Goal: Task Accomplishment & Management: Manage account settings

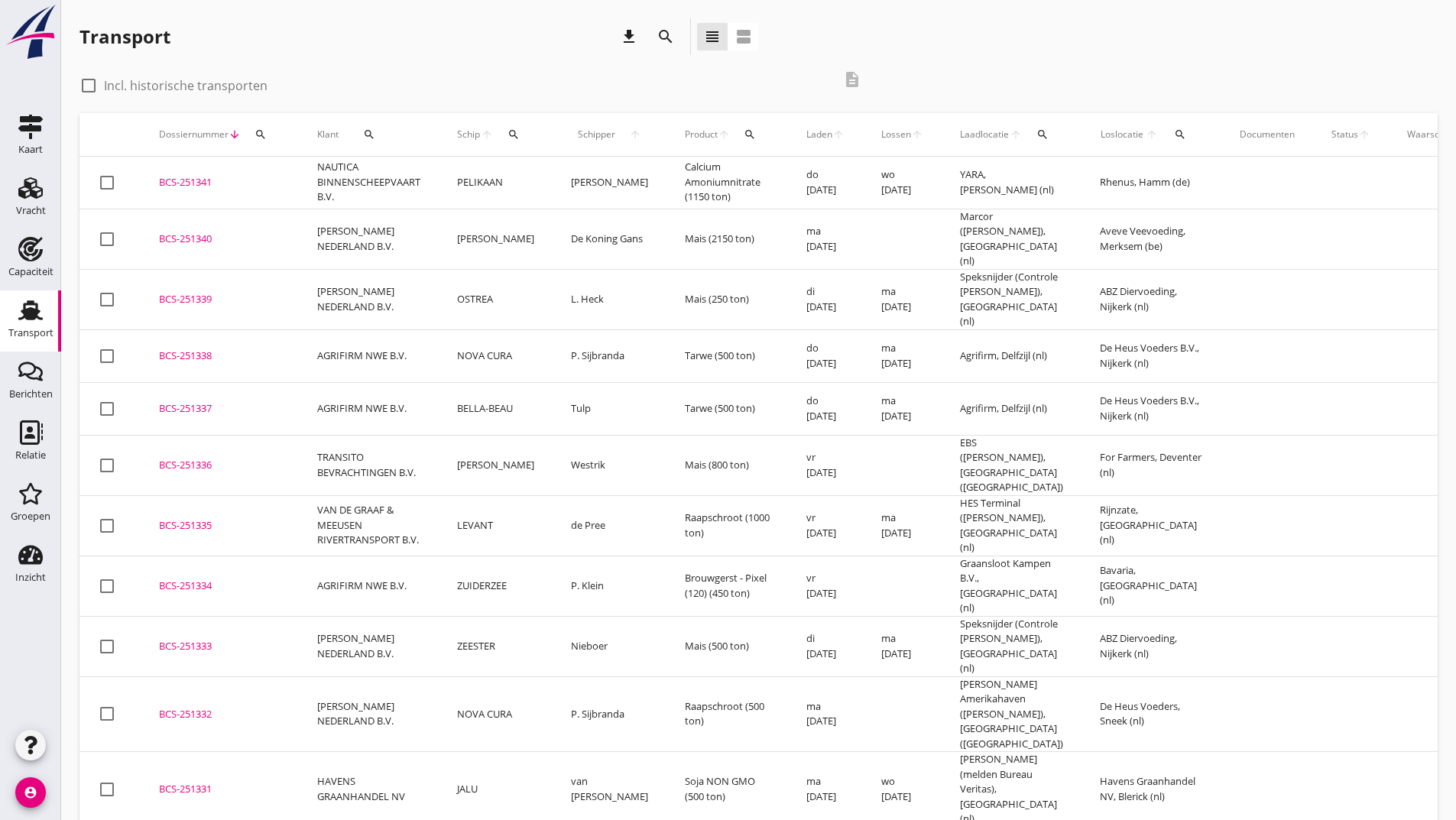
click at [661, 36] on icon "search" at bounding box center [665, 36] width 18 height 18
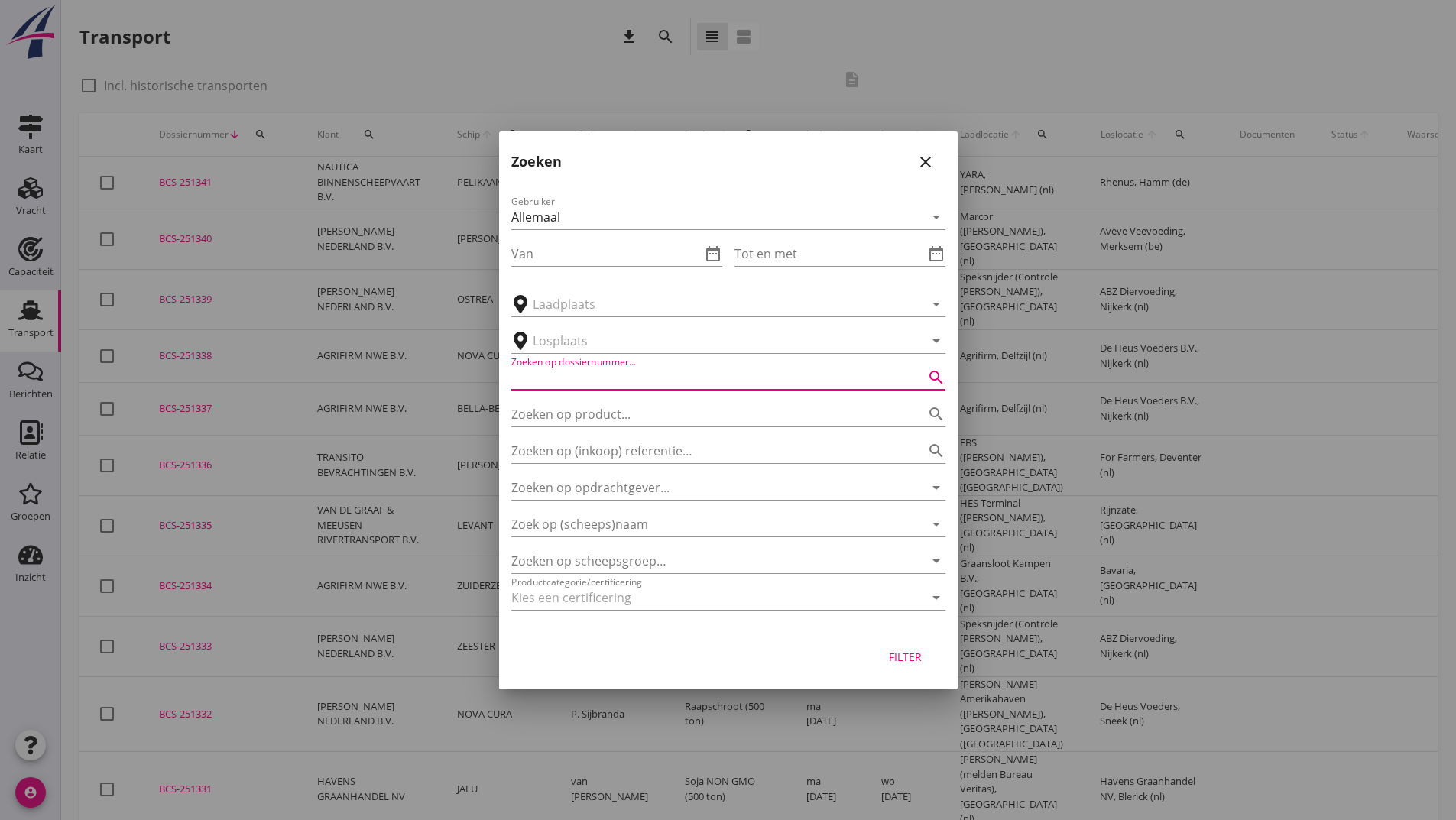
click at [572, 383] on input "Zoeken op dossiernummer..." at bounding box center [707, 378] width 391 height 25
type input "250023"
click at [890, 663] on div "Filter" at bounding box center [905, 657] width 43 height 16
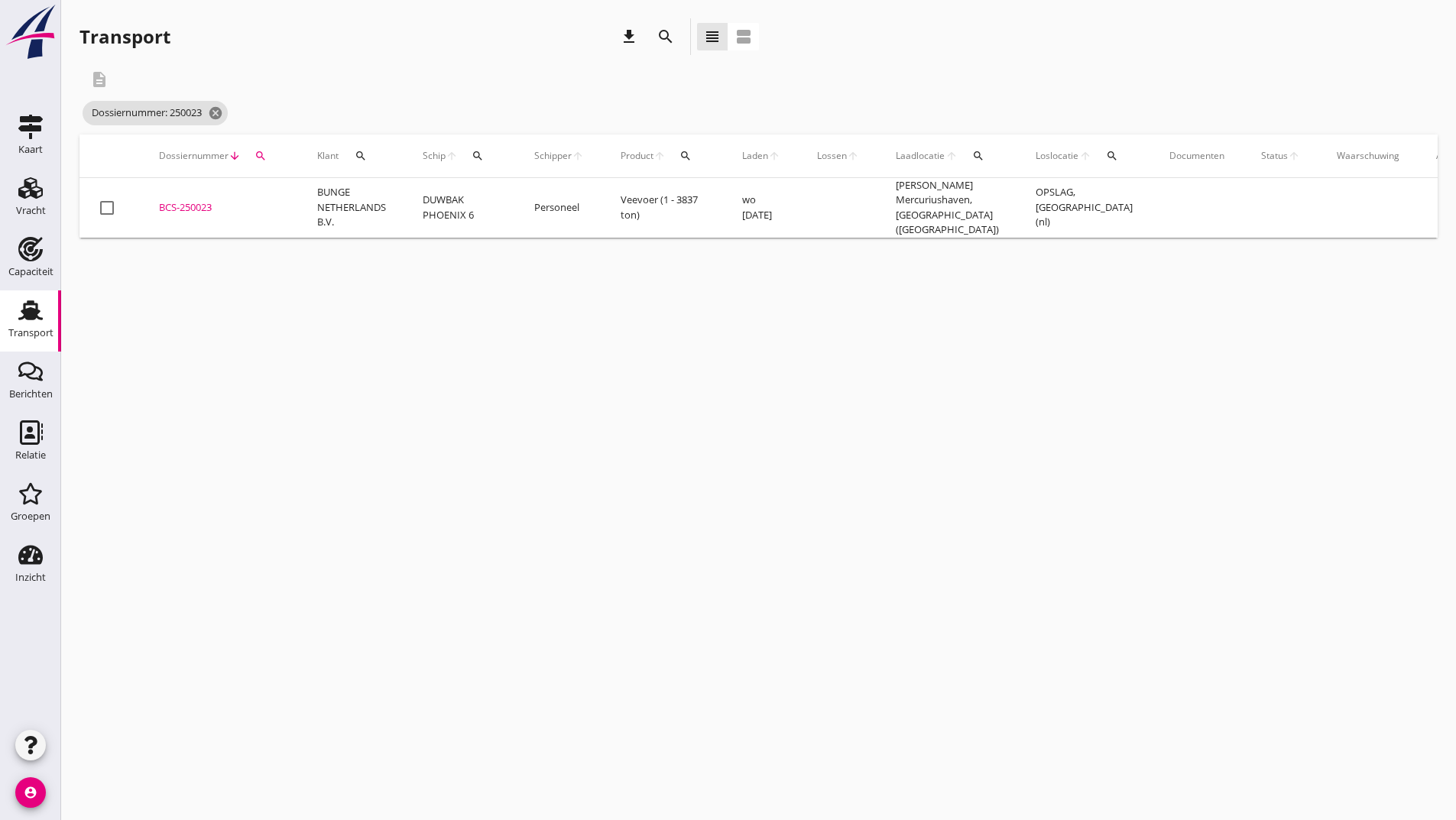
click at [197, 200] on div "BCS-250023" at bounding box center [220, 208] width 121 height 15
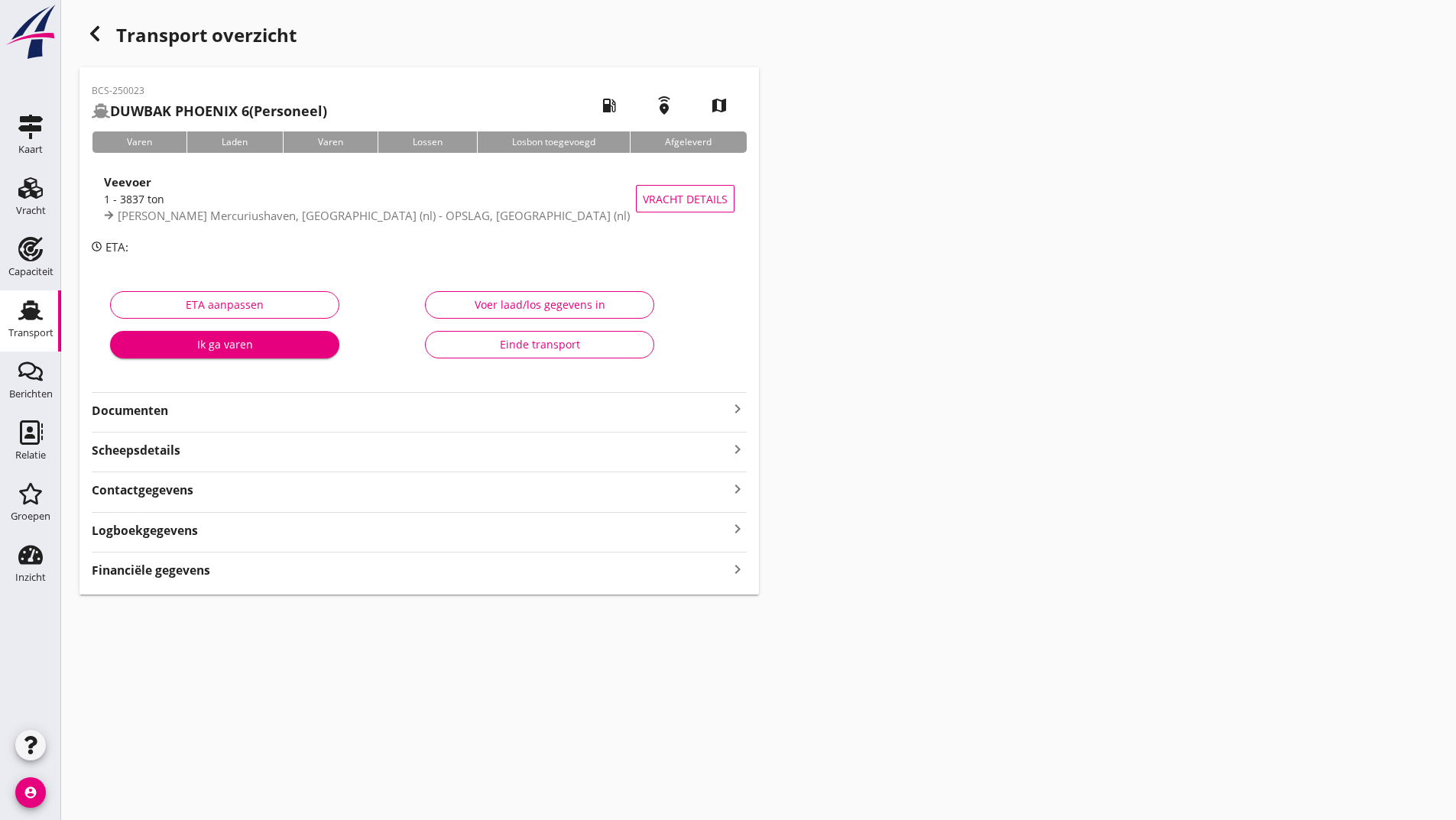
click at [150, 411] on strong "Documenten" at bounding box center [410, 411] width 637 height 18
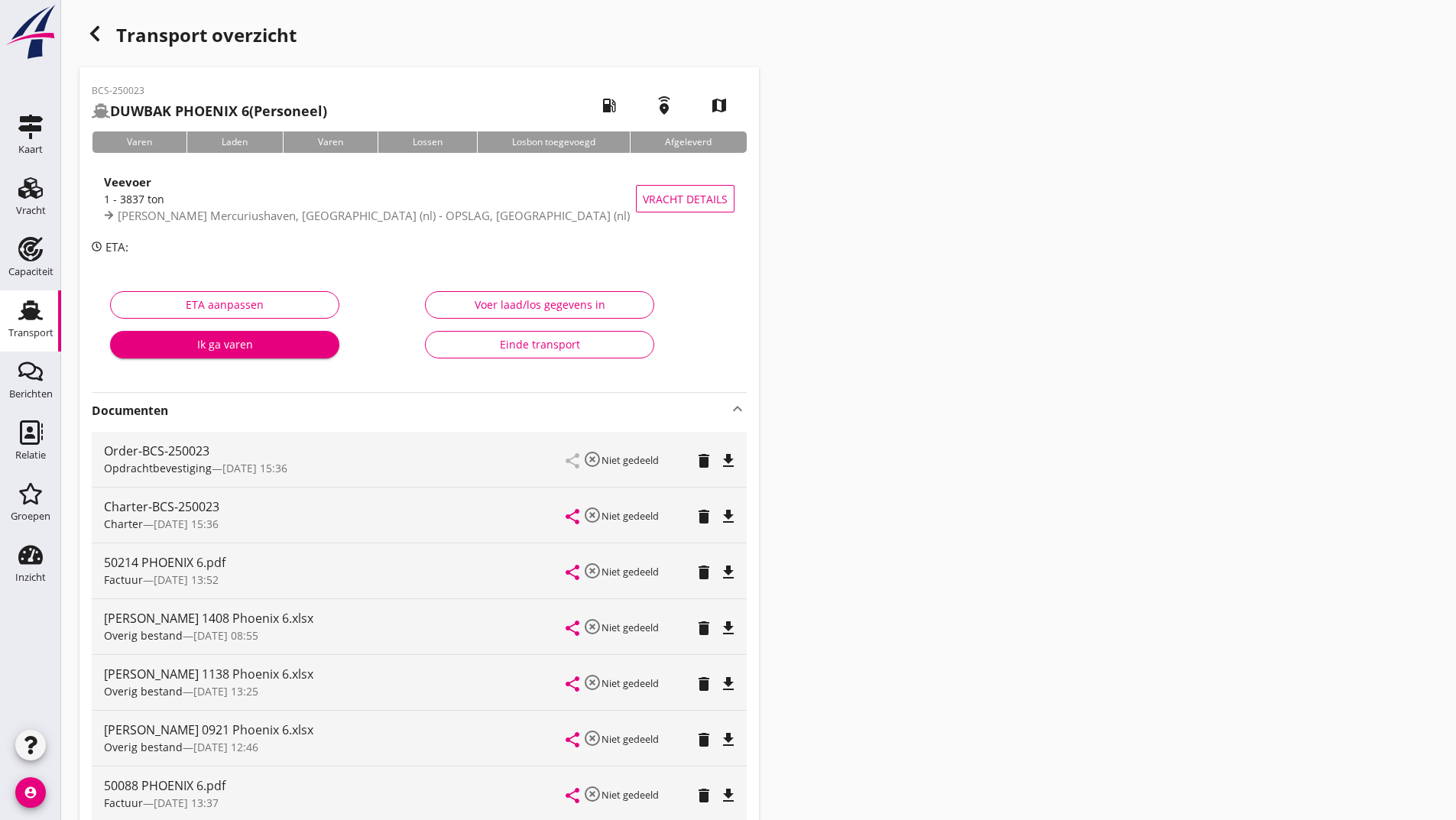
scroll to position [458, 0]
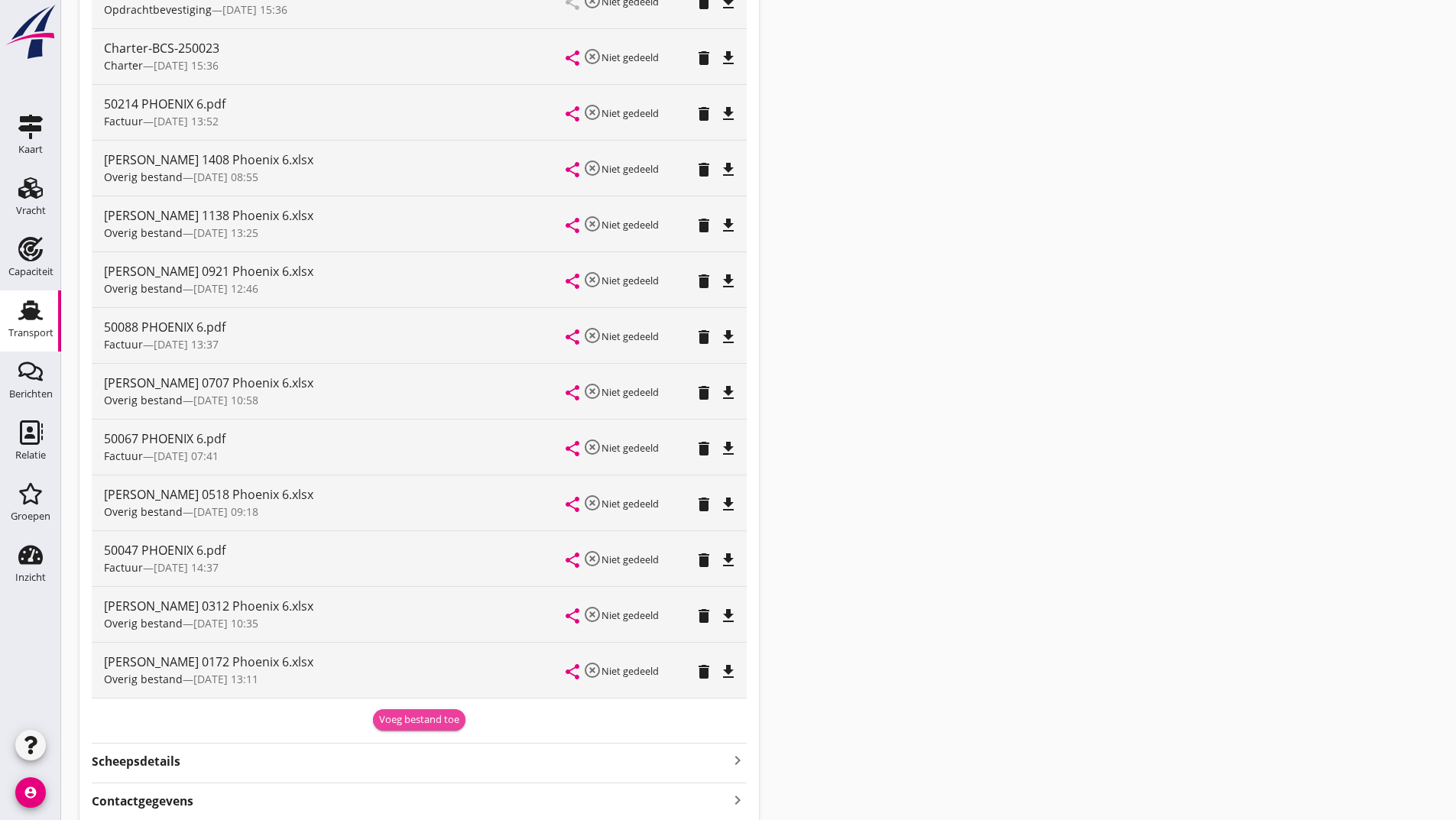
click at [395, 716] on div "Voeg bestand toe" at bounding box center [419, 720] width 81 height 15
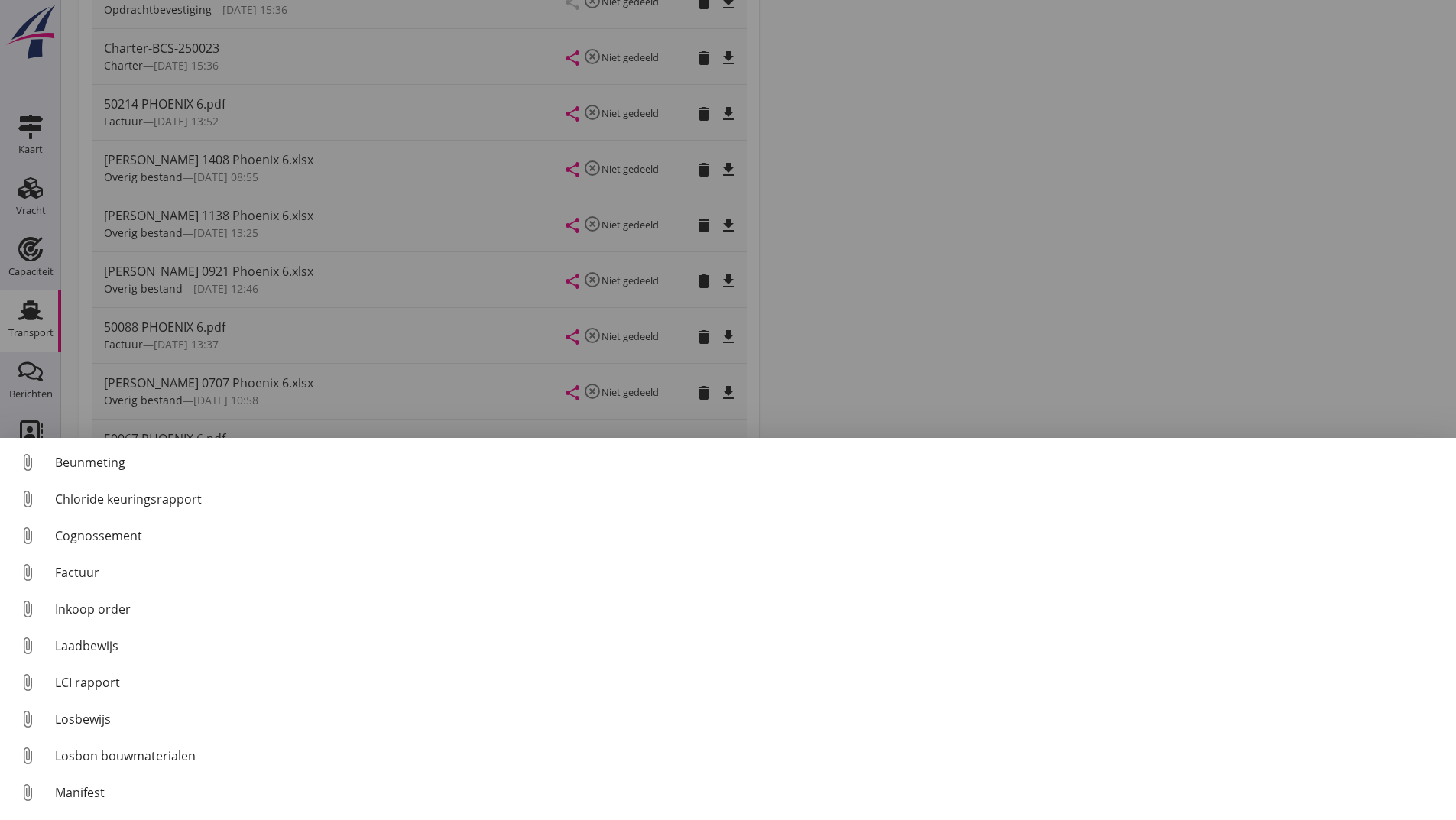
scroll to position [107, 0]
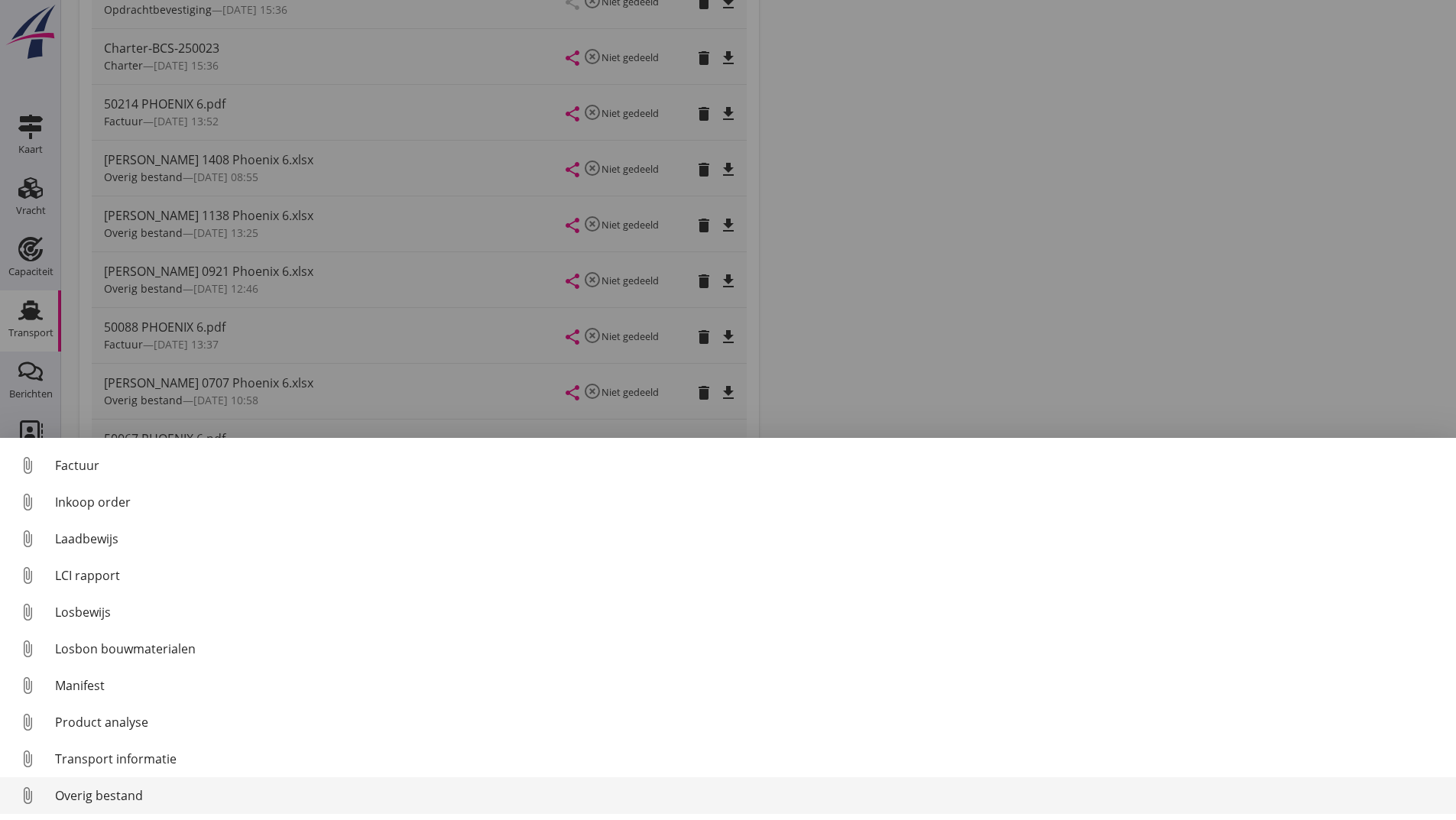
click at [130, 797] on div "Overig bestand" at bounding box center [749, 795] width 1389 height 18
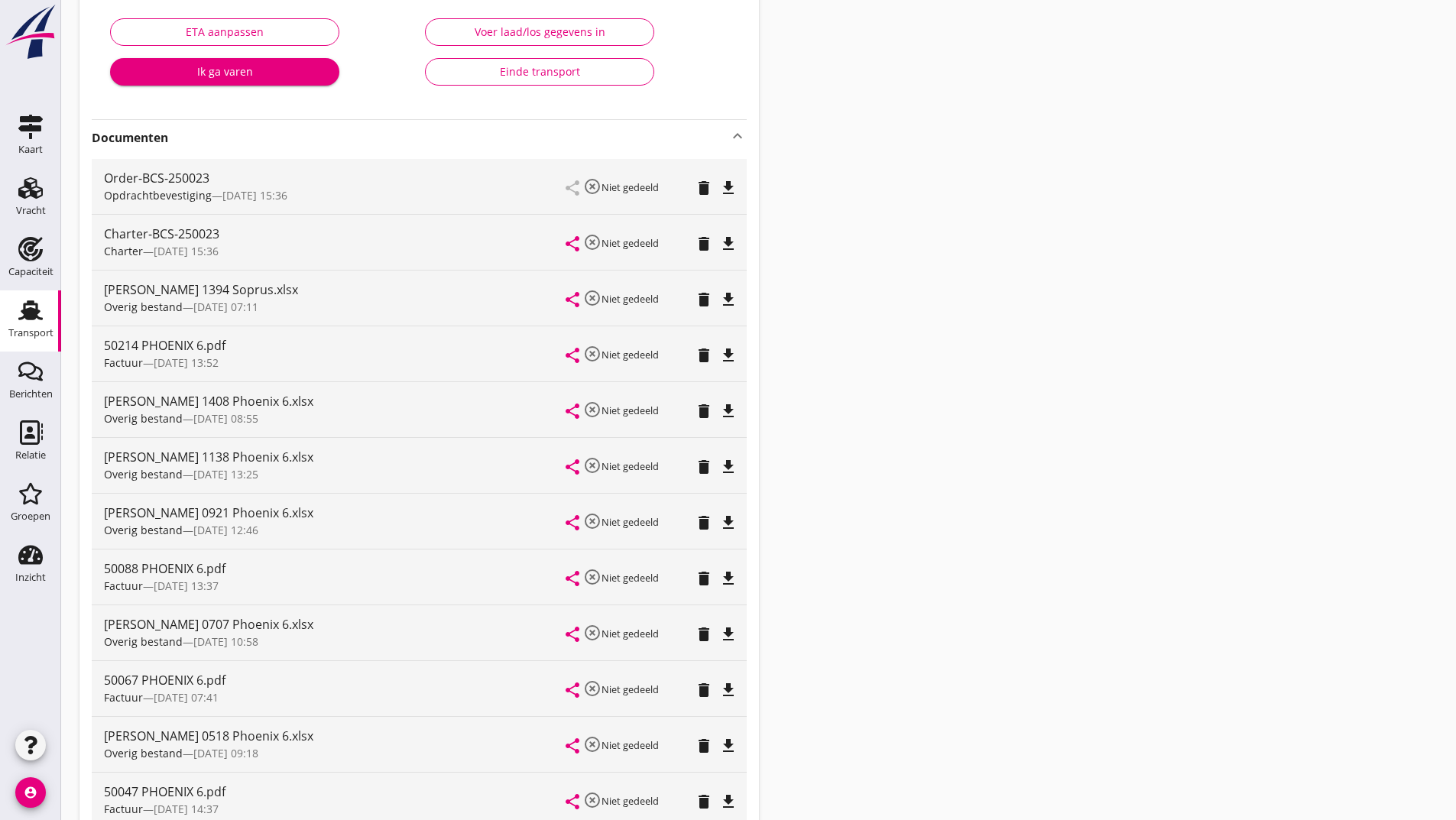
scroll to position [120, 0]
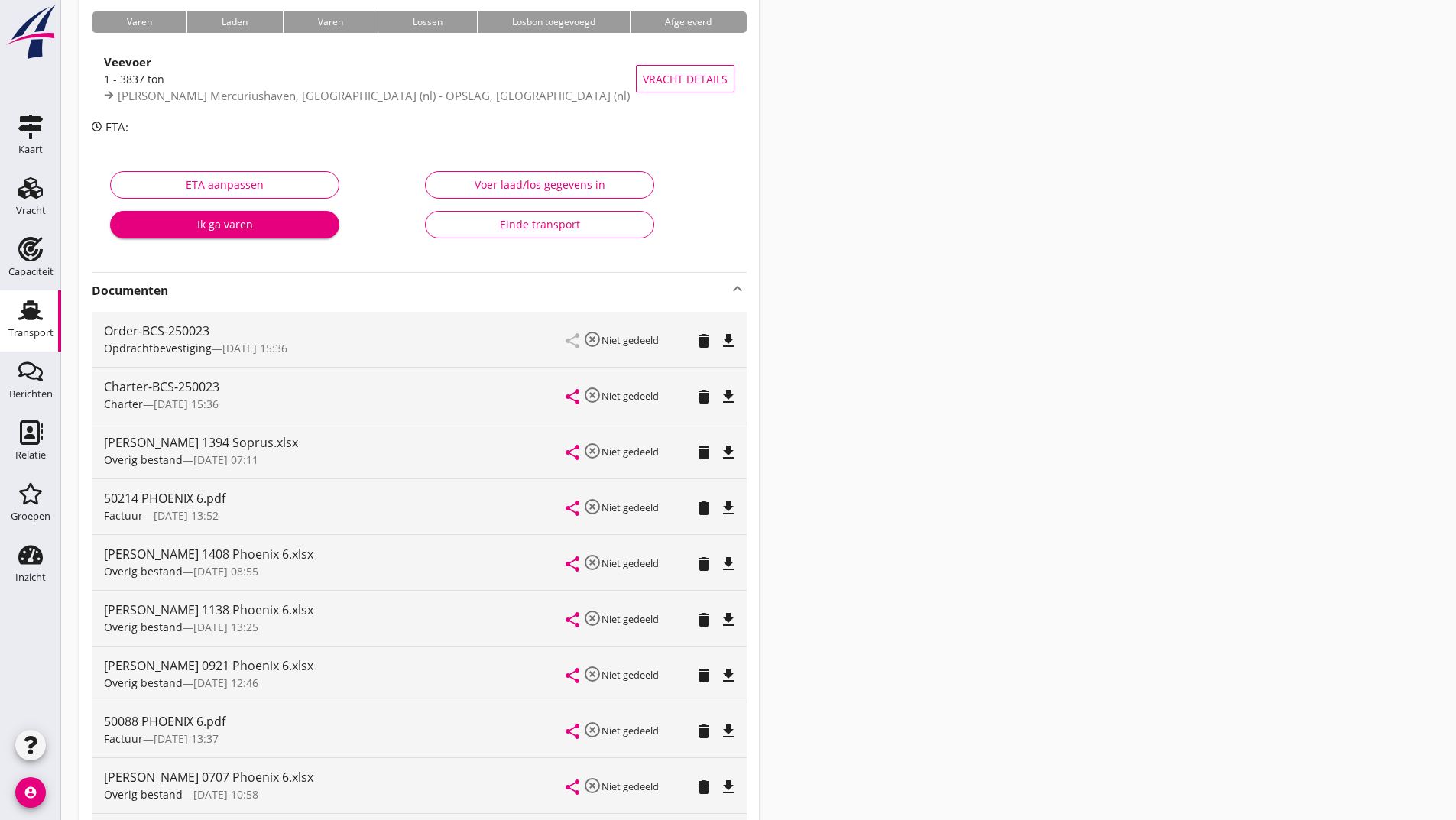
click at [706, 454] on icon "delete" at bounding box center [703, 452] width 18 height 18
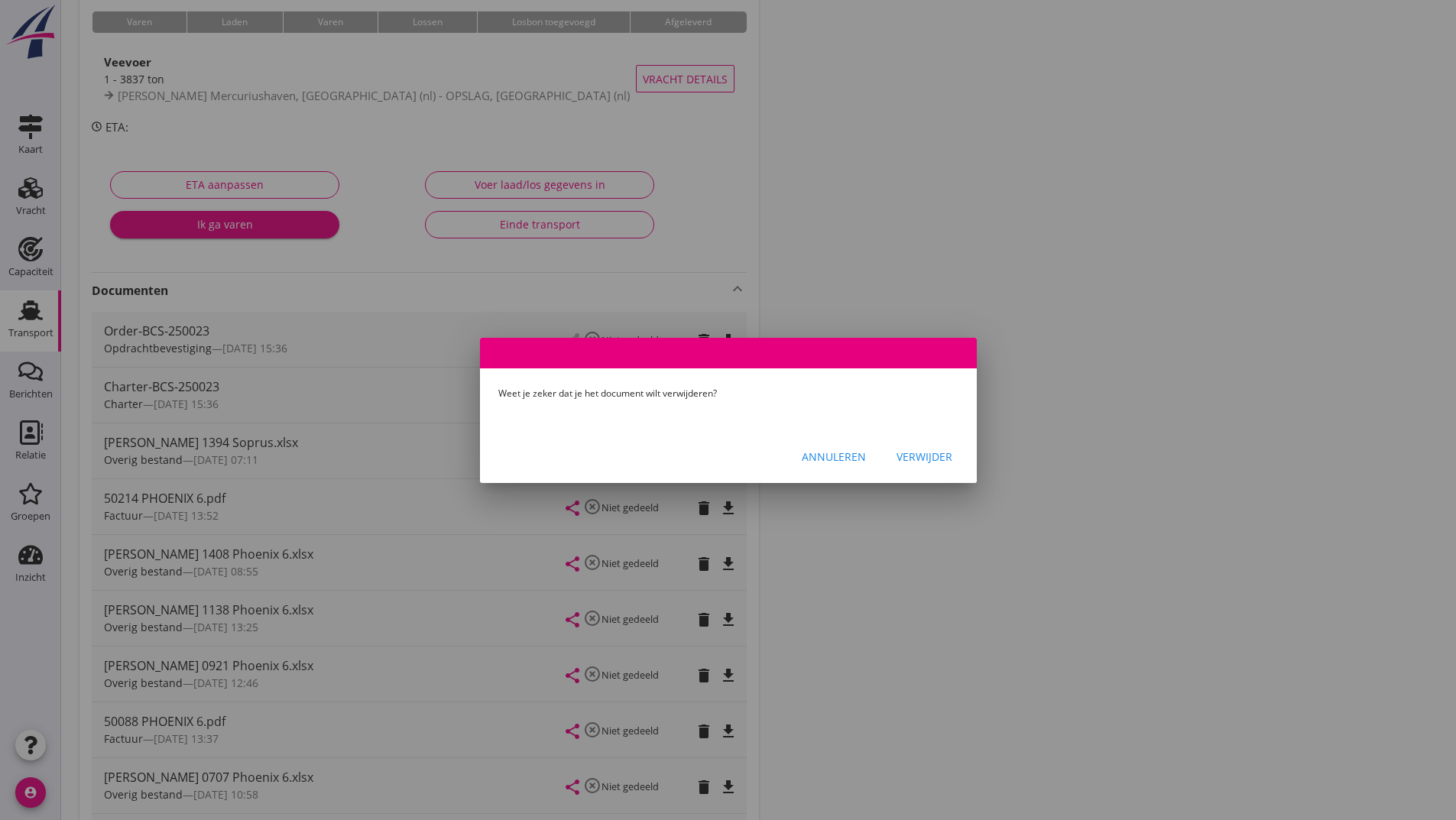
click at [943, 460] on div "Verwijder" at bounding box center [924, 457] width 56 height 16
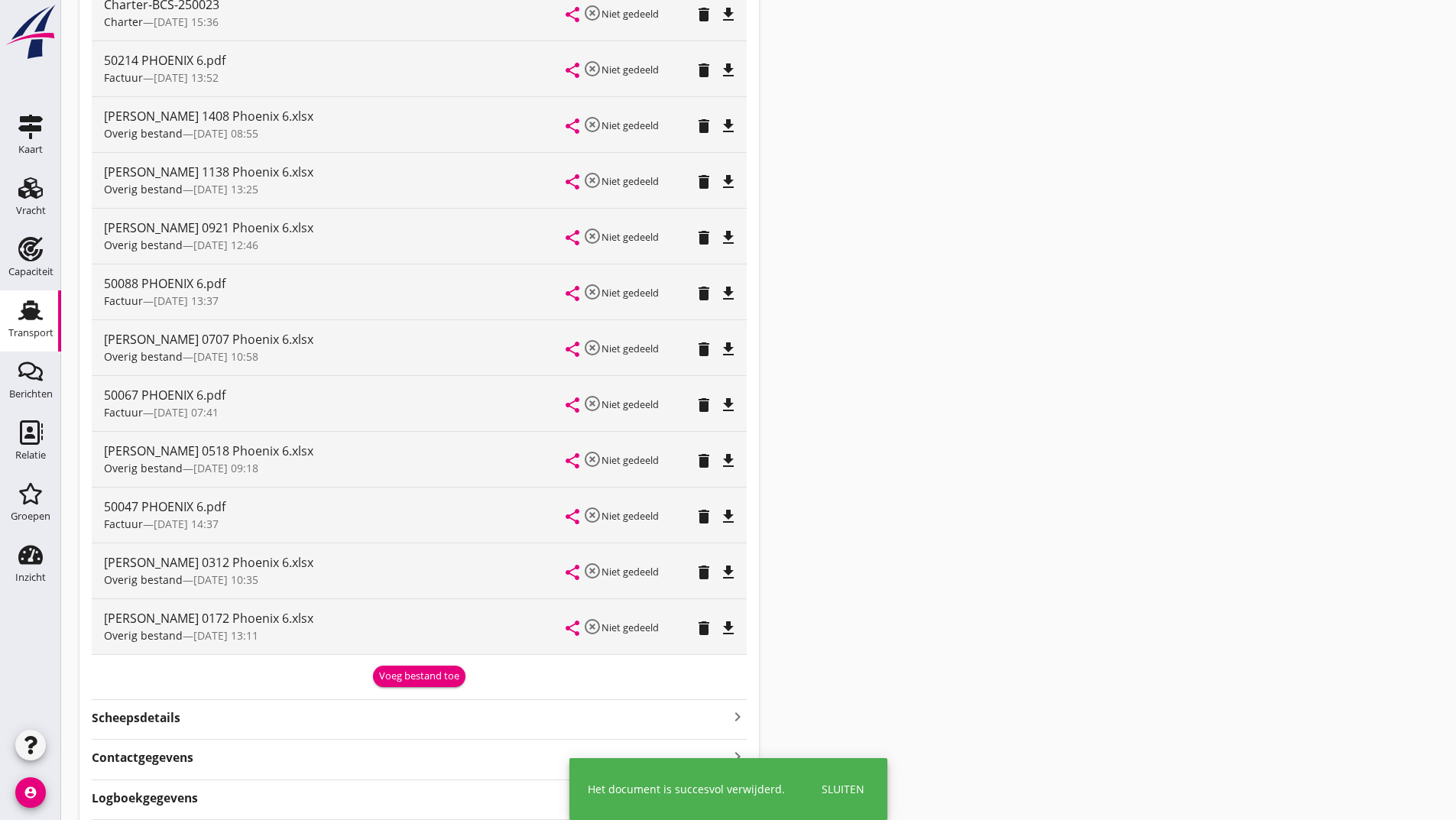
scroll to position [599, 0]
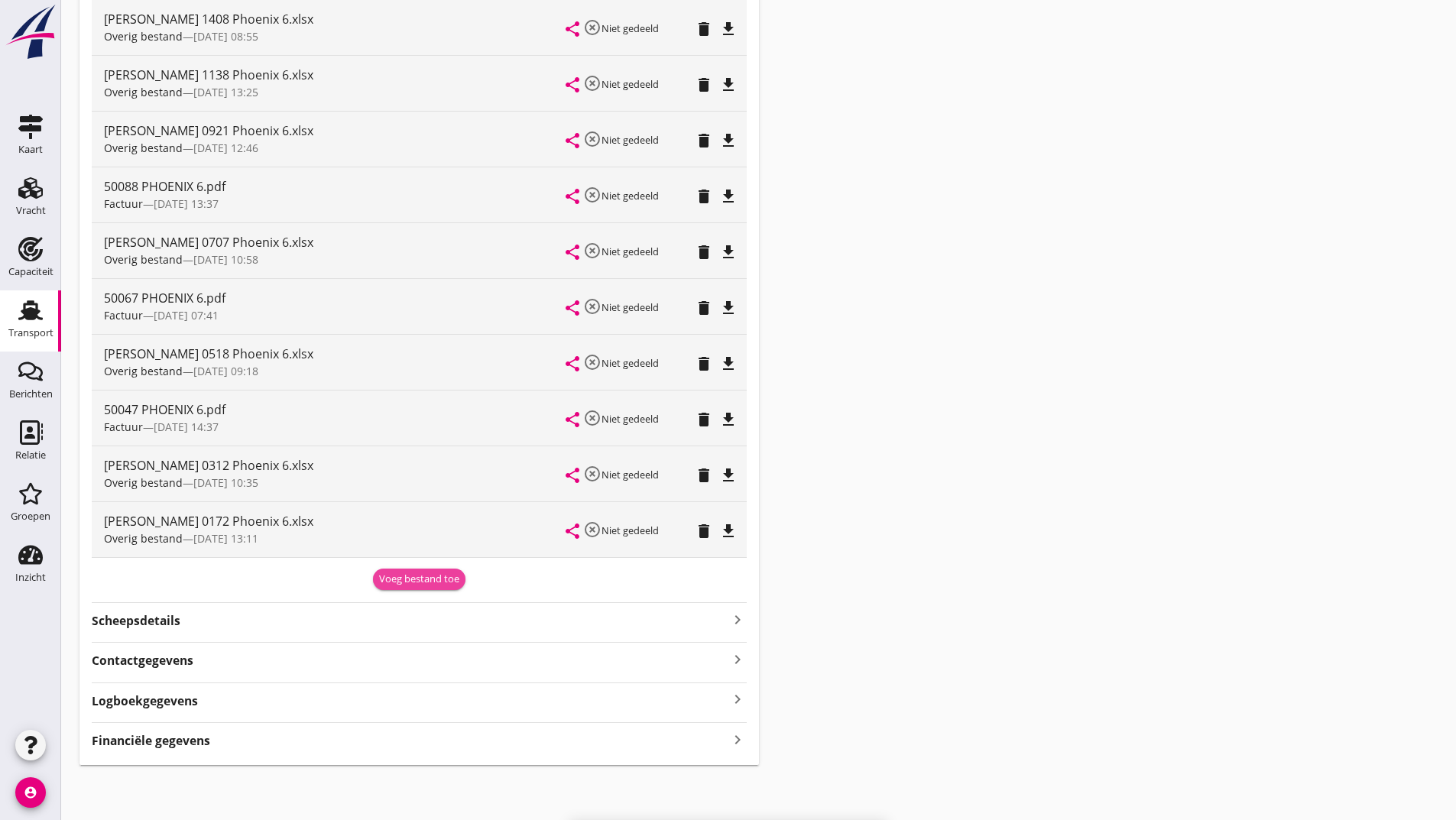
click at [421, 580] on div "Voeg bestand toe" at bounding box center [419, 579] width 81 height 15
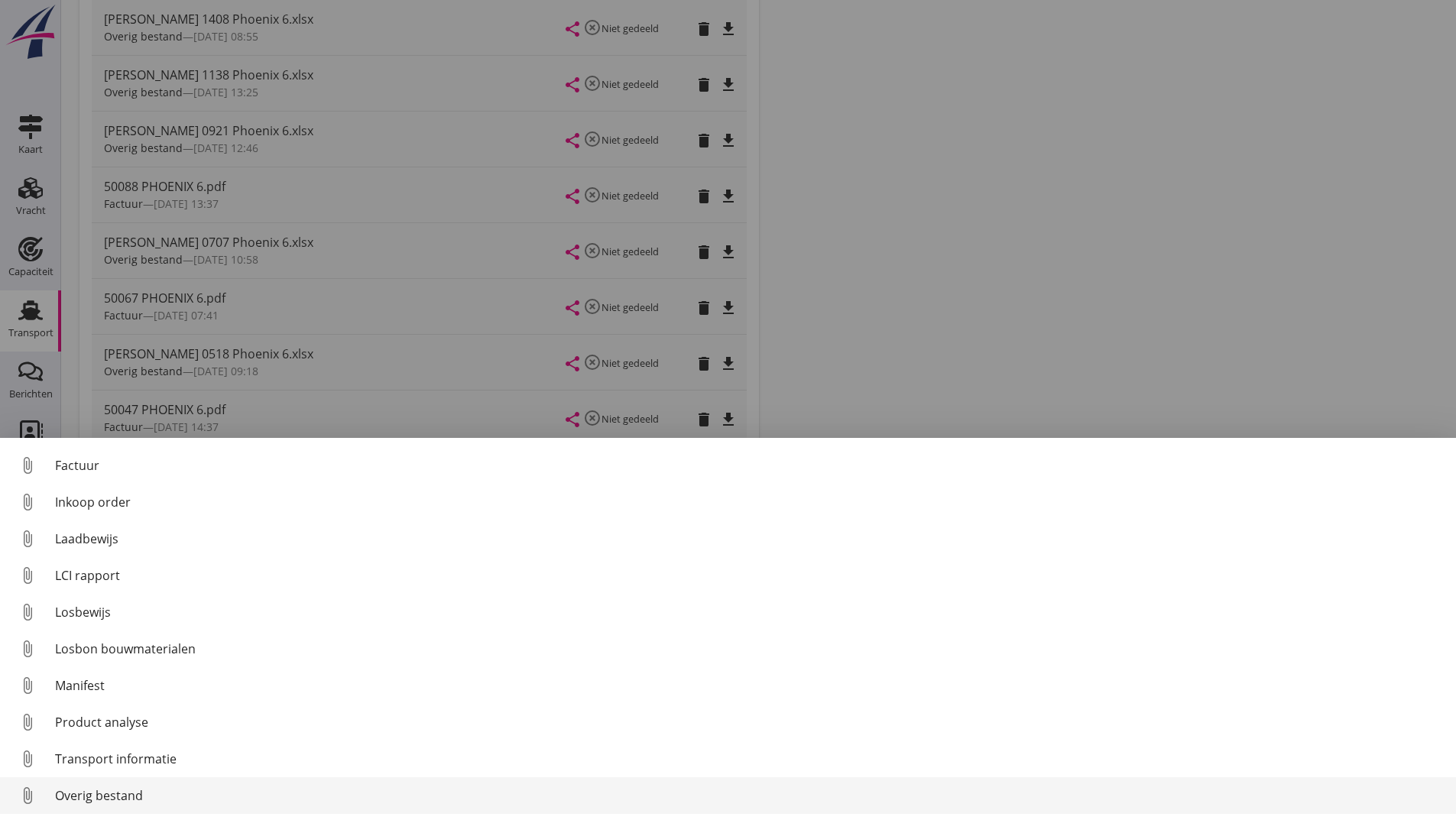
click at [115, 795] on div "Overig bestand" at bounding box center [749, 795] width 1389 height 18
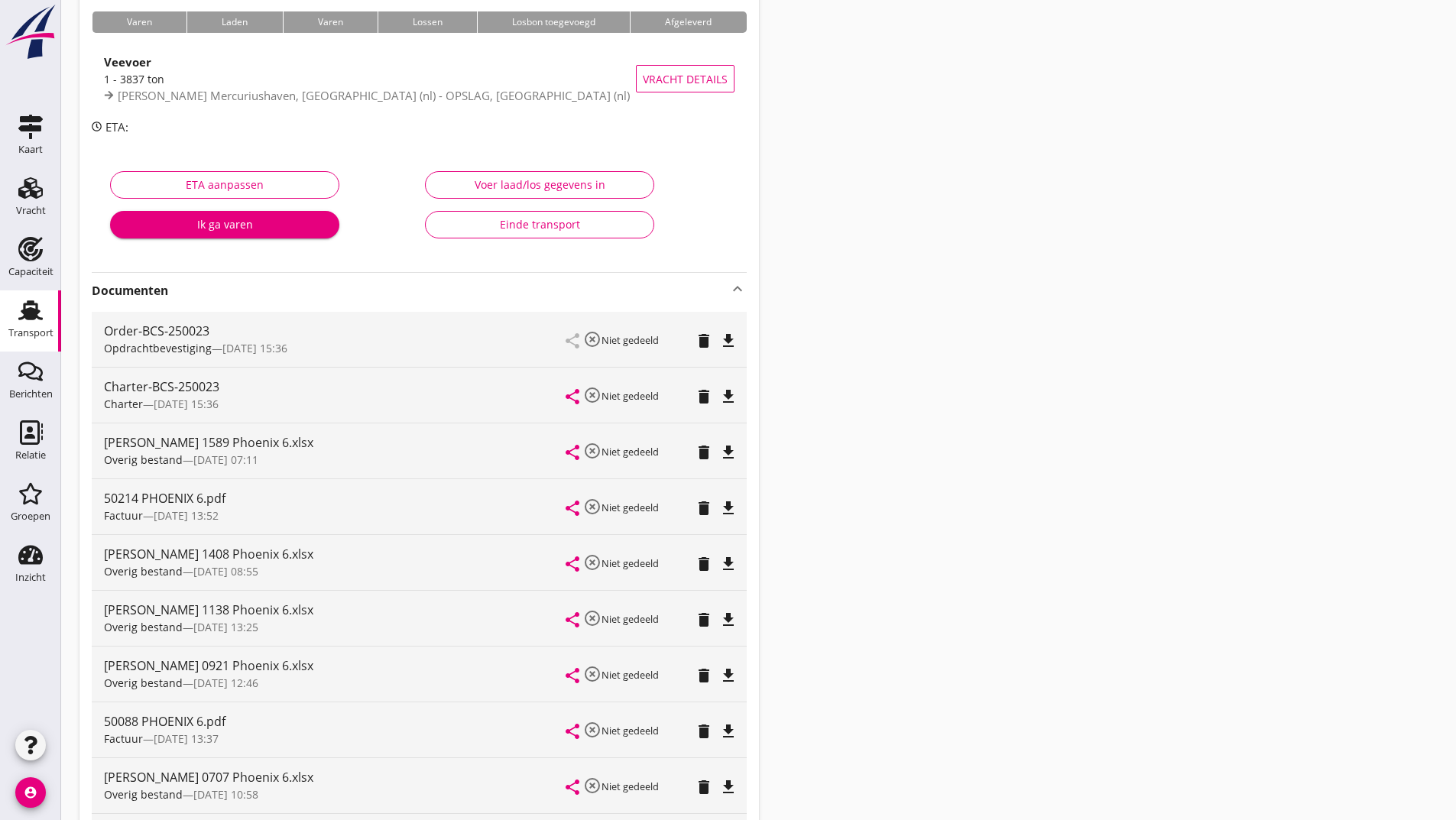
scroll to position [0, 0]
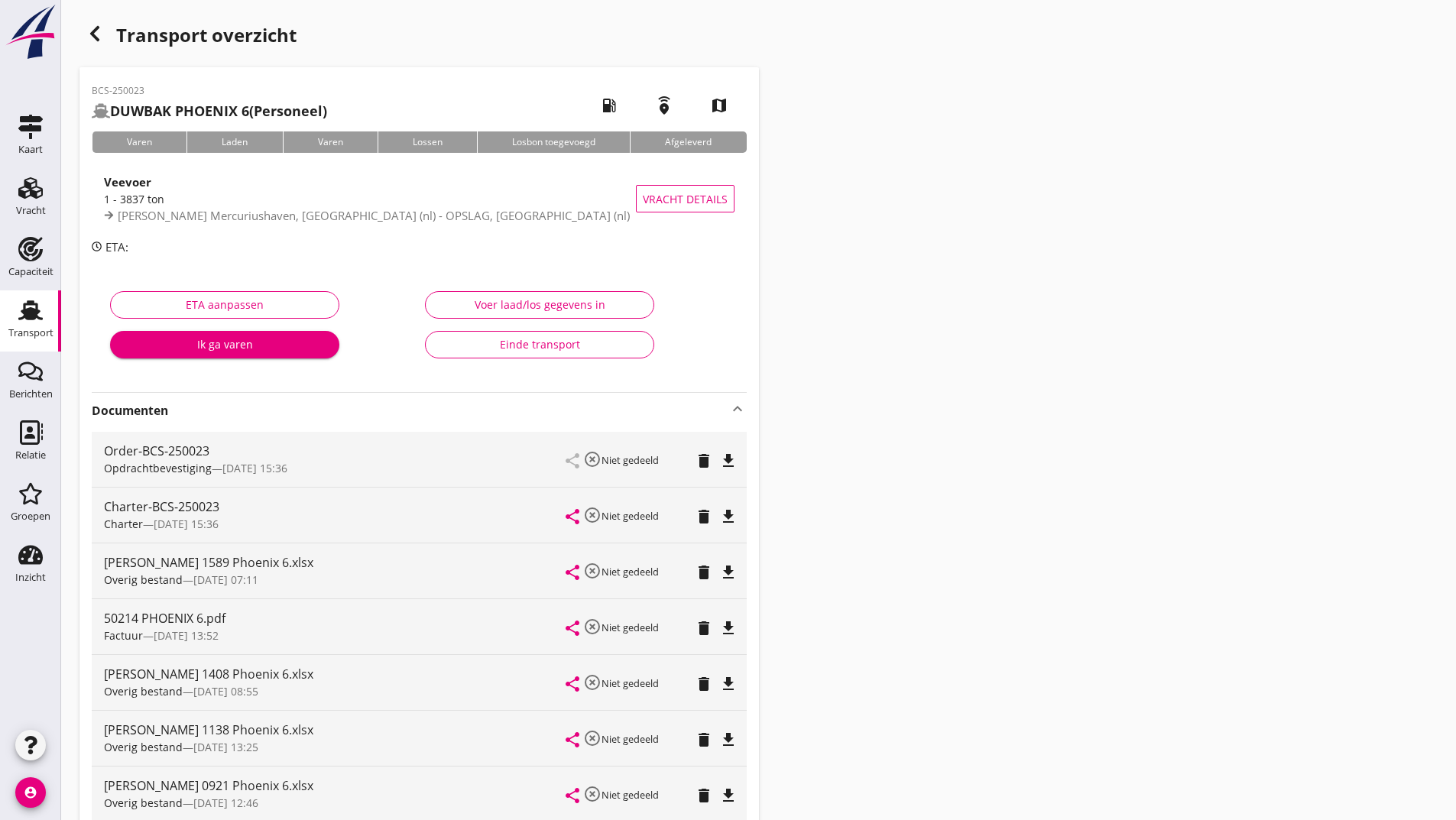
click at [96, 35] on icon "button" at bounding box center [94, 33] width 18 height 18
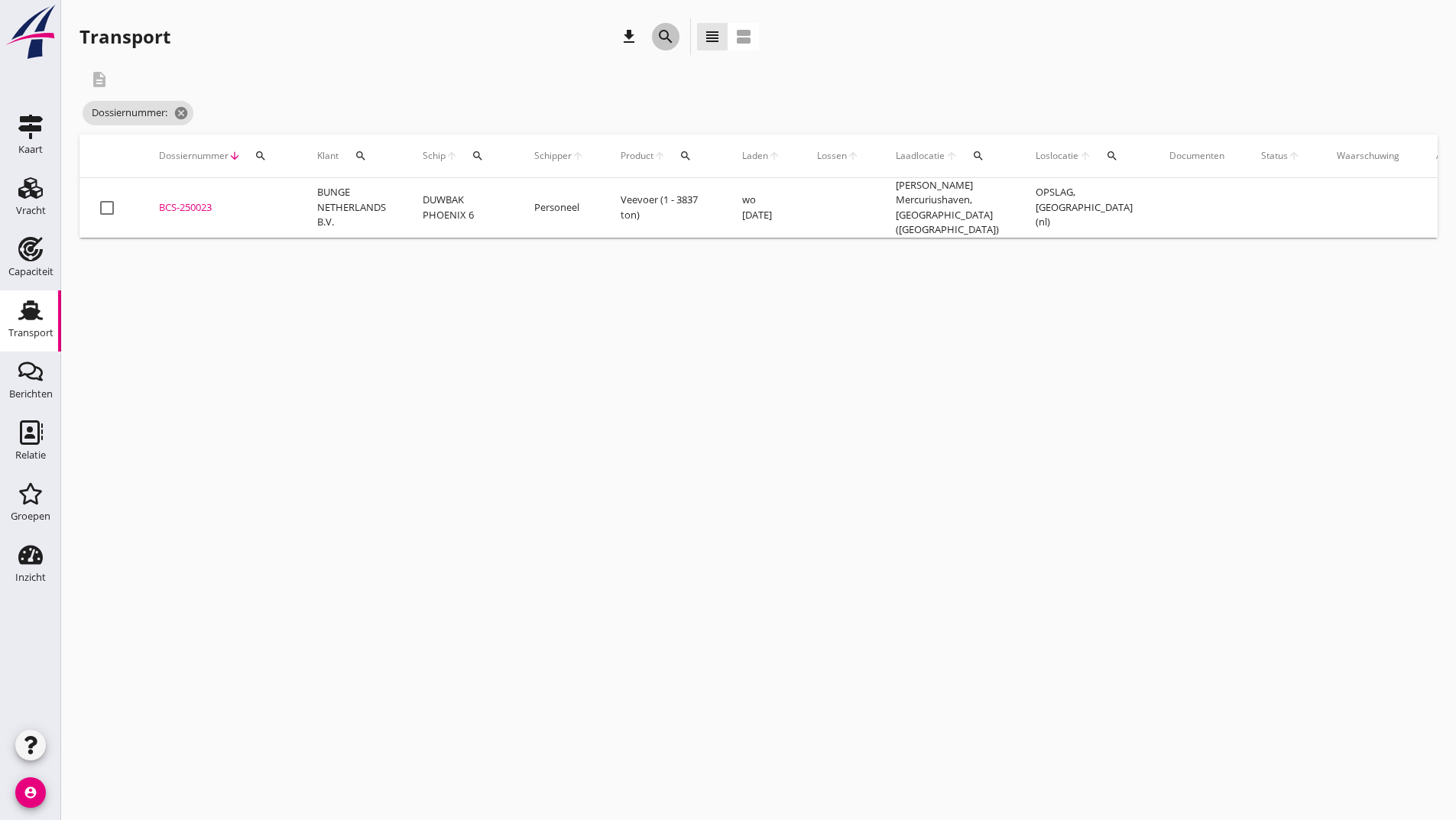
click at [663, 37] on icon "search" at bounding box center [665, 36] width 18 height 18
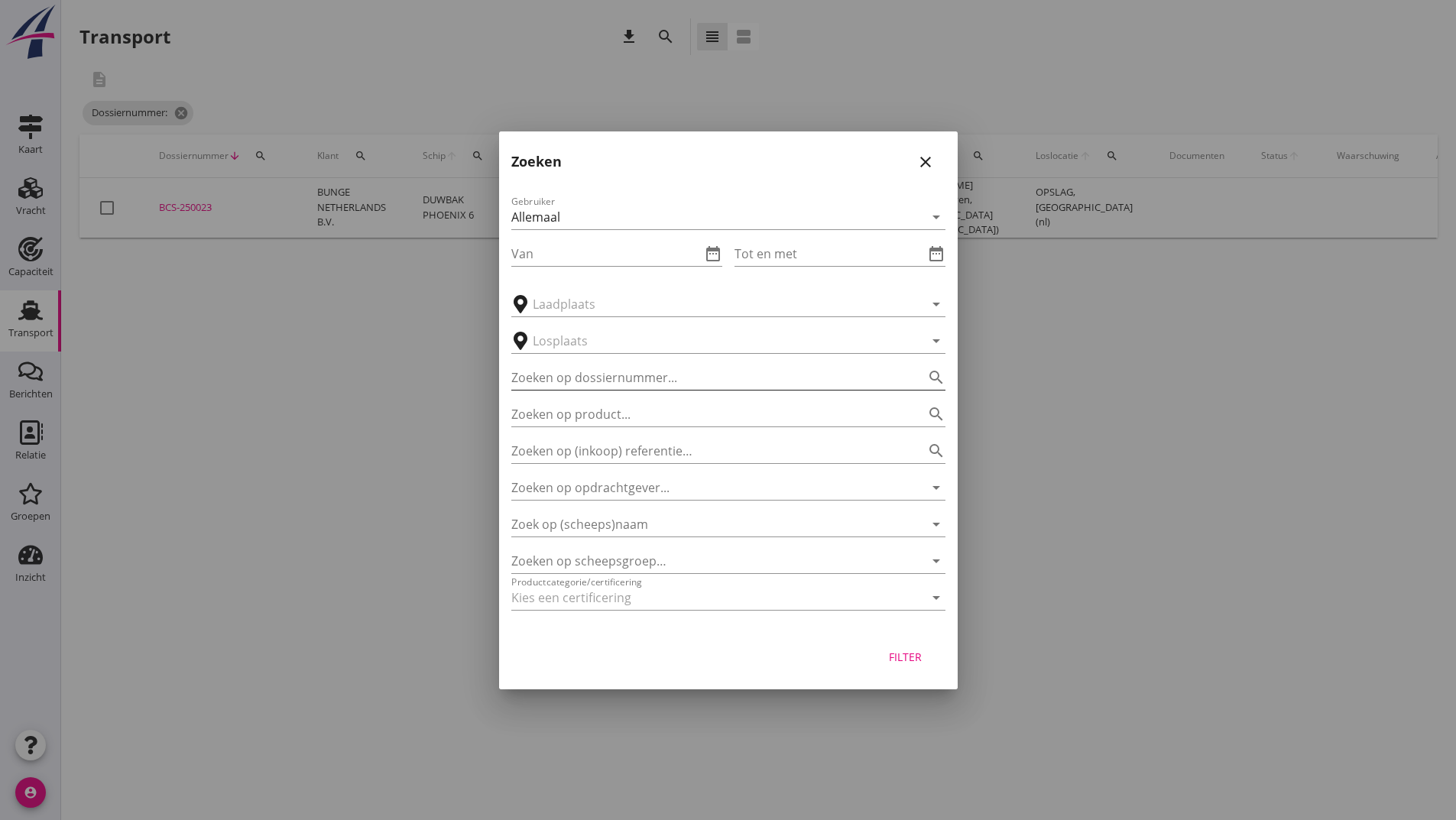
click at [584, 367] on input "Zoeken op dossiernummer..." at bounding box center [707, 378] width 391 height 25
type input "250056"
click at [912, 663] on div "Filter" at bounding box center [905, 657] width 43 height 16
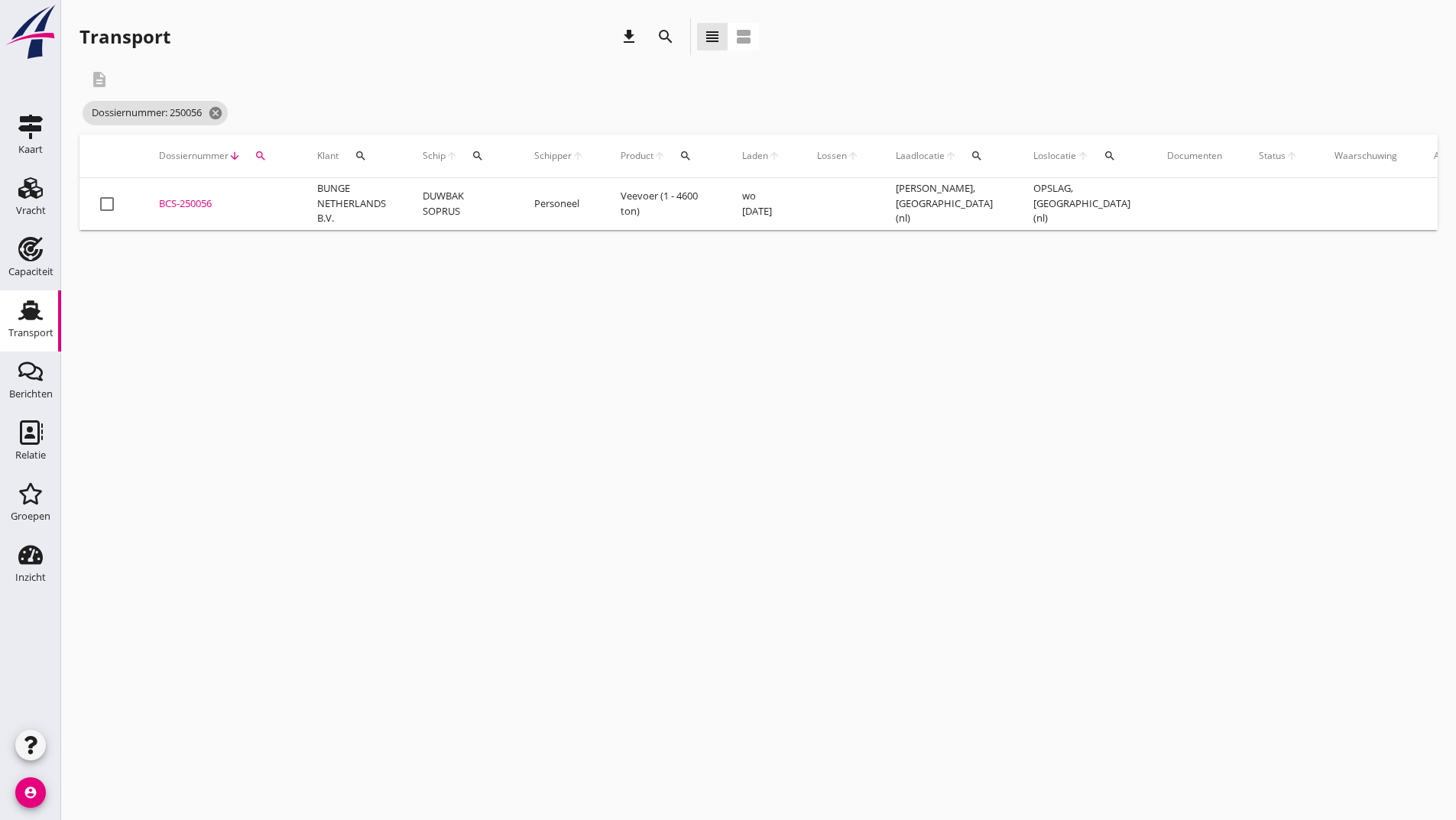
click at [191, 207] on div "BCS-250056" at bounding box center [220, 204] width 121 height 15
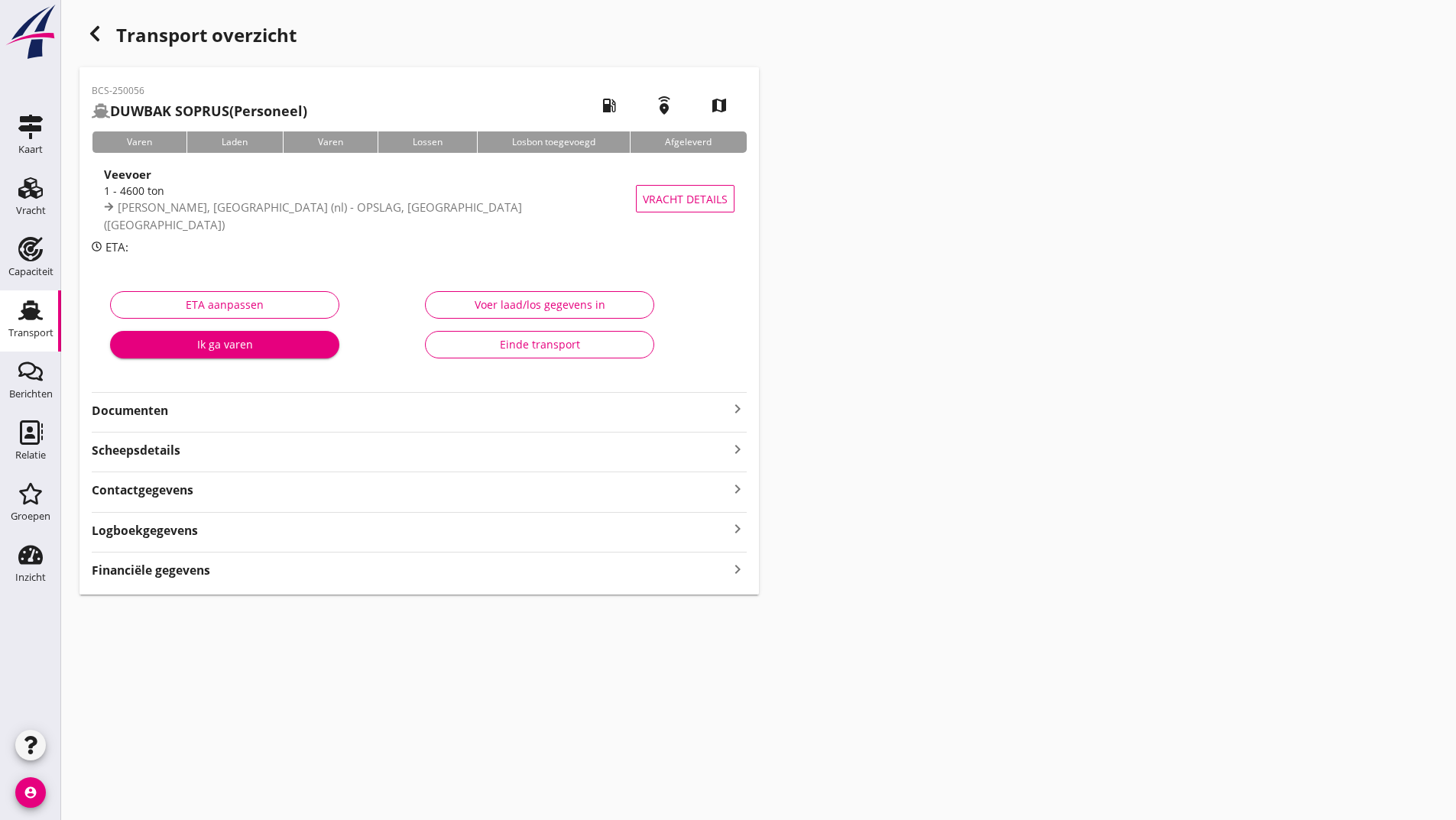
click at [144, 415] on strong "Documenten" at bounding box center [410, 411] width 637 height 18
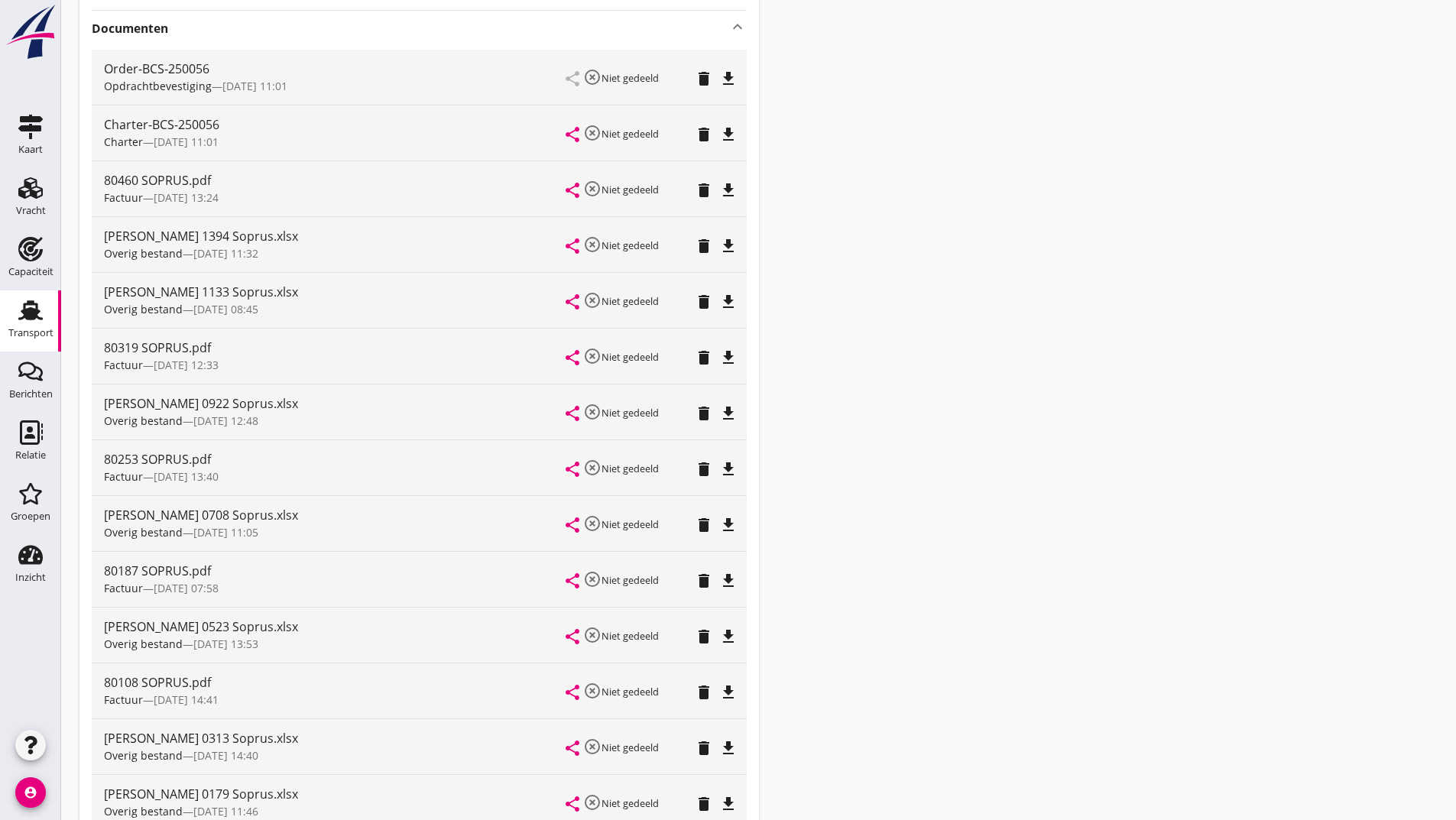
scroll to position [655, 0]
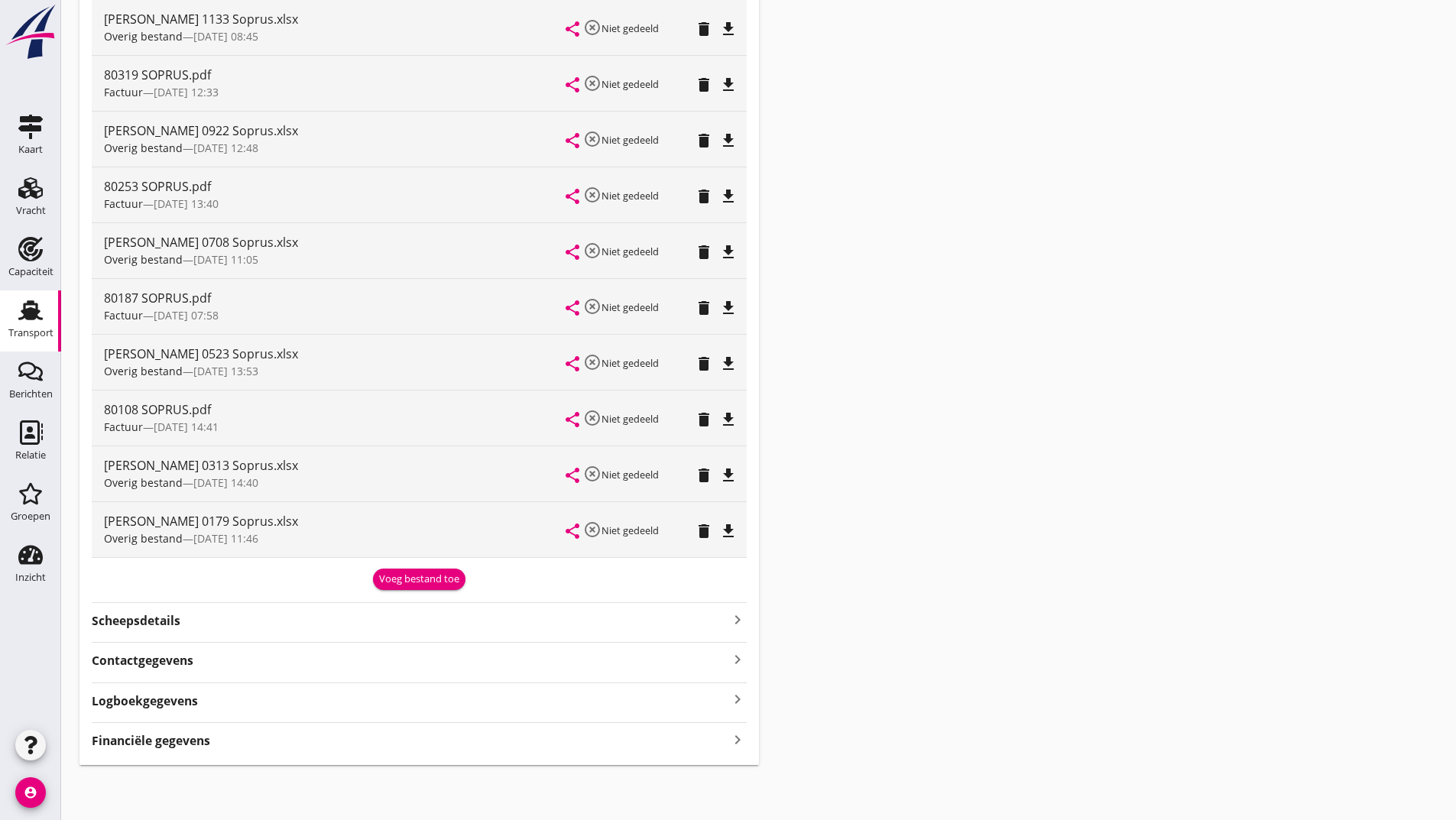
click at [190, 738] on strong "Financiële gegevens" at bounding box center [151, 741] width 119 height 18
click at [388, 576] on div "Voeg bestand toe" at bounding box center [419, 579] width 81 height 15
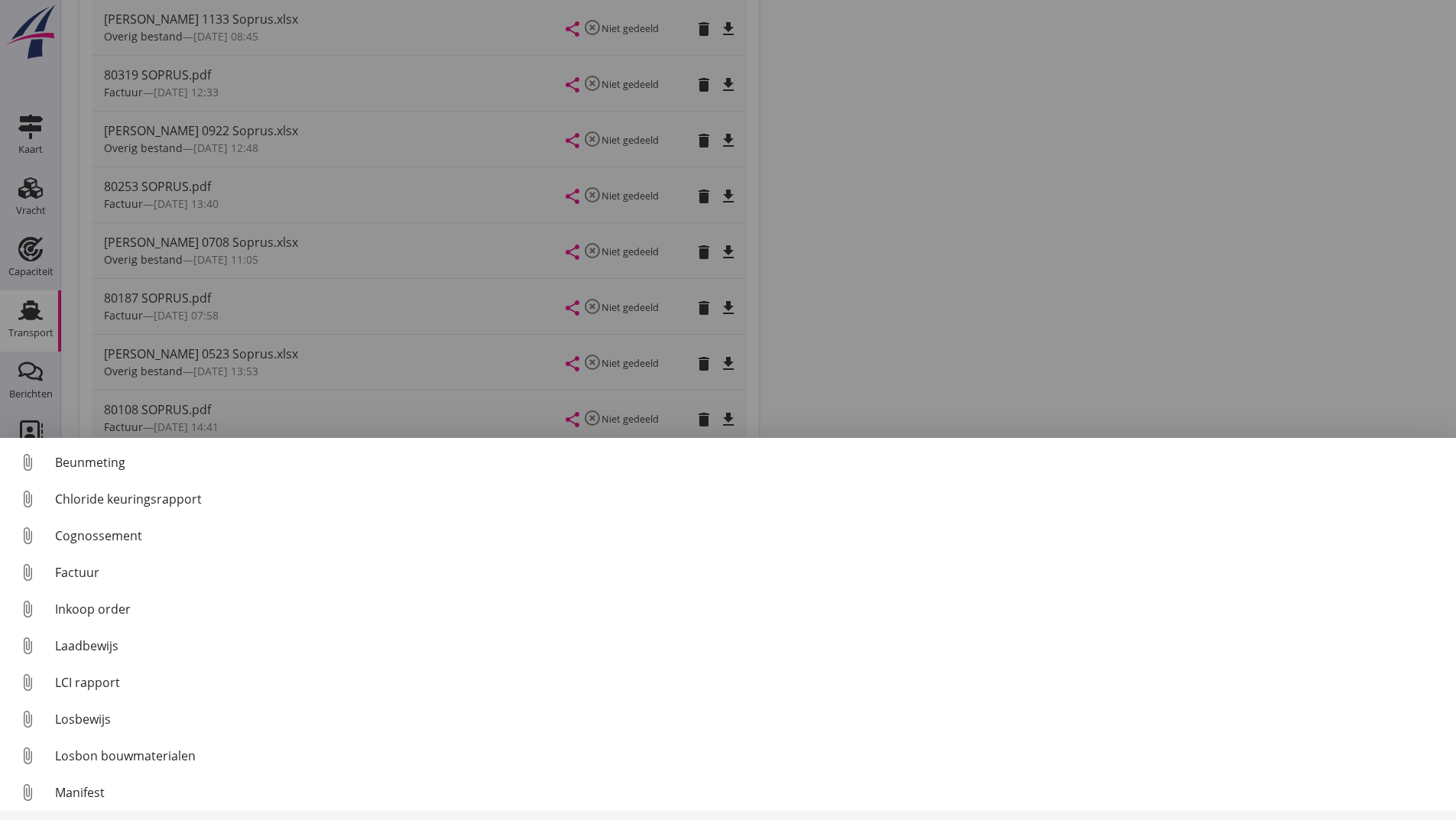
scroll to position [107, 0]
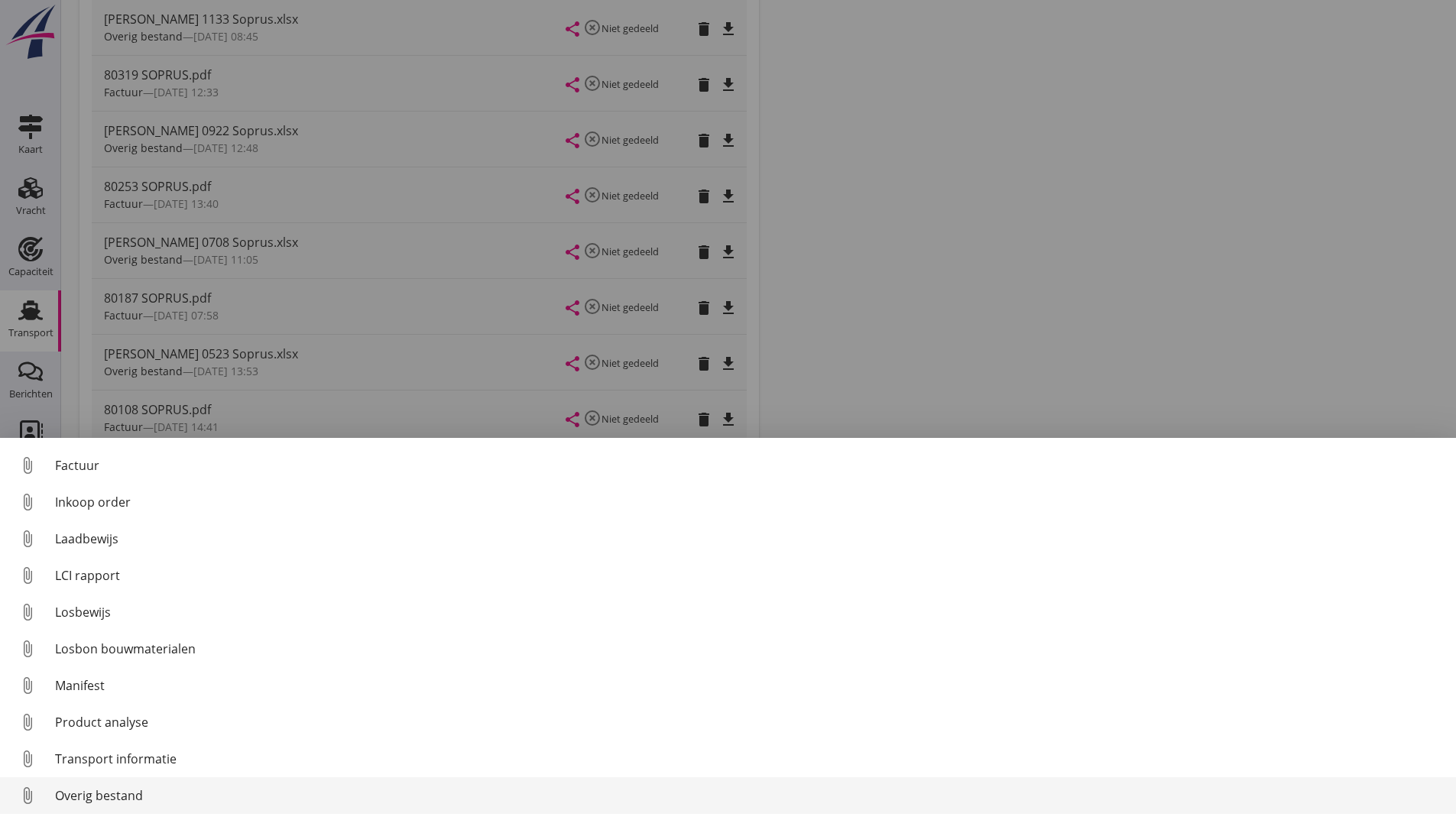
click at [97, 801] on div "Overig bestand" at bounding box center [749, 795] width 1389 height 18
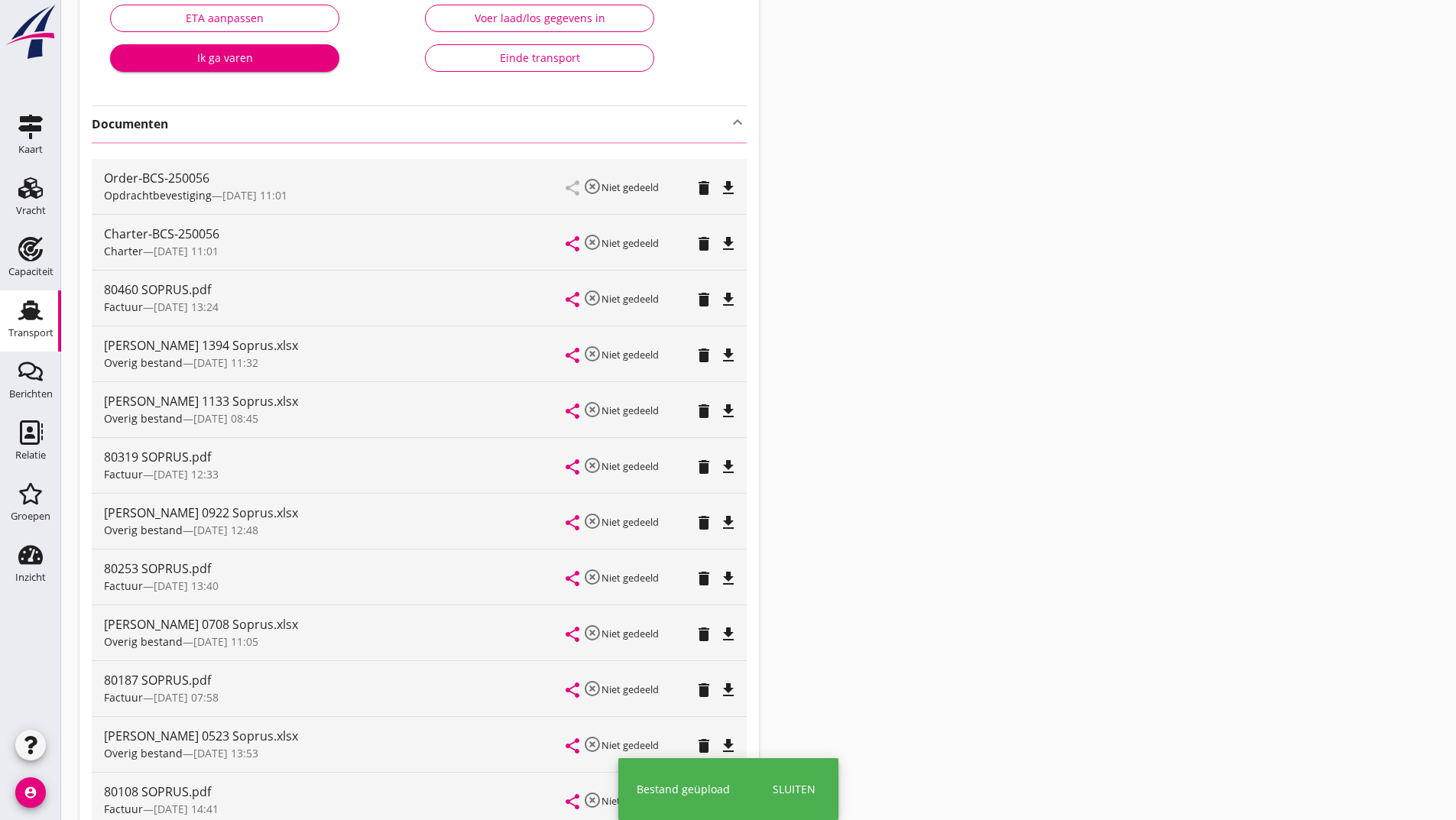
scroll to position [0, 0]
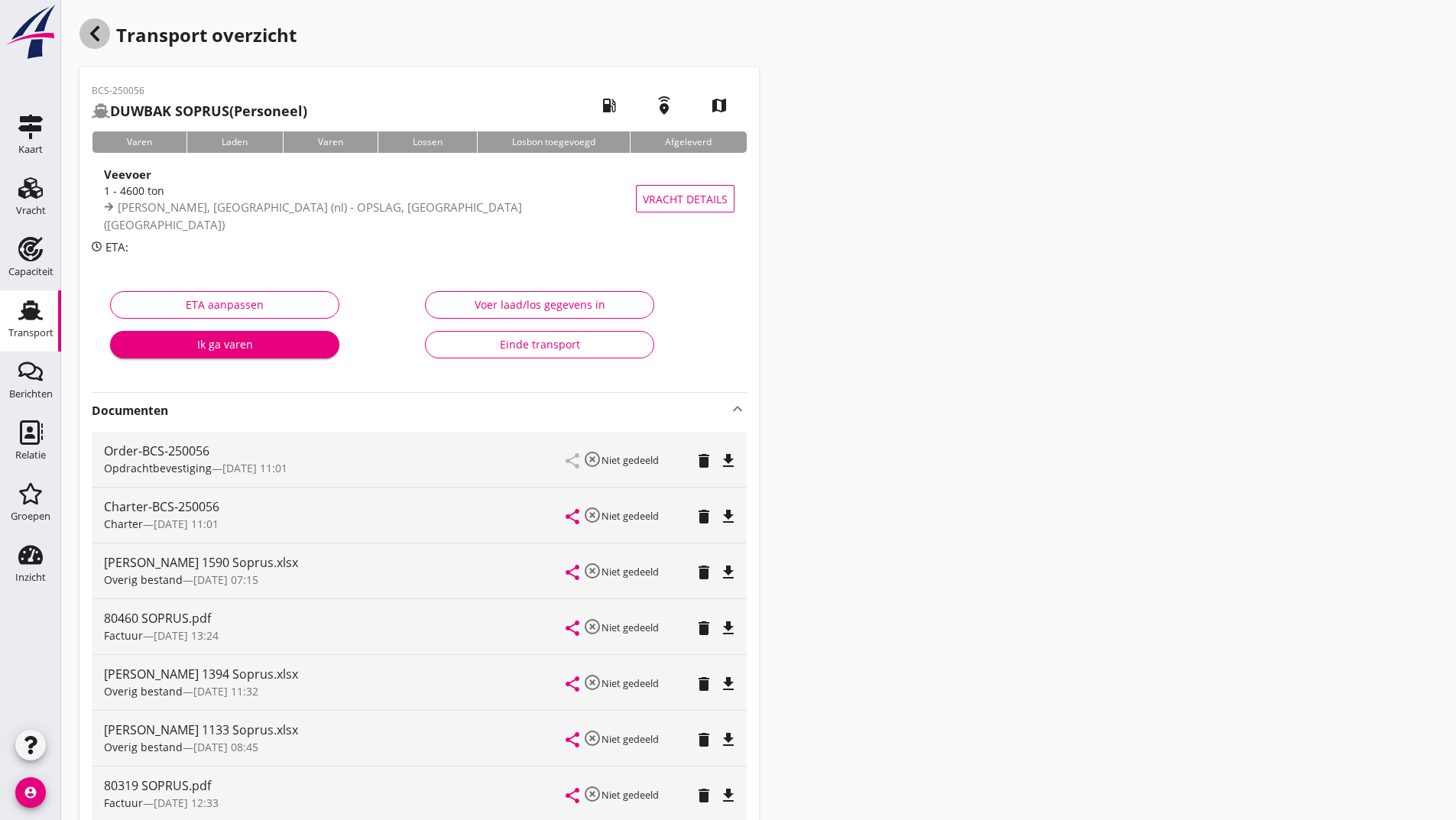
drag, startPoint x: 90, startPoint y: 32, endPoint x: 100, endPoint y: 33, distance: 10.0
click at [100, 33] on icon "button" at bounding box center [94, 33] width 18 height 18
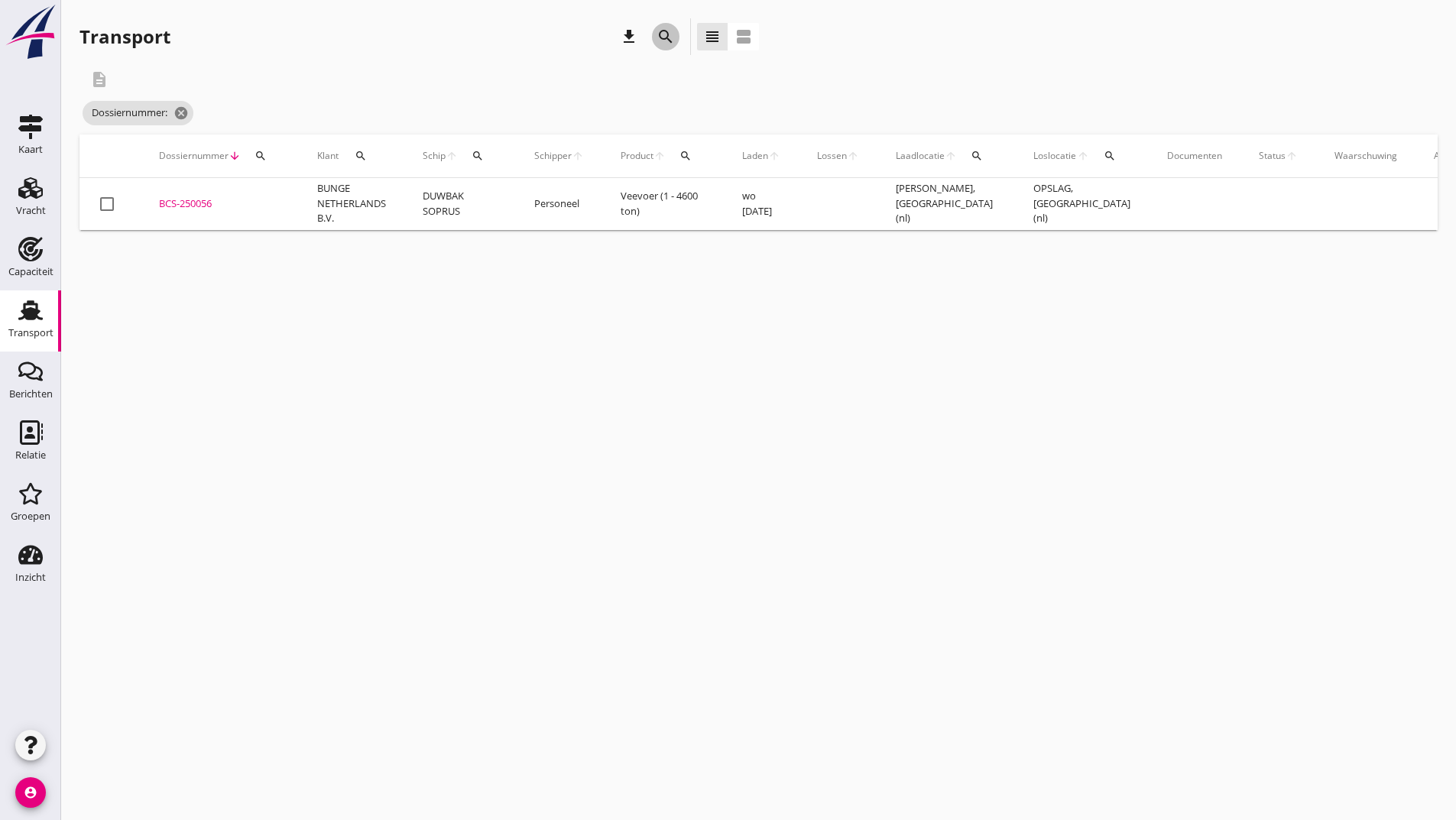
click at [665, 30] on icon "search" at bounding box center [665, 36] width 18 height 18
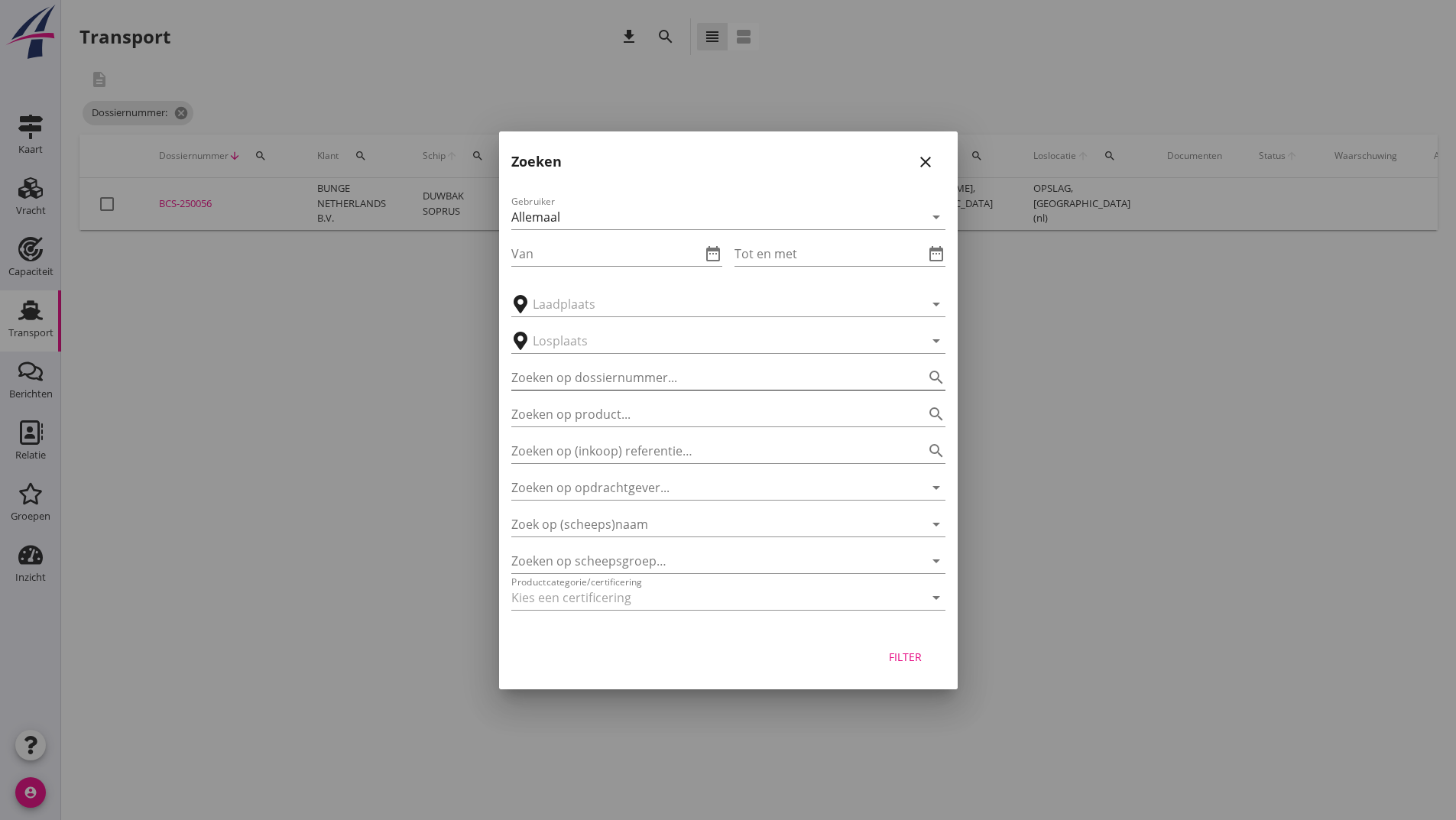
click at [527, 375] on input "Zoeken op dossiernummer..." at bounding box center [707, 378] width 391 height 25
type input "250142"
click at [909, 658] on div "Filter" at bounding box center [905, 657] width 43 height 16
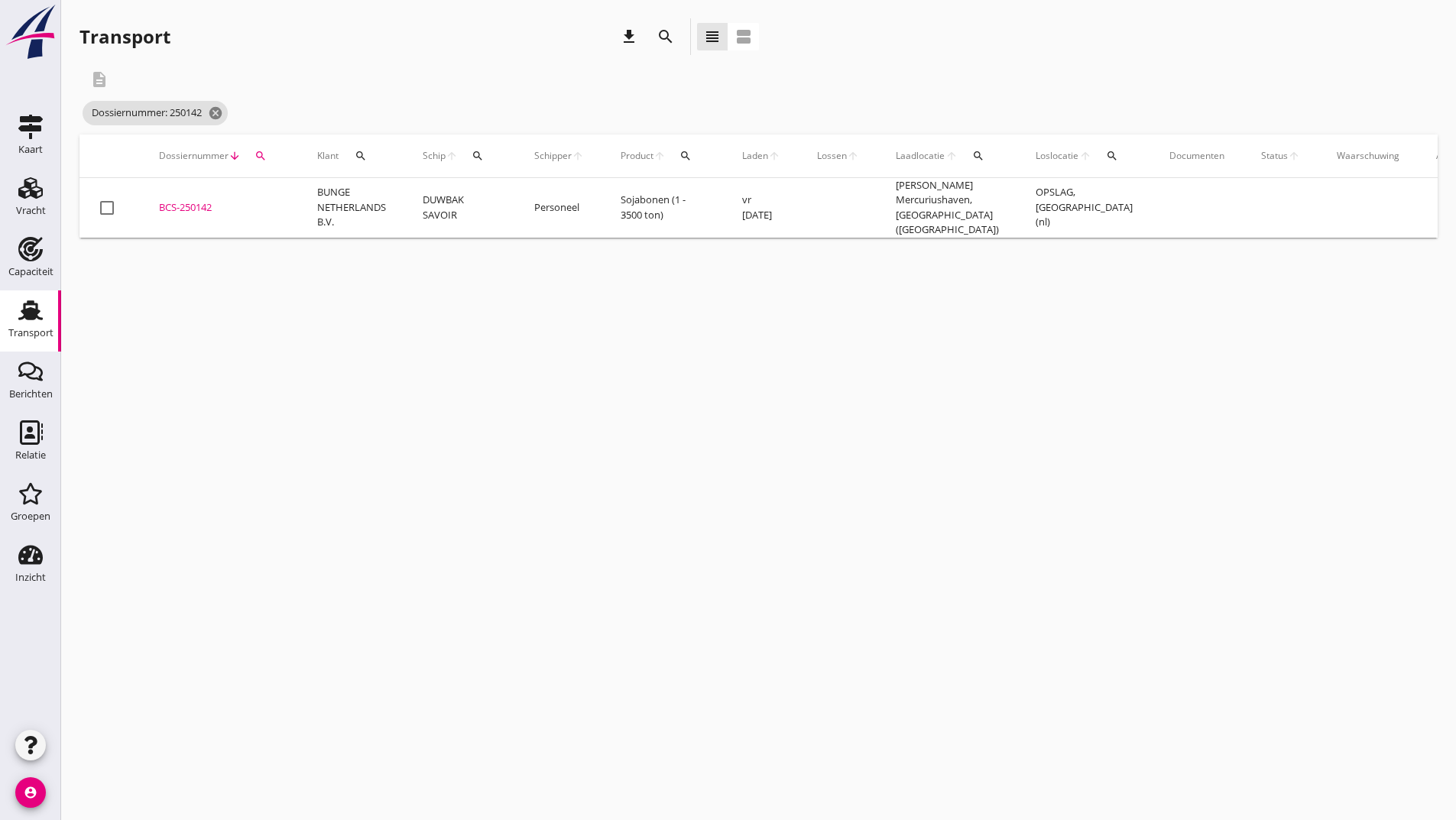
drag, startPoint x: 185, startPoint y: 199, endPoint x: 233, endPoint y: 214, distance: 50.3
click at [186, 200] on div "BCS-250142" at bounding box center [220, 208] width 121 height 15
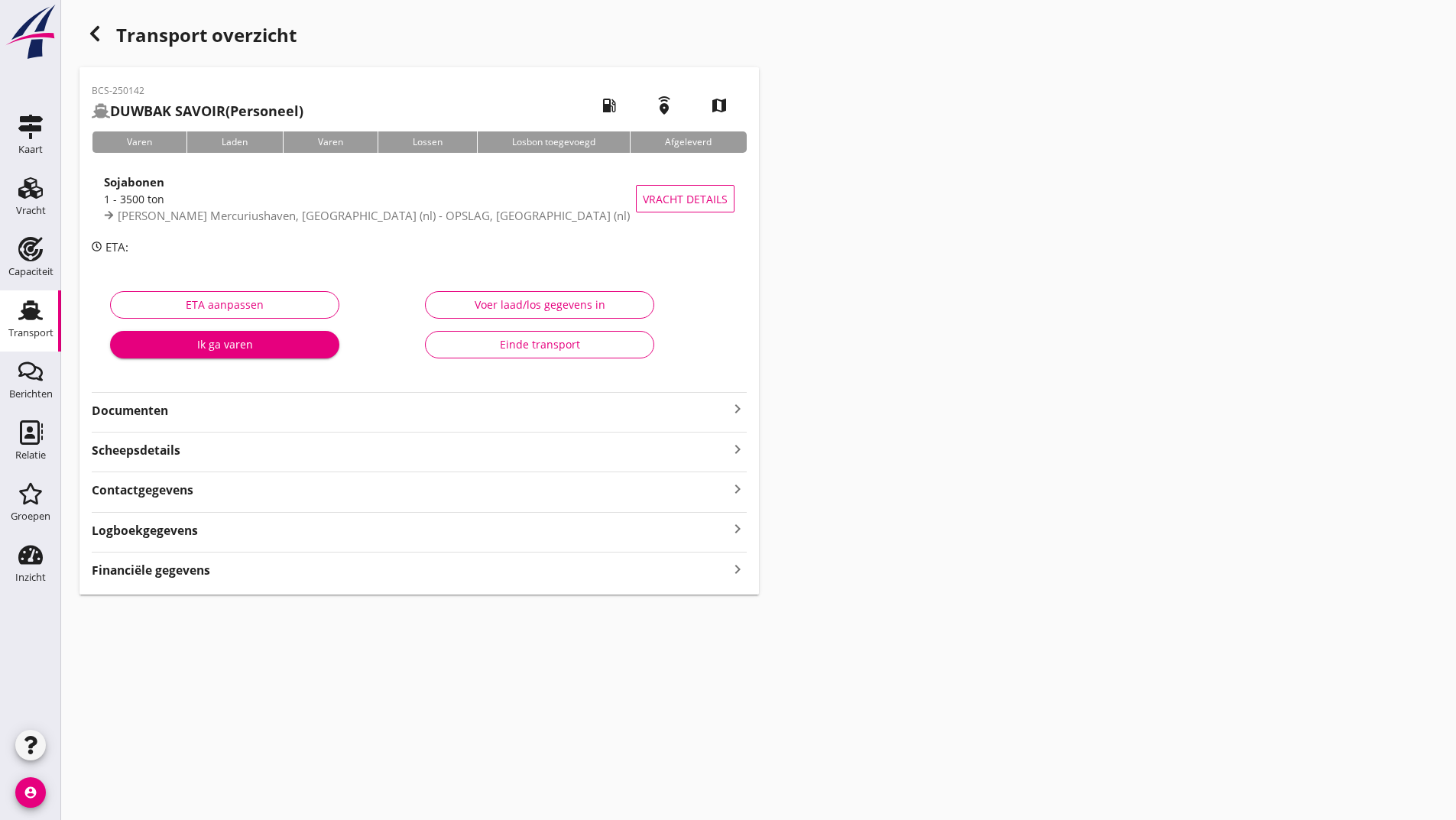
click at [163, 411] on strong "Documenten" at bounding box center [410, 411] width 637 height 18
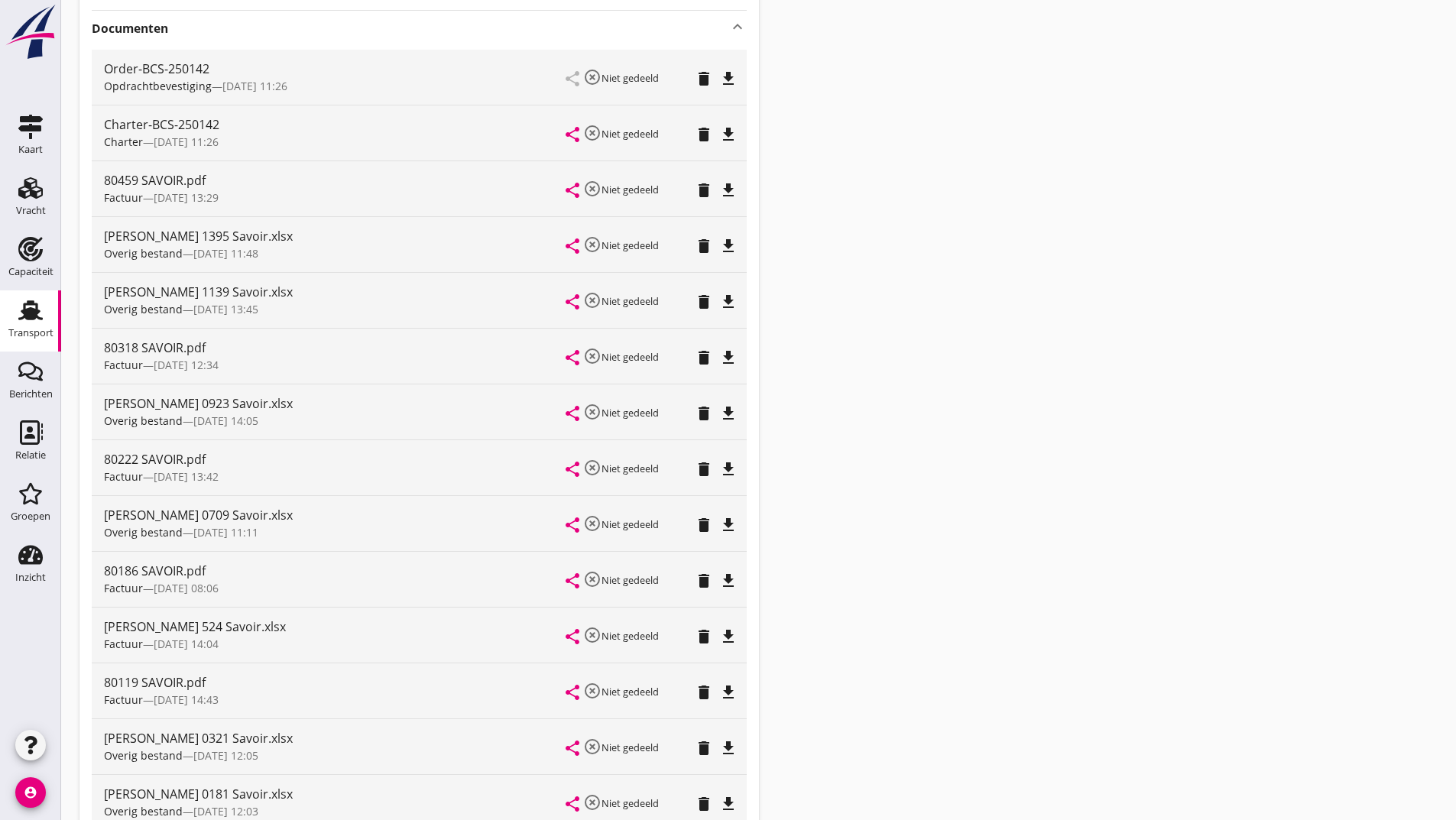
scroll to position [655, 0]
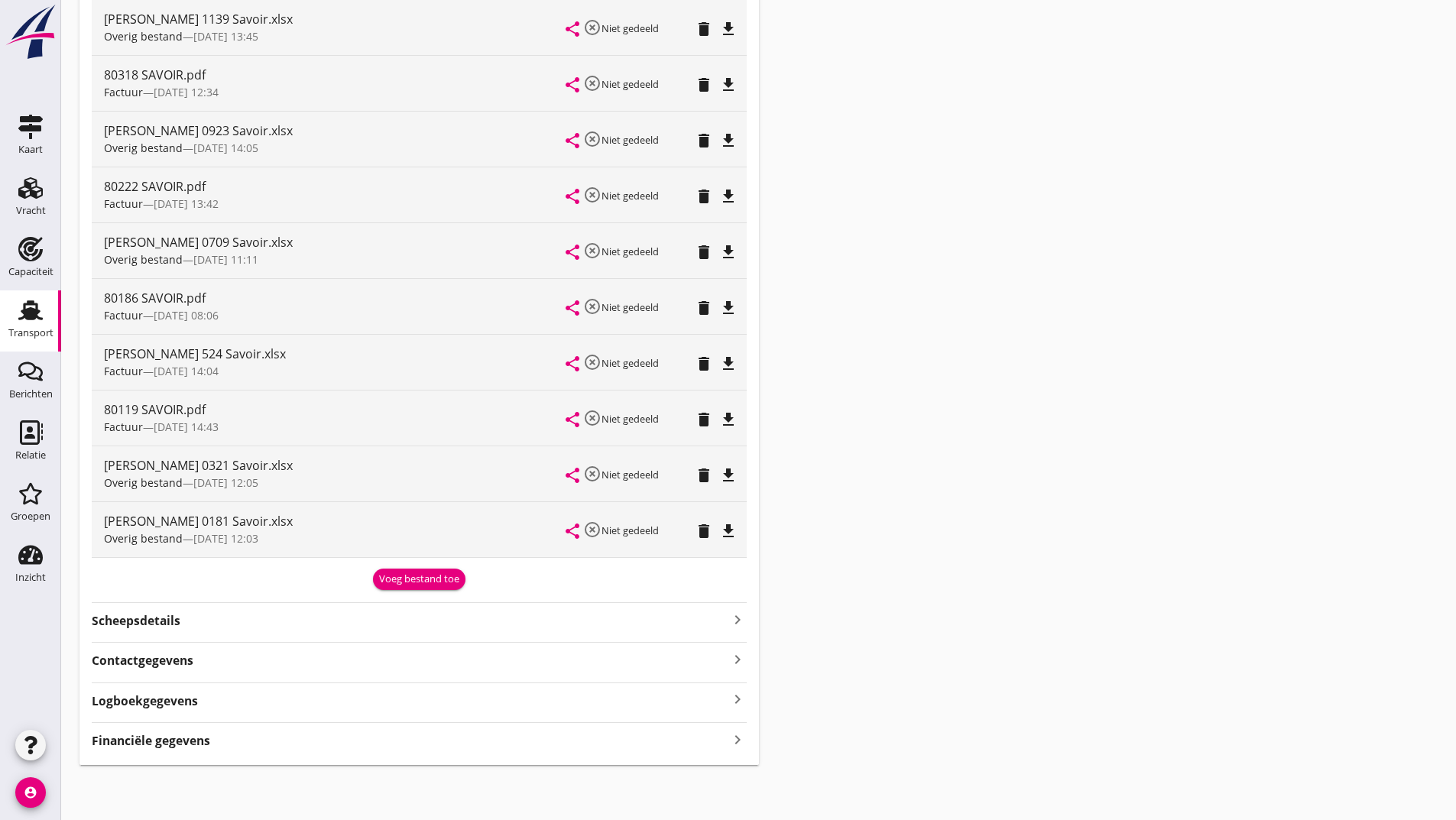
click at [379, 585] on div "Voeg bestand toe" at bounding box center [419, 579] width 81 height 15
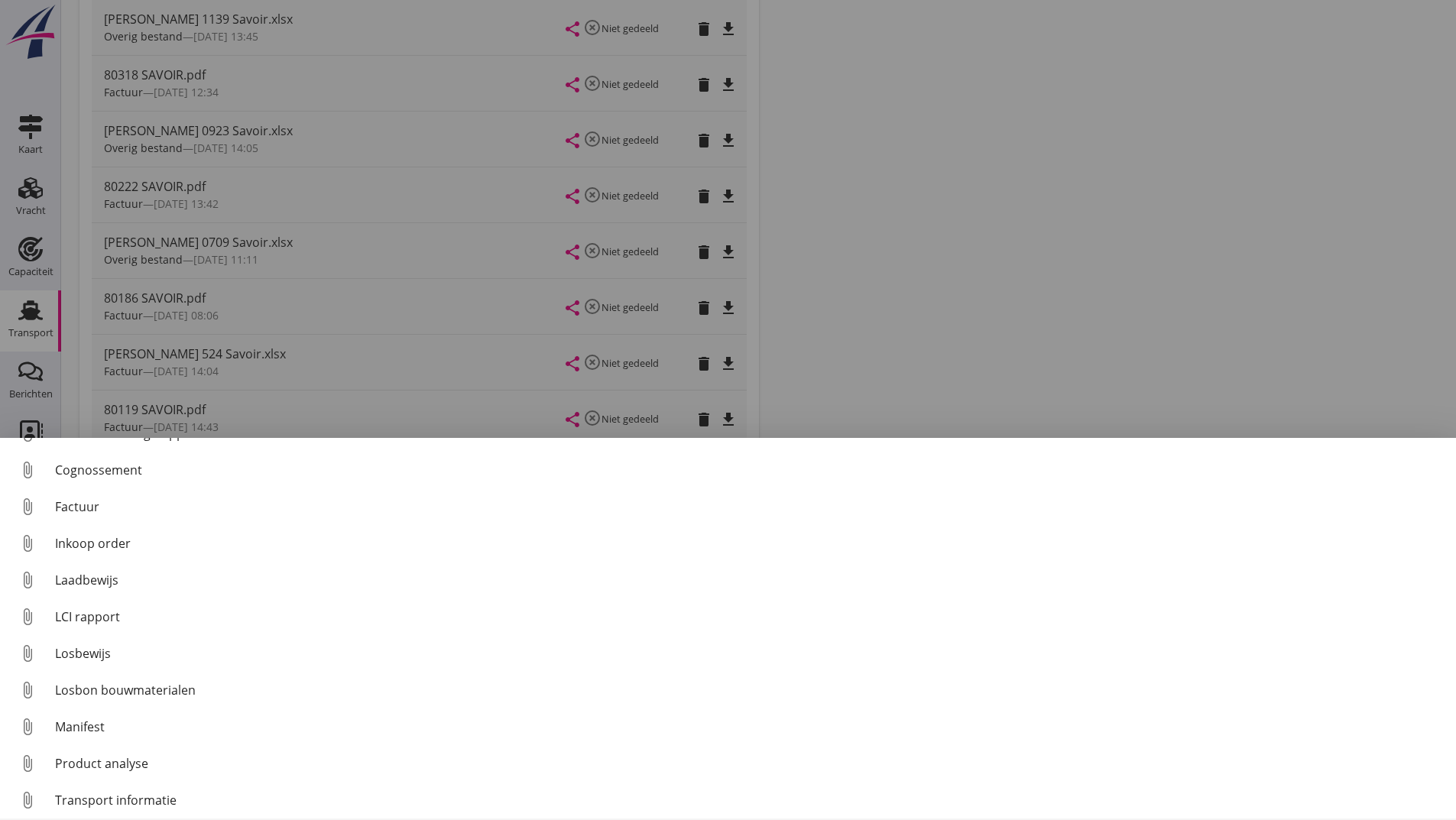
scroll to position [107, 0]
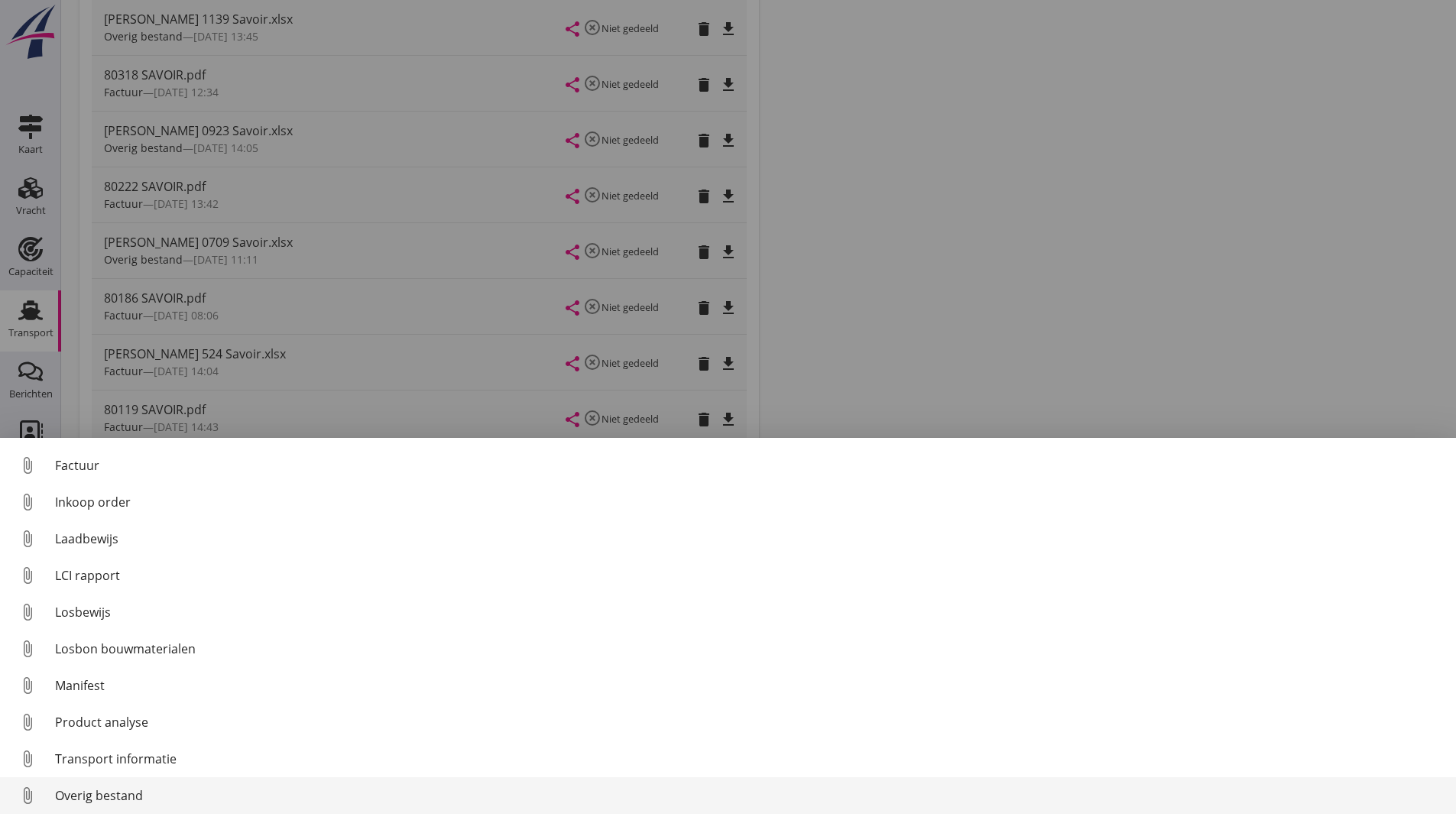
click at [137, 792] on div "Overig bestand" at bounding box center [749, 795] width 1389 height 18
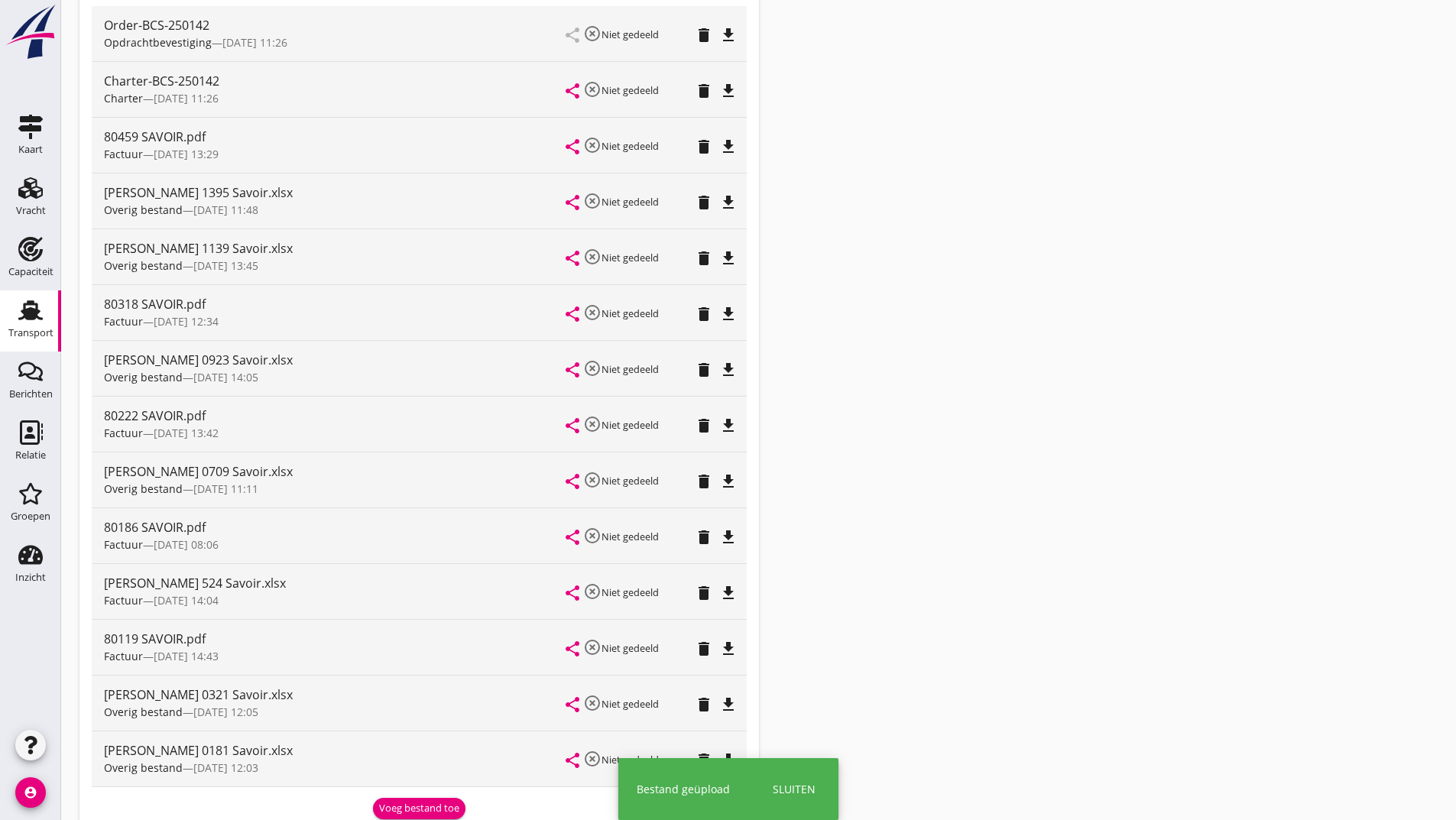
scroll to position [0, 0]
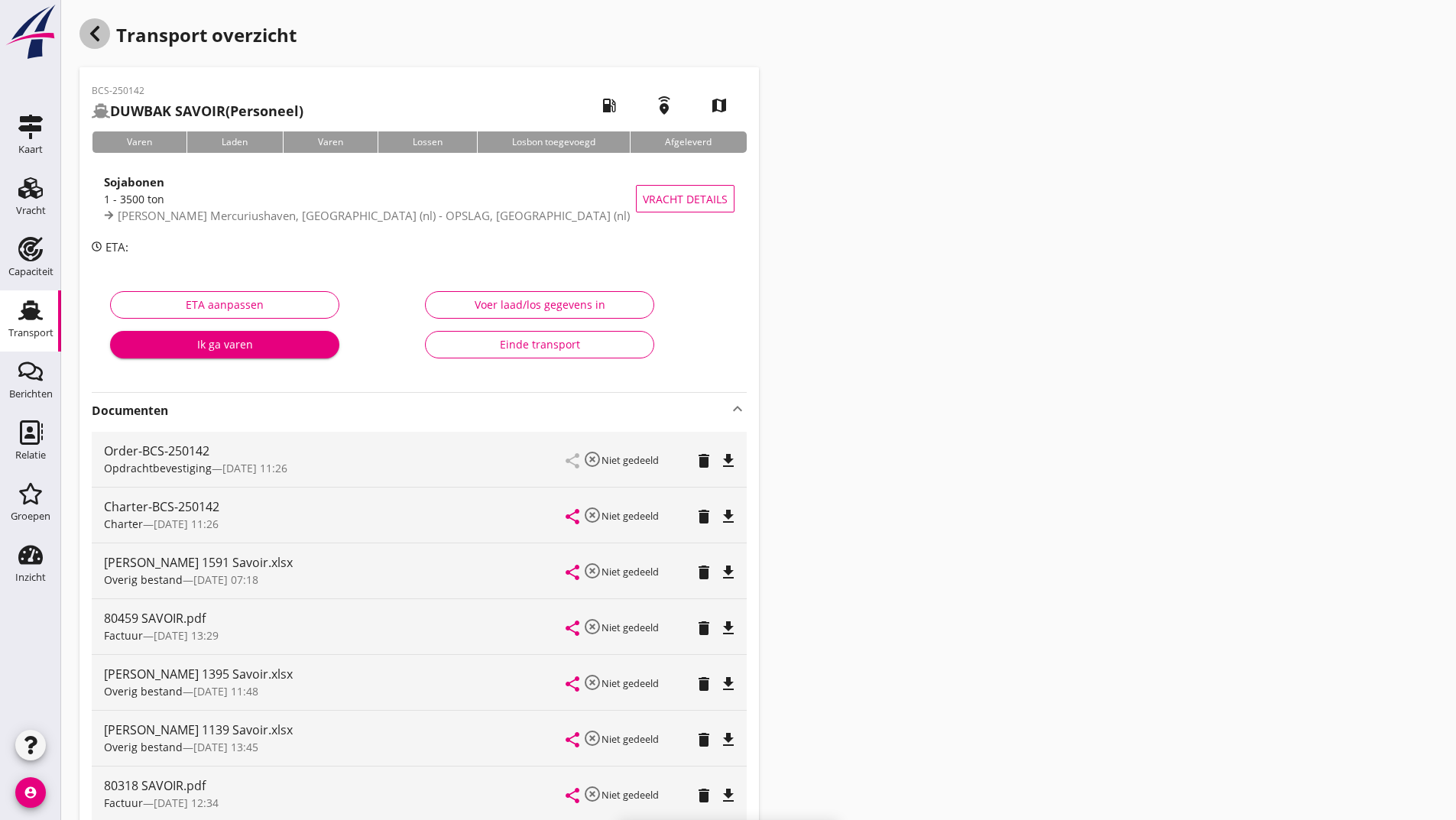
click at [92, 29] on icon "button" at bounding box center [94, 33] width 18 height 18
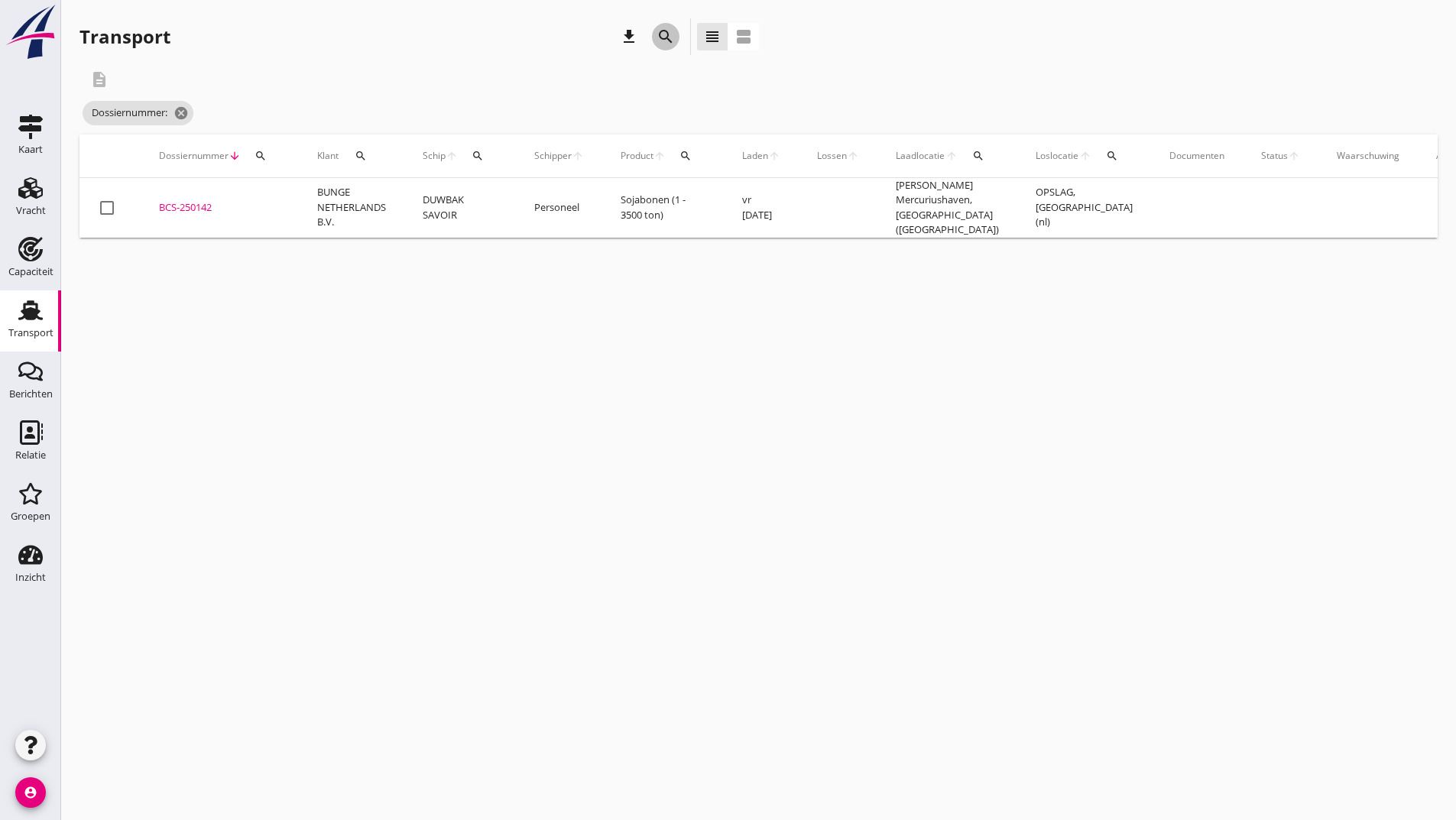
click at [663, 36] on icon "search" at bounding box center [665, 36] width 18 height 18
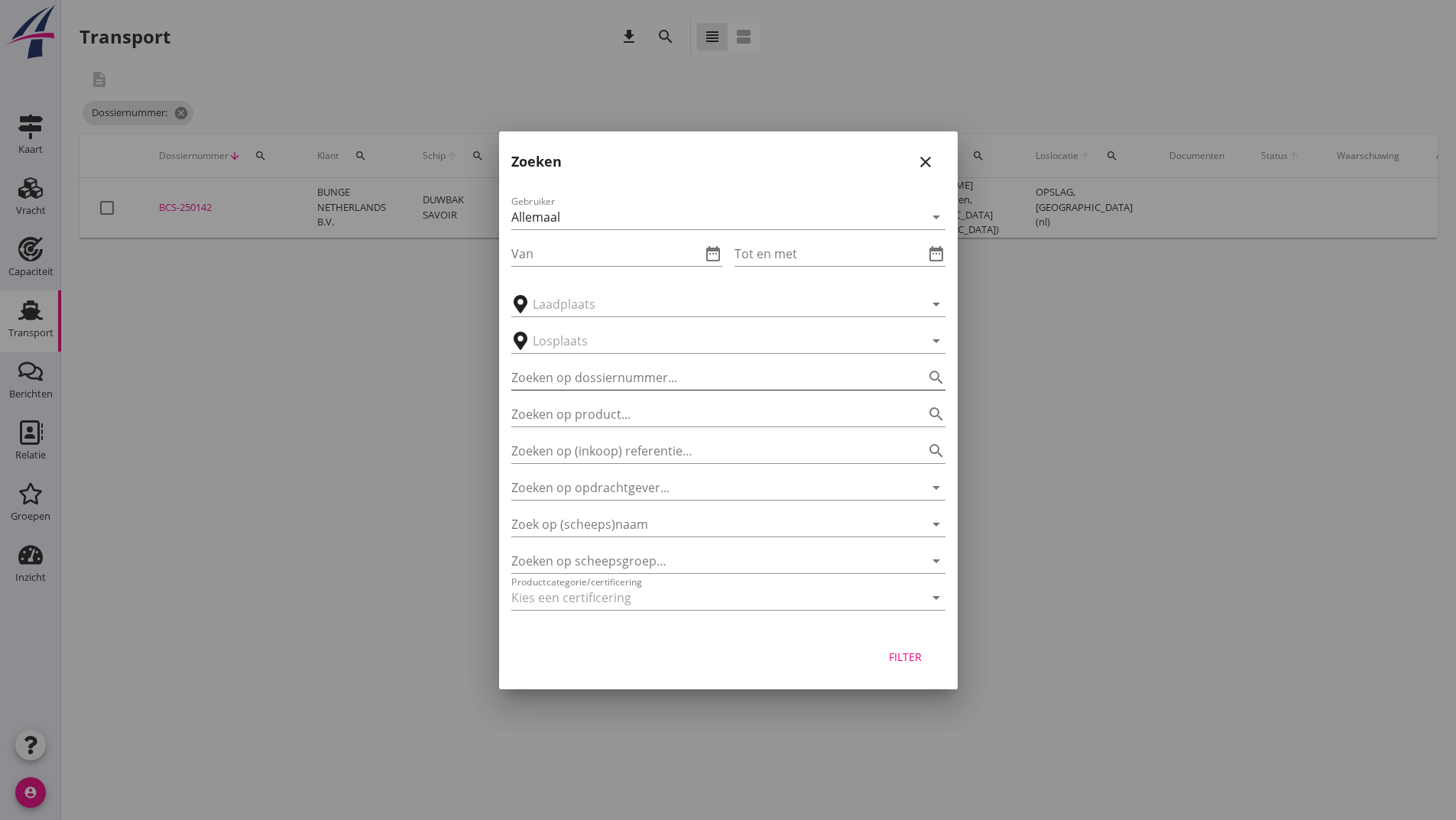
click at [527, 382] on input "Zoeken op dossiernummer..." at bounding box center [707, 378] width 391 height 25
type input "250855"
click at [905, 658] on div "Filter" at bounding box center [905, 657] width 43 height 16
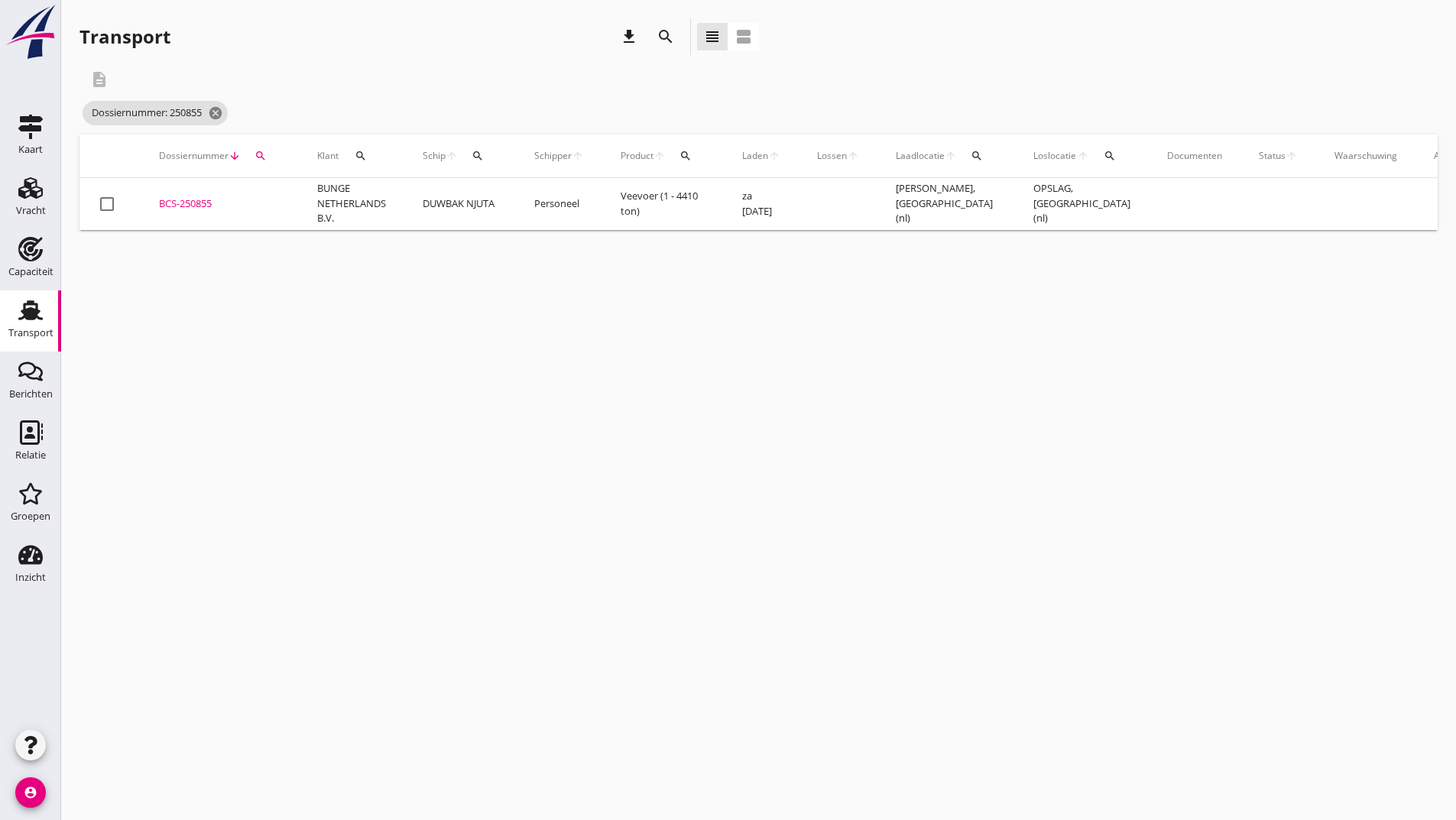
click at [190, 206] on div "BCS-250855" at bounding box center [220, 204] width 121 height 15
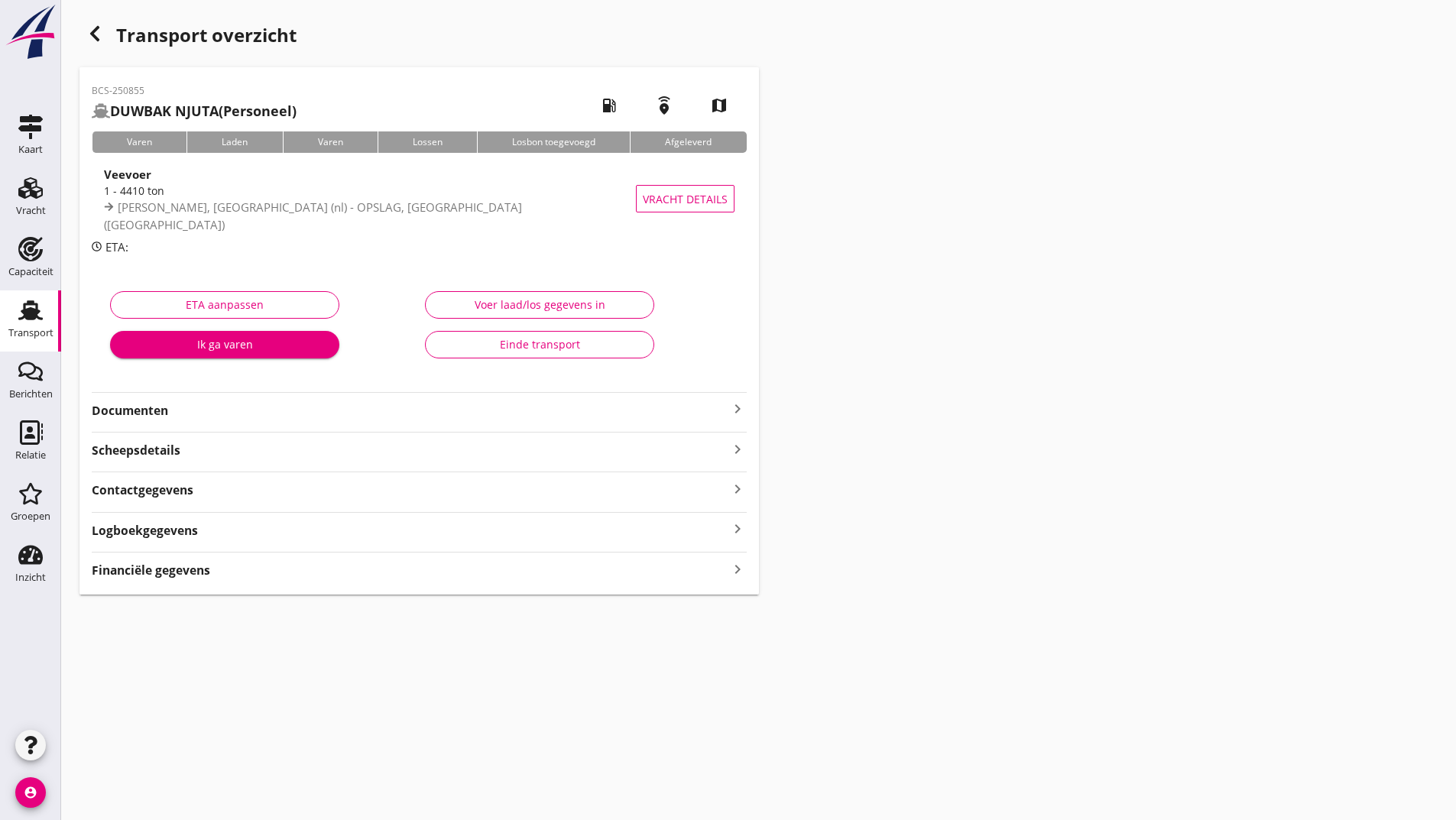
drag, startPoint x: 165, startPoint y: 403, endPoint x: 174, endPoint y: 410, distance: 11.4
click at [166, 405] on strong "Documenten" at bounding box center [410, 411] width 637 height 18
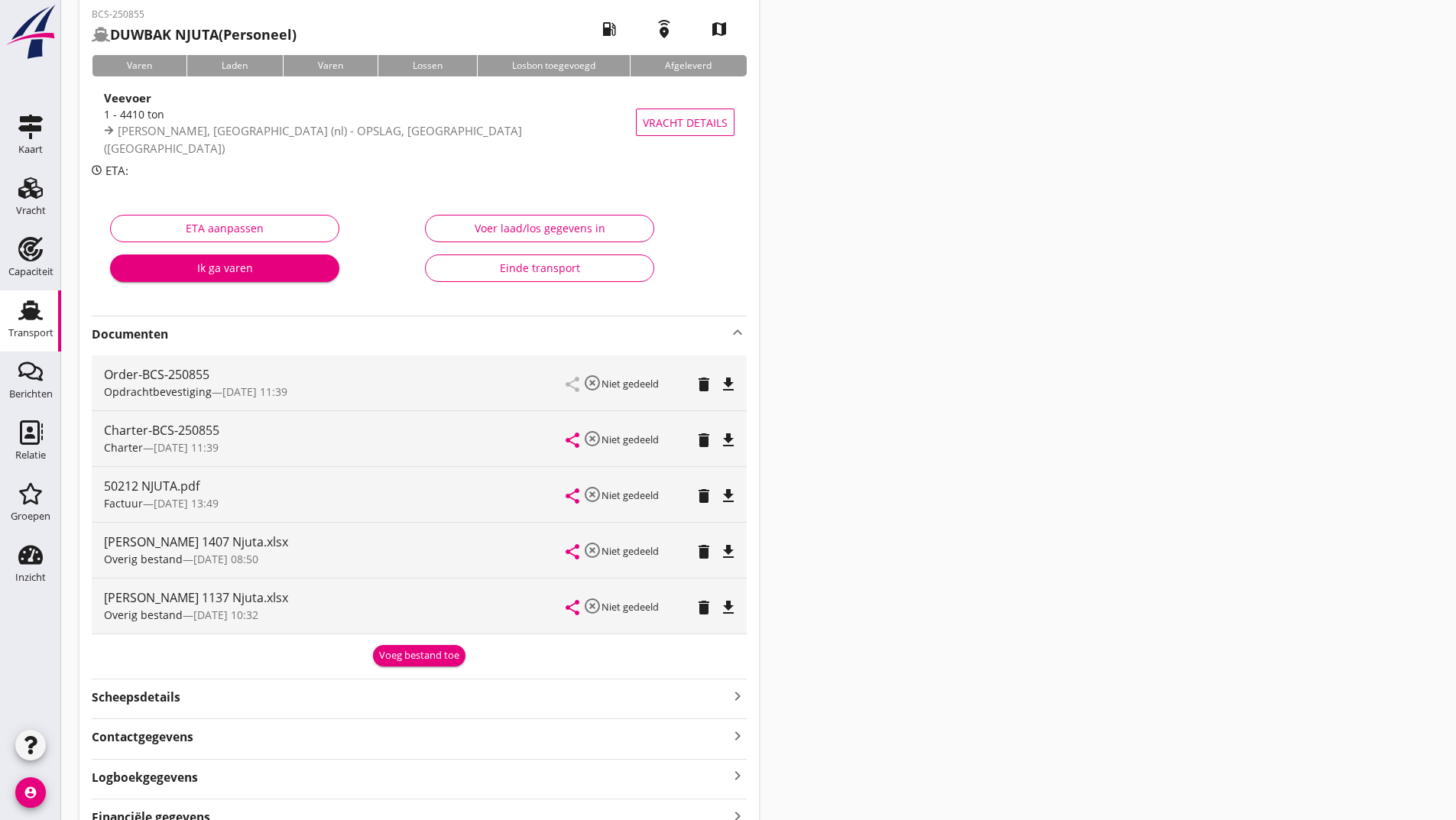
scroll to position [153, 0]
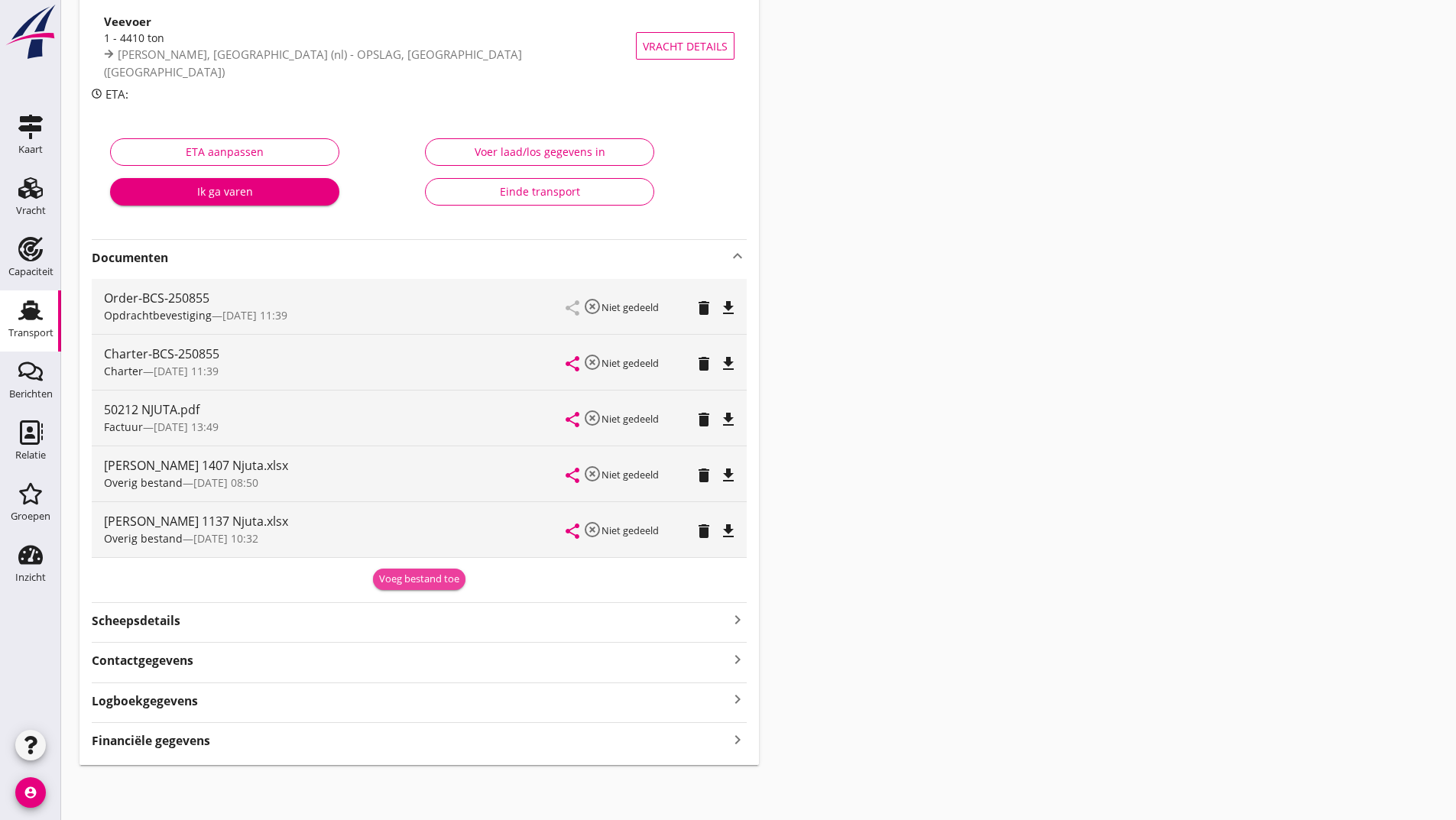
click at [402, 580] on div "Voeg bestand toe" at bounding box center [419, 579] width 81 height 15
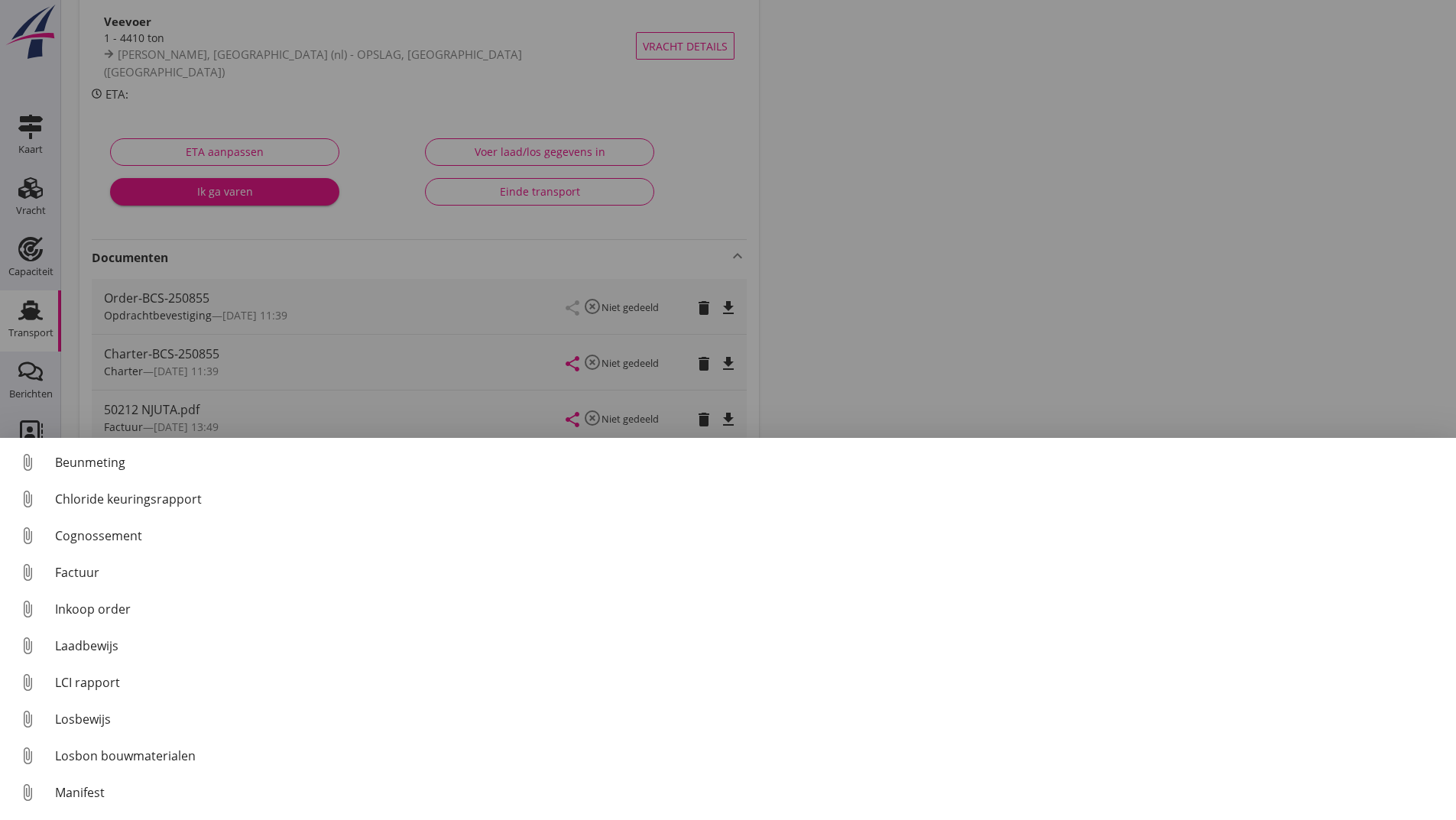
scroll to position [107, 0]
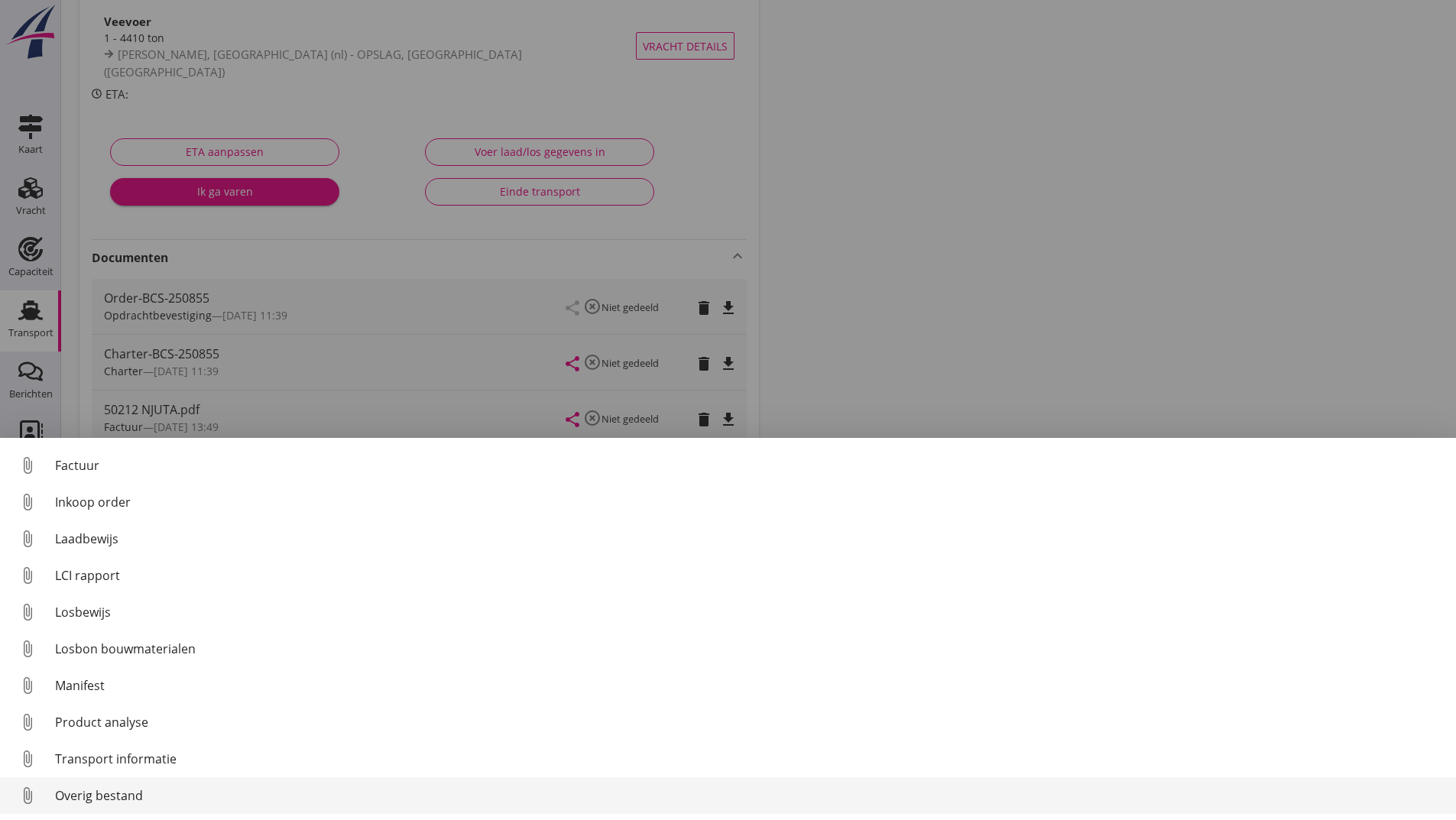
click at [108, 797] on div "Overig bestand" at bounding box center [749, 795] width 1389 height 18
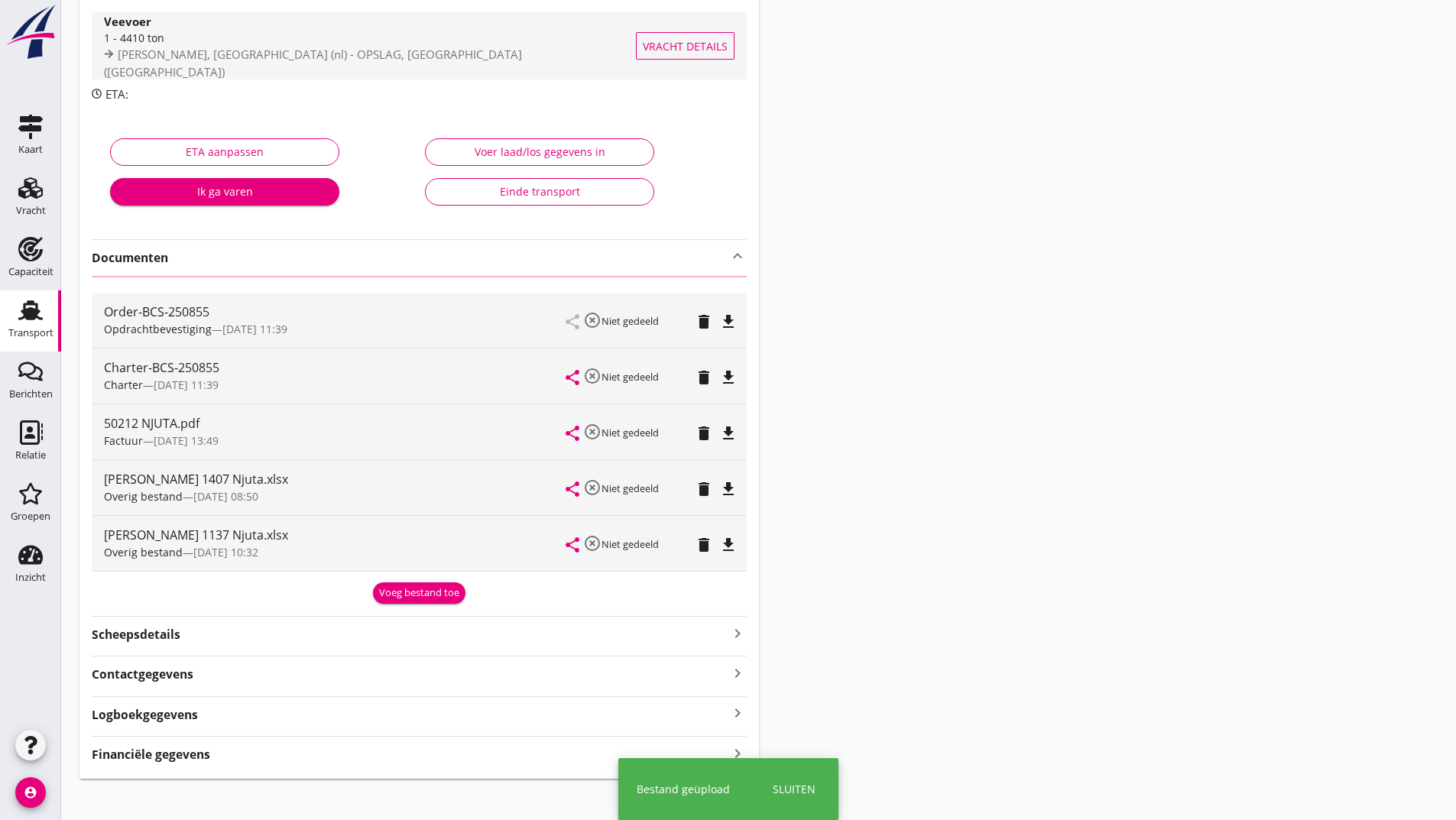
scroll to position [0, 0]
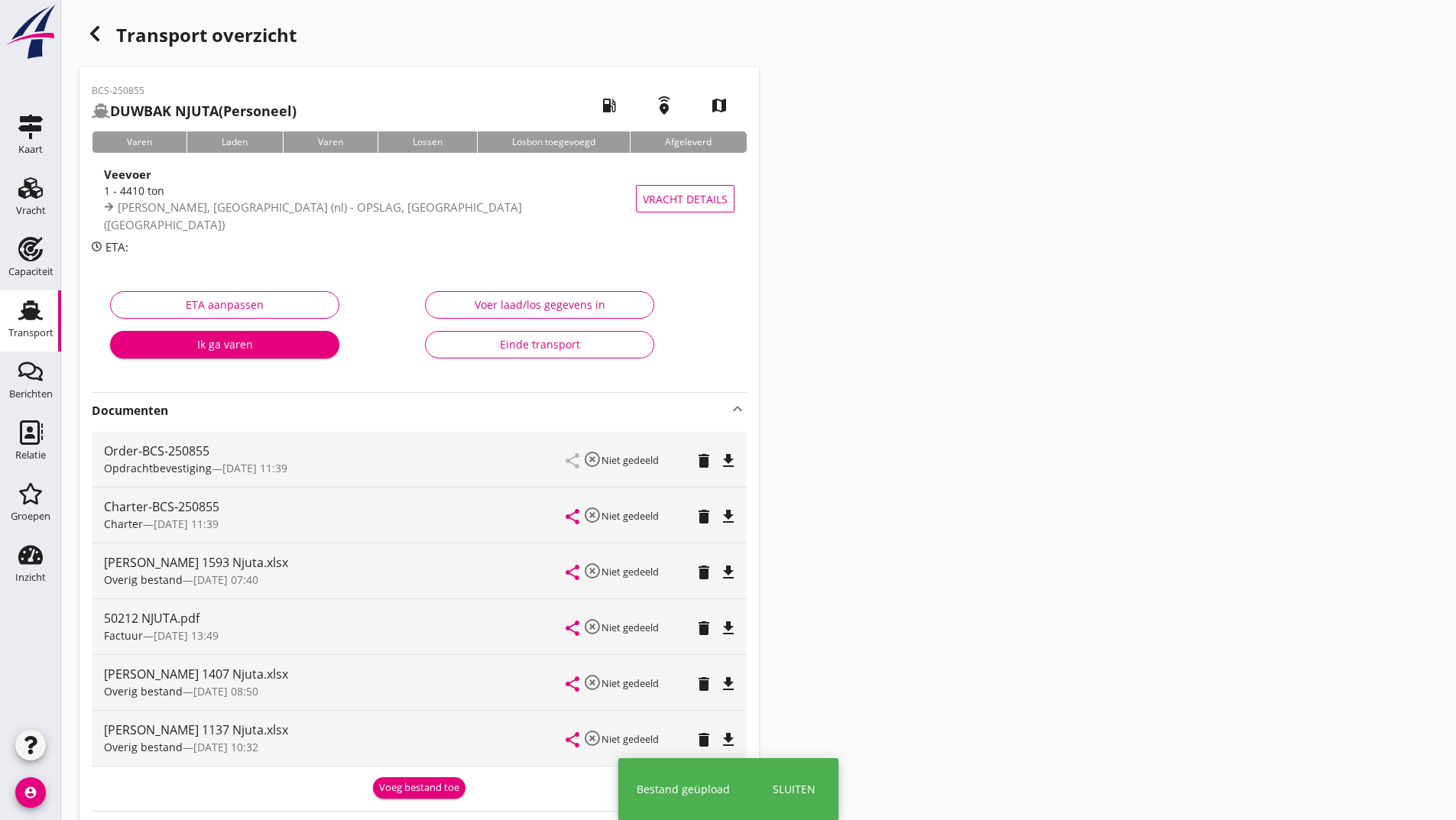
click at [100, 36] on icon "button" at bounding box center [94, 33] width 18 height 18
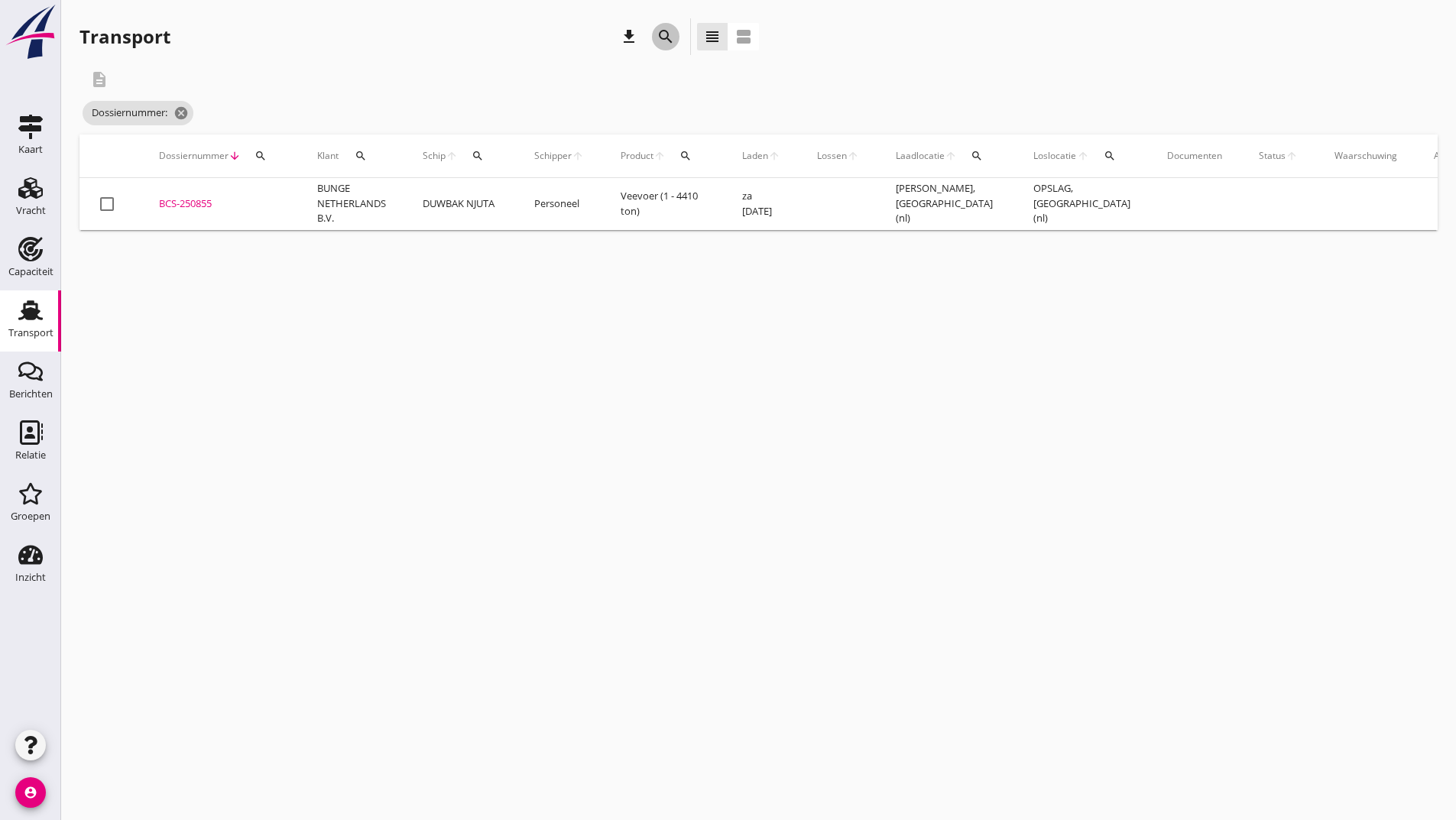
click at [668, 34] on icon "search" at bounding box center [665, 36] width 18 height 18
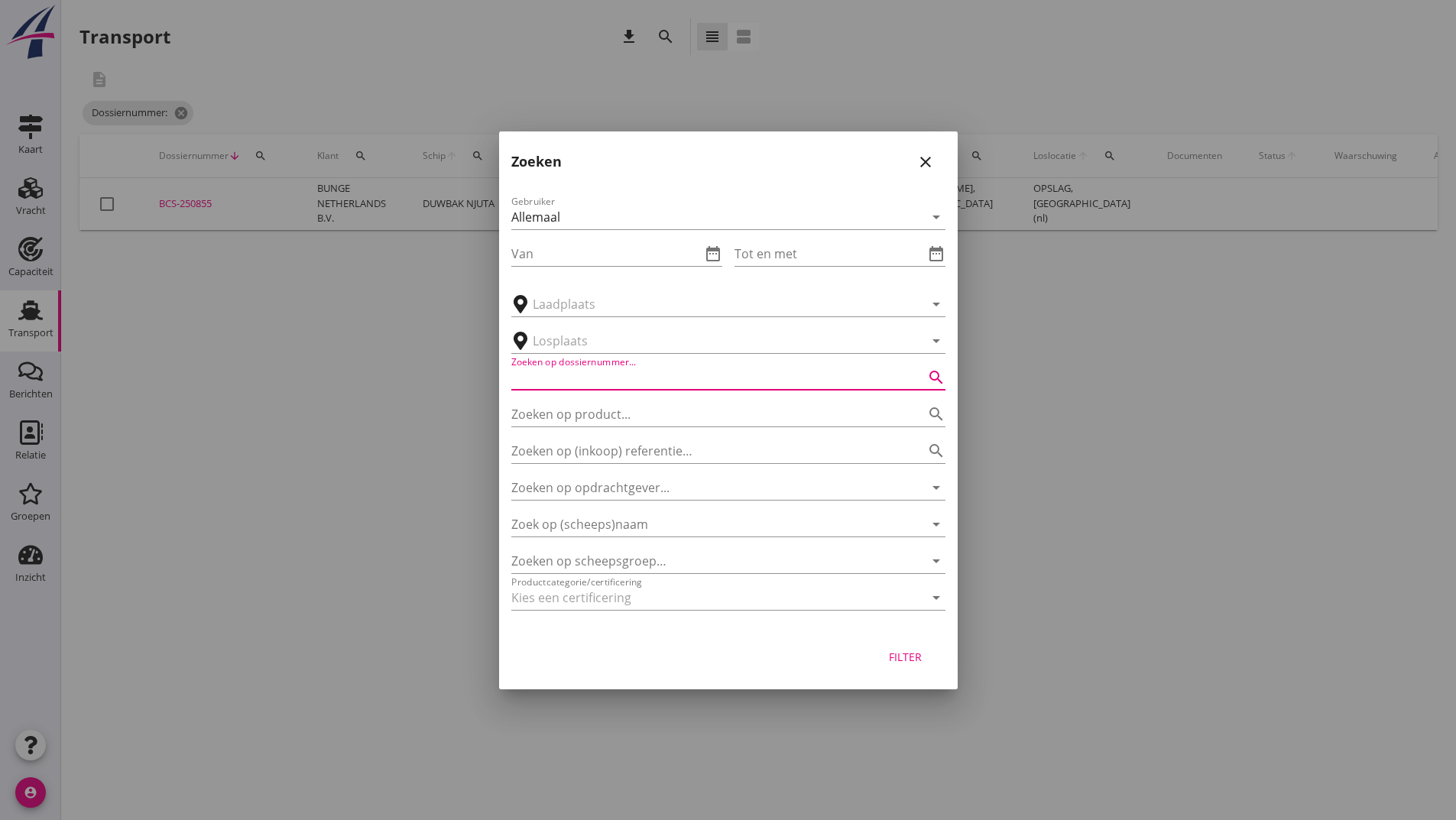
click at [547, 375] on input "Zoeken op dossiernummer..." at bounding box center [707, 378] width 391 height 25
type input "251123"
click at [925, 660] on div "Filter" at bounding box center [905, 657] width 43 height 16
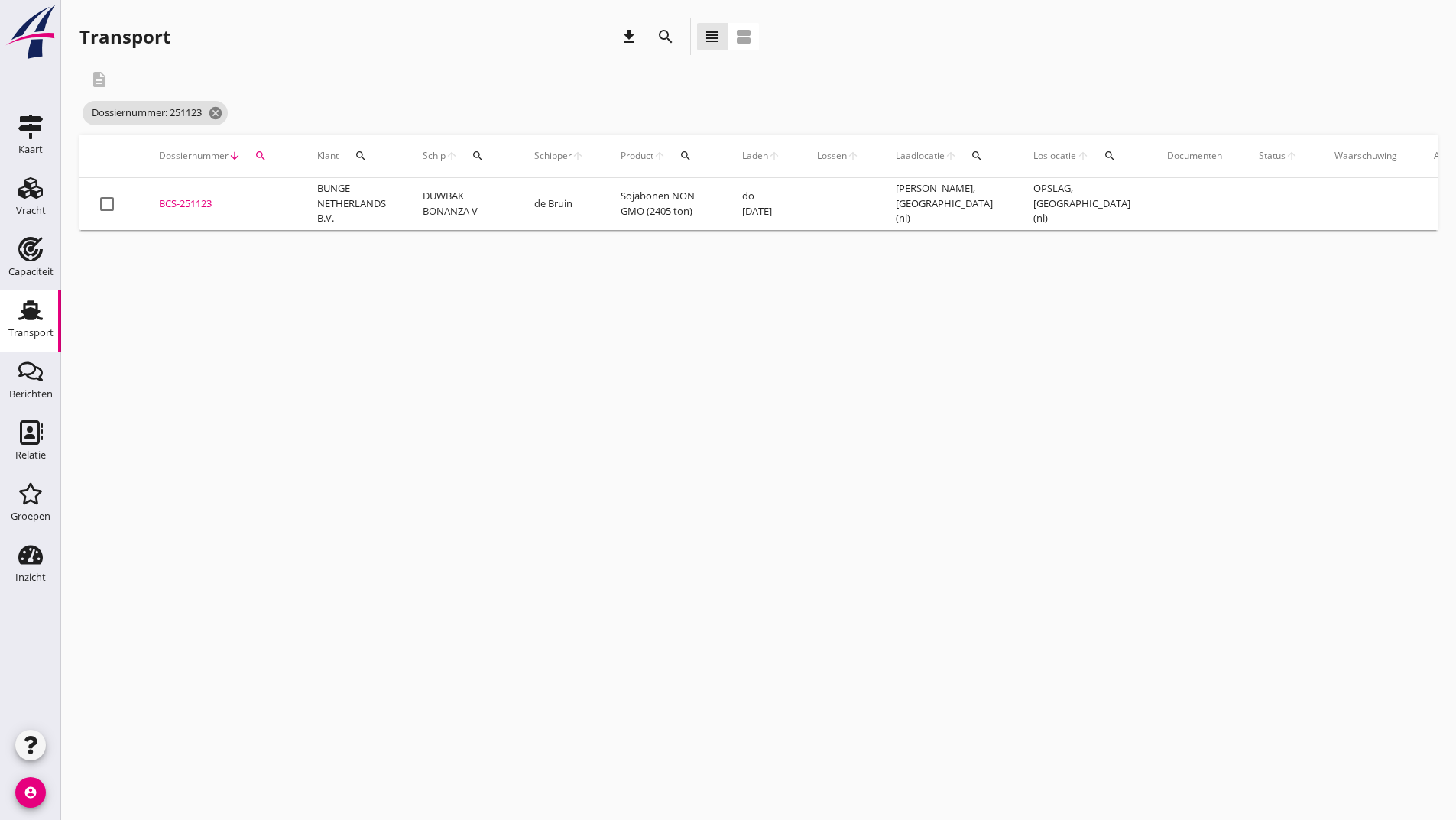
click at [168, 205] on div "BCS-251123" at bounding box center [220, 204] width 121 height 15
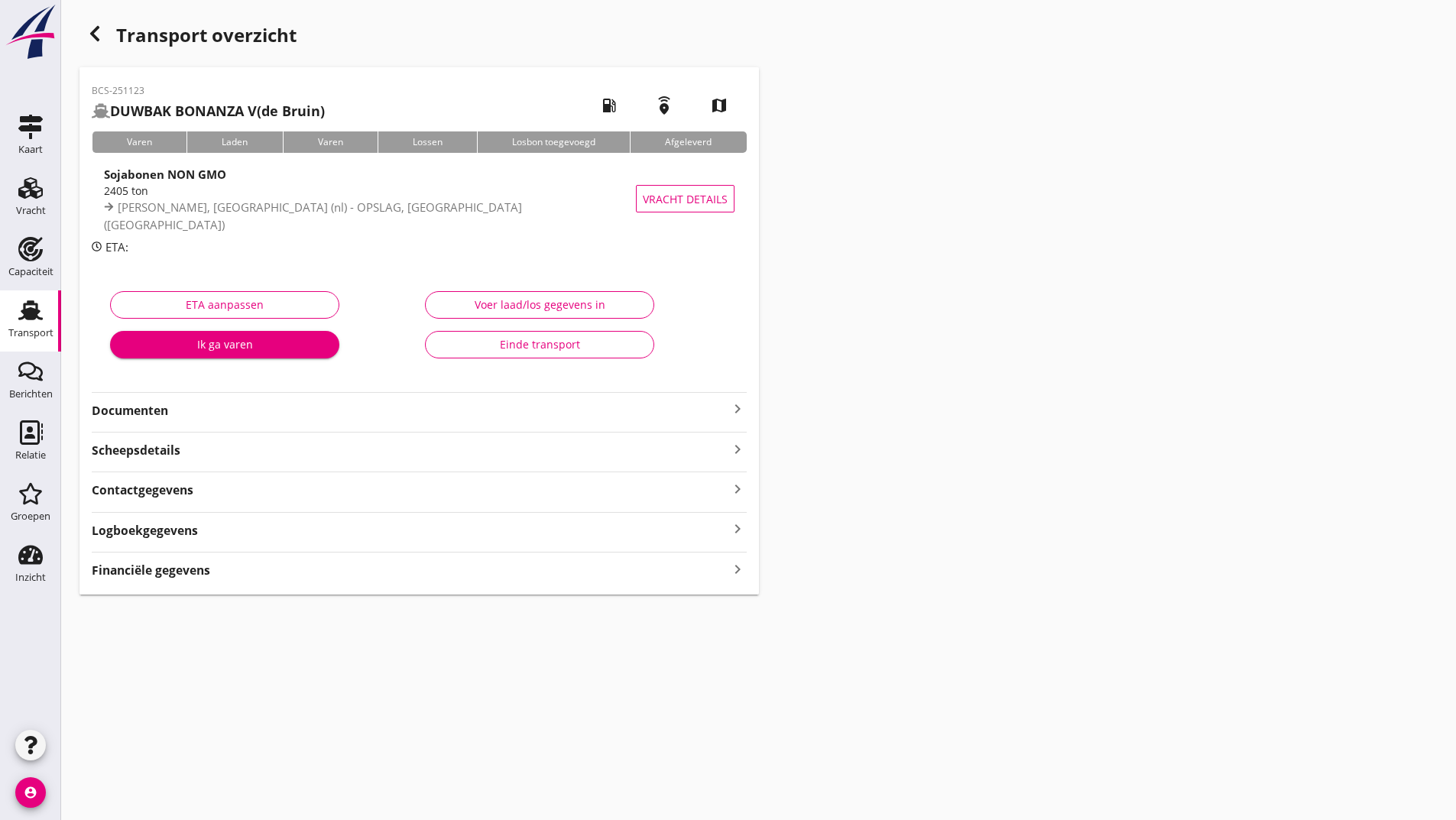
click at [168, 412] on strong "Documenten" at bounding box center [410, 411] width 637 height 18
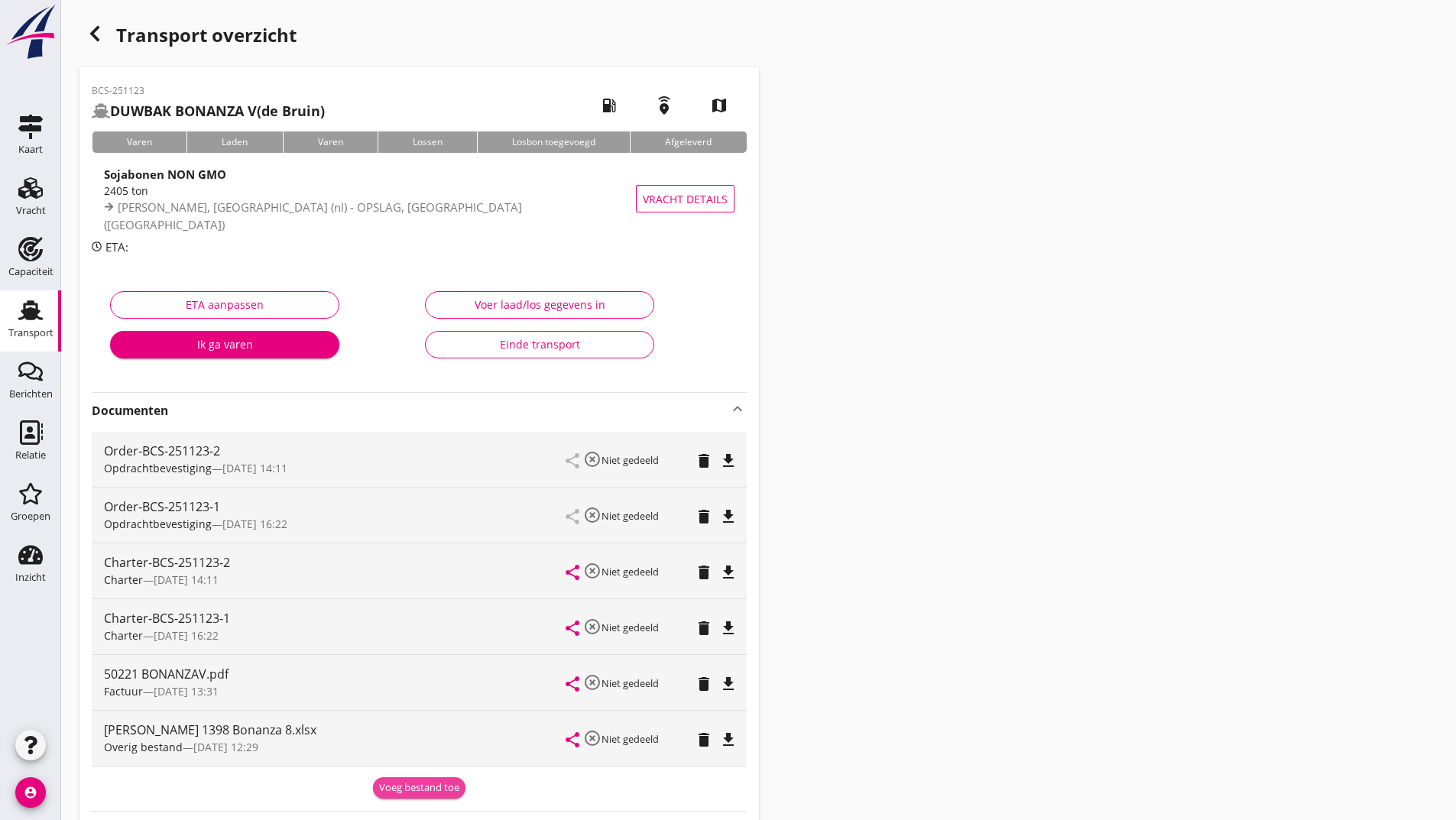
click at [386, 788] on div "Voeg bestand toe" at bounding box center [419, 788] width 81 height 15
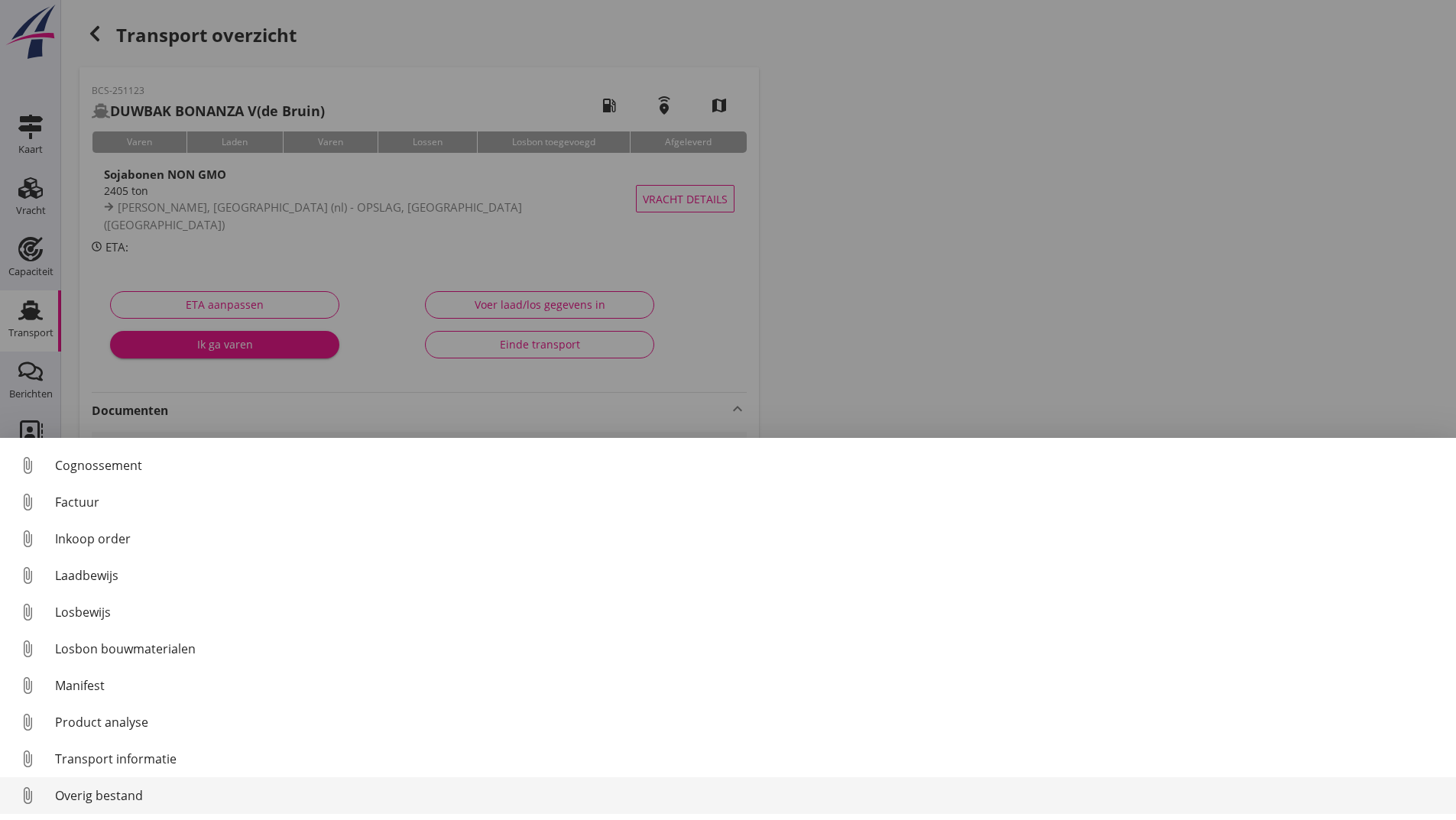
scroll to position [107, 0]
drag, startPoint x: 139, startPoint y: 796, endPoint x: 149, endPoint y: 788, distance: 12.8
click at [149, 788] on div "Overig bestand" at bounding box center [749, 795] width 1389 height 18
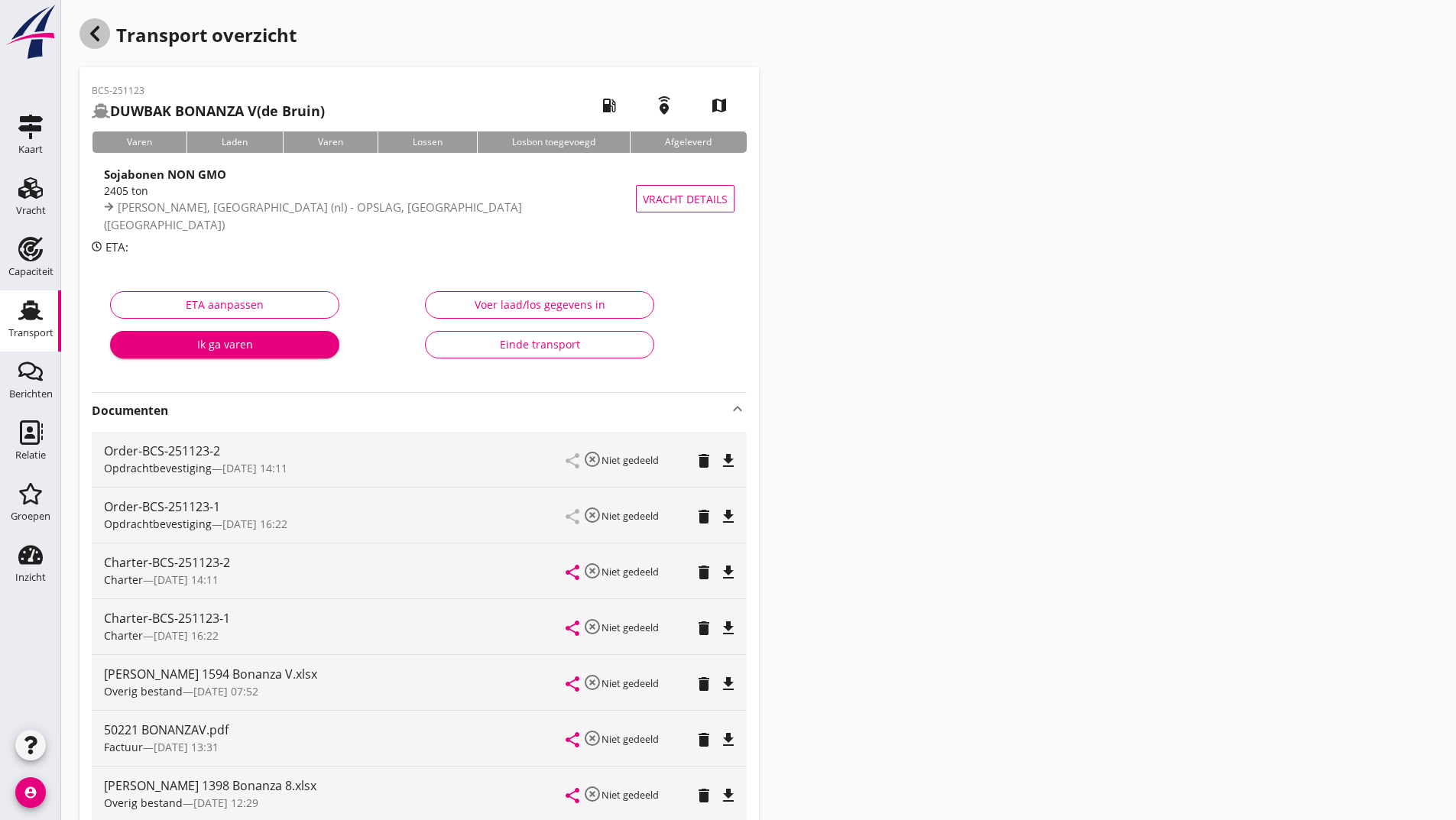
click at [90, 31] on icon "button" at bounding box center [94, 33] width 18 height 18
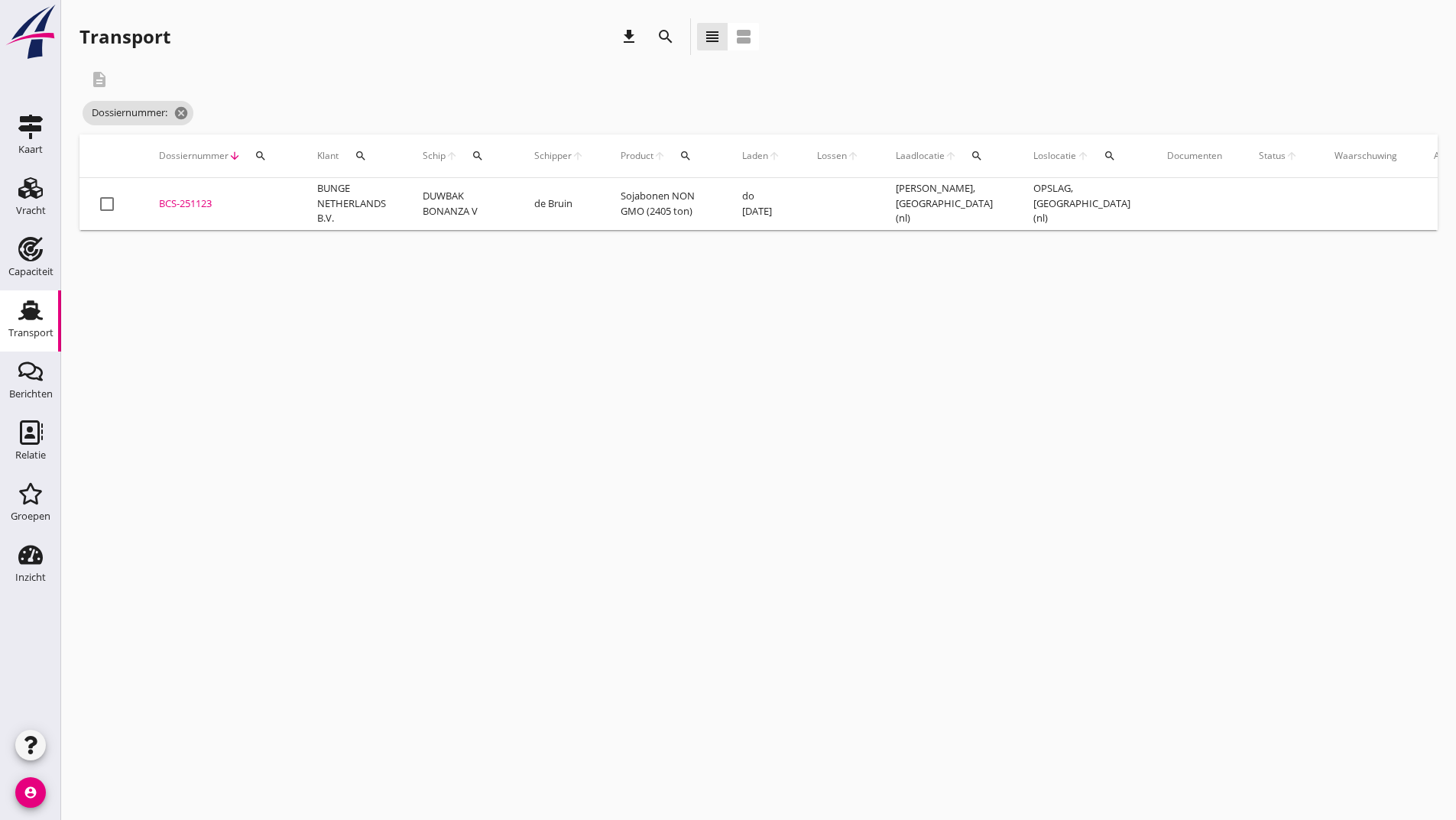
click at [670, 39] on icon "search" at bounding box center [665, 36] width 18 height 18
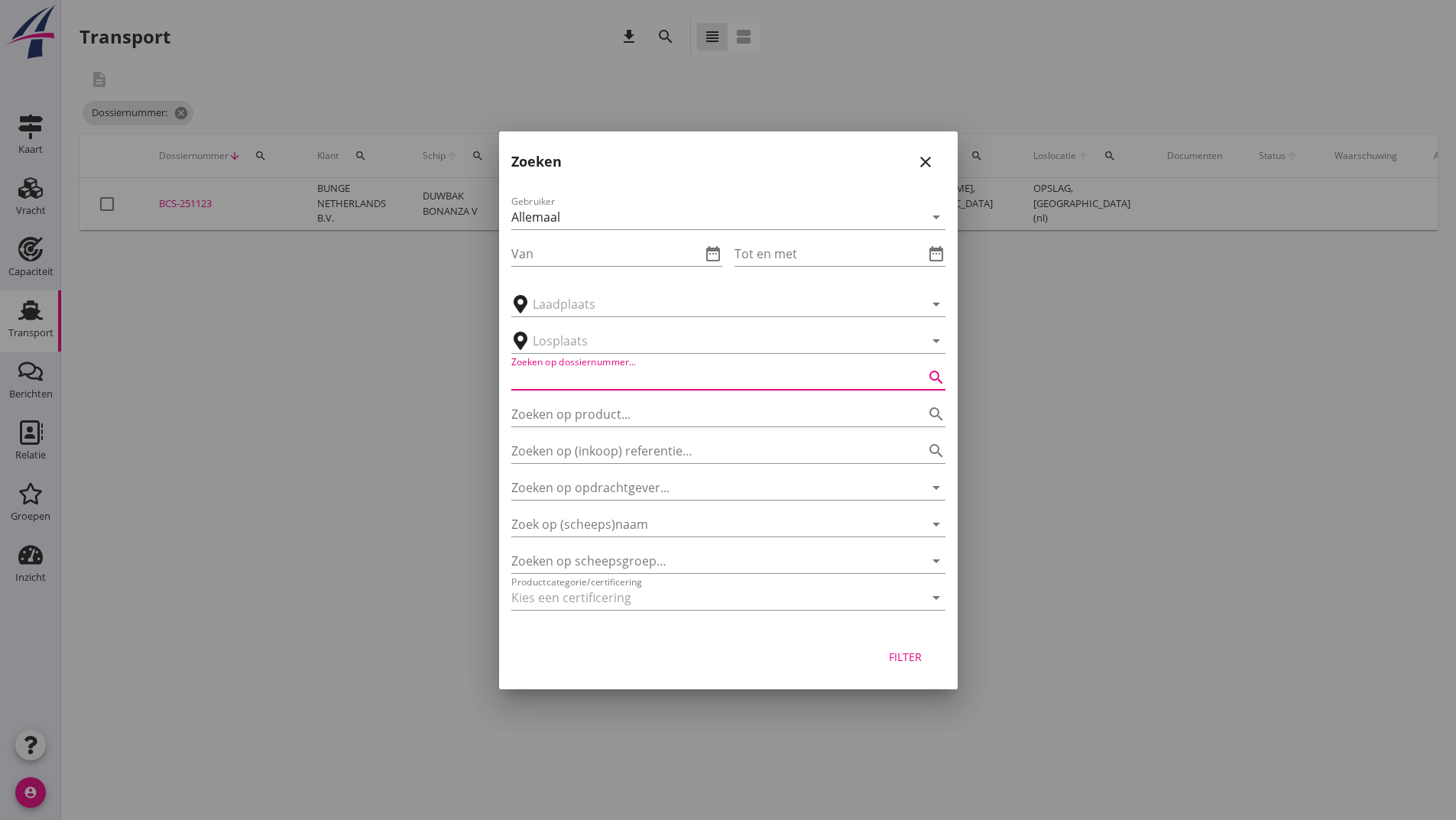
drag, startPoint x: 580, startPoint y: 379, endPoint x: 586, endPoint y: 371, distance: 10.0
click at [584, 374] on input "Zoeken op dossiernummer..." at bounding box center [707, 378] width 391 height 25
type input "250509"
click at [901, 662] on div "Filter" at bounding box center [905, 657] width 43 height 16
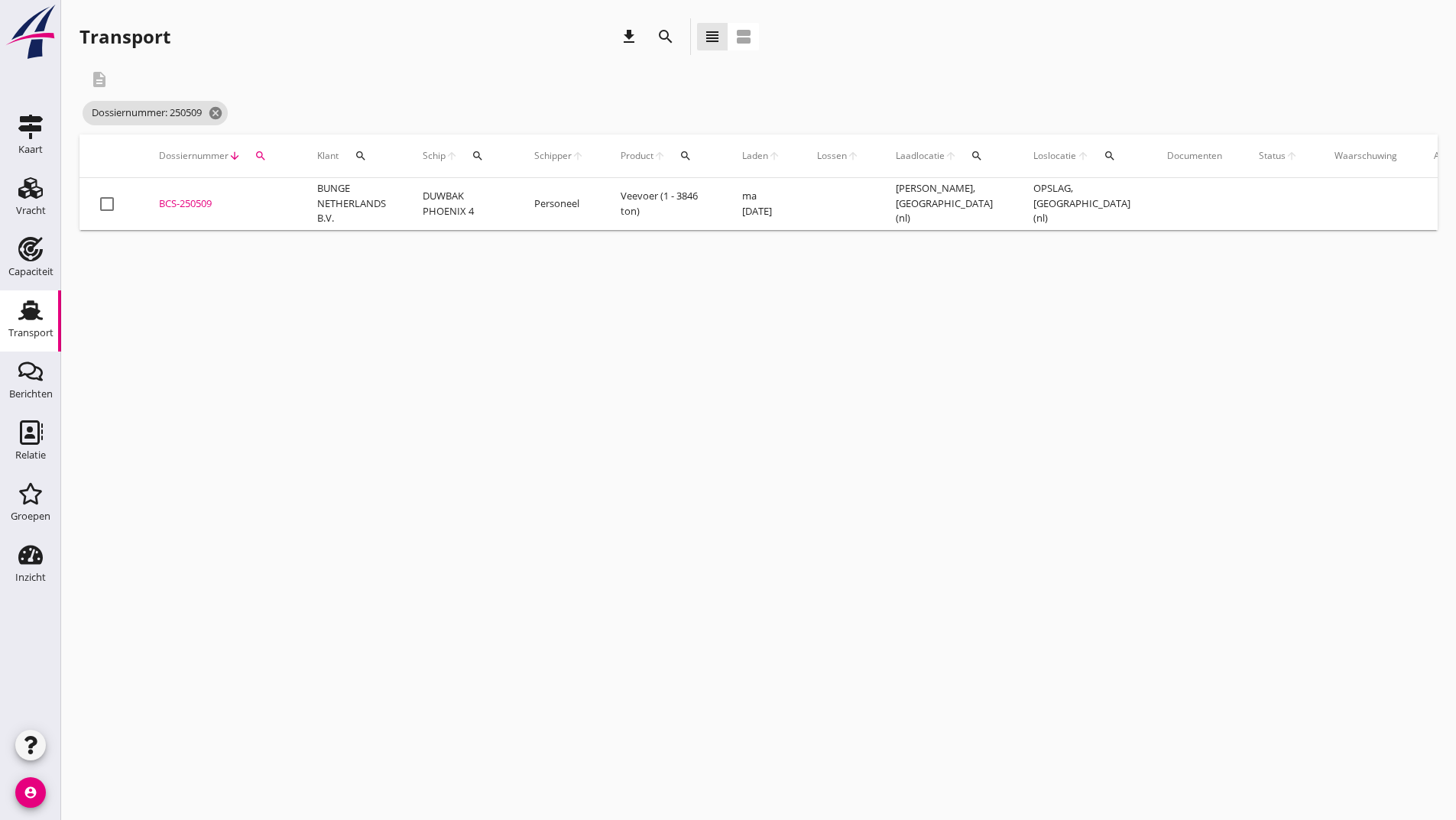
click at [181, 198] on div "BCS-250509" at bounding box center [220, 204] width 121 height 15
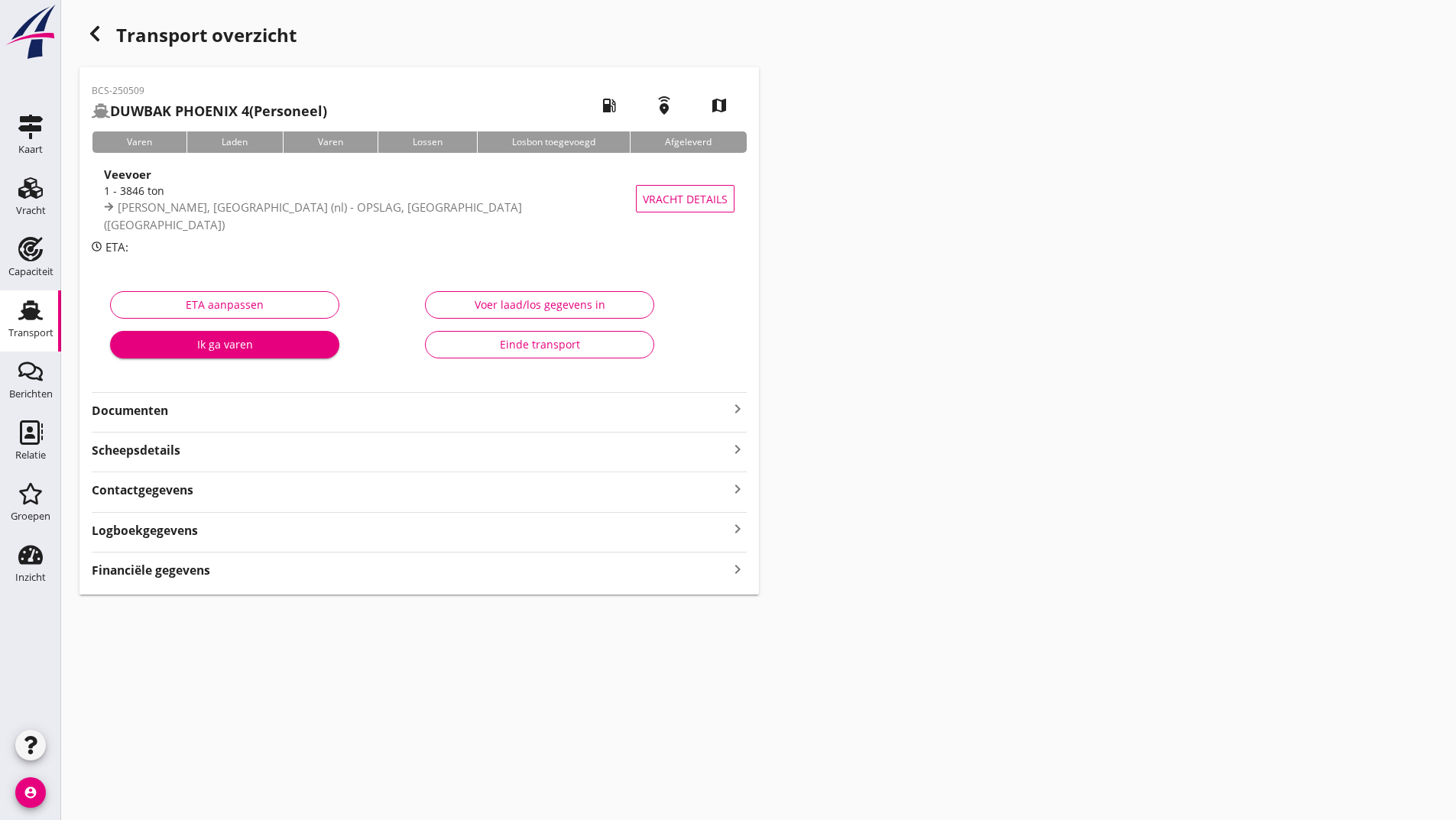
drag, startPoint x: 158, startPoint y: 411, endPoint x: 161, endPoint y: 422, distance: 11.4
click at [158, 412] on strong "Documenten" at bounding box center [410, 411] width 637 height 18
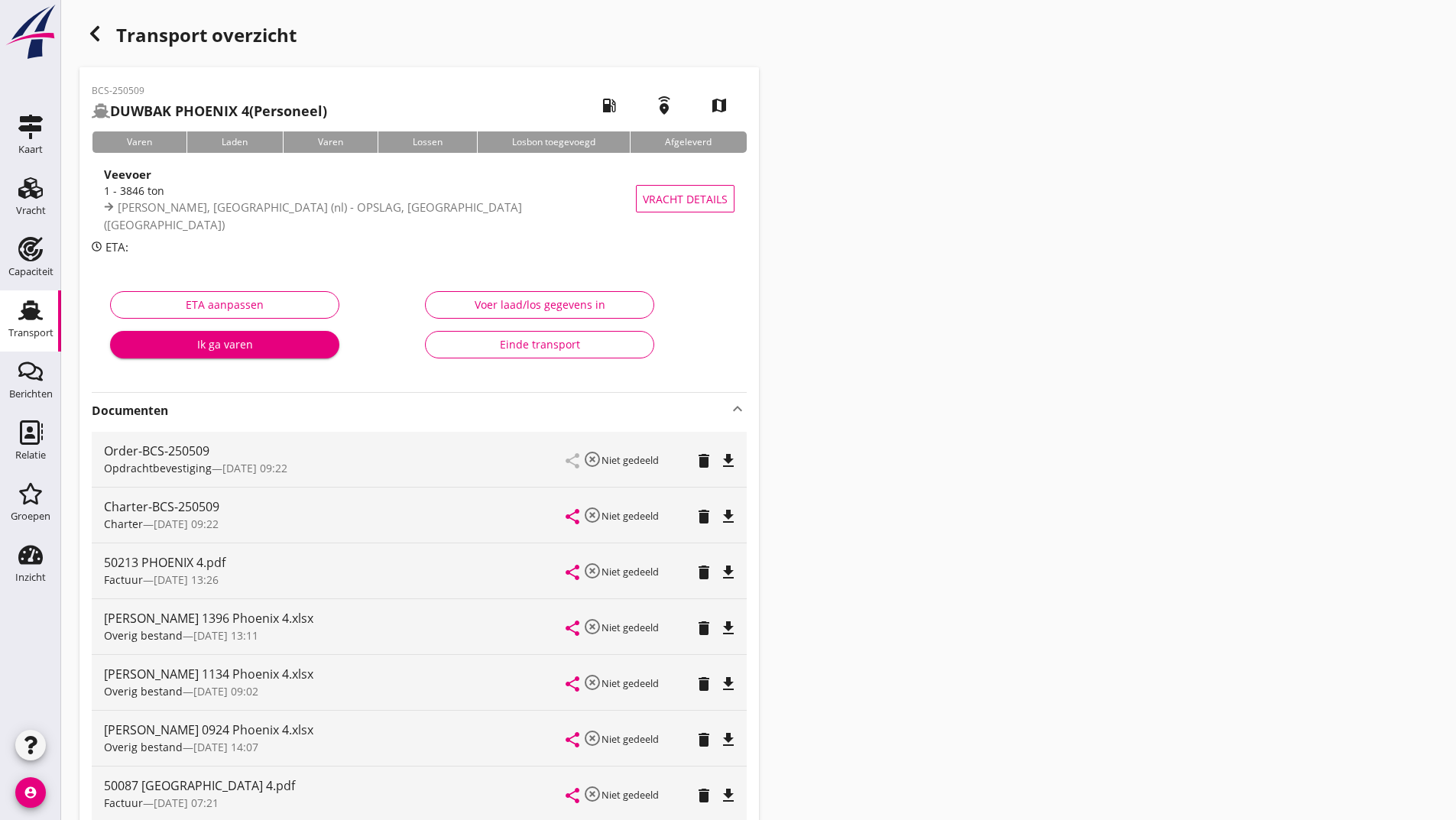
scroll to position [320, 0]
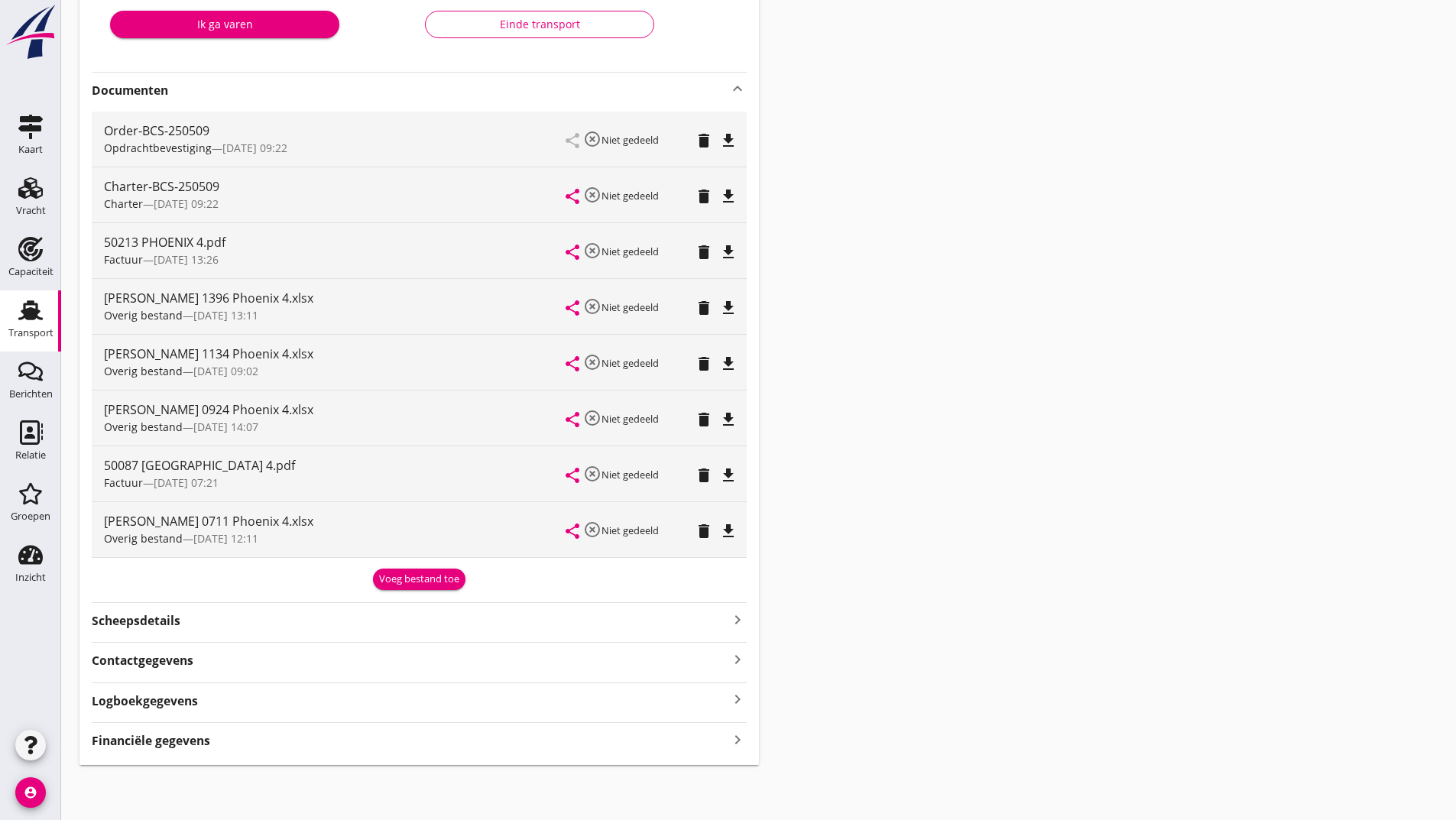
click at [394, 580] on div "Voeg bestand toe" at bounding box center [419, 579] width 81 height 15
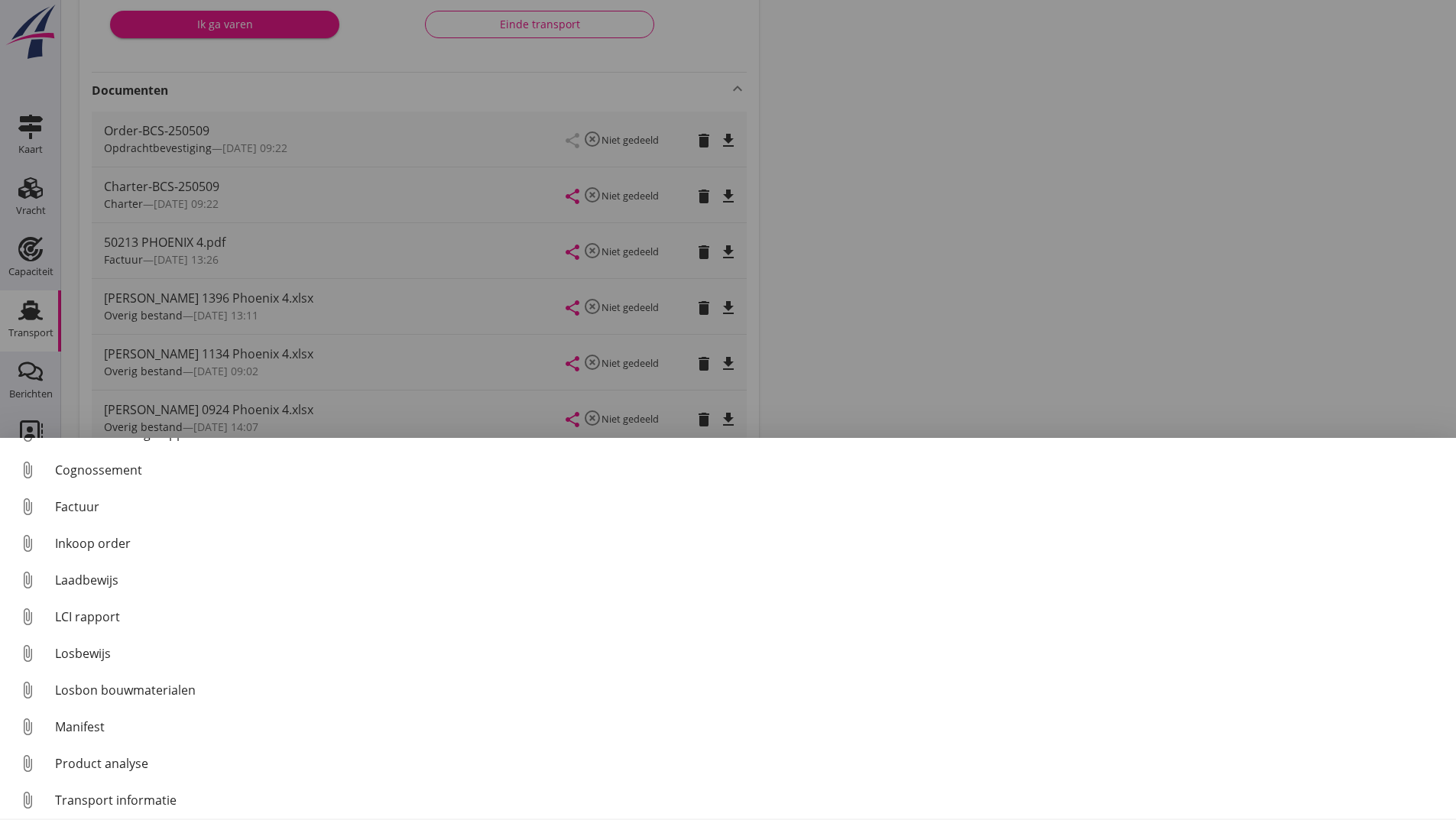
scroll to position [107, 0]
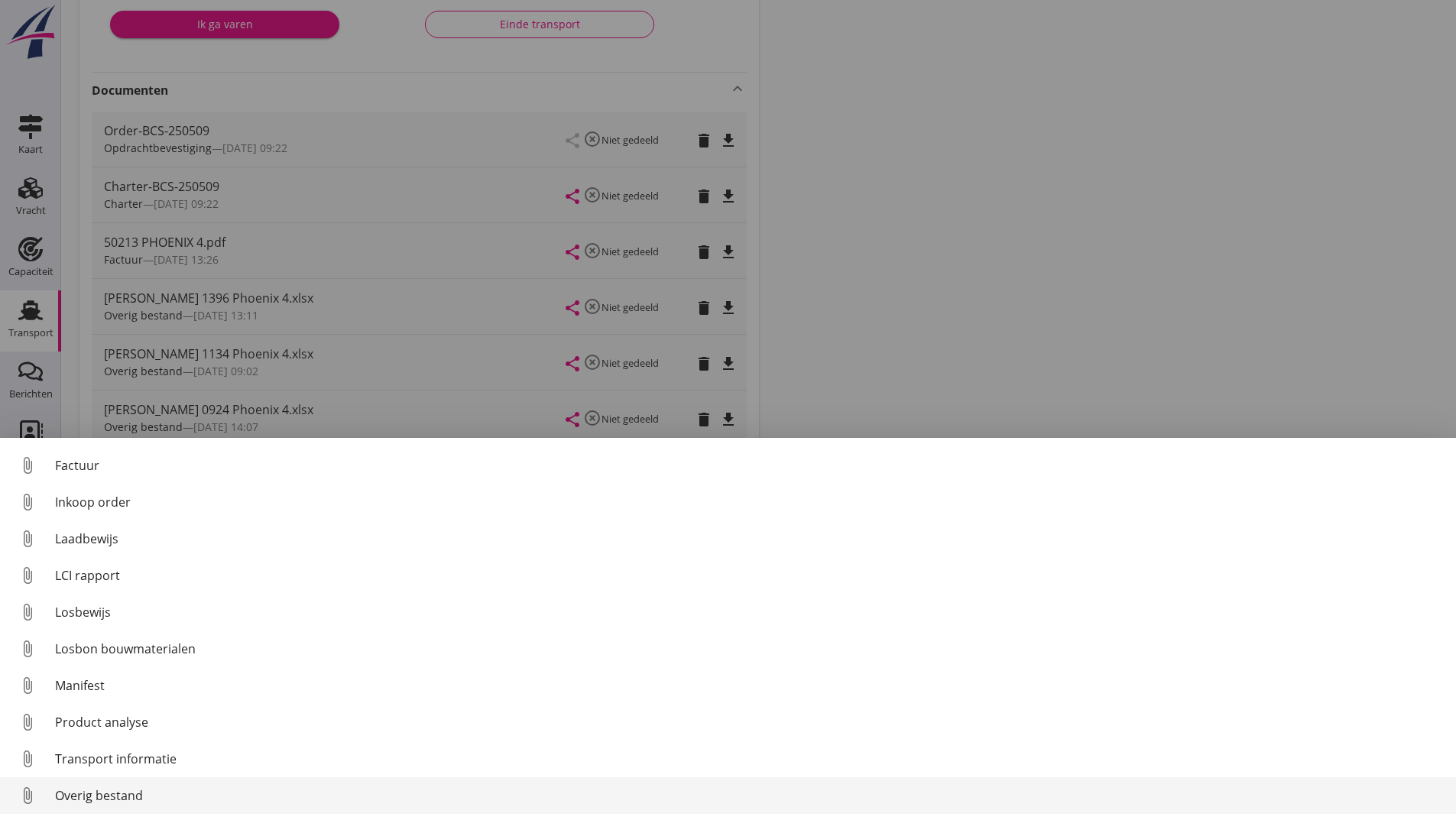
click at [144, 795] on div "Overig bestand" at bounding box center [749, 795] width 1389 height 18
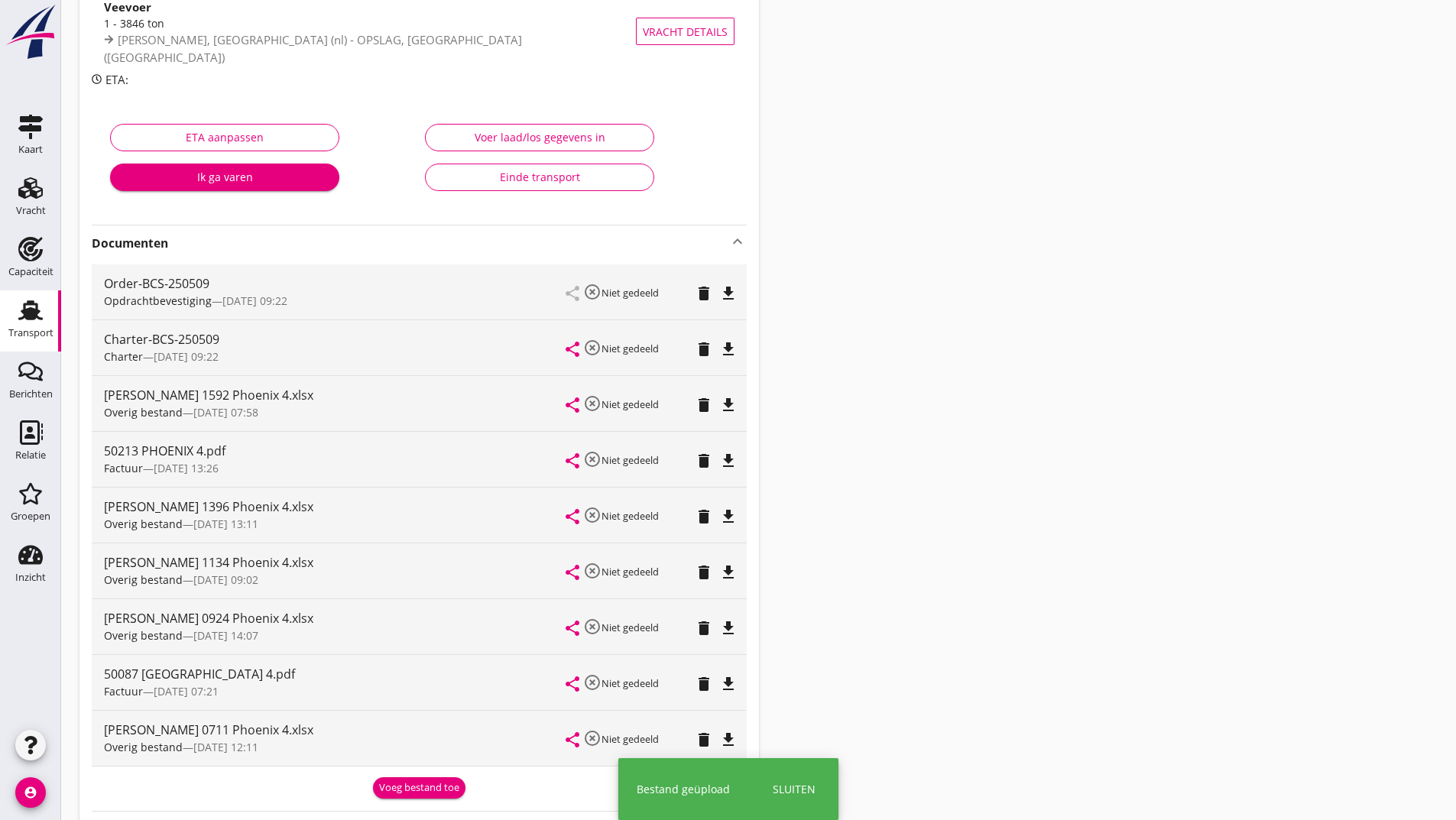
scroll to position [0, 0]
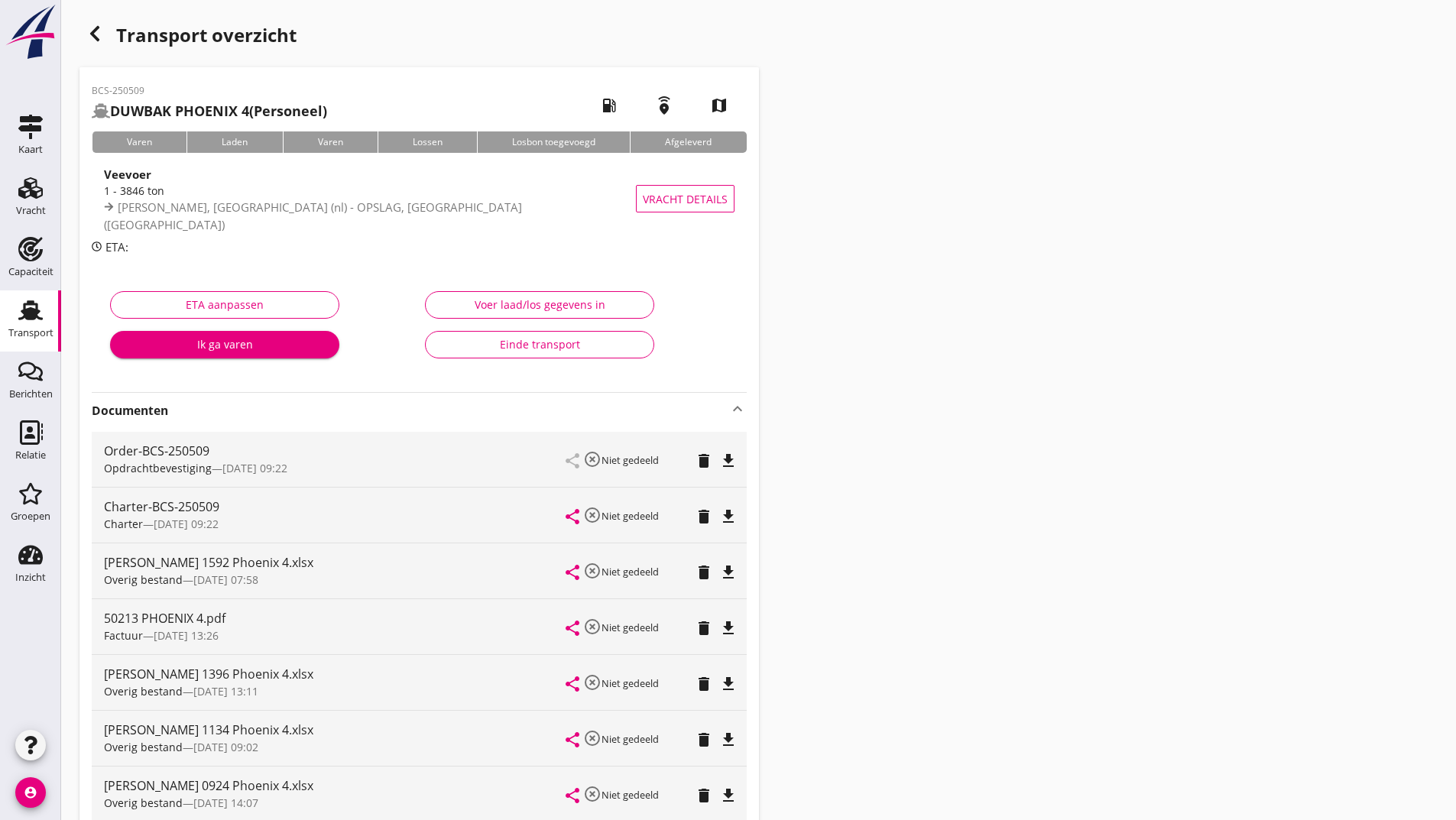
click at [98, 37] on icon "button" at bounding box center [94, 33] width 18 height 18
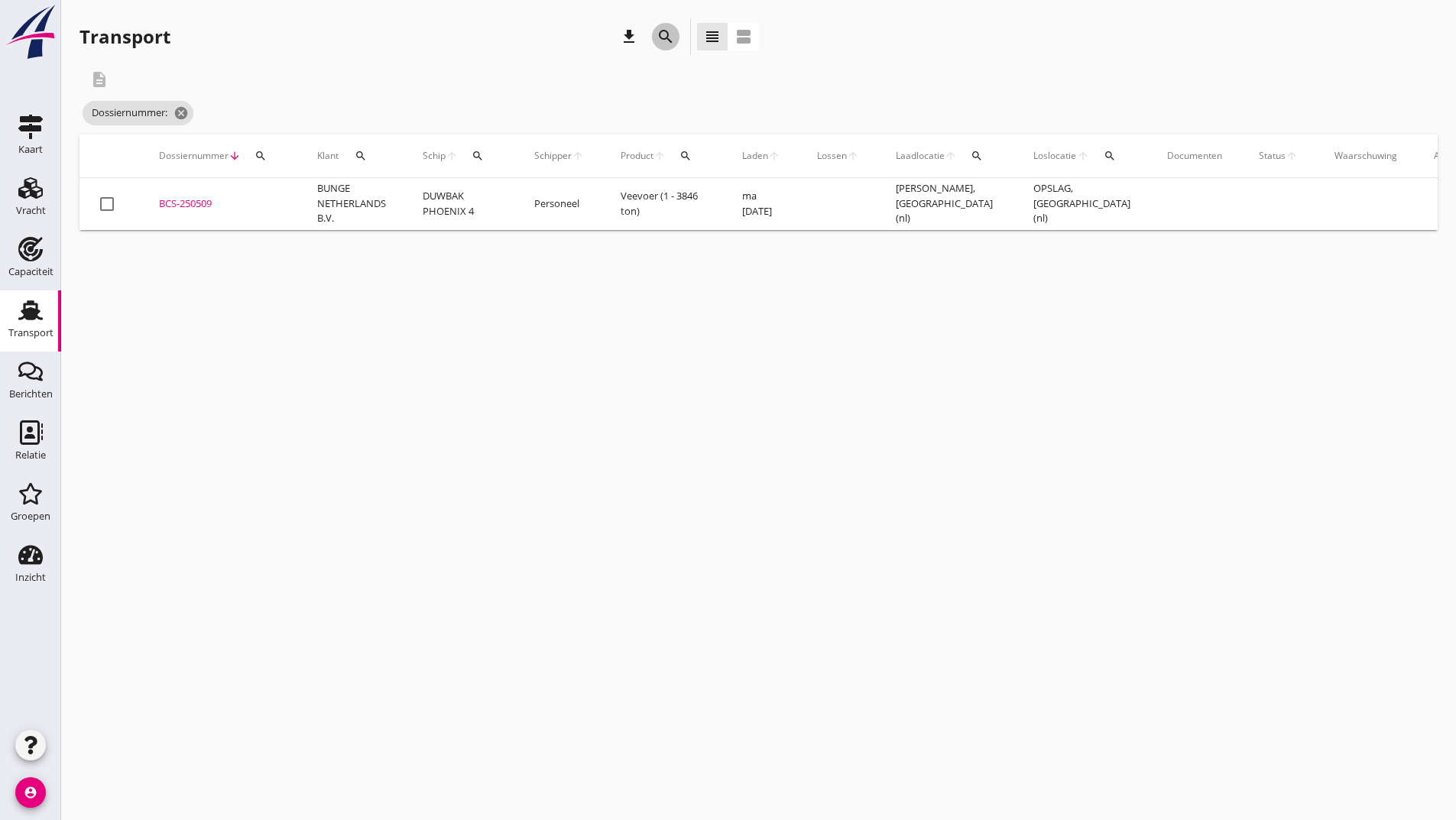
click at [663, 30] on icon "search" at bounding box center [665, 36] width 18 height 18
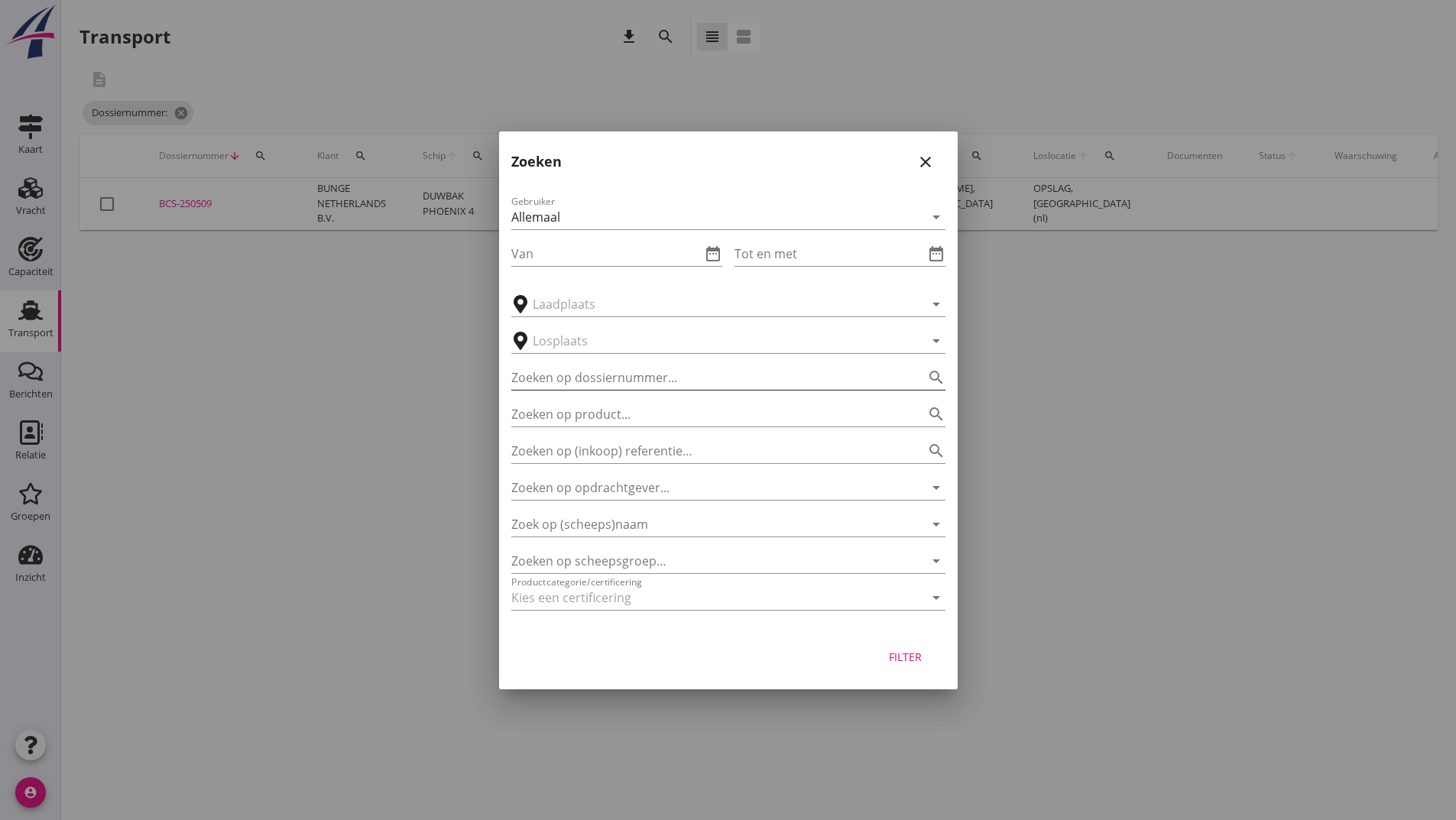
click at [546, 376] on input "Zoeken op dossiernummer..." at bounding box center [707, 378] width 391 height 25
click at [899, 664] on div "Filter" at bounding box center [905, 657] width 43 height 16
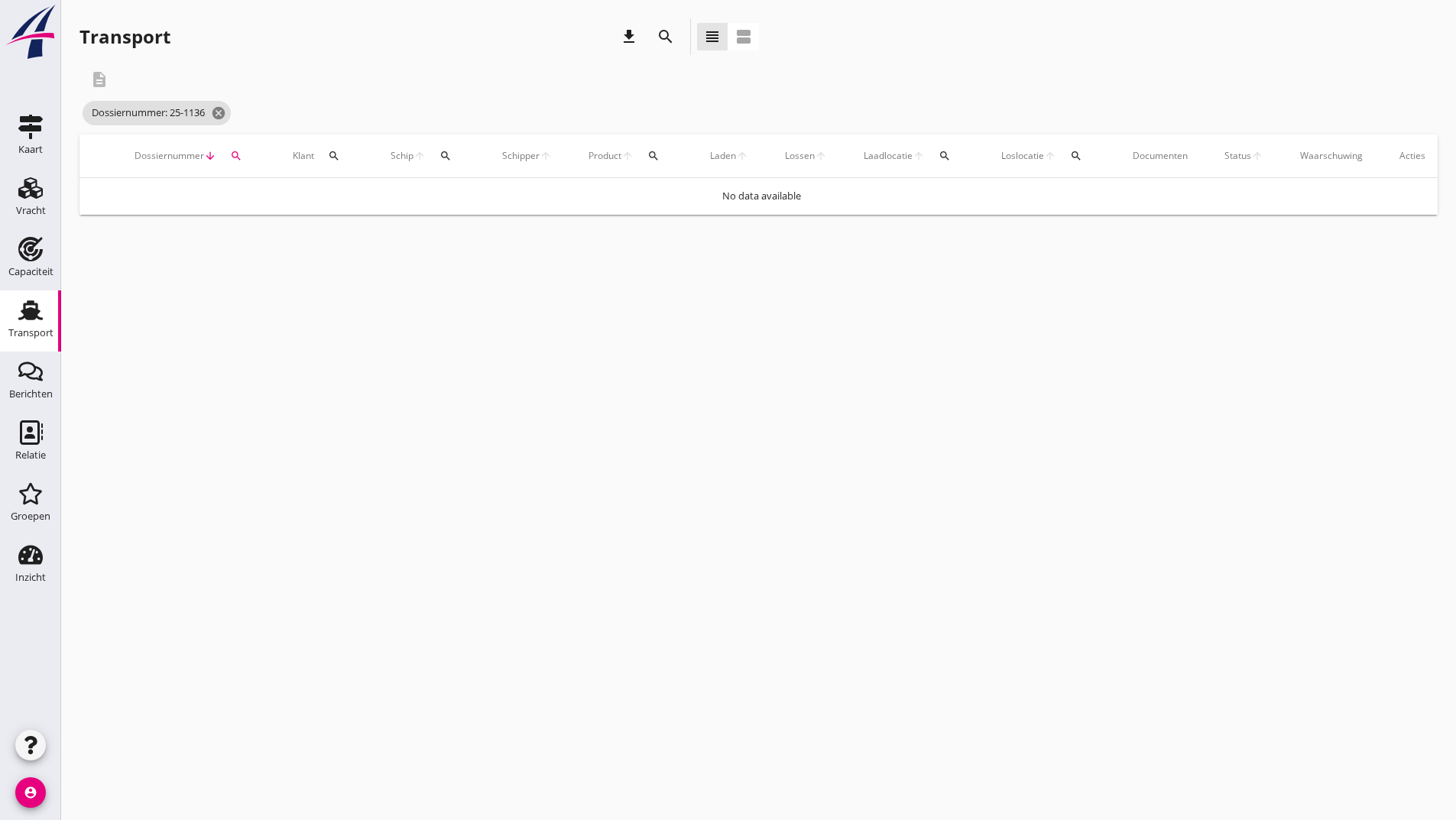
click at [666, 36] on icon "search" at bounding box center [665, 36] width 18 height 18
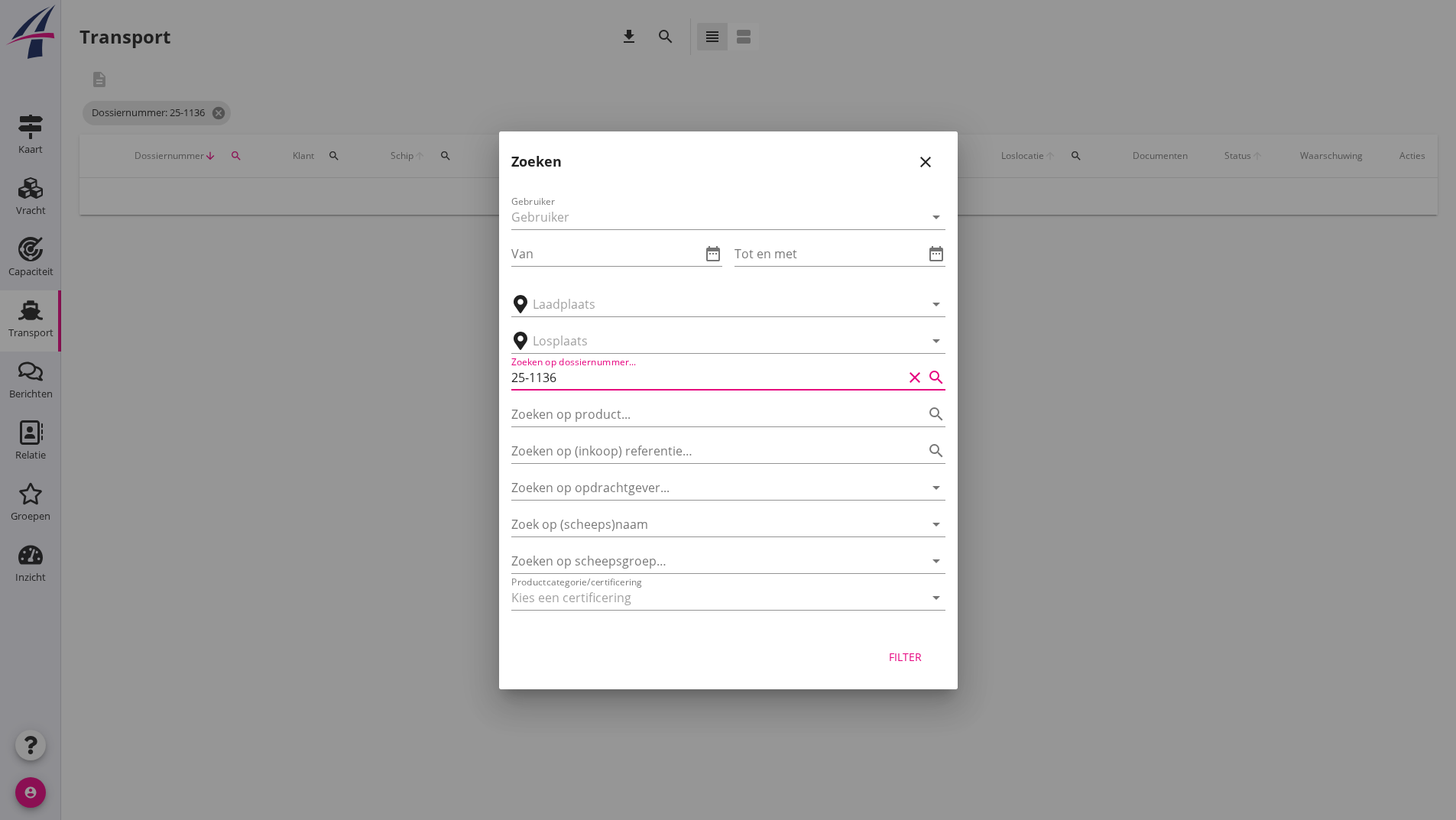
click at [532, 379] on input "25-1136" at bounding box center [707, 378] width 391 height 25
type input "251136"
click at [935, 663] on div "Filter" at bounding box center [728, 660] width 458 height 58
click at [908, 655] on div "Filter" at bounding box center [905, 657] width 43 height 16
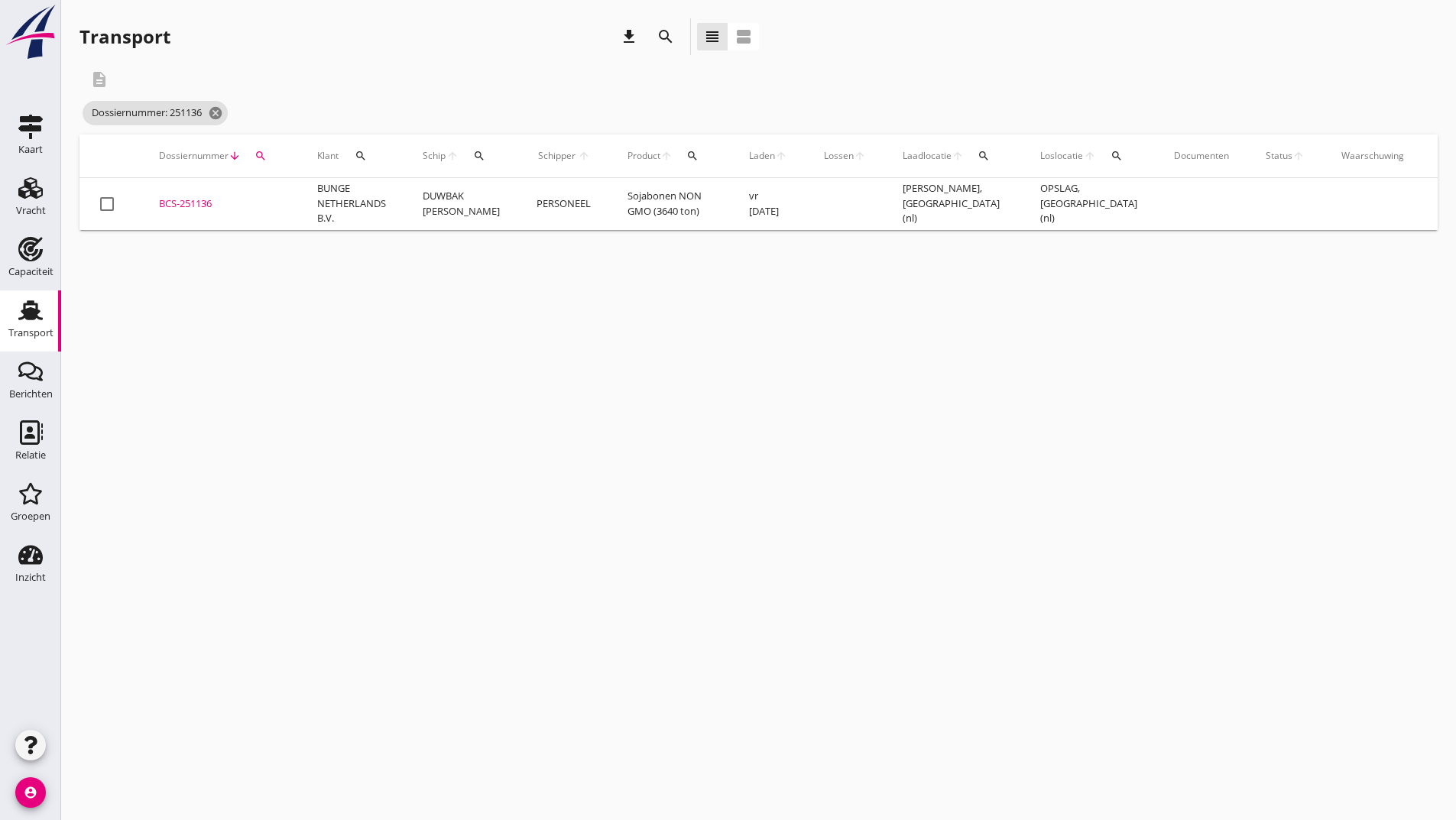
click at [193, 208] on div "BCS-251136" at bounding box center [220, 204] width 121 height 15
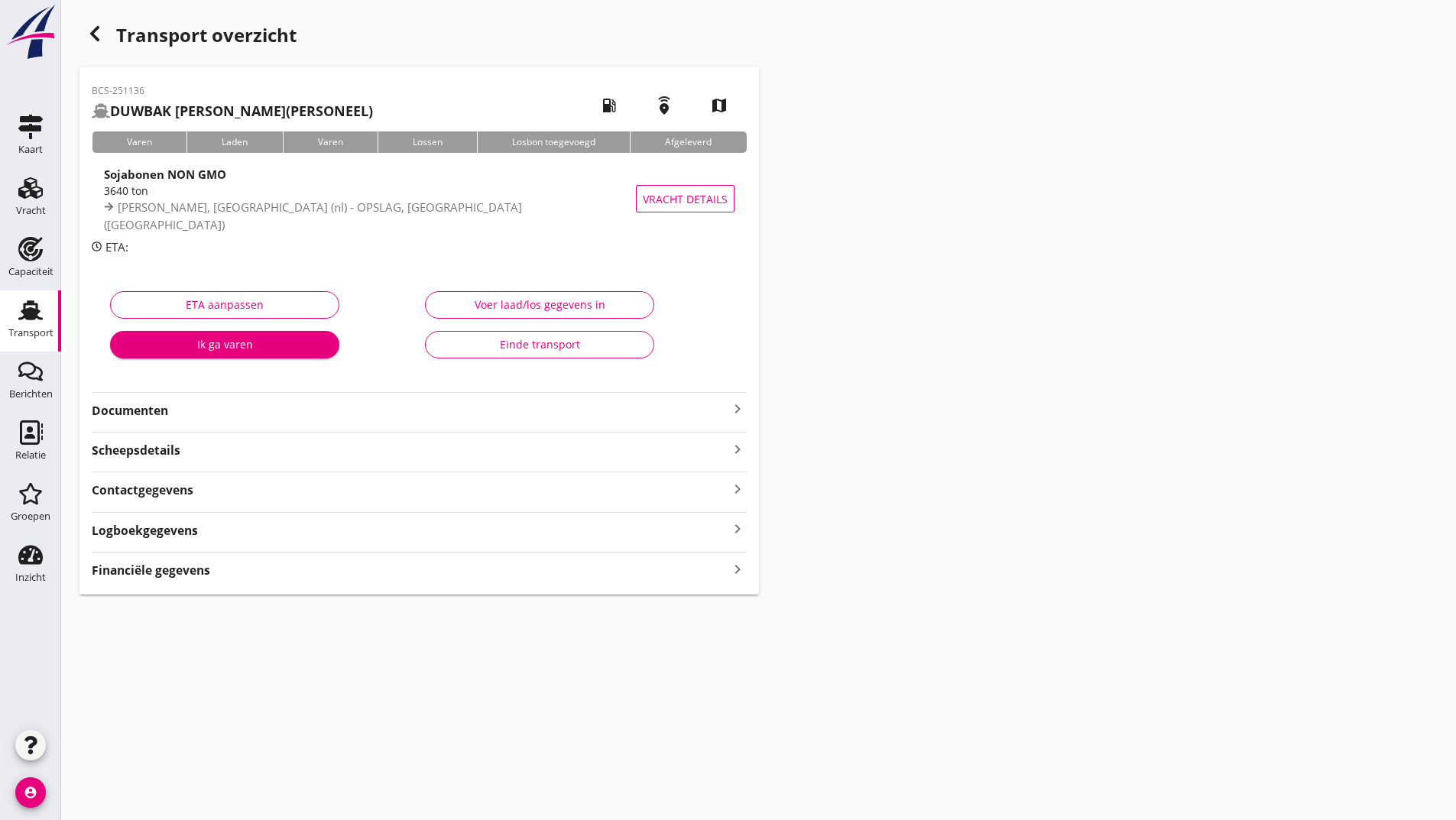
click at [159, 409] on strong "Documenten" at bounding box center [410, 411] width 637 height 18
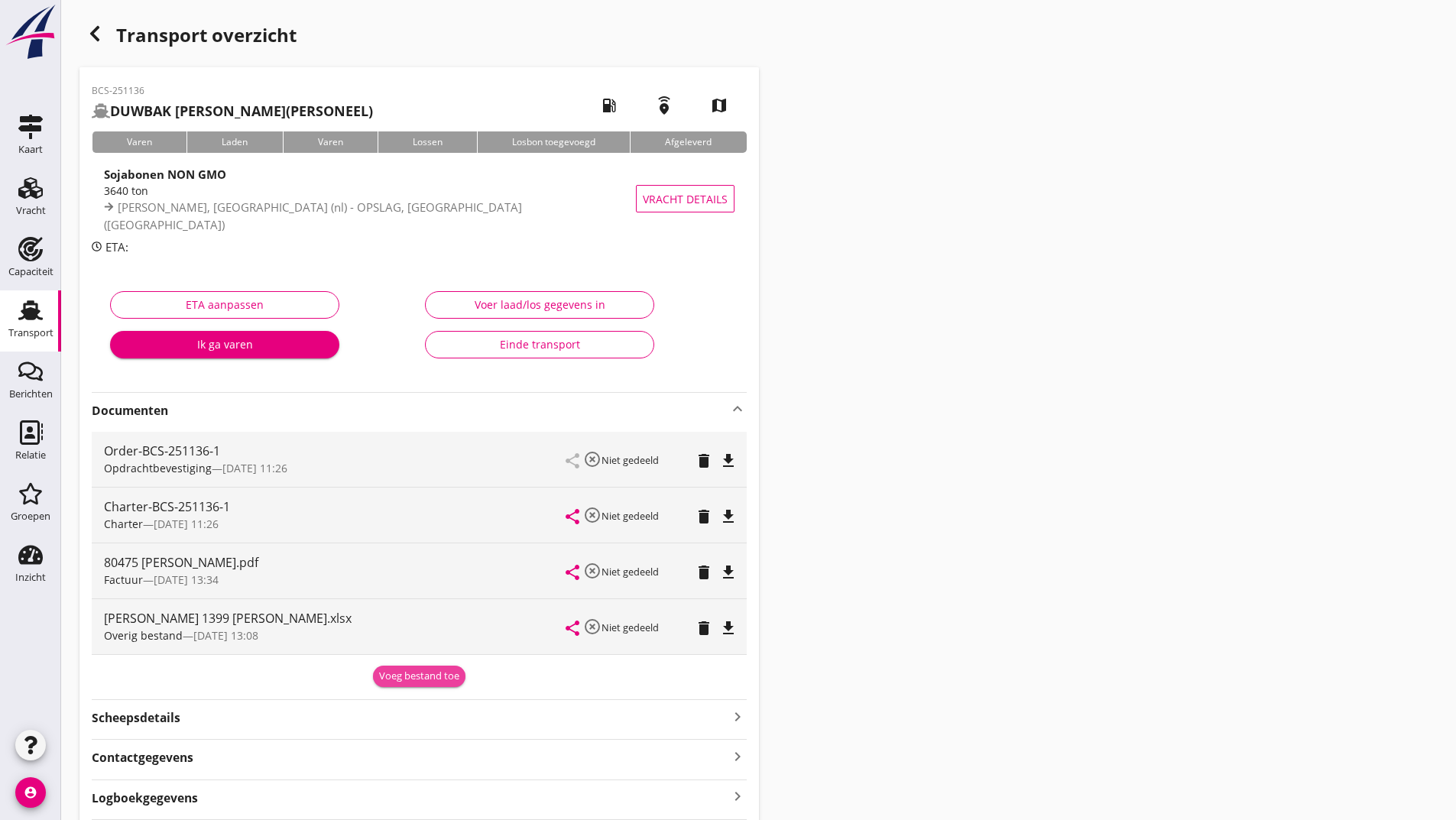
click at [394, 680] on div "Voeg bestand toe" at bounding box center [419, 677] width 81 height 15
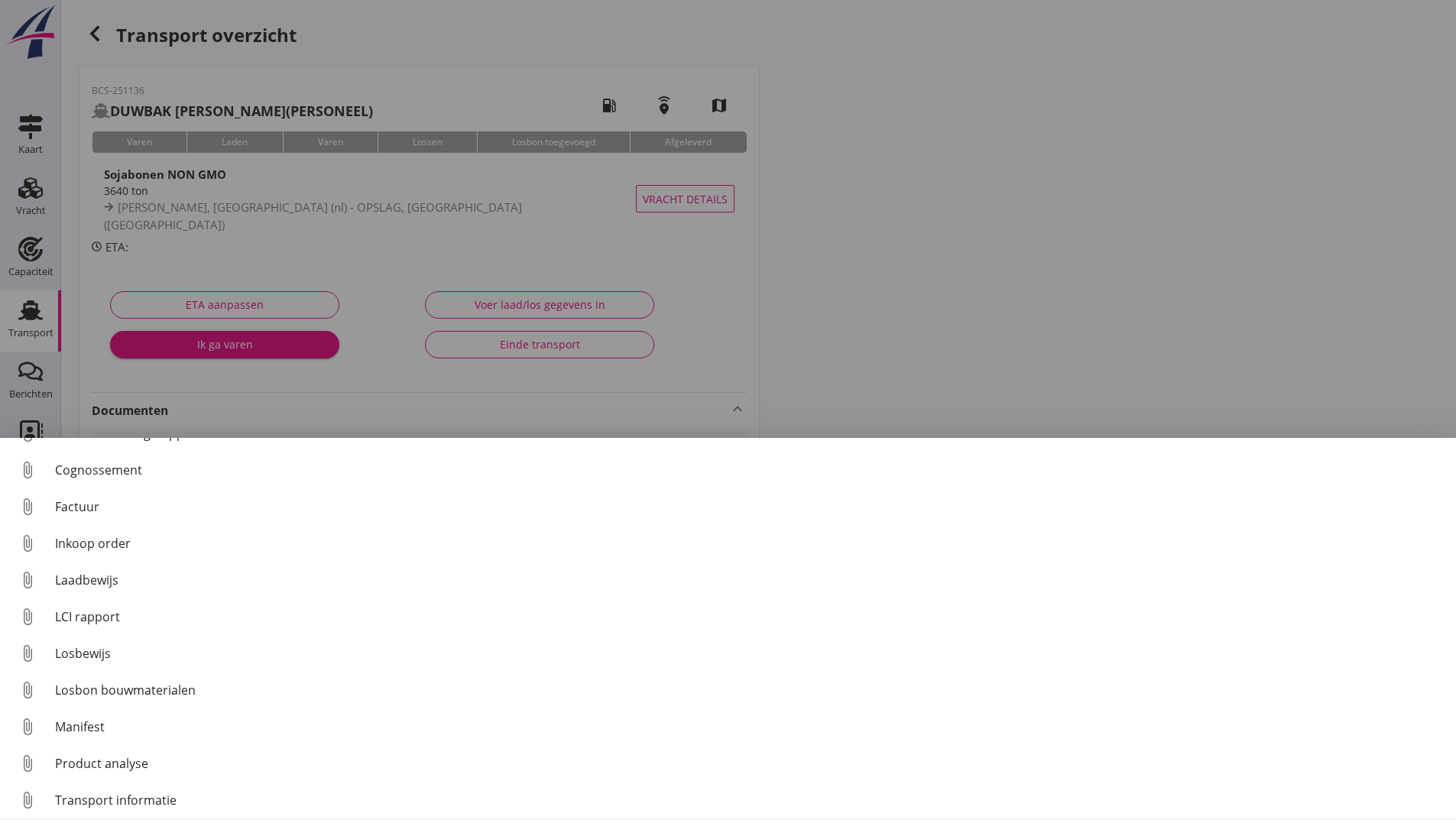
scroll to position [107, 0]
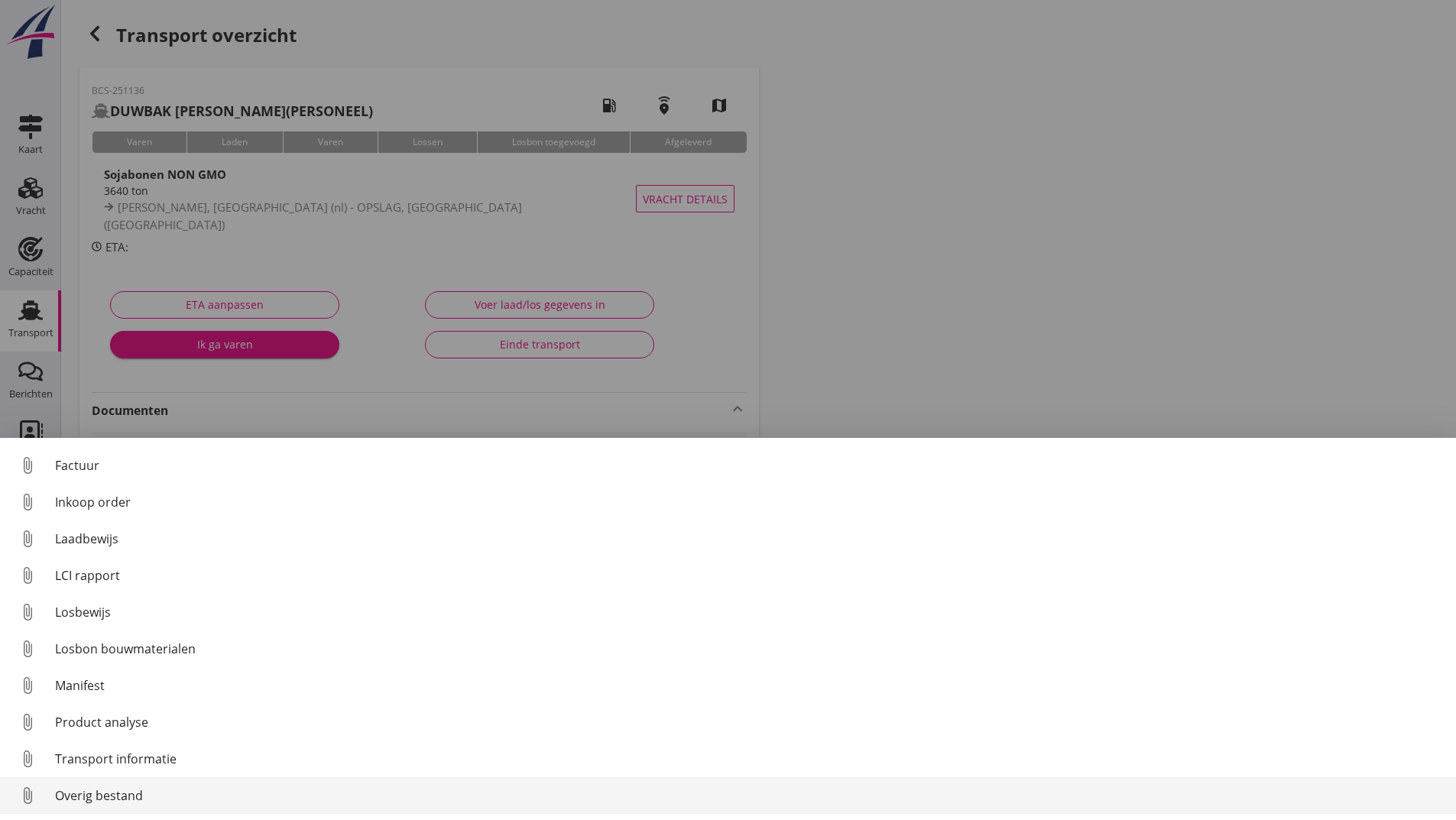
click at [137, 800] on div "Overig bestand" at bounding box center [749, 795] width 1389 height 18
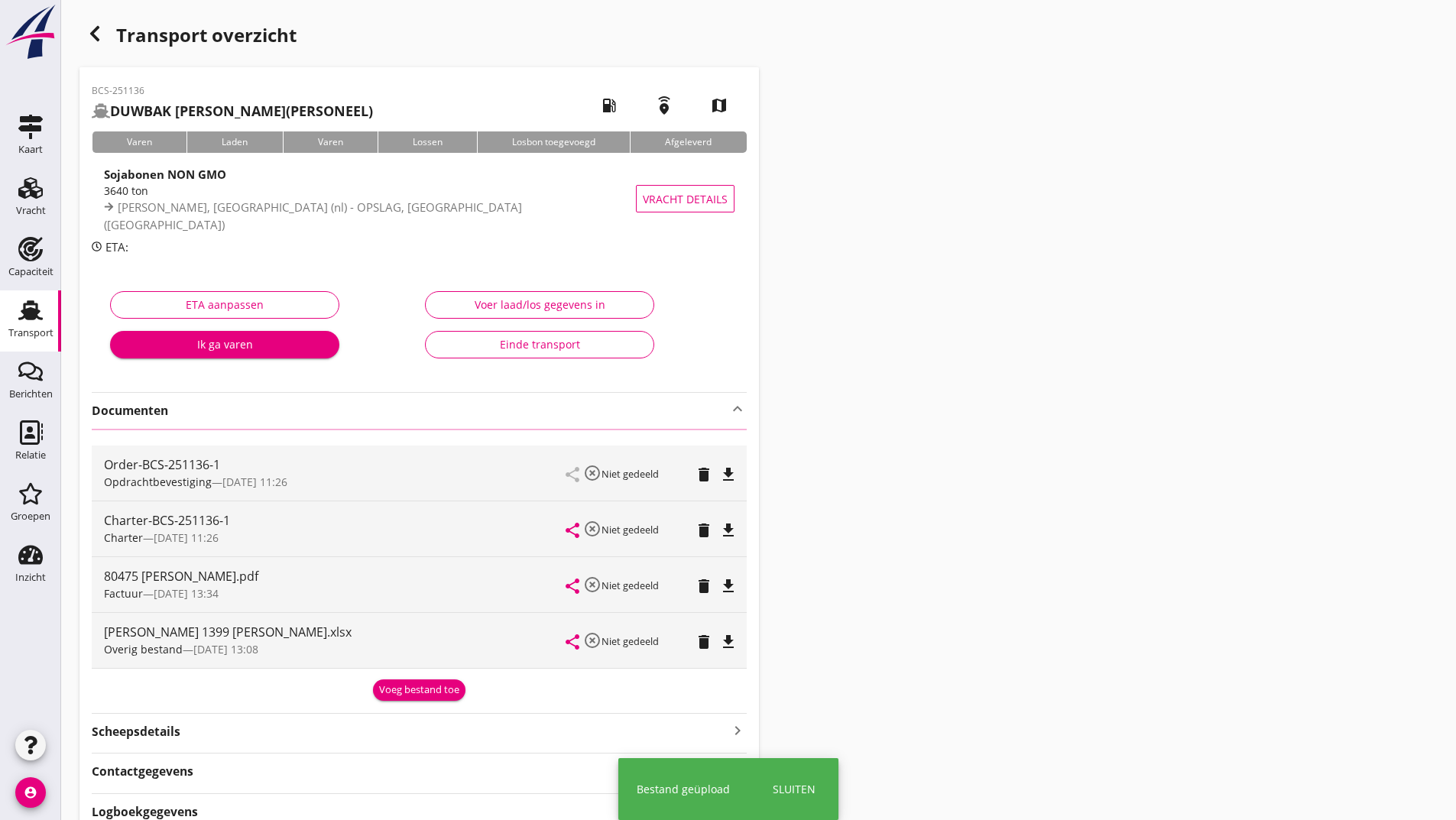
click at [88, 34] on icon "button" at bounding box center [94, 33] width 18 height 18
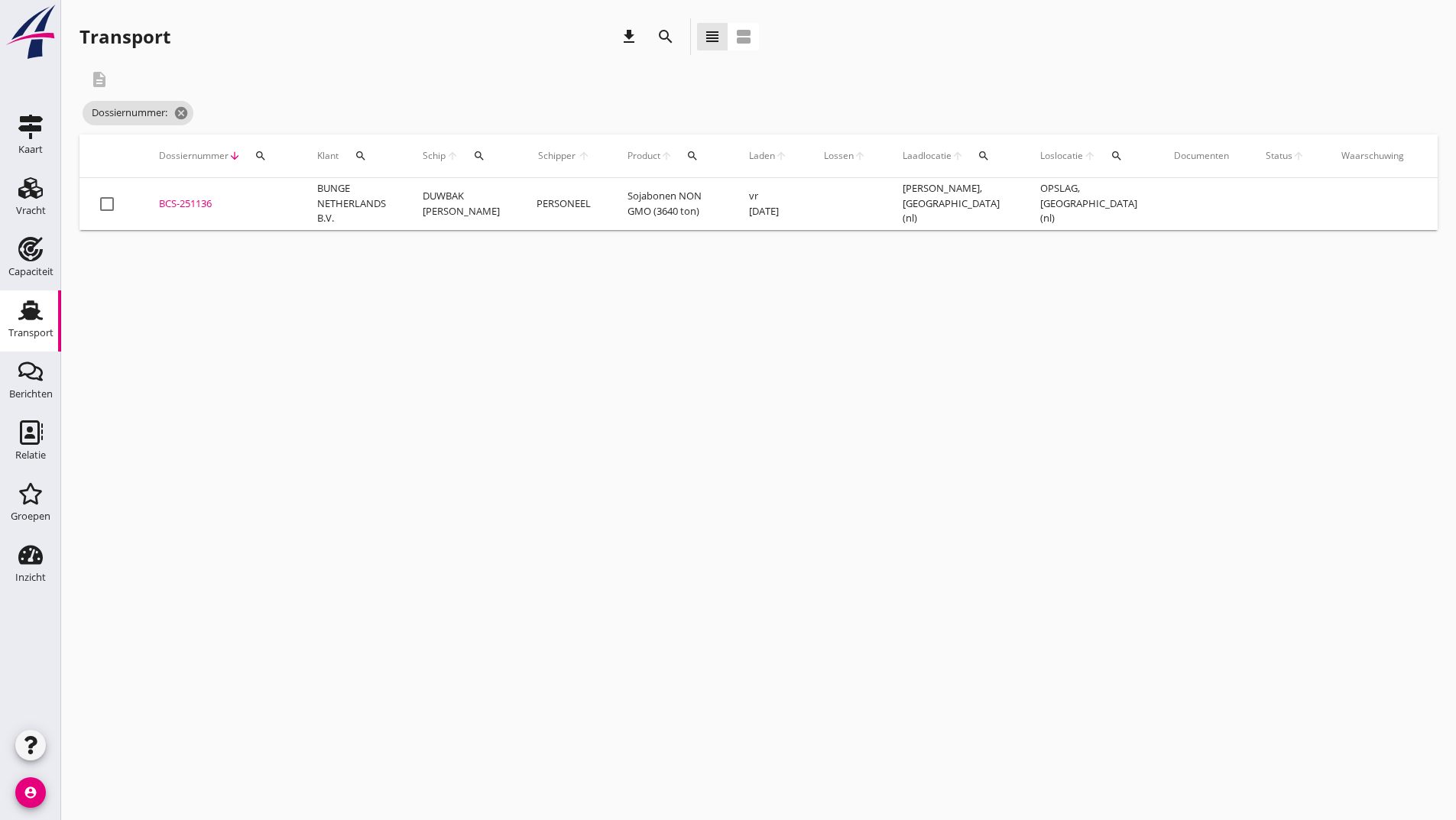
click at [198, 196] on td "BCS-251136 upload_file Drop hier uw bestand om het aan het dossier toe te voegen" at bounding box center [219, 204] width 159 height 52
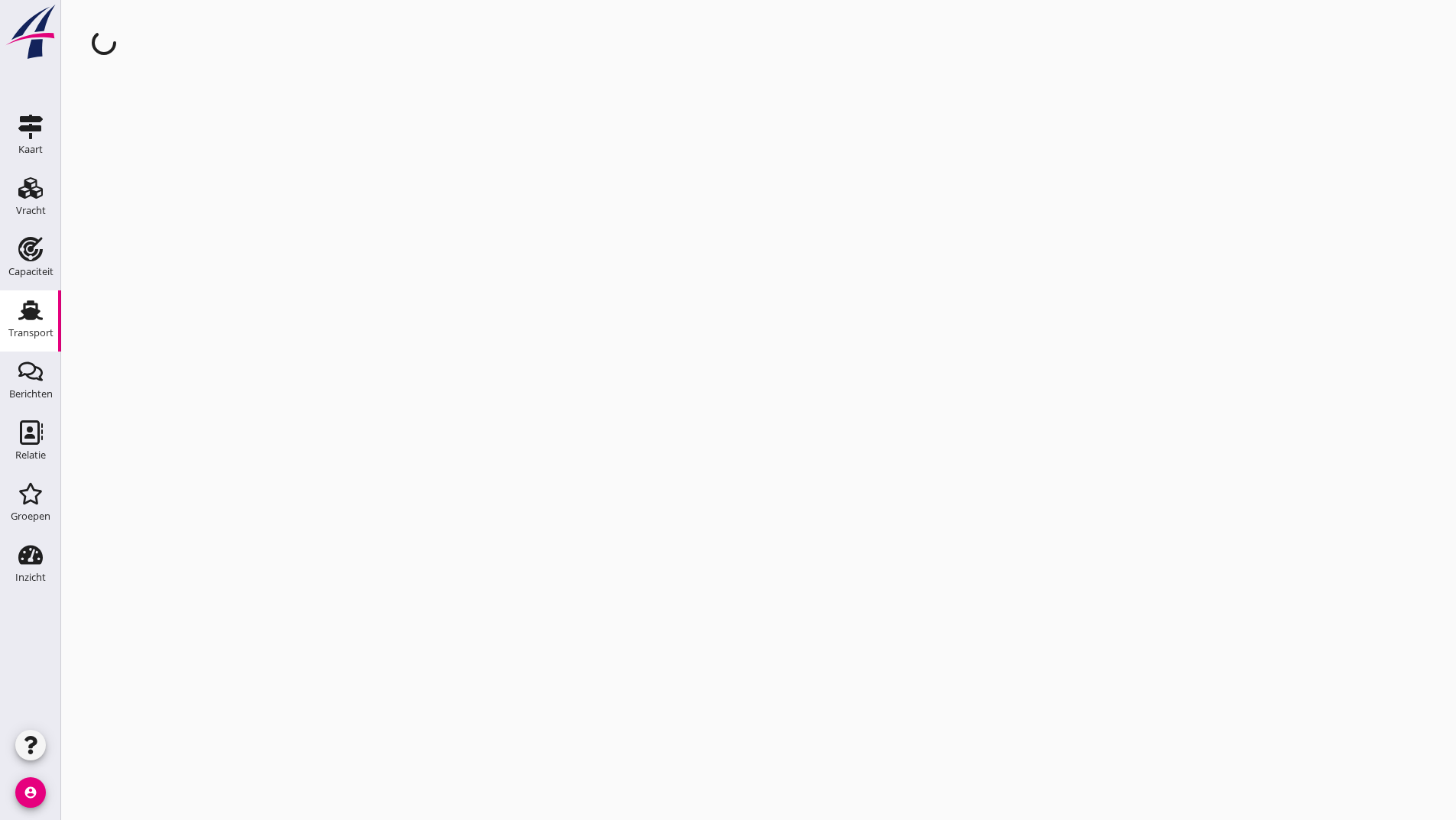
click at [206, 196] on div "cancel You are impersonating another user." at bounding box center [758, 410] width 1395 height 820
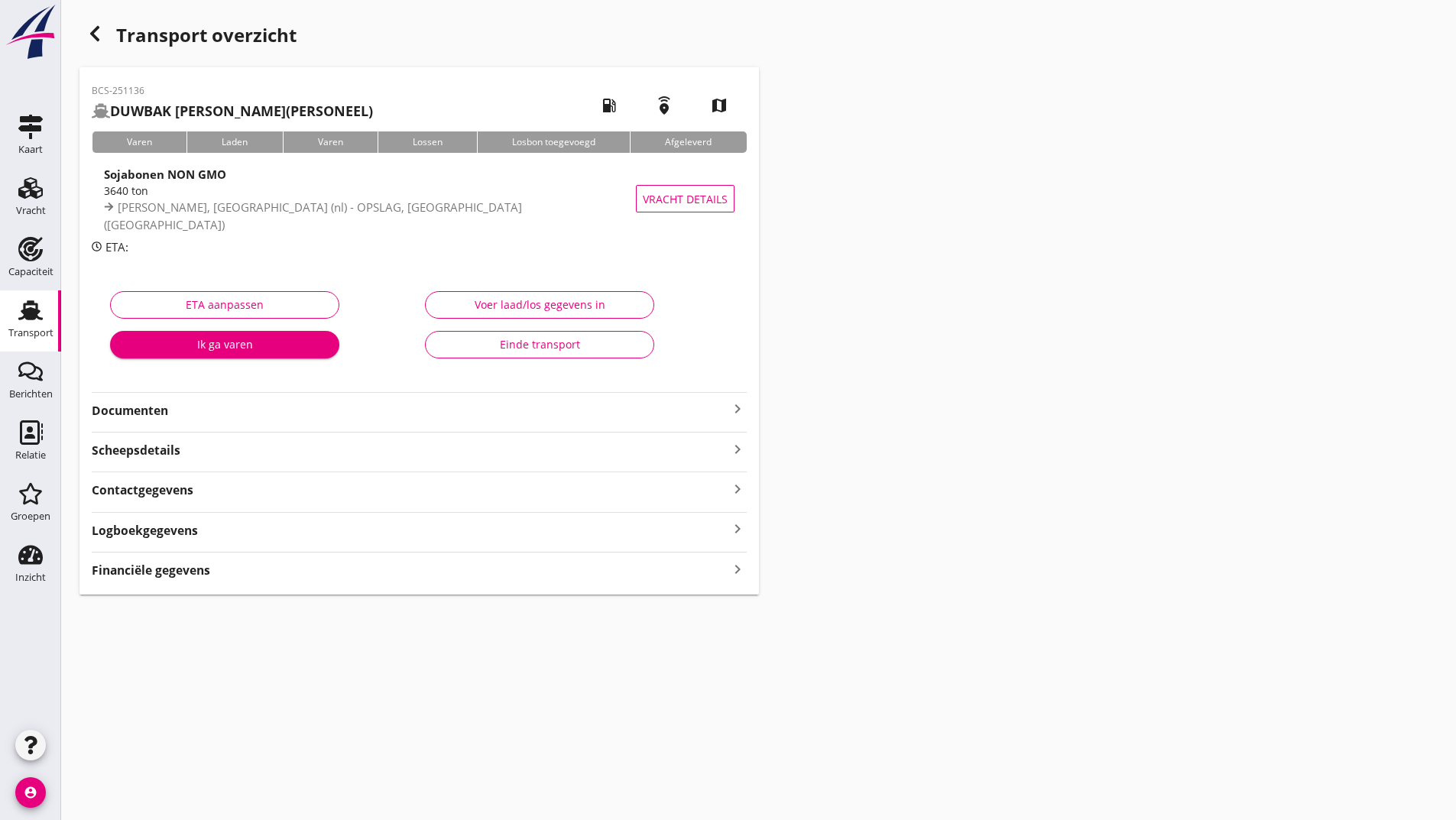
click at [166, 414] on strong "Documenten" at bounding box center [410, 411] width 637 height 18
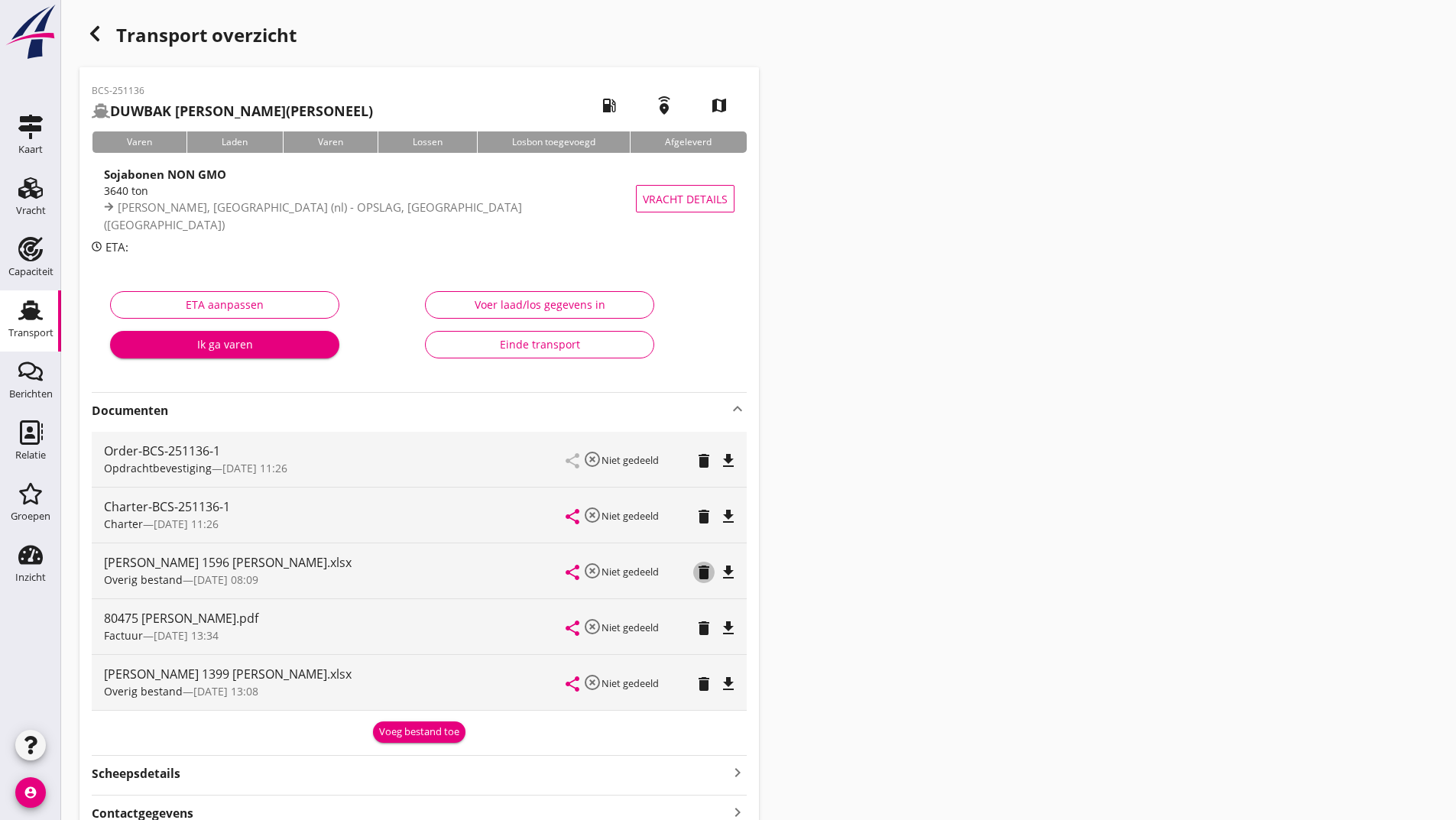
click at [701, 573] on icon "delete" at bounding box center [703, 572] width 18 height 18
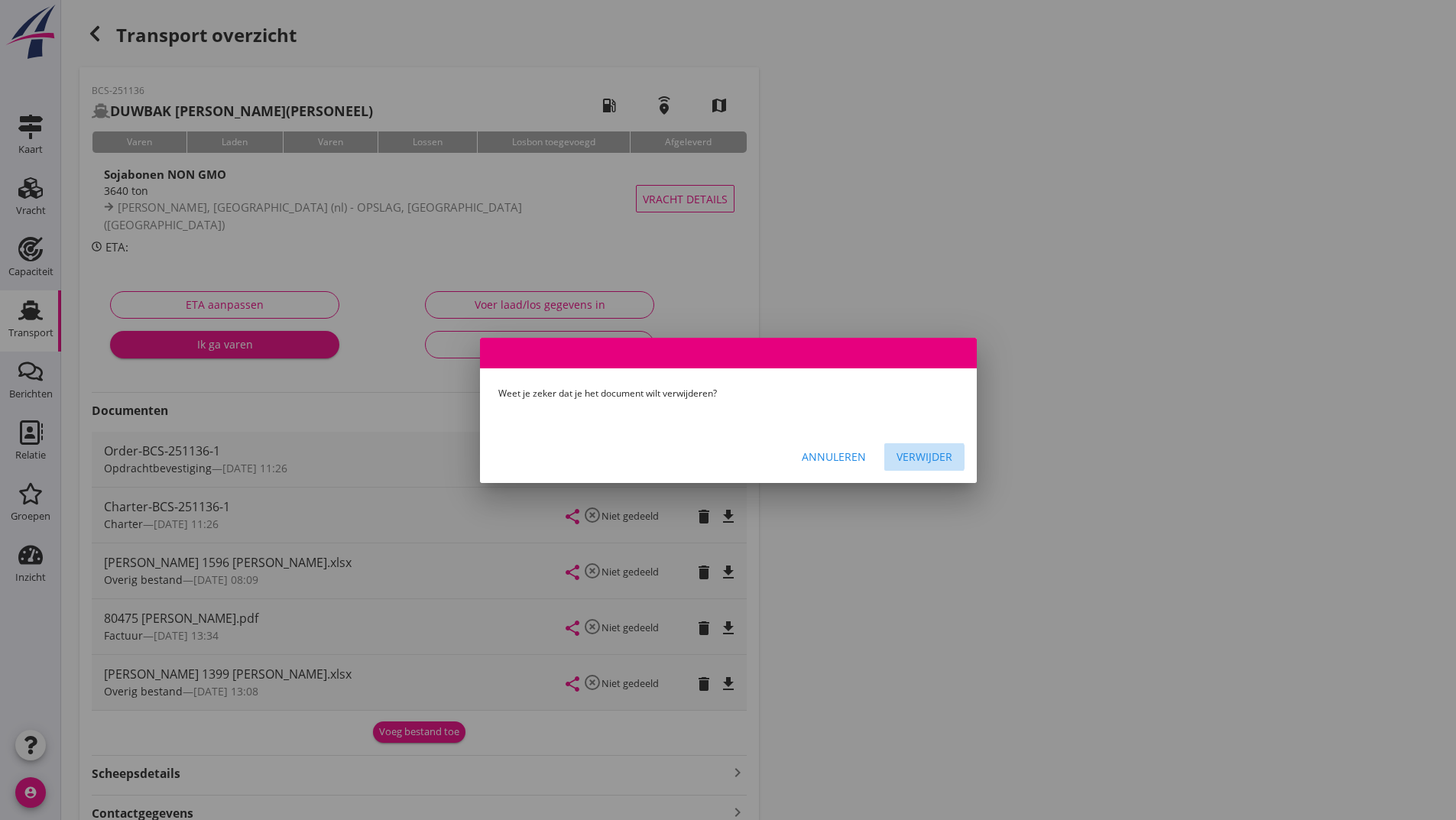
click at [948, 461] on div "Verwijder" at bounding box center [924, 457] width 56 height 16
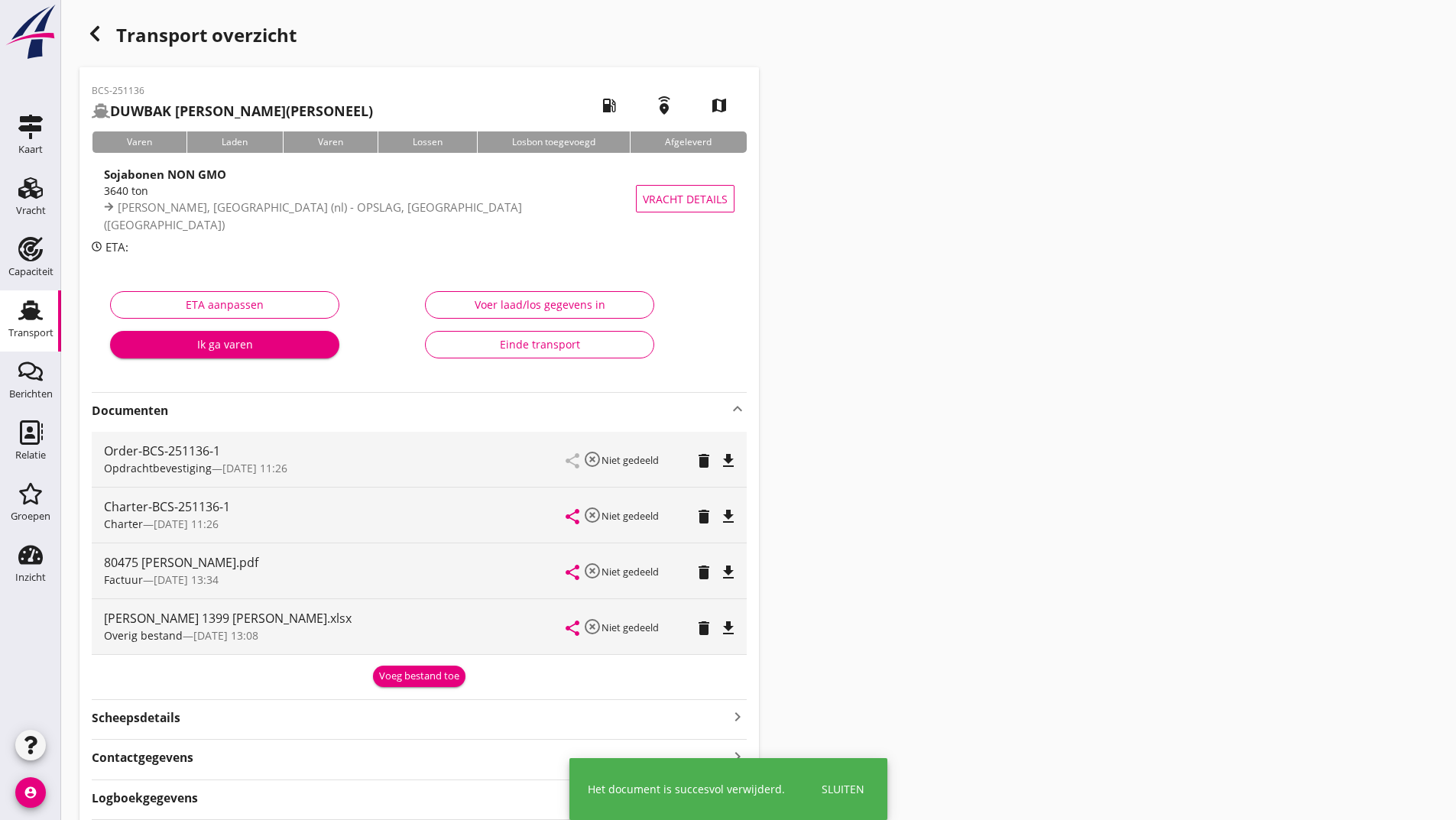
click at [415, 677] on div "Voeg bestand toe" at bounding box center [419, 677] width 81 height 15
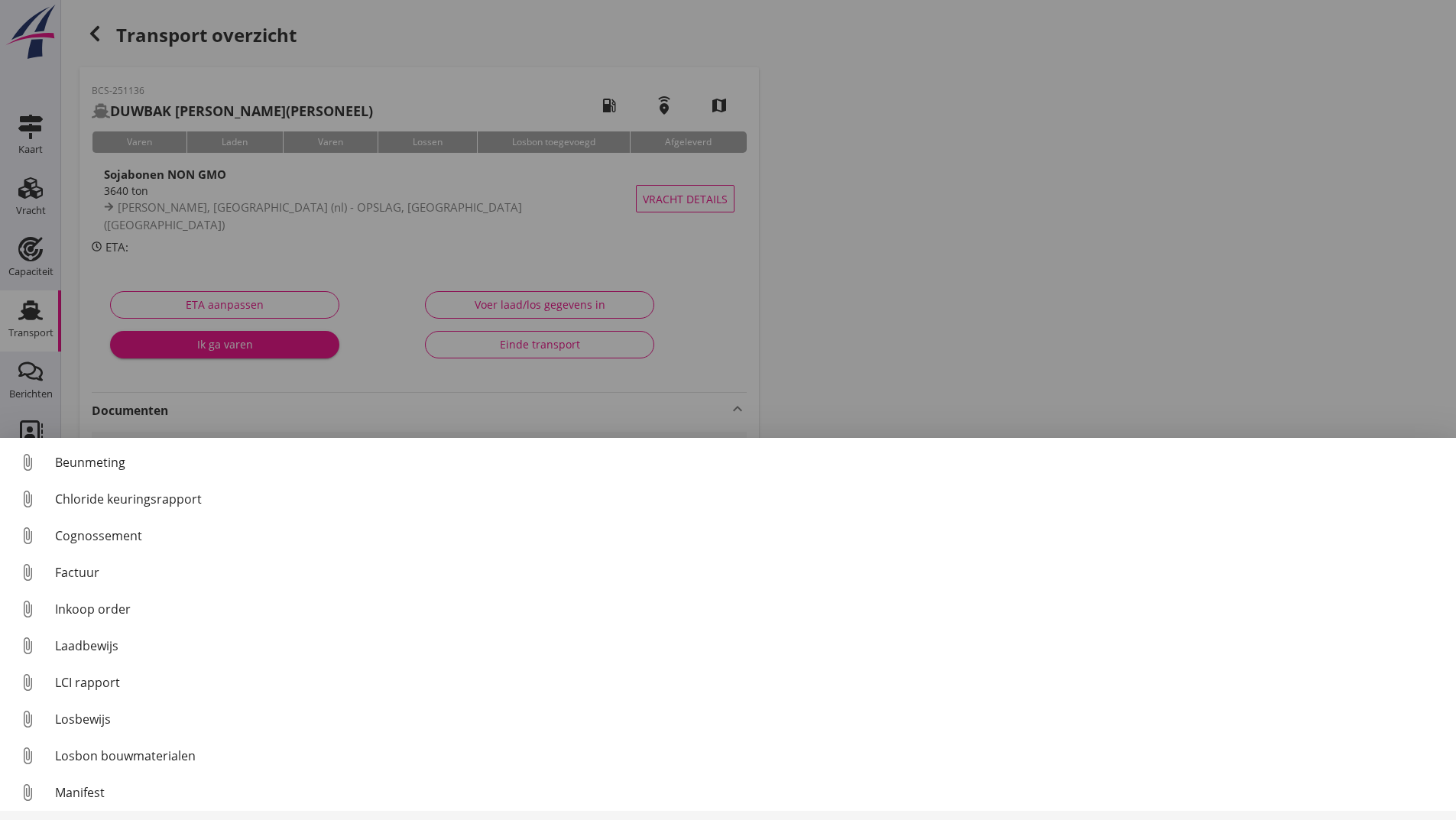
scroll to position [107, 0]
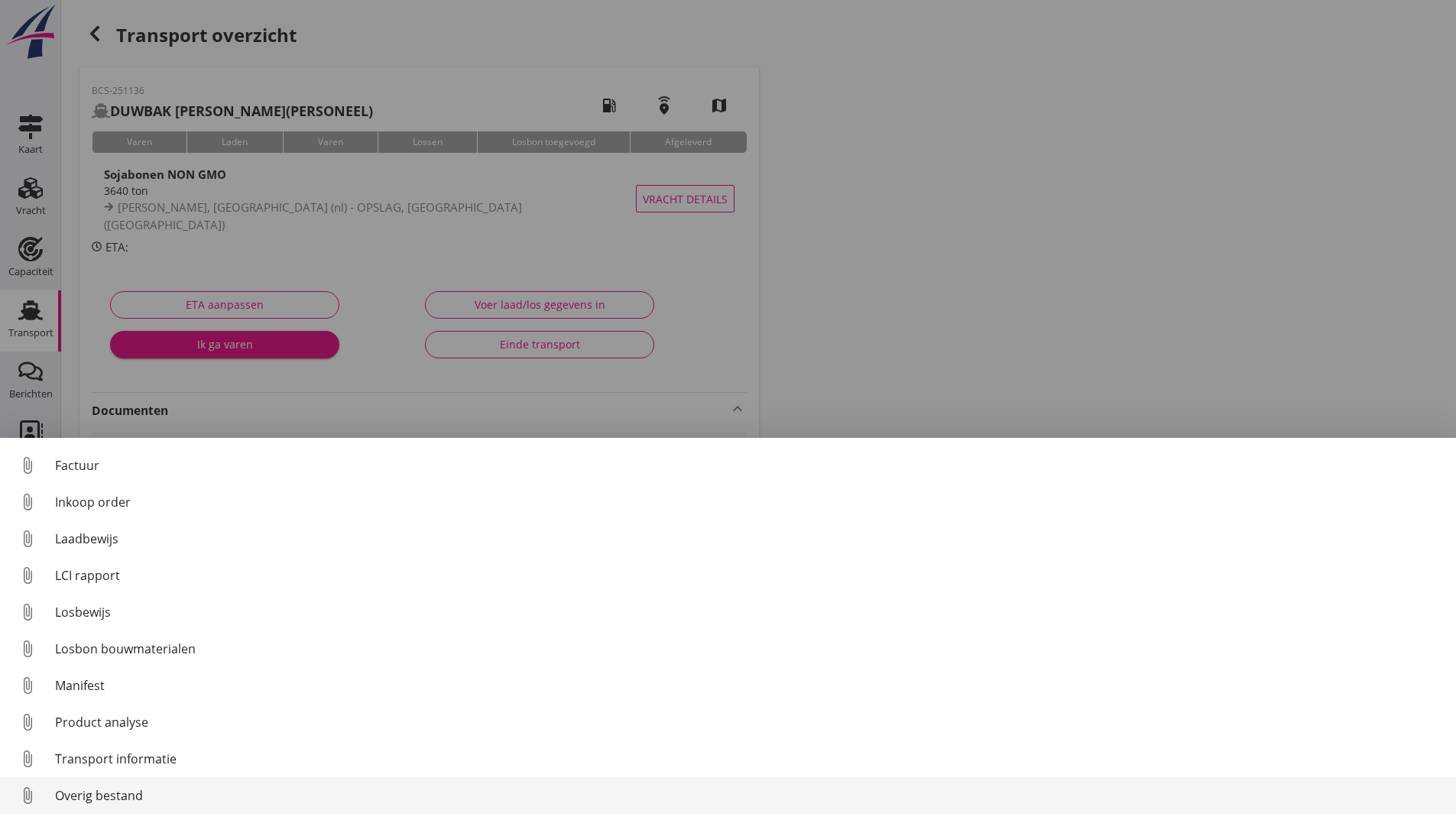
click at [132, 795] on div "Overig bestand" at bounding box center [749, 795] width 1389 height 18
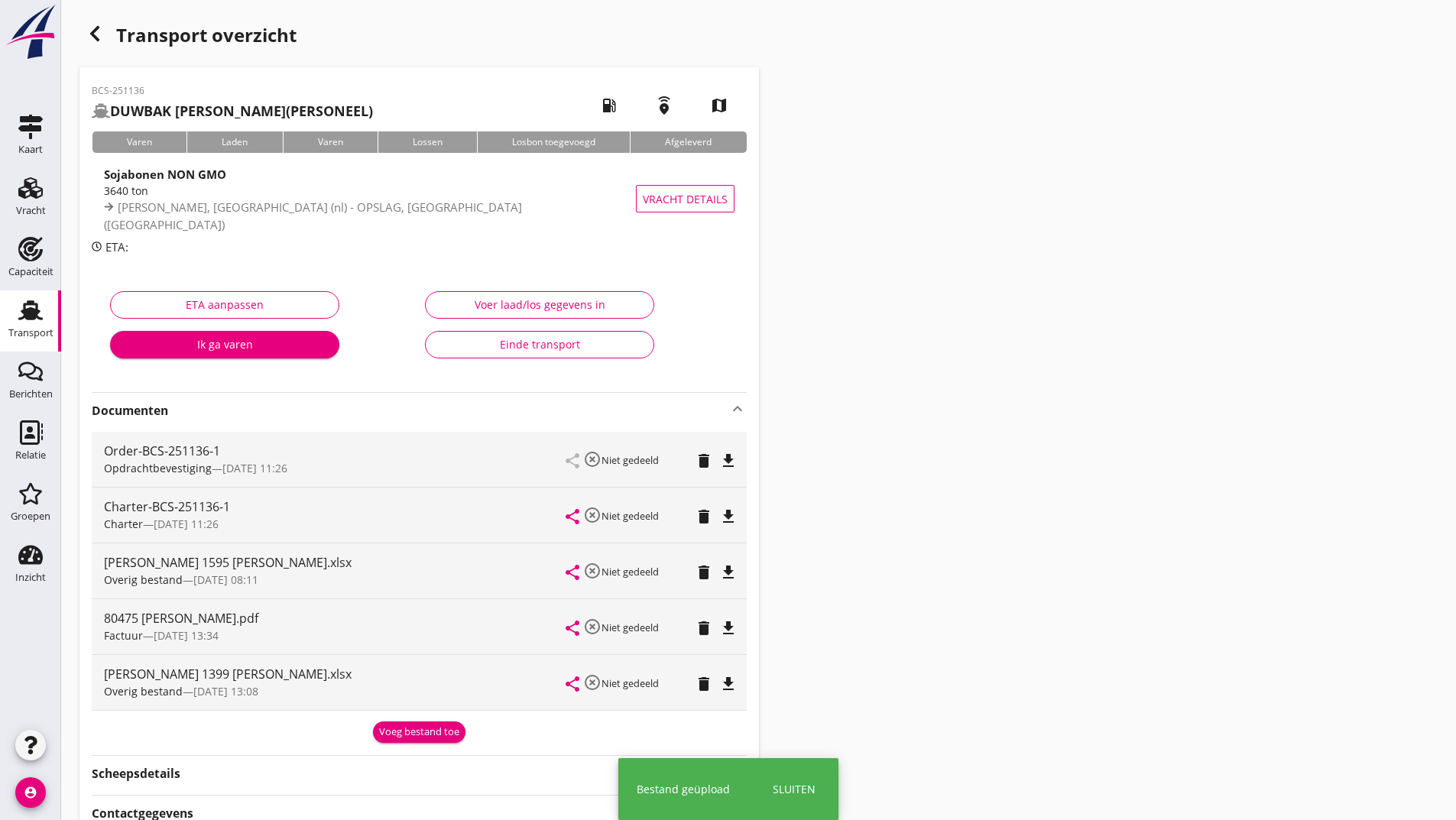
click at [87, 30] on icon "button" at bounding box center [94, 33] width 18 height 18
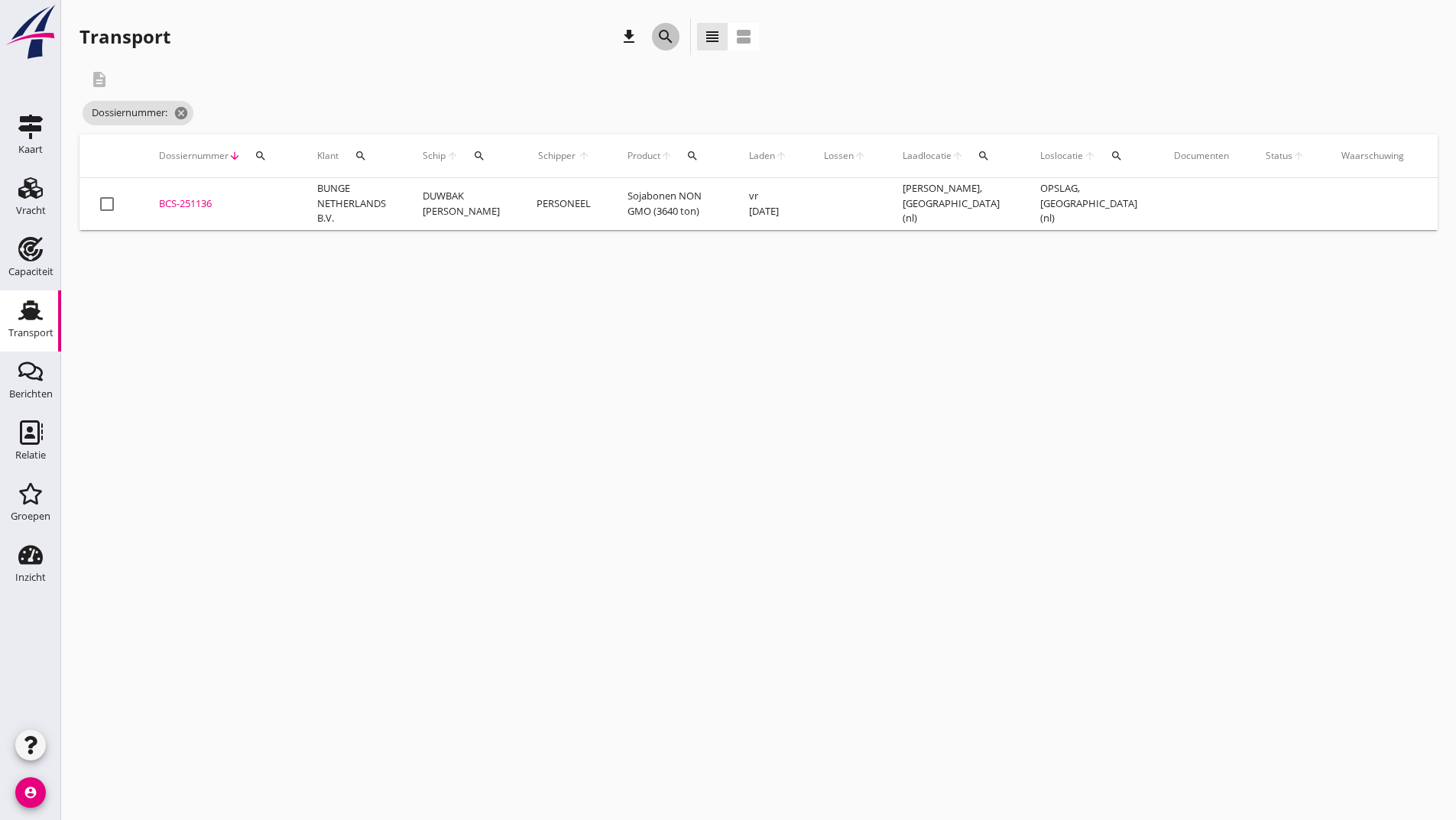
click at [662, 39] on icon "search" at bounding box center [665, 36] width 18 height 18
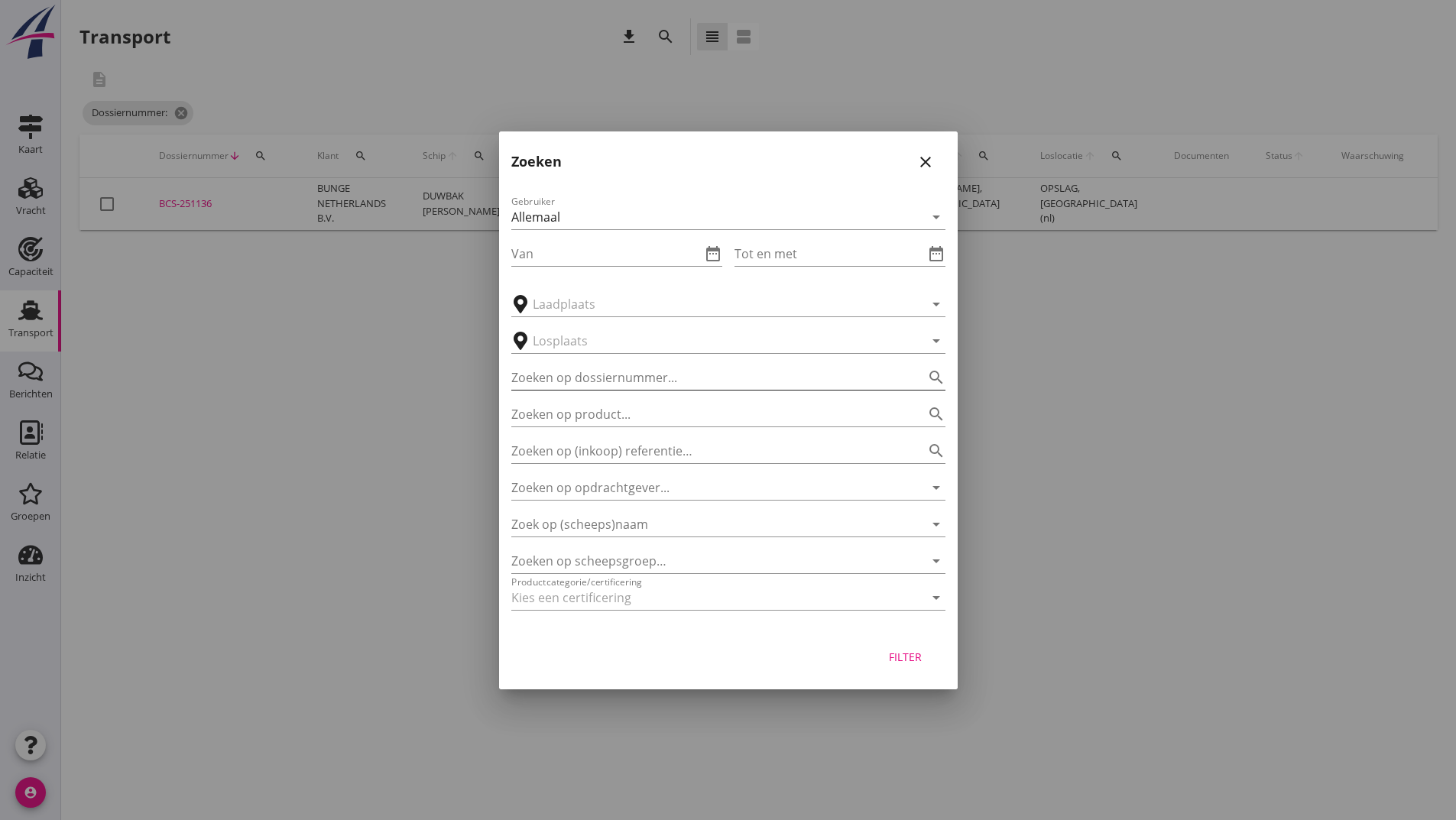
click at [538, 381] on input "Zoeken op dossiernummer..." at bounding box center [707, 378] width 391 height 25
type input "251137"
click at [911, 657] on div "Filter" at bounding box center [905, 657] width 43 height 16
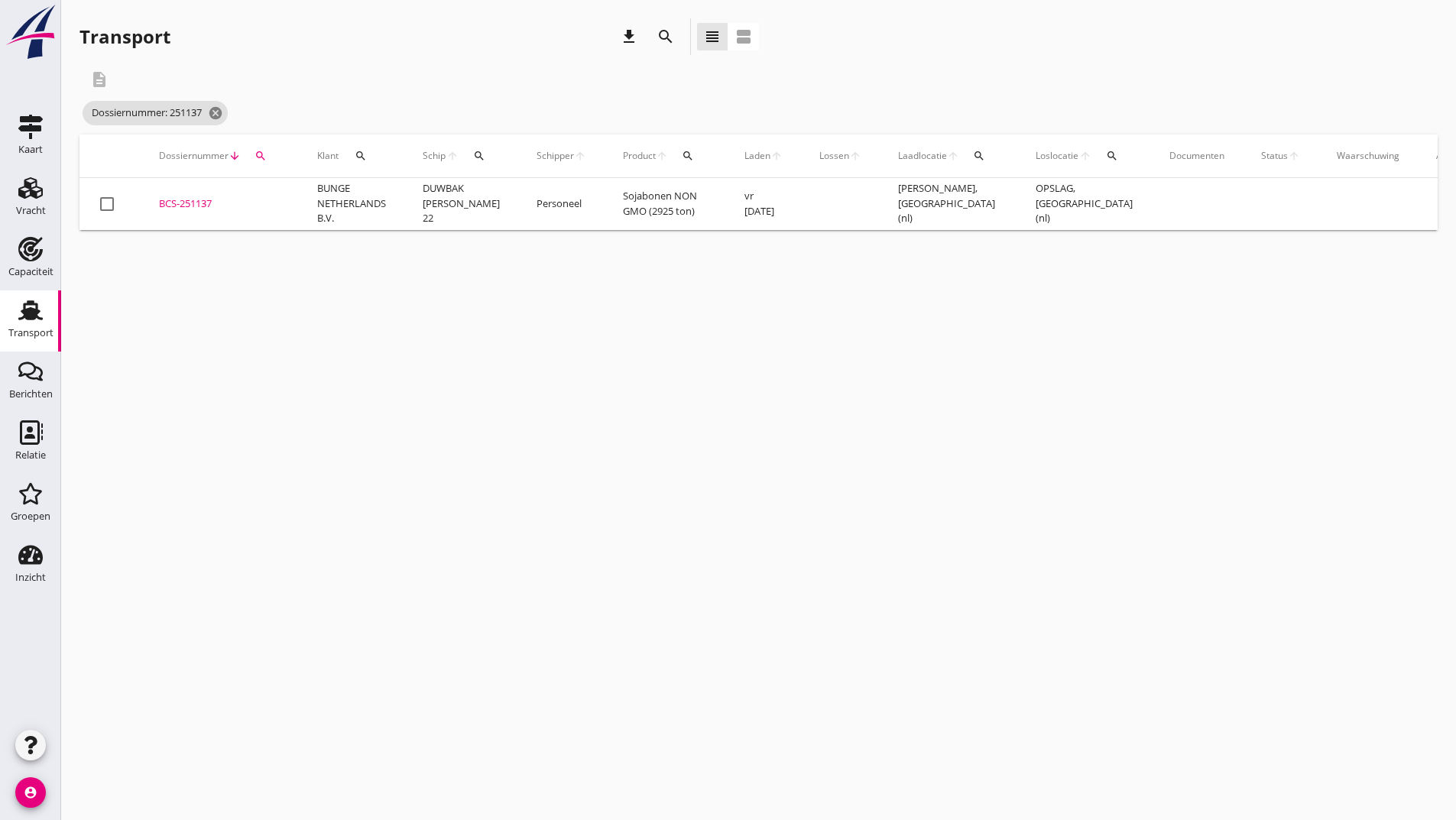
drag, startPoint x: 185, startPoint y: 199, endPoint x: 193, endPoint y: 201, distance: 8.2
click at [185, 201] on div "BCS-251137" at bounding box center [220, 204] width 121 height 15
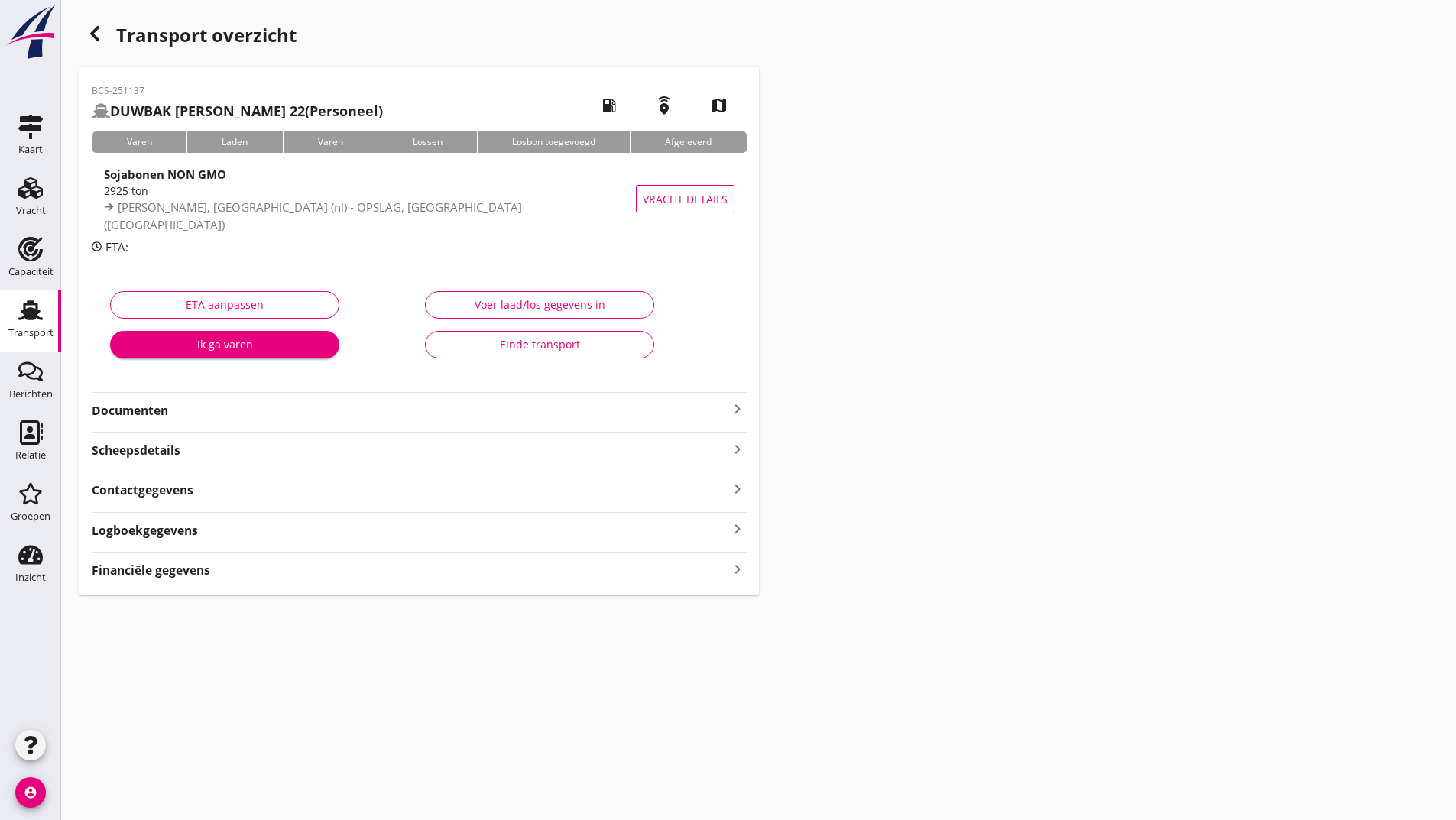
click at [168, 417] on strong "Documenten" at bounding box center [410, 411] width 637 height 18
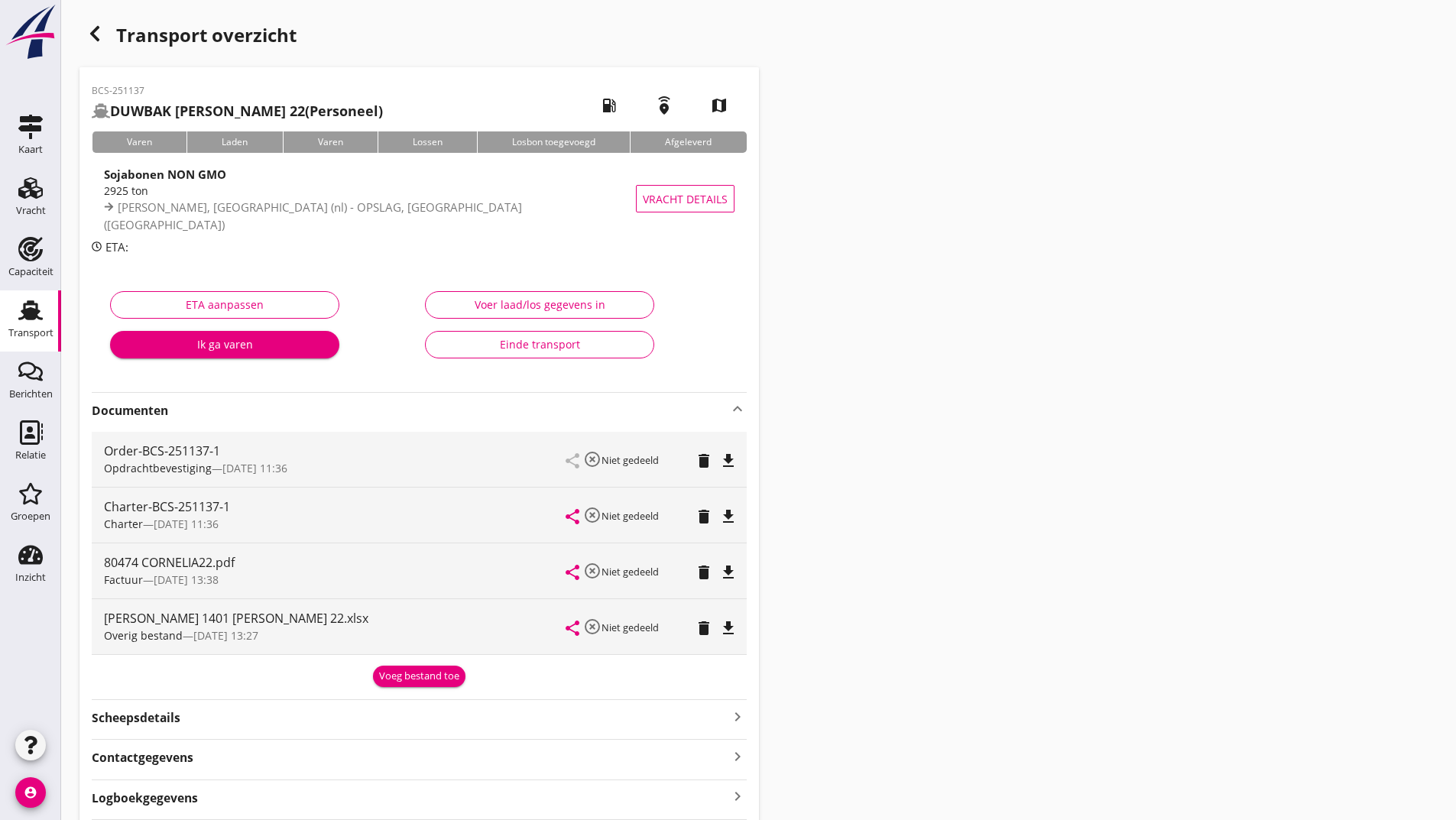
click at [414, 678] on div "Voeg bestand toe" at bounding box center [419, 677] width 81 height 15
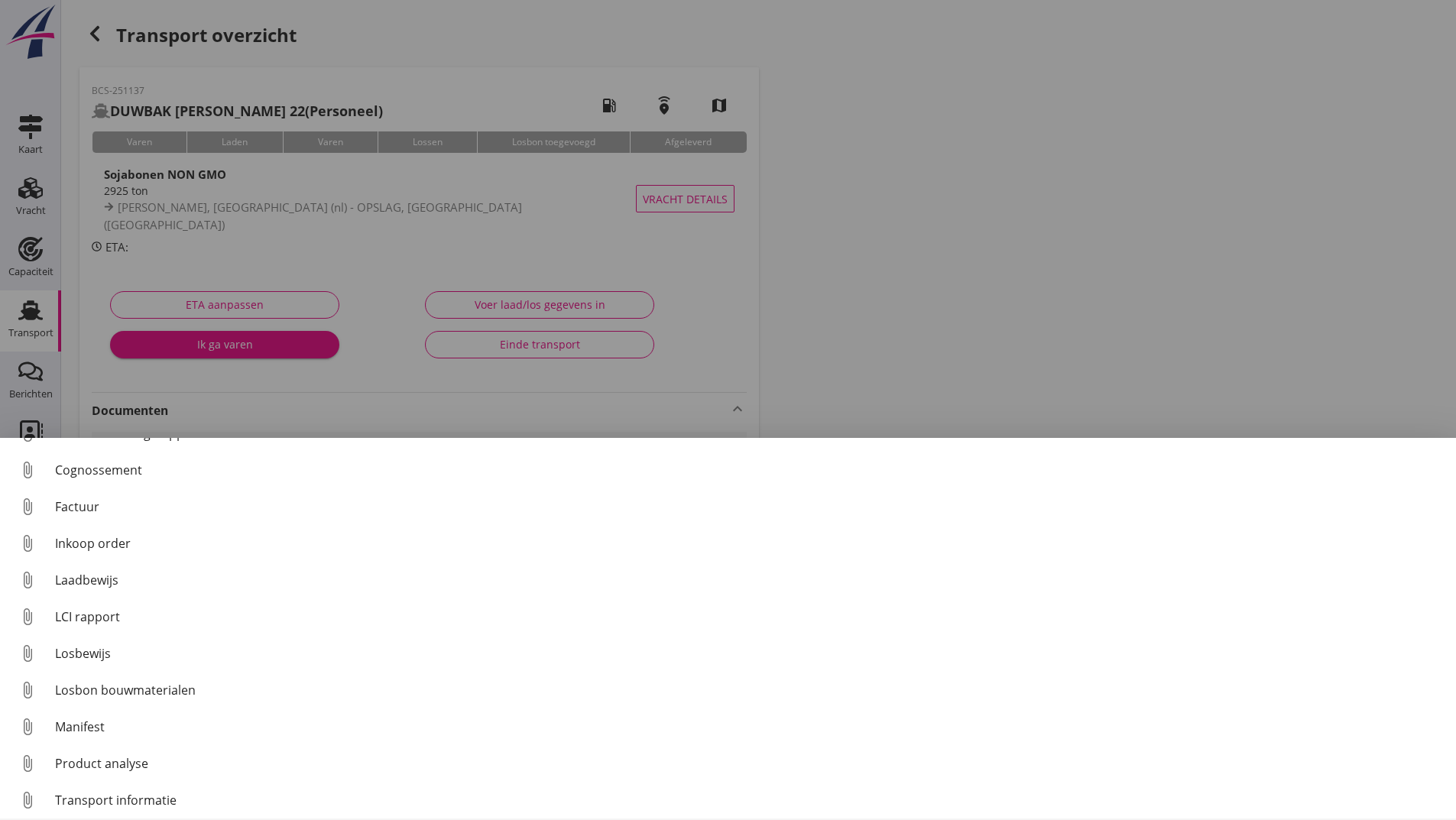
scroll to position [107, 0]
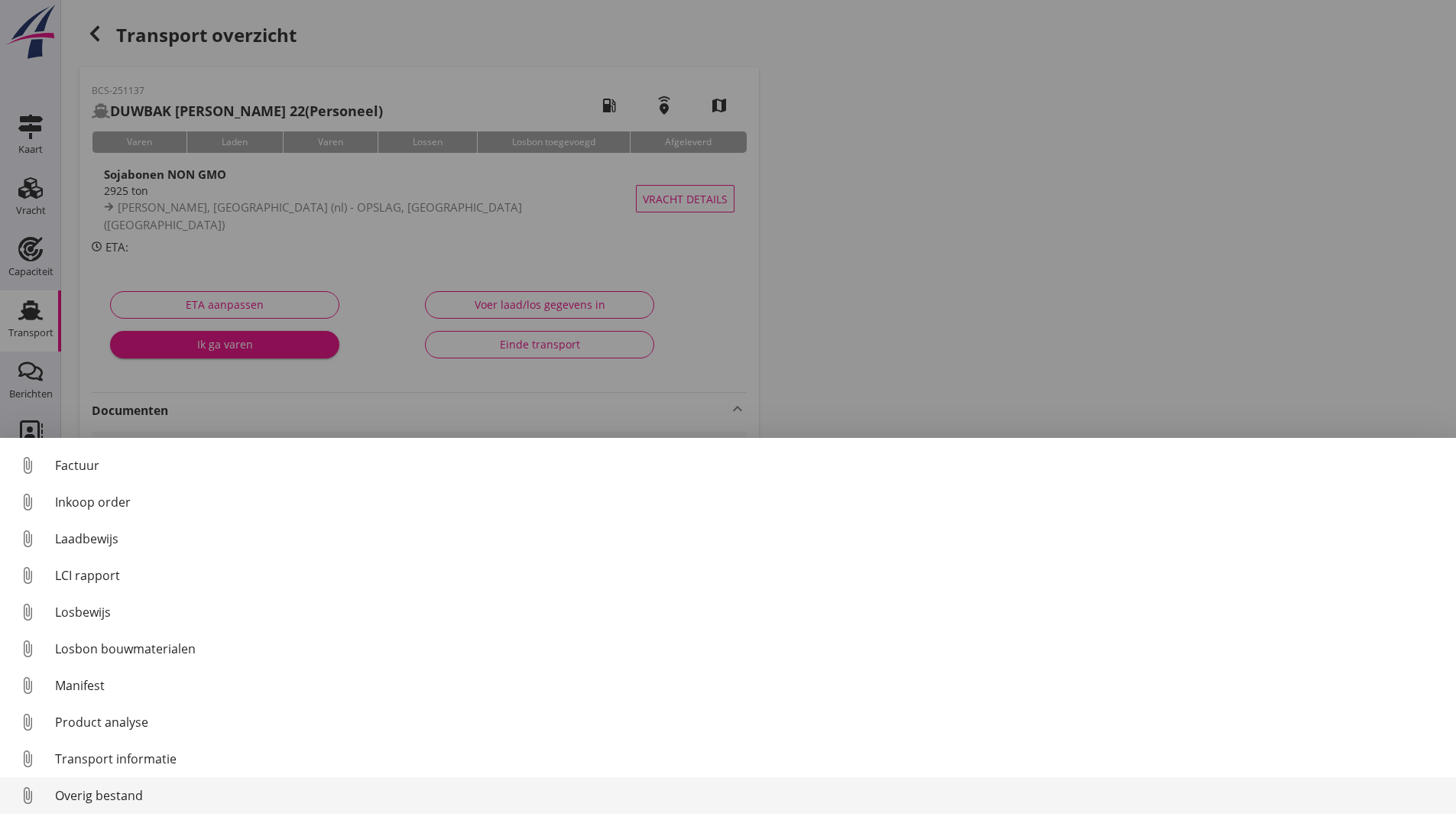
click at [131, 804] on div "Overig bestand" at bounding box center [749, 795] width 1389 height 18
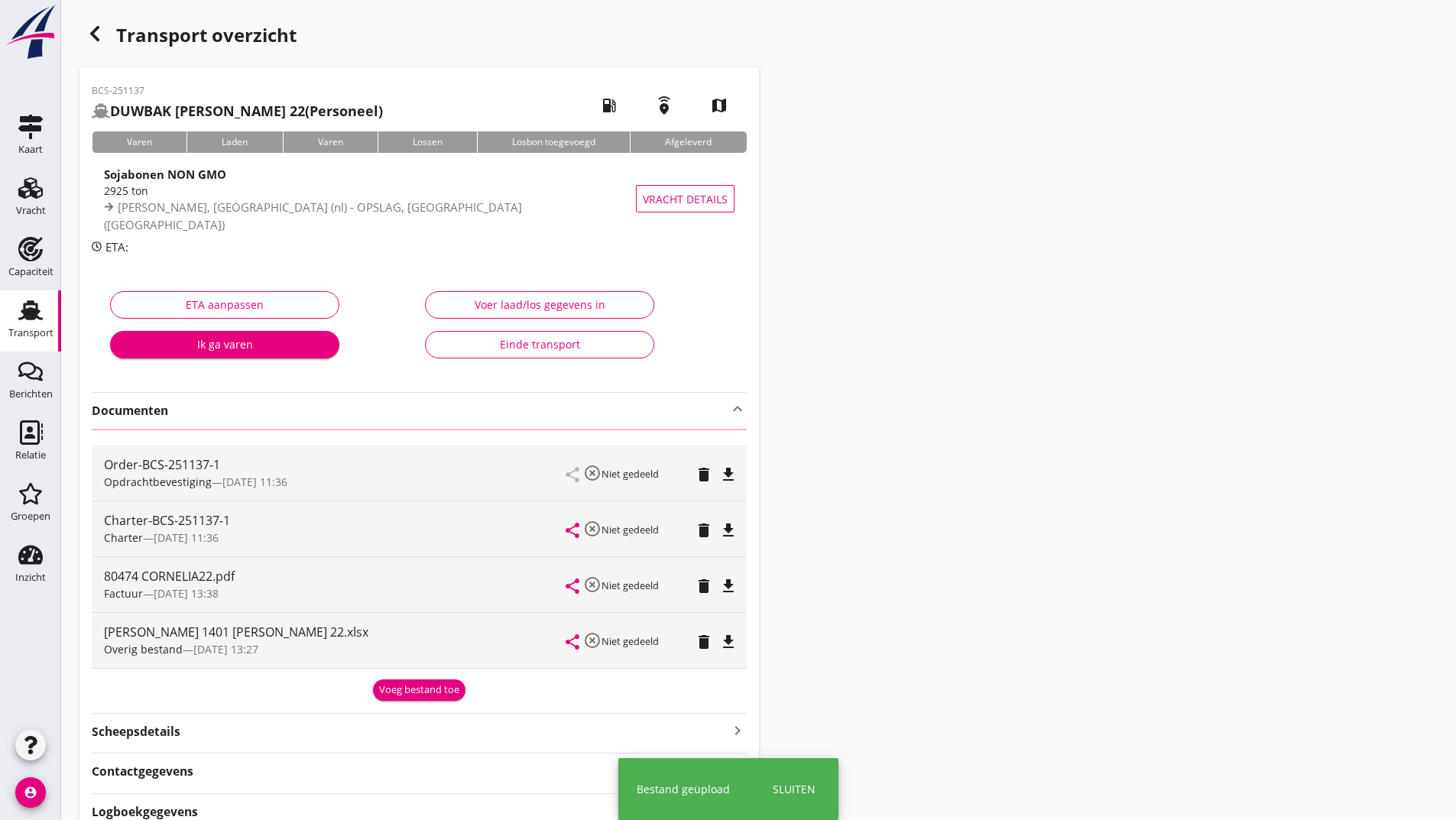
click at [98, 37] on icon "button" at bounding box center [94, 33] width 18 height 18
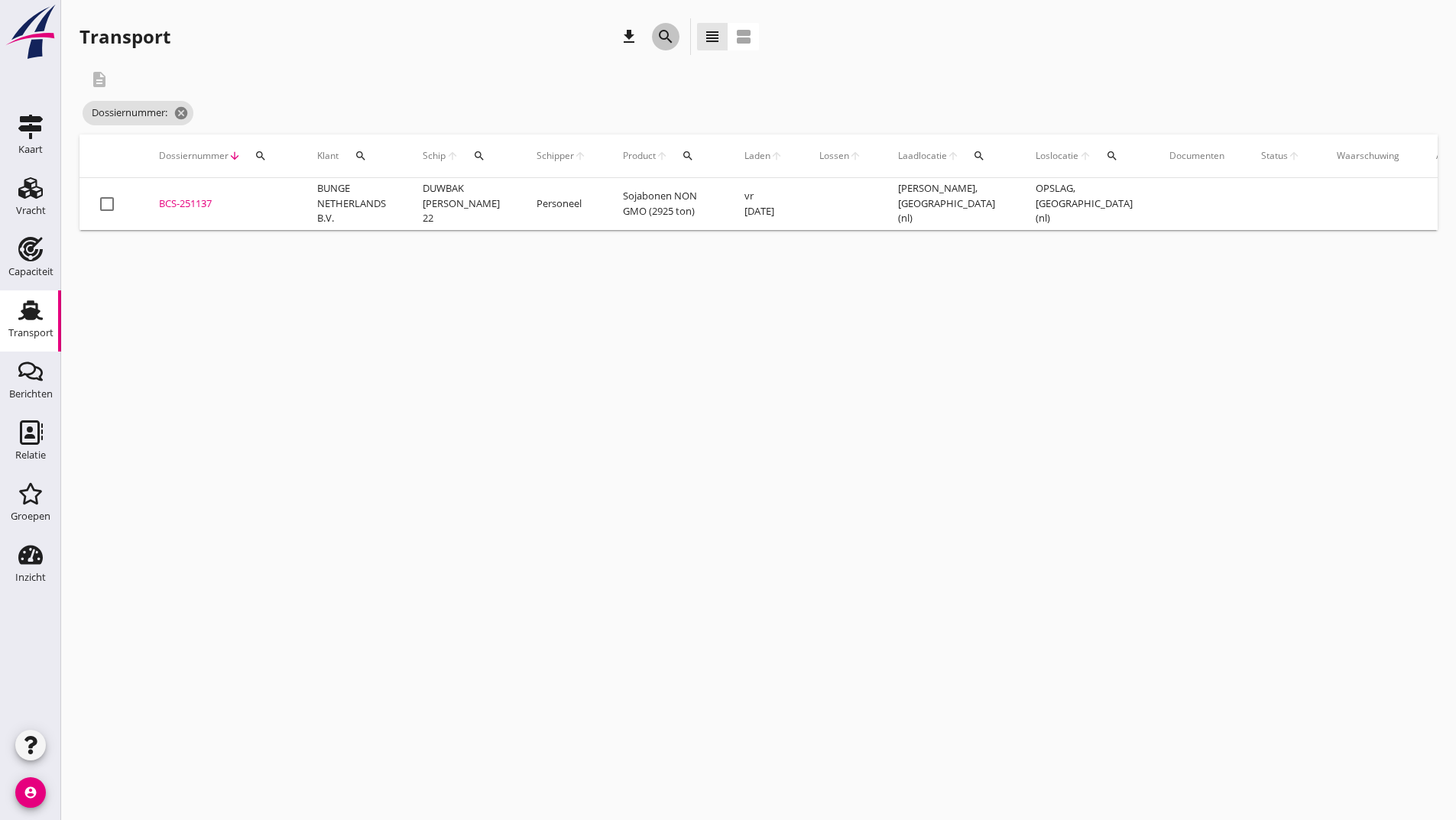
drag, startPoint x: 664, startPoint y: 36, endPoint x: 603, endPoint y: 211, distance: 185.3
click at [663, 38] on icon "search" at bounding box center [665, 36] width 18 height 18
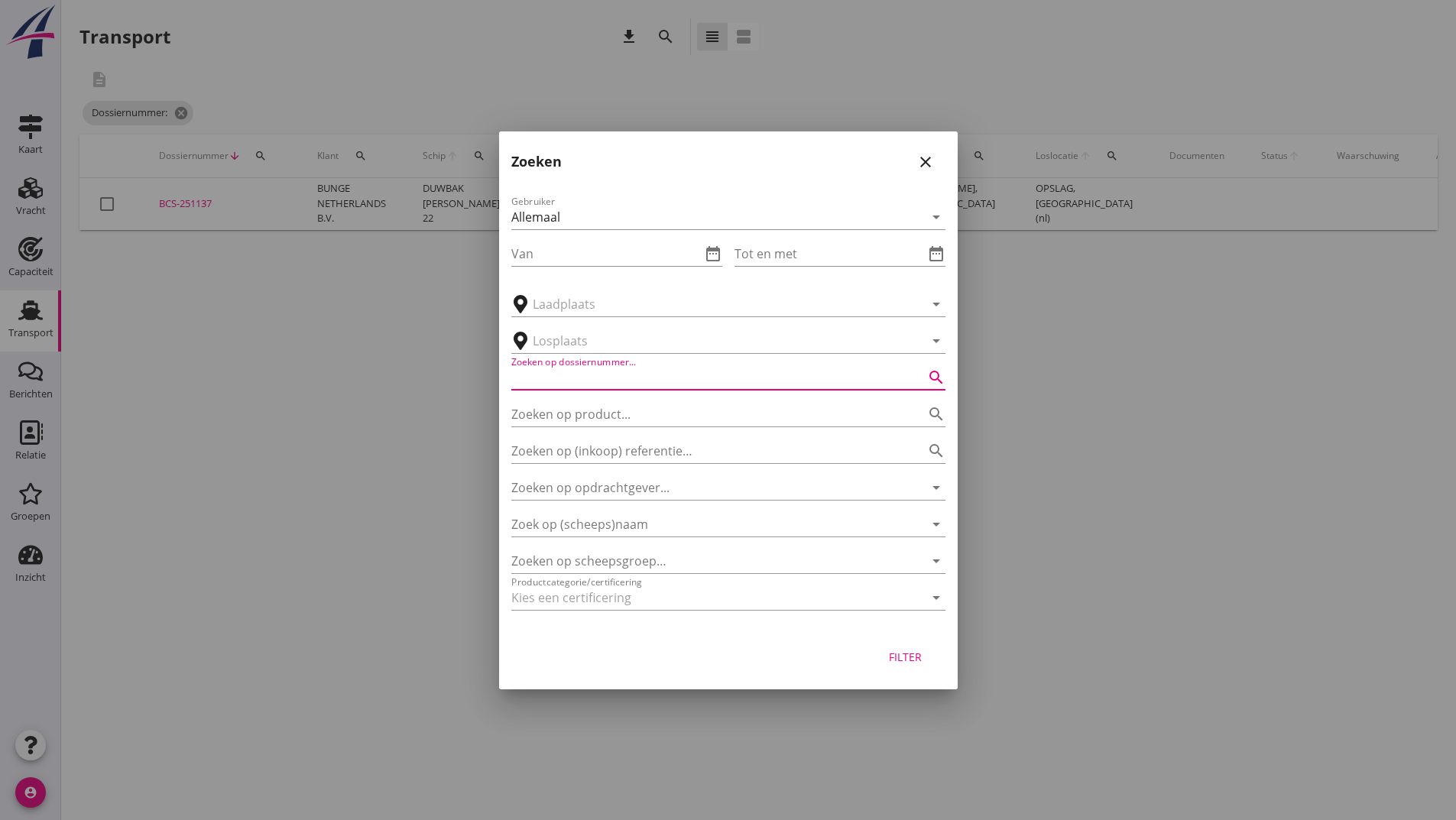
click at [569, 382] on input "Zoeken op dossiernummer..." at bounding box center [707, 378] width 391 height 25
type input "251138"
click at [910, 653] on div "Filter" at bounding box center [905, 657] width 43 height 16
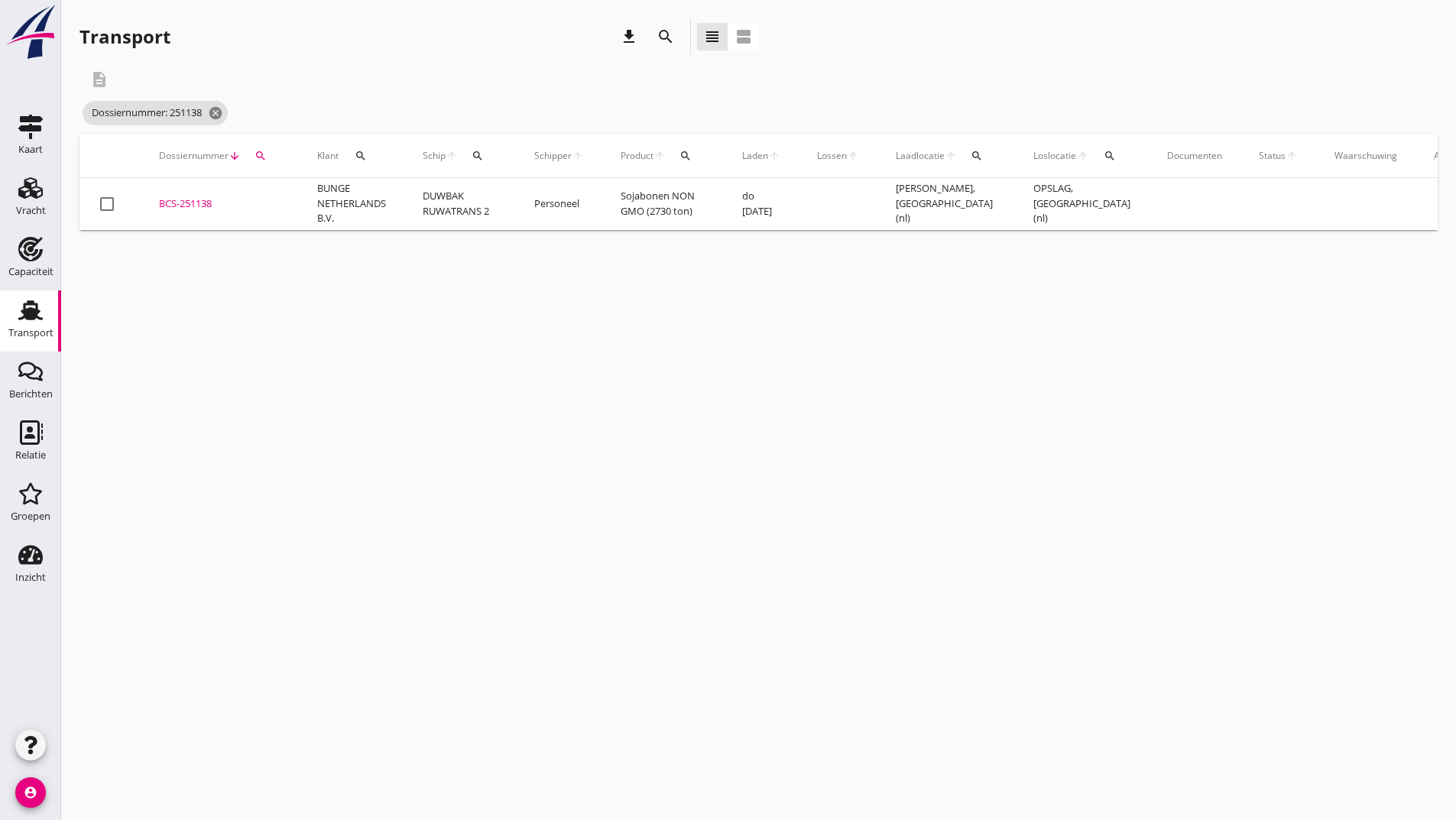
drag, startPoint x: 193, startPoint y: 197, endPoint x: 209, endPoint y: 213, distance: 22.6
click at [194, 198] on div "BCS-251138" at bounding box center [220, 204] width 121 height 15
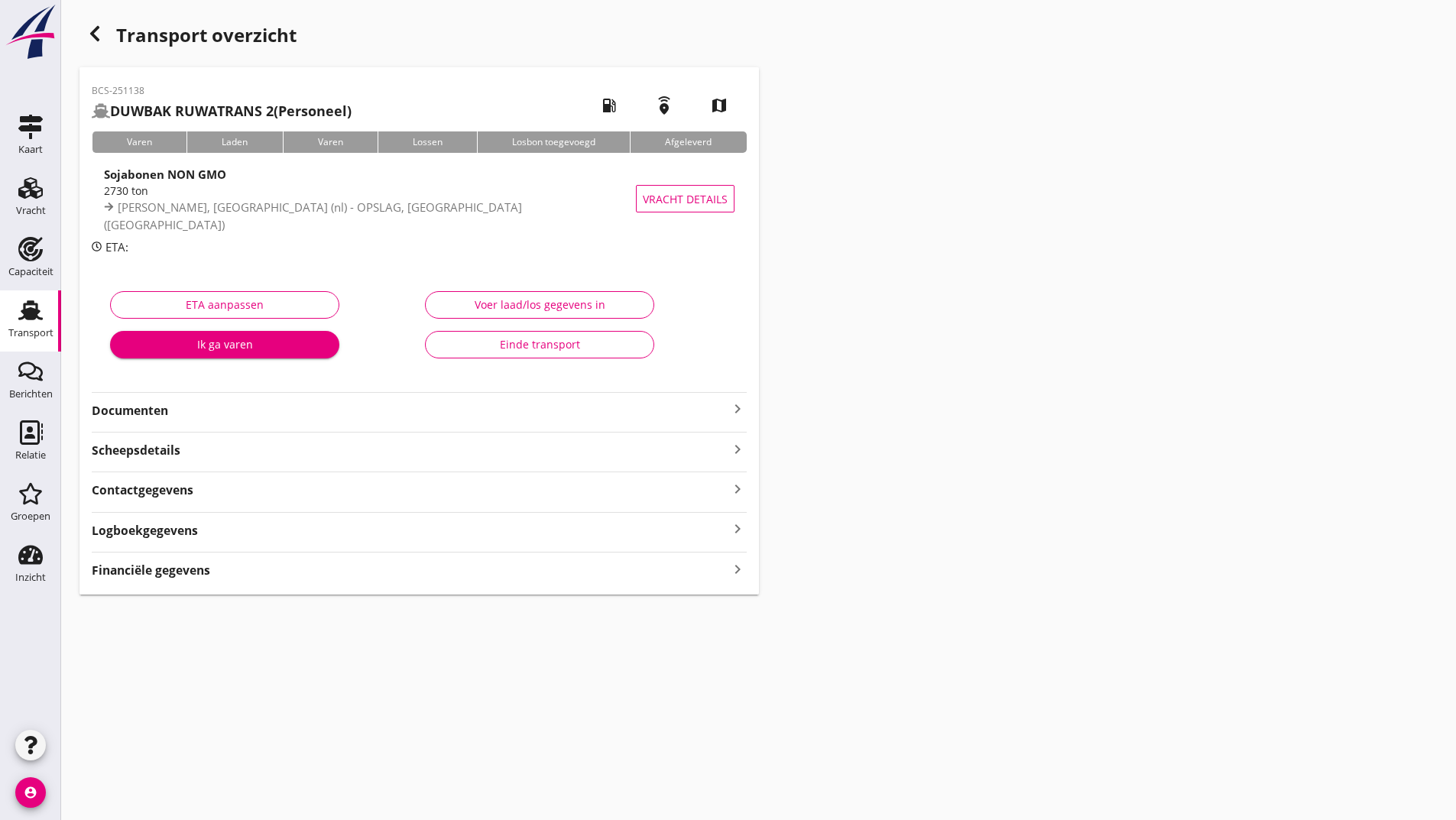
drag, startPoint x: 147, startPoint y: 410, endPoint x: 156, endPoint y: 423, distance: 15.8
click at [148, 411] on strong "Documenten" at bounding box center [410, 411] width 637 height 18
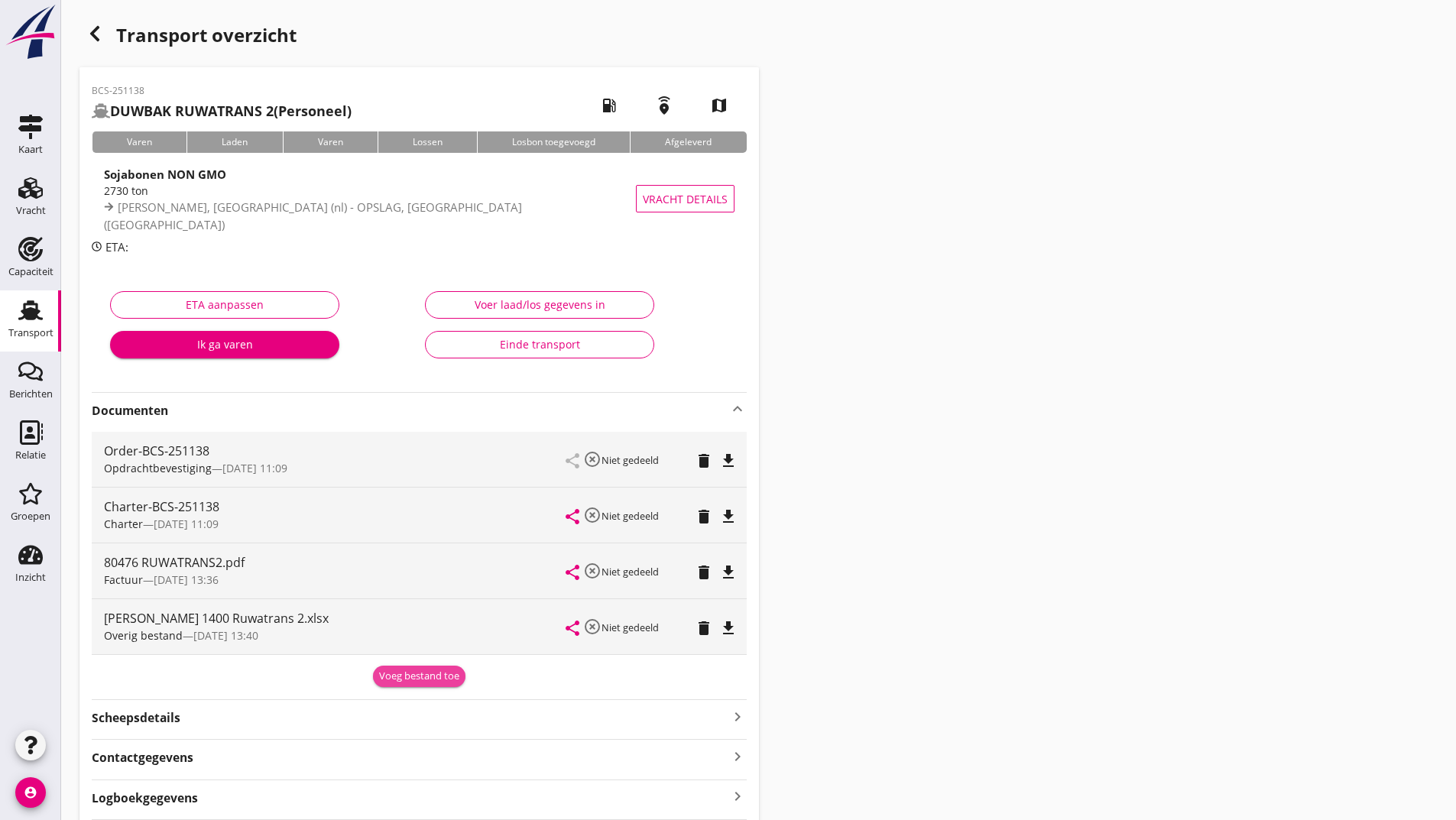
click at [404, 680] on div "Voeg bestand toe" at bounding box center [419, 677] width 81 height 15
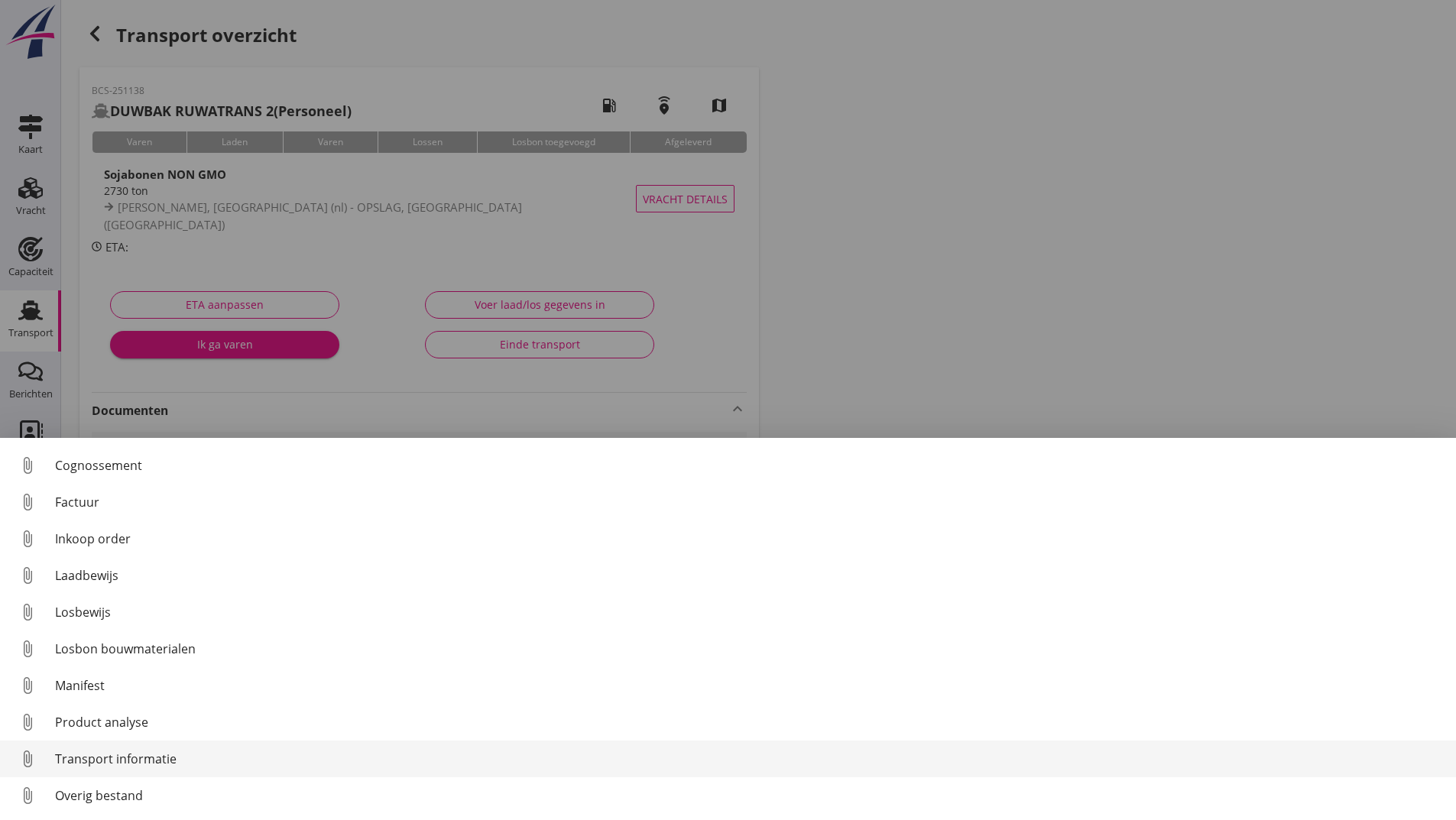
scroll to position [107, 0]
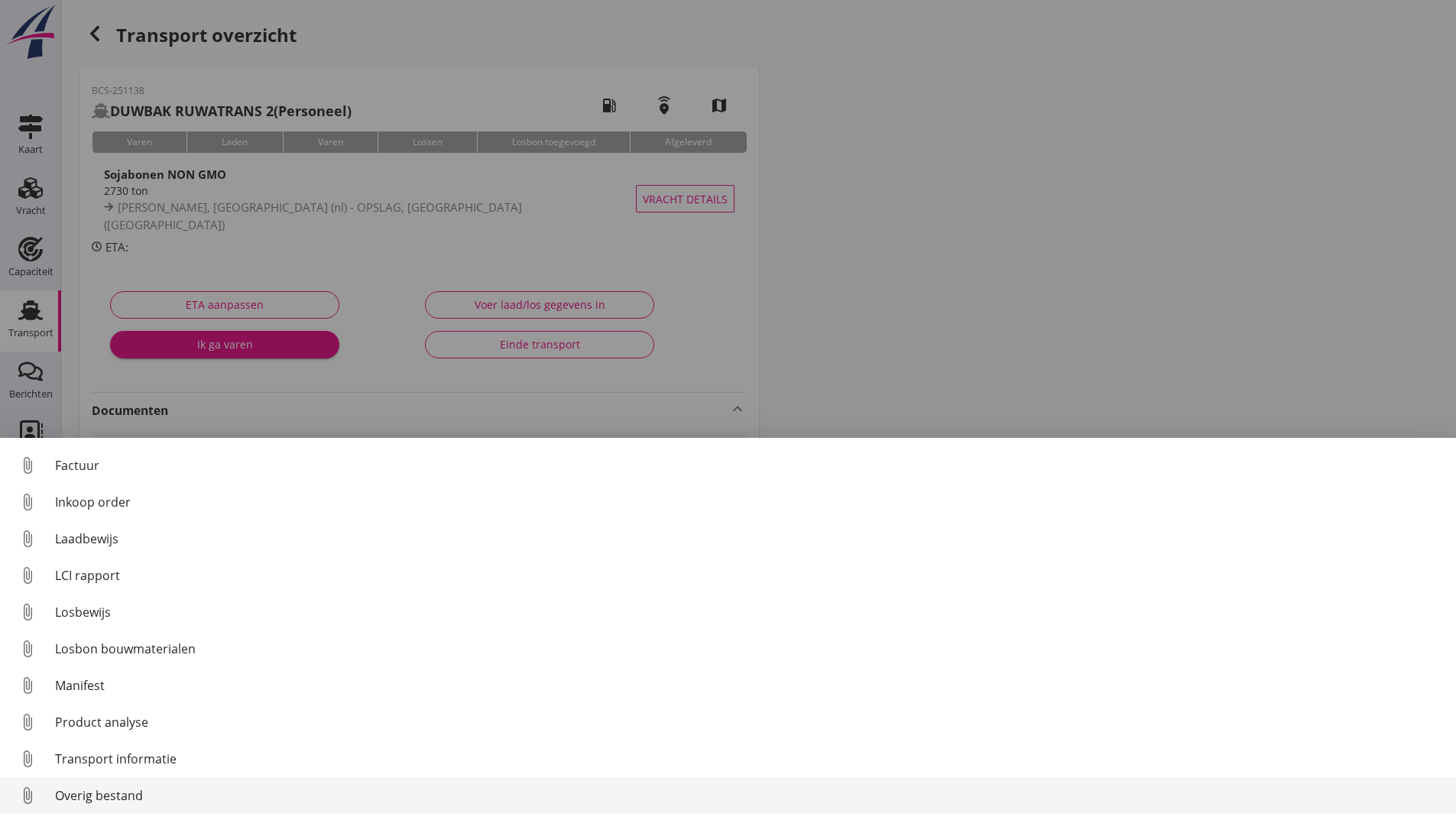
click at [123, 796] on div "Overig bestand" at bounding box center [749, 795] width 1389 height 18
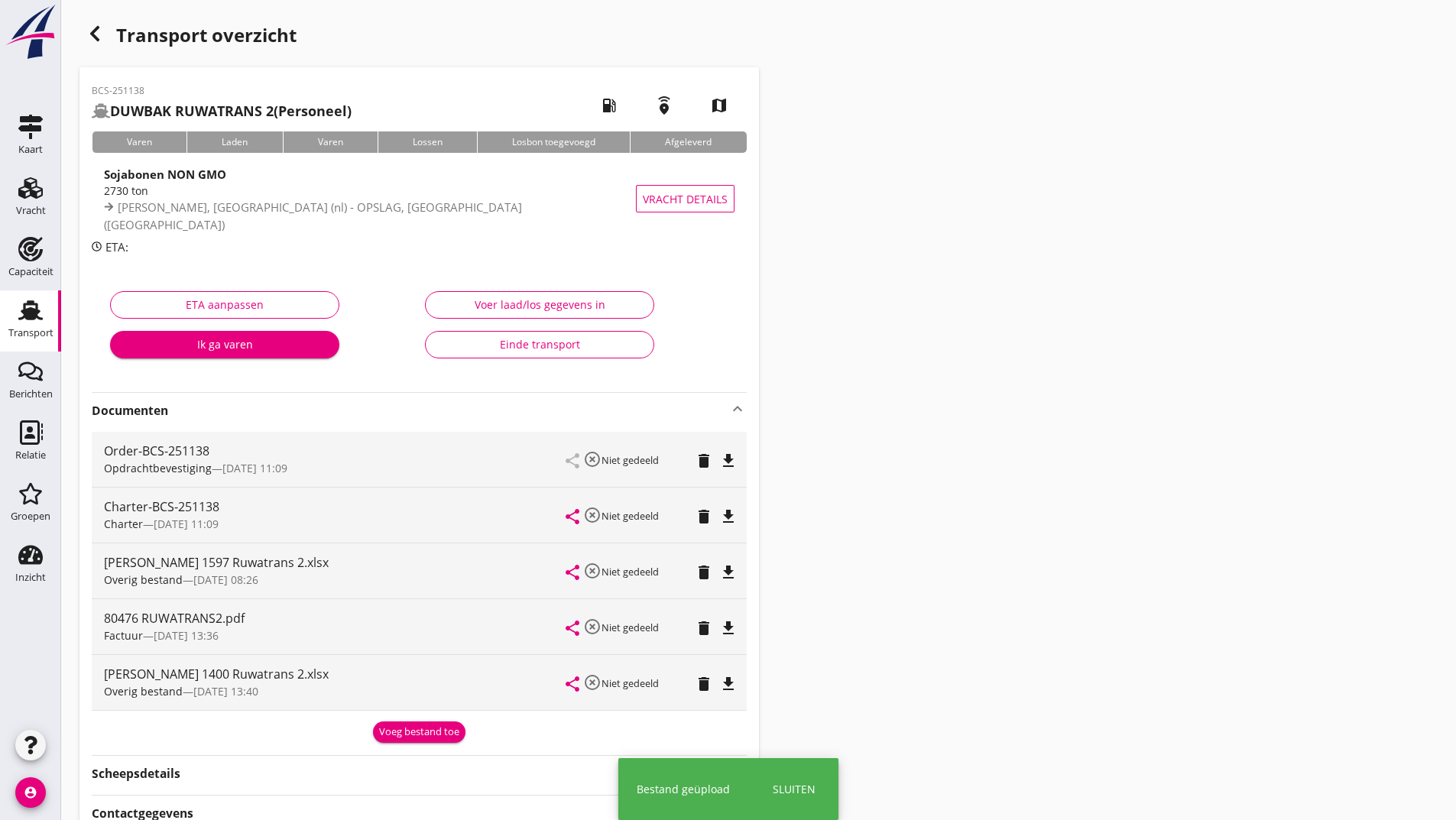
click at [96, 37] on use "button" at bounding box center [95, 33] width 9 height 15
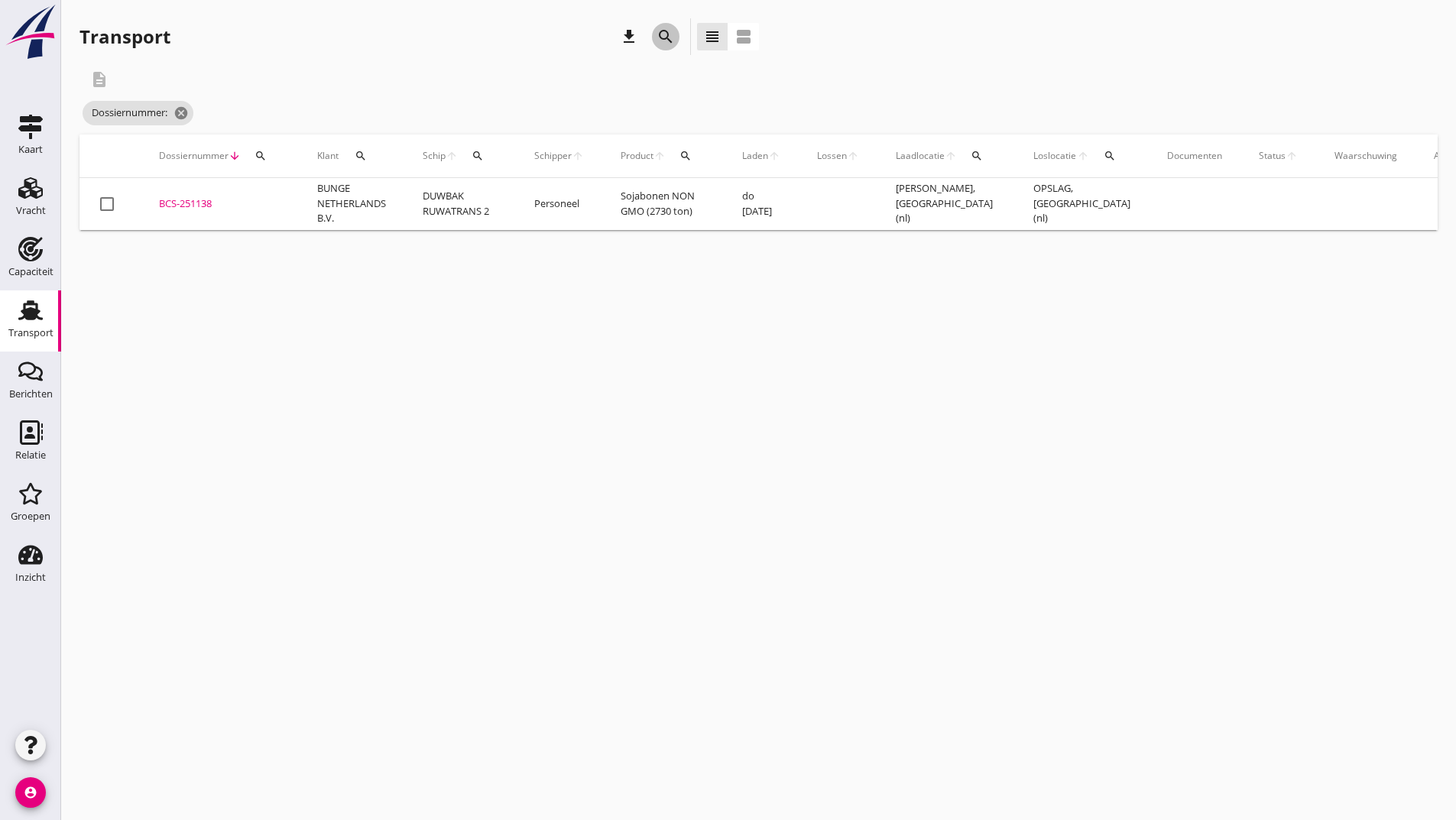
click at [664, 41] on icon "search" at bounding box center [665, 36] width 18 height 18
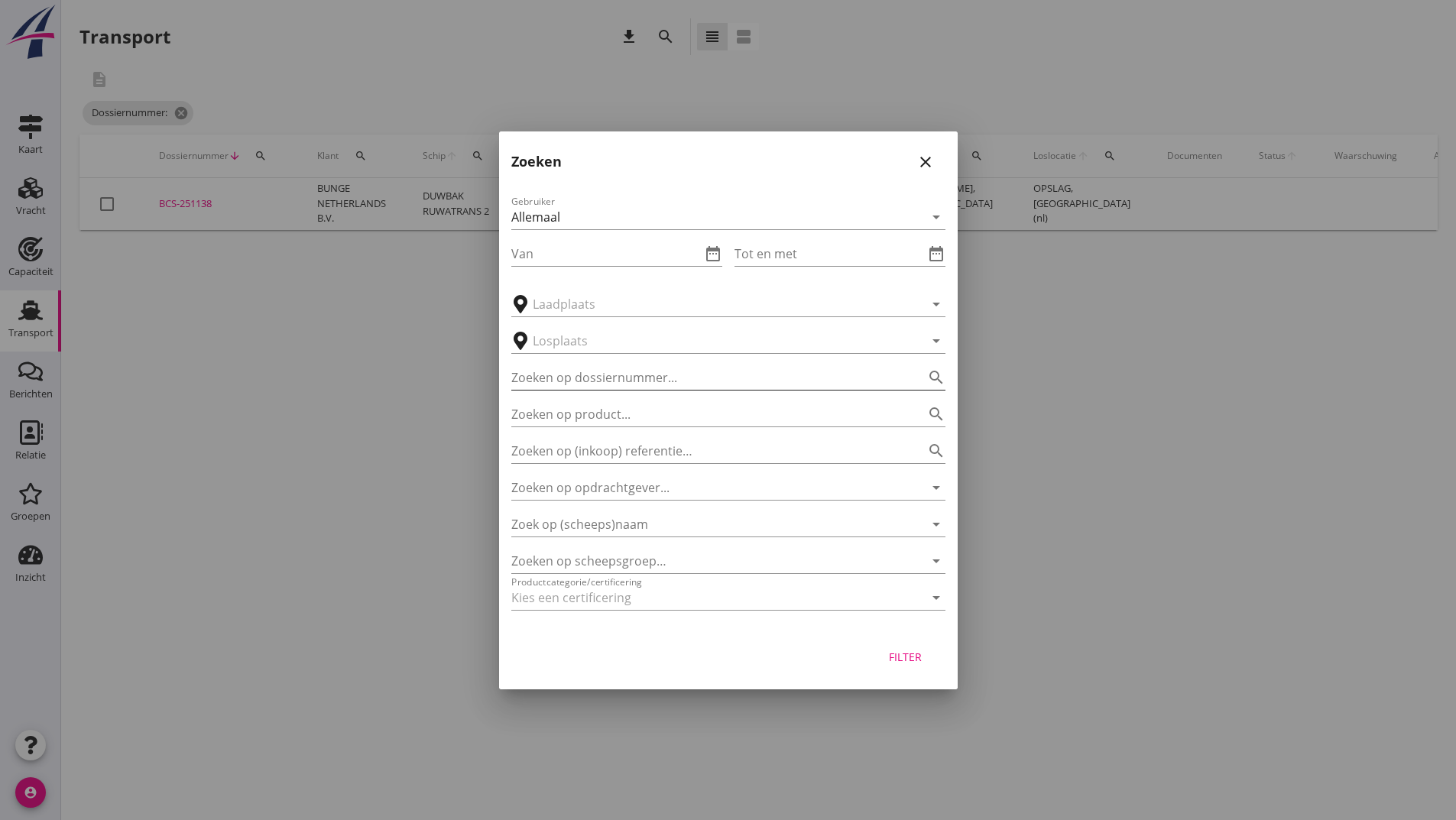
click at [588, 383] on input "Zoeken op dossiernummer..." at bounding box center [707, 378] width 391 height 25
type input "251081"
click at [908, 662] on div "Filter" at bounding box center [905, 657] width 43 height 16
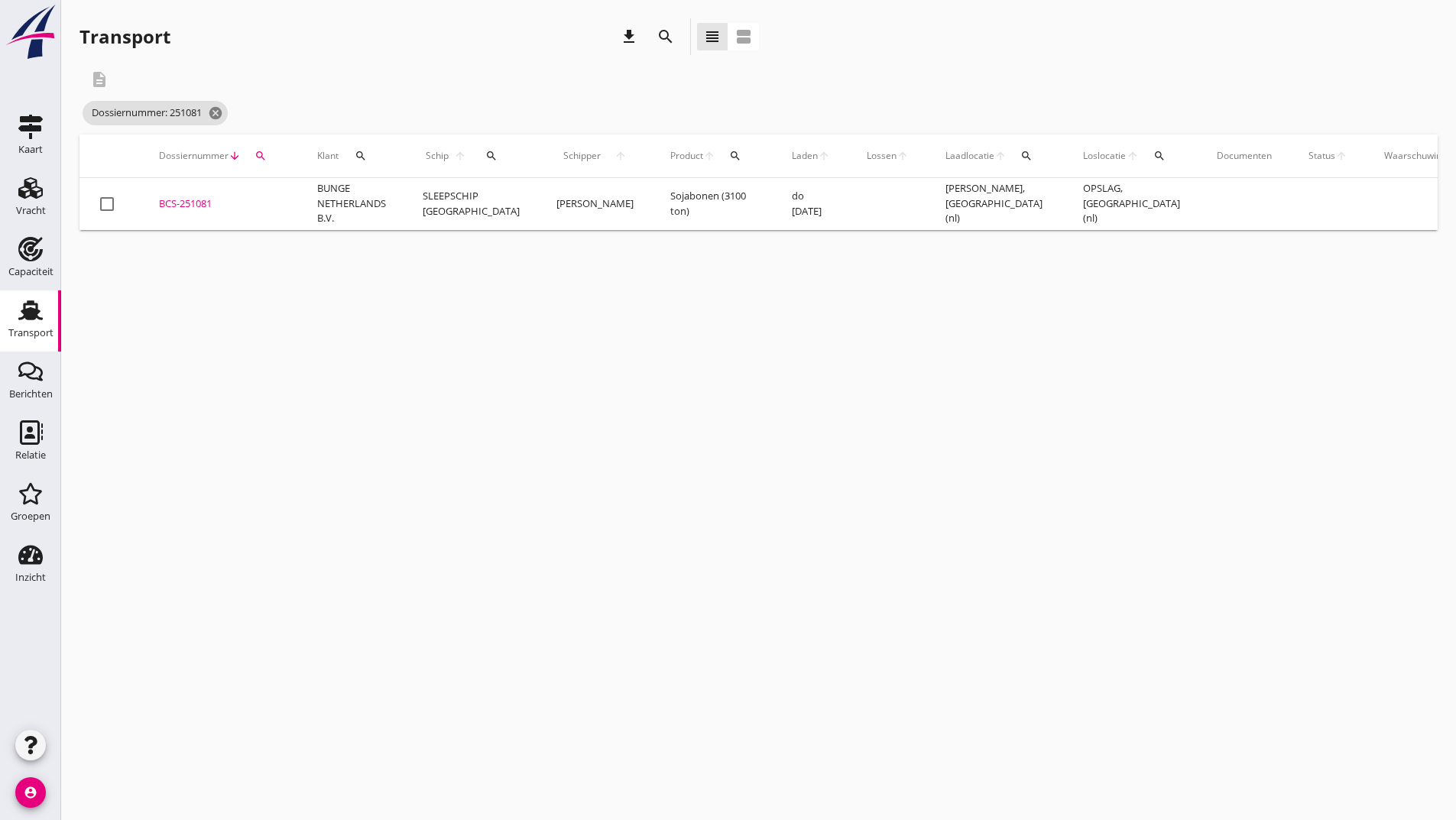
click at [187, 201] on div "BCS-251081" at bounding box center [220, 204] width 121 height 15
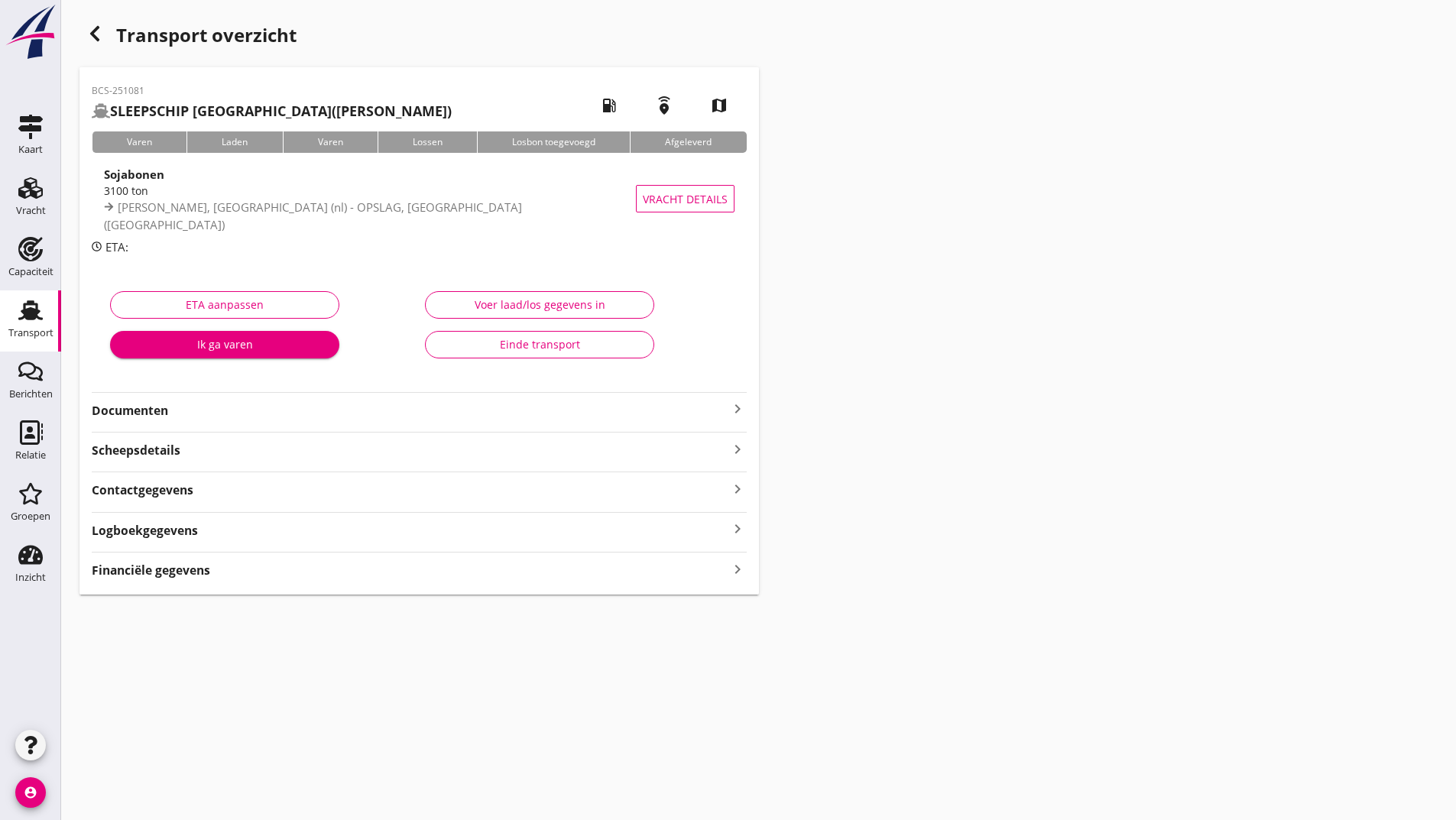
click at [161, 405] on strong "Documenten" at bounding box center [410, 411] width 637 height 18
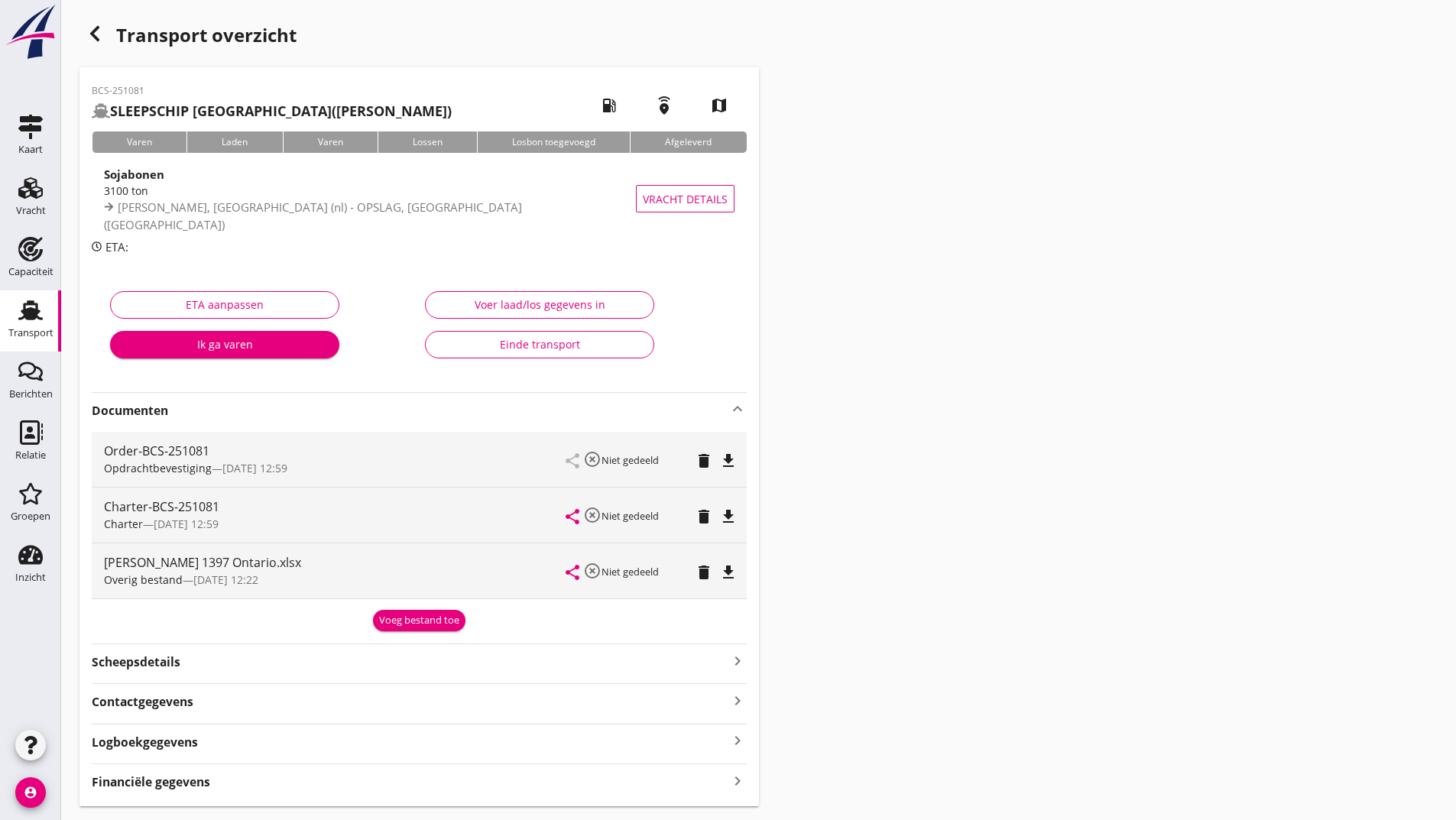
click at [399, 616] on div "Voeg bestand toe" at bounding box center [419, 621] width 81 height 15
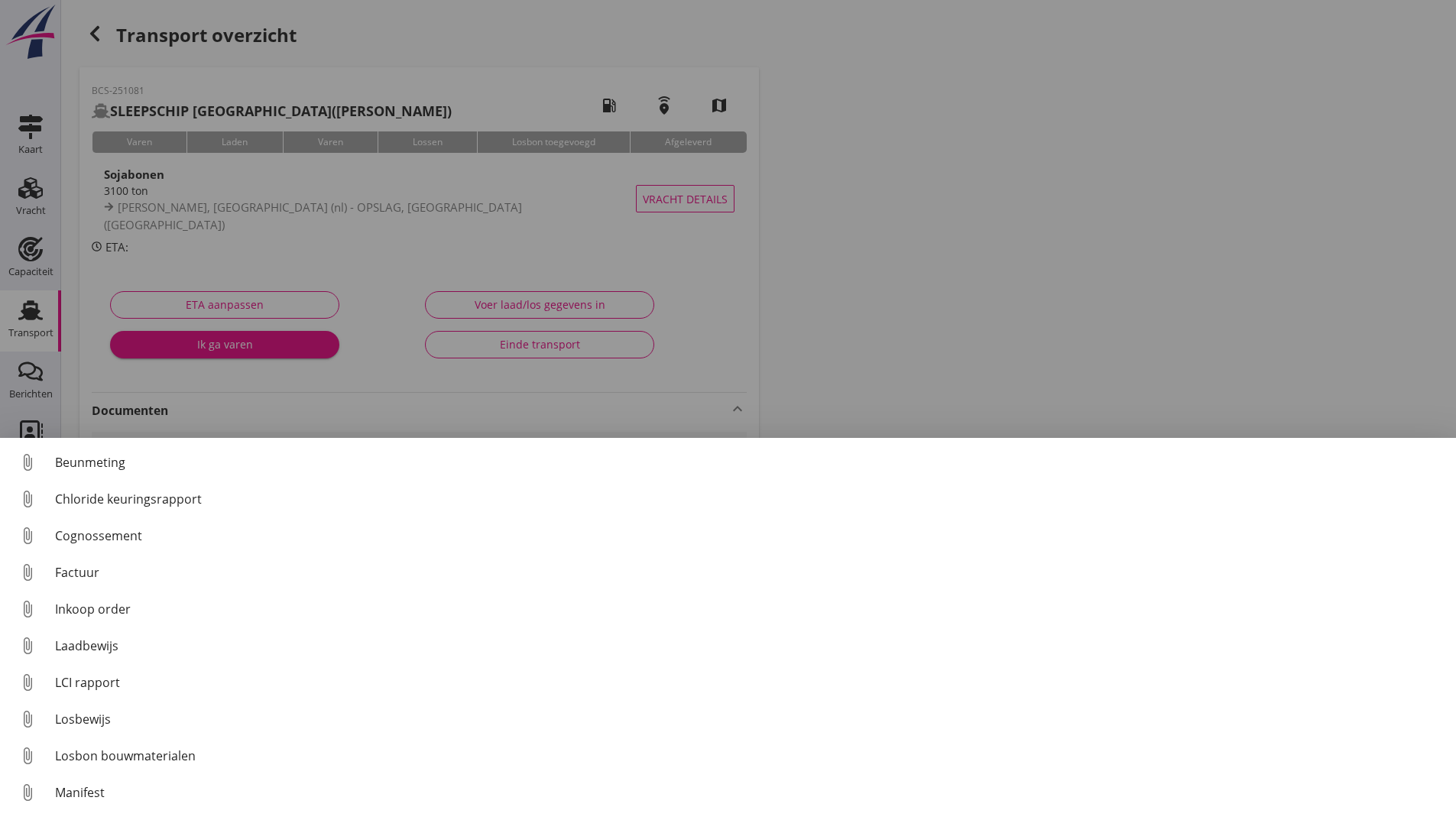
scroll to position [107, 0]
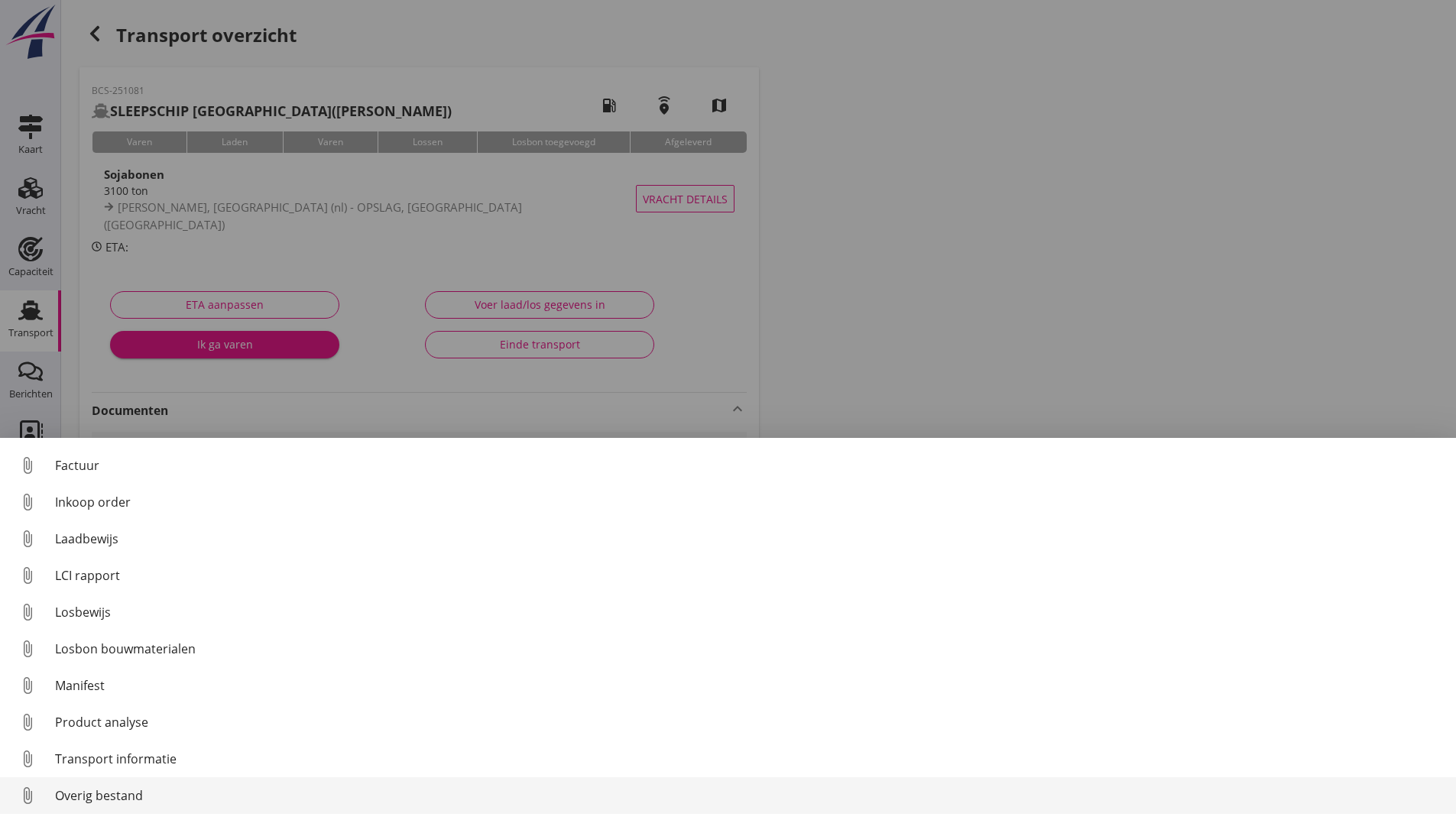
click at [132, 796] on div "Overig bestand" at bounding box center [749, 795] width 1389 height 18
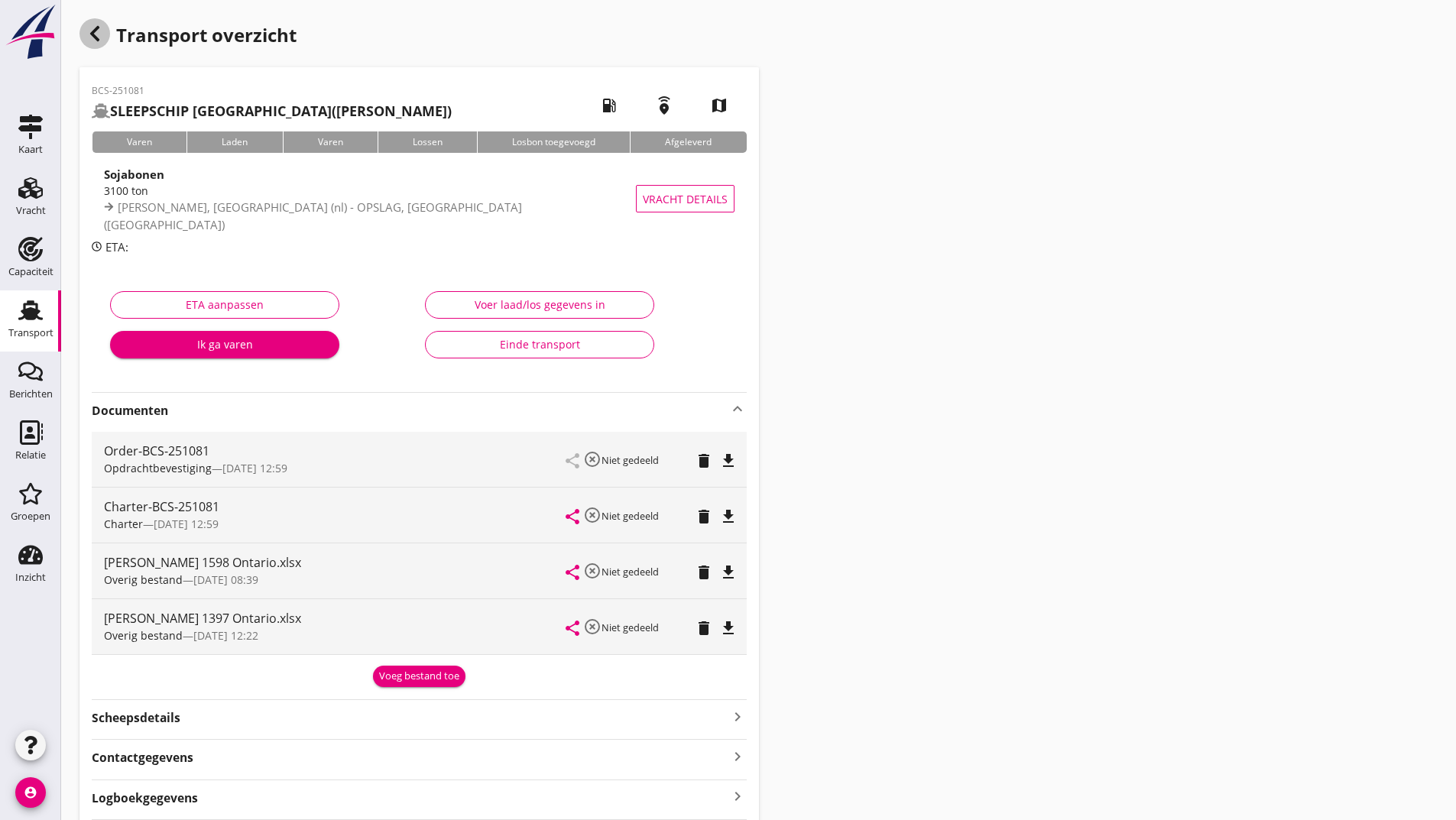
click at [96, 36] on use "button" at bounding box center [95, 33] width 9 height 15
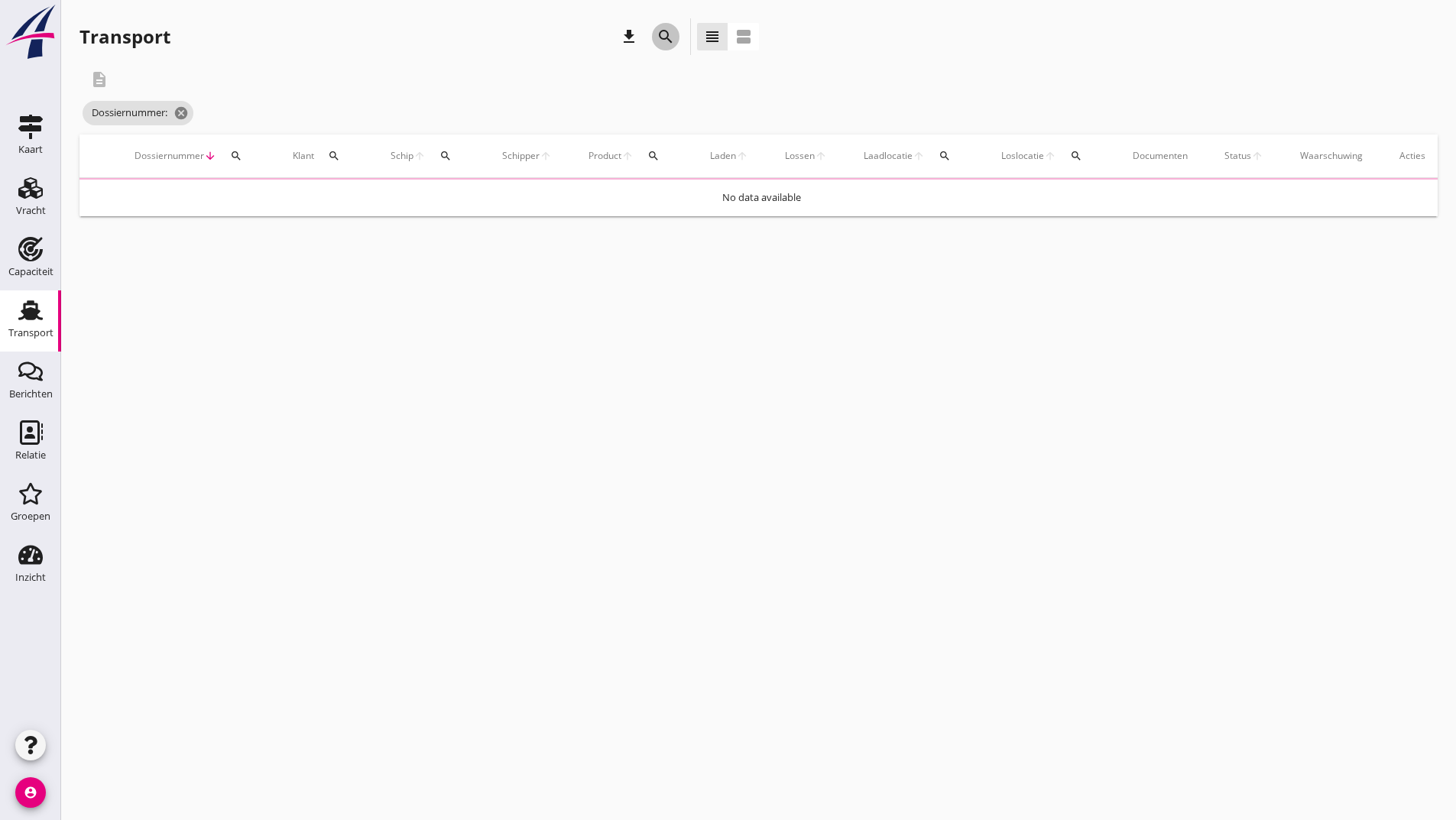
drag, startPoint x: 664, startPoint y: 33, endPoint x: 667, endPoint y: 41, distance: 8.5
click at [666, 36] on icon "search" at bounding box center [665, 36] width 18 height 18
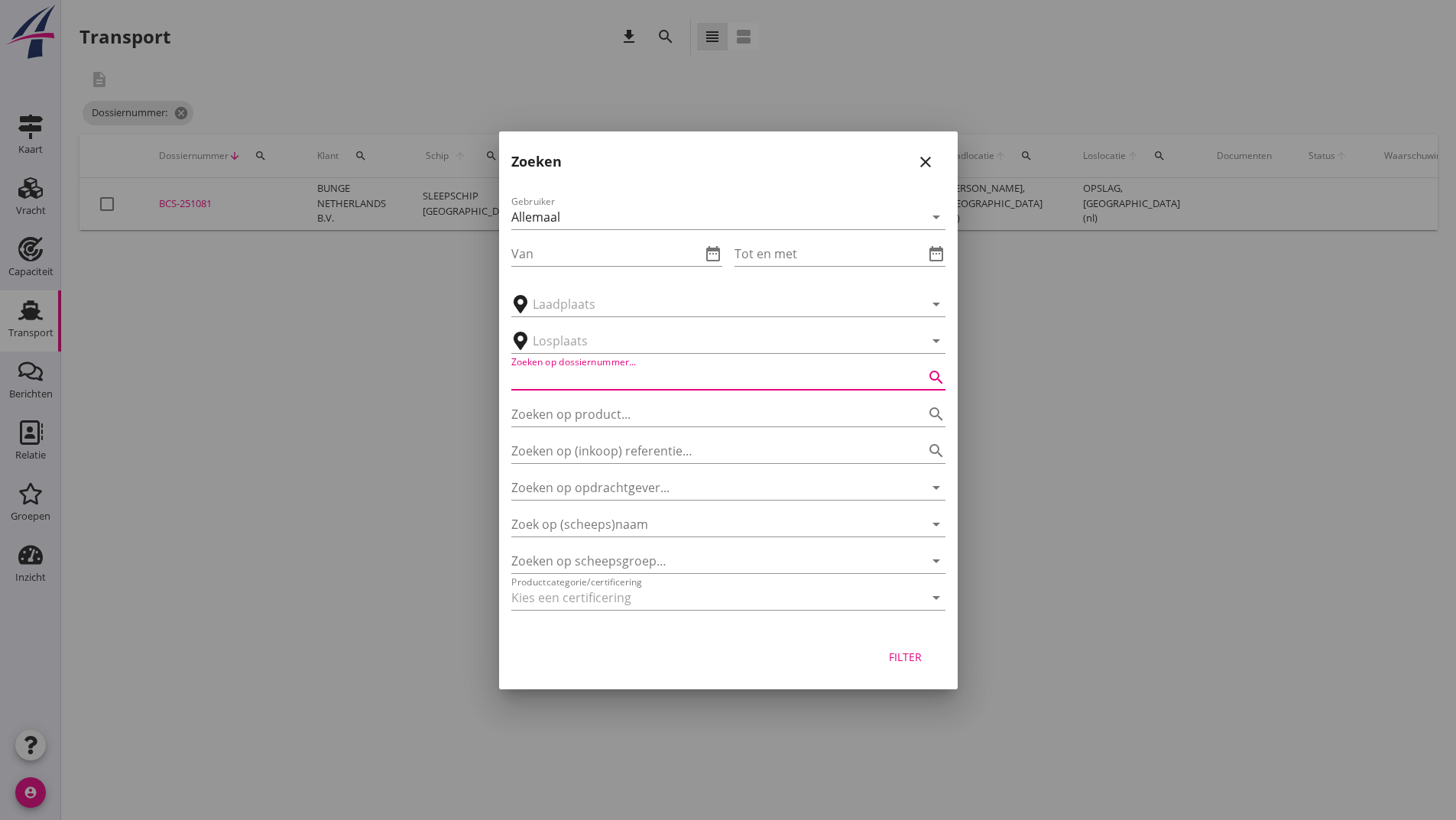
click at [570, 373] on input "Zoeken op dossiernummer..." at bounding box center [707, 378] width 391 height 25
type input "251141"
click at [898, 658] on div "Filter" at bounding box center [905, 657] width 43 height 16
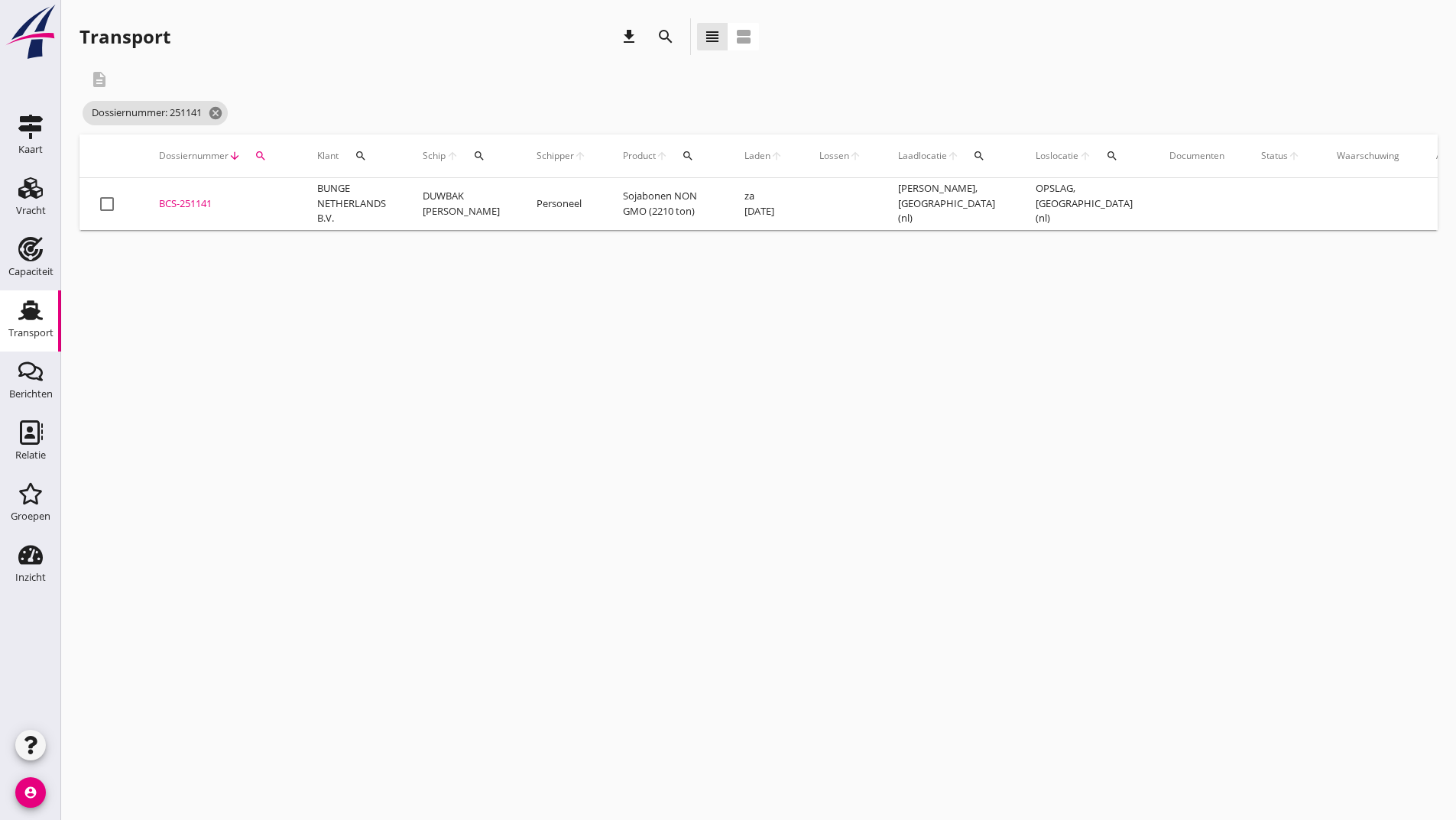
click at [200, 205] on div "BCS-251141" at bounding box center [220, 204] width 121 height 15
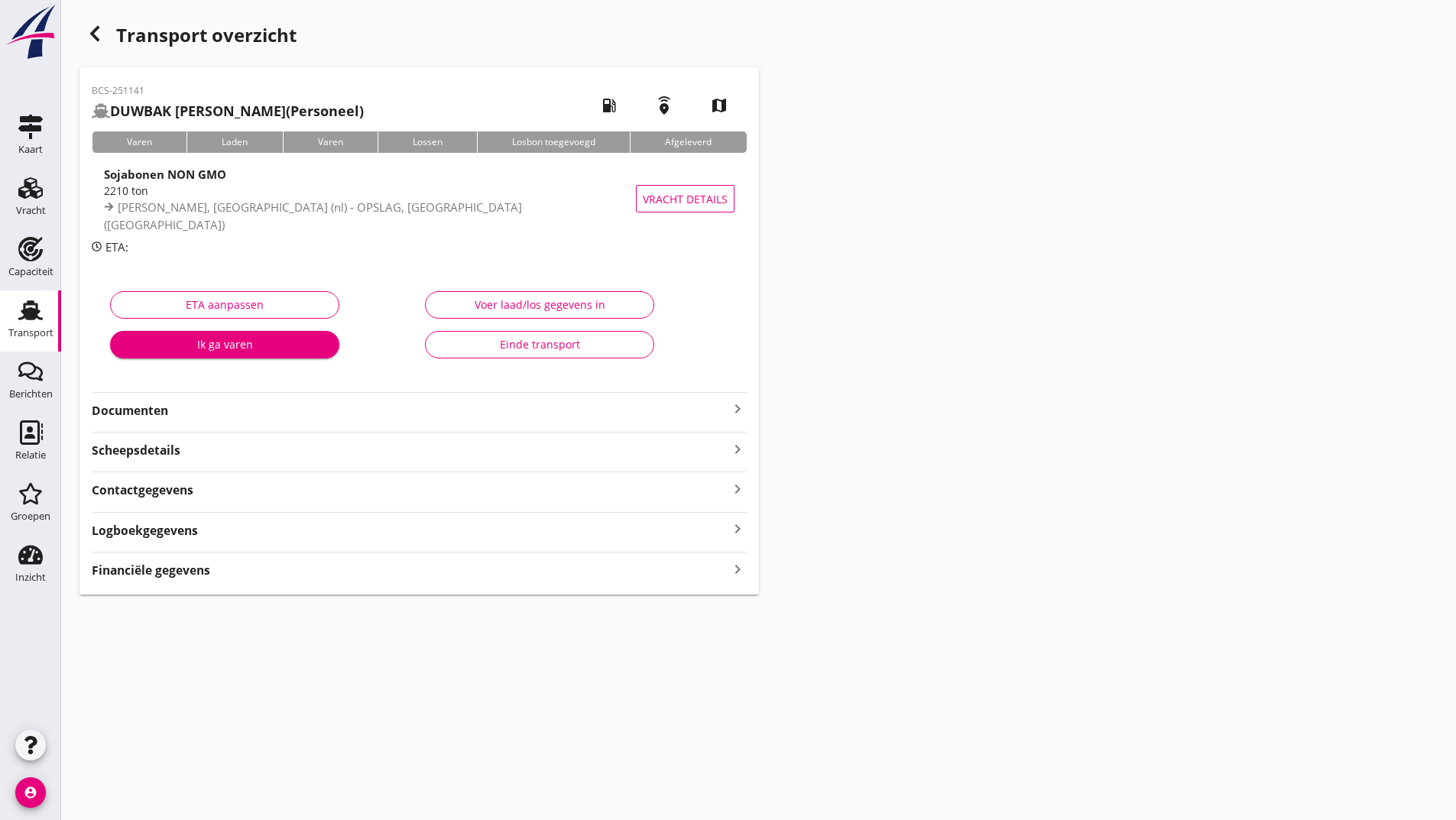
click at [166, 412] on strong "Documenten" at bounding box center [410, 411] width 637 height 18
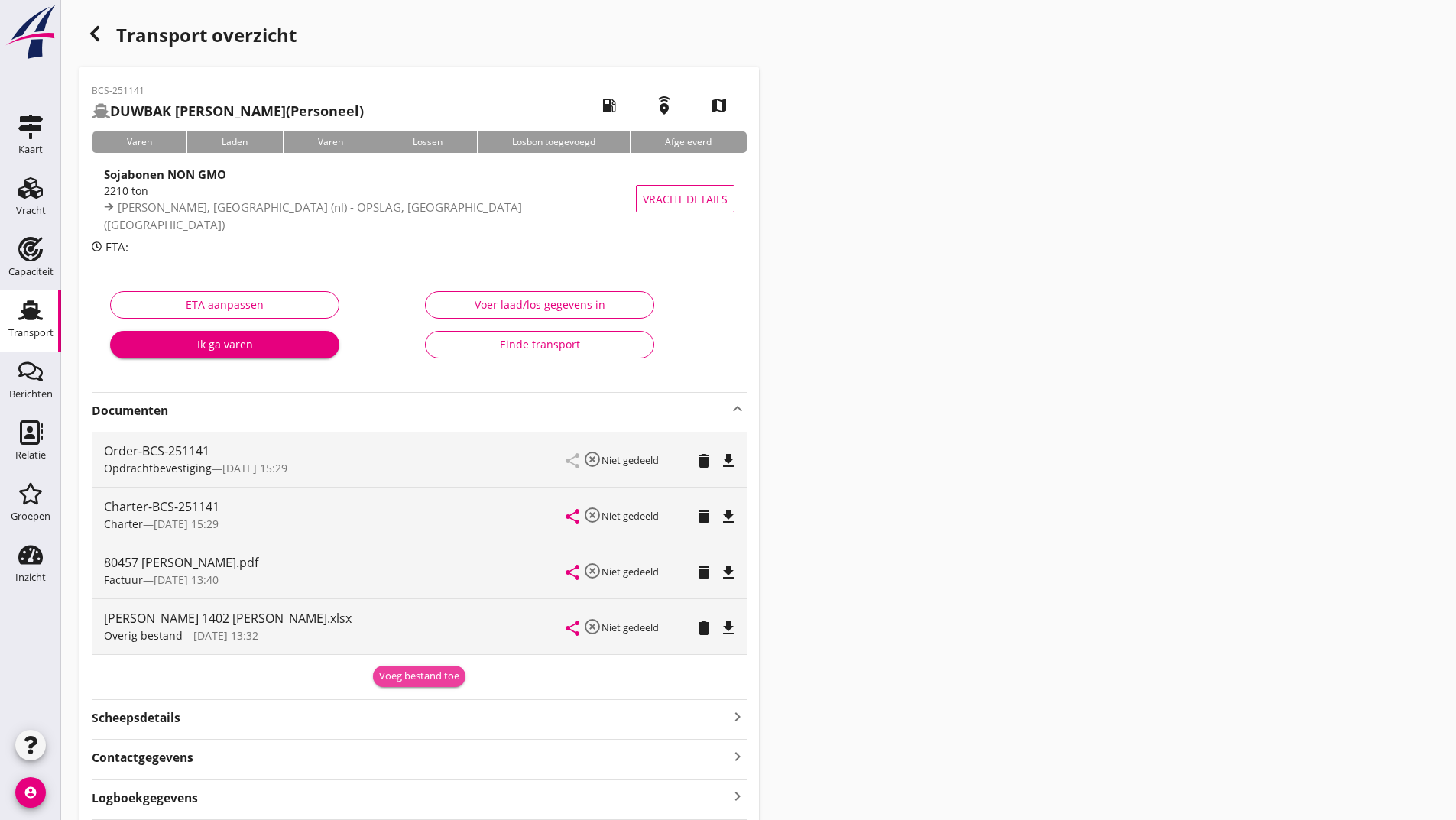
click at [386, 678] on div "Voeg bestand toe" at bounding box center [419, 677] width 81 height 15
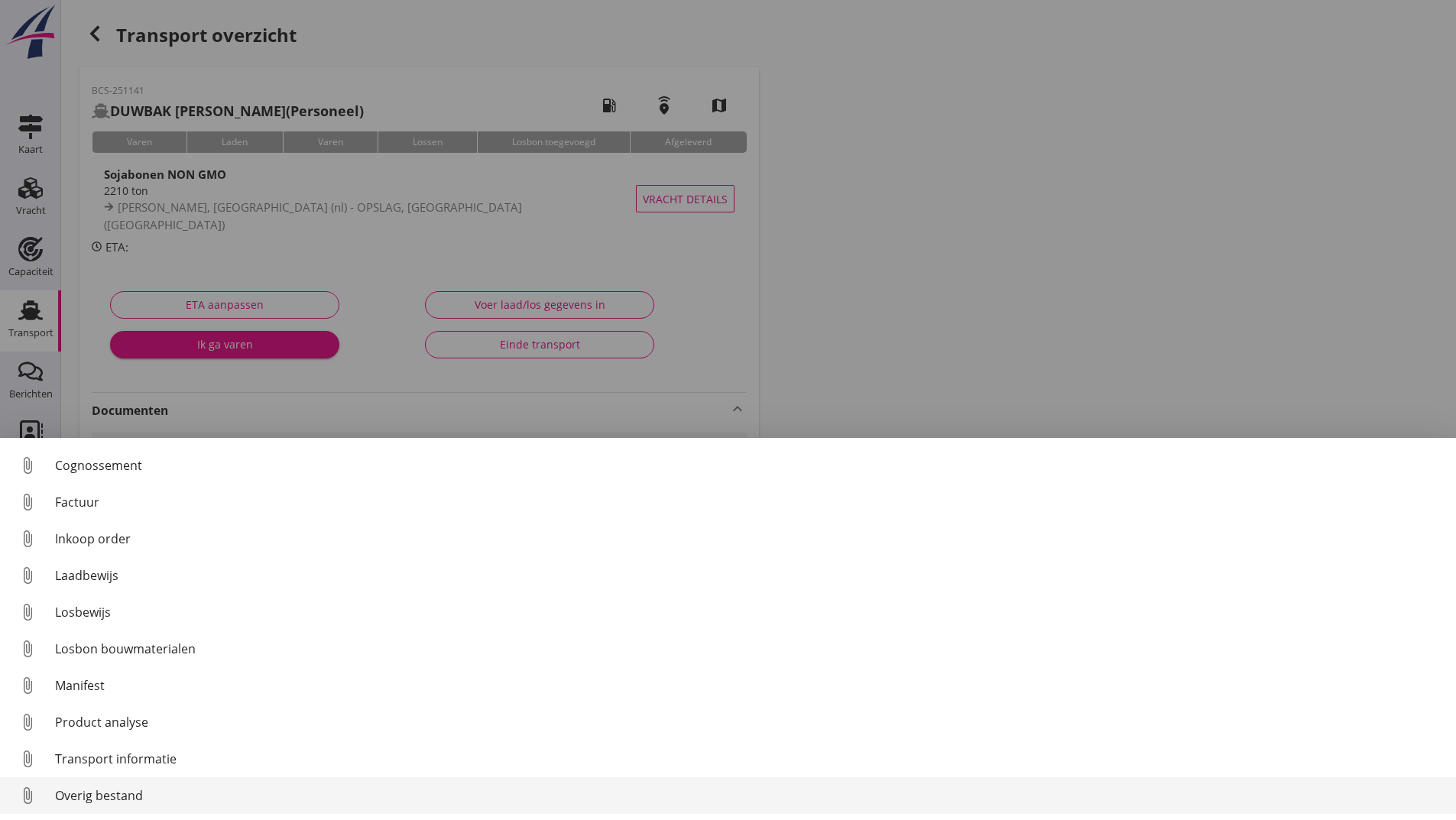
scroll to position [107, 0]
click at [138, 802] on div "Overig bestand" at bounding box center [749, 795] width 1389 height 18
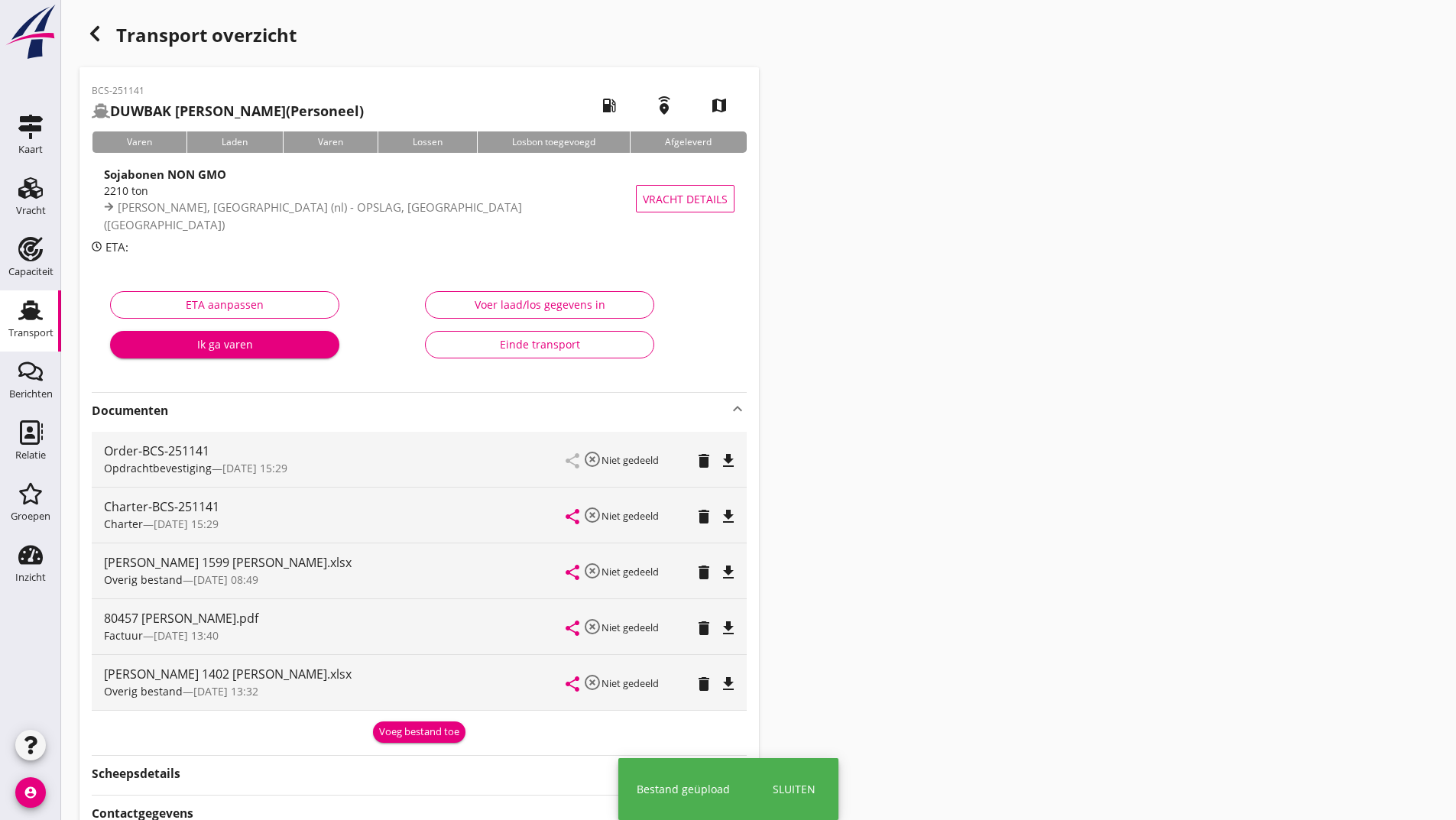
click at [96, 40] on icon "button" at bounding box center [94, 33] width 18 height 18
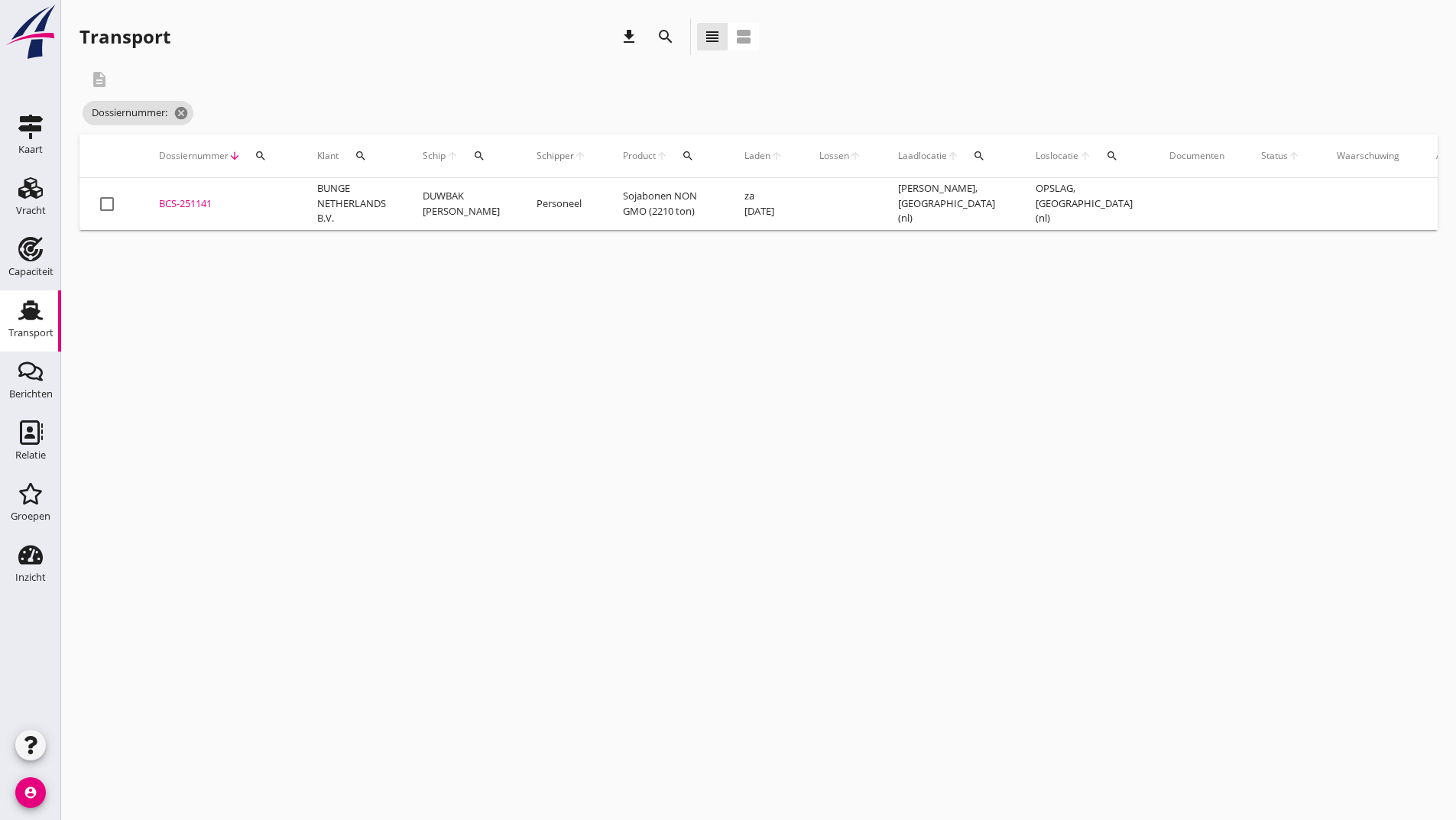
click at [666, 33] on icon "search" at bounding box center [665, 36] width 18 height 18
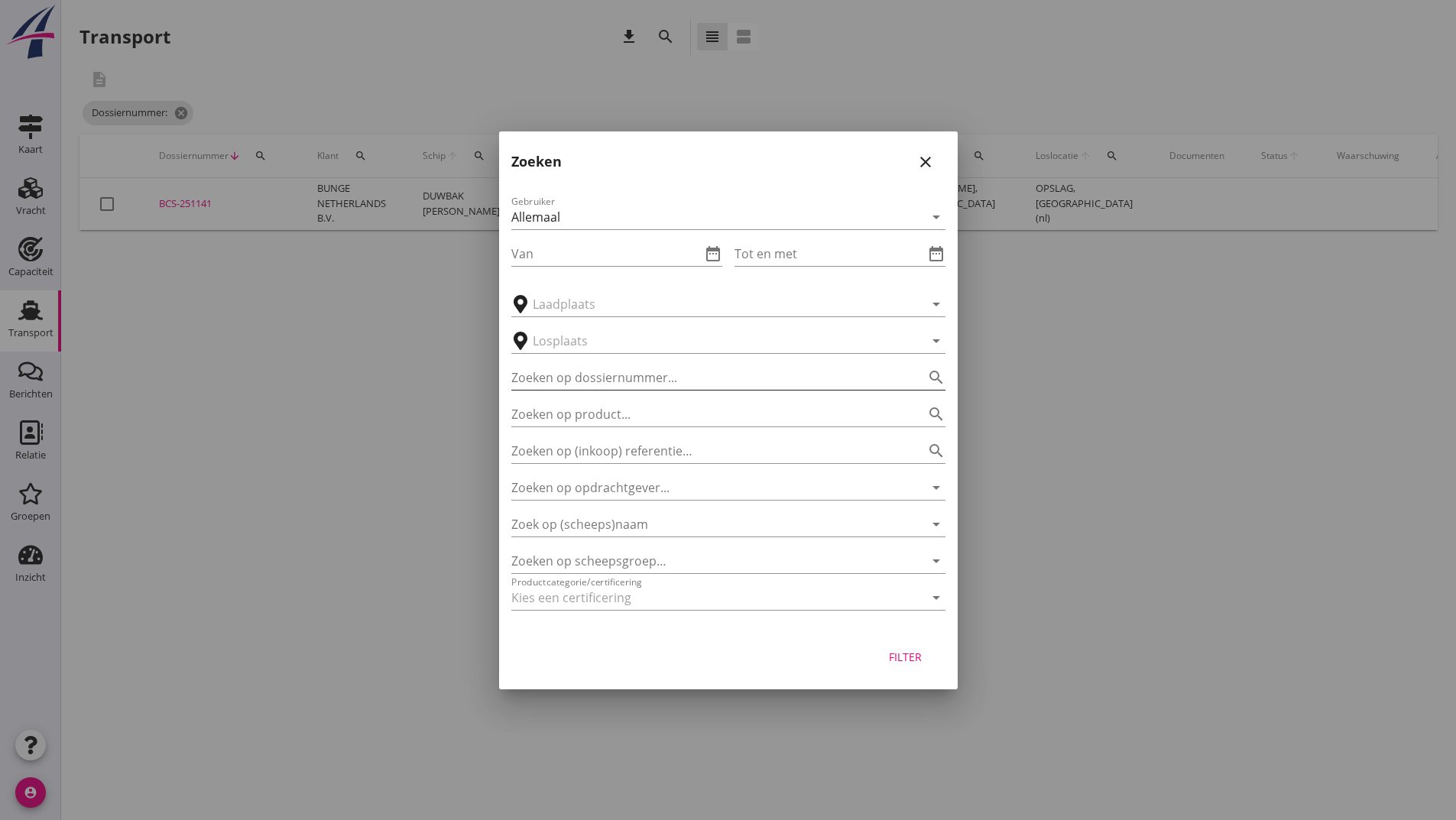
click at [568, 379] on input "Zoeken op dossiernummer..." at bounding box center [707, 378] width 391 height 25
click at [905, 661] on div "Filter" at bounding box center [905, 657] width 43 height 16
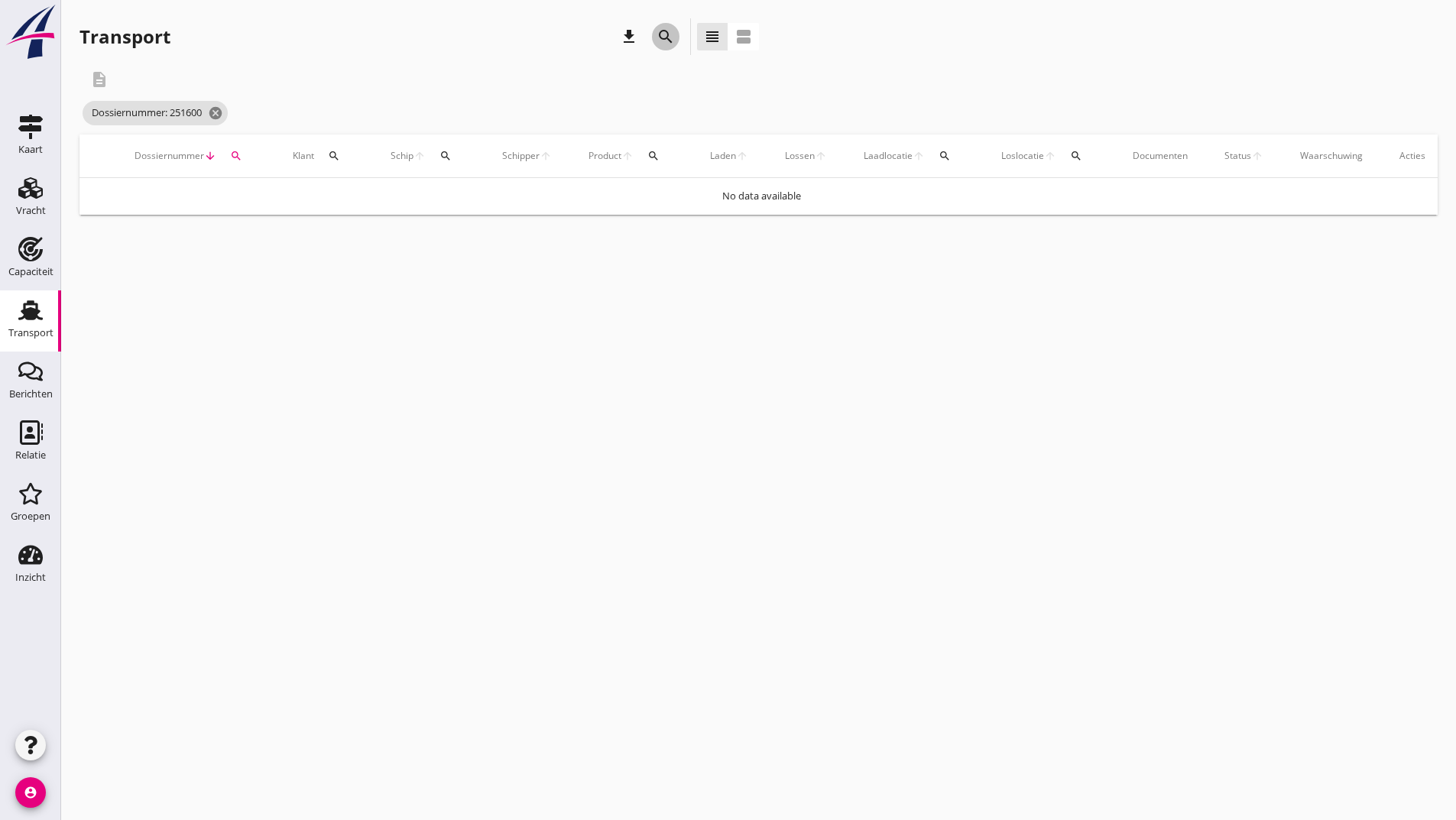
click at [657, 36] on div "search" at bounding box center [665, 36] width 28 height 18
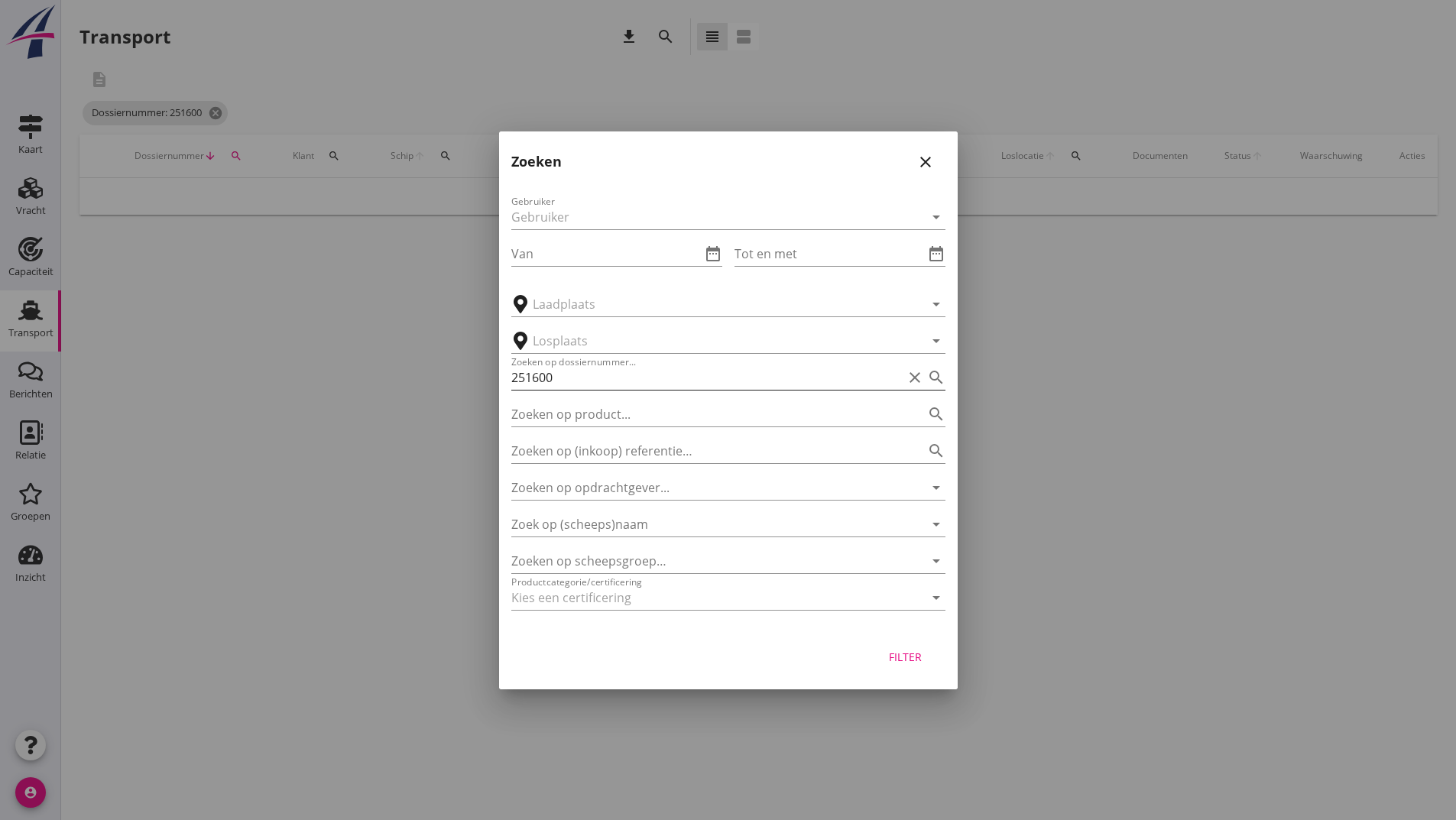
click at [564, 378] on input "251600" at bounding box center [707, 378] width 391 height 25
type input "251145"
click at [906, 655] on div "Filter" at bounding box center [905, 657] width 43 height 16
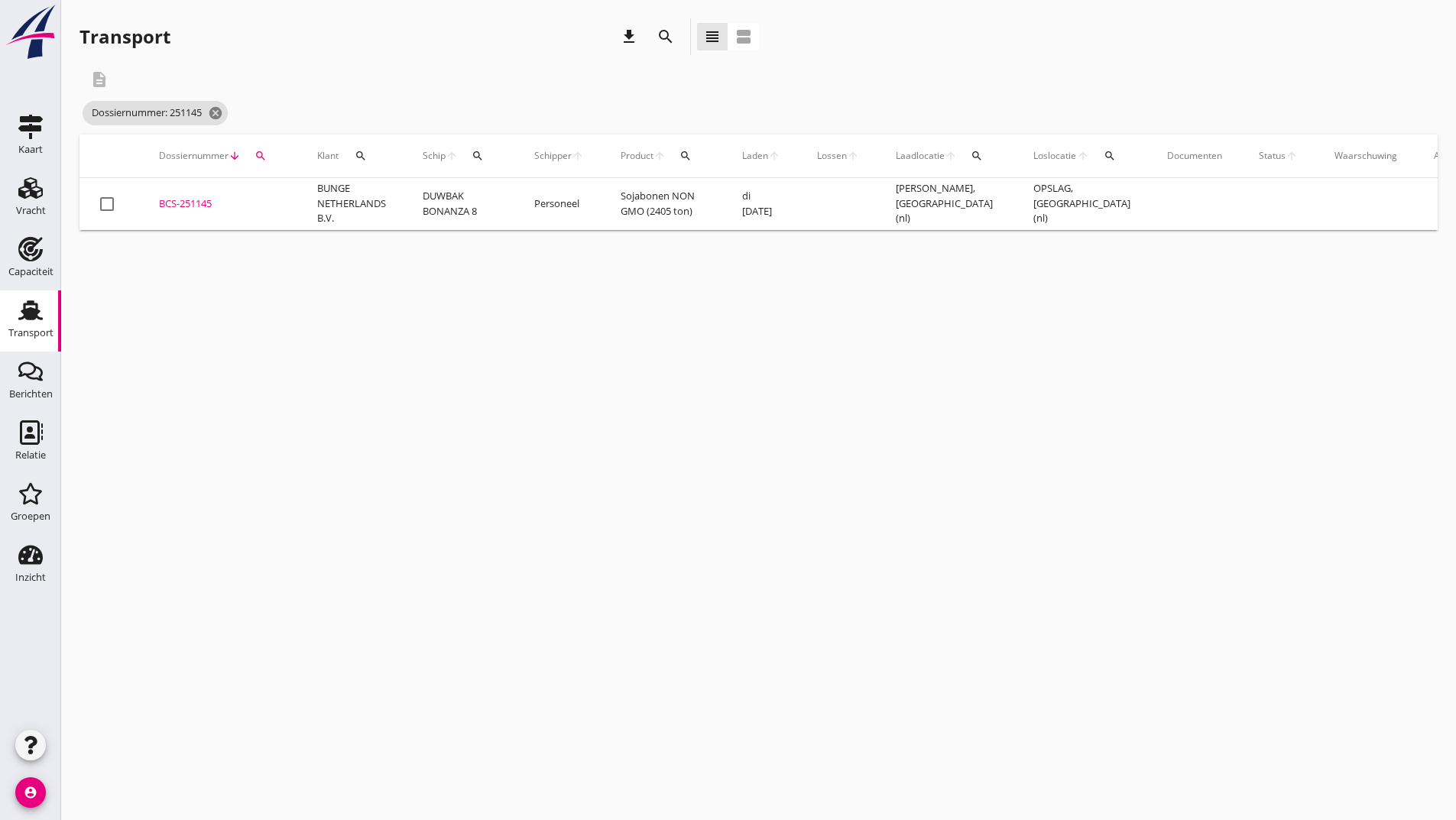
drag, startPoint x: 204, startPoint y: 202, endPoint x: 206, endPoint y: 214, distance: 12.2
click at [204, 204] on div "BCS-251145" at bounding box center [220, 204] width 121 height 15
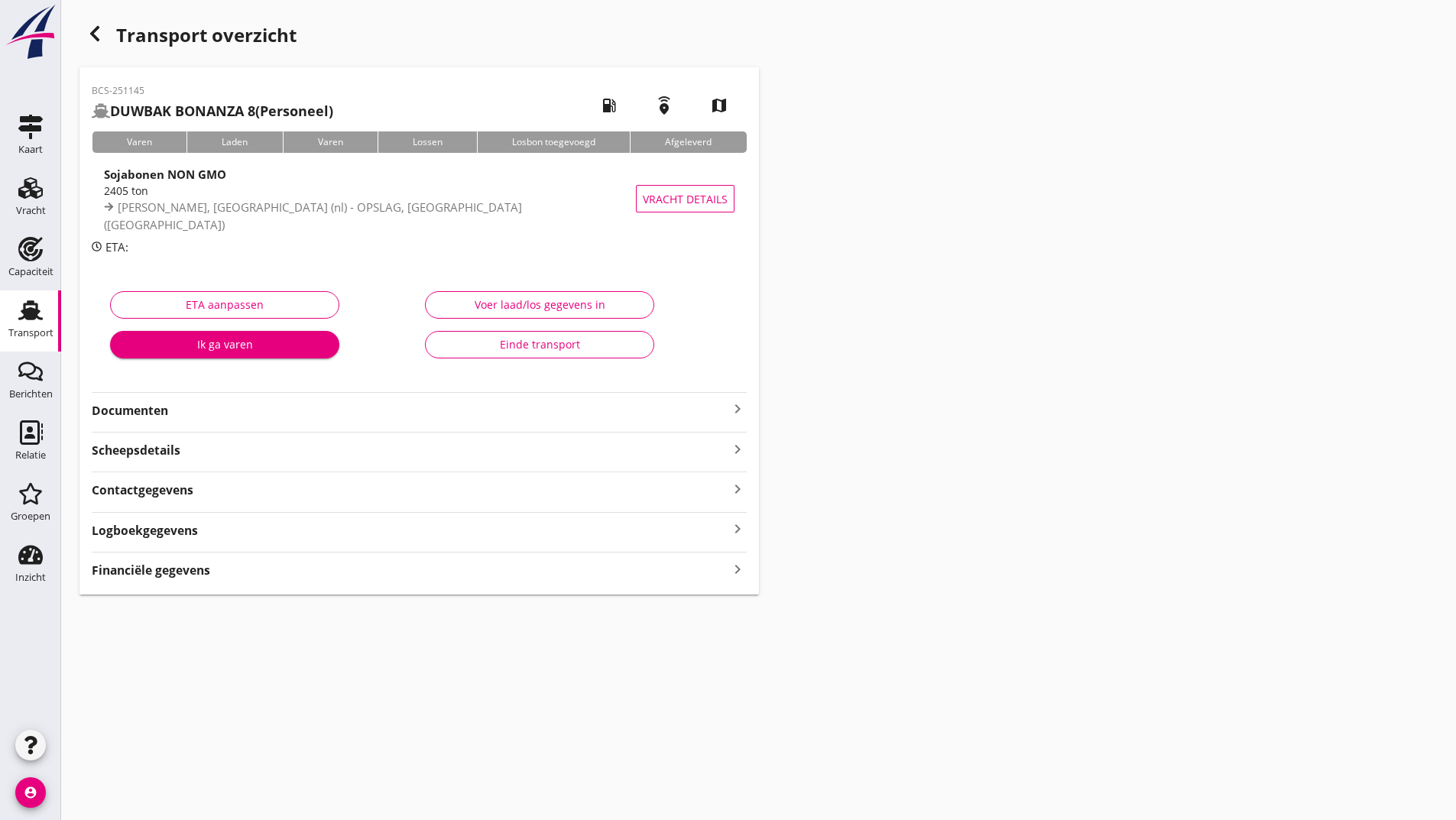
click at [144, 408] on strong "Documenten" at bounding box center [410, 411] width 637 height 18
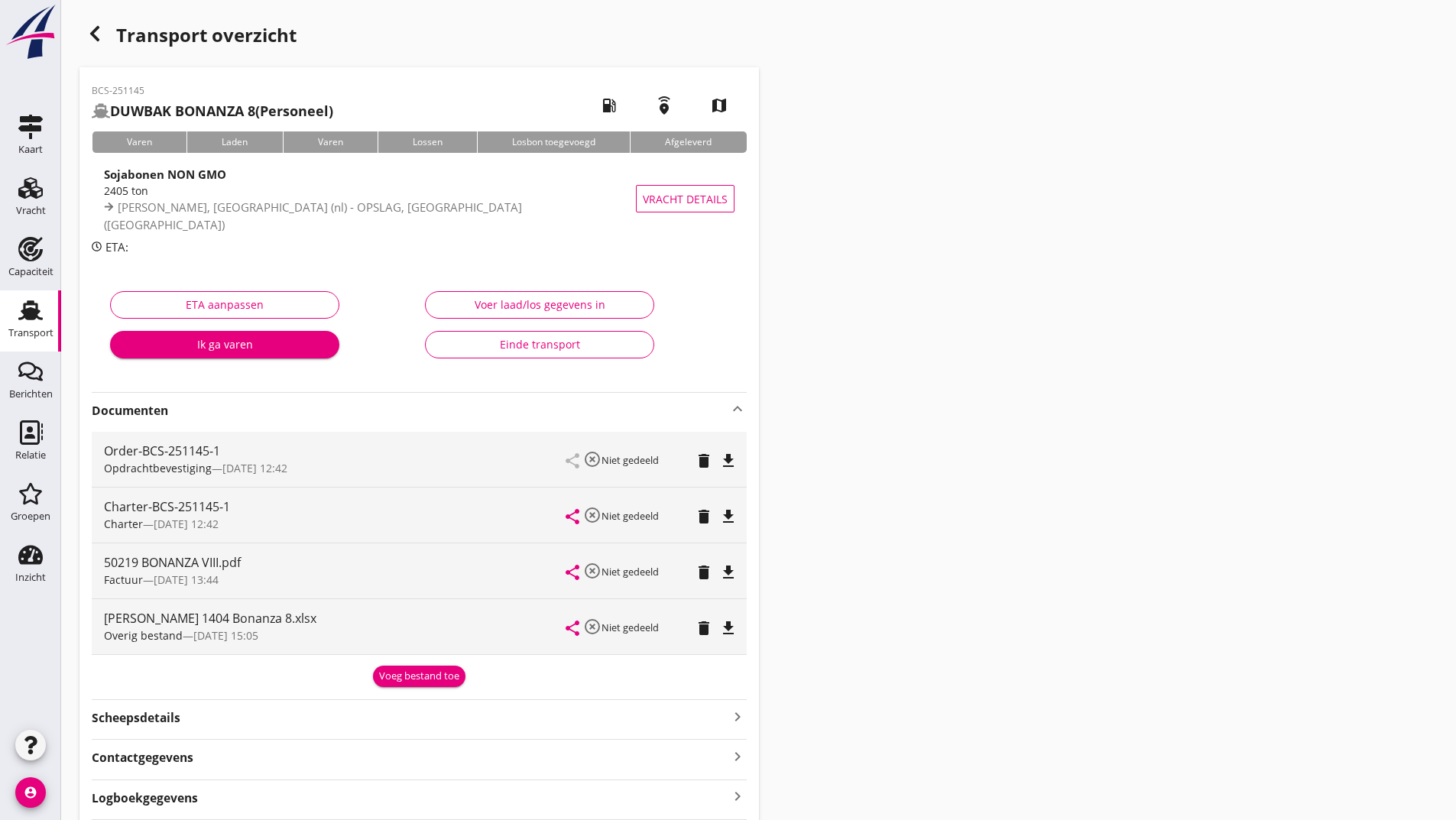
click at [426, 683] on div "Voeg bestand toe" at bounding box center [419, 677] width 81 height 15
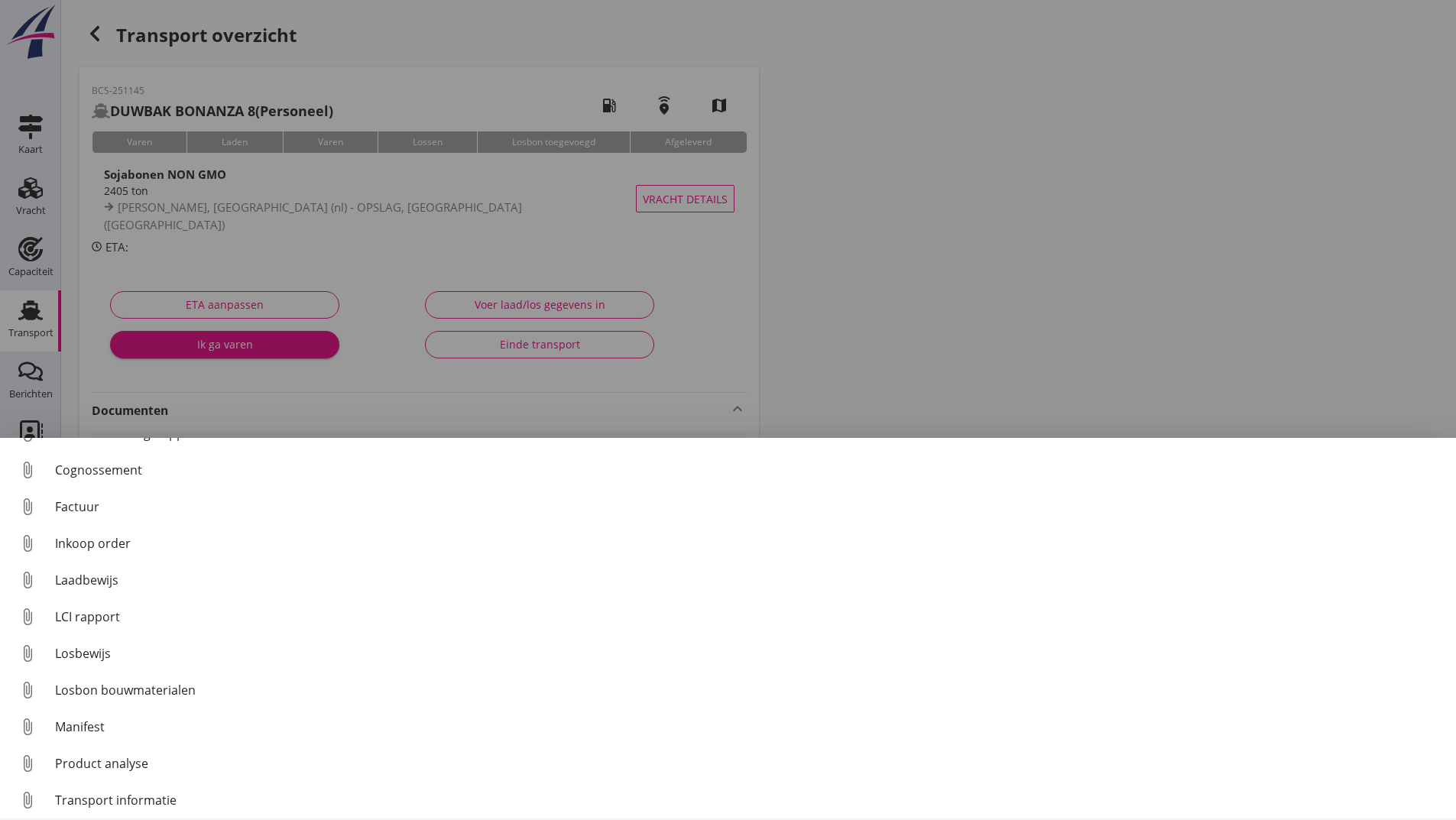
scroll to position [107, 0]
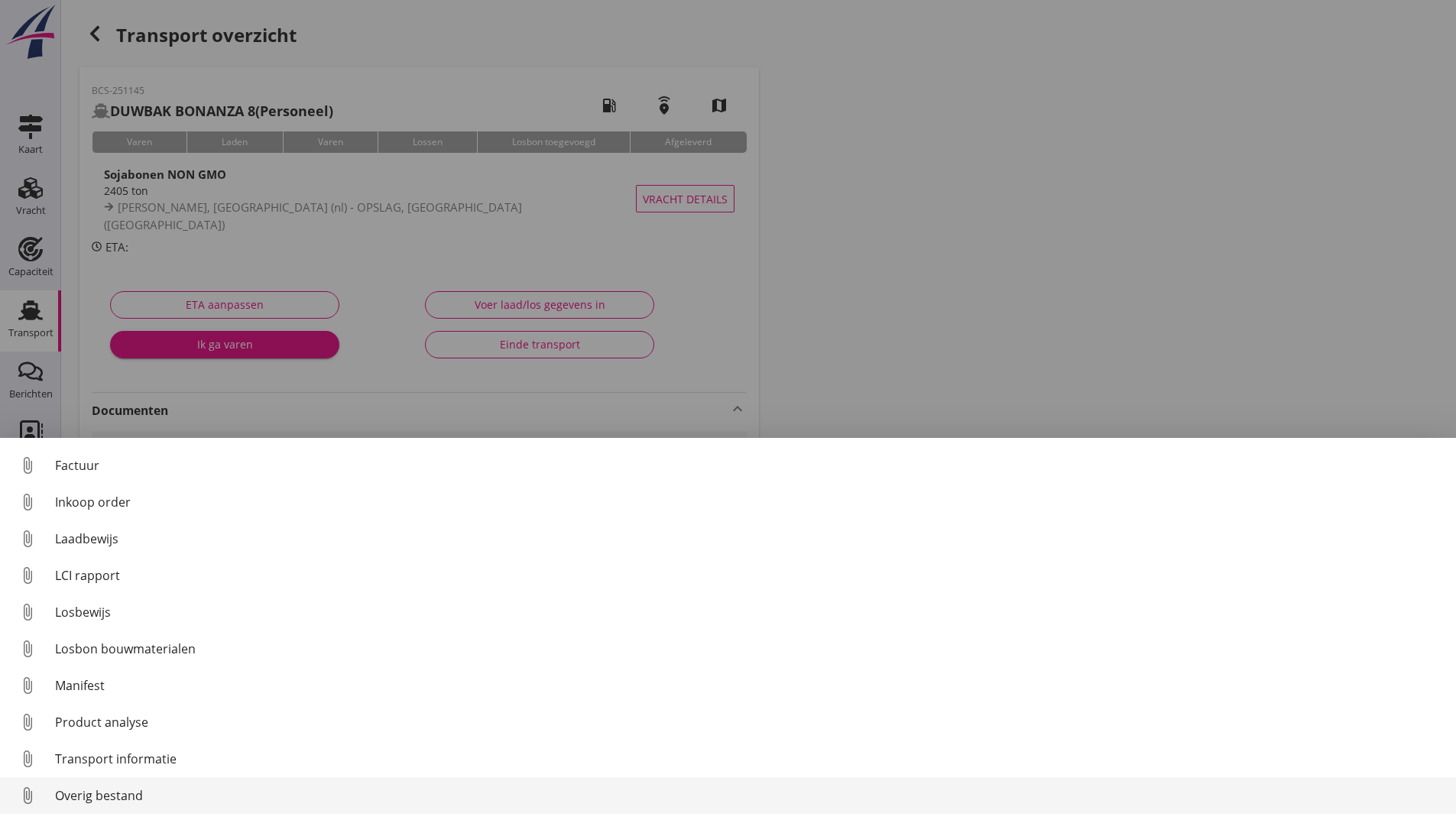
click at [138, 799] on div "Overig bestand" at bounding box center [749, 795] width 1389 height 18
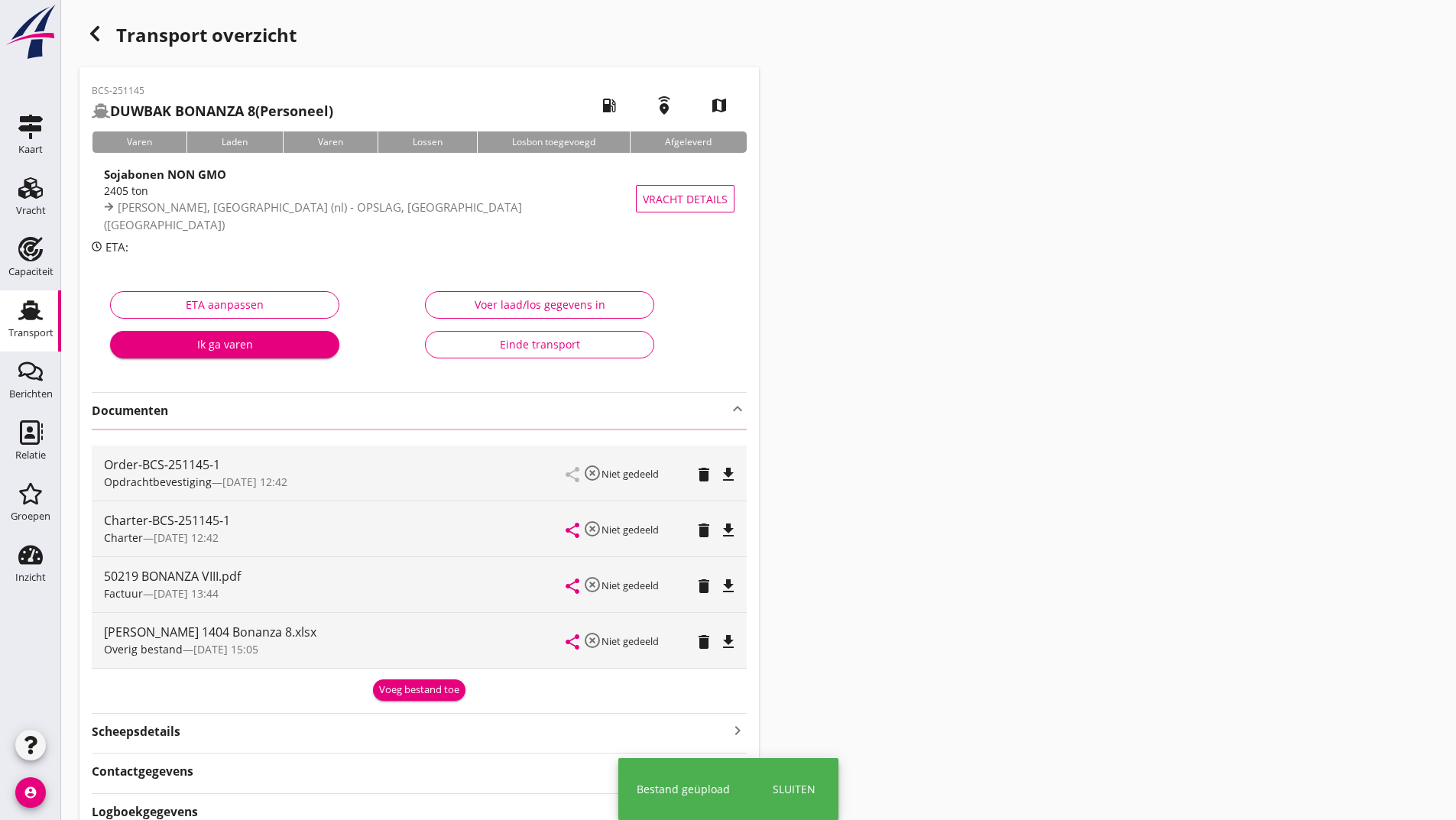
click at [101, 41] on icon "button" at bounding box center [94, 33] width 18 height 18
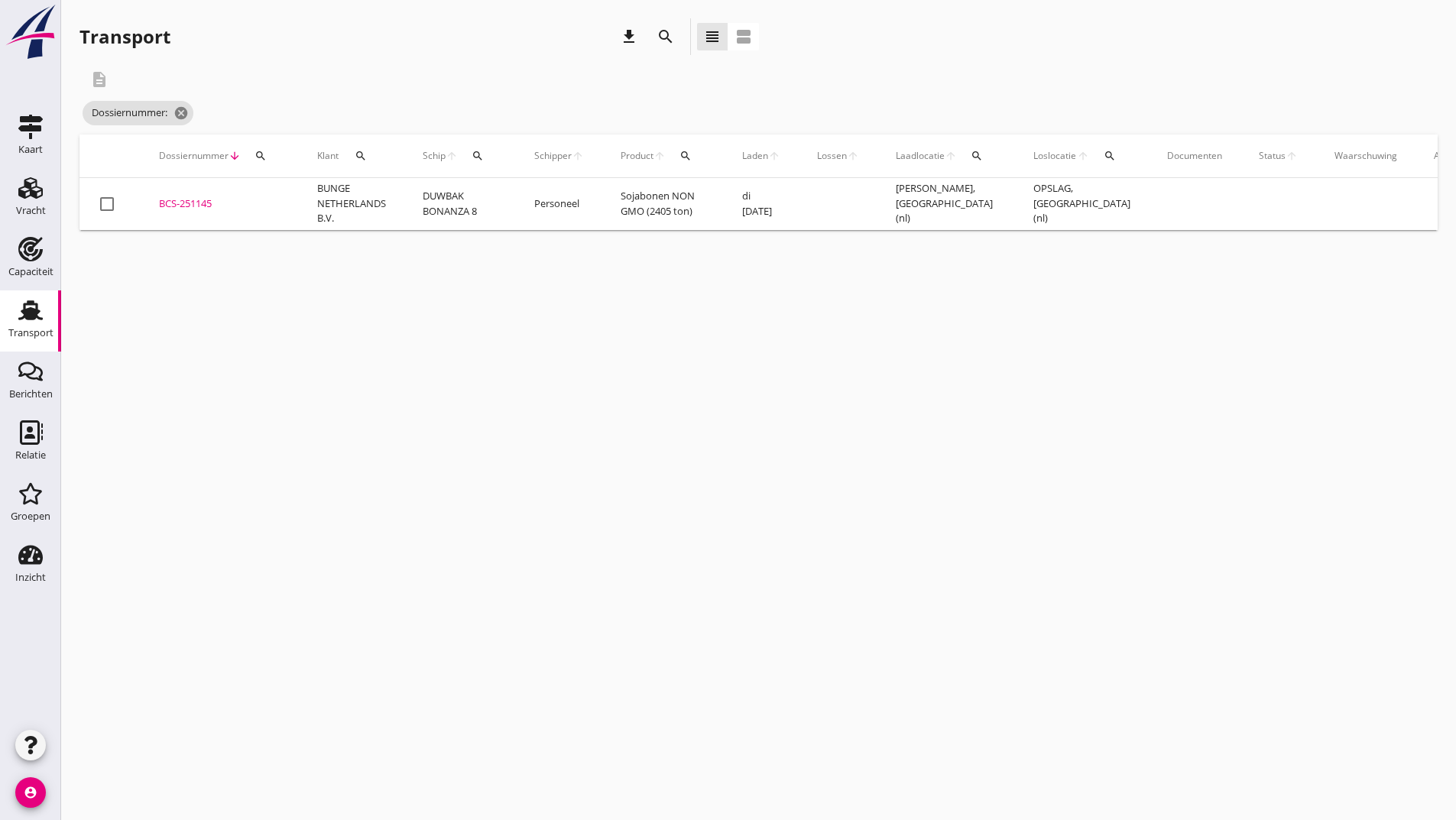
click at [661, 36] on icon "search" at bounding box center [665, 36] width 18 height 18
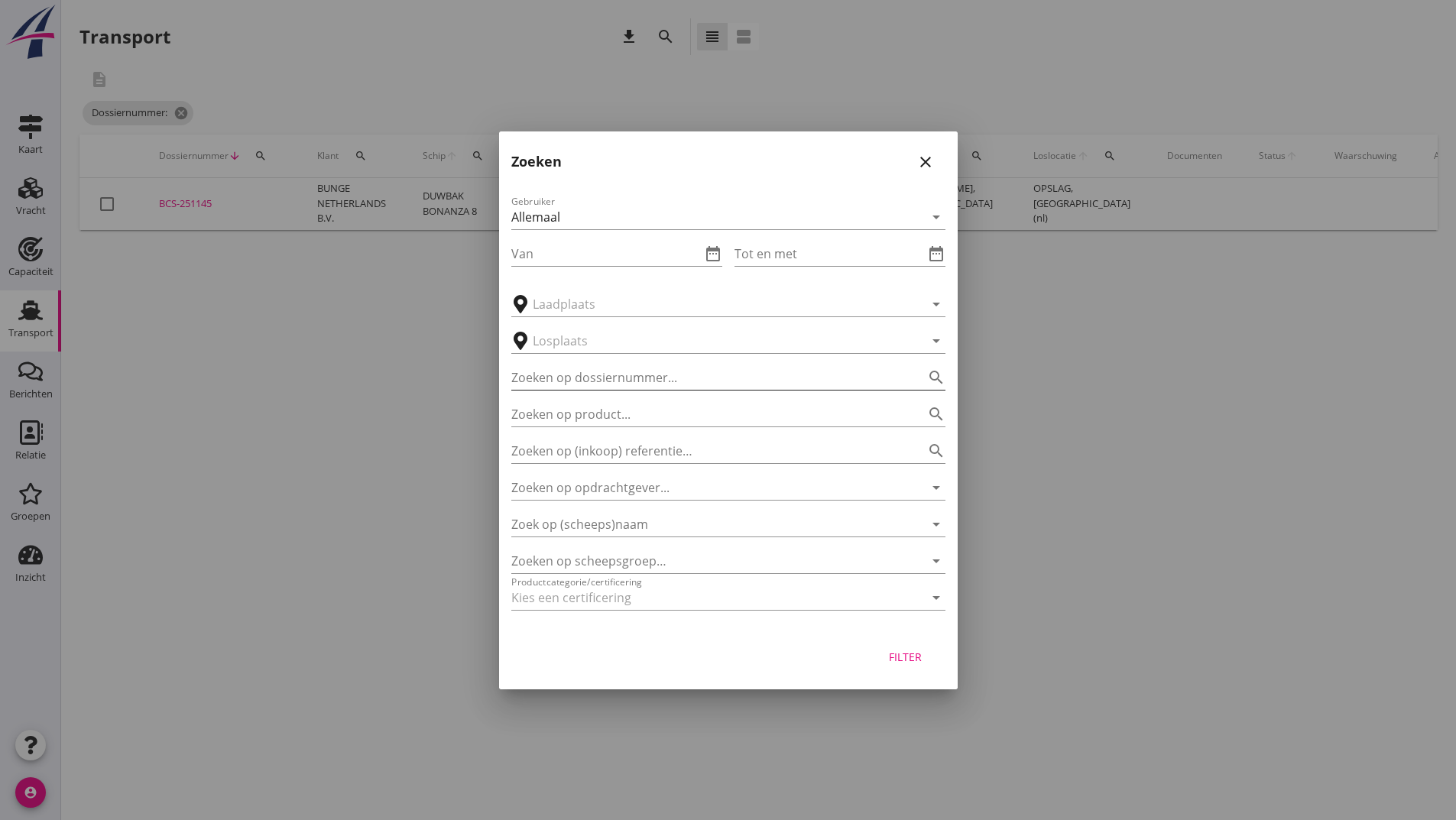
click at [567, 375] on input "Zoeken op dossiernummer..." at bounding box center [707, 378] width 391 height 25
type input "250023"
click at [898, 664] on div "Filter" at bounding box center [905, 657] width 43 height 16
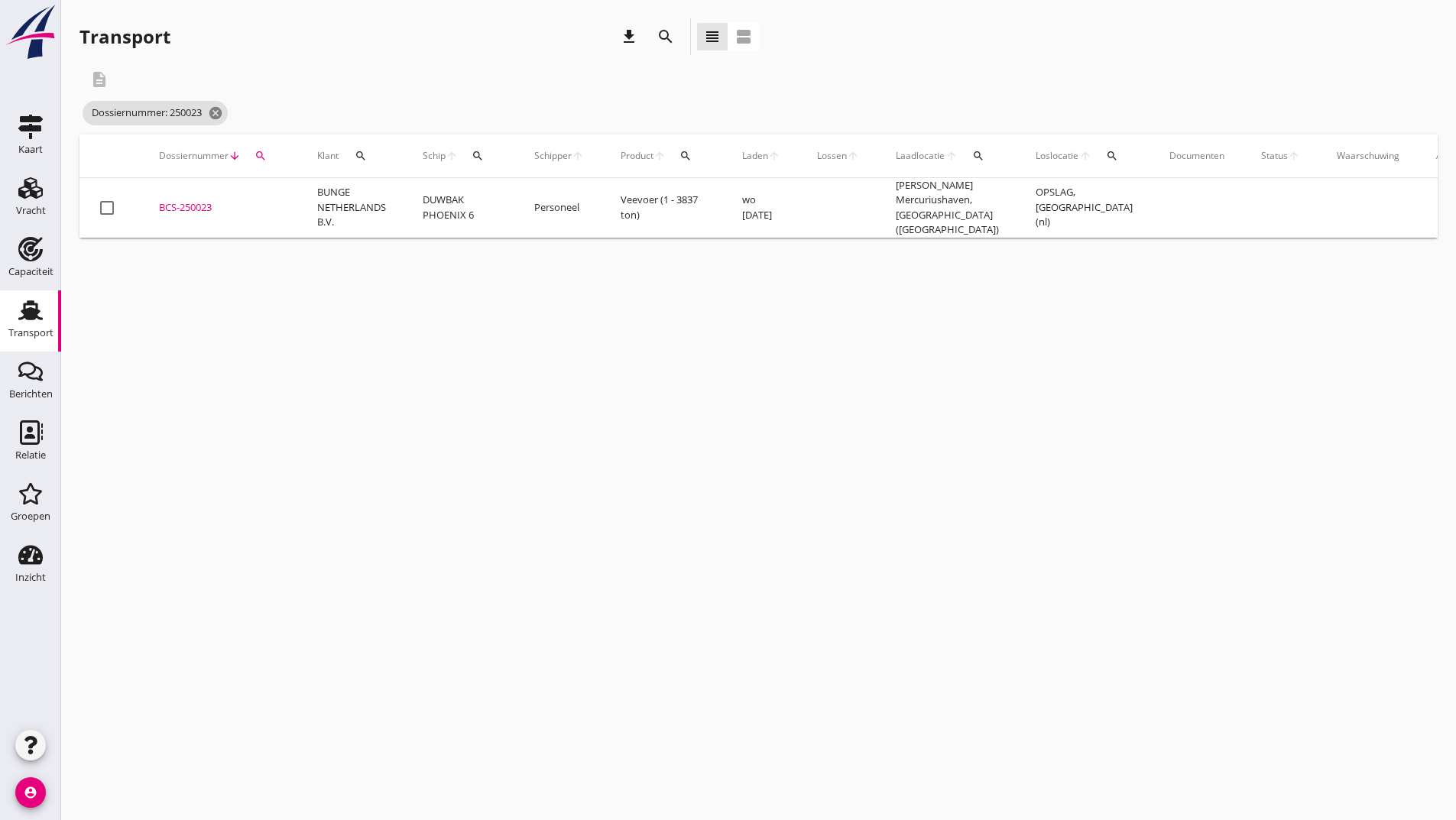
click at [207, 209] on div "BCS-250023" at bounding box center [220, 208] width 121 height 15
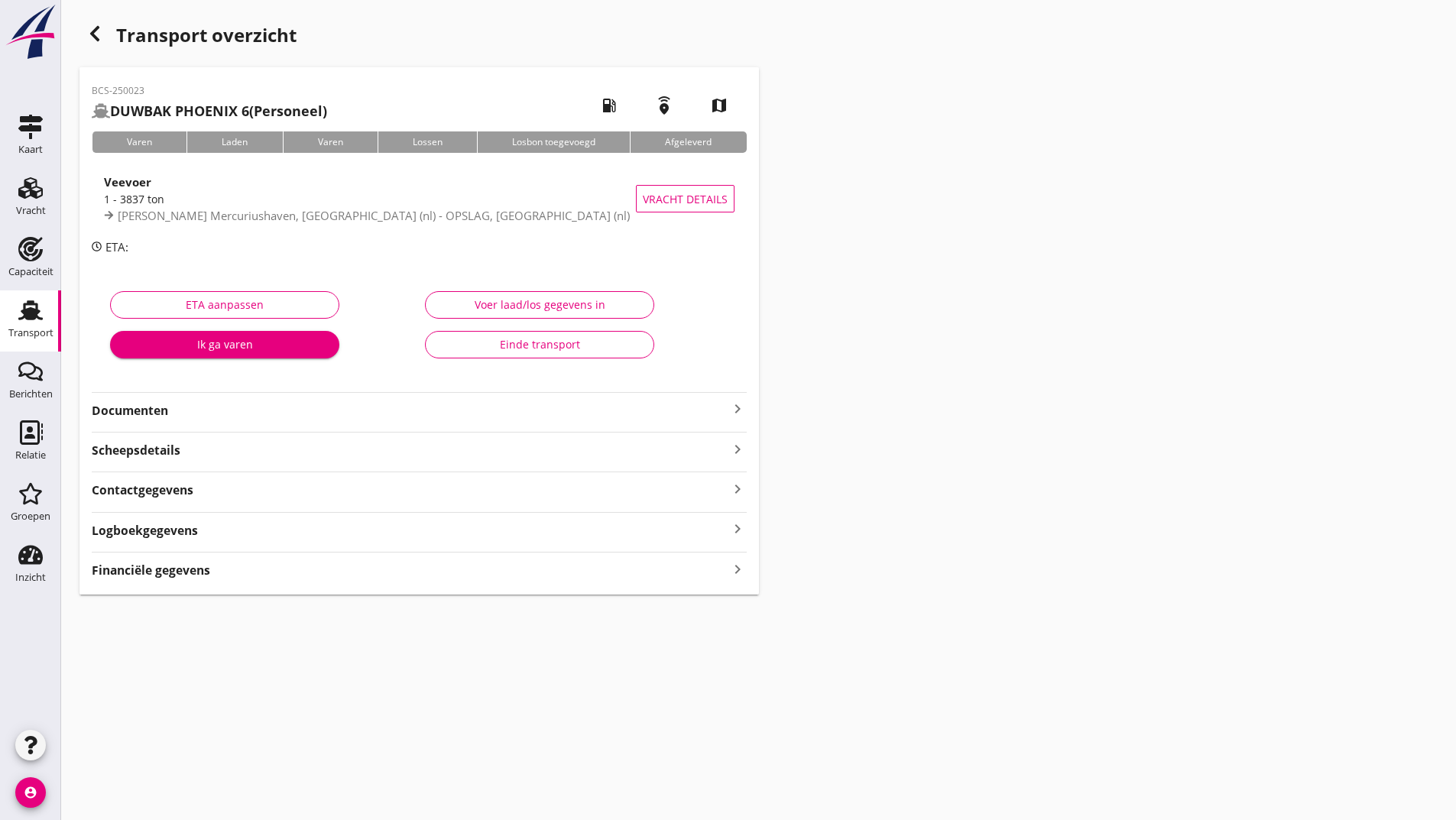
click at [173, 406] on strong "Documenten" at bounding box center [410, 411] width 637 height 18
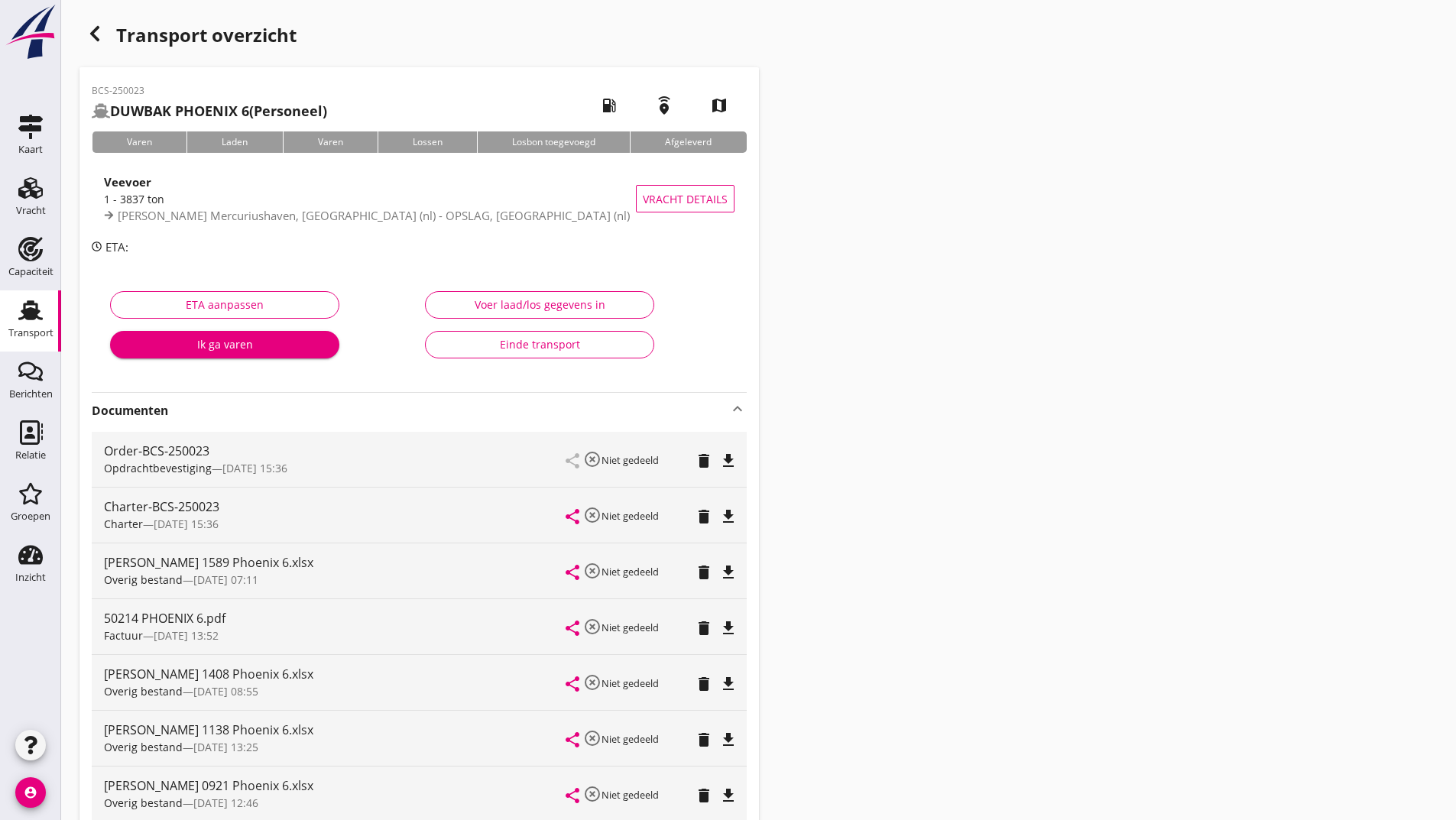
click at [698, 574] on icon "delete" at bounding box center [703, 572] width 18 height 18
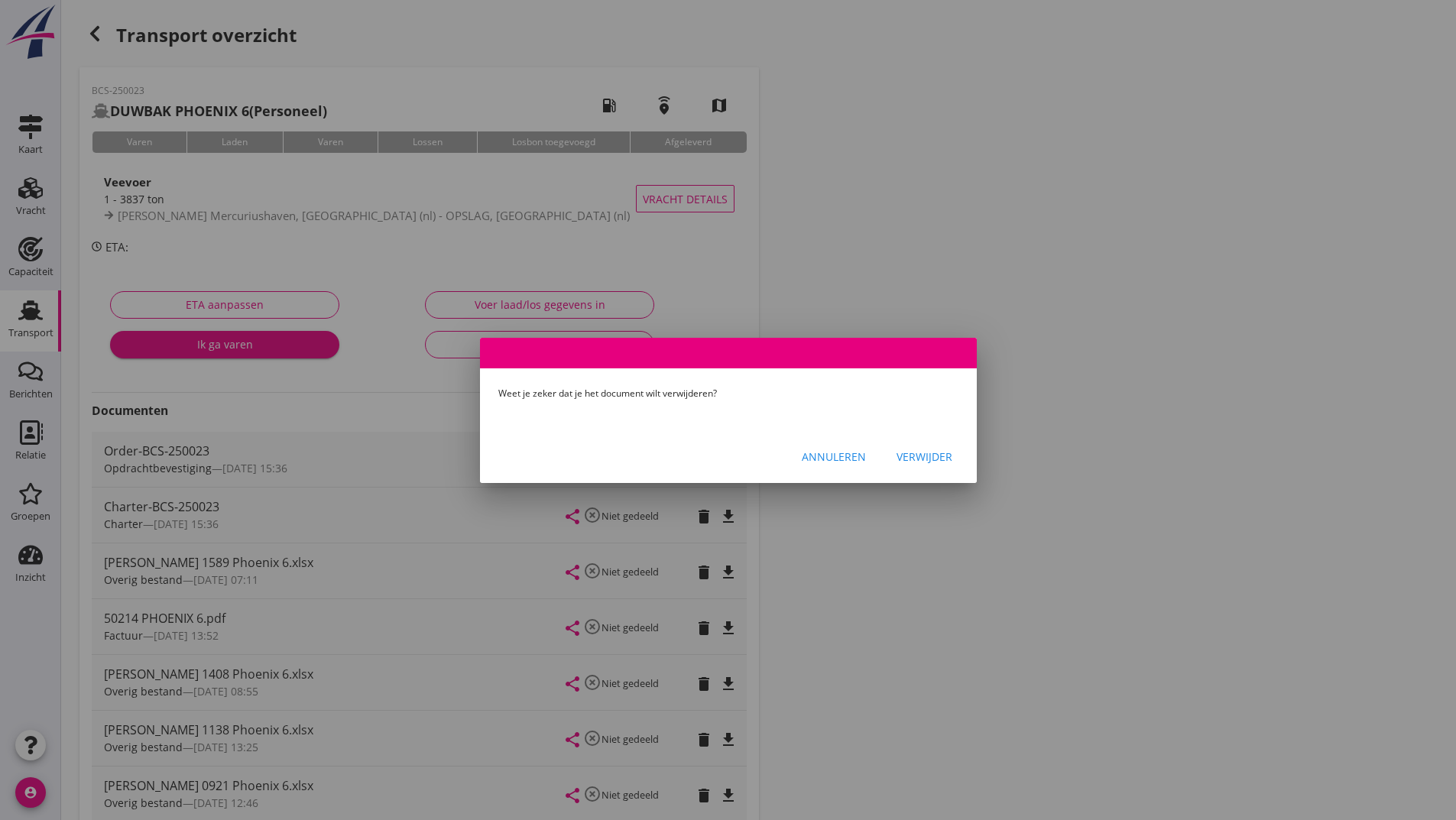
click at [926, 454] on div "Verwijder" at bounding box center [924, 457] width 56 height 16
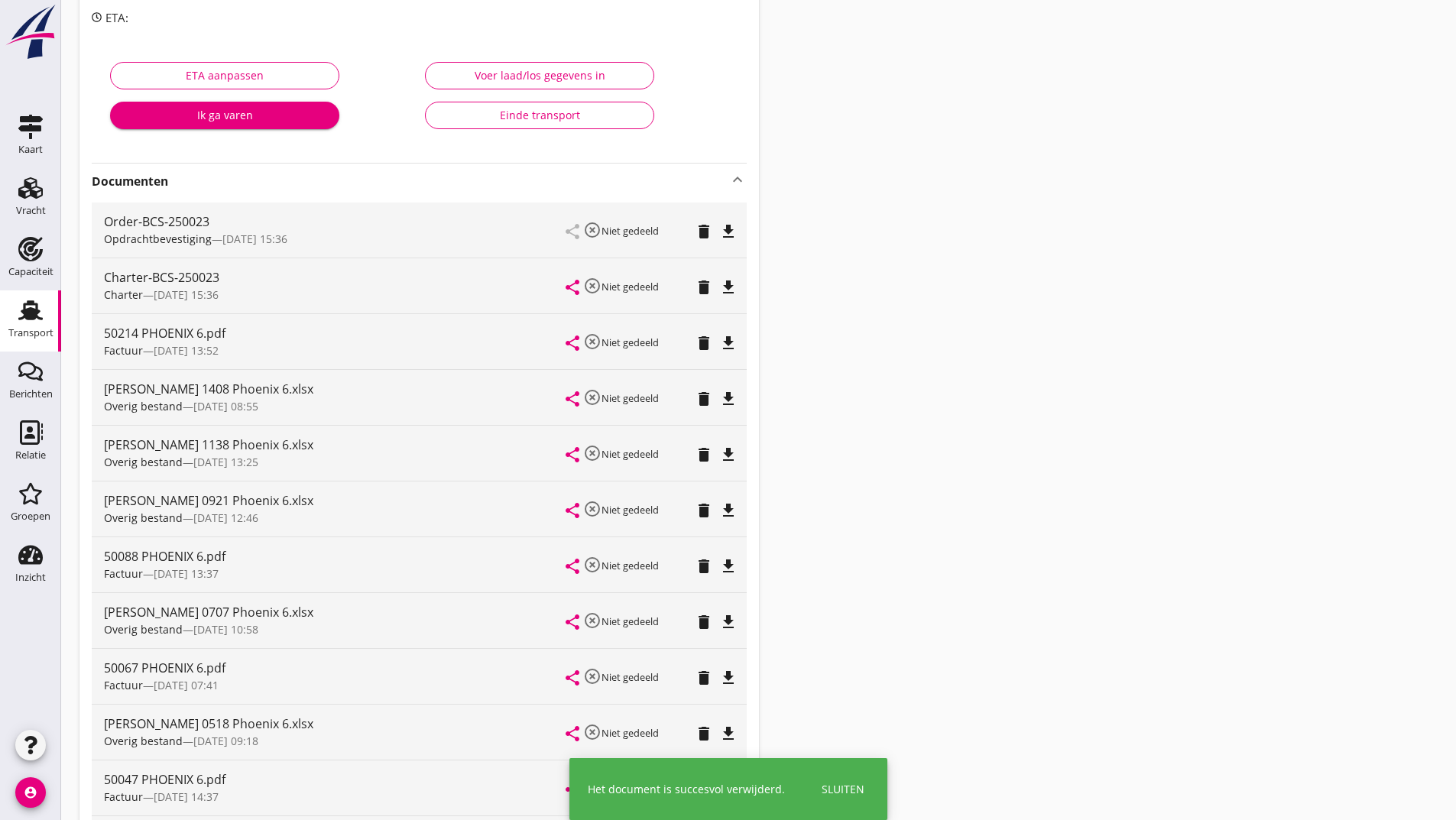
scroll to position [599, 0]
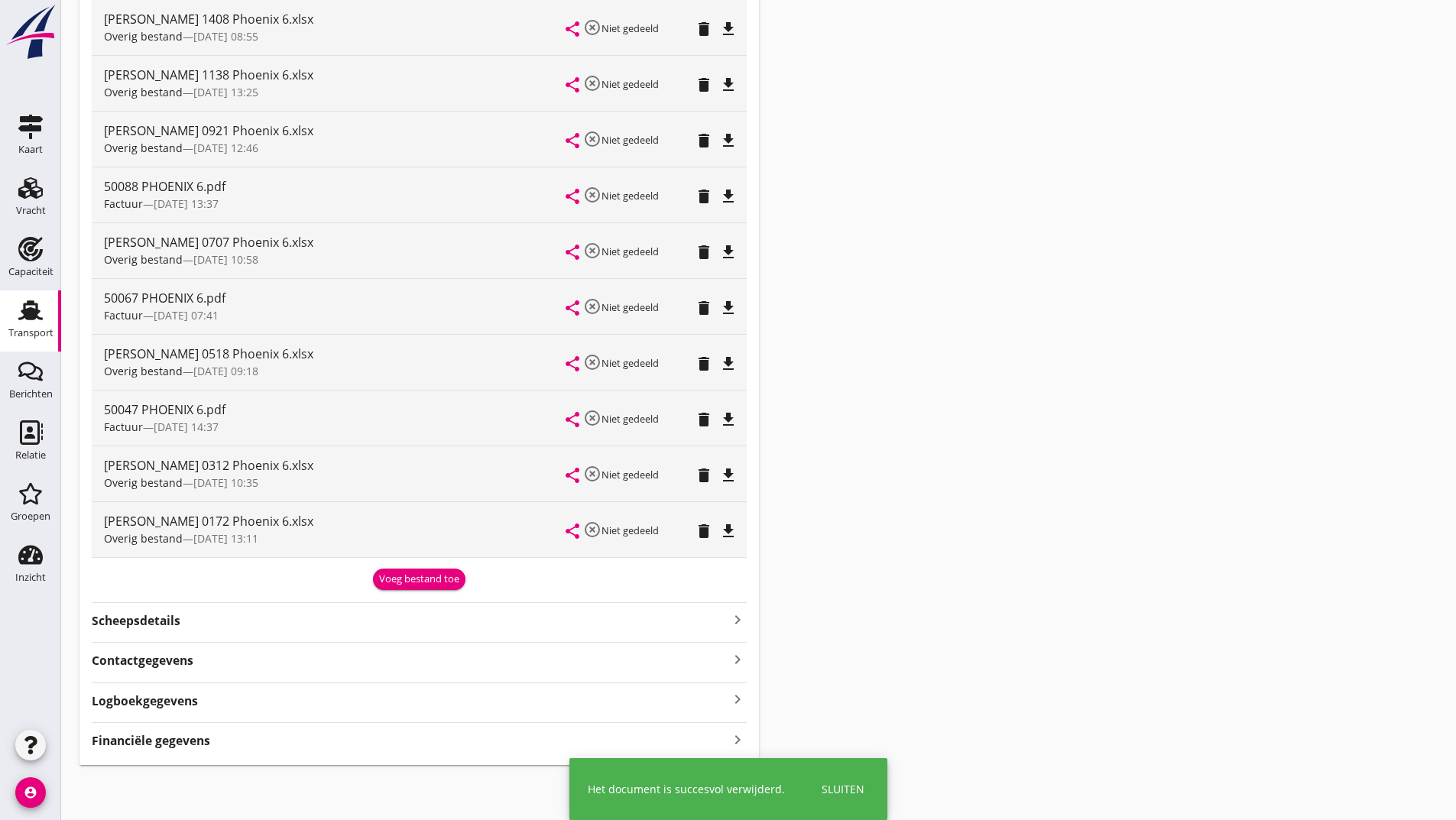
click at [403, 572] on div "Voeg bestand toe" at bounding box center [419, 579] width 81 height 15
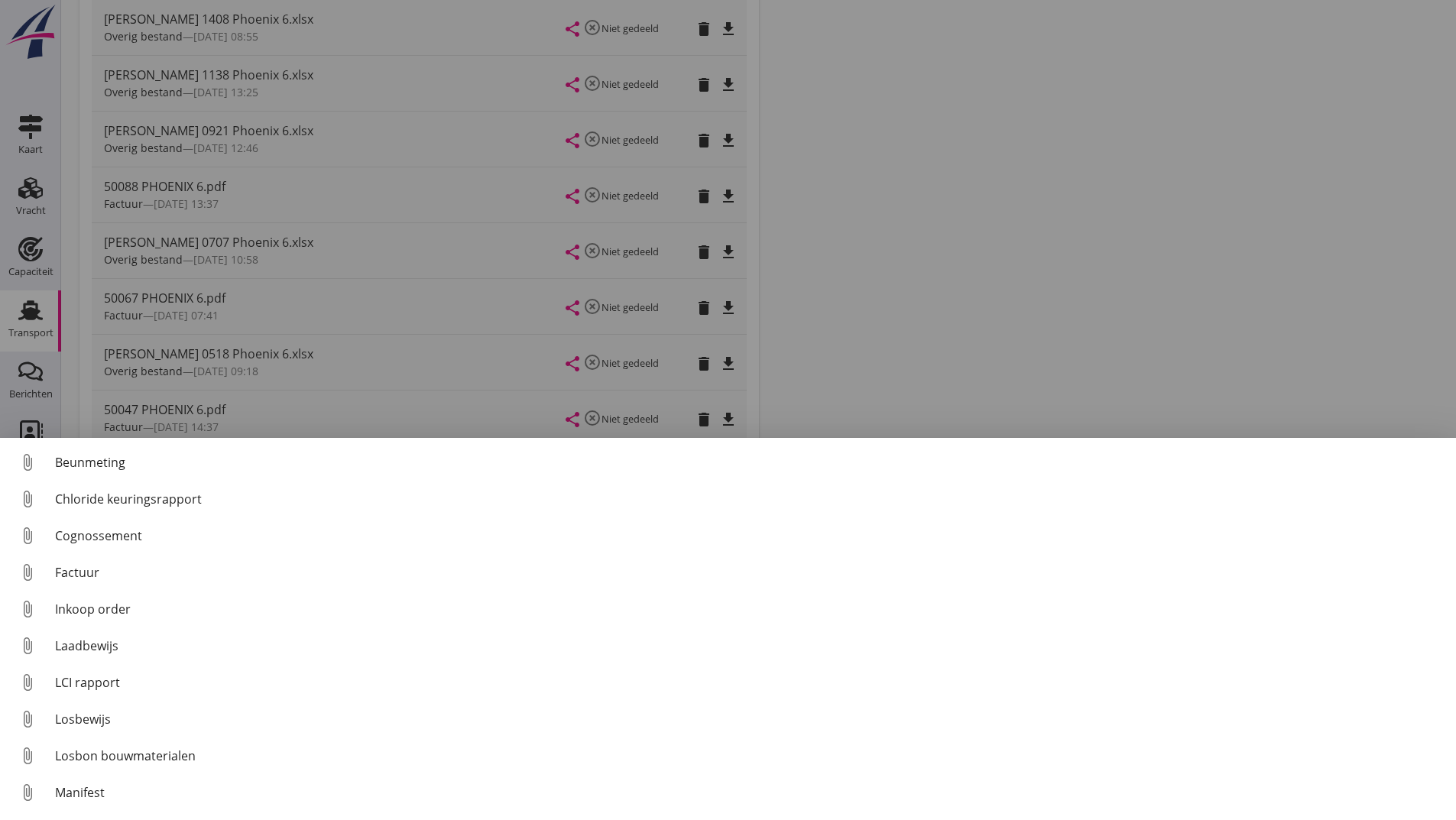
scroll to position [107, 0]
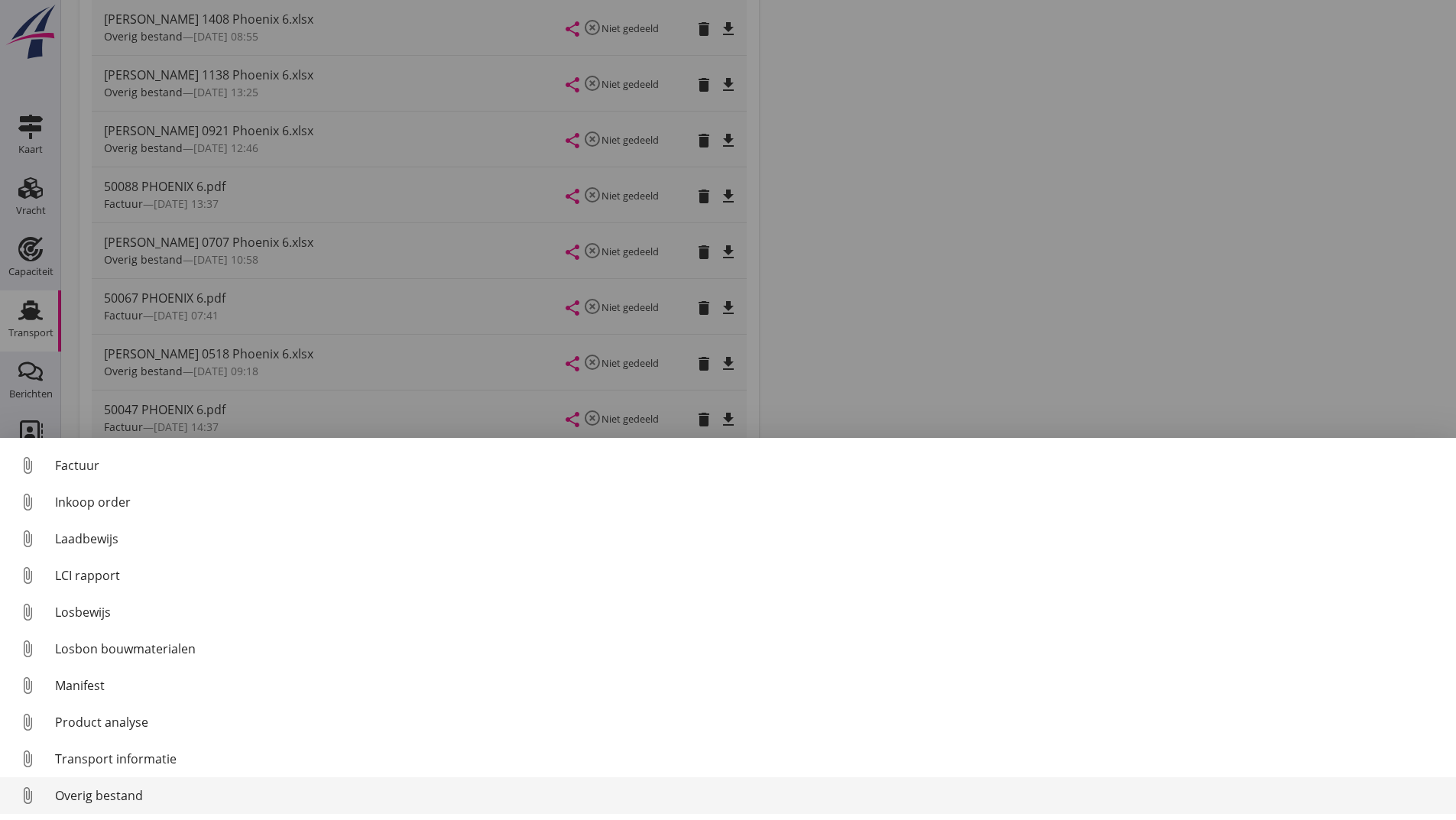
click at [114, 795] on div "Overig bestand" at bounding box center [749, 795] width 1389 height 18
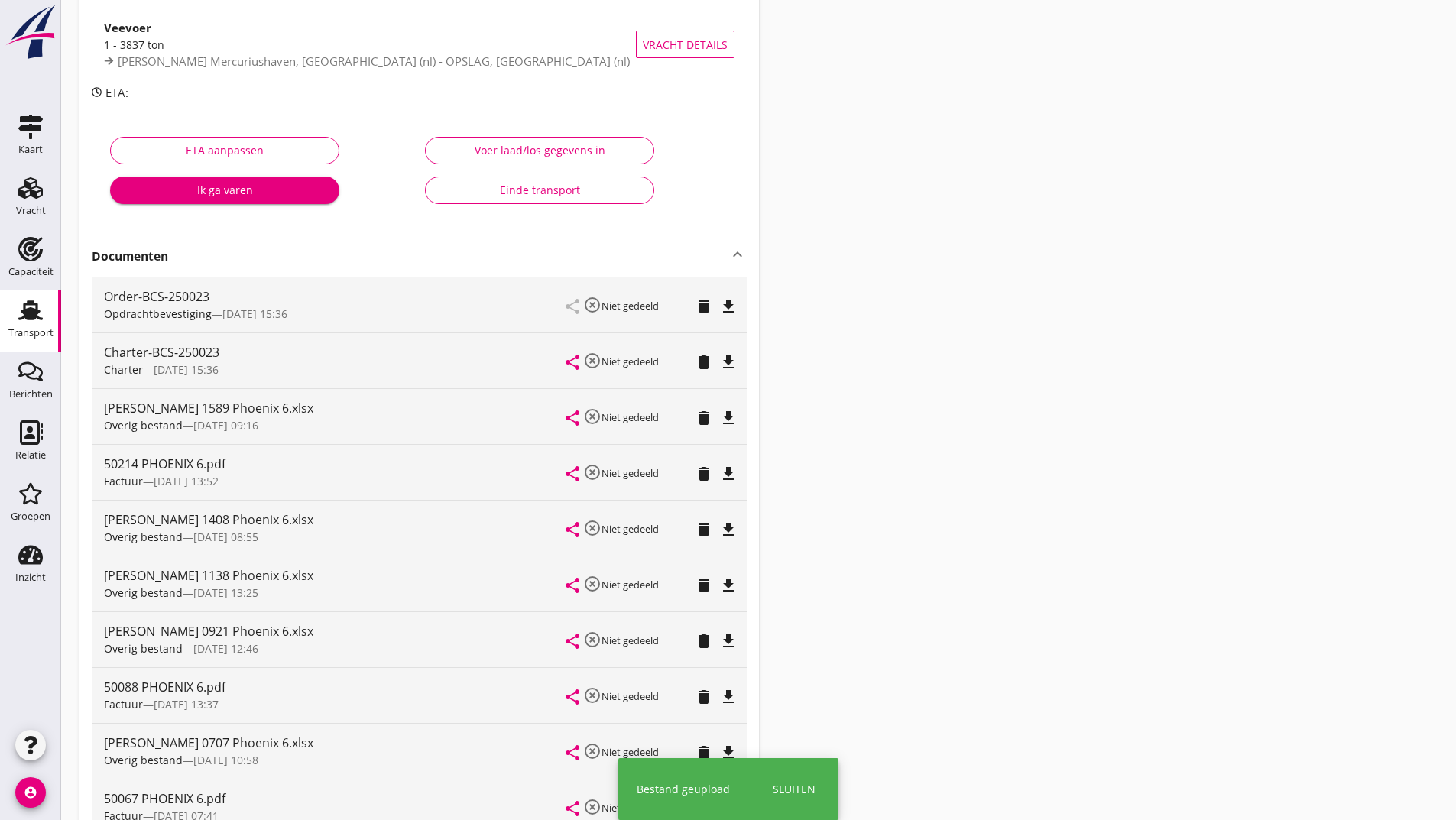
scroll to position [0, 0]
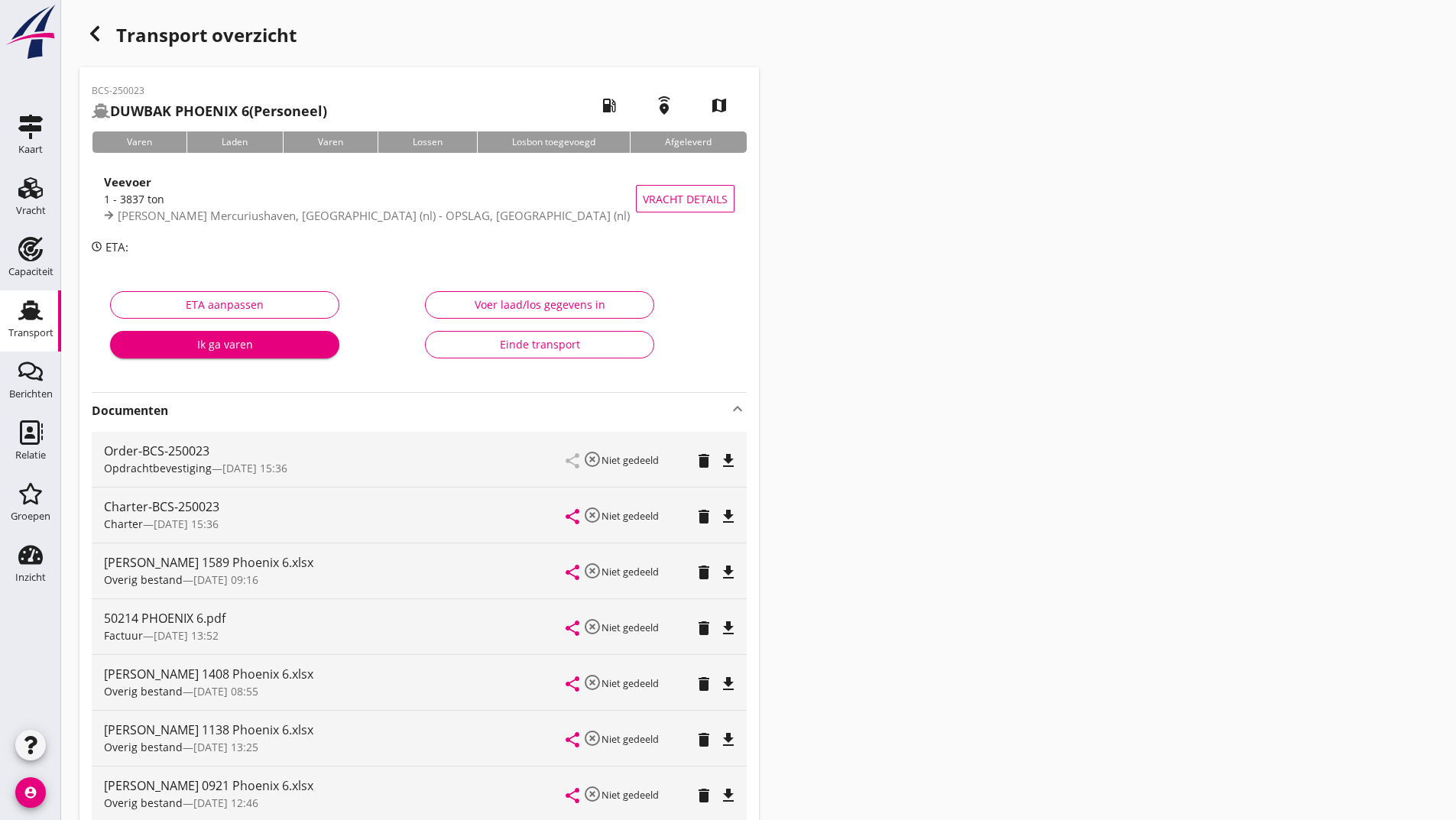
click at [92, 33] on use "button" at bounding box center [95, 33] width 9 height 15
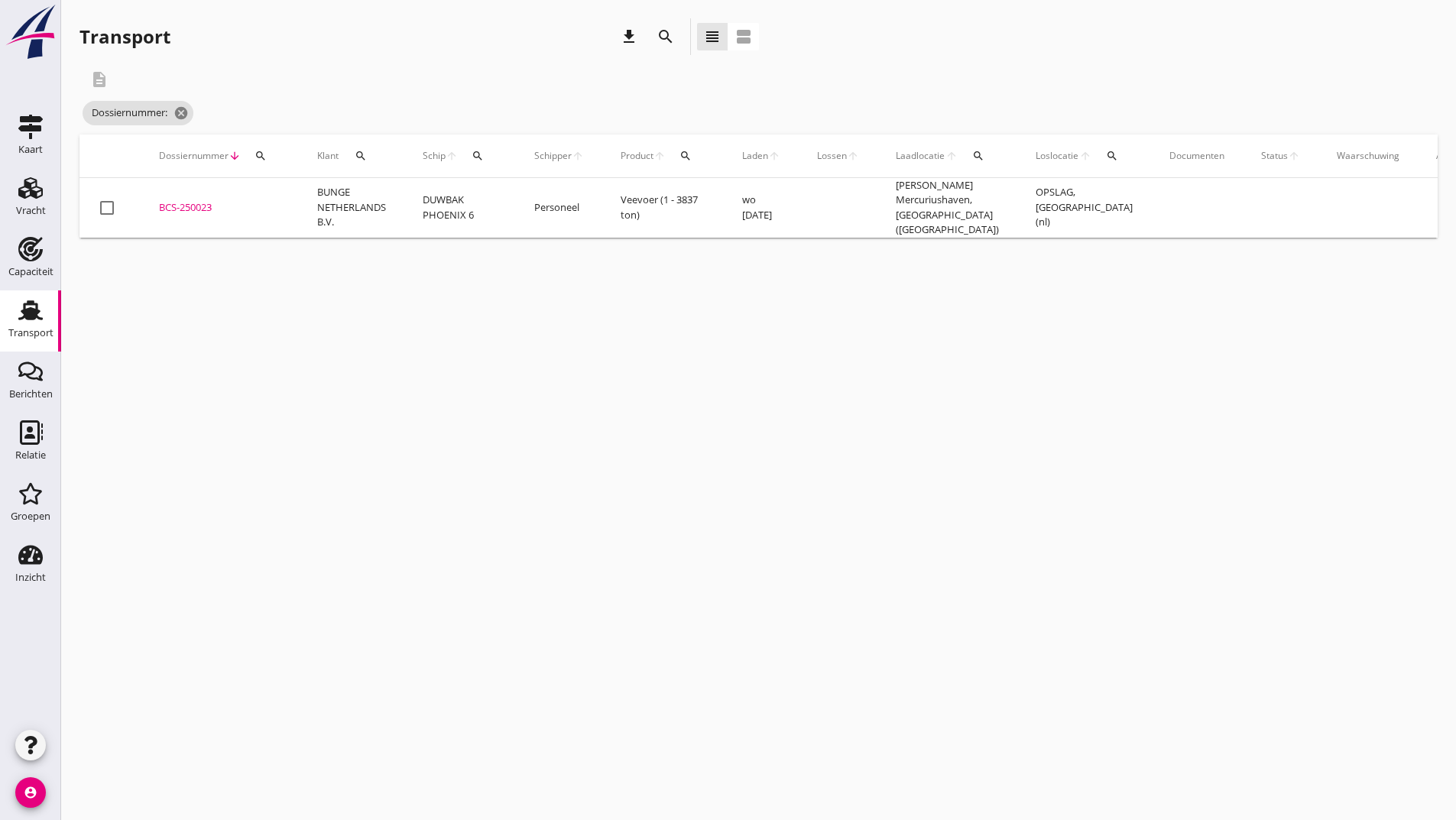
click at [662, 40] on icon "search" at bounding box center [665, 36] width 18 height 18
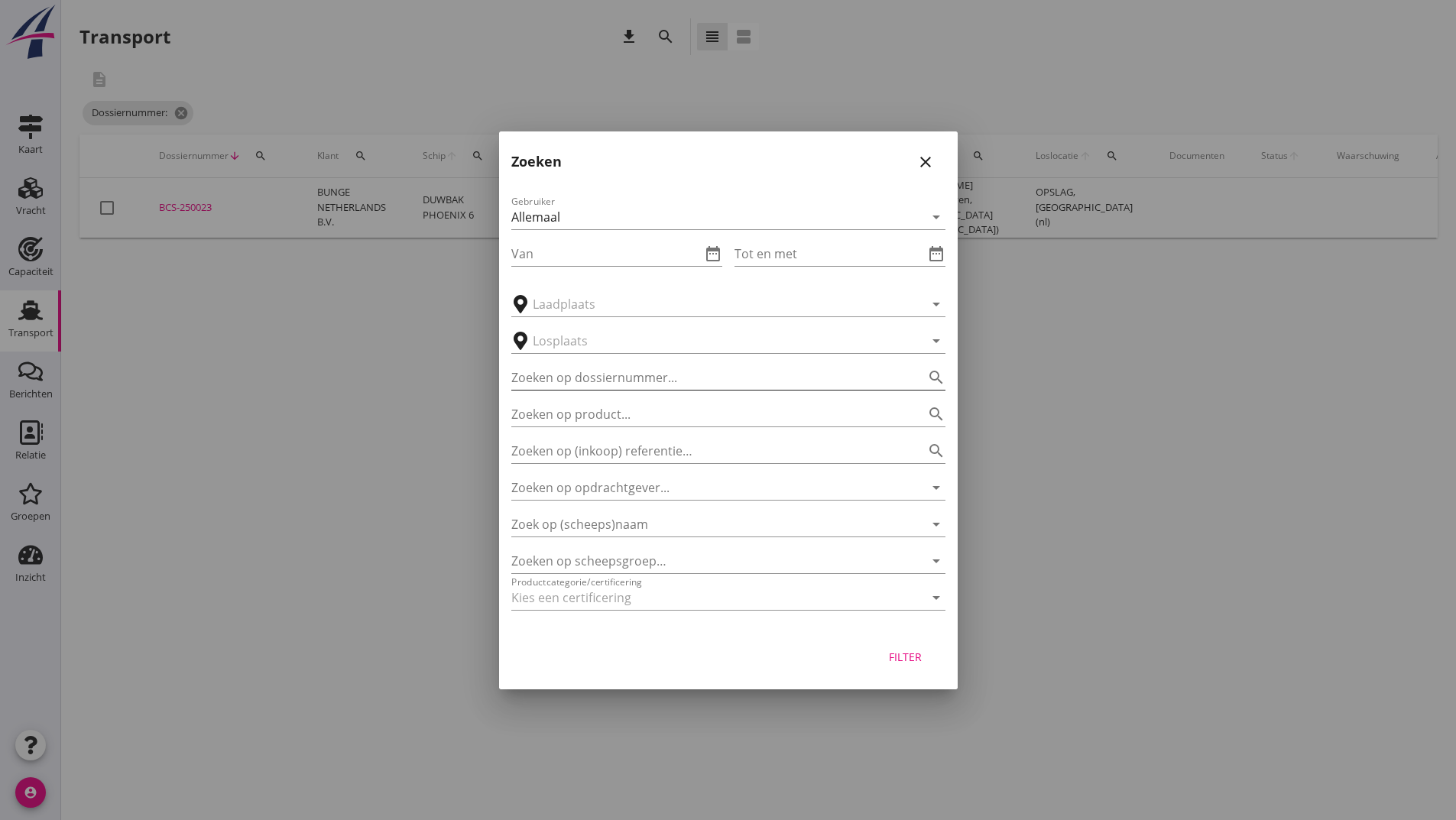
click at [544, 382] on input "Zoeken op dossiernummer..." at bounding box center [707, 378] width 391 height 25
type input "251212"
click at [904, 659] on div "Filter" at bounding box center [905, 657] width 43 height 16
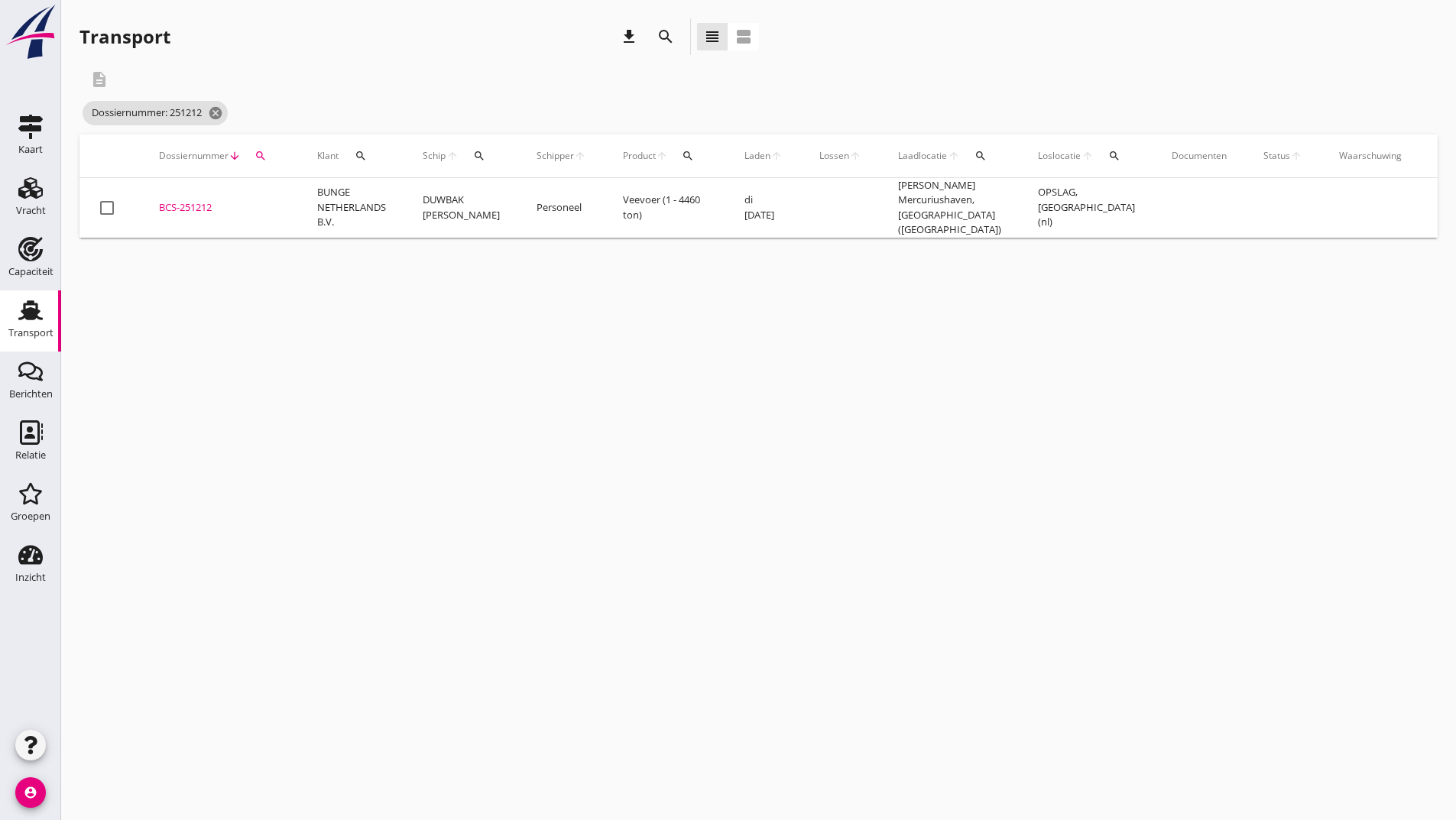
click at [192, 207] on div "BCS-251212" at bounding box center [220, 208] width 121 height 15
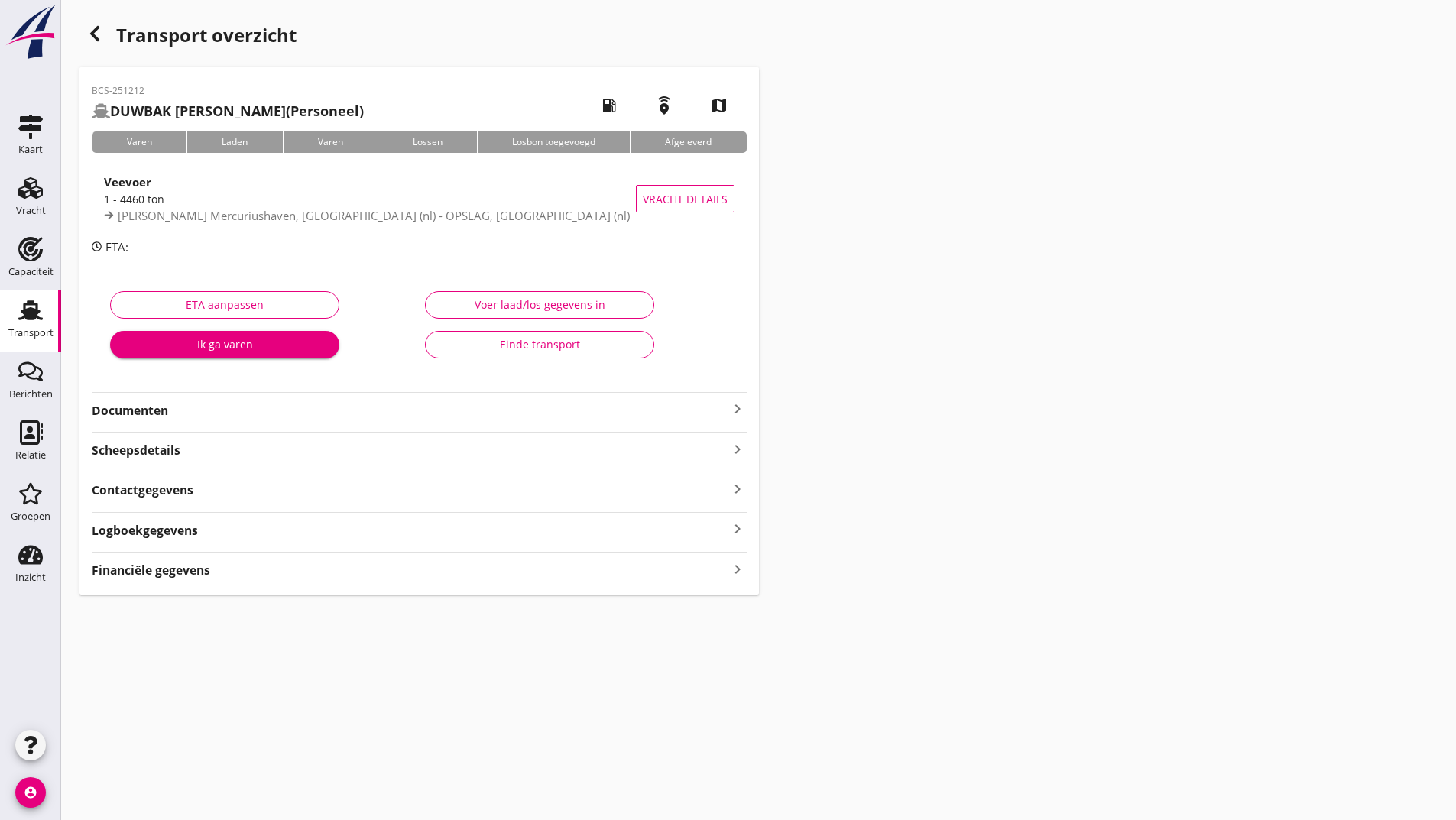
click at [116, 411] on strong "Documenten" at bounding box center [410, 411] width 637 height 18
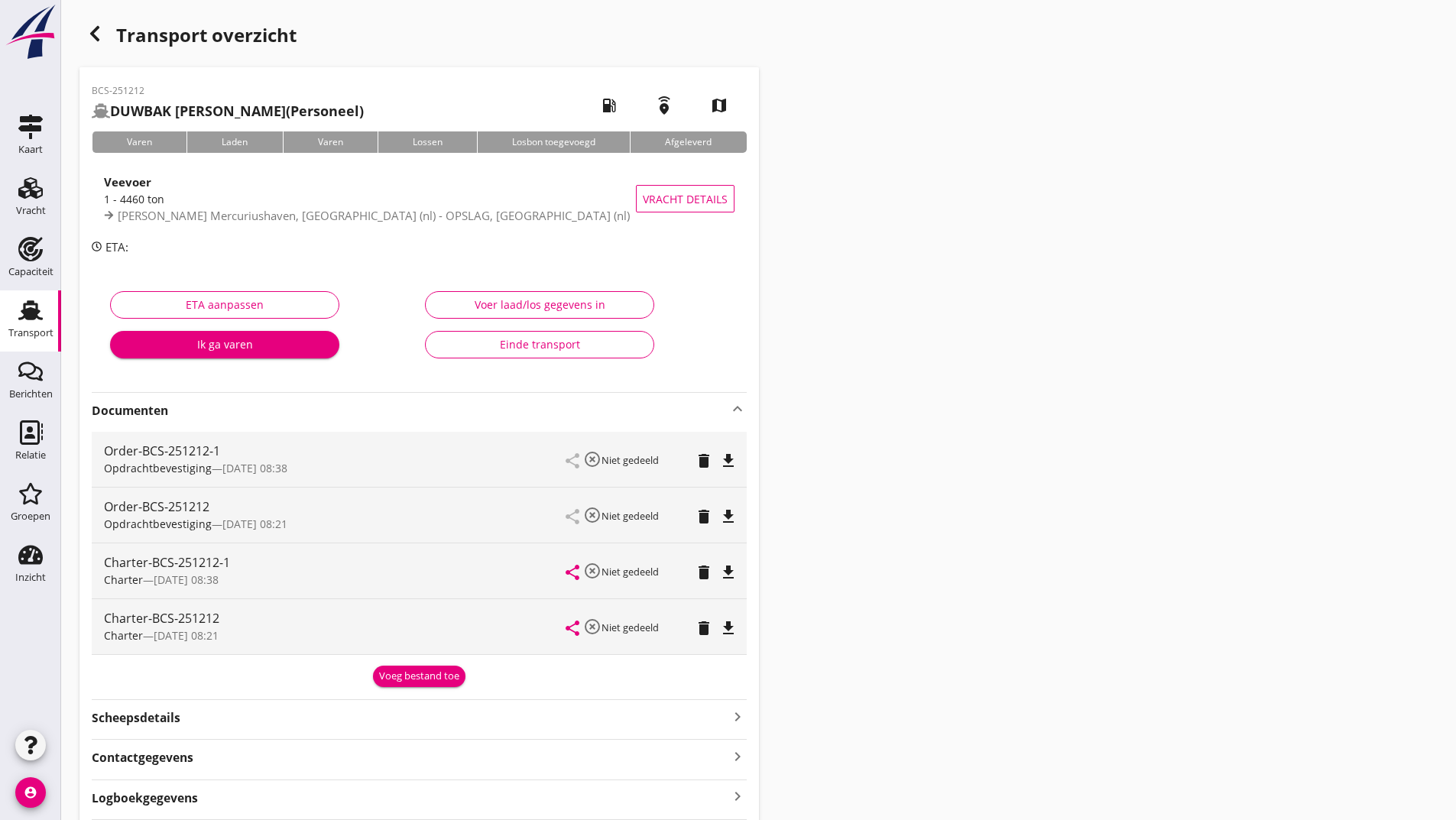
click at [391, 676] on div "Voeg bestand toe" at bounding box center [419, 677] width 81 height 15
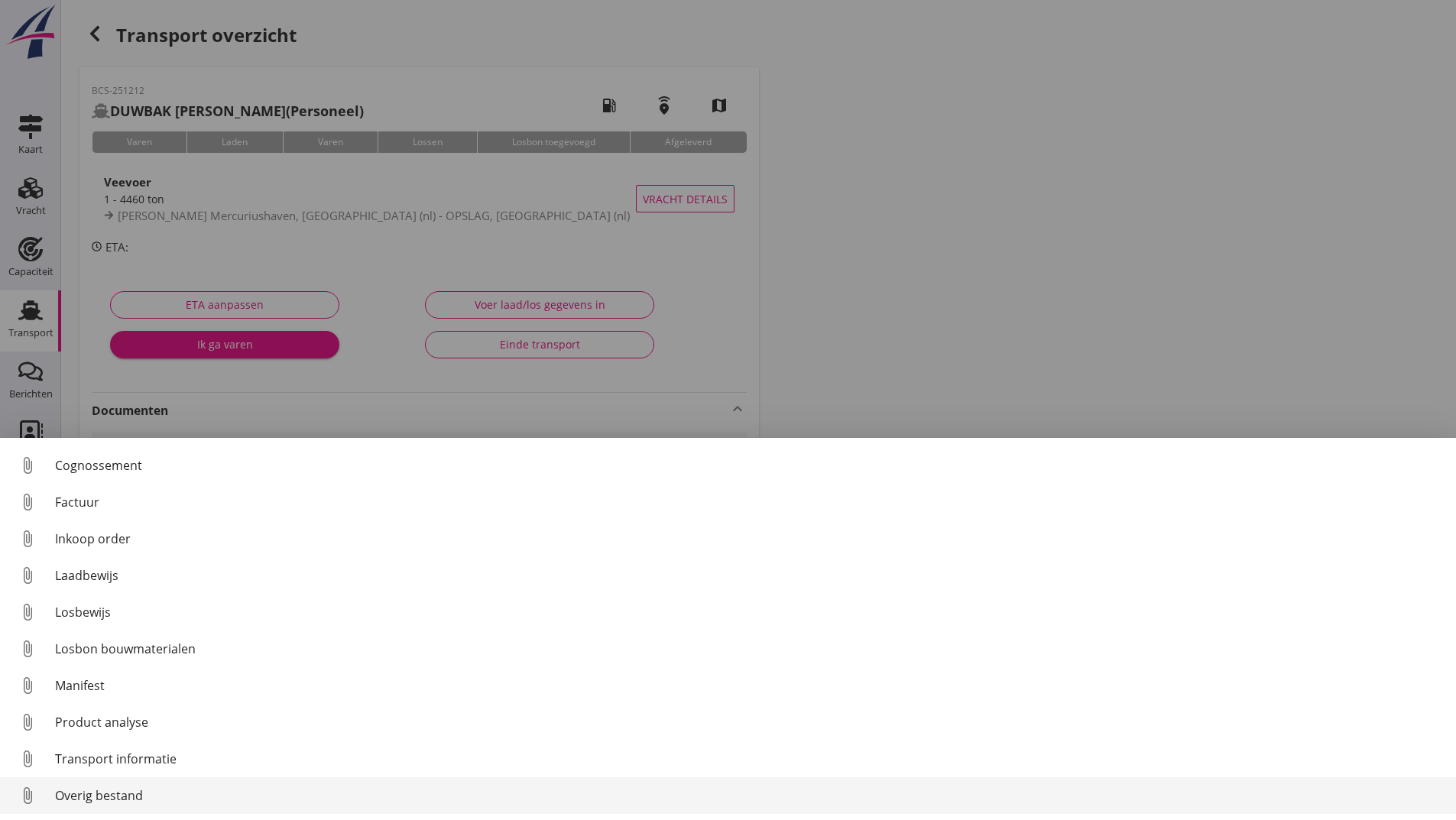
scroll to position [107, 0]
click at [132, 803] on div "Overig bestand" at bounding box center [749, 795] width 1389 height 18
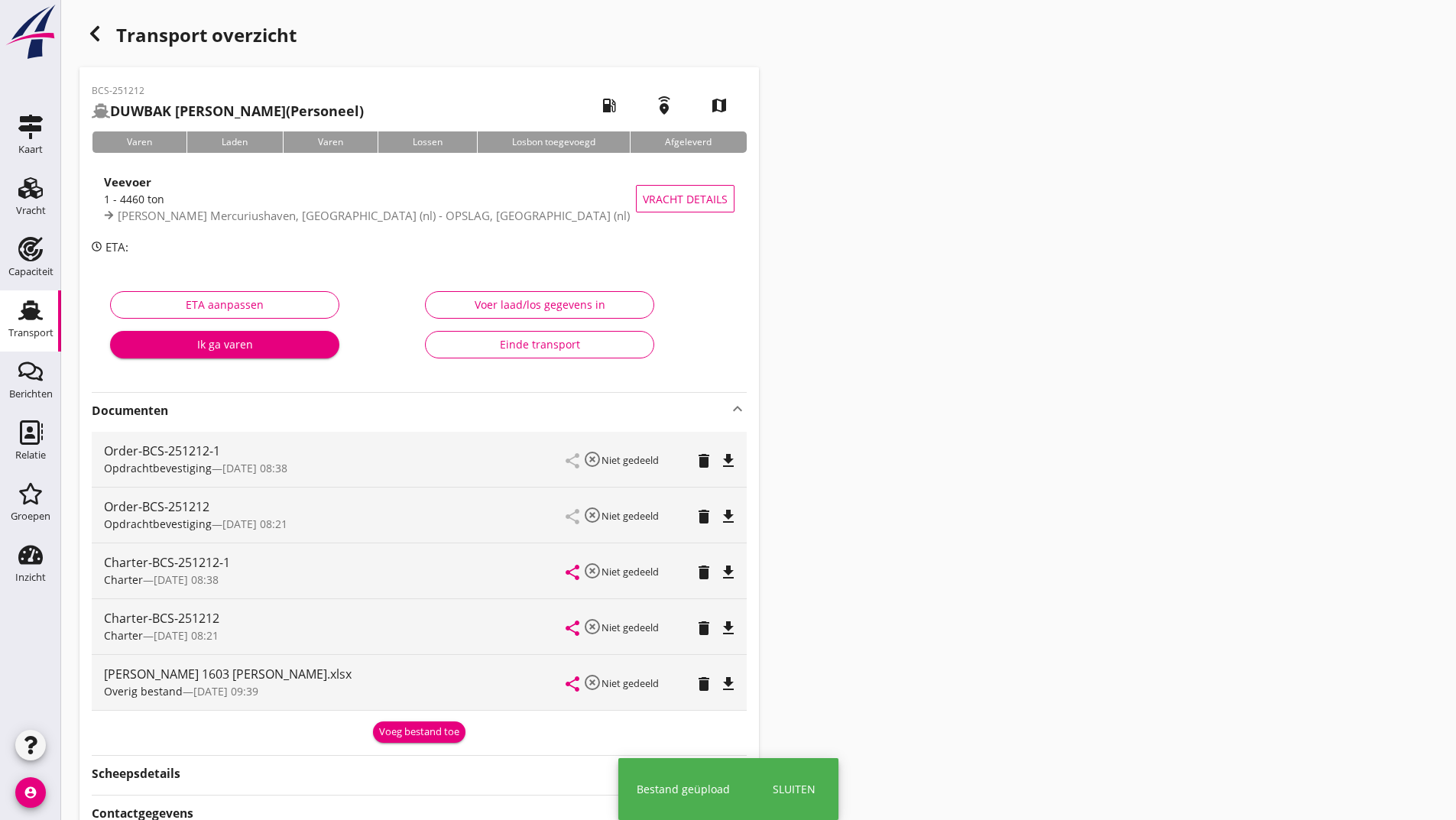
click at [96, 34] on icon "button" at bounding box center [94, 33] width 18 height 18
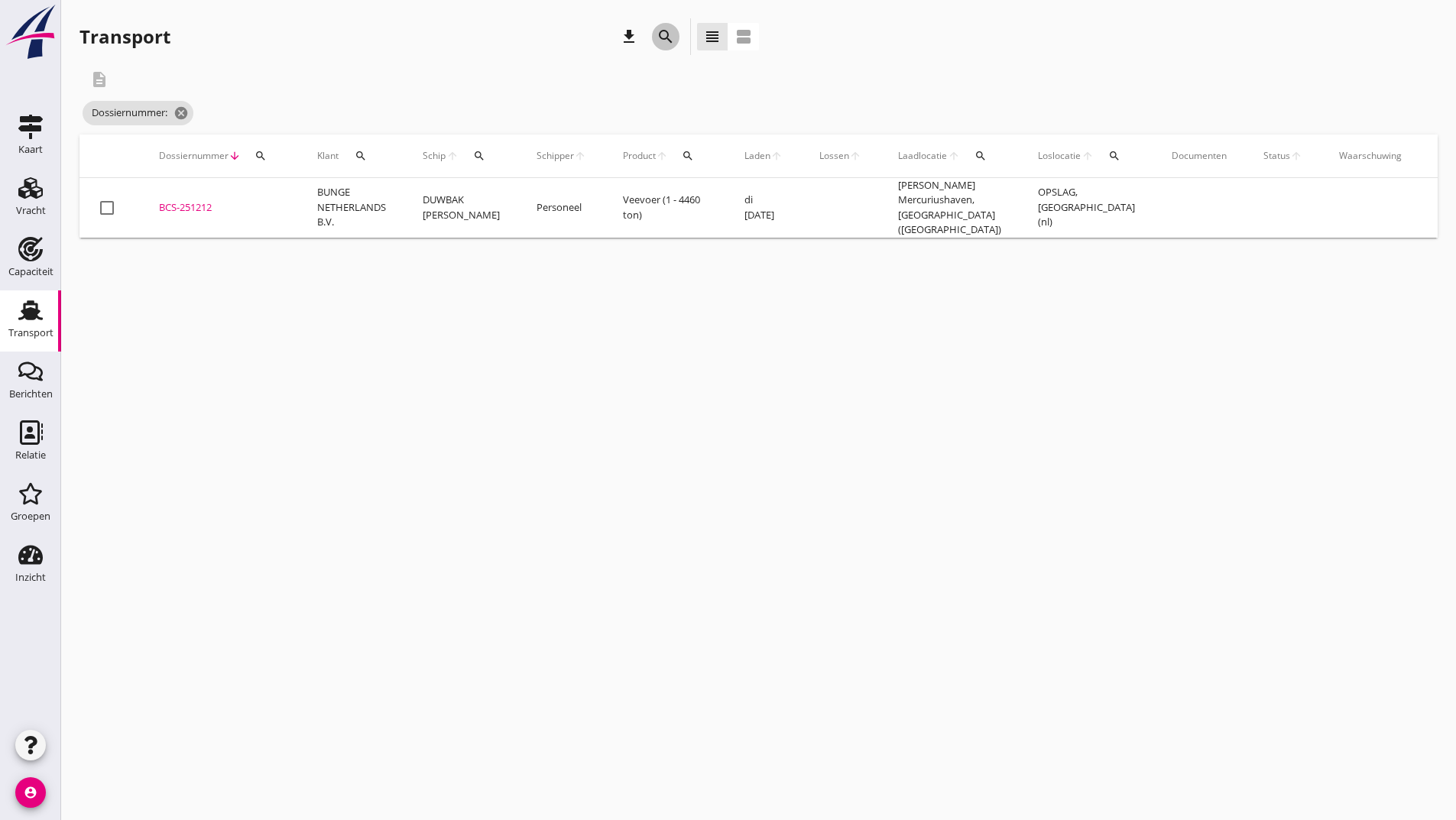
click at [658, 38] on icon "search" at bounding box center [665, 36] width 18 height 18
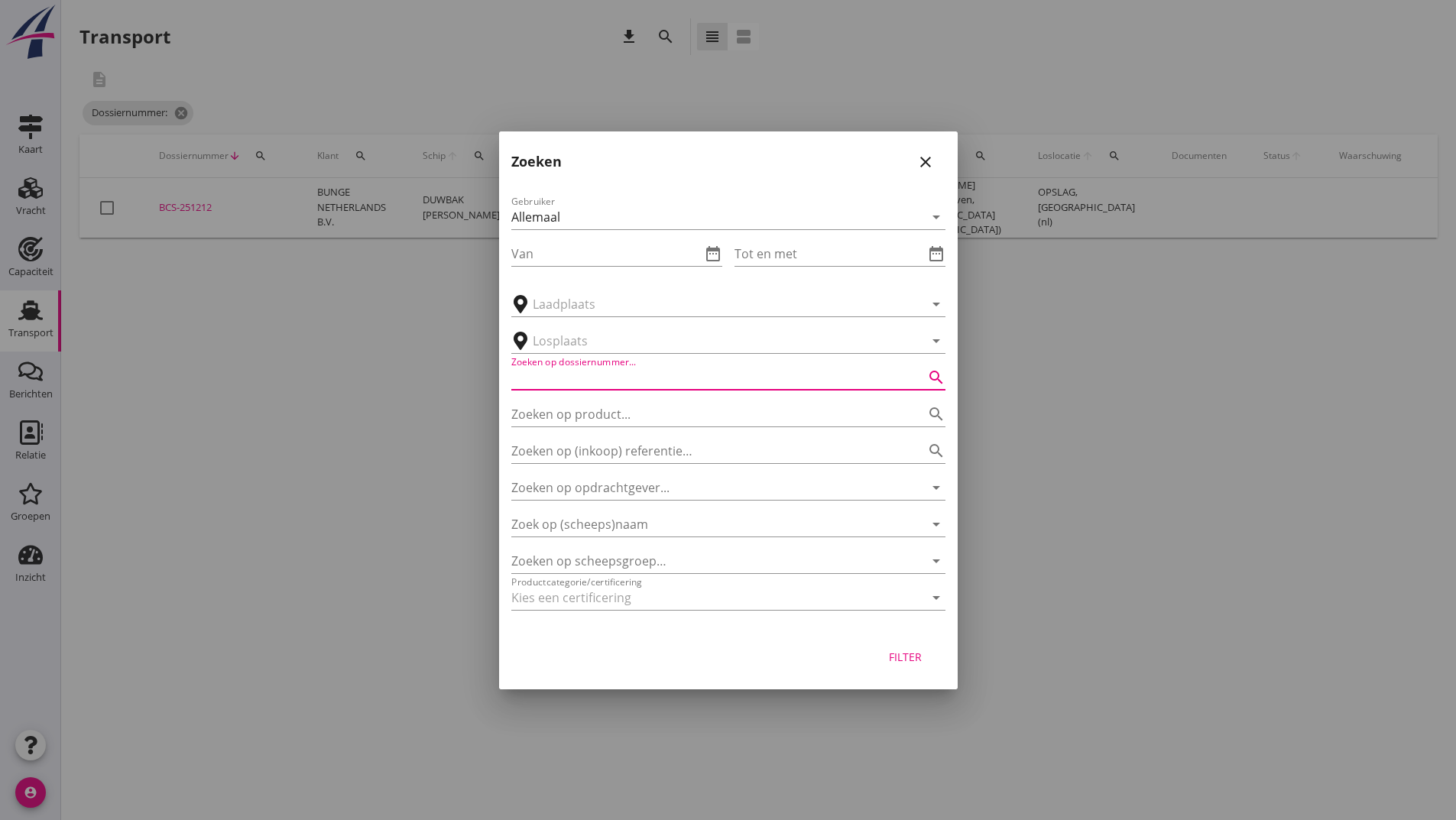
click at [596, 379] on input "Zoeken op dossiernummer..." at bounding box center [707, 378] width 391 height 25
type input "250509"
click at [891, 654] on div "Filter" at bounding box center [905, 657] width 43 height 16
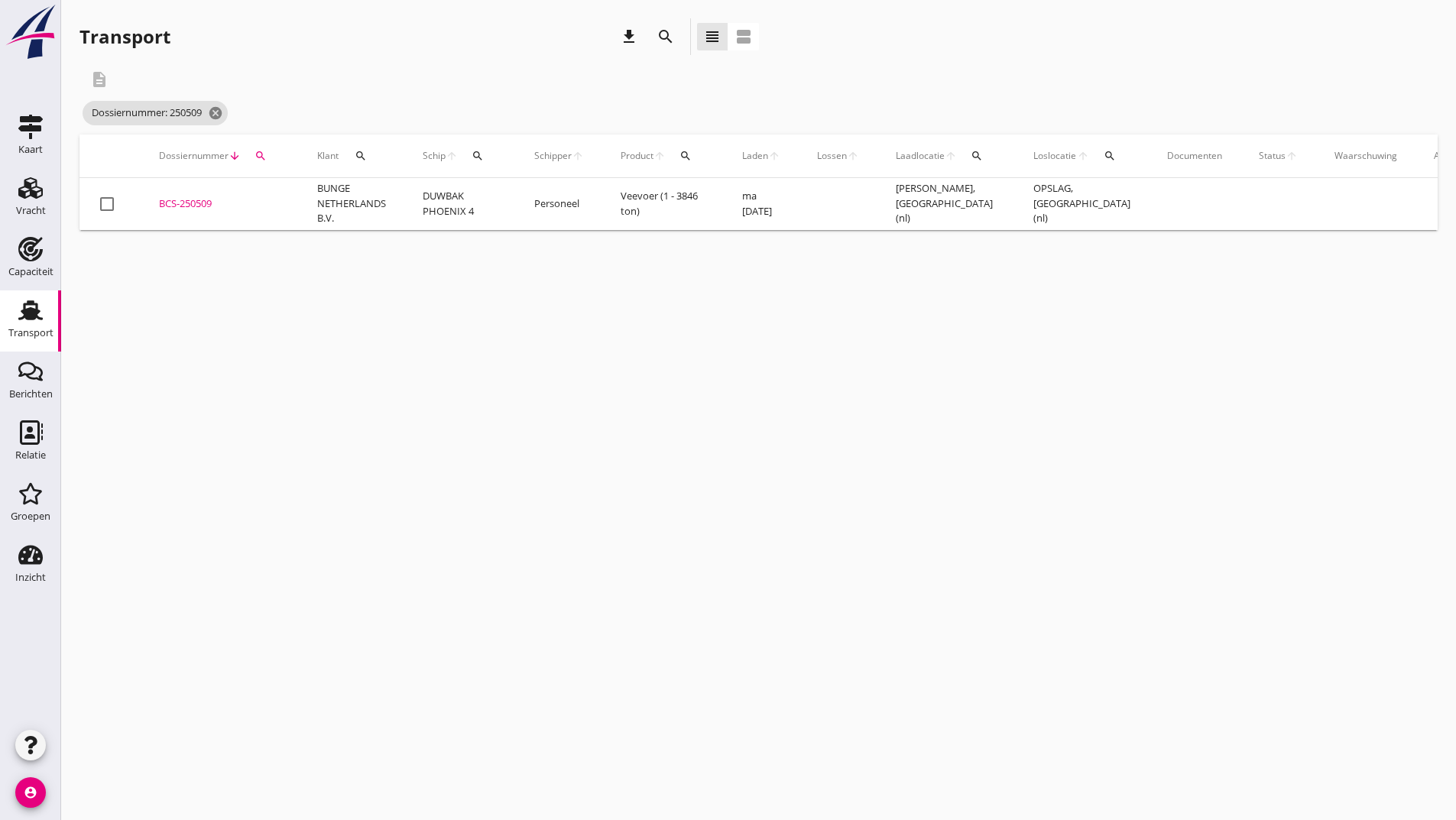
click at [186, 209] on div "BCS-250509" at bounding box center [220, 204] width 121 height 15
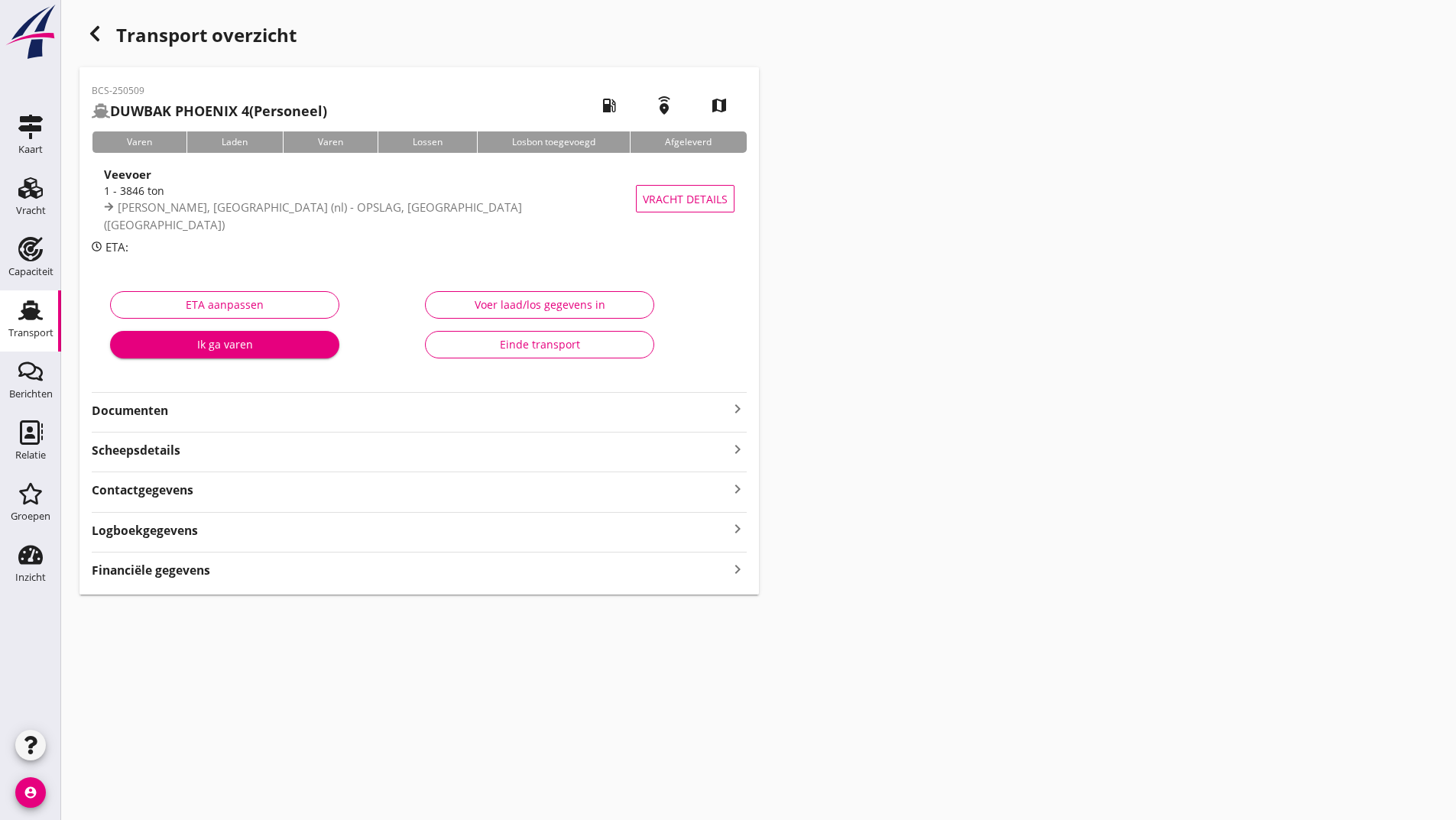
click at [163, 413] on strong "Documenten" at bounding box center [410, 411] width 637 height 18
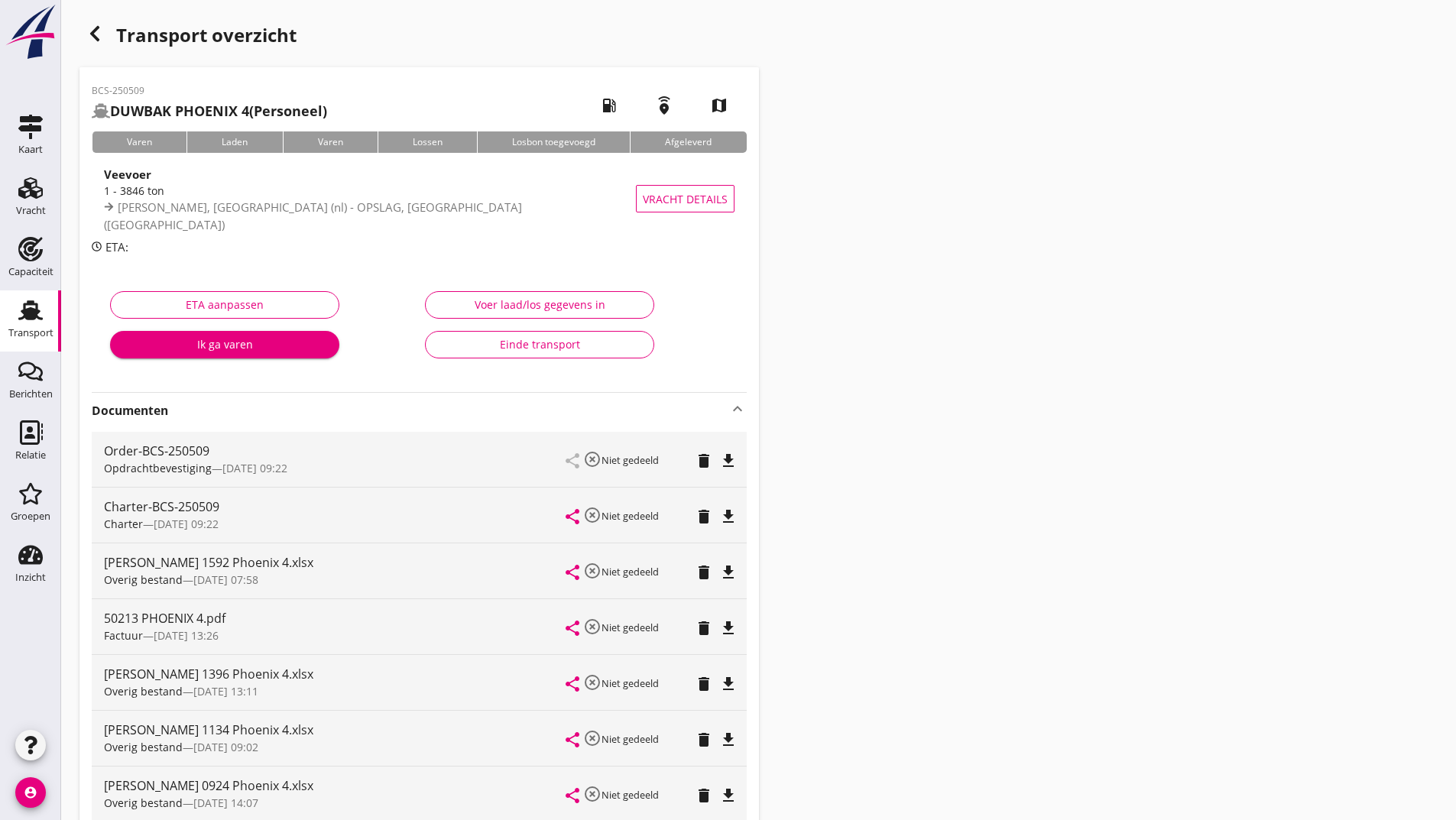
scroll to position [376, 0]
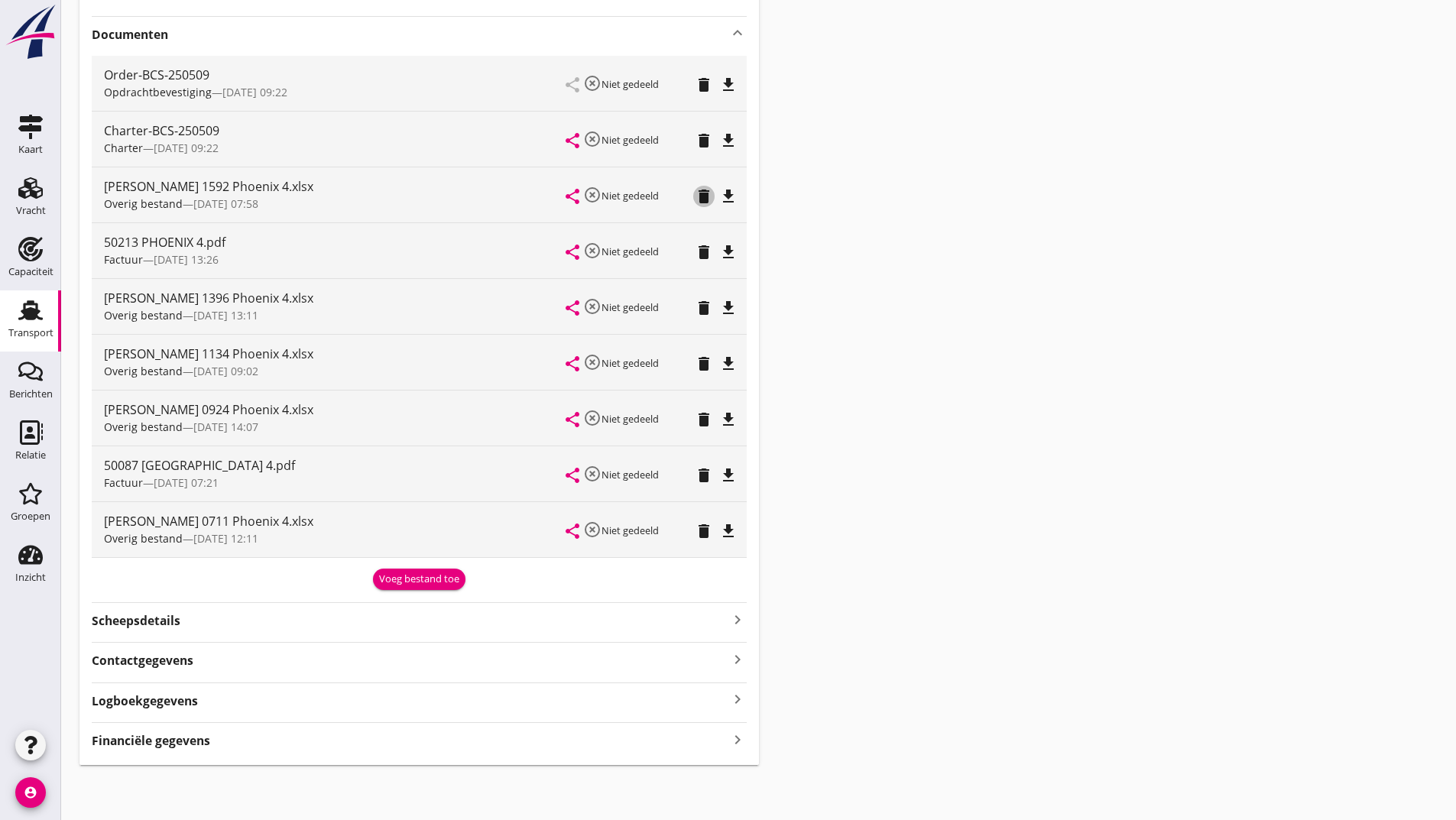
click at [705, 200] on icon "delete" at bounding box center [703, 196] width 18 height 18
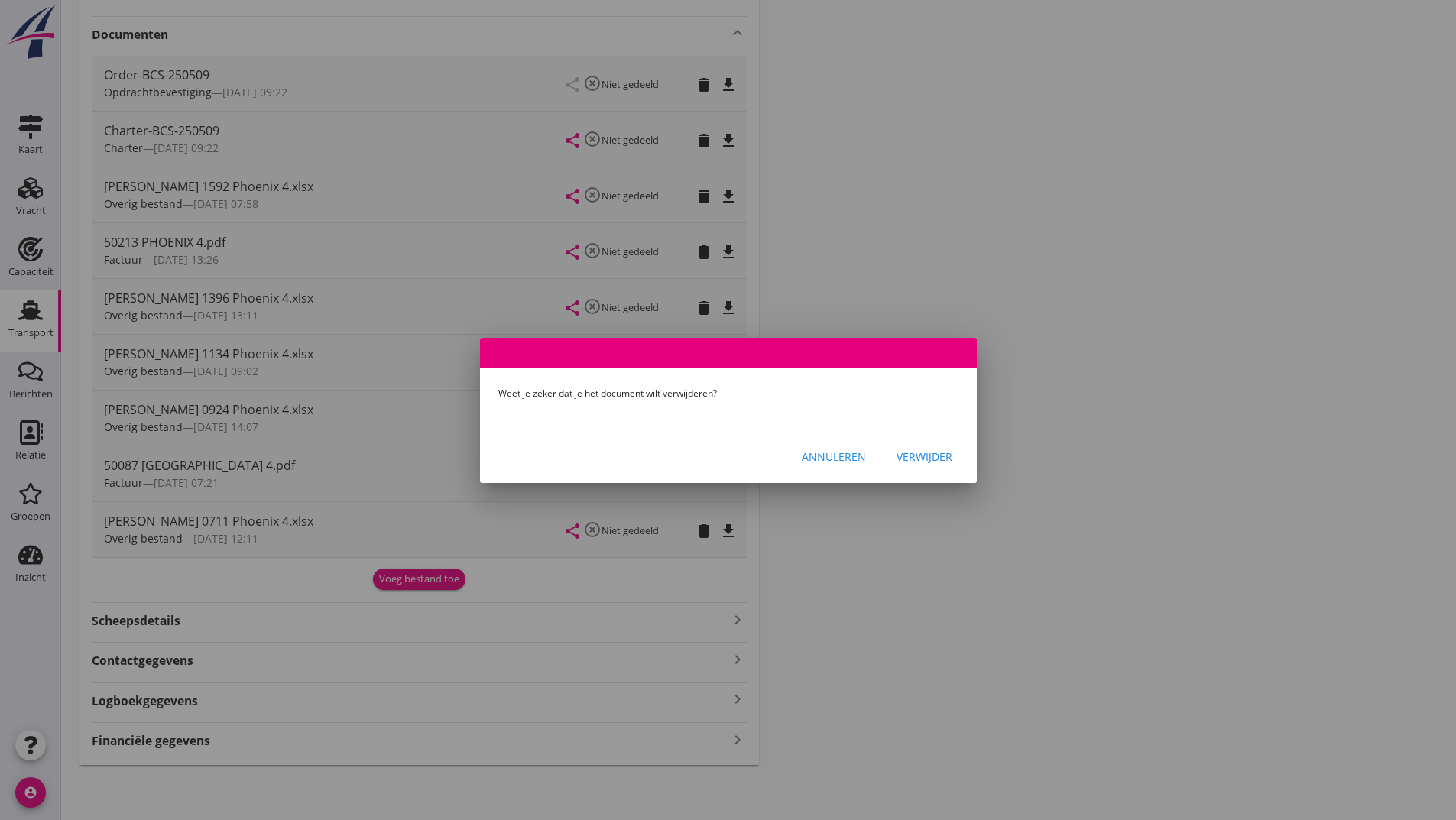
click at [912, 462] on div "Verwijder" at bounding box center [924, 457] width 56 height 16
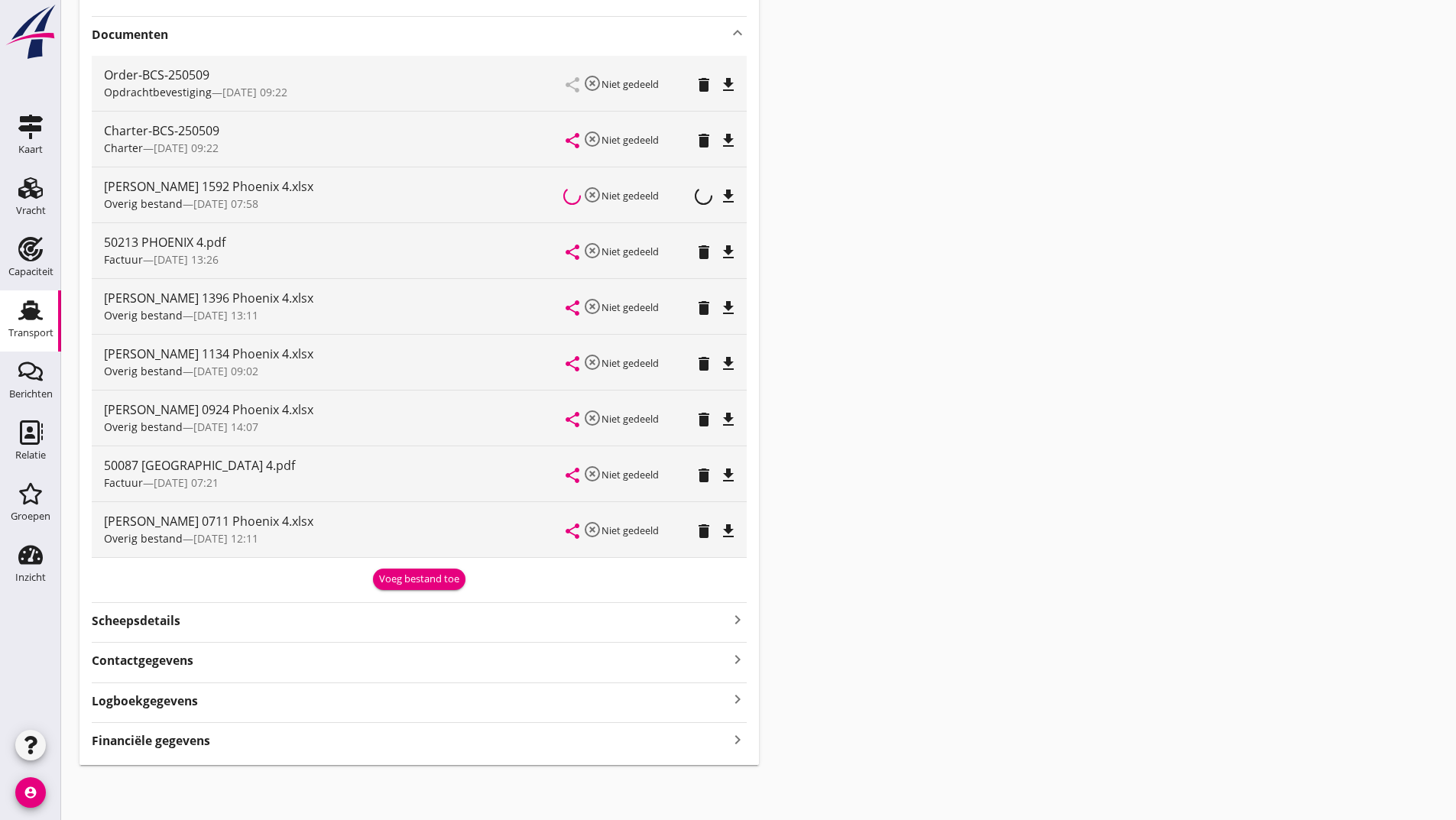
scroll to position [320, 0]
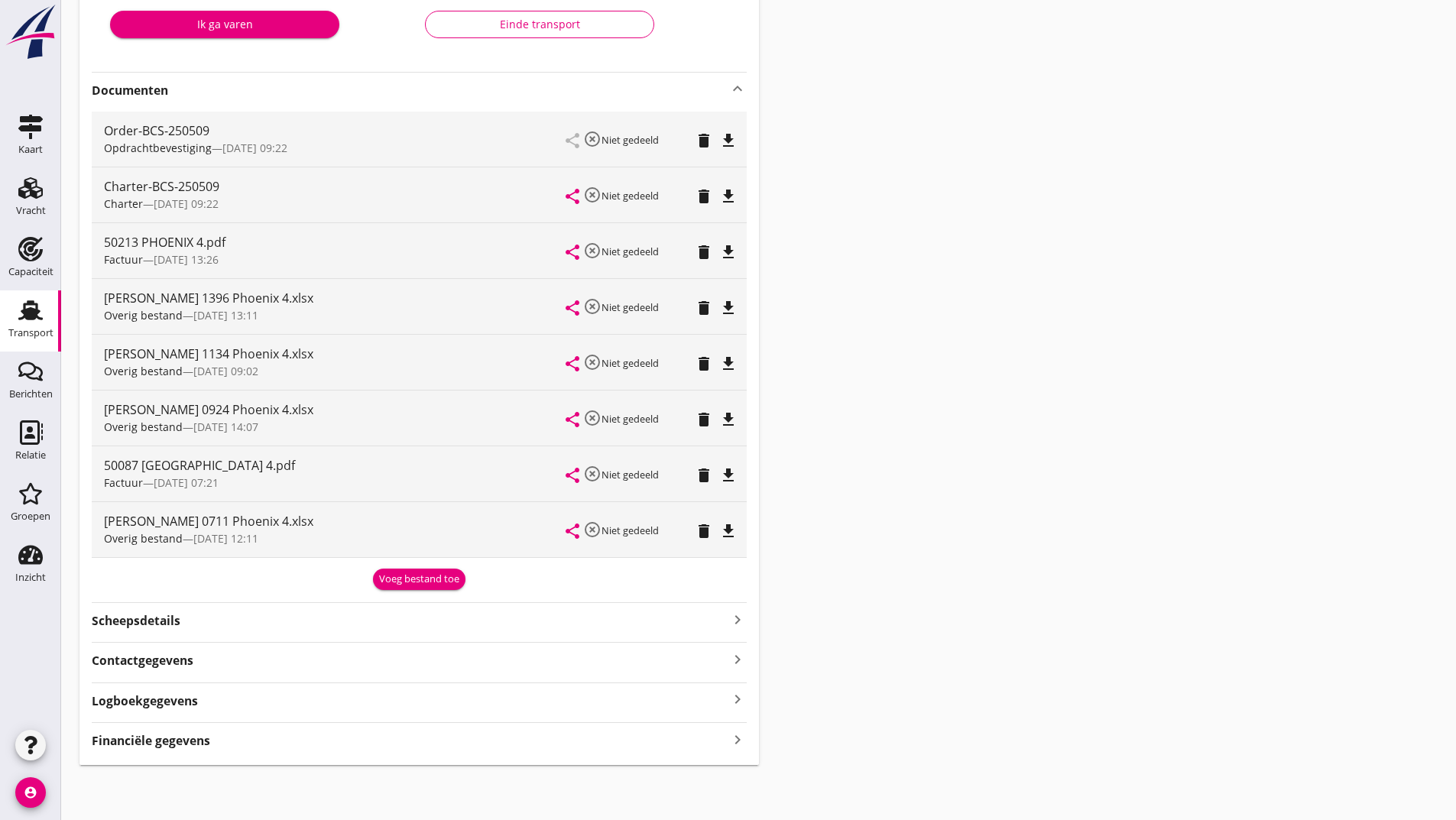
click at [443, 574] on div "Voeg bestand toe" at bounding box center [419, 579] width 81 height 15
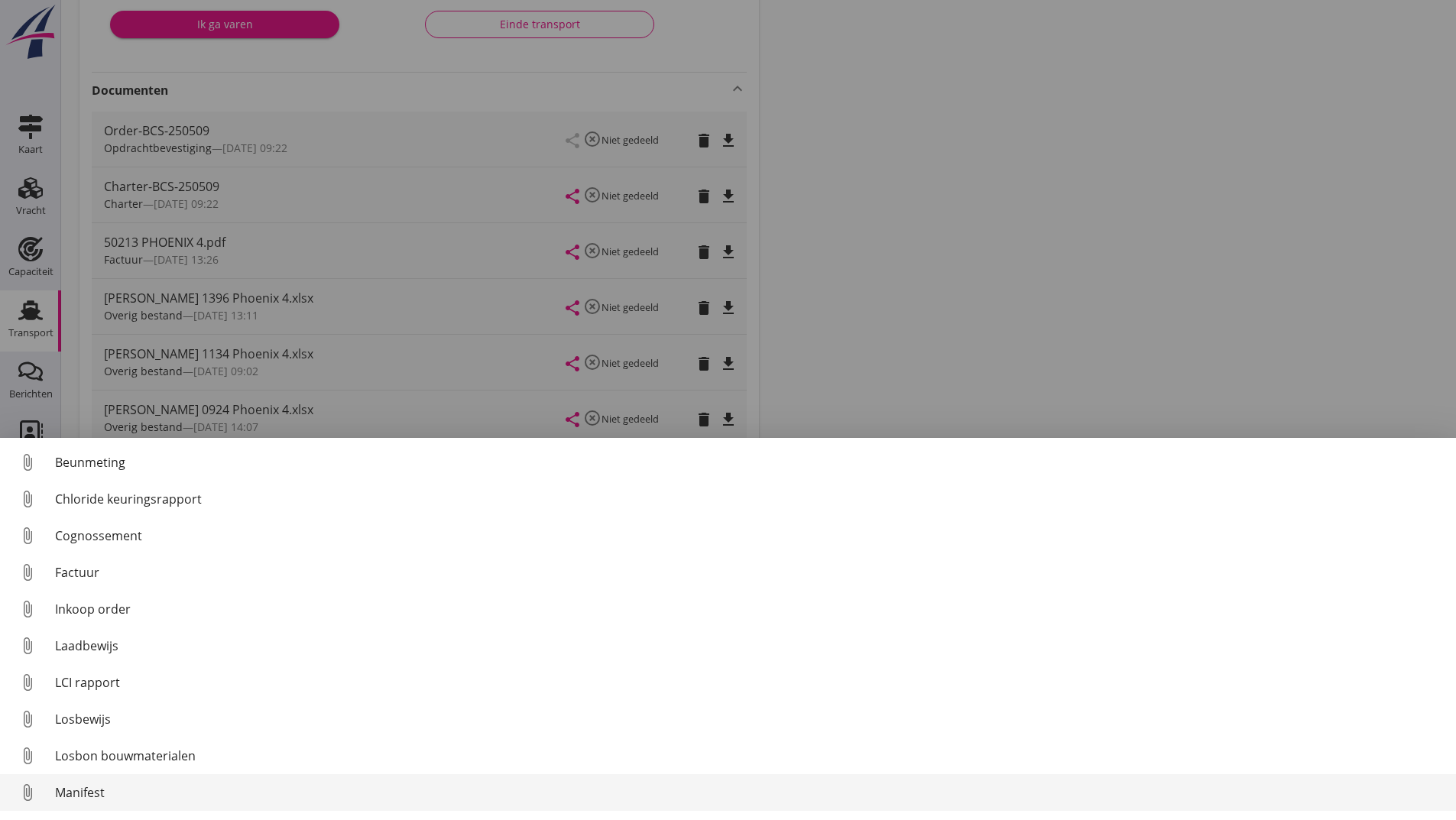
scroll to position [107, 0]
drag, startPoint x: 125, startPoint y: 803, endPoint x: 135, endPoint y: 798, distance: 11.2
click at [135, 798] on div "Overig bestand" at bounding box center [749, 795] width 1389 height 18
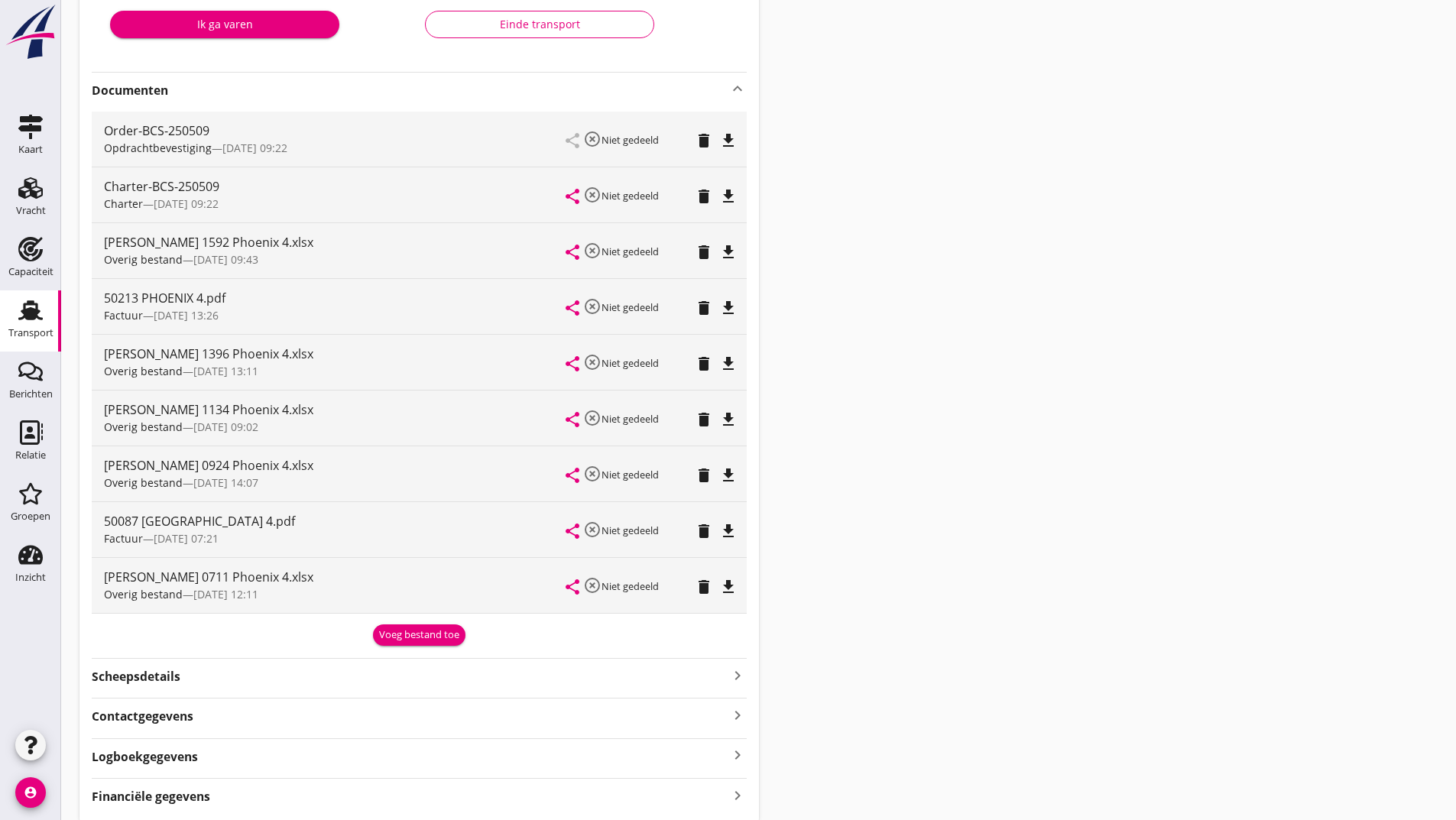
scroll to position [0, 0]
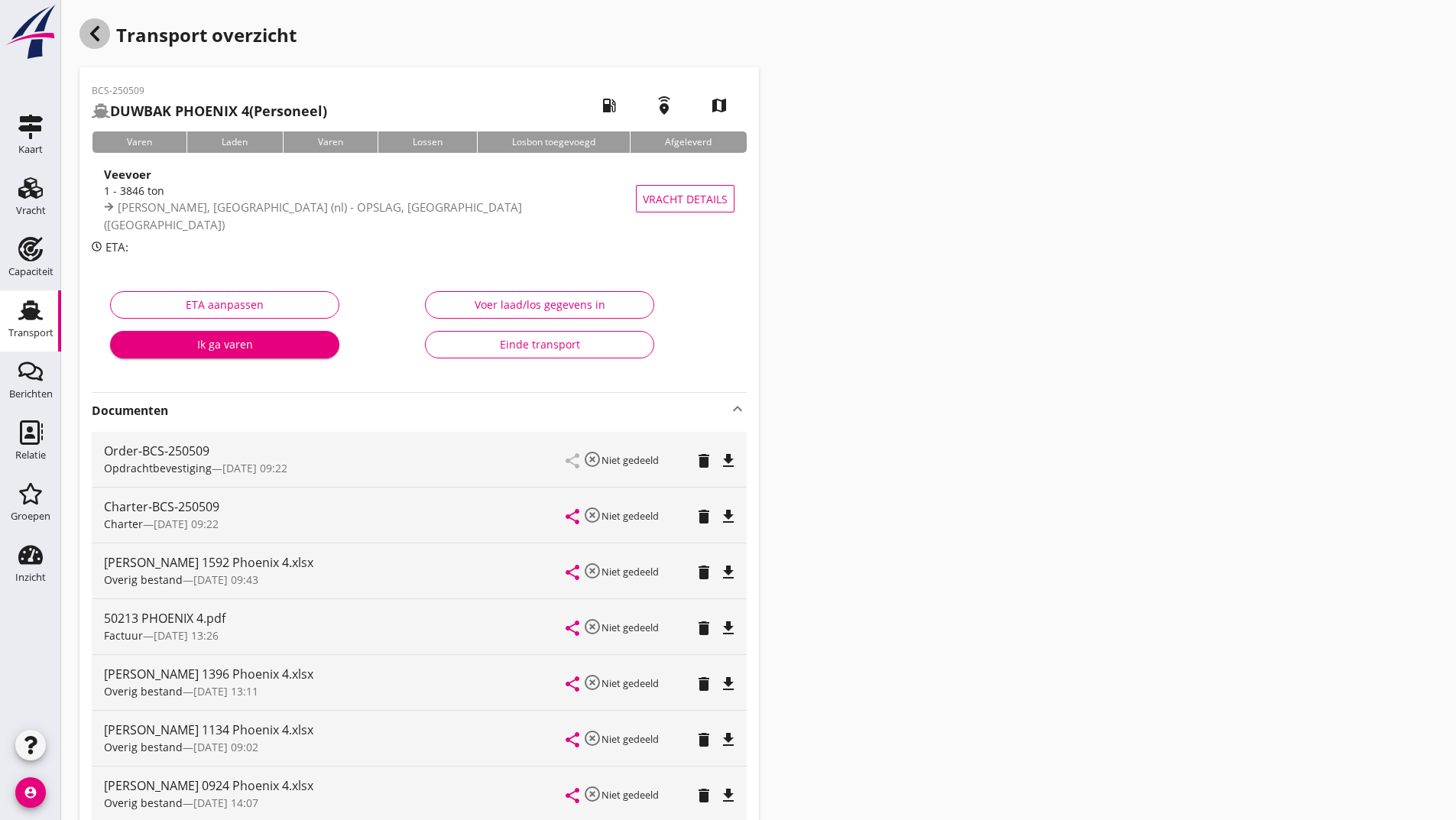
click at [101, 40] on icon "button" at bounding box center [94, 33] width 18 height 18
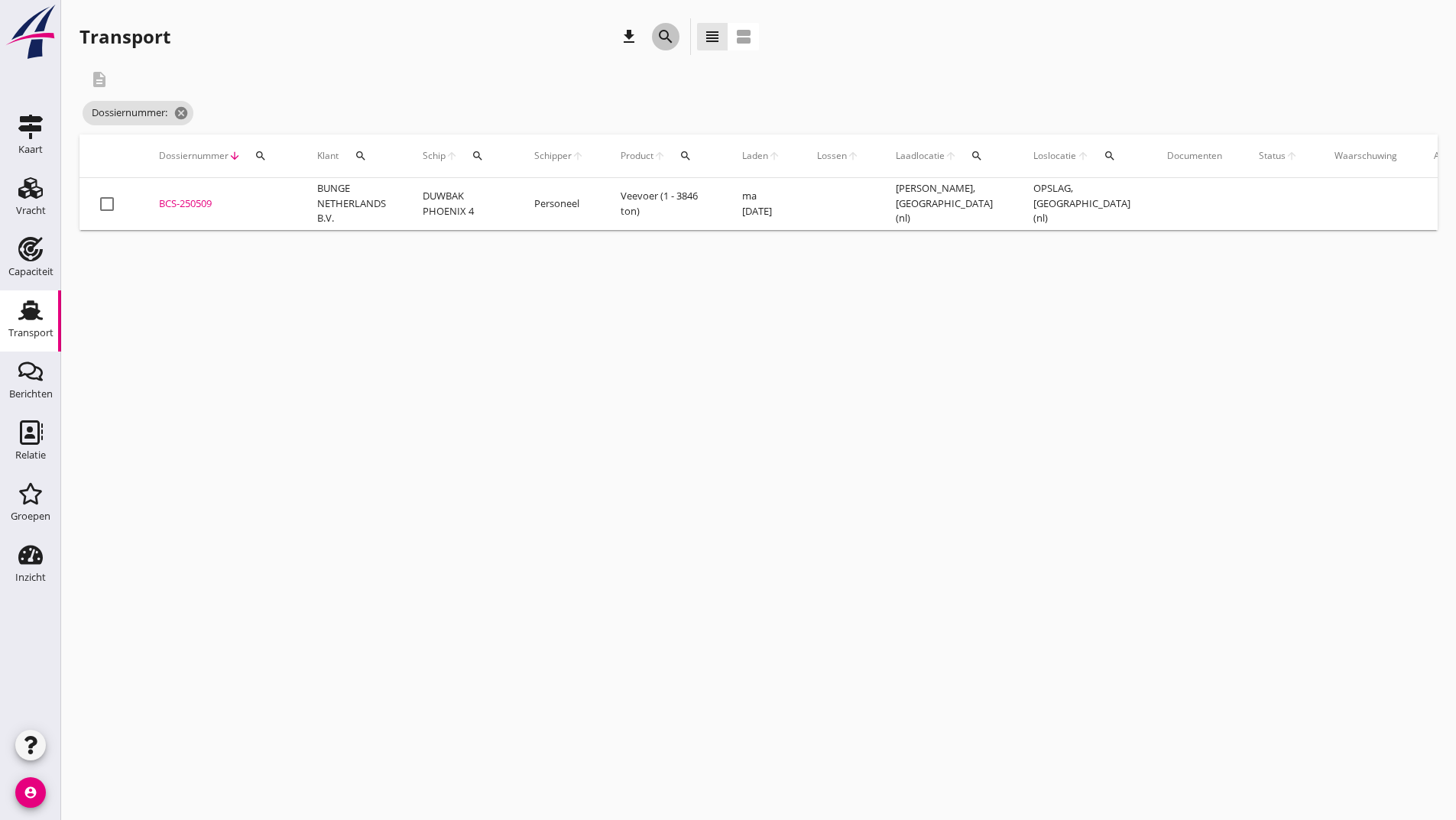
click at [663, 37] on icon "search" at bounding box center [665, 36] width 18 height 18
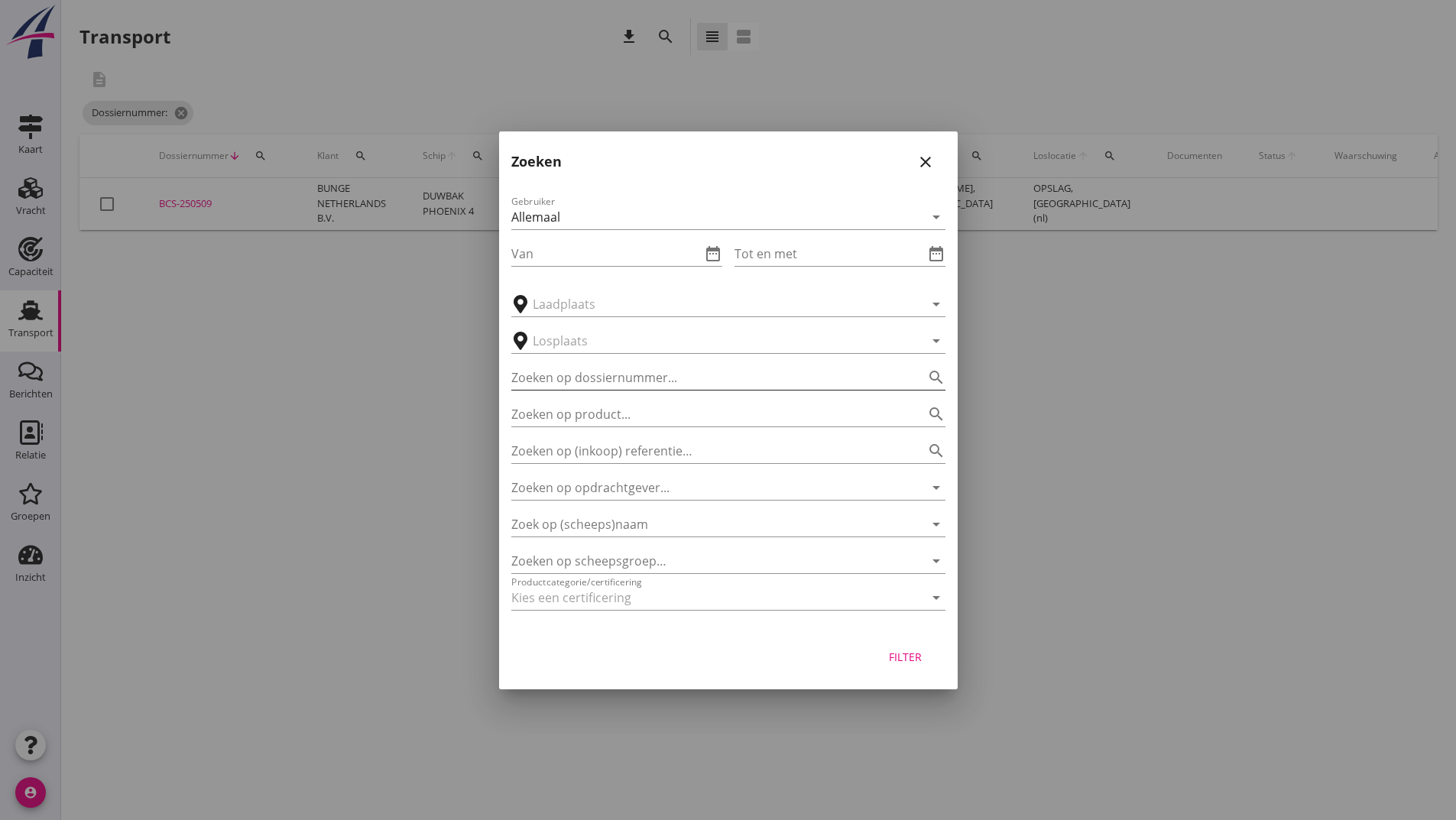
click at [578, 382] on input "Zoeken op dossiernummer..." at bounding box center [707, 378] width 391 height 25
type input "251137"
click at [912, 662] on div "Filter" at bounding box center [905, 657] width 43 height 16
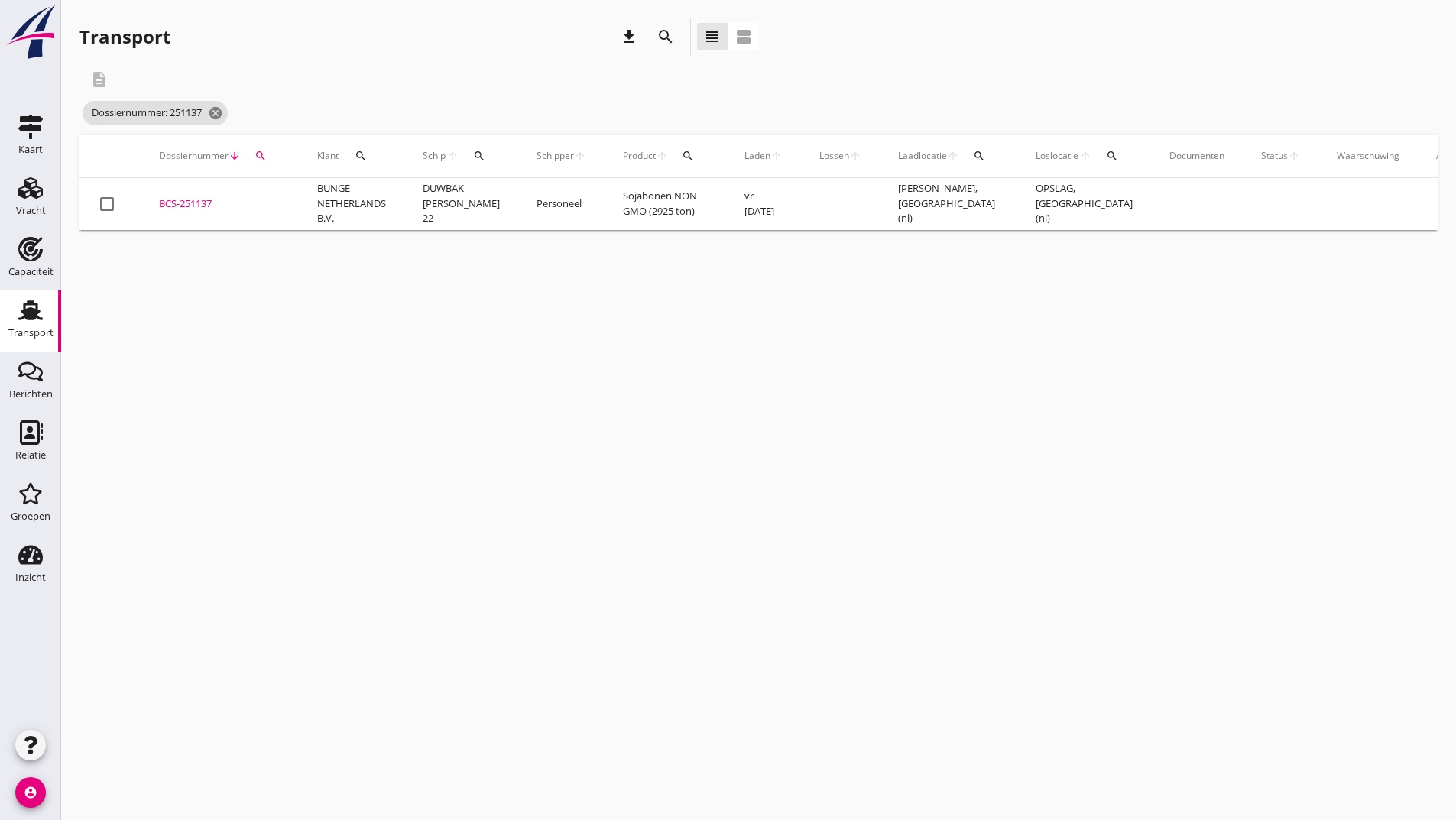
click at [190, 200] on div "BCS-251137" at bounding box center [220, 204] width 121 height 15
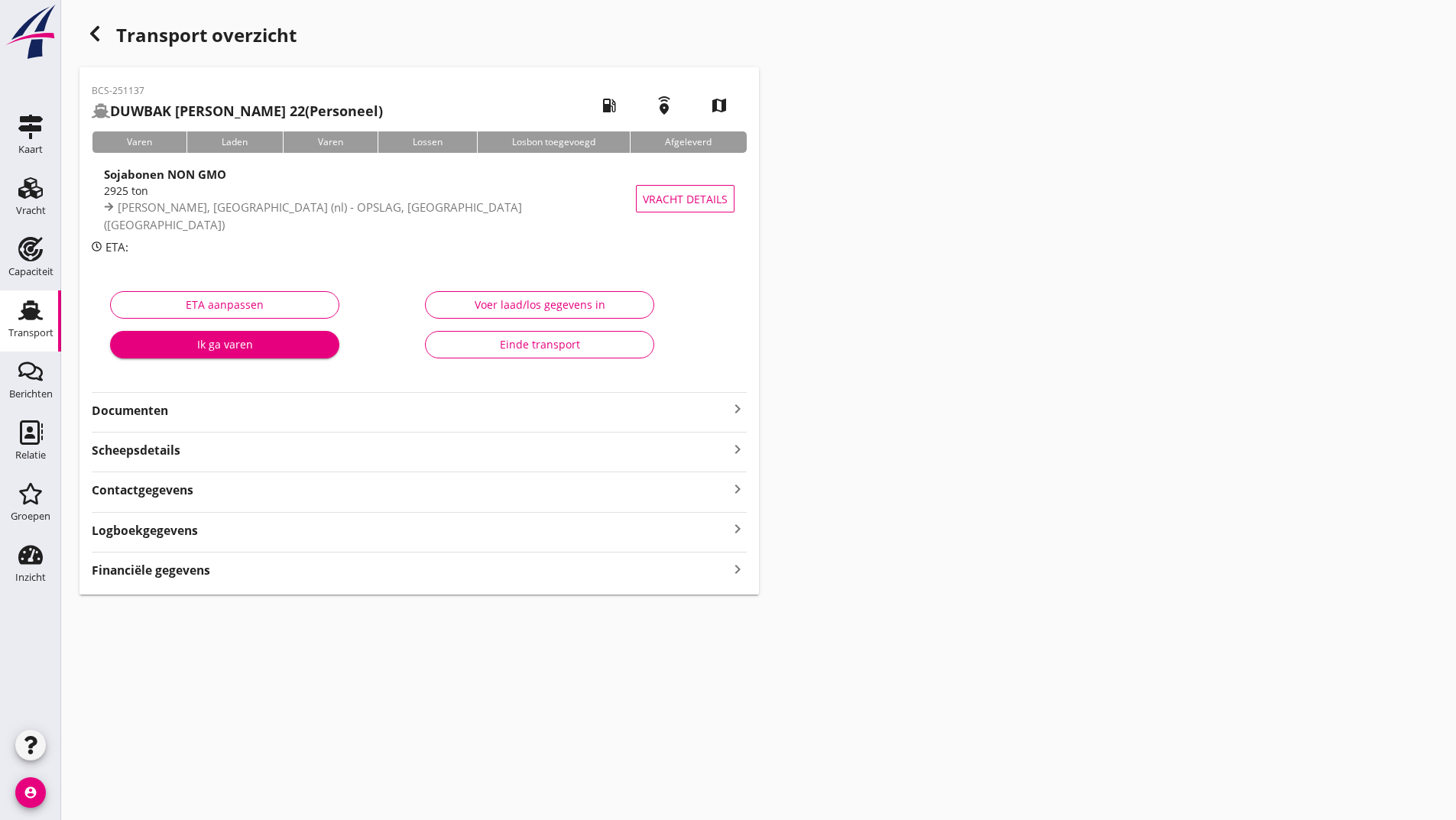
click at [166, 415] on strong "Documenten" at bounding box center [410, 411] width 637 height 18
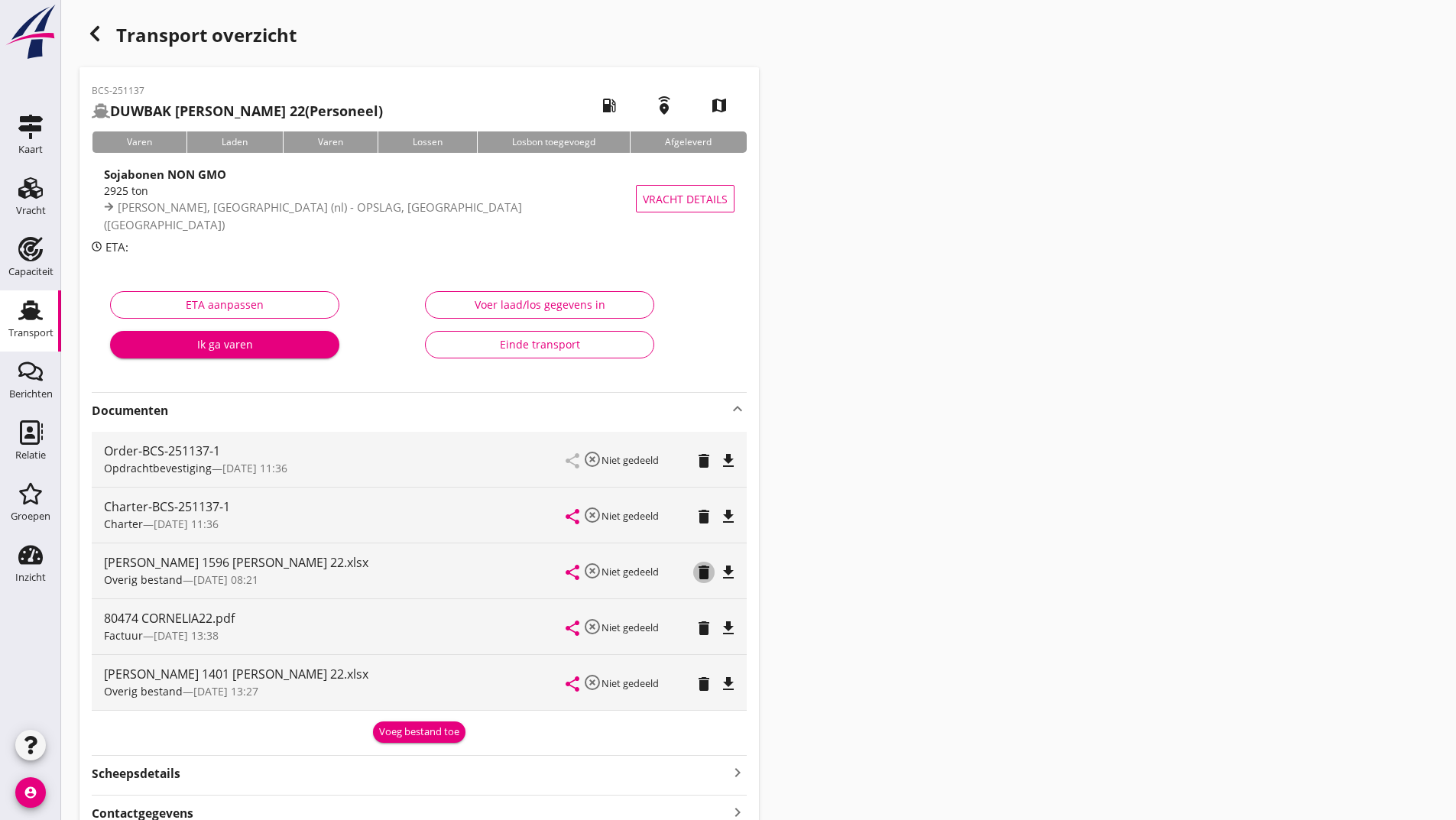
click at [709, 573] on icon "delete" at bounding box center [703, 572] width 18 height 18
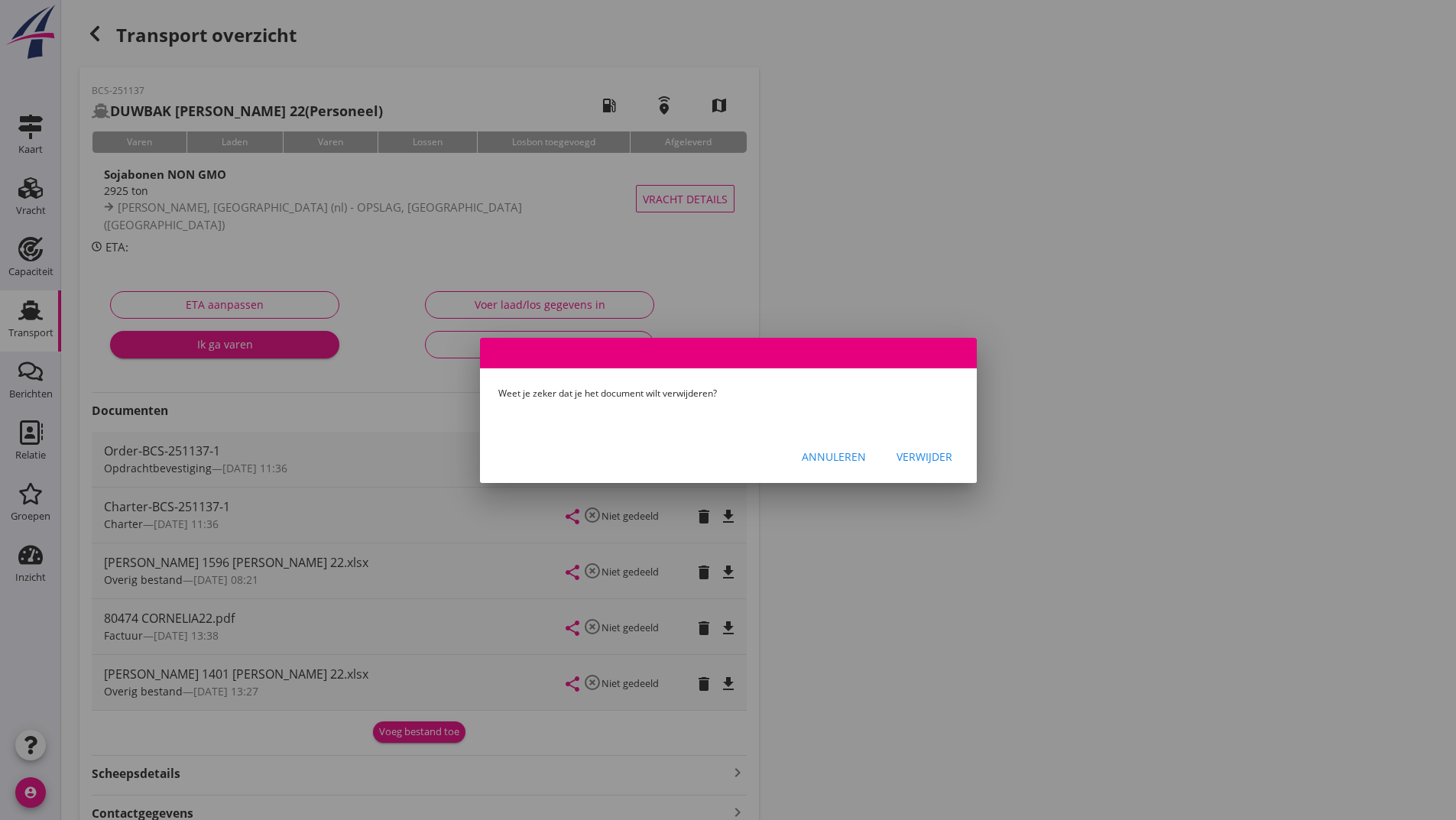
click at [927, 460] on div "Verwijder" at bounding box center [924, 457] width 56 height 16
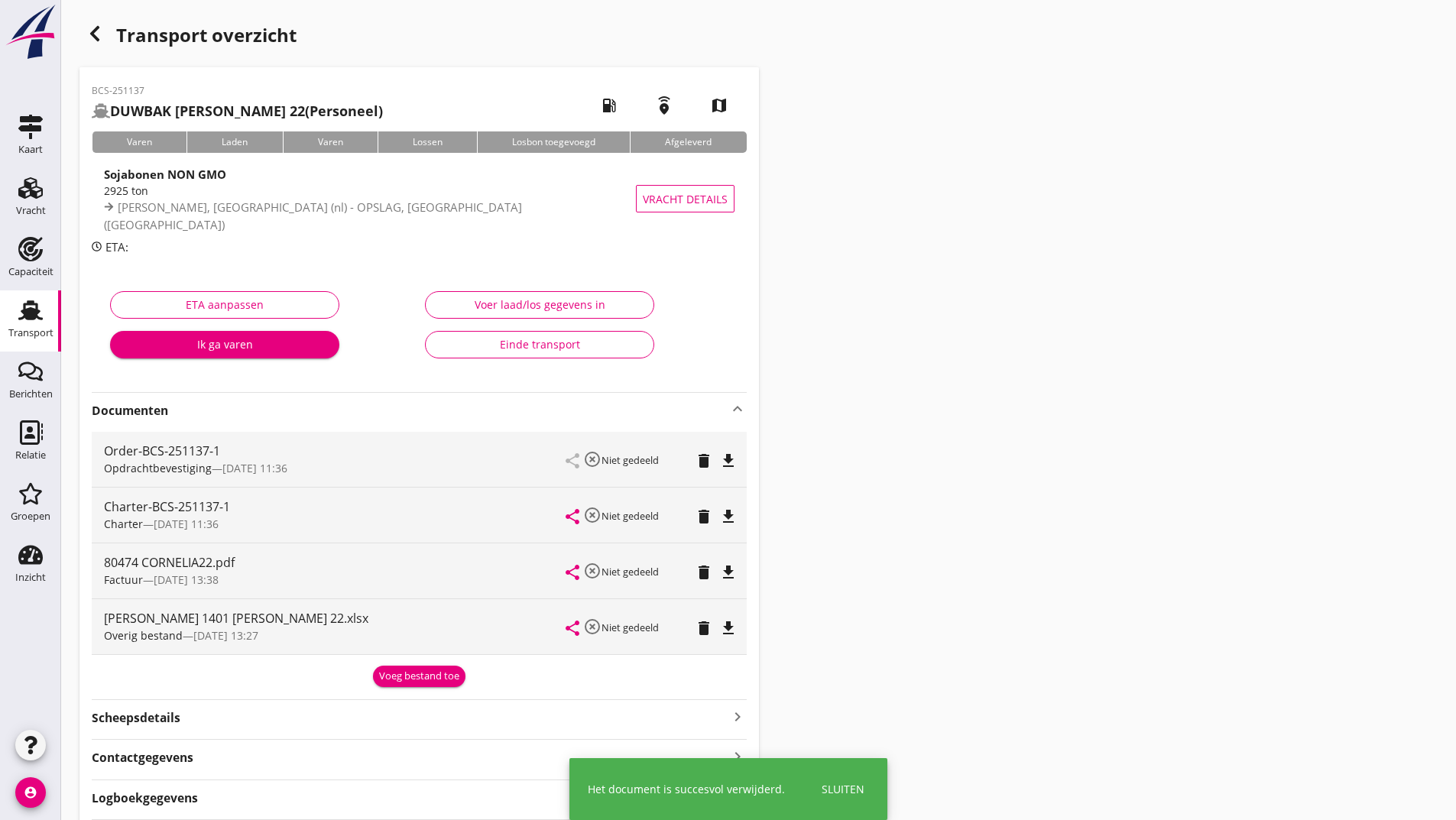
click at [399, 678] on div "Voeg bestand toe" at bounding box center [419, 677] width 81 height 15
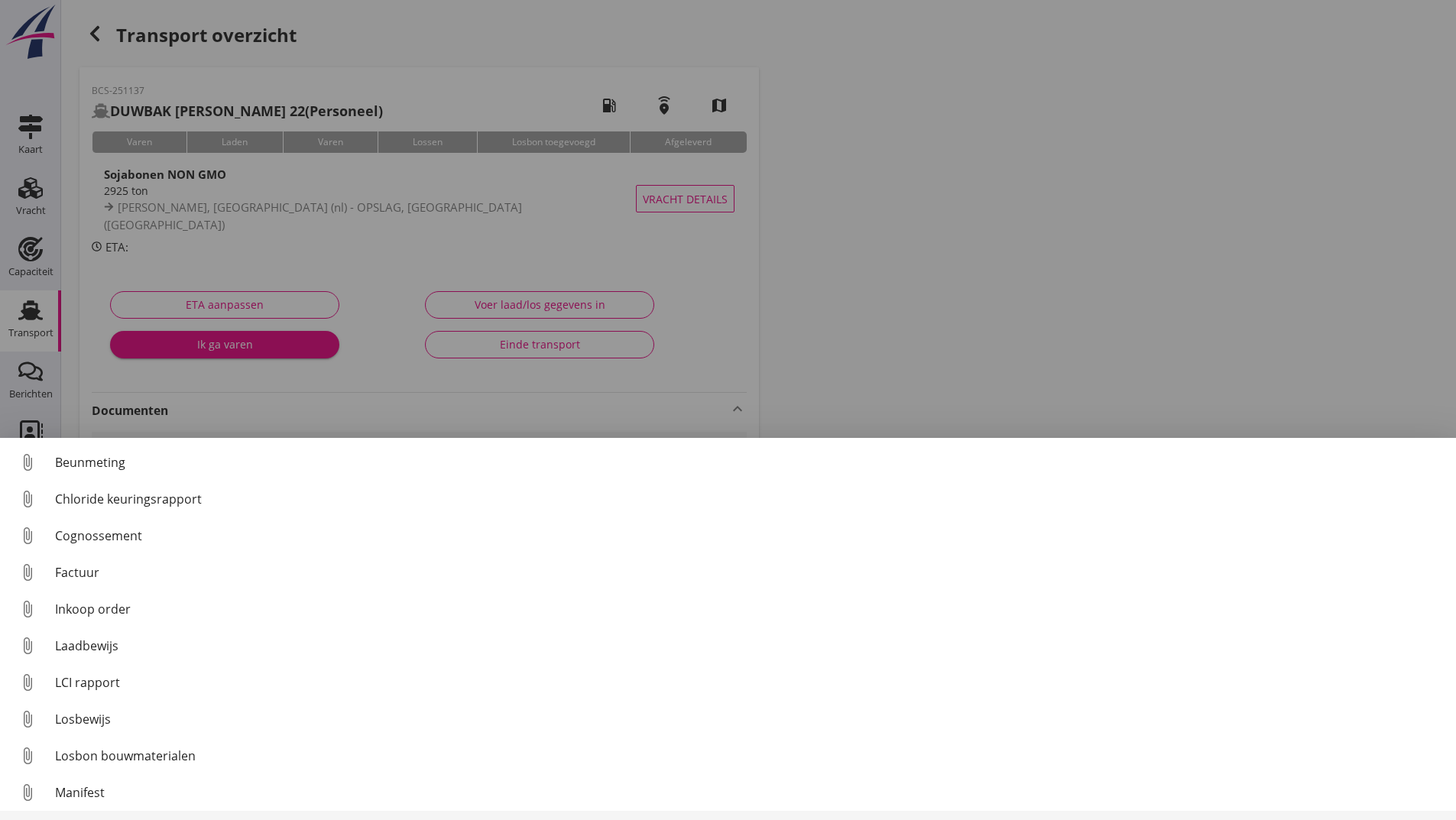
scroll to position [107, 0]
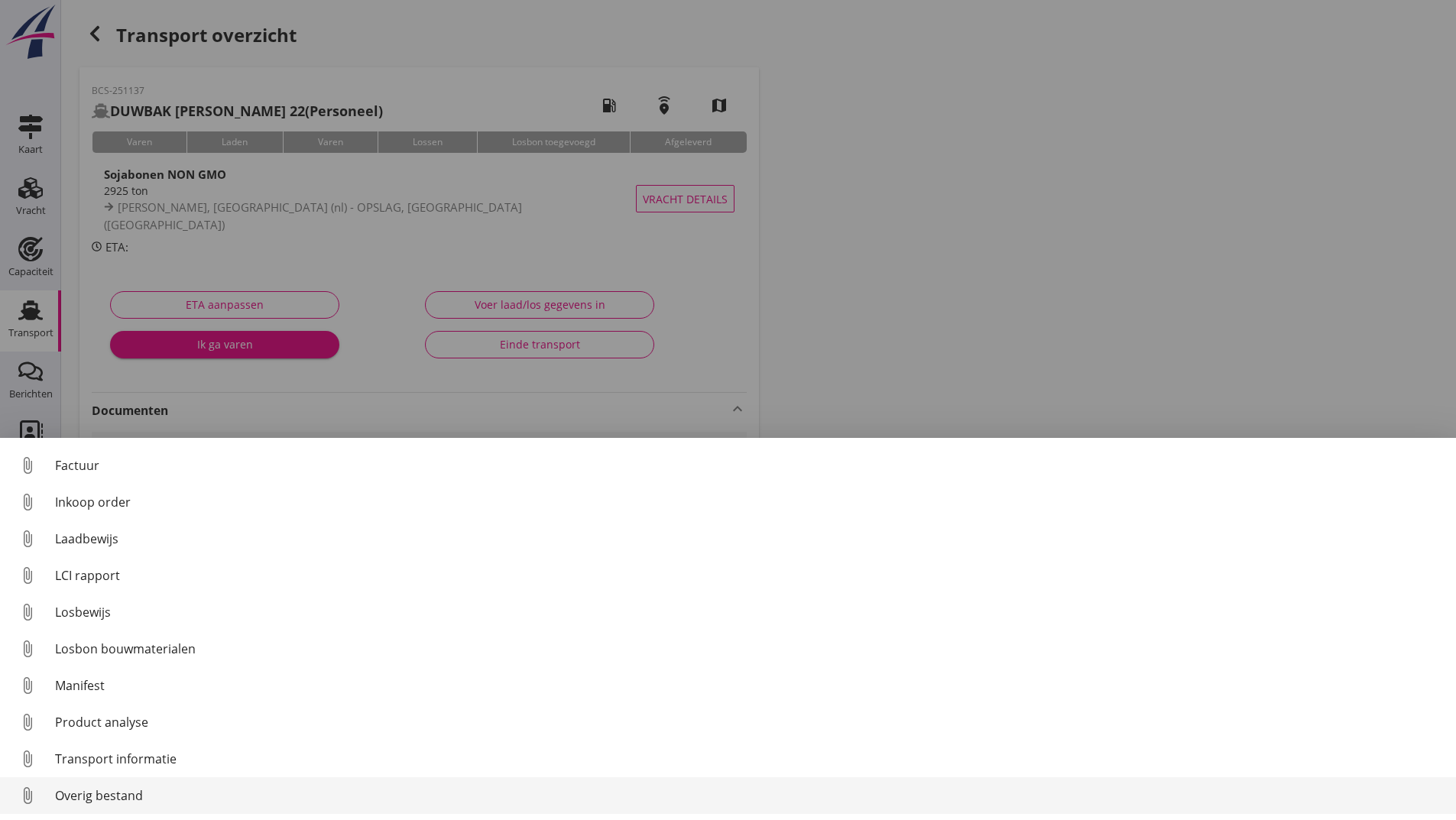
click at [132, 798] on div "Overig bestand" at bounding box center [749, 795] width 1389 height 18
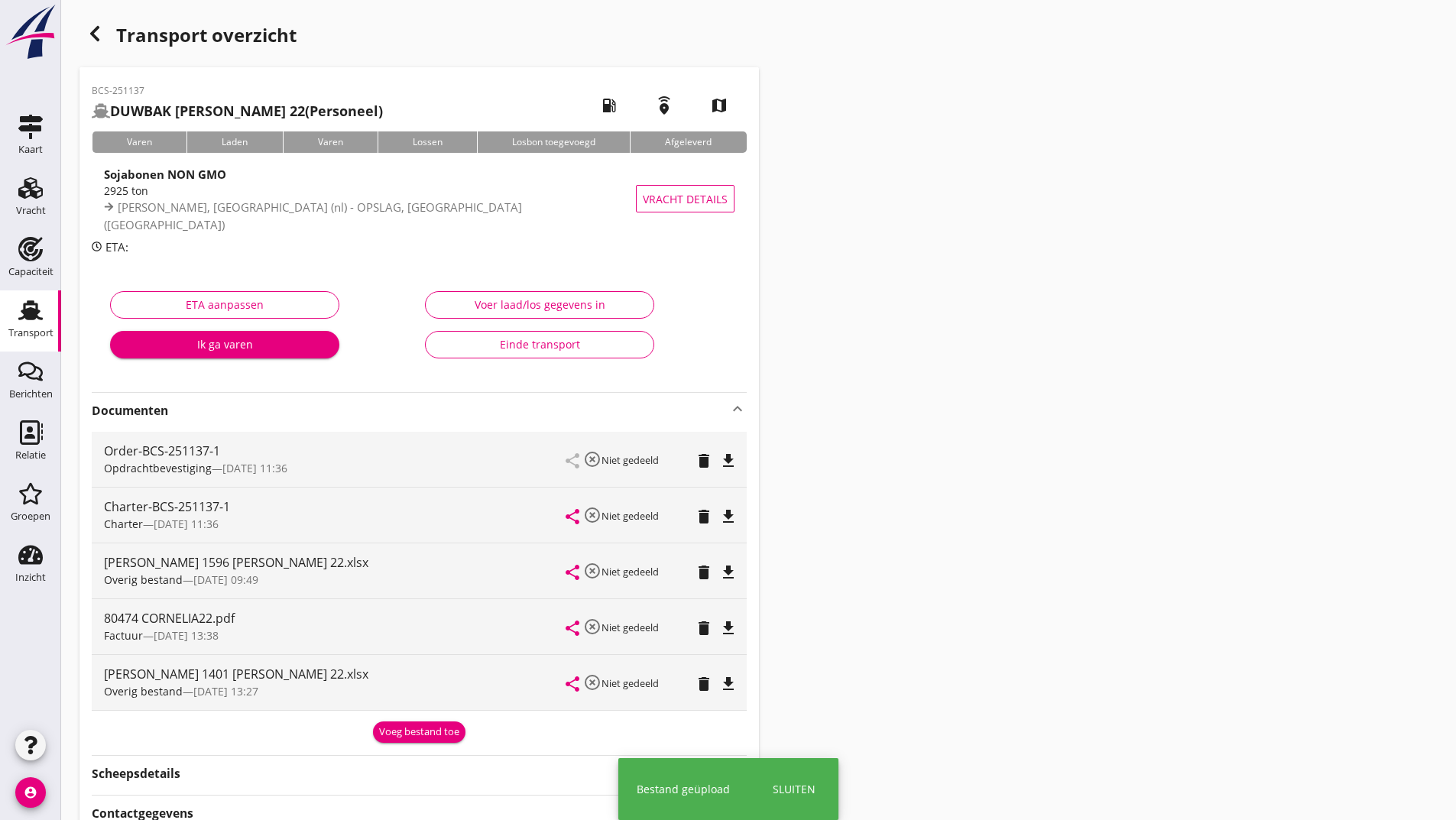
click at [92, 39] on icon "button" at bounding box center [94, 33] width 18 height 18
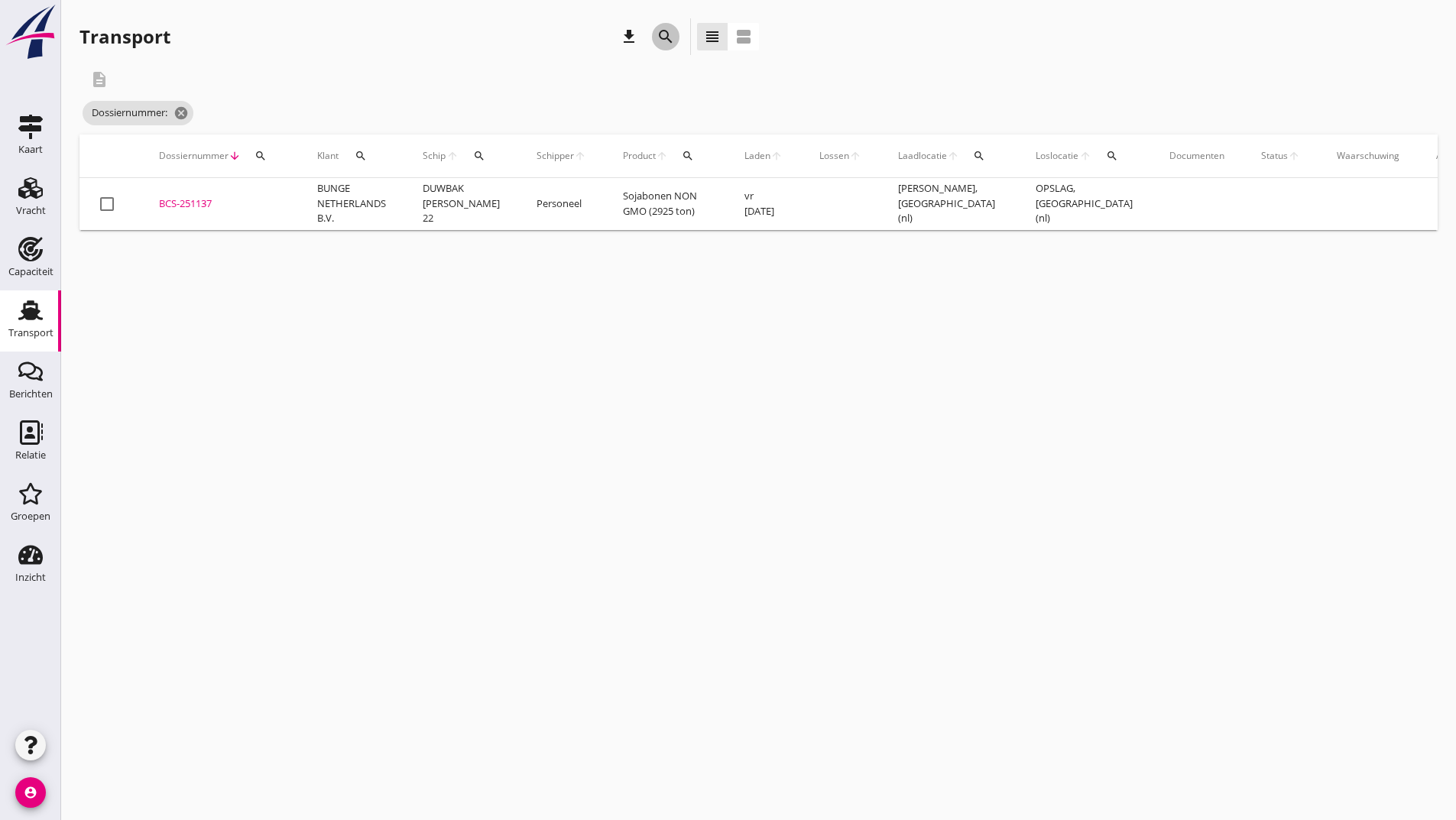
click at [658, 36] on icon "search" at bounding box center [665, 36] width 18 height 18
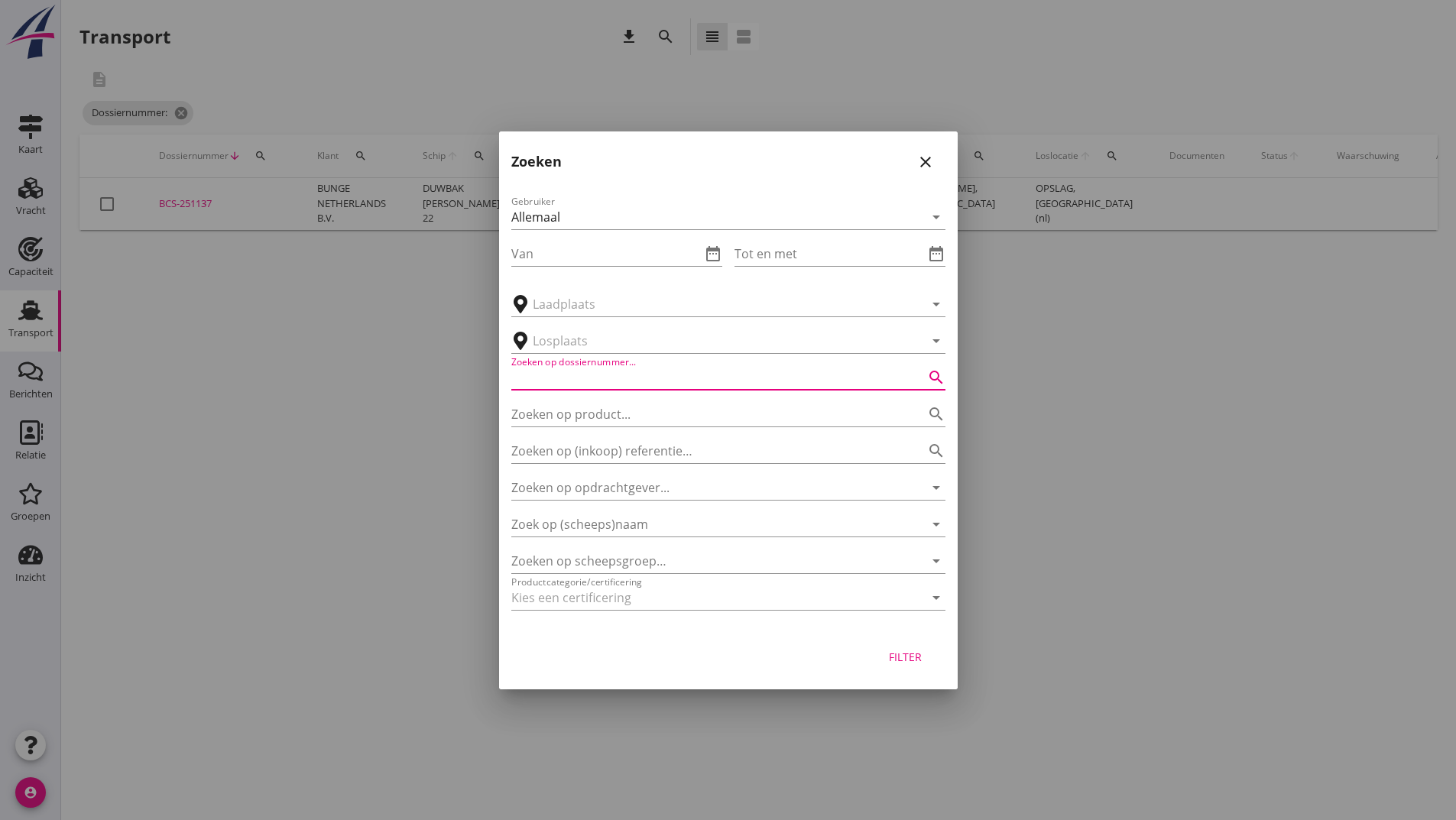
click at [594, 373] on input "Zoeken op dossiernummer..." at bounding box center [707, 378] width 391 height 25
type input "251245"
click at [897, 653] on div "Filter" at bounding box center [905, 657] width 43 height 16
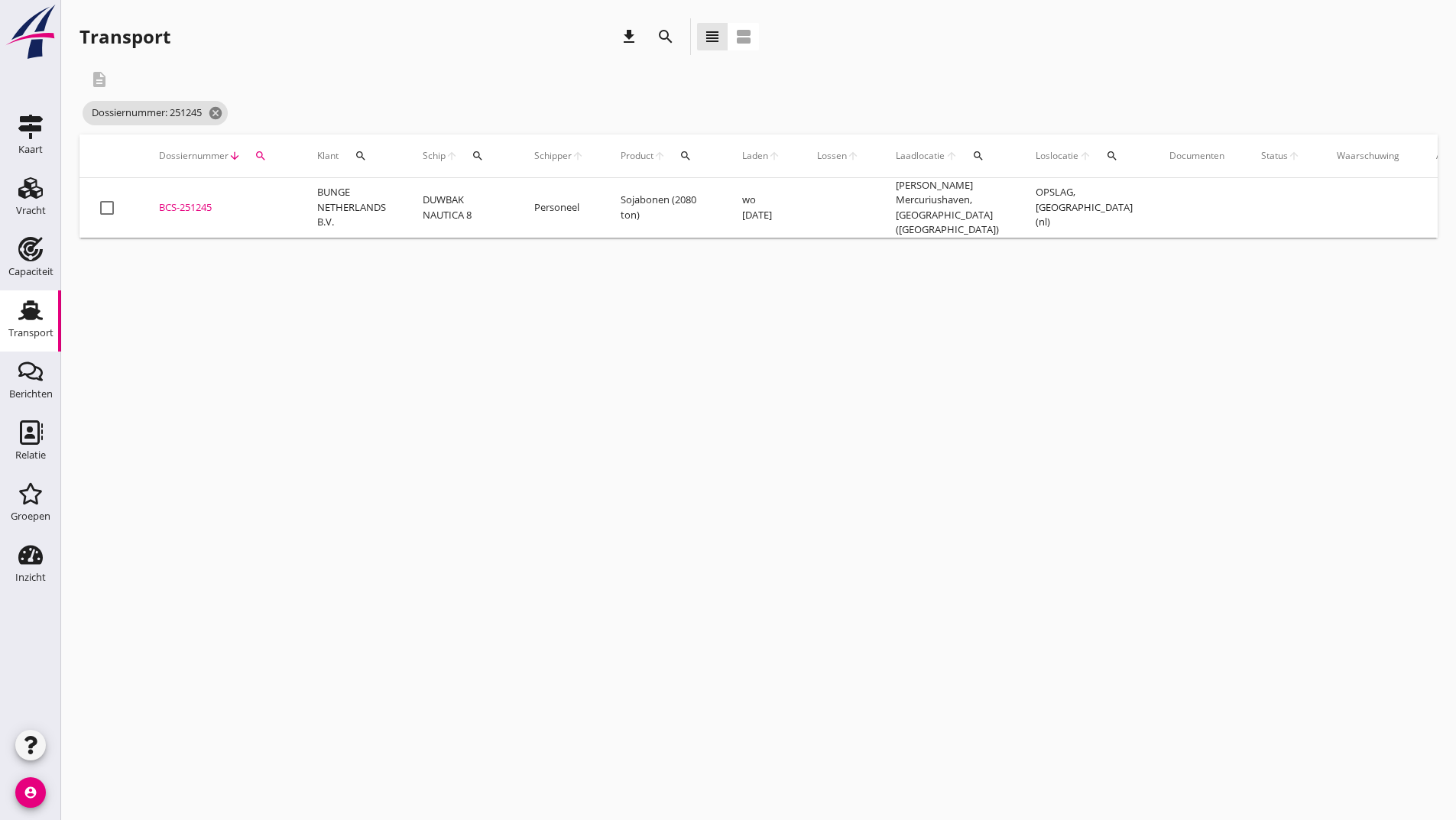
drag, startPoint x: 197, startPoint y: 206, endPoint x: 215, endPoint y: 224, distance: 25.5
click at [197, 206] on div "BCS-251245" at bounding box center [220, 208] width 121 height 15
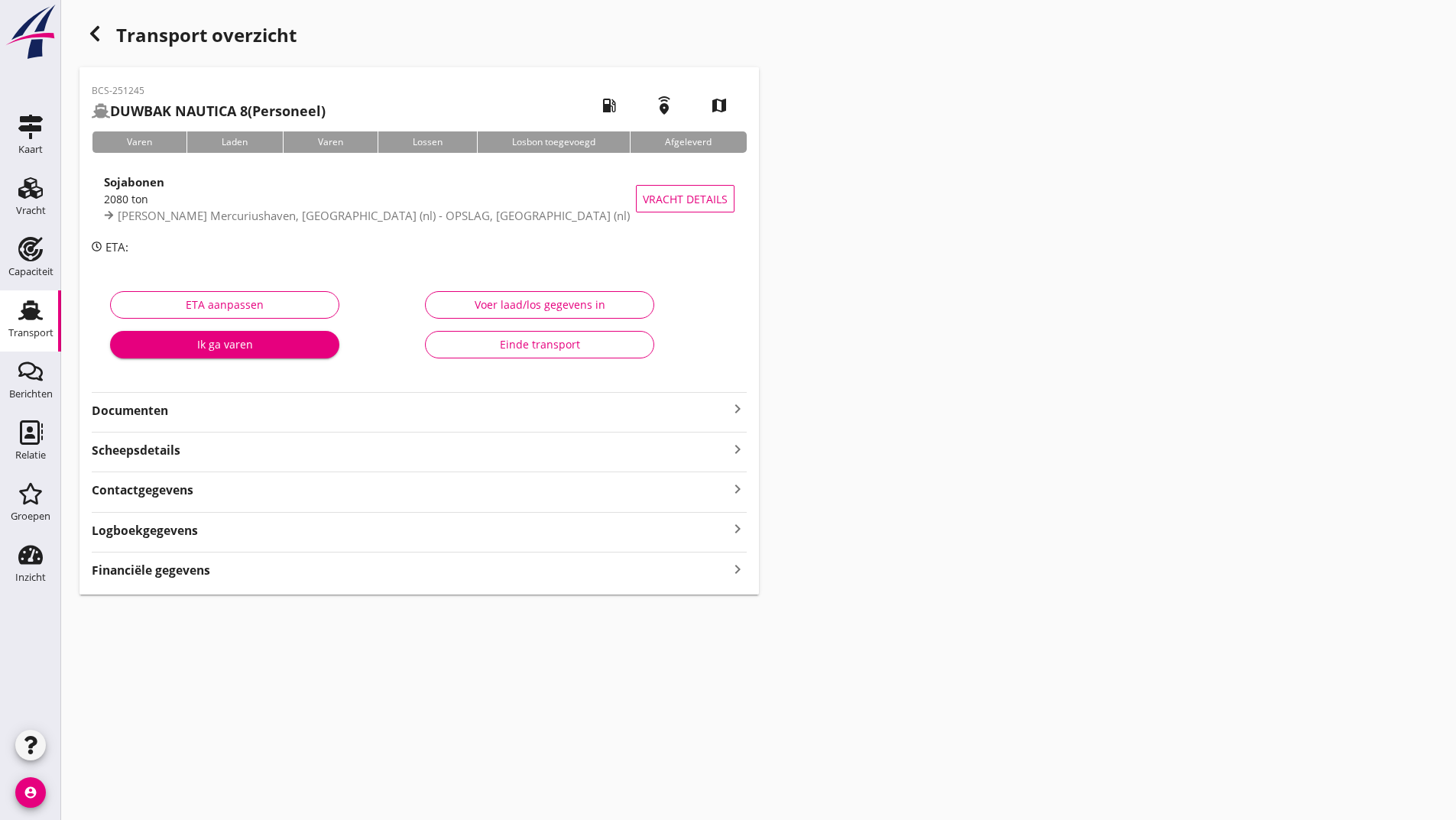
click at [156, 415] on strong "Documenten" at bounding box center [410, 411] width 637 height 18
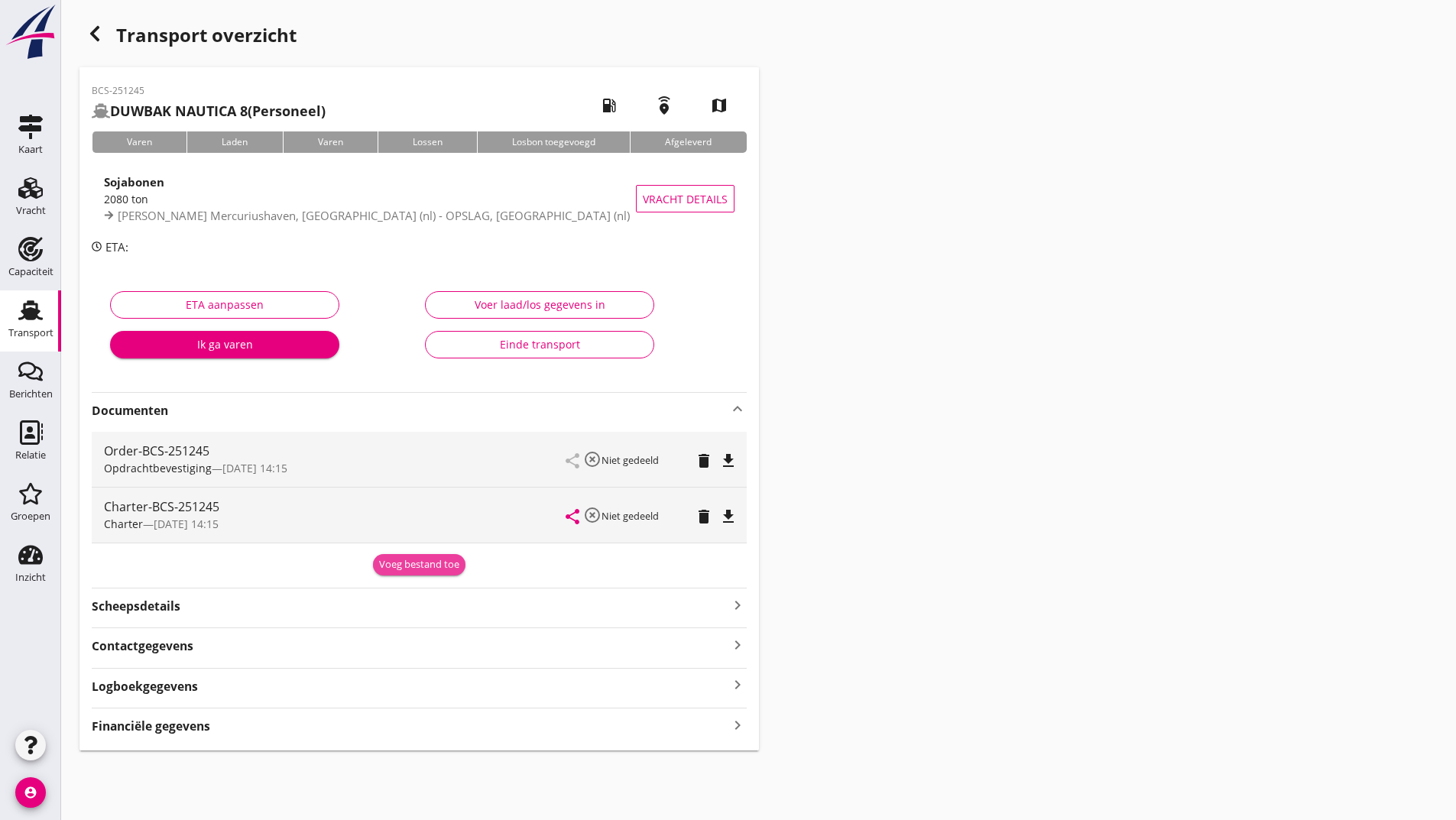
click at [417, 571] on div "Voeg bestand toe" at bounding box center [419, 565] width 81 height 15
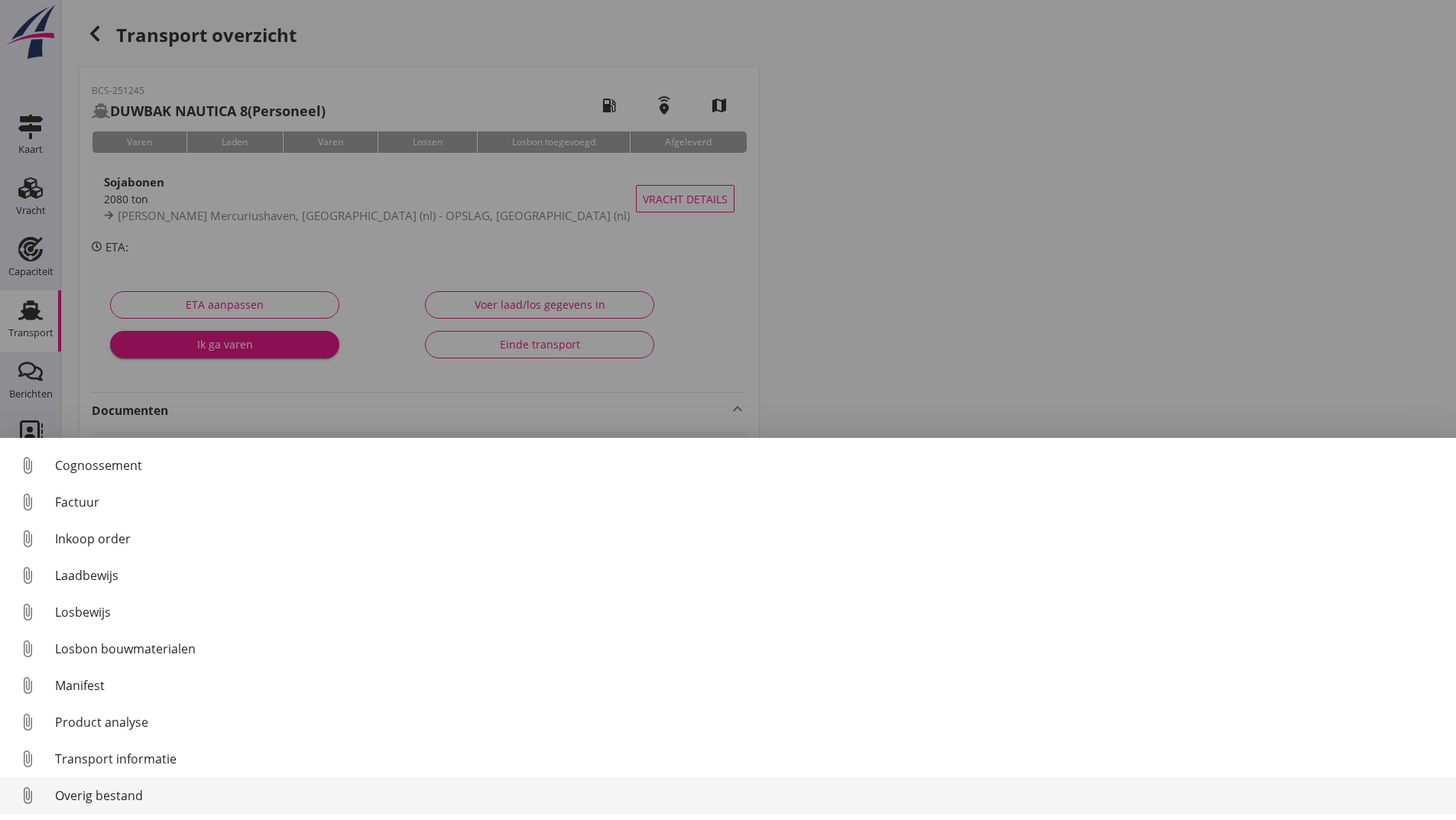
scroll to position [107, 0]
click at [123, 792] on div "Overig bestand" at bounding box center [749, 795] width 1389 height 18
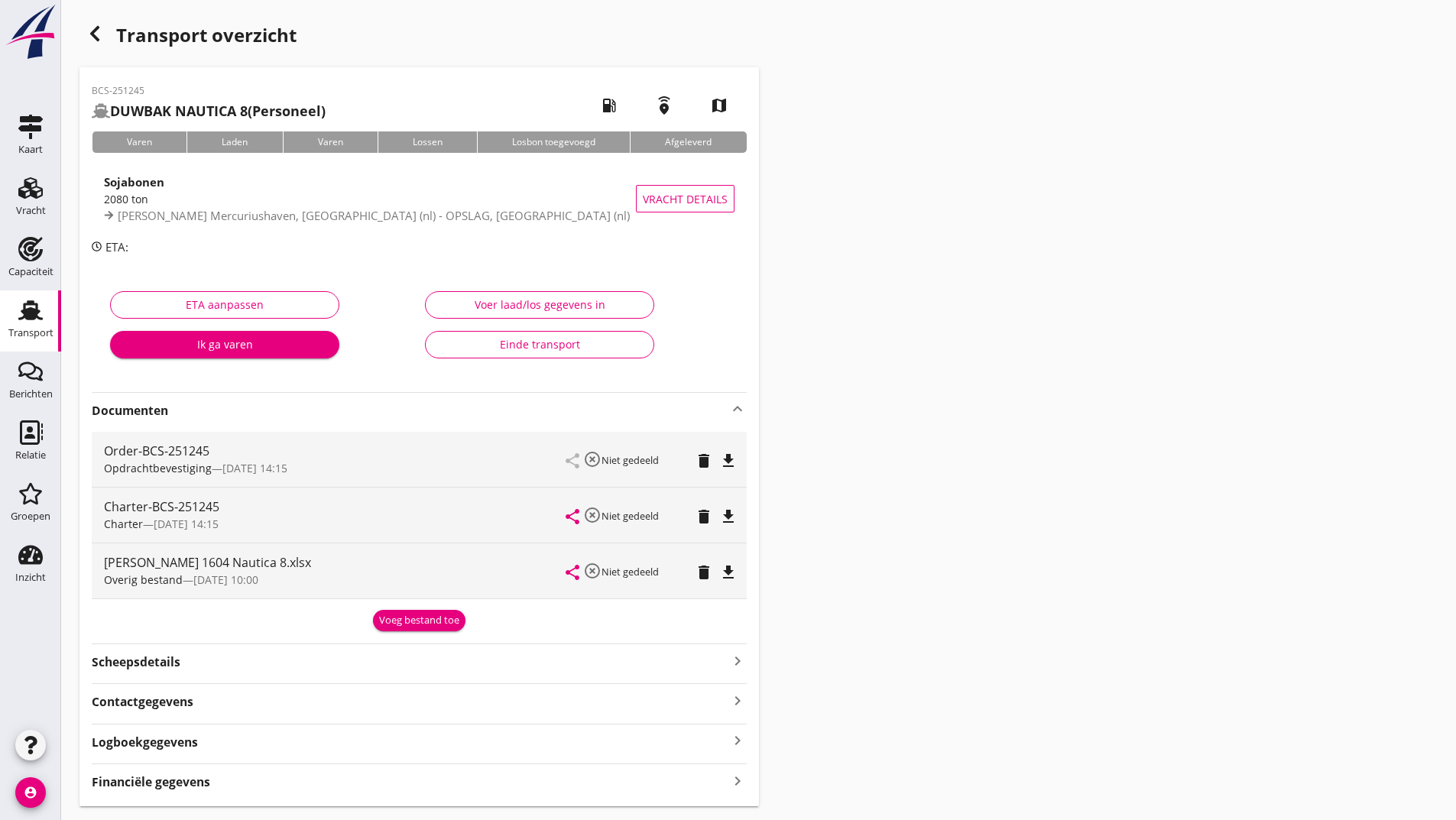
click at [96, 37] on icon "button" at bounding box center [94, 33] width 18 height 18
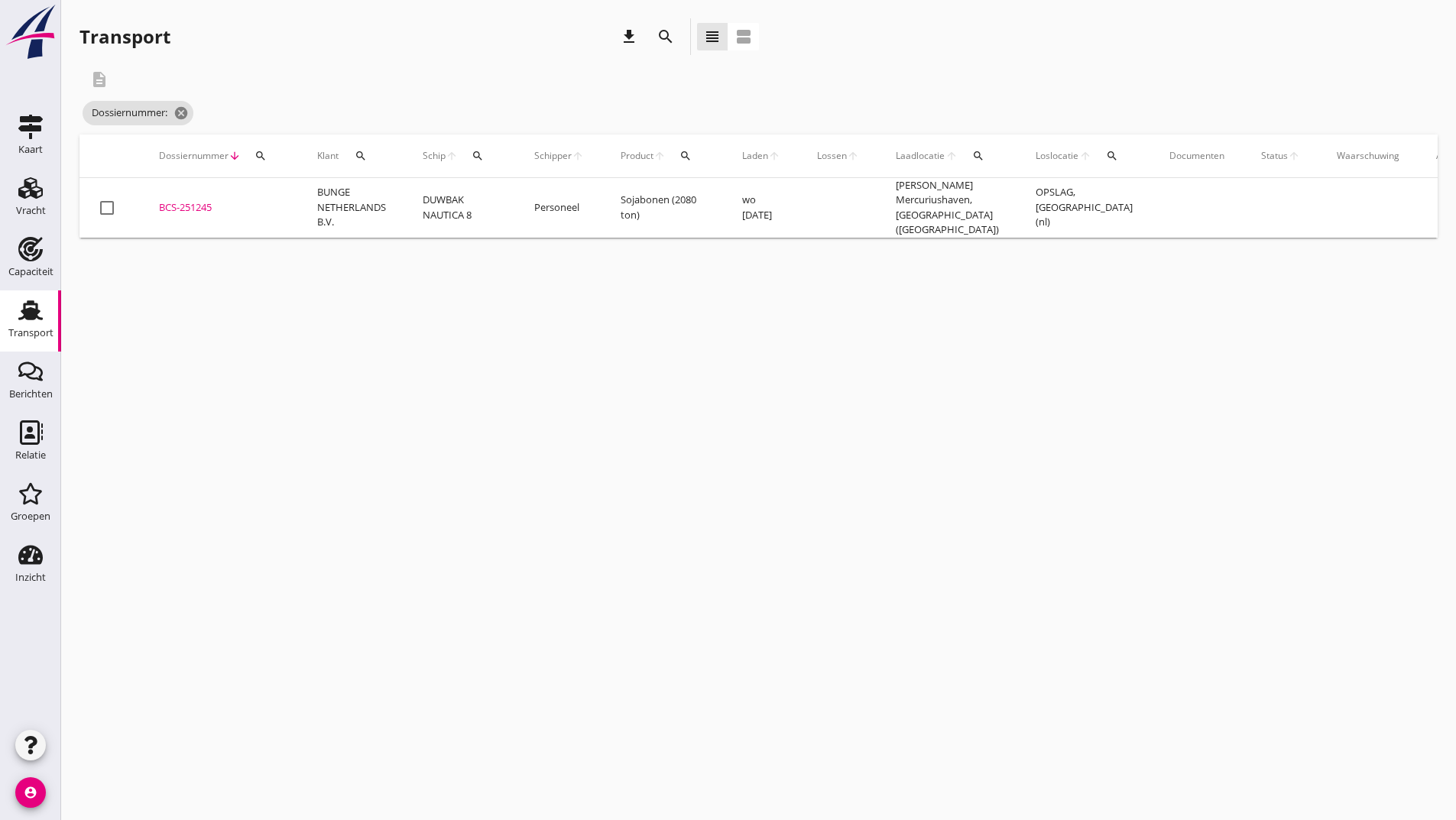
click at [665, 37] on icon "search" at bounding box center [665, 36] width 18 height 18
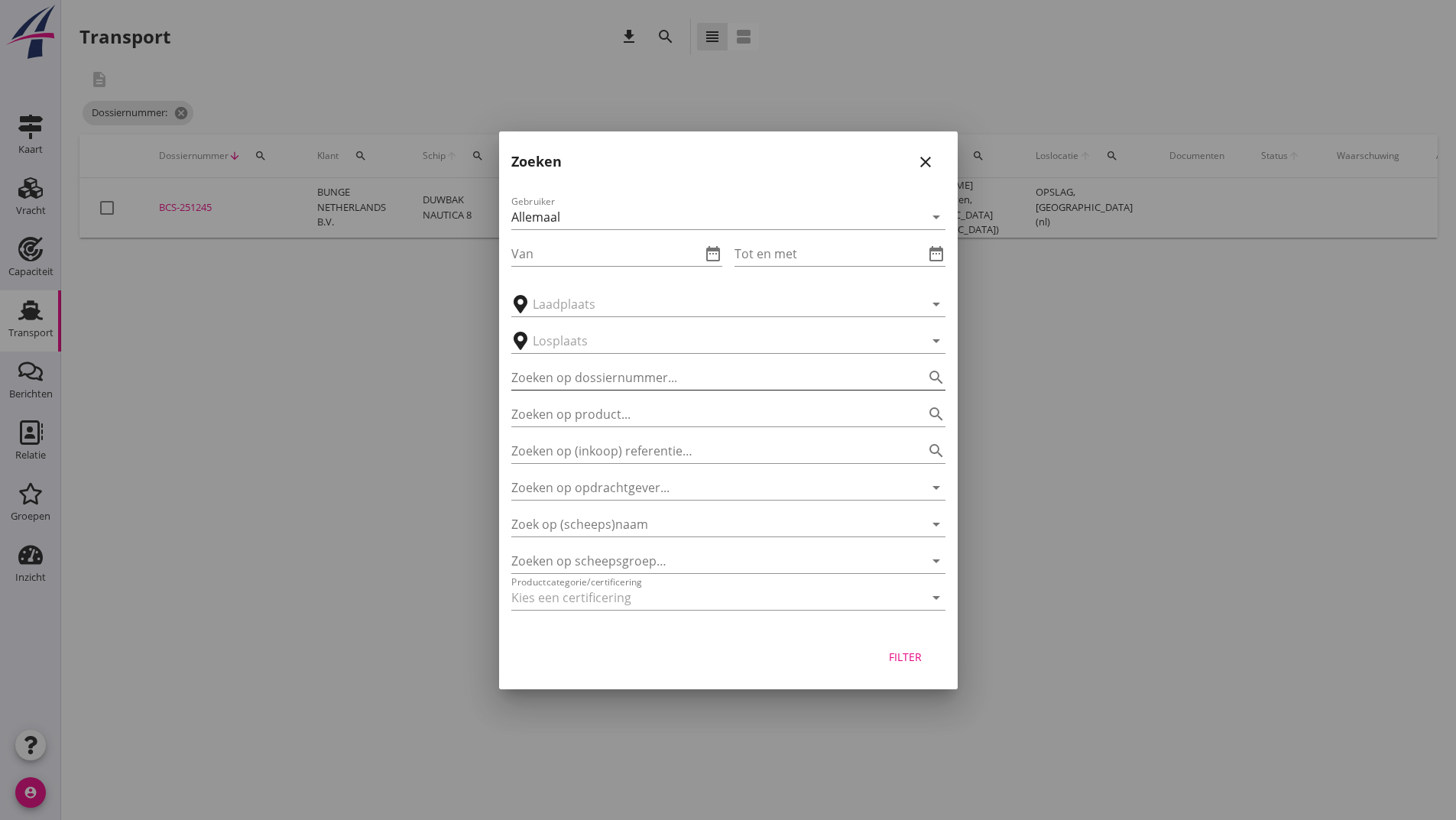
click at [605, 382] on input "Zoeken op dossiernummer..." at bounding box center [707, 378] width 391 height 25
type input "251154"
click at [895, 662] on div "Filter" at bounding box center [905, 657] width 43 height 16
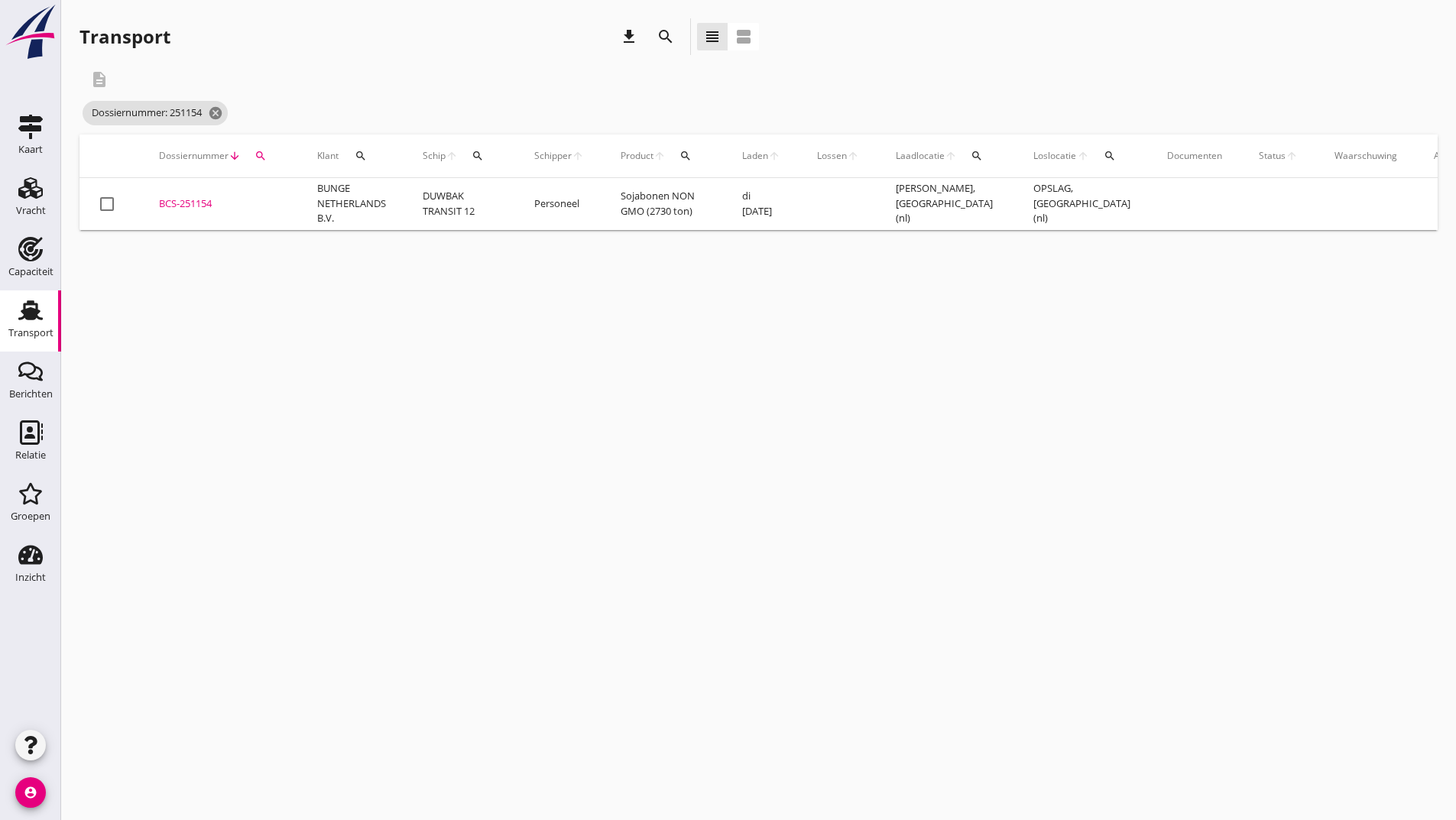
drag, startPoint x: 184, startPoint y: 205, endPoint x: 196, endPoint y: 218, distance: 17.7
click at [187, 208] on div "BCS-251154" at bounding box center [220, 204] width 121 height 15
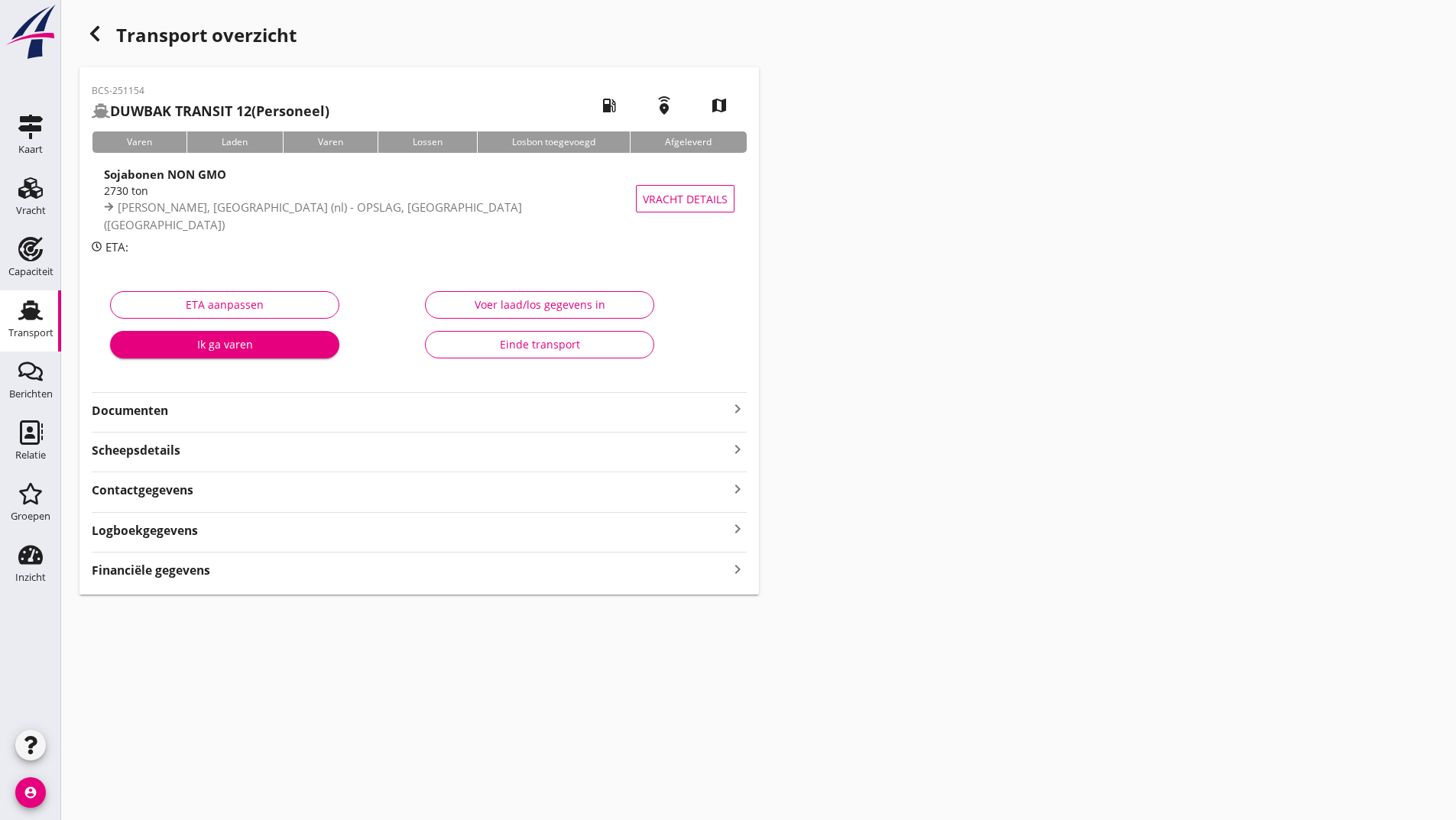
click at [159, 412] on strong "Documenten" at bounding box center [410, 411] width 637 height 18
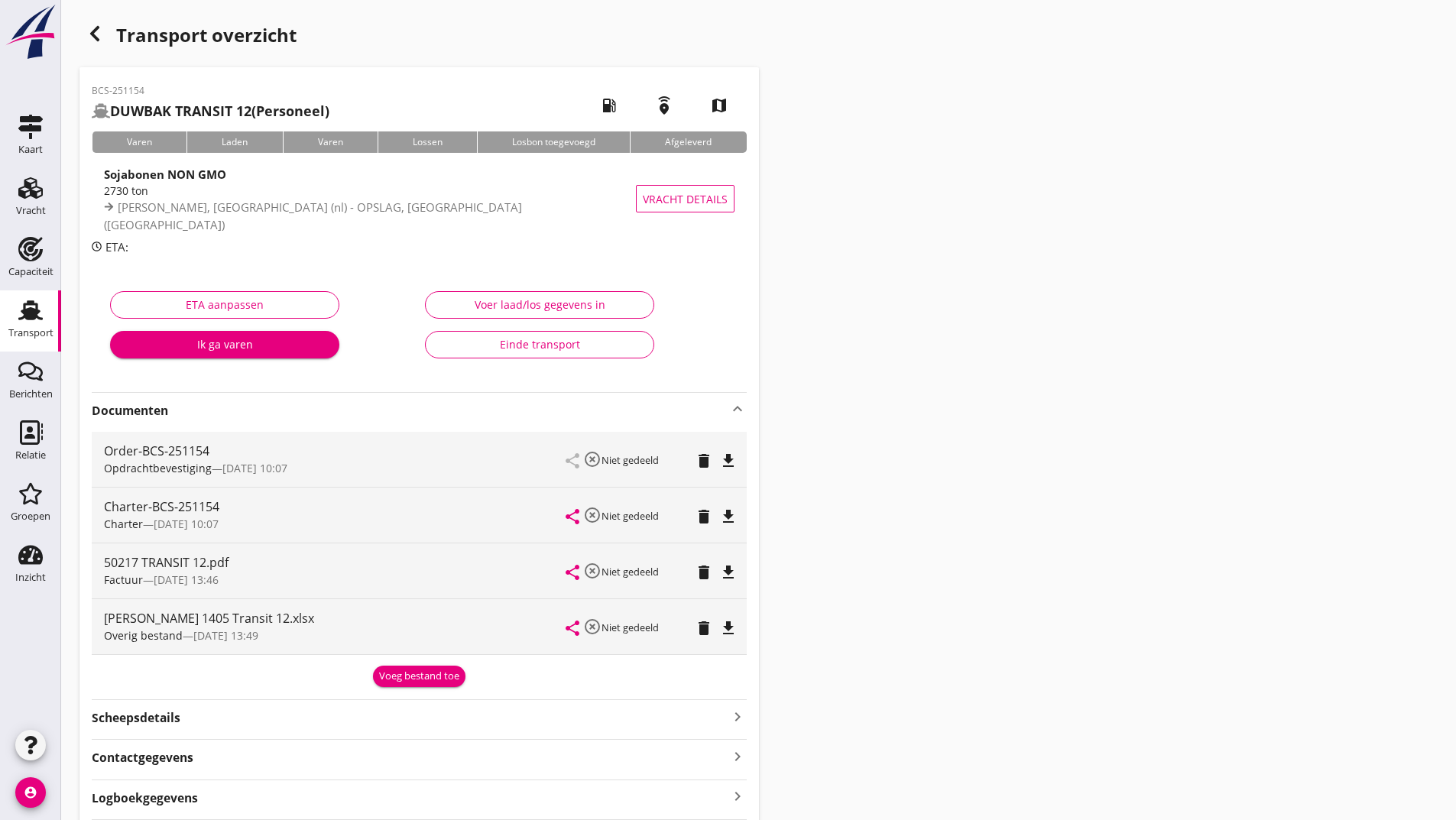
click at [700, 522] on icon "delete" at bounding box center [703, 516] width 18 height 18
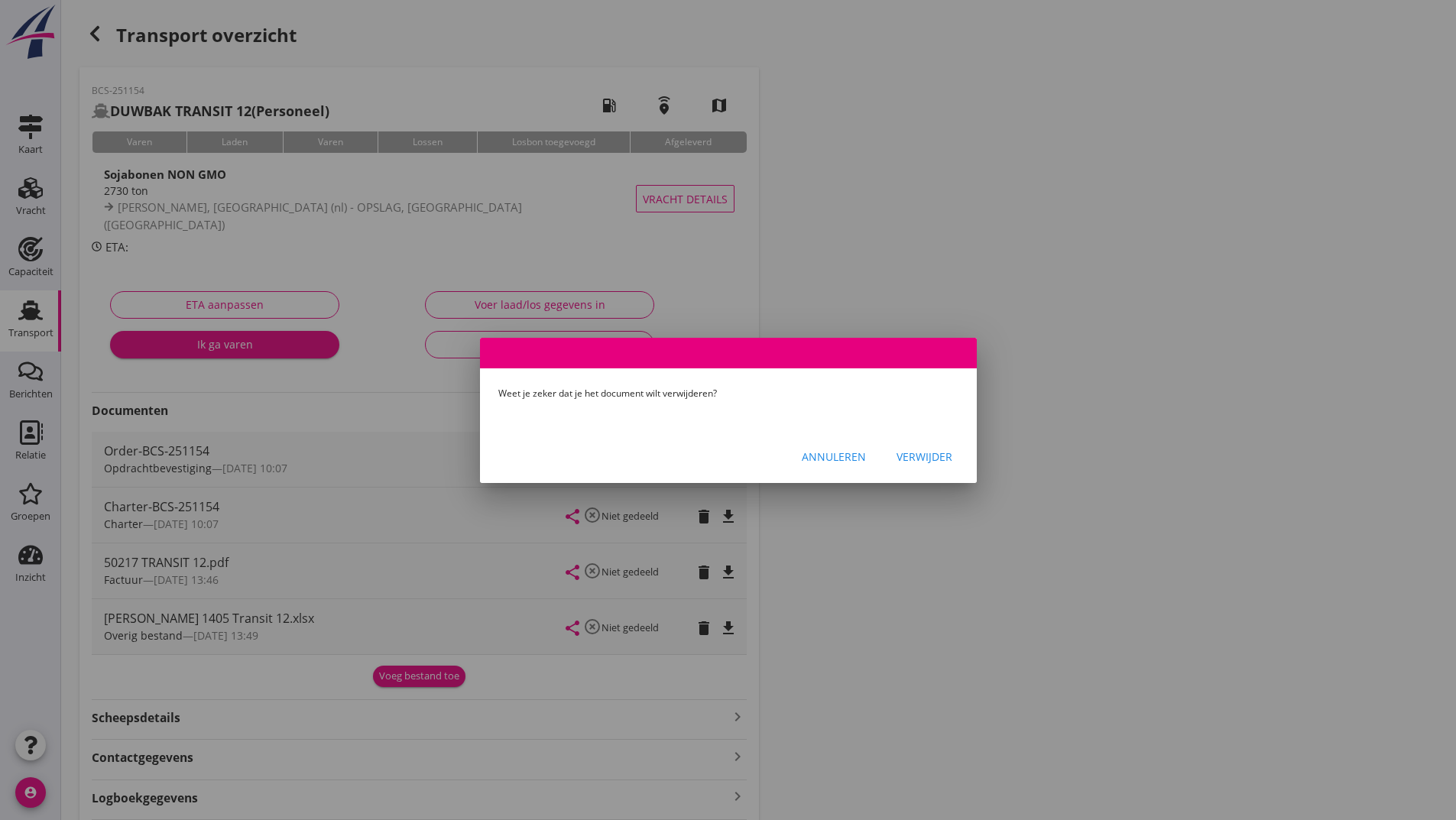
click at [913, 459] on div "Verwijder" at bounding box center [924, 457] width 56 height 16
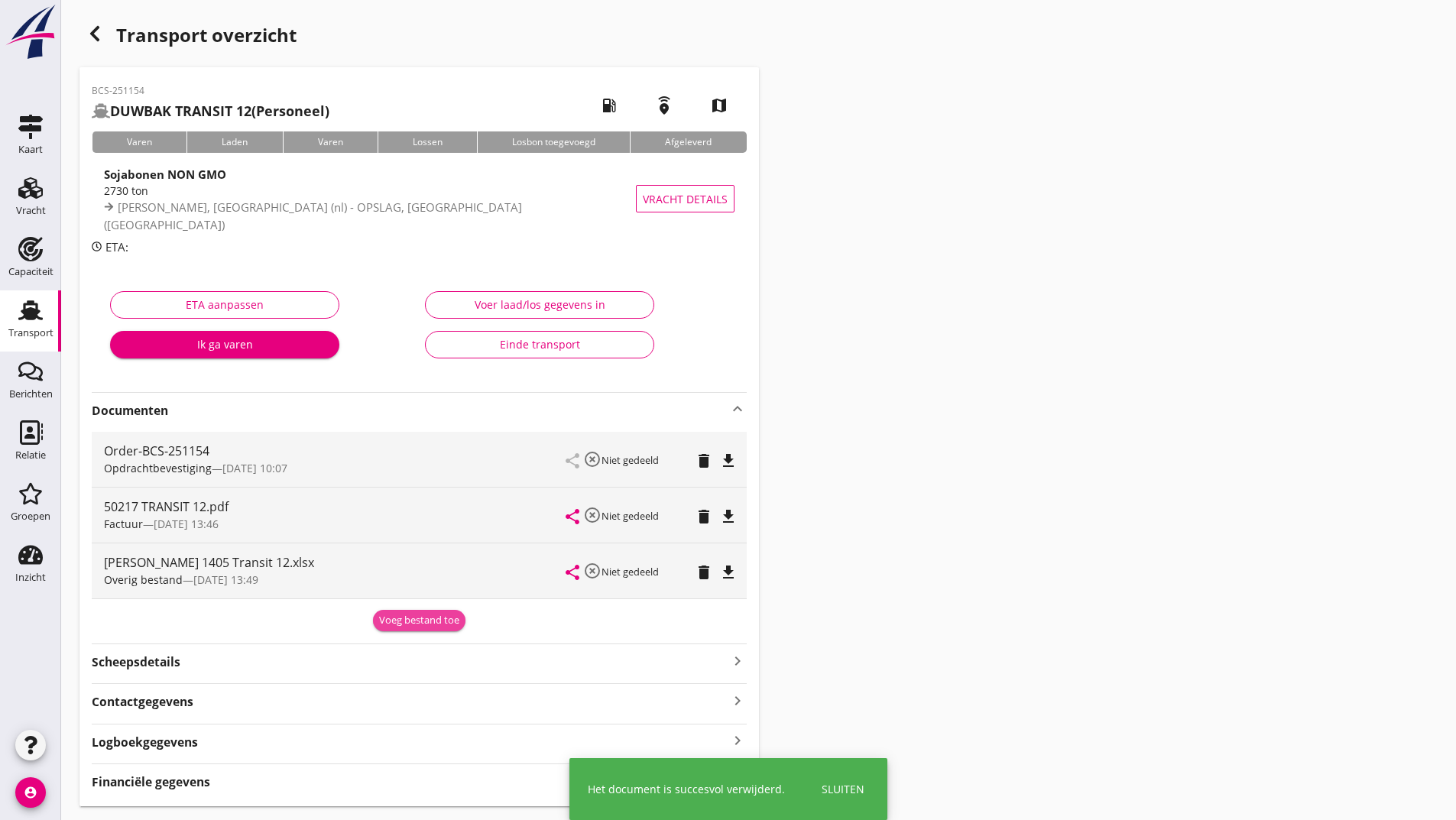
click at [401, 629] on button "Voeg bestand toe" at bounding box center [419, 621] width 92 height 22
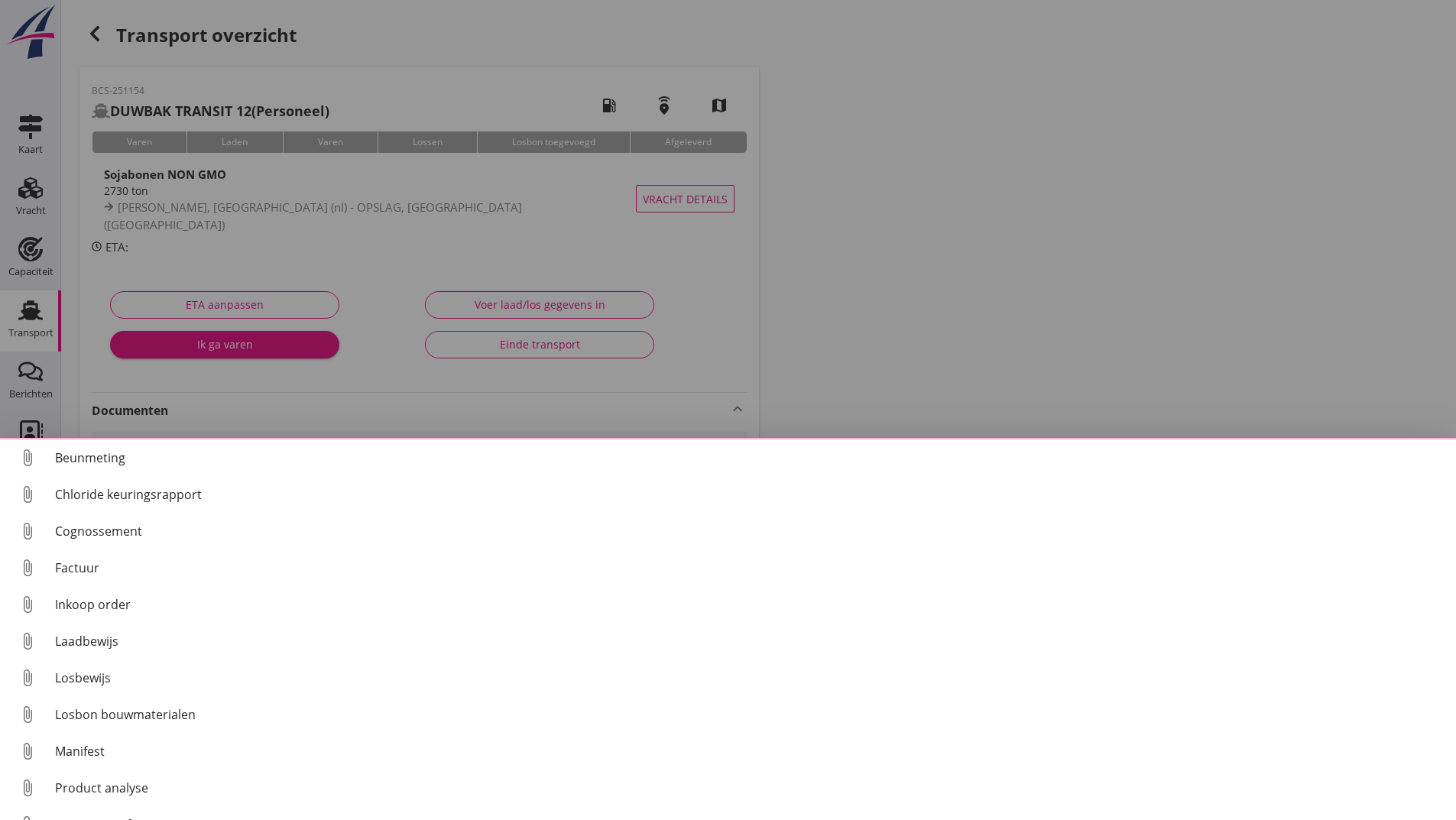
scroll to position [65, 0]
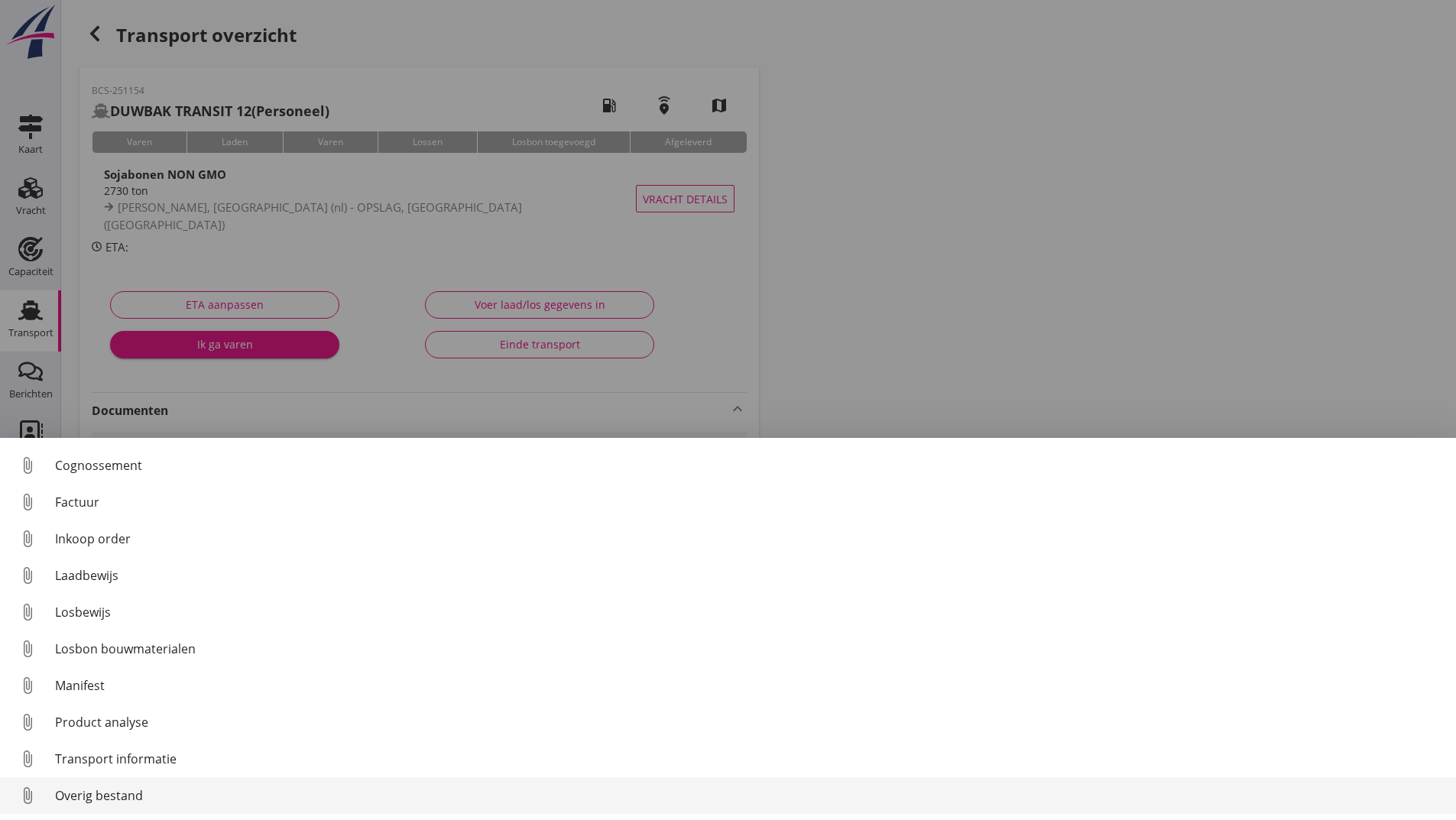
click at [107, 791] on div "Overig bestand" at bounding box center [749, 795] width 1389 height 18
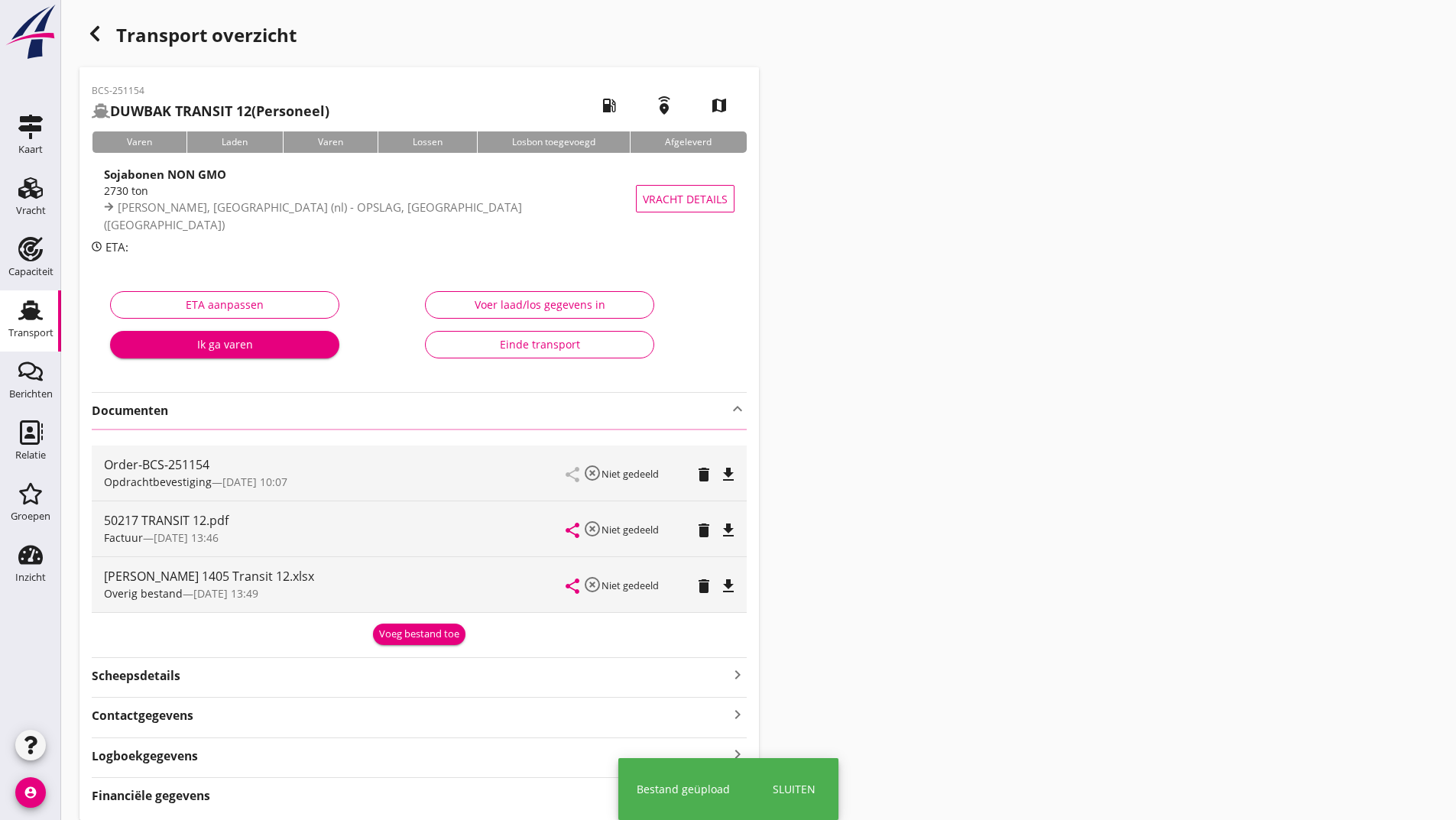
click at [96, 33] on icon "button" at bounding box center [94, 33] width 18 height 18
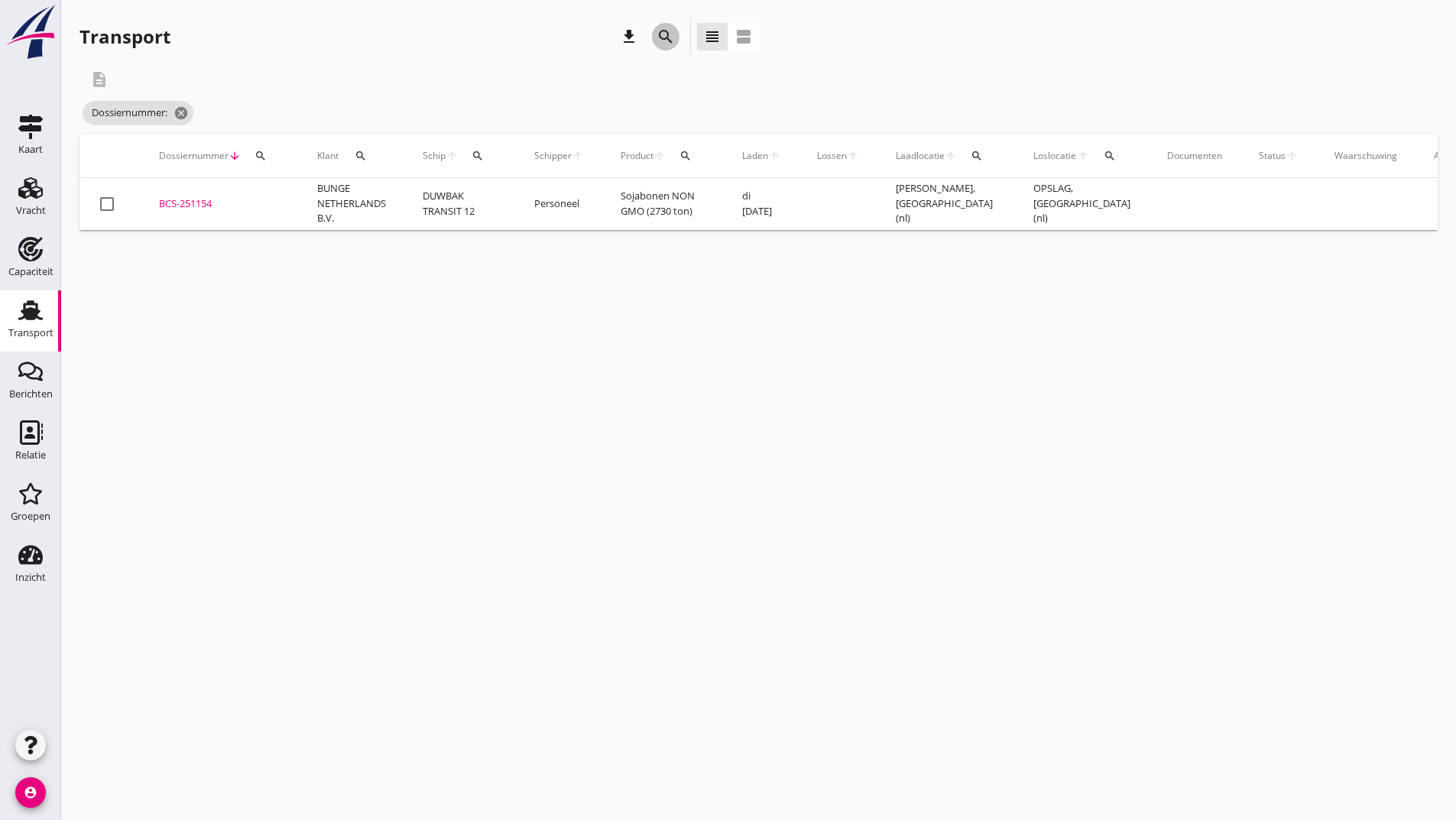
click at [660, 40] on icon "search" at bounding box center [665, 36] width 18 height 18
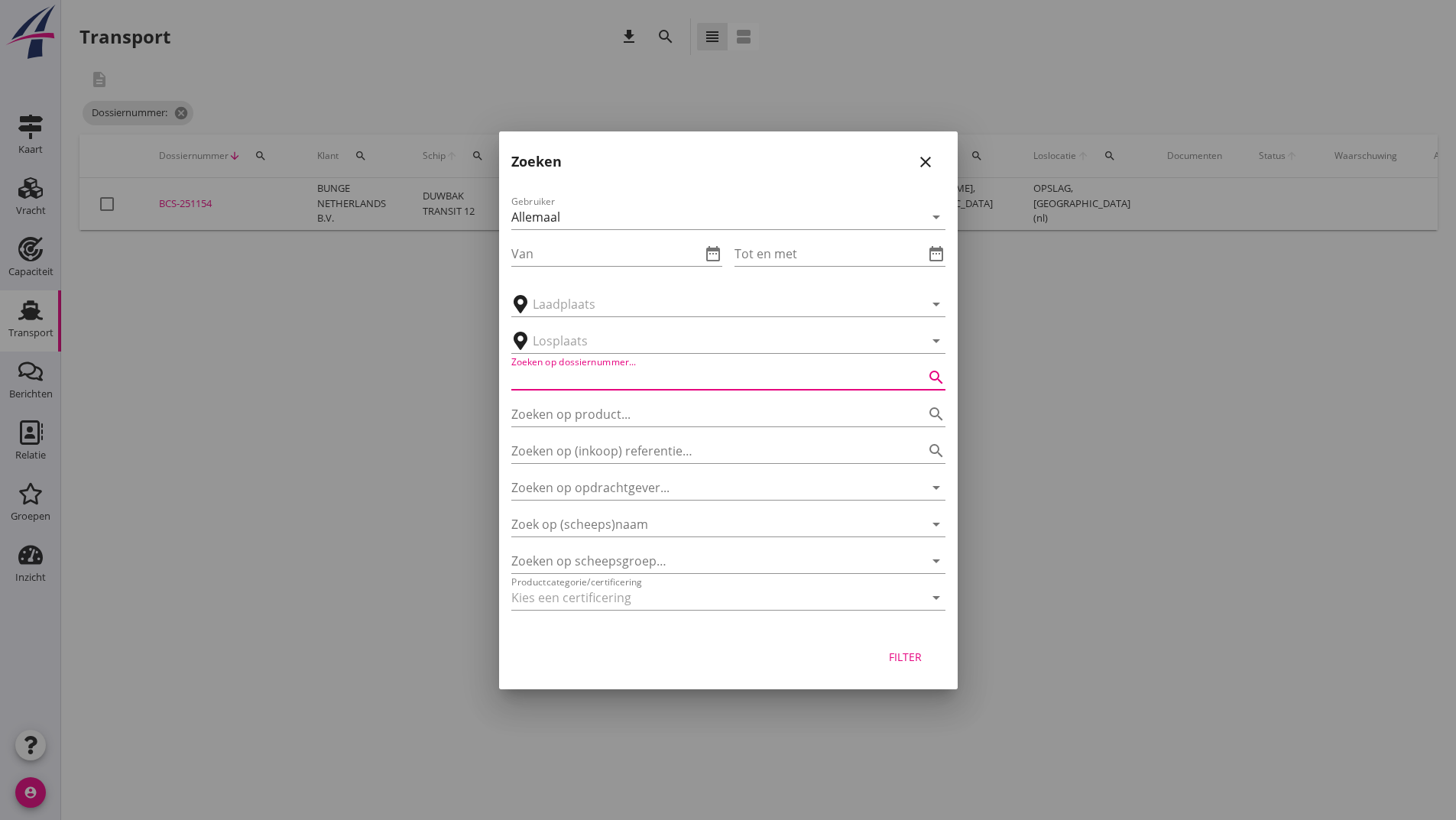
click at [622, 382] on input "Zoeken op dossiernummer..." at bounding box center [707, 378] width 391 height 25
type input "251302"
click at [908, 654] on div "Filter" at bounding box center [905, 657] width 43 height 16
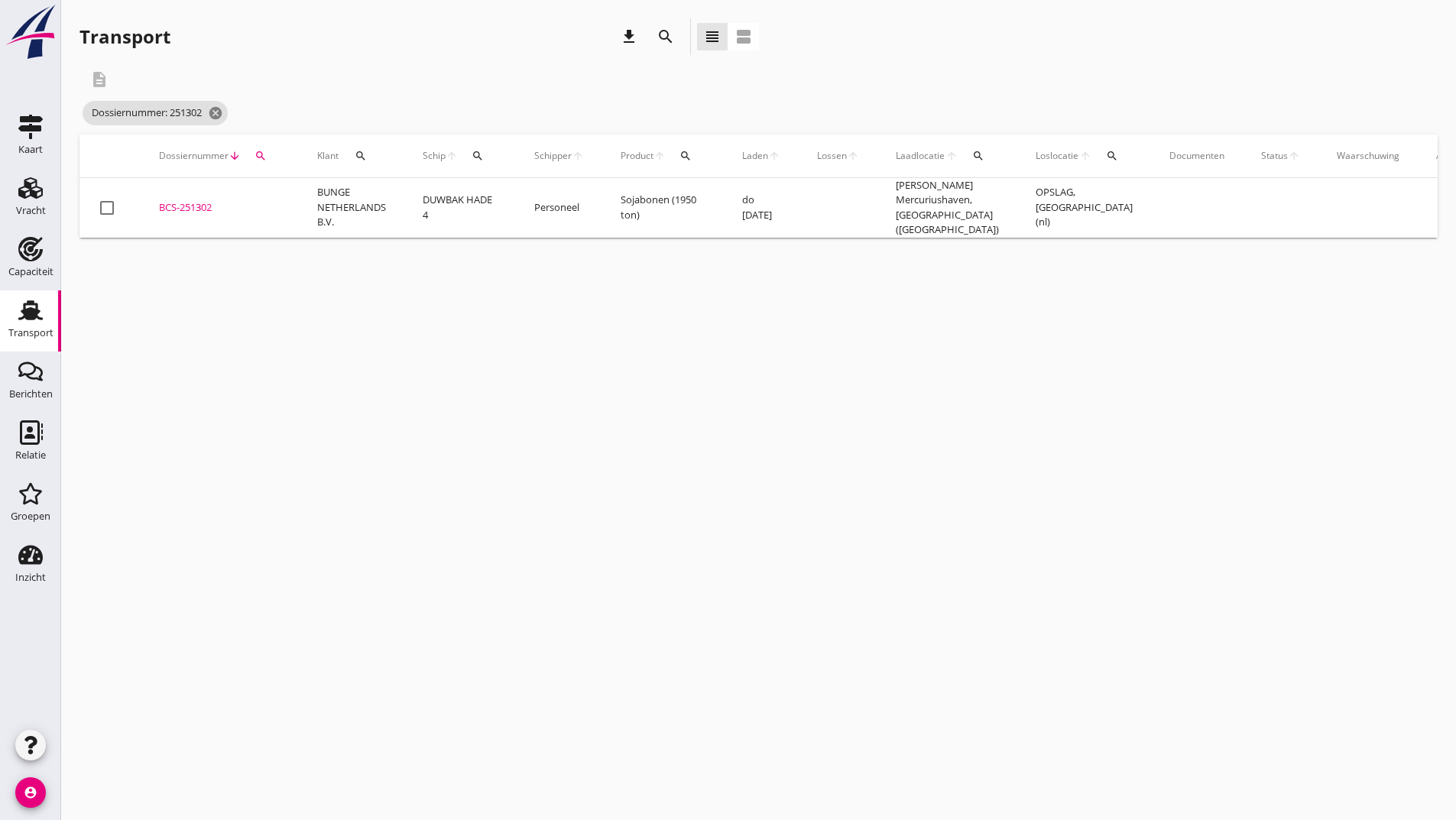
click at [194, 206] on div "BCS-251302" at bounding box center [220, 208] width 121 height 15
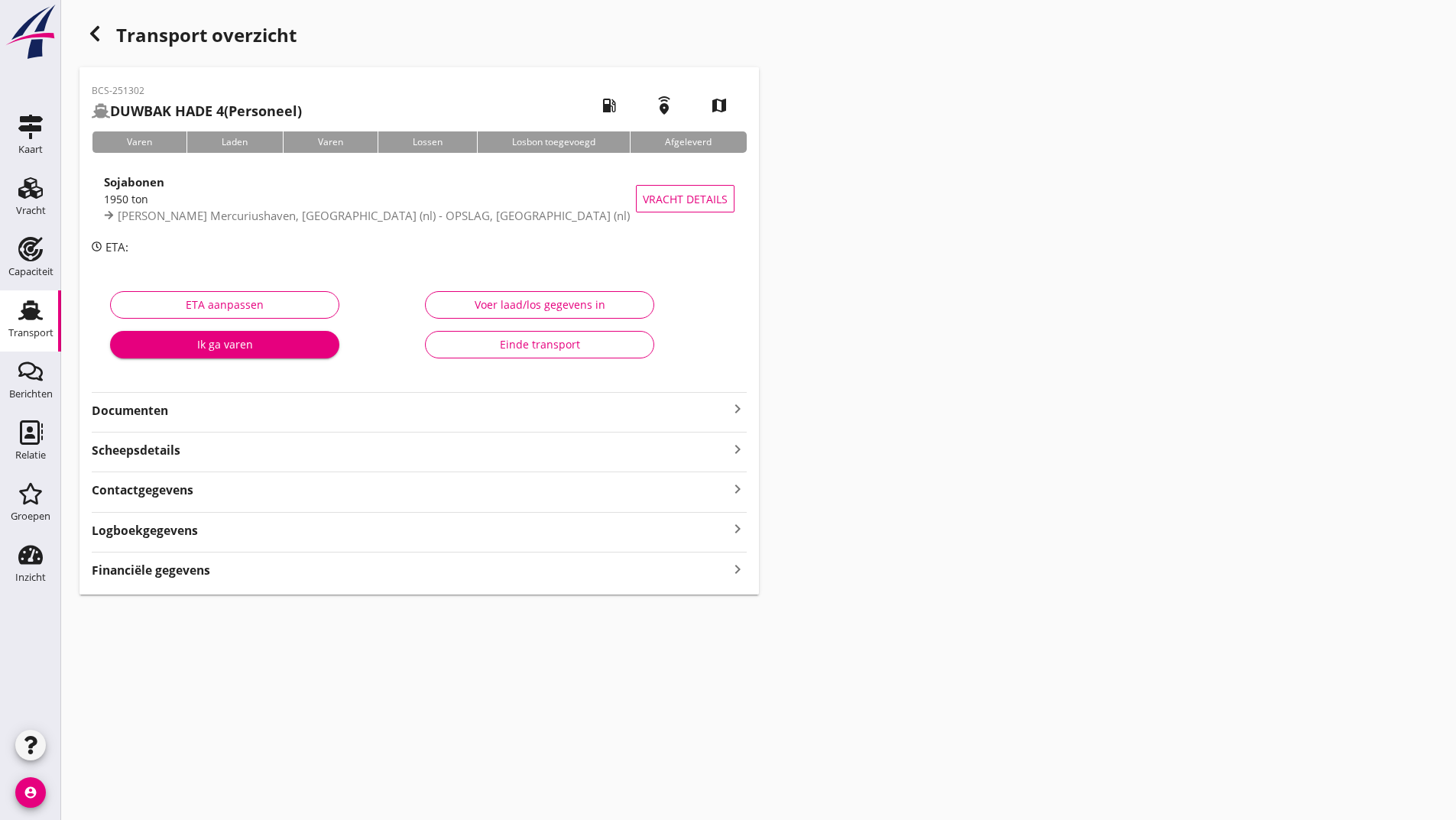
drag, startPoint x: 171, startPoint y: 410, endPoint x: 197, endPoint y: 422, distance: 28.6
click at [171, 411] on strong "Documenten" at bounding box center [410, 411] width 637 height 18
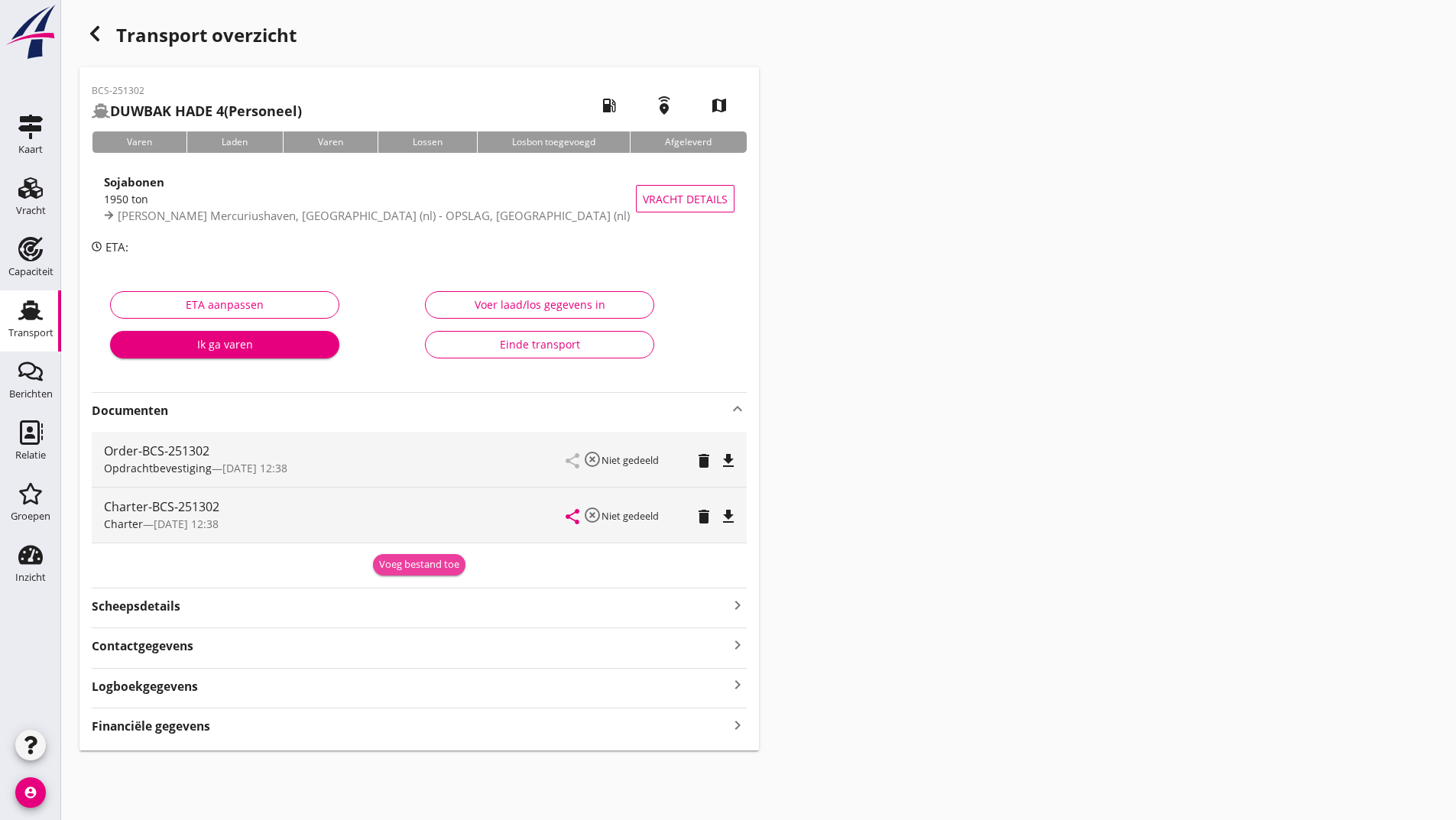
click at [376, 566] on button "Voeg bestand toe" at bounding box center [419, 565] width 92 height 22
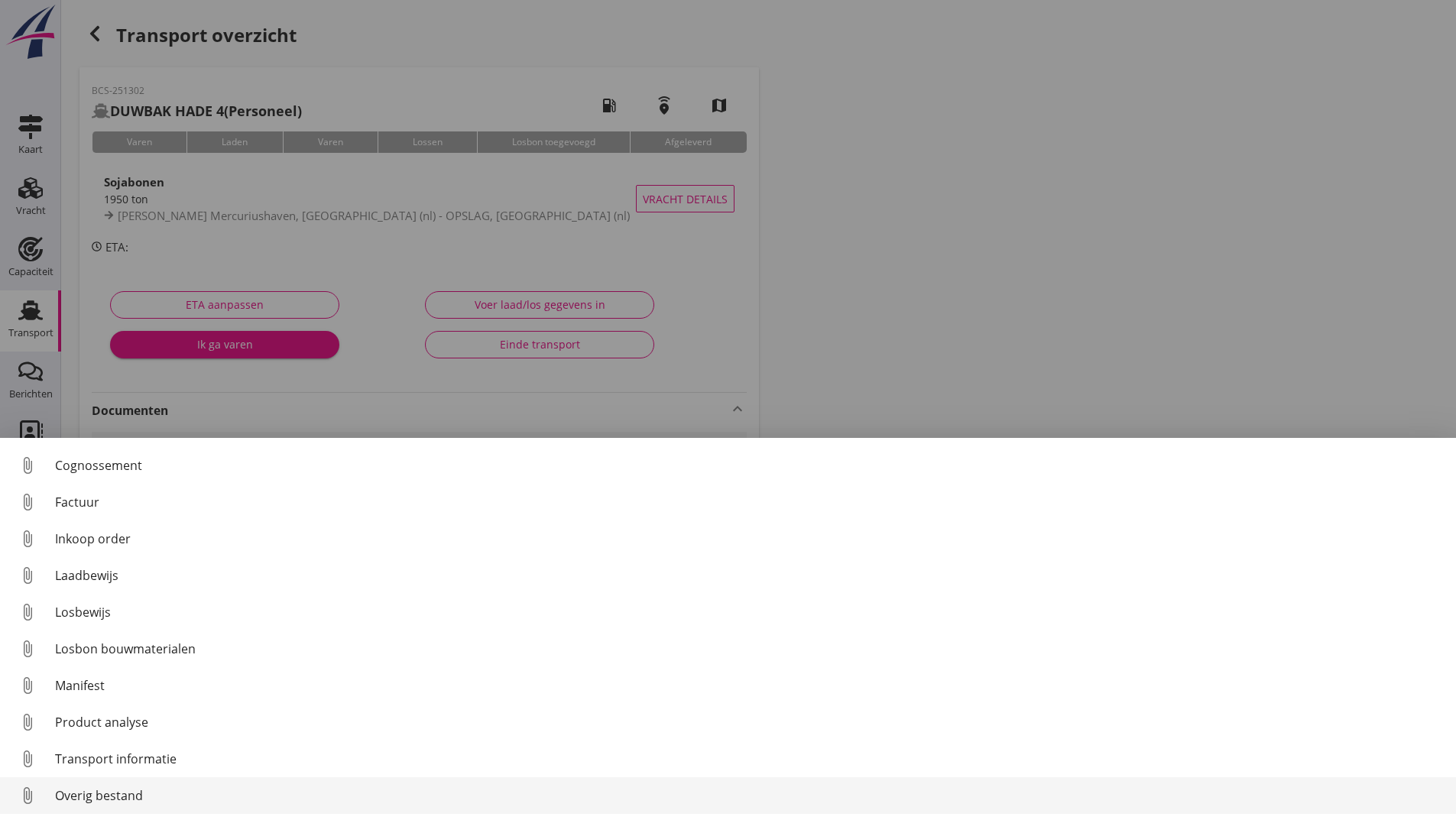
scroll to position [107, 0]
click at [140, 805] on link "attach_file Overig bestand" at bounding box center [728, 795] width 1456 height 37
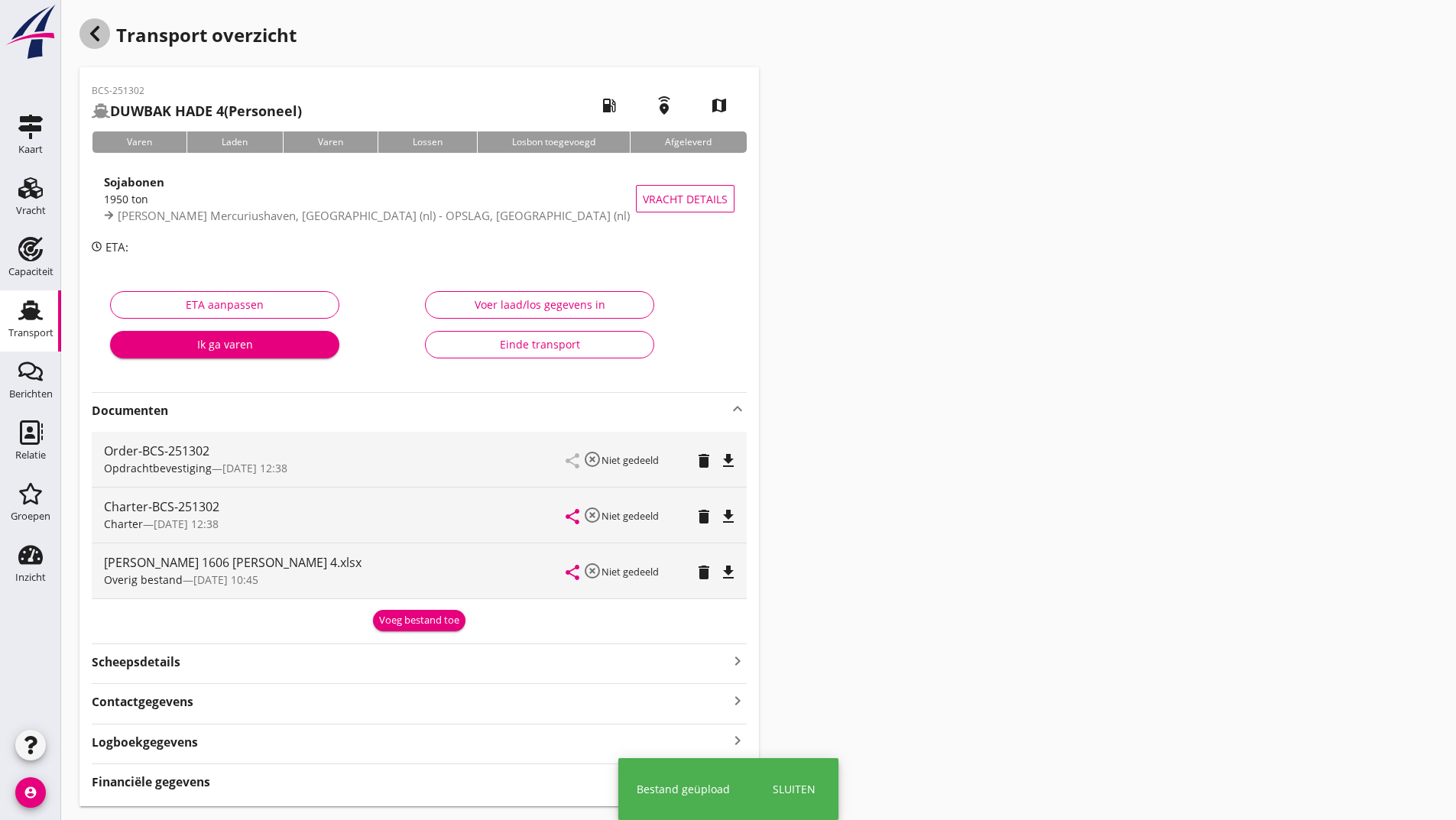
click at [104, 34] on div "button" at bounding box center [95, 33] width 30 height 30
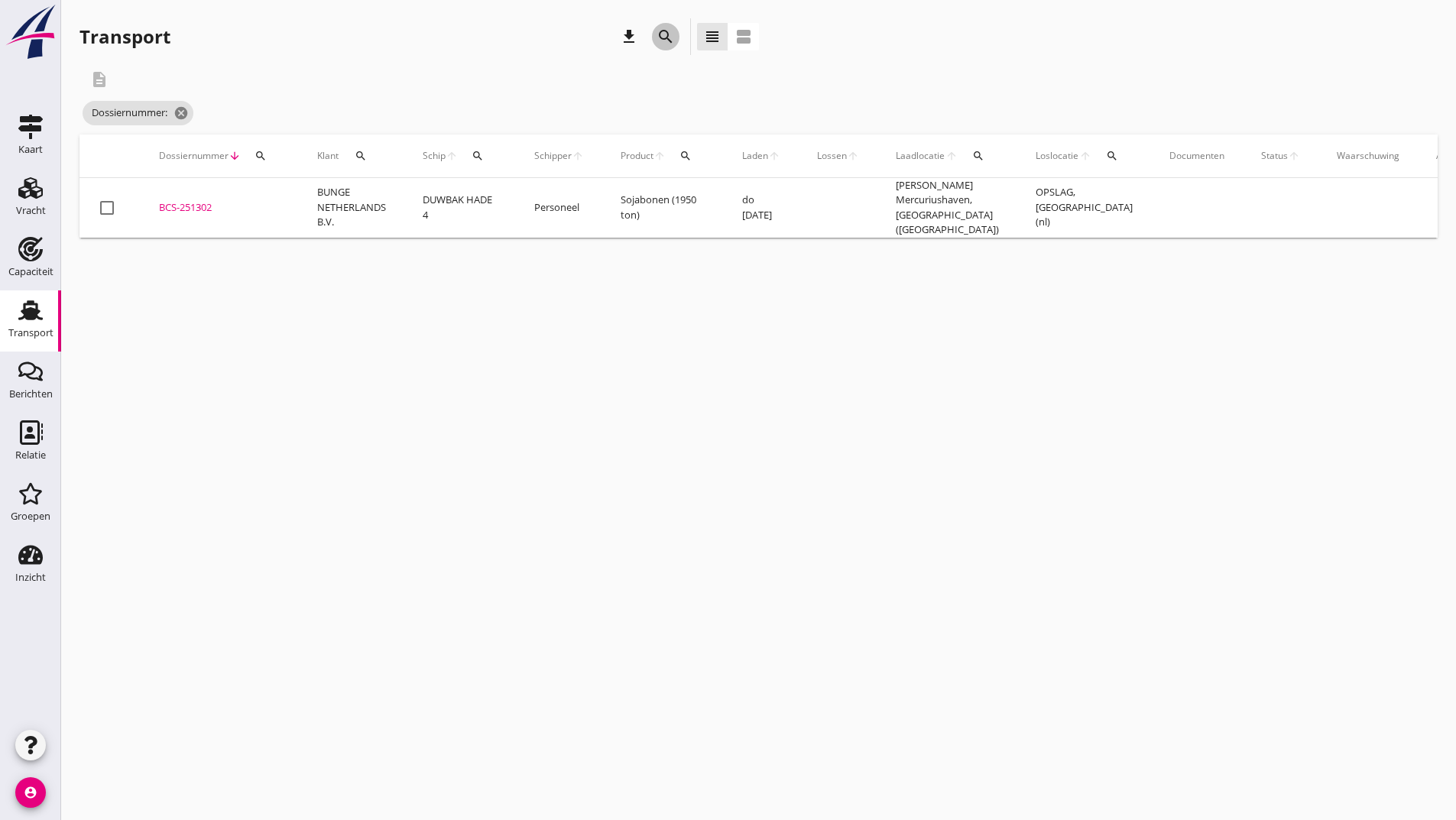
click at [665, 37] on icon "search" at bounding box center [665, 36] width 18 height 18
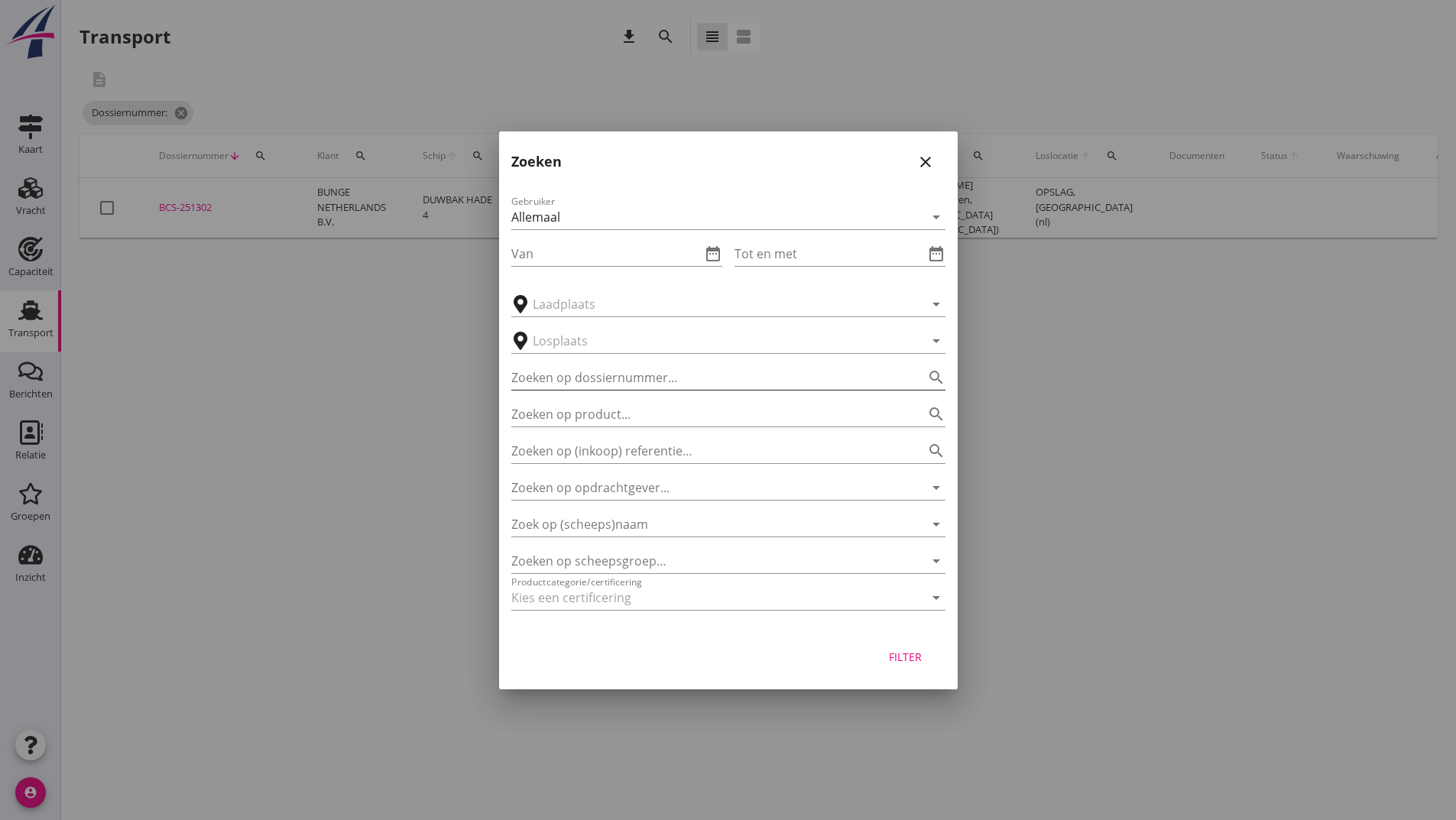
click at [526, 372] on input "Zoeken op dossiernummer..." at bounding box center [707, 378] width 391 height 25
type input "250023"
click at [895, 655] on div "Filter" at bounding box center [905, 657] width 43 height 16
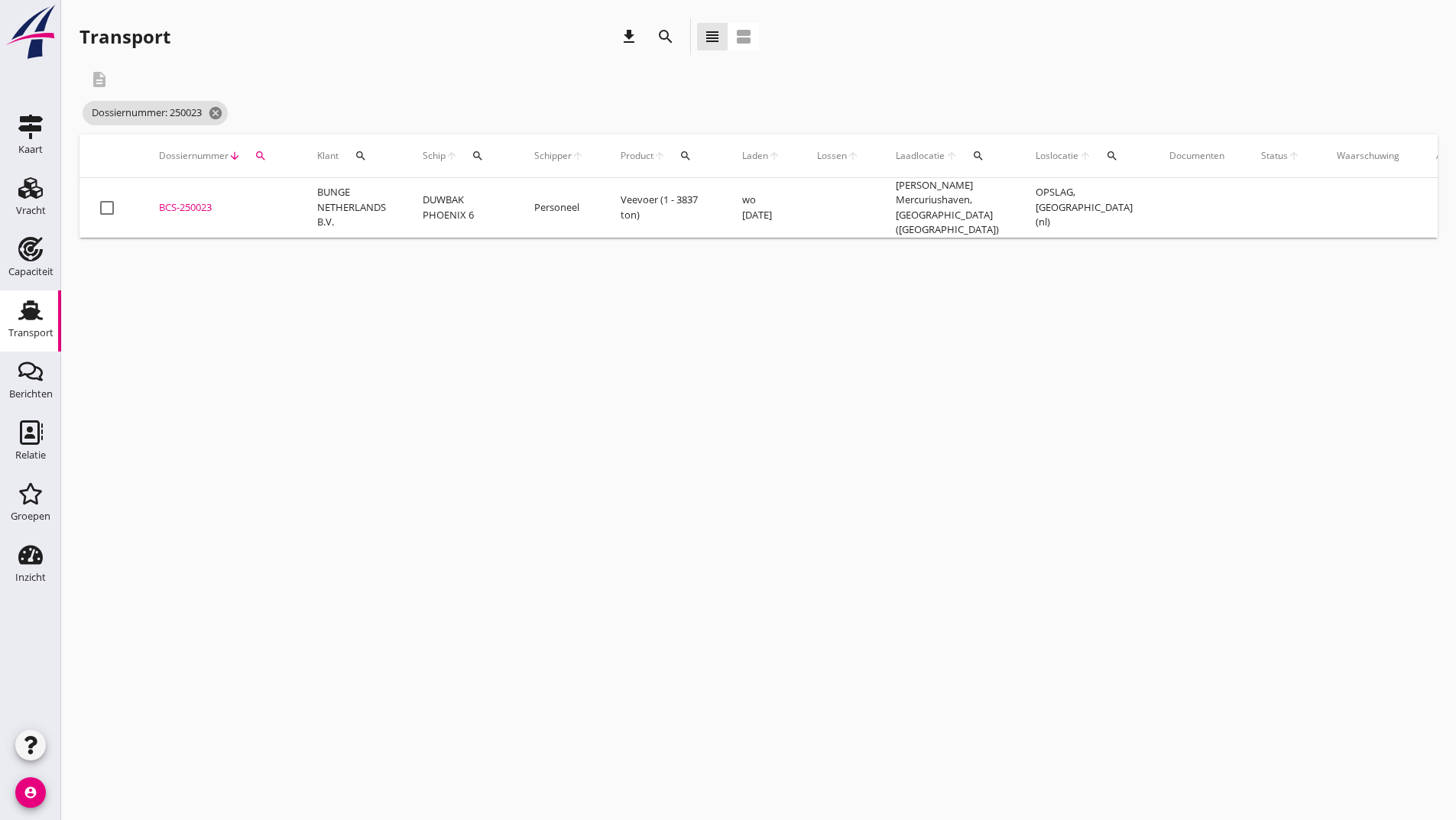
click at [203, 207] on div "BCS-250023" at bounding box center [220, 208] width 121 height 15
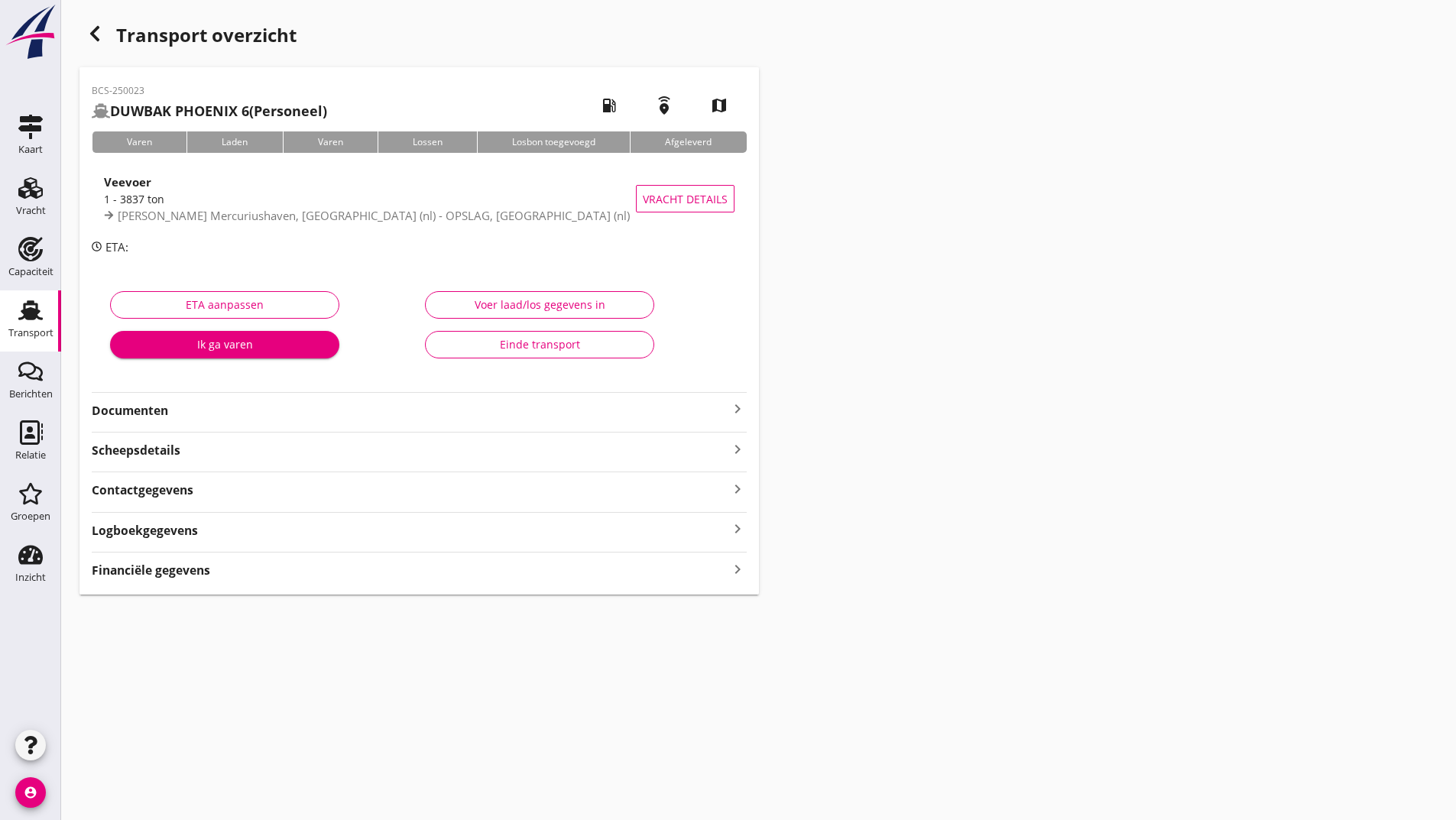
click at [160, 415] on strong "Documenten" at bounding box center [410, 411] width 637 height 18
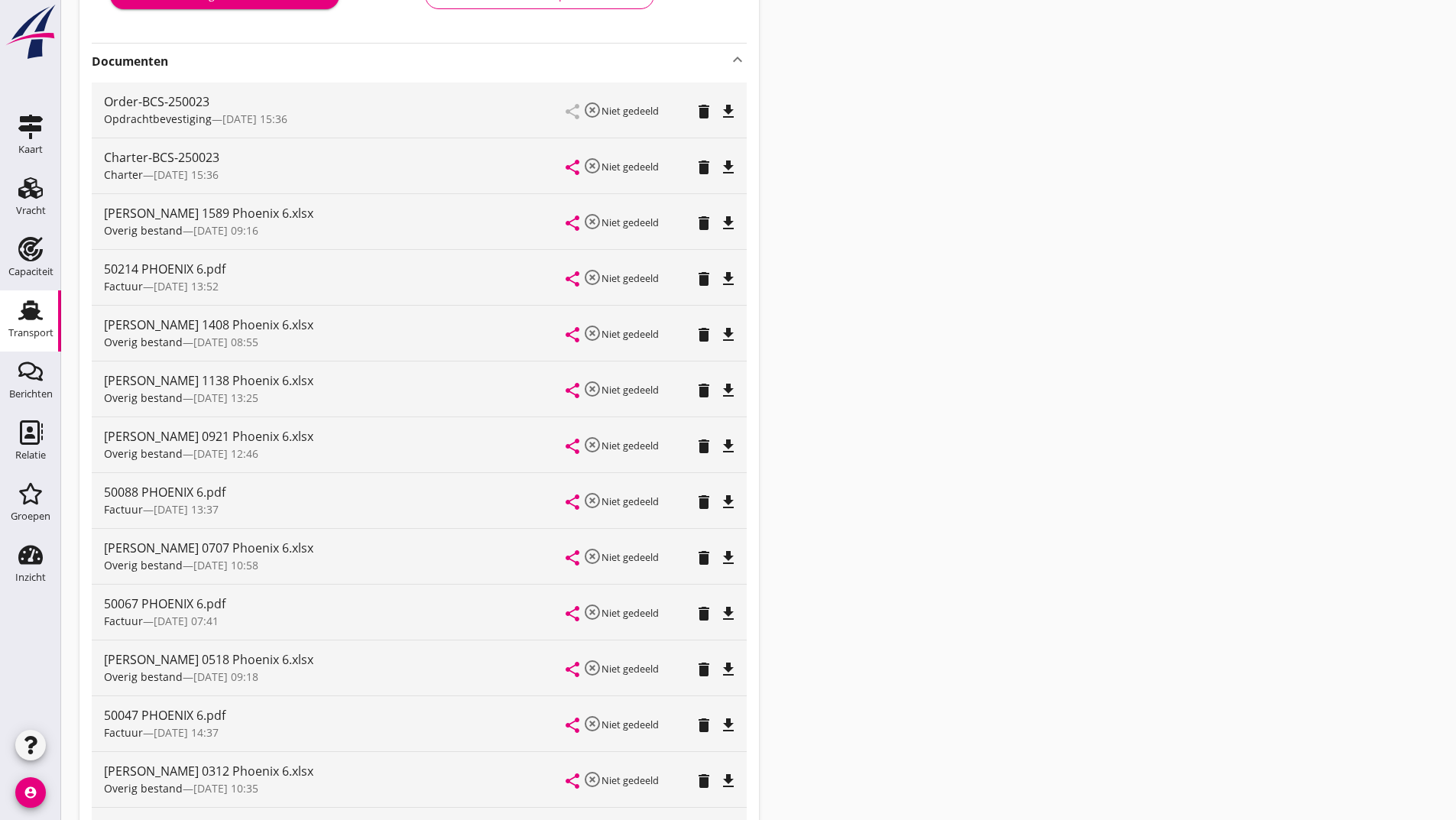
scroll to position [196, 0]
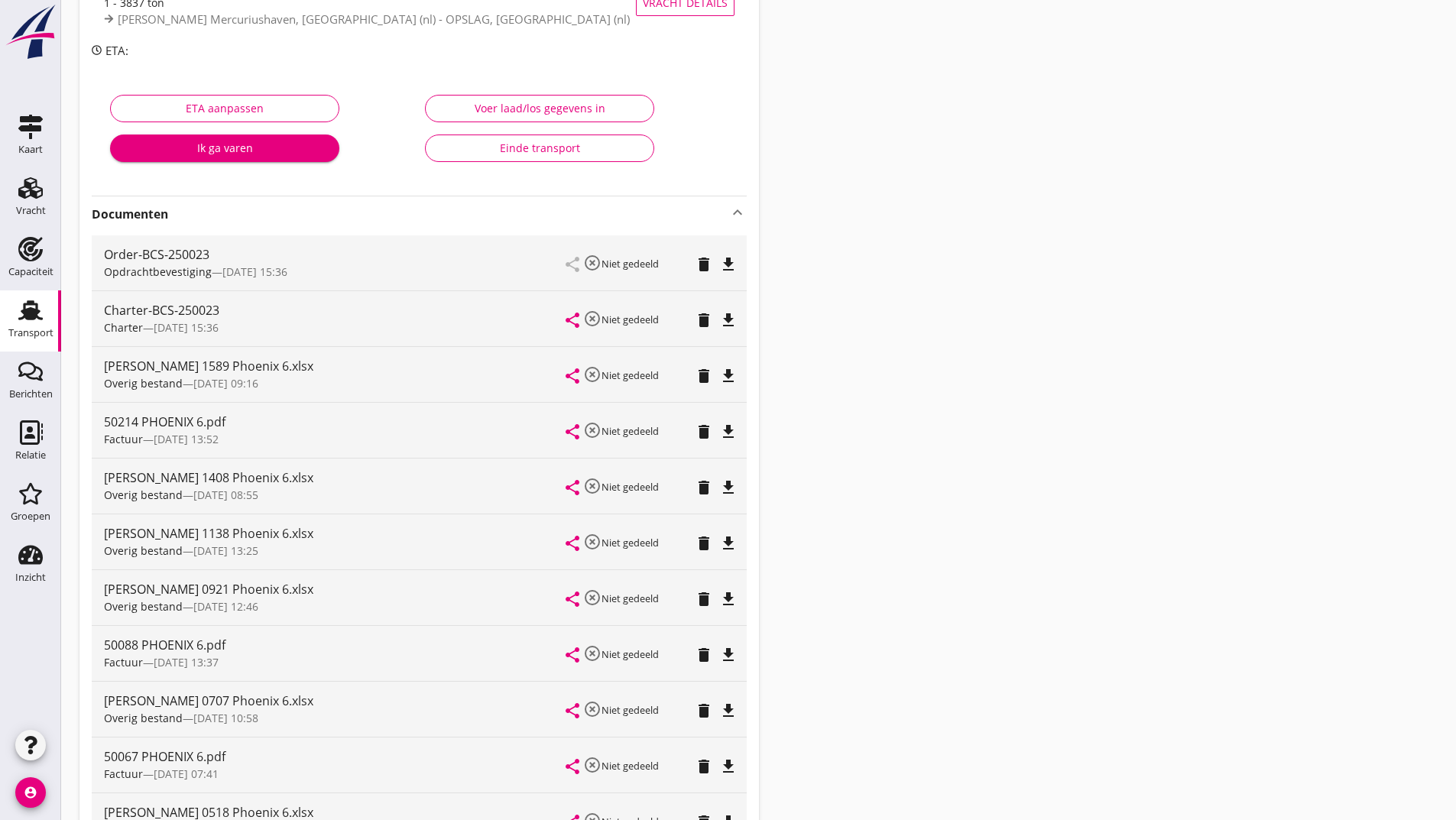
click at [706, 377] on icon "delete" at bounding box center [703, 376] width 18 height 18
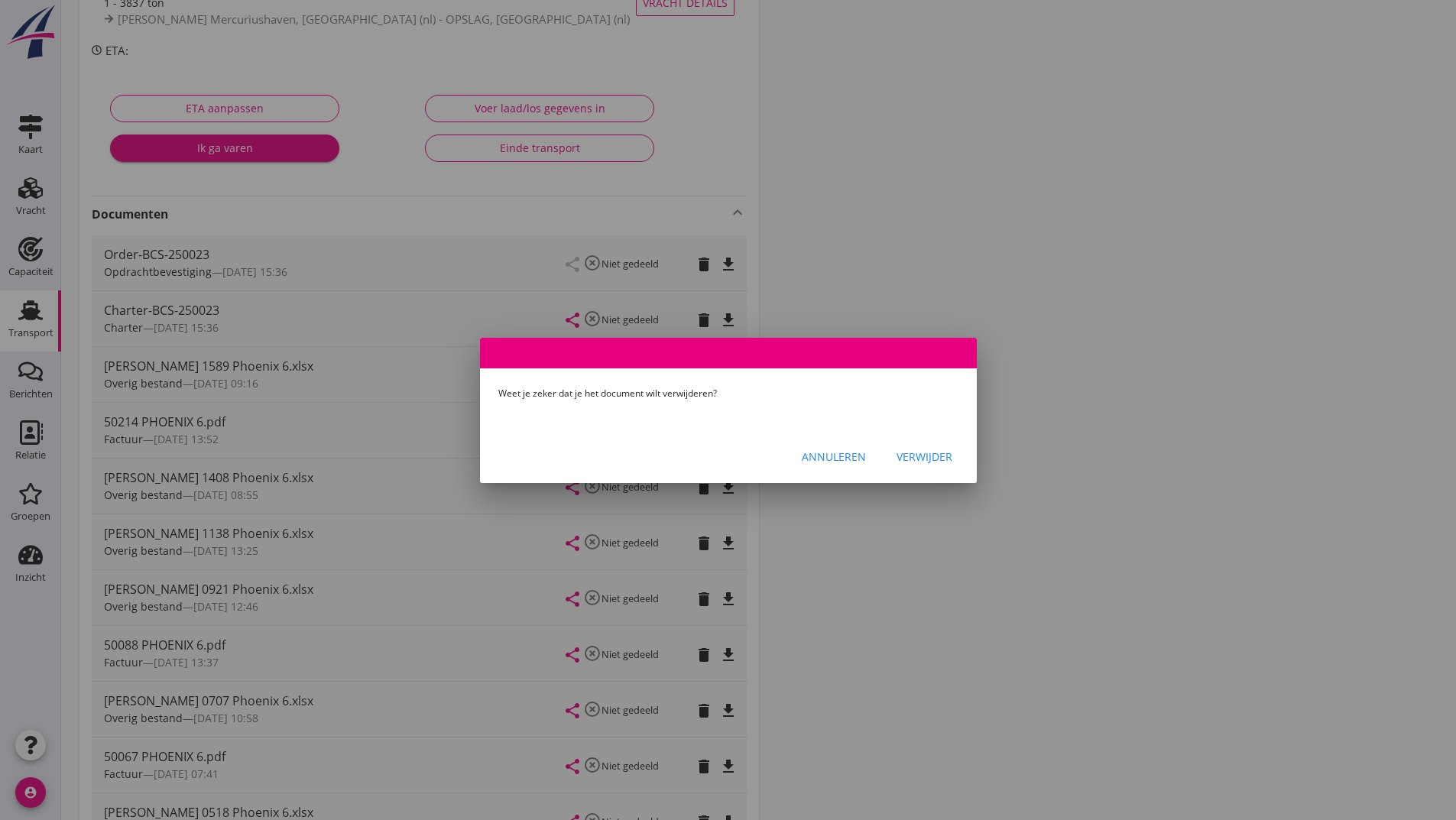
click at [933, 457] on div "Verwijder" at bounding box center [924, 457] width 56 height 16
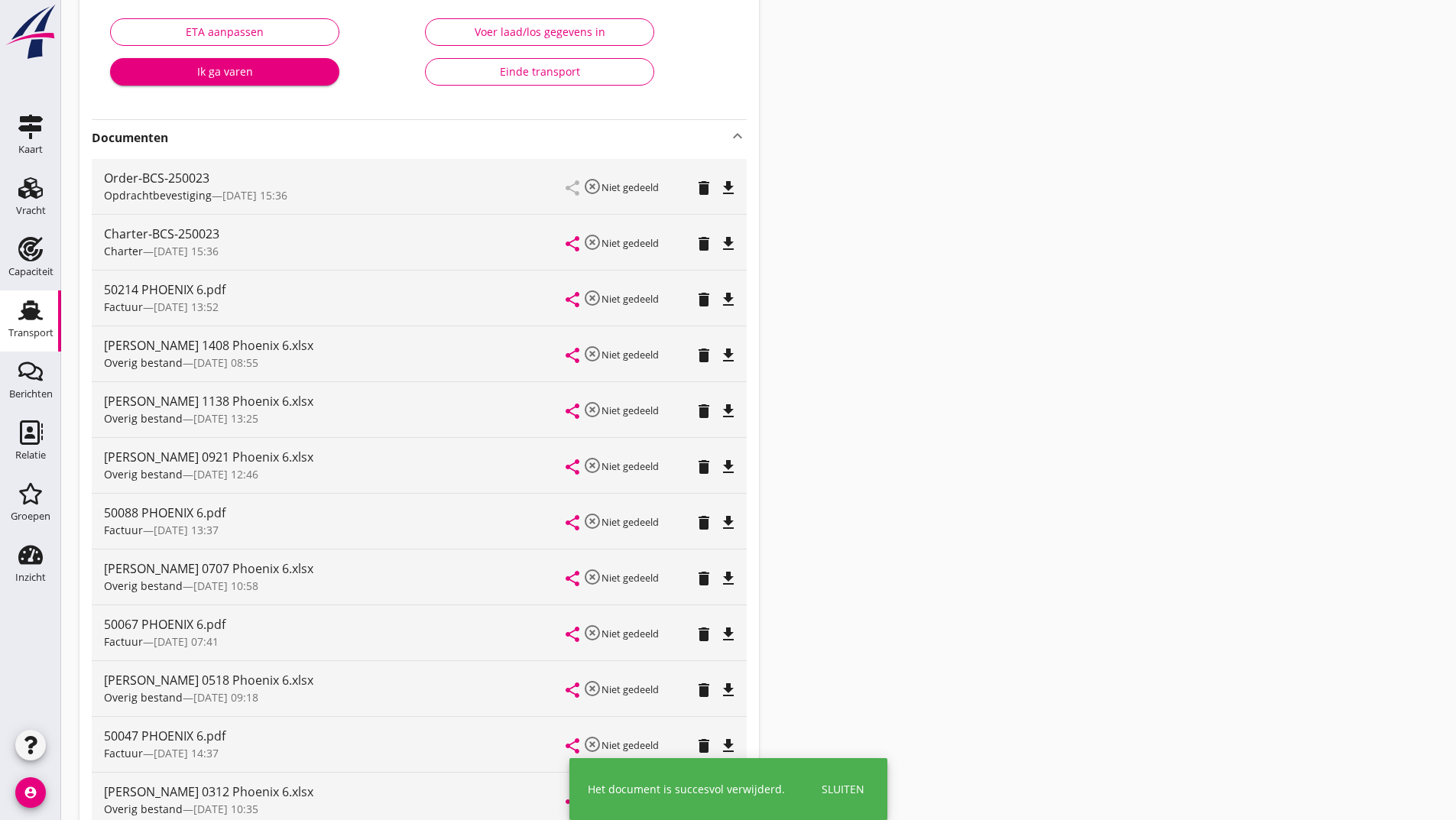
scroll to position [599, 0]
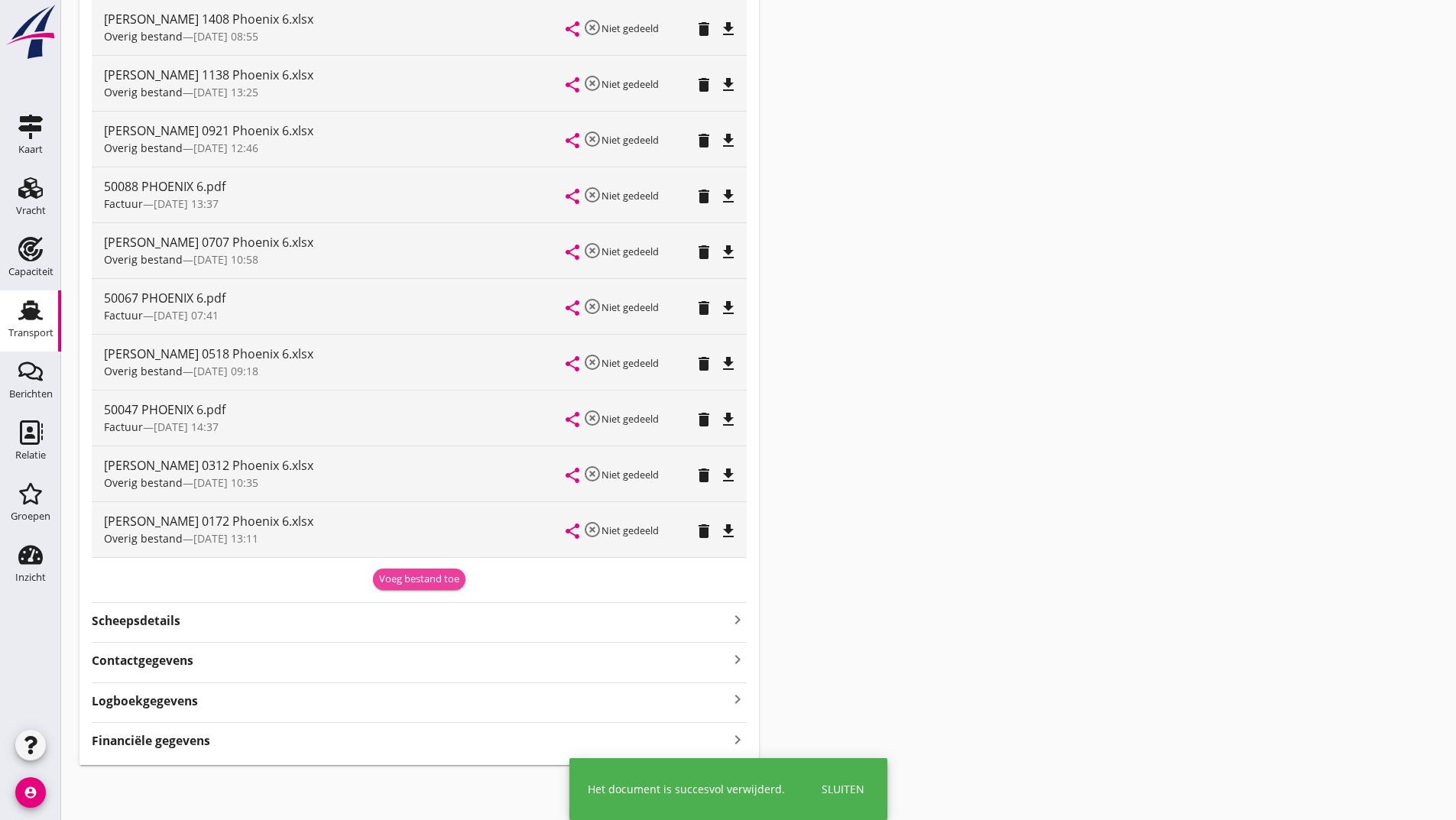
click at [381, 582] on div "Voeg bestand toe" at bounding box center [419, 579] width 81 height 15
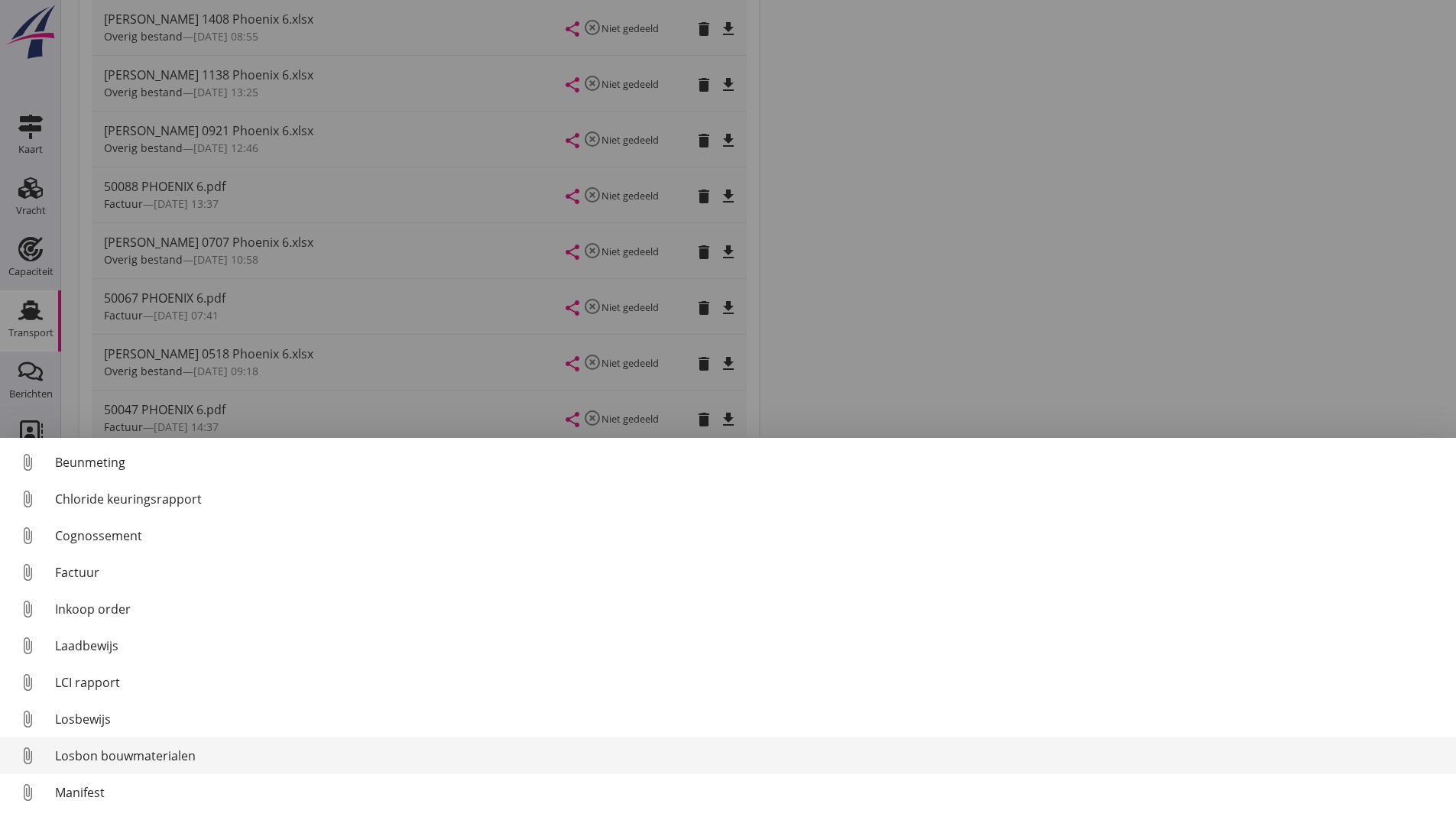
scroll to position [107, 0]
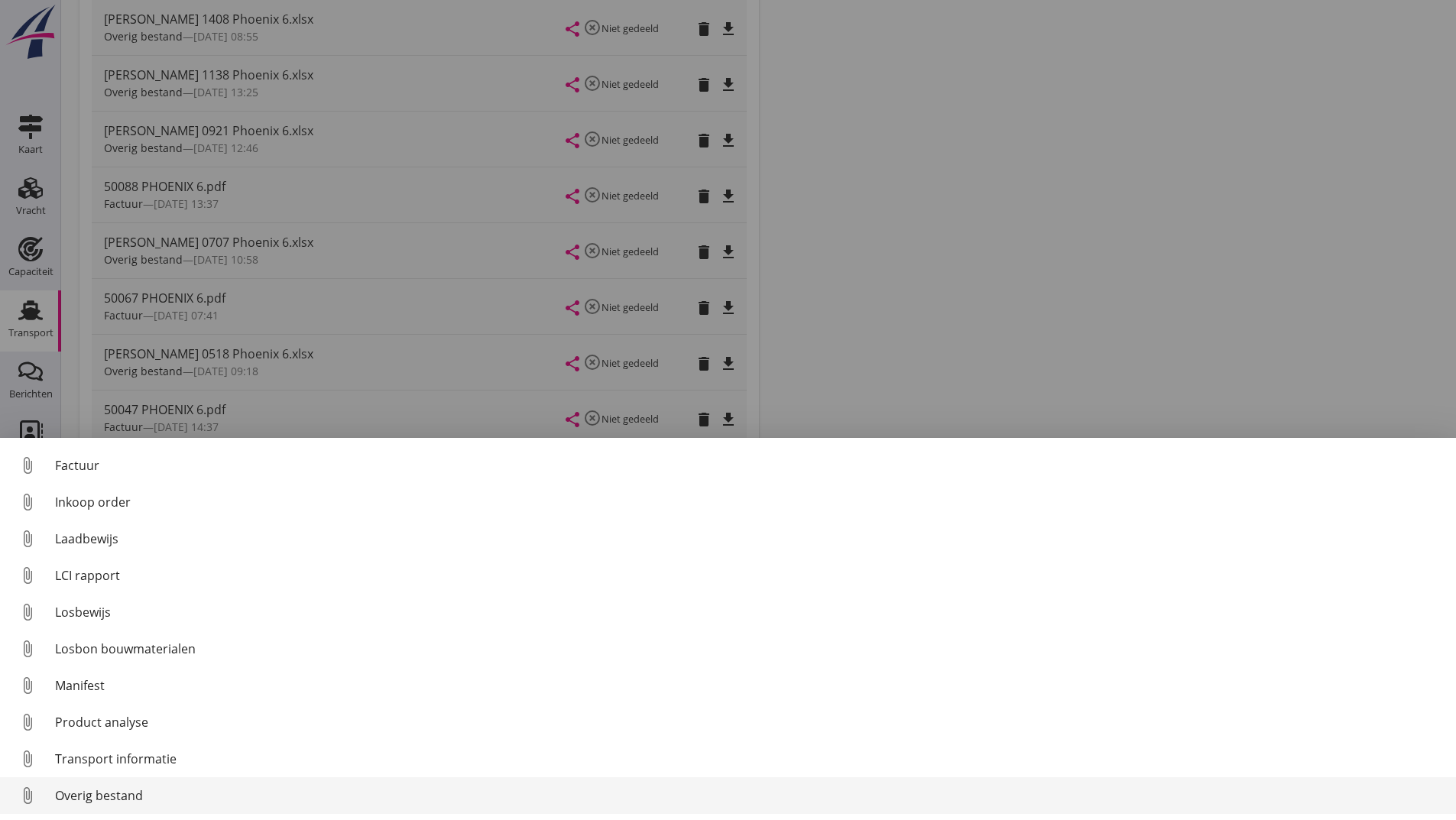
click at [134, 791] on div "Overig bestand" at bounding box center [749, 795] width 1389 height 18
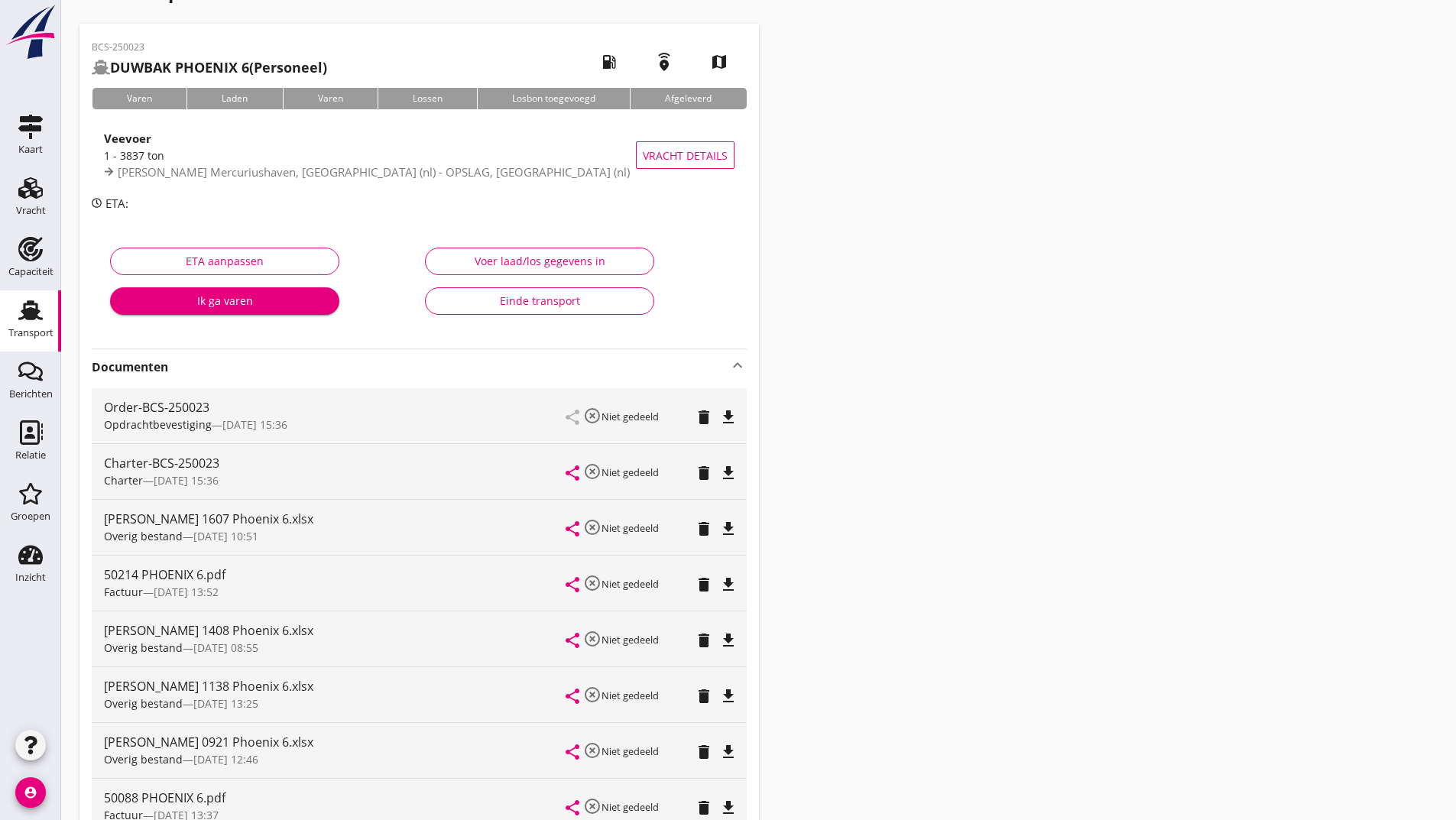
scroll to position [0, 0]
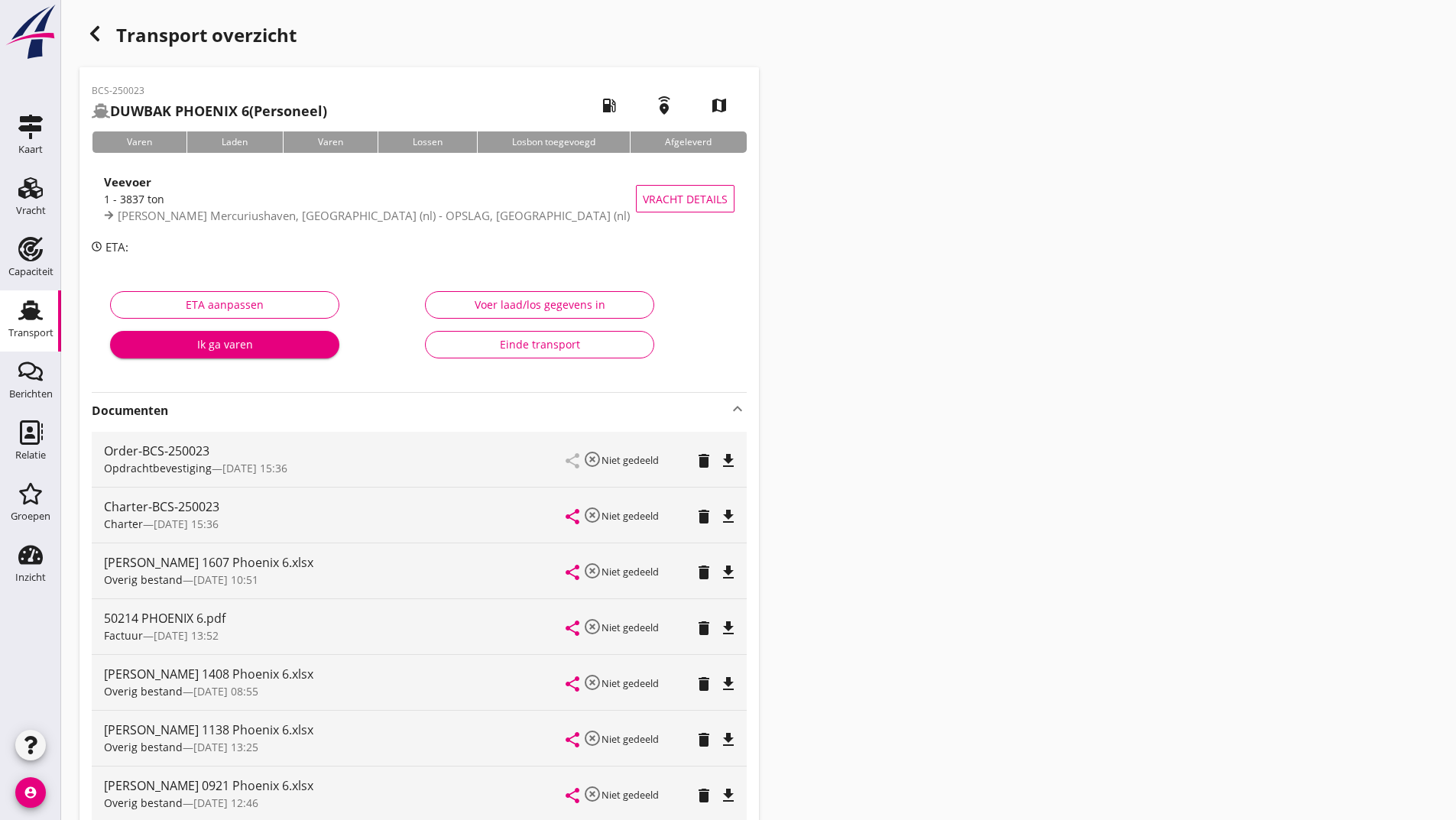
click at [91, 33] on use "button" at bounding box center [95, 33] width 9 height 15
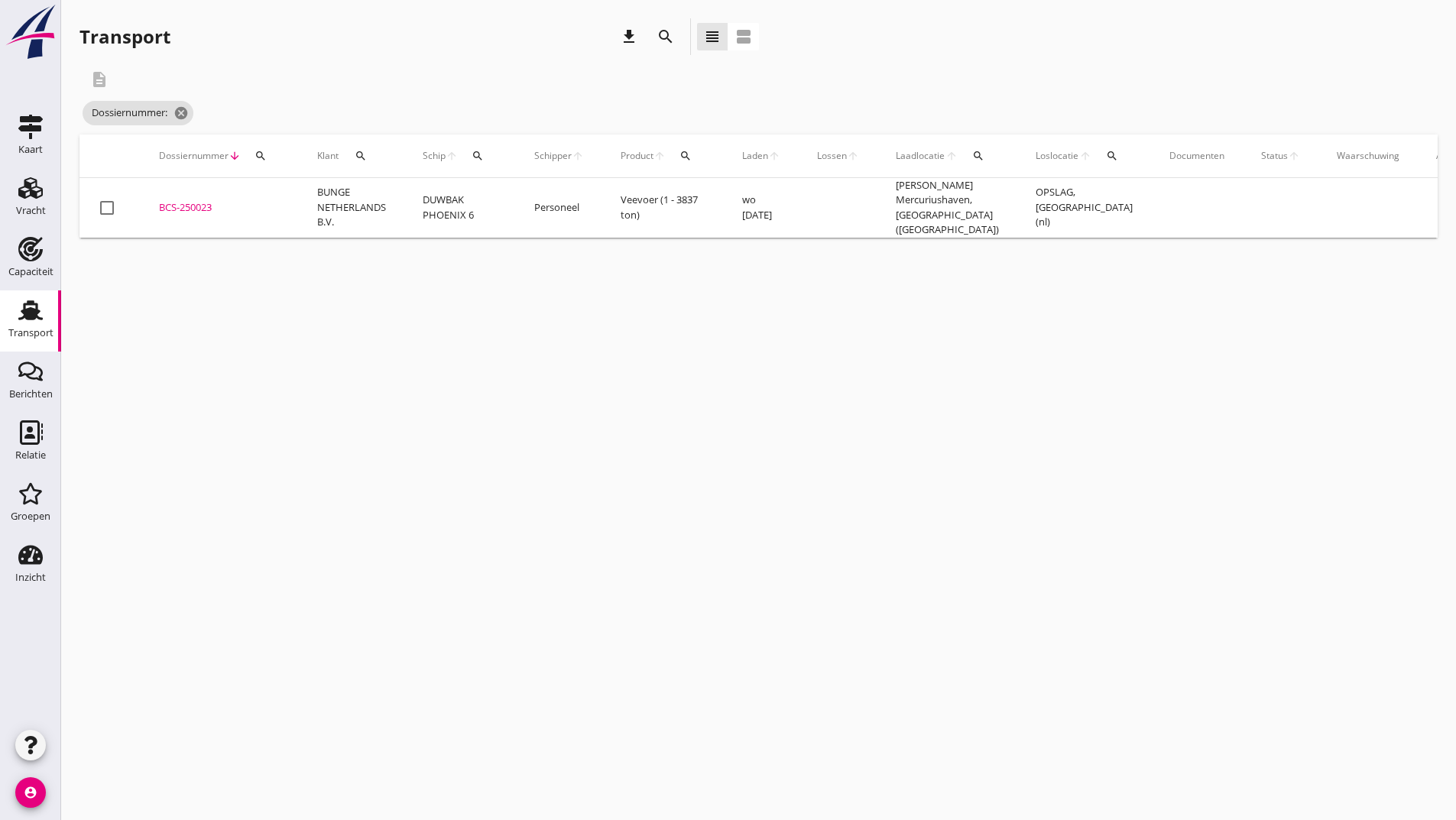
click at [668, 34] on icon "search" at bounding box center [665, 36] width 18 height 18
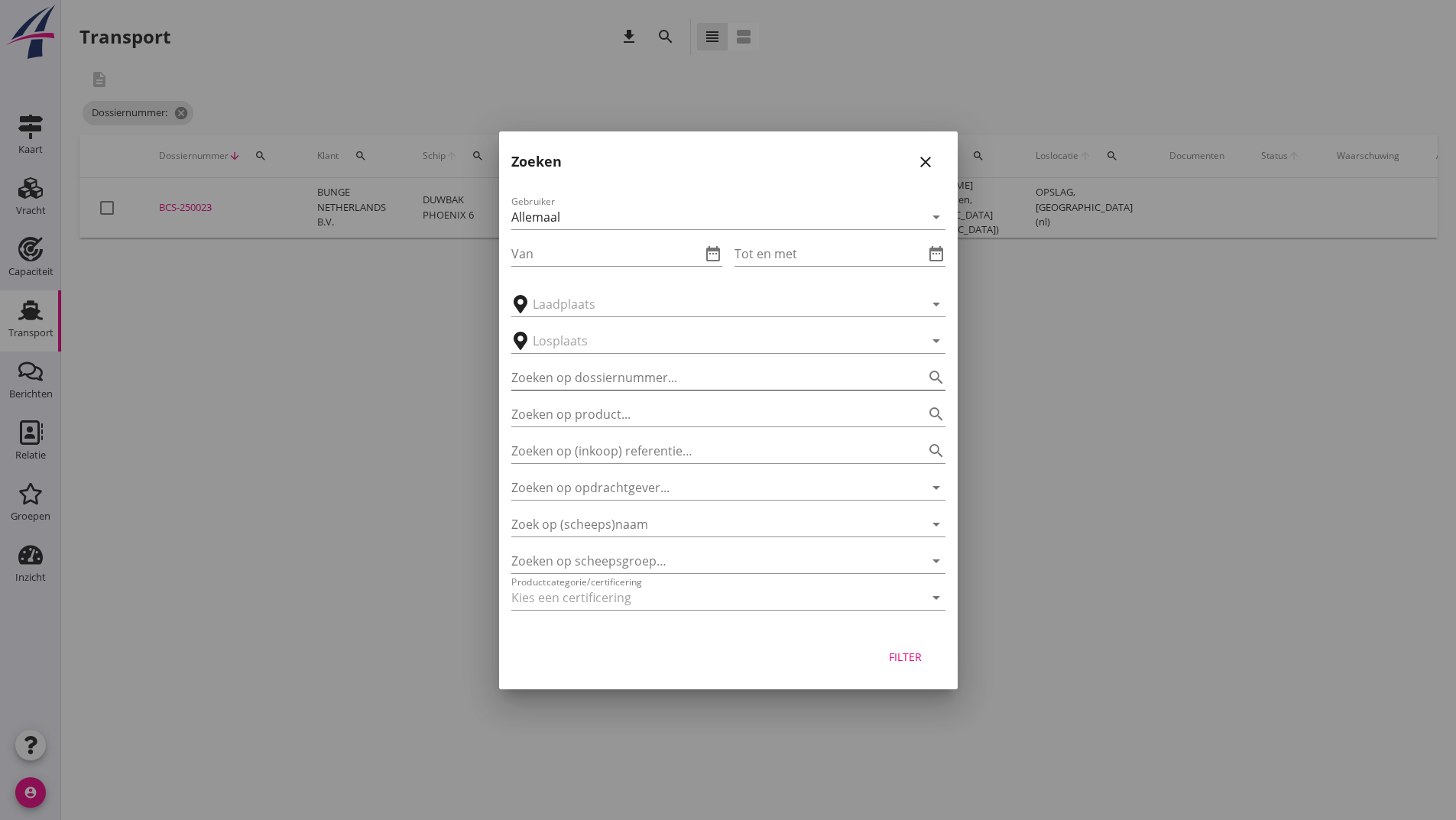
click at [579, 383] on input "Zoeken op dossiernummer..." at bounding box center [707, 378] width 391 height 25
type input "251135"
click at [918, 665] on button "Filter" at bounding box center [905, 657] width 67 height 28
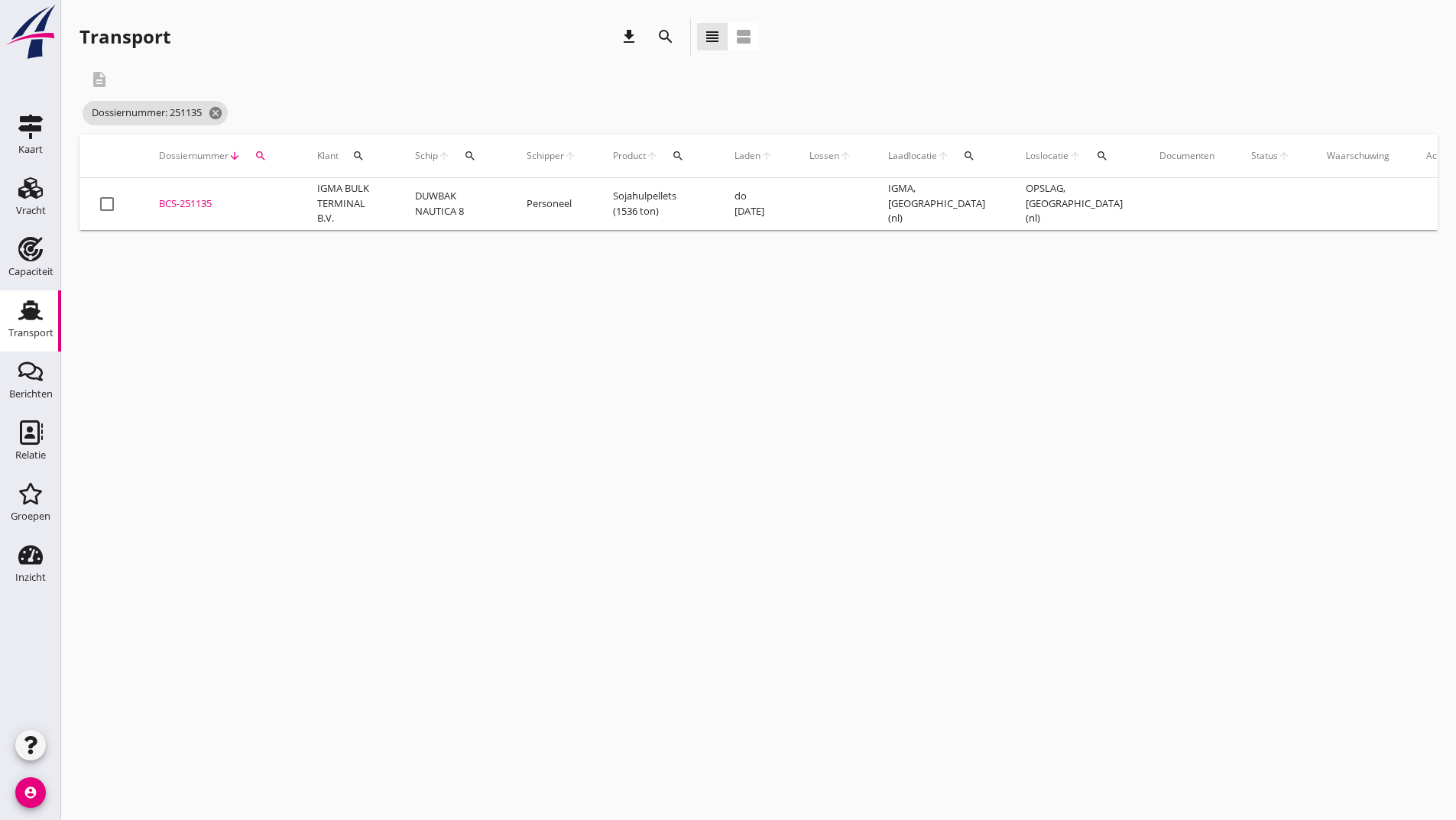
click at [207, 198] on div "BCS-251135" at bounding box center [220, 204] width 121 height 15
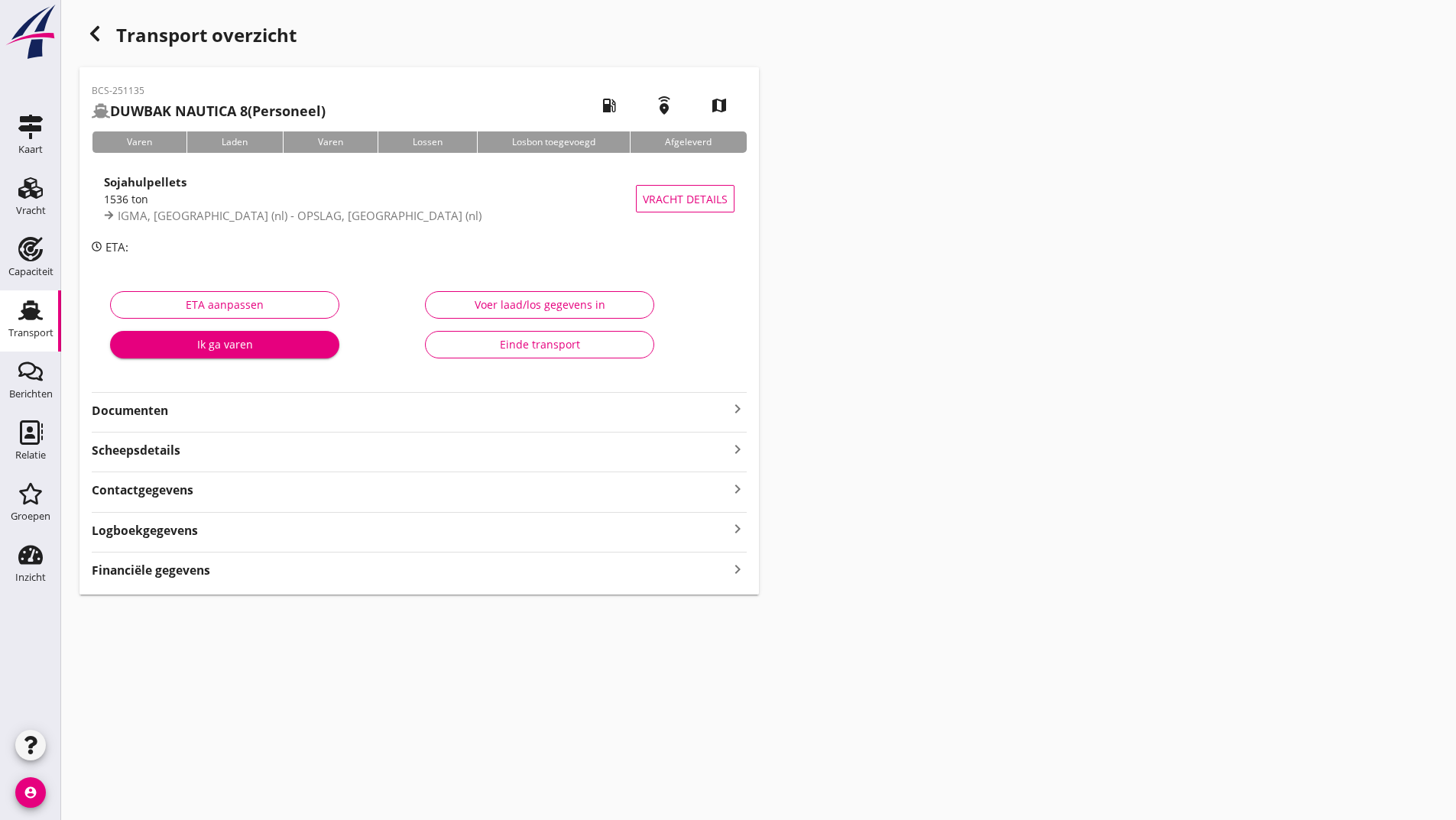
click at [167, 411] on strong "Documenten" at bounding box center [410, 411] width 637 height 18
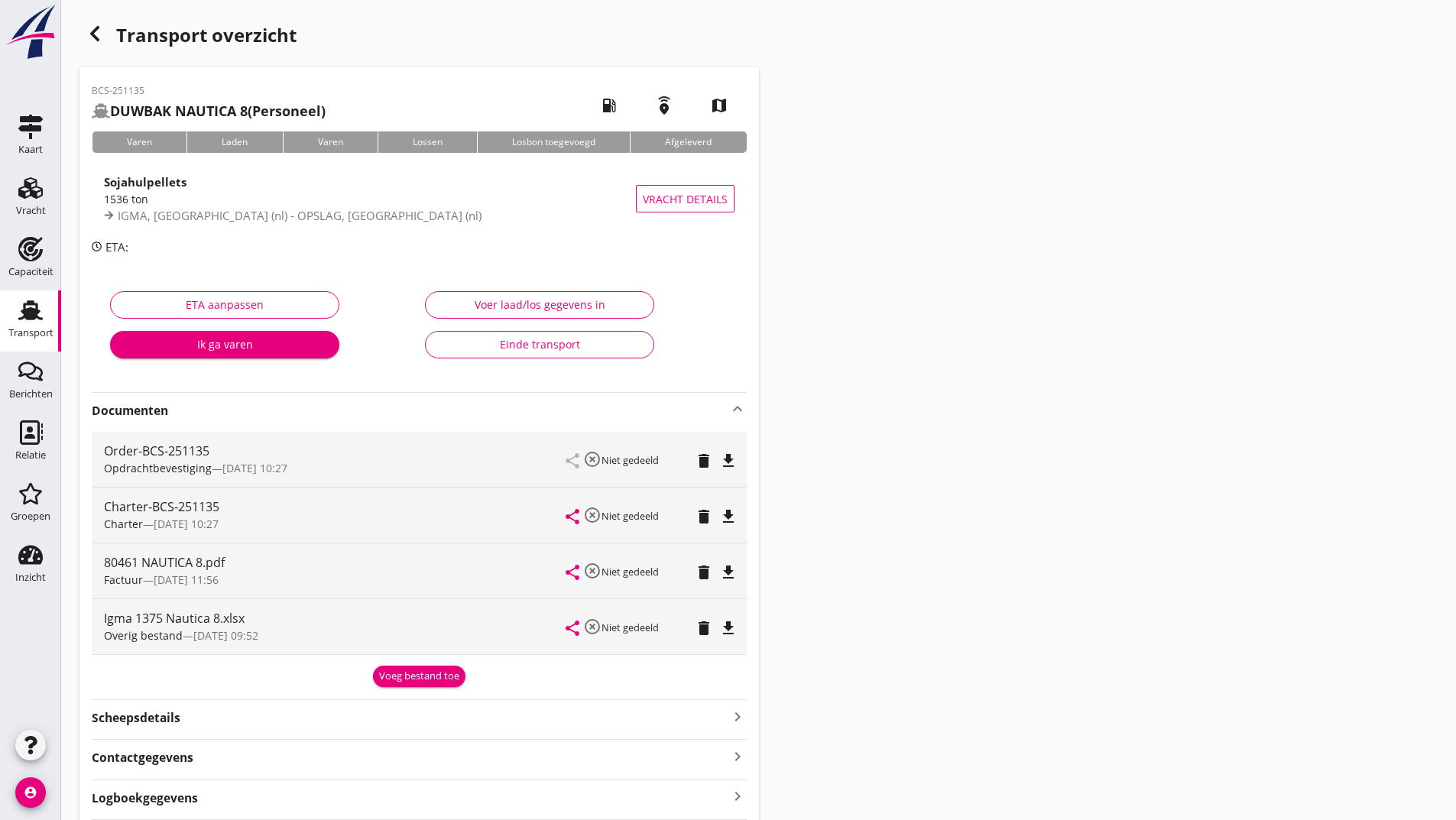
click at [428, 674] on div "Voeg bestand toe" at bounding box center [419, 677] width 81 height 15
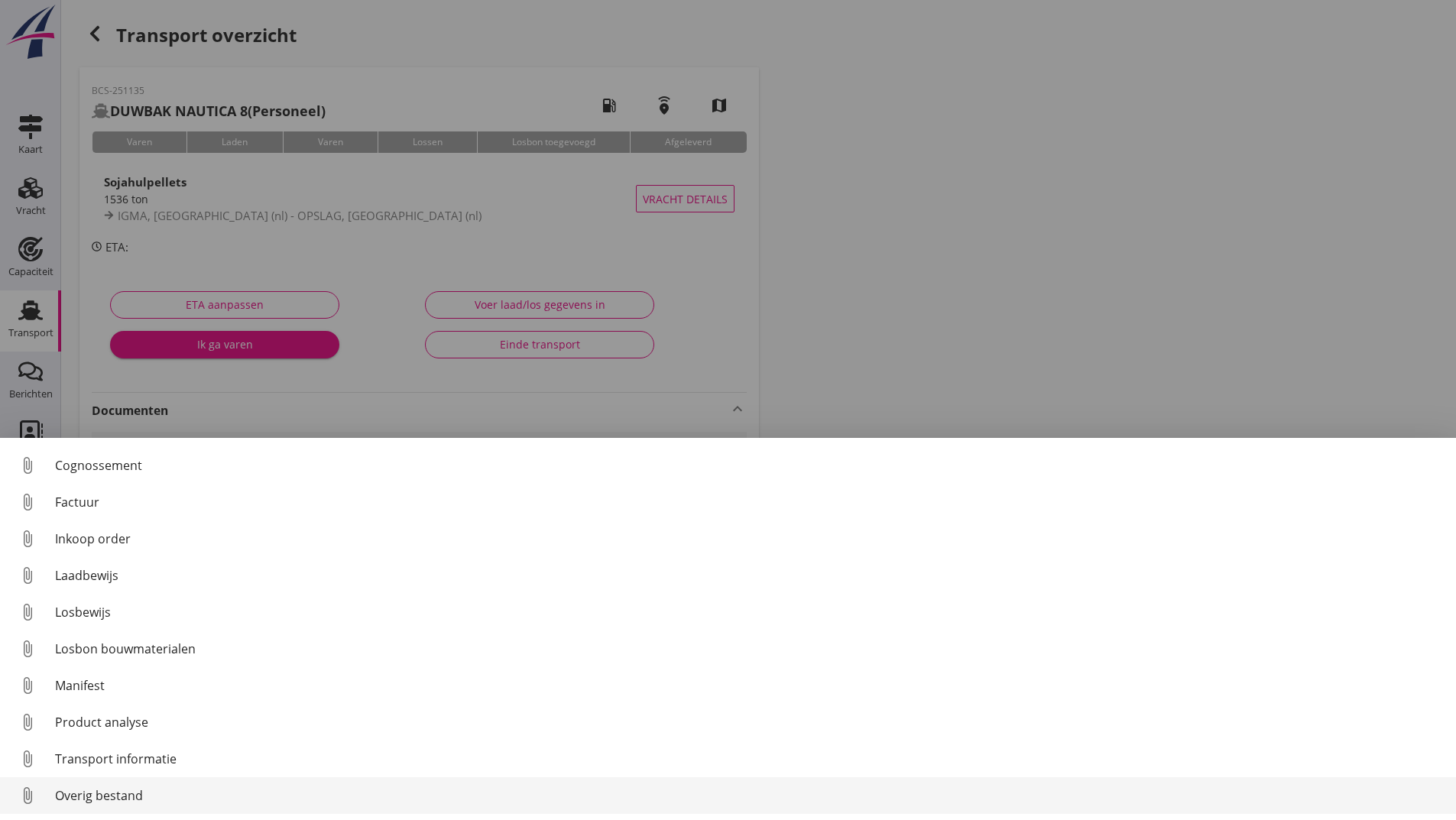
scroll to position [107, 0]
click at [144, 800] on div "Overig bestand" at bounding box center [749, 795] width 1389 height 18
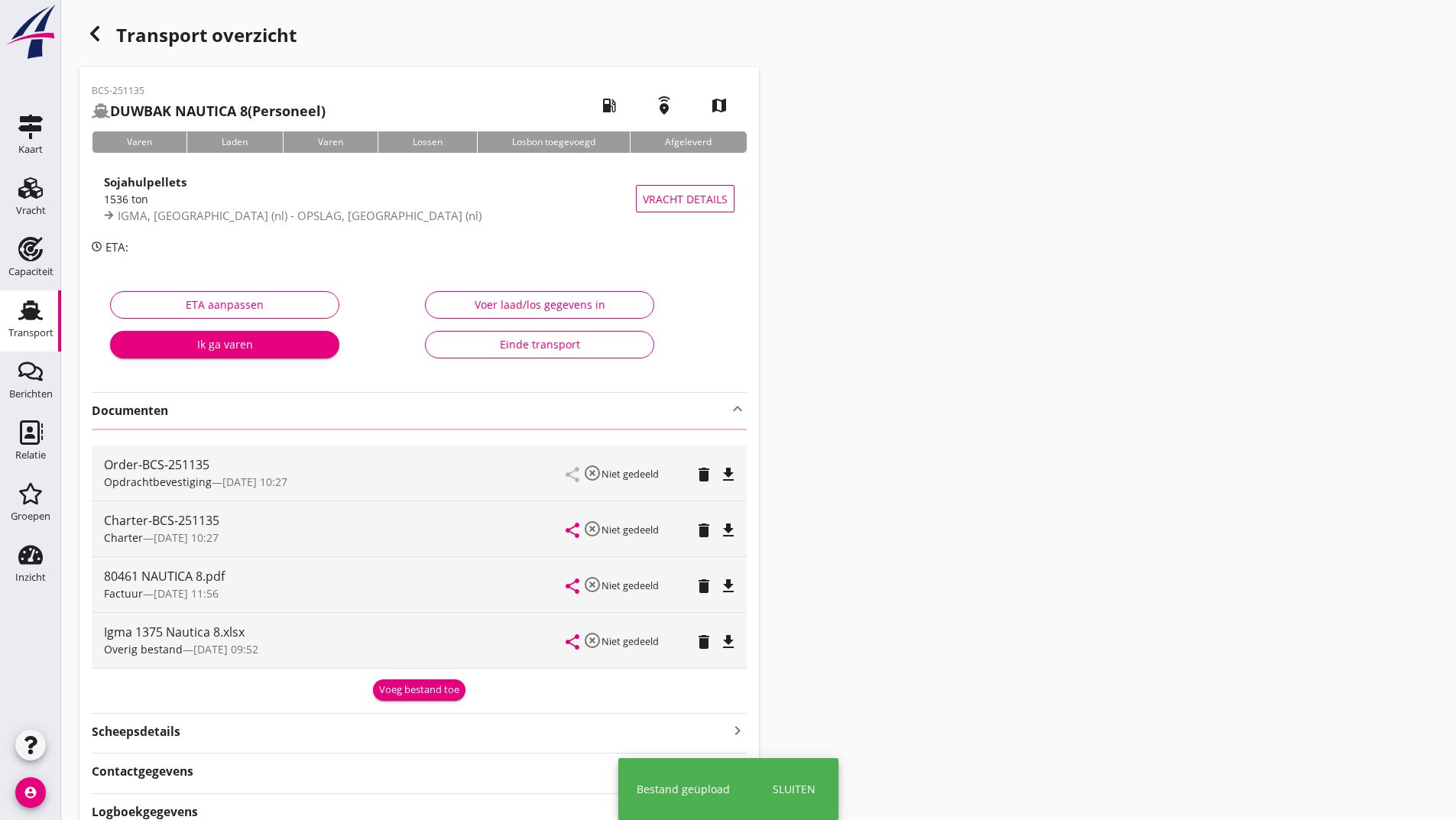
click at [96, 34] on icon "button" at bounding box center [94, 33] width 18 height 18
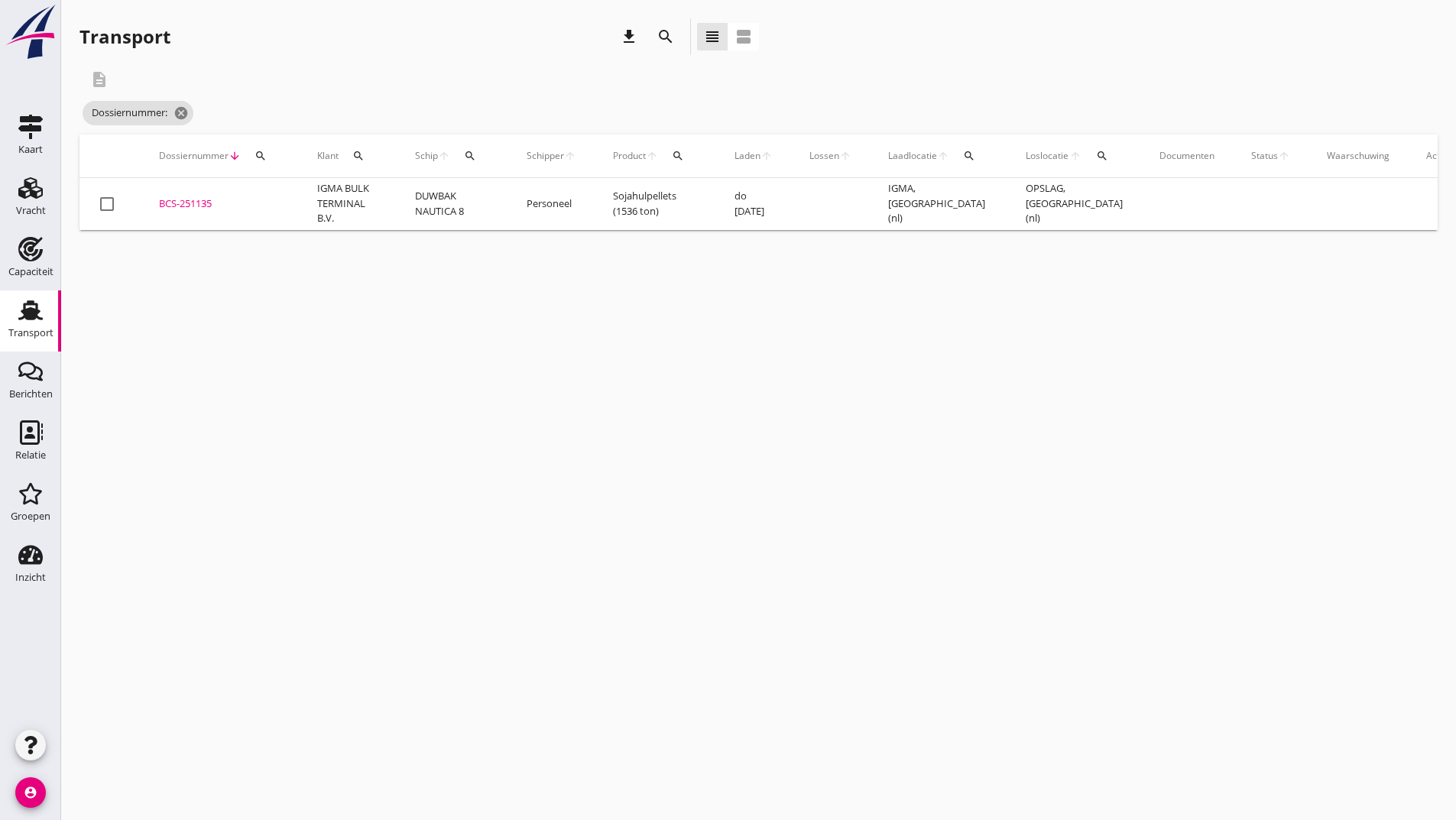
click at [658, 33] on icon "search" at bounding box center [665, 36] width 18 height 18
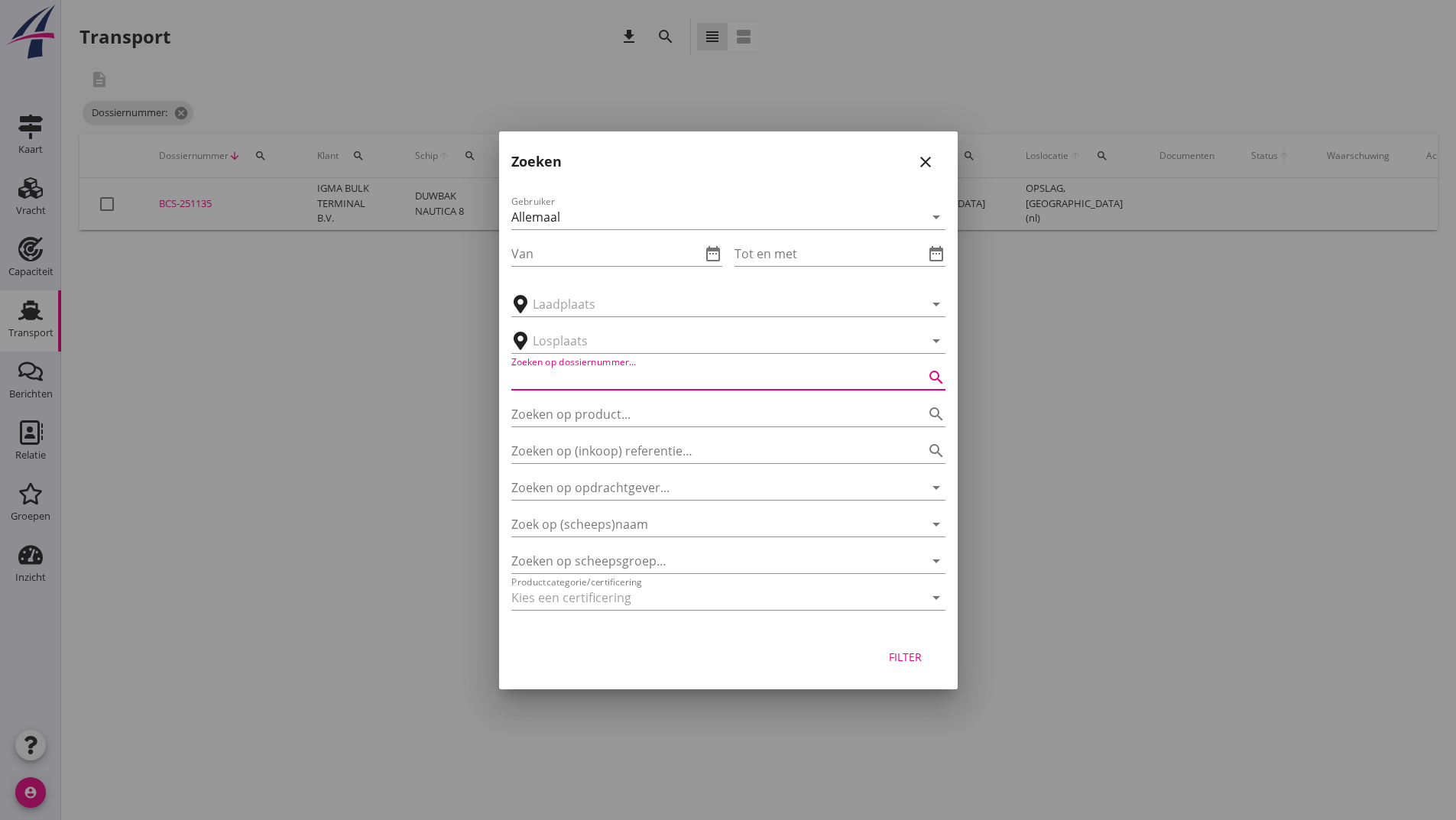
drag, startPoint x: 630, startPoint y: 368, endPoint x: 1058, endPoint y: 35, distance: 542.3
click at [630, 368] on input "Zoeken op dossiernummer..." at bounding box center [707, 378] width 391 height 25
type input "251311"
click at [904, 656] on div "Filter" at bounding box center [905, 657] width 43 height 16
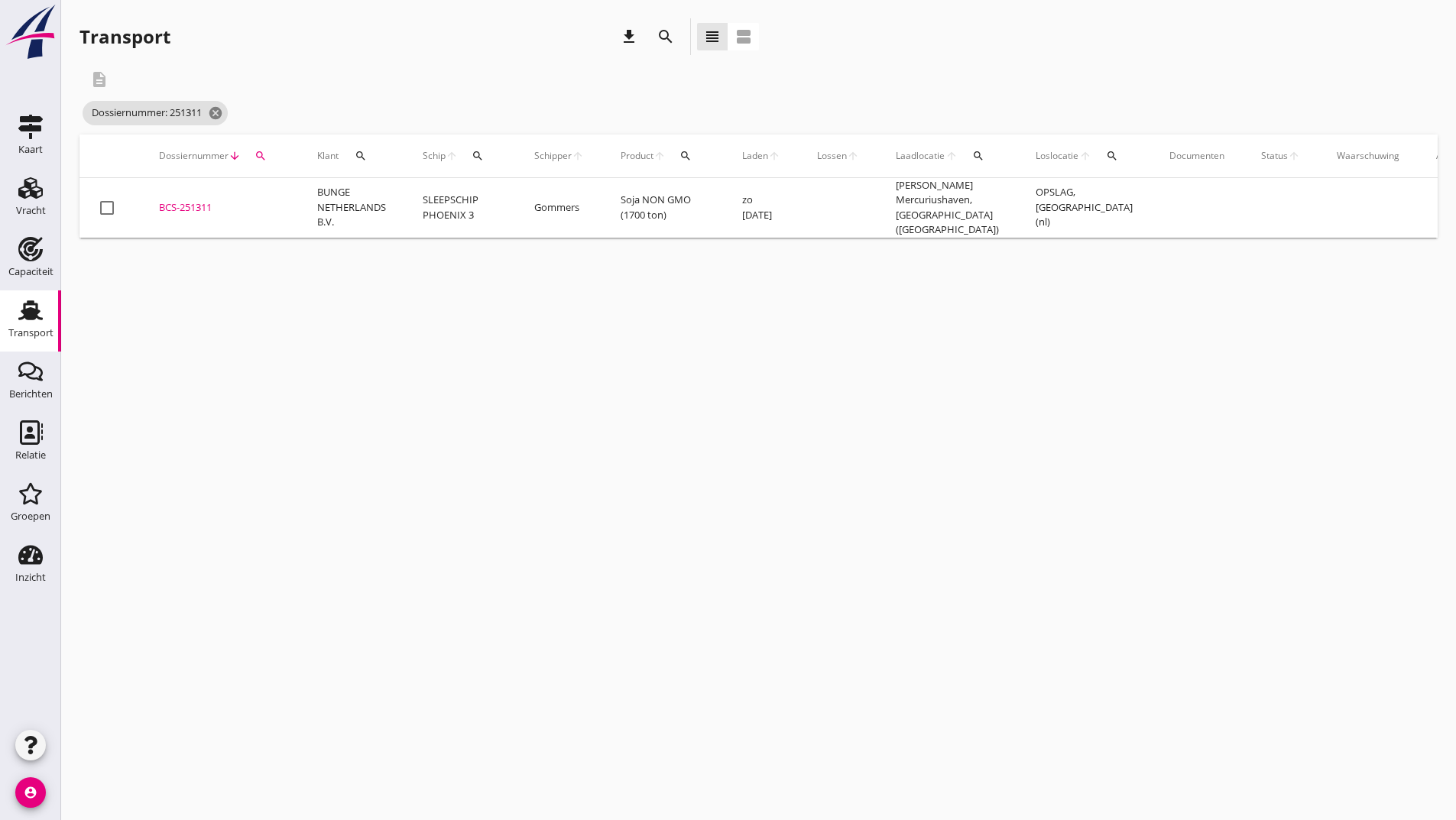
drag, startPoint x: 207, startPoint y: 206, endPoint x: 198, endPoint y: 225, distance: 21.0
click at [207, 205] on div "BCS-251311" at bounding box center [220, 208] width 121 height 15
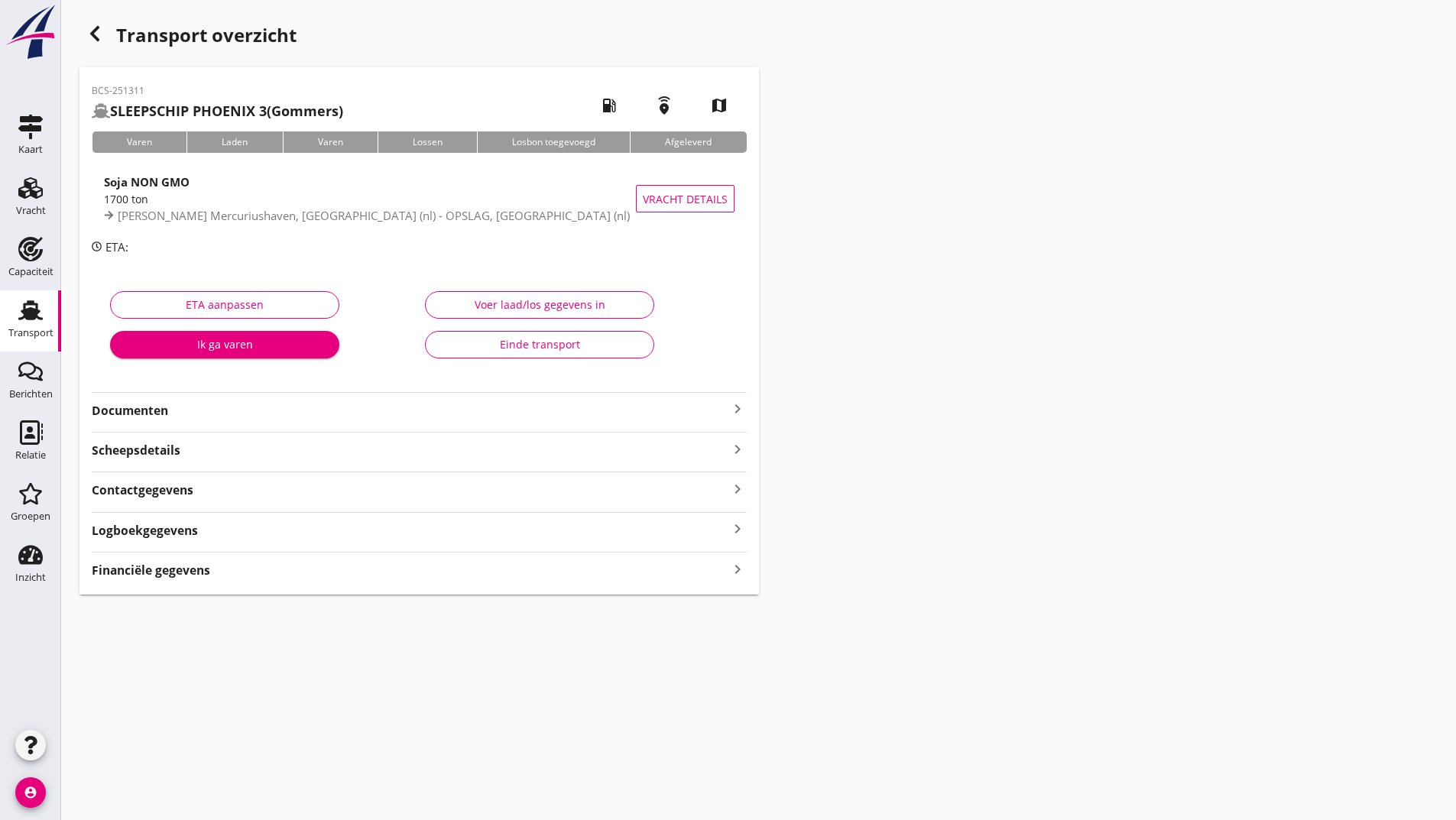
click at [174, 412] on strong "Documenten" at bounding box center [410, 411] width 637 height 18
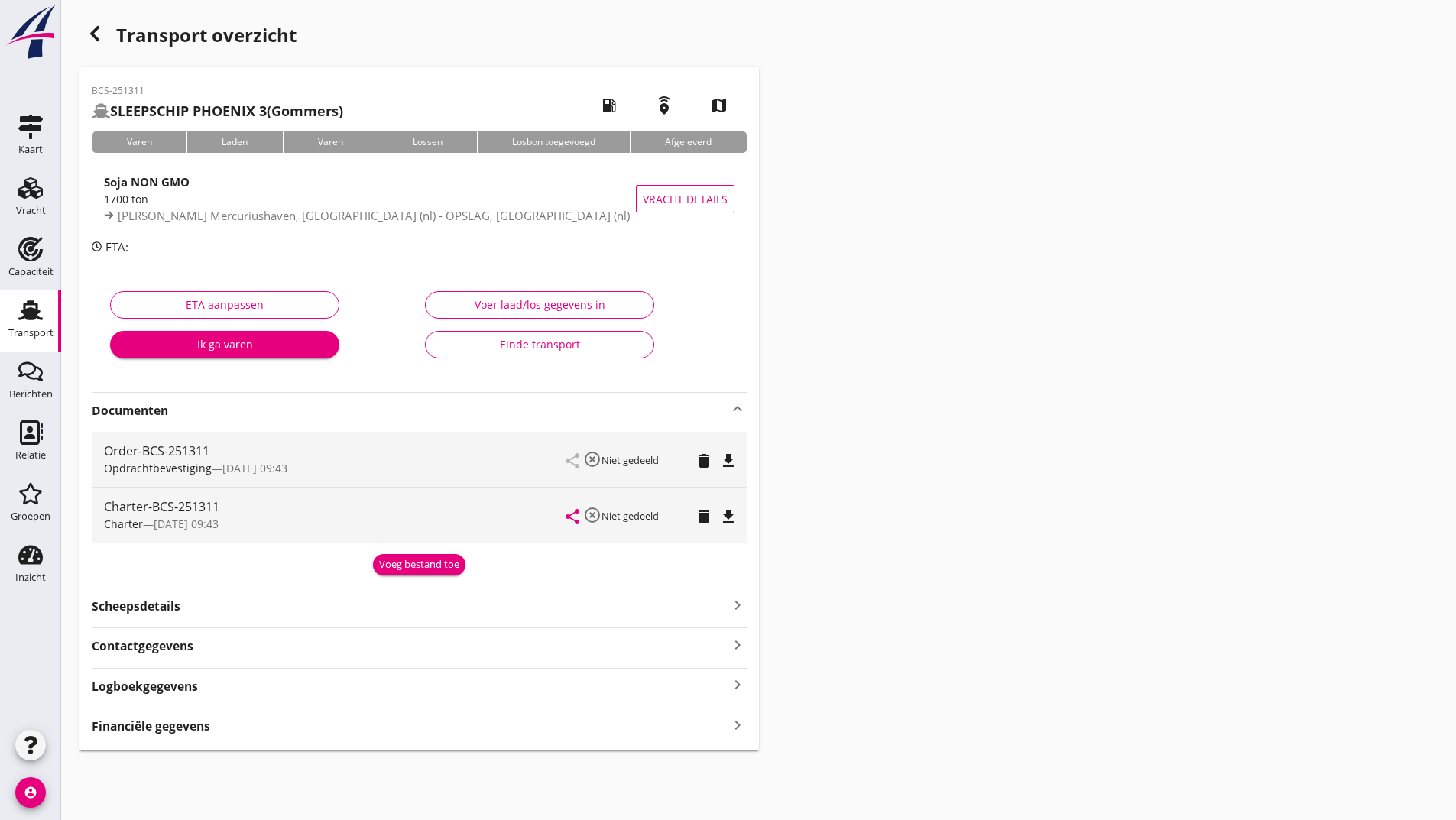
click at [398, 572] on button "Voeg bestand toe" at bounding box center [419, 565] width 92 height 22
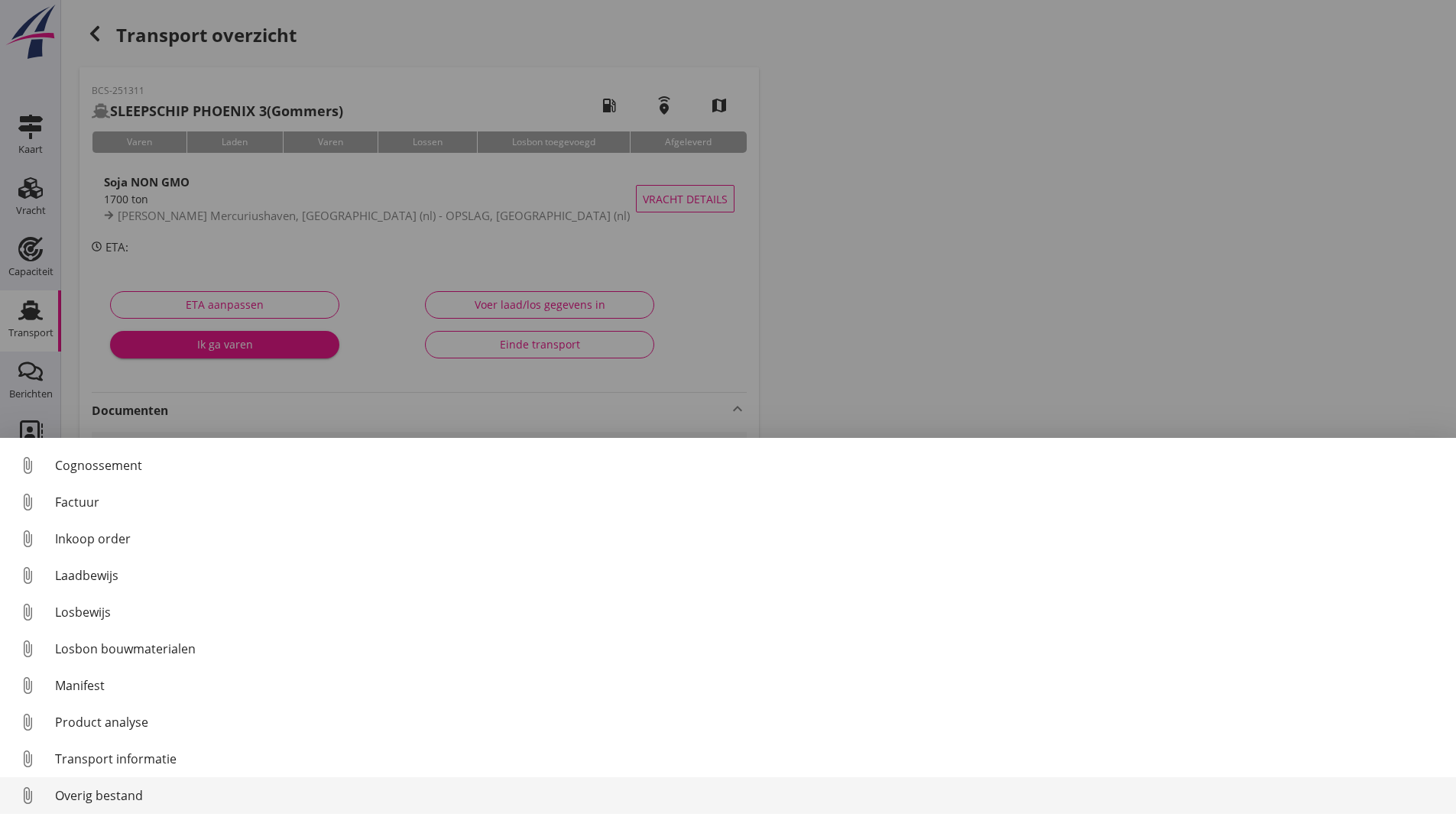
scroll to position [107, 0]
click at [135, 792] on div "Overig bestand" at bounding box center [749, 795] width 1389 height 18
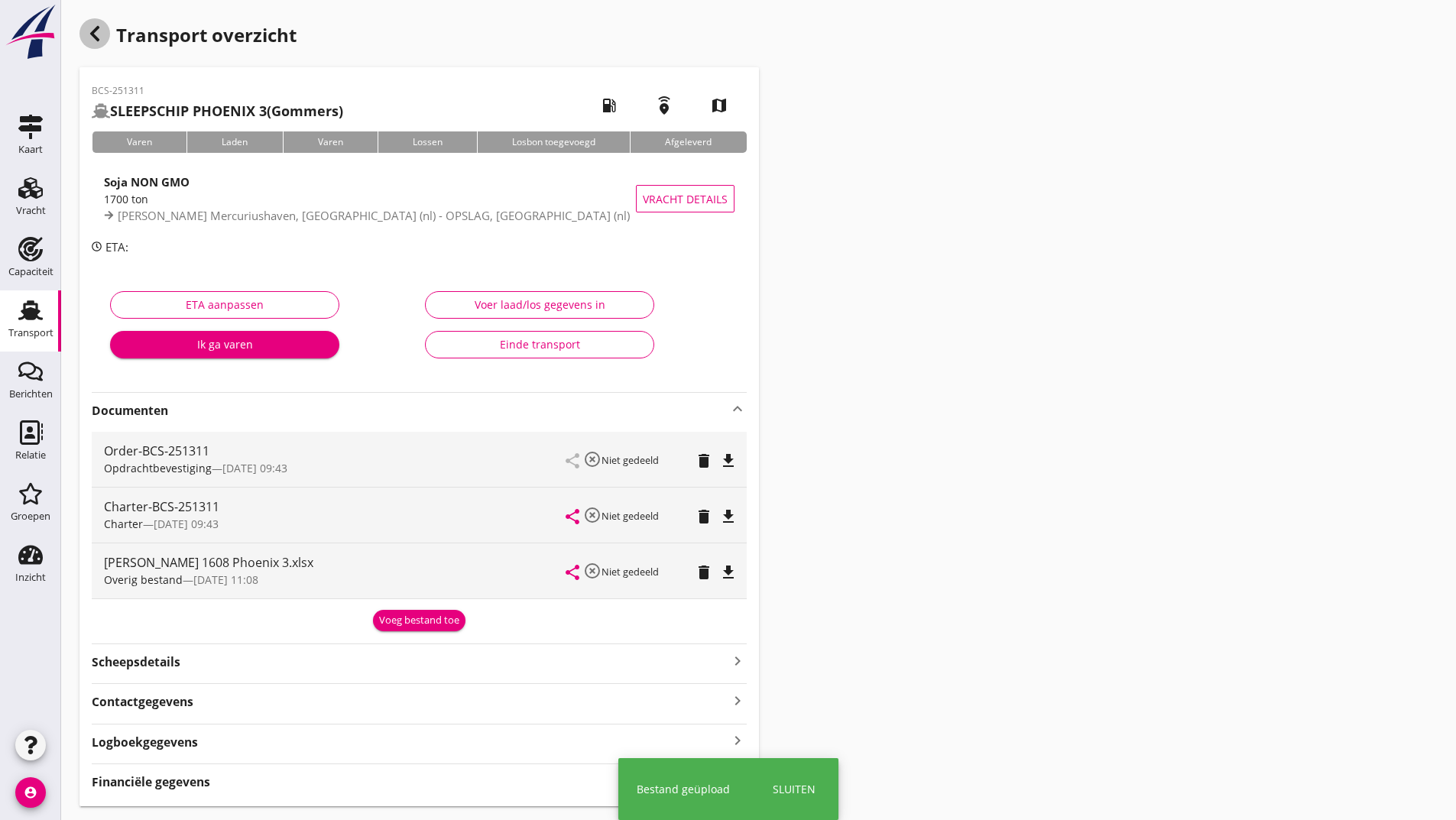
click at [97, 30] on icon "button" at bounding box center [94, 33] width 18 height 18
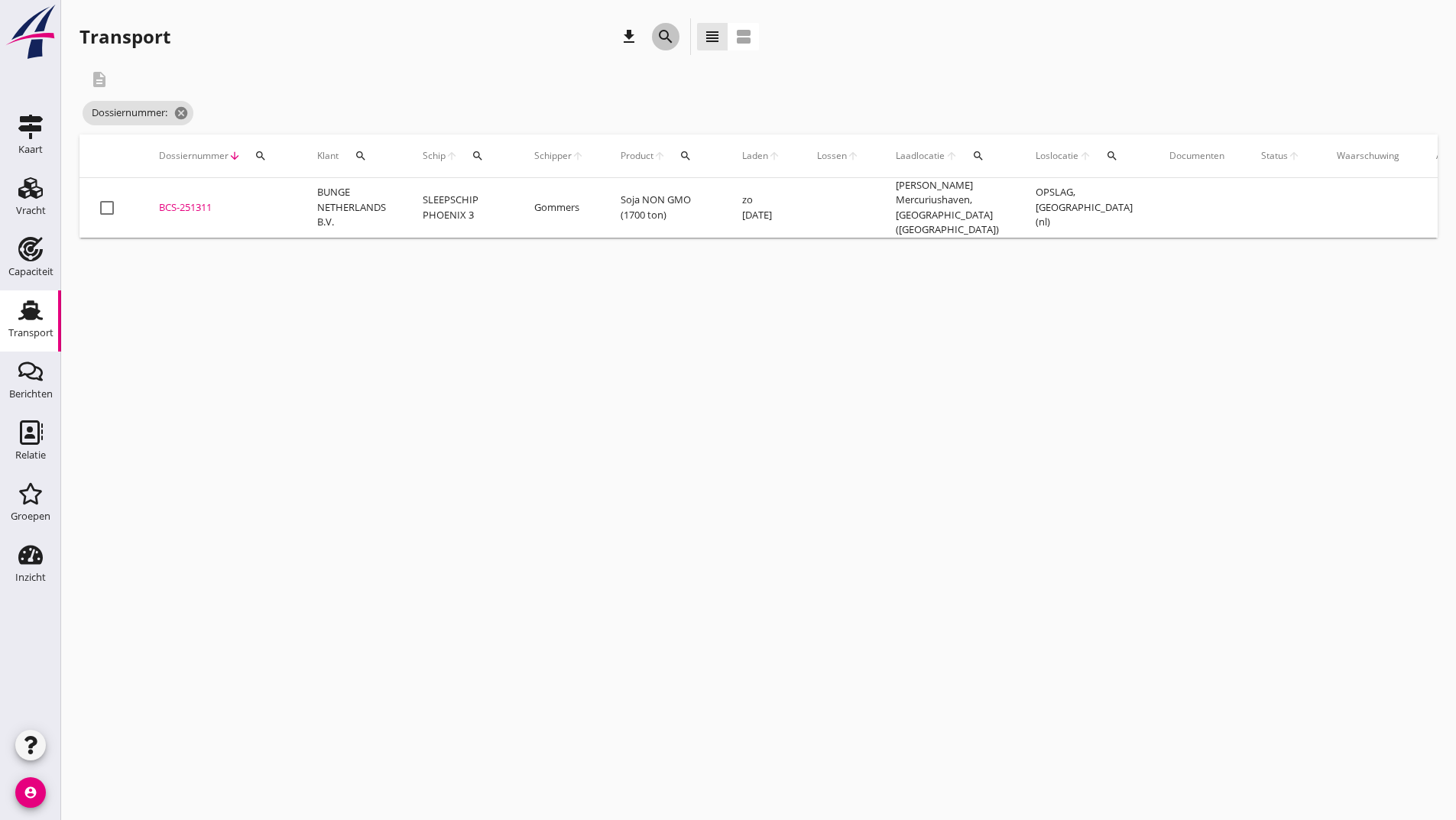
click at [662, 37] on icon "search" at bounding box center [665, 36] width 18 height 18
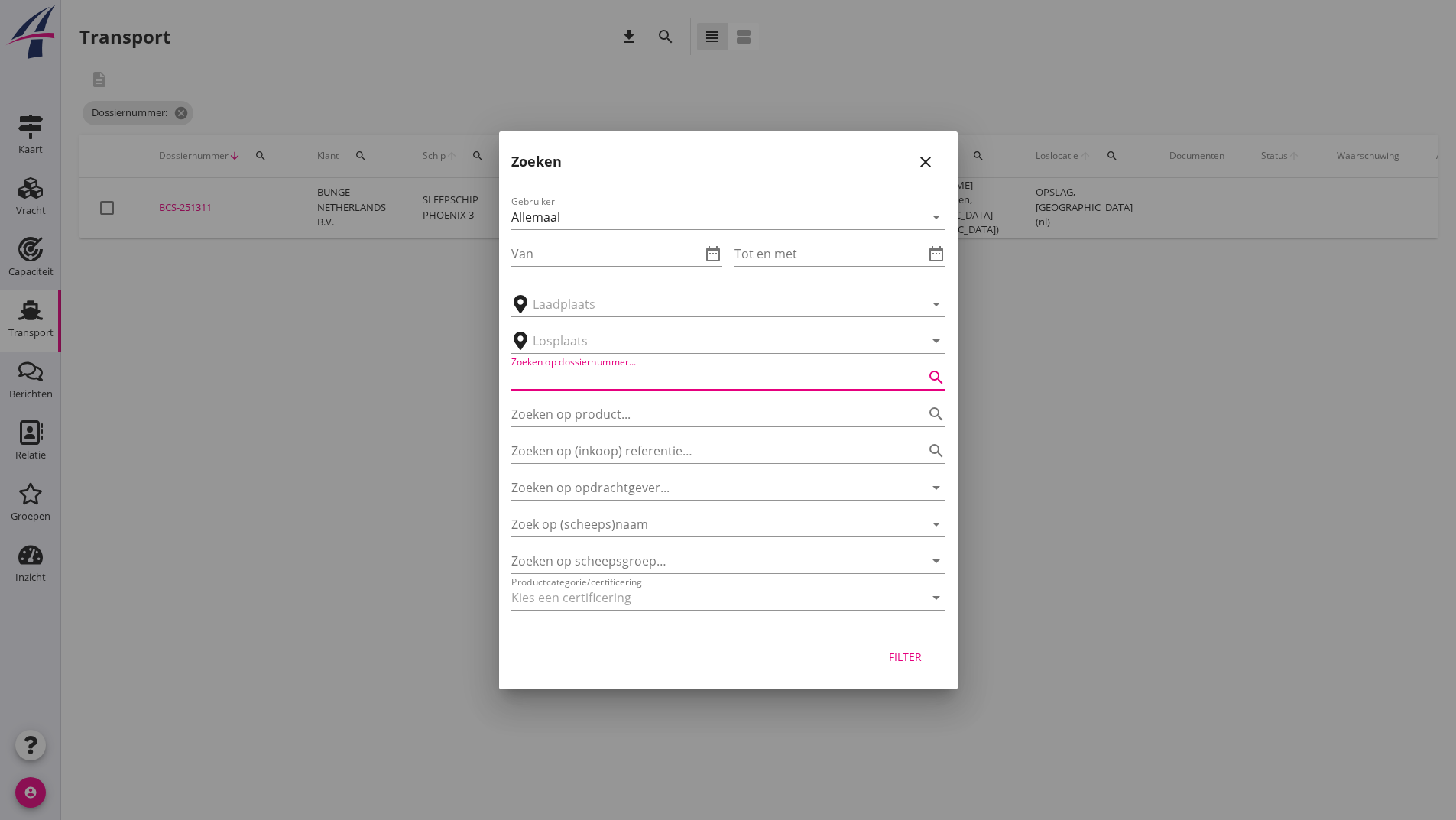
click at [554, 381] on input "Zoeken op dossiernummer..." at bounding box center [707, 378] width 391 height 25
type input "251144"
click at [907, 662] on div "Filter" at bounding box center [905, 657] width 43 height 16
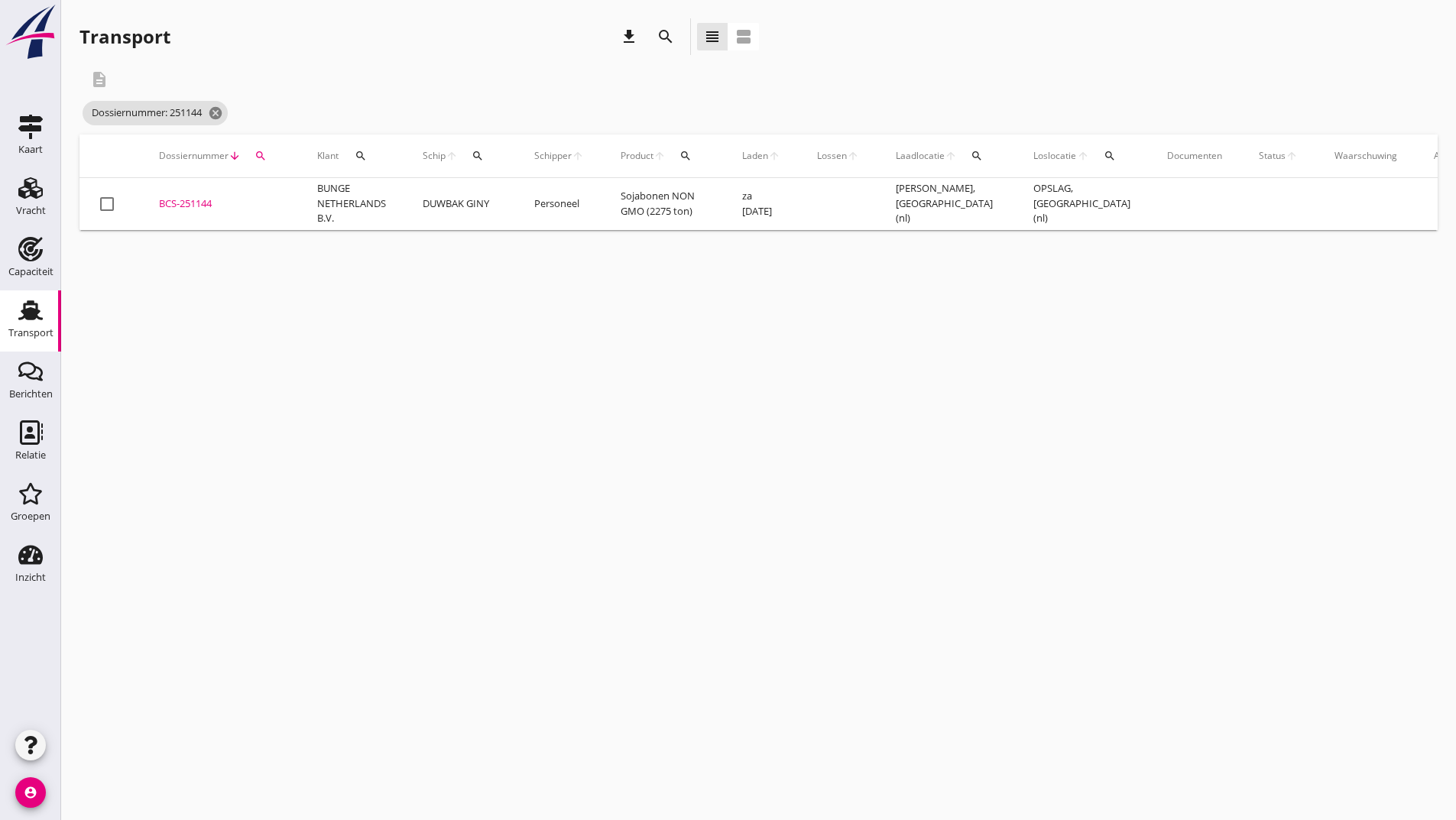
click at [196, 200] on div "BCS-251144" at bounding box center [220, 204] width 121 height 15
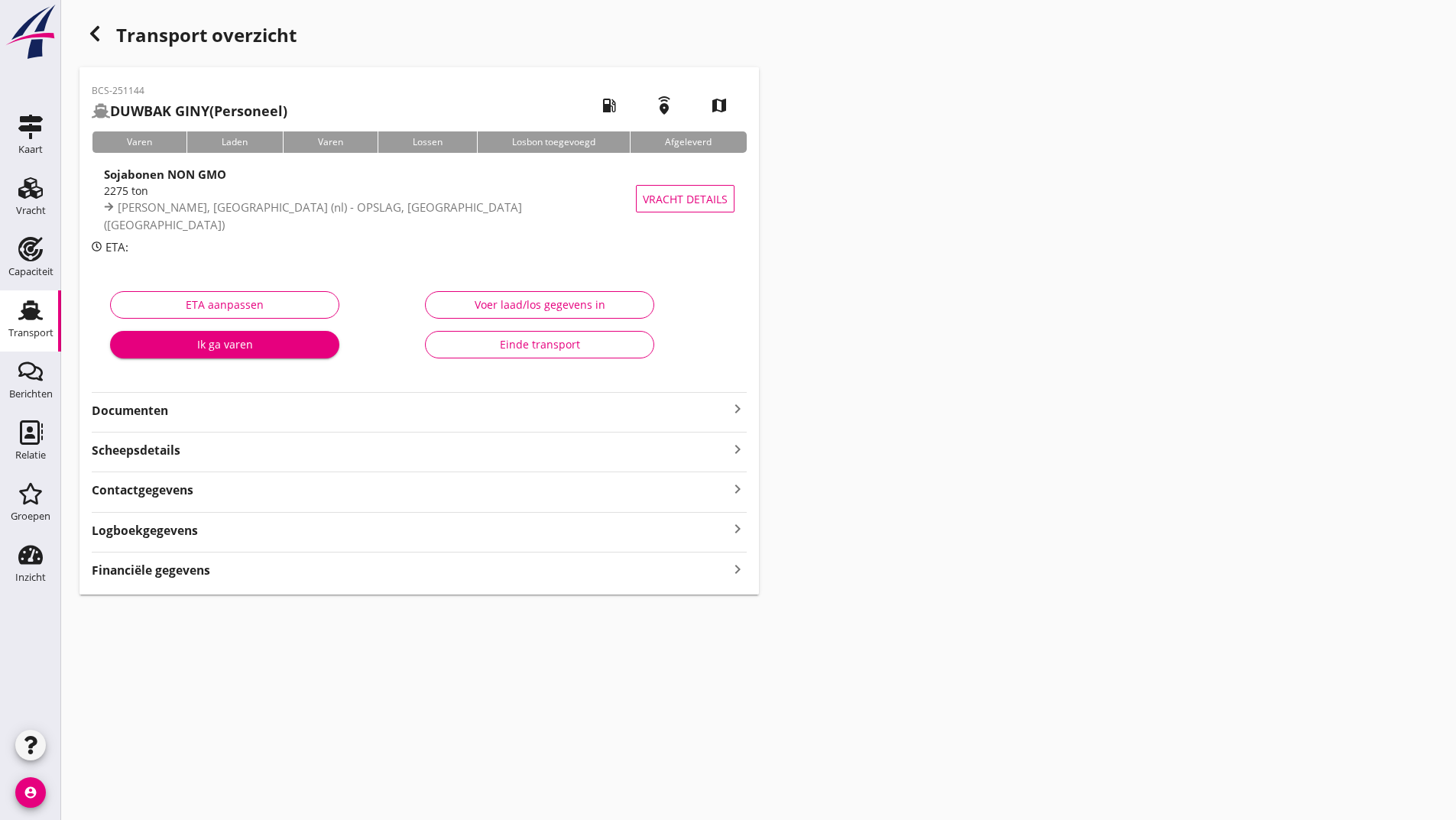
click at [143, 405] on strong "Documenten" at bounding box center [410, 411] width 637 height 18
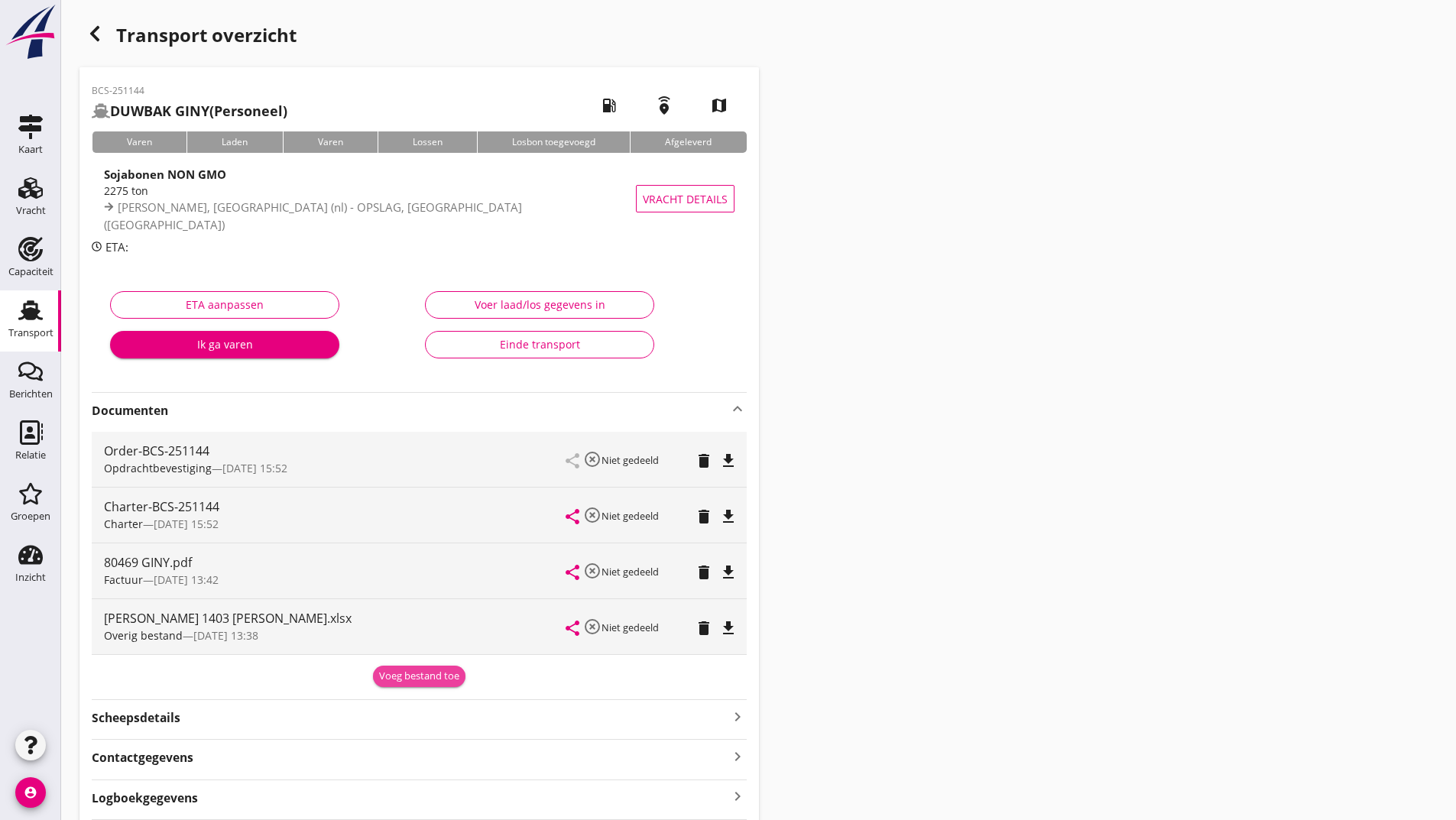
click at [402, 674] on div "Voeg bestand toe" at bounding box center [419, 677] width 81 height 15
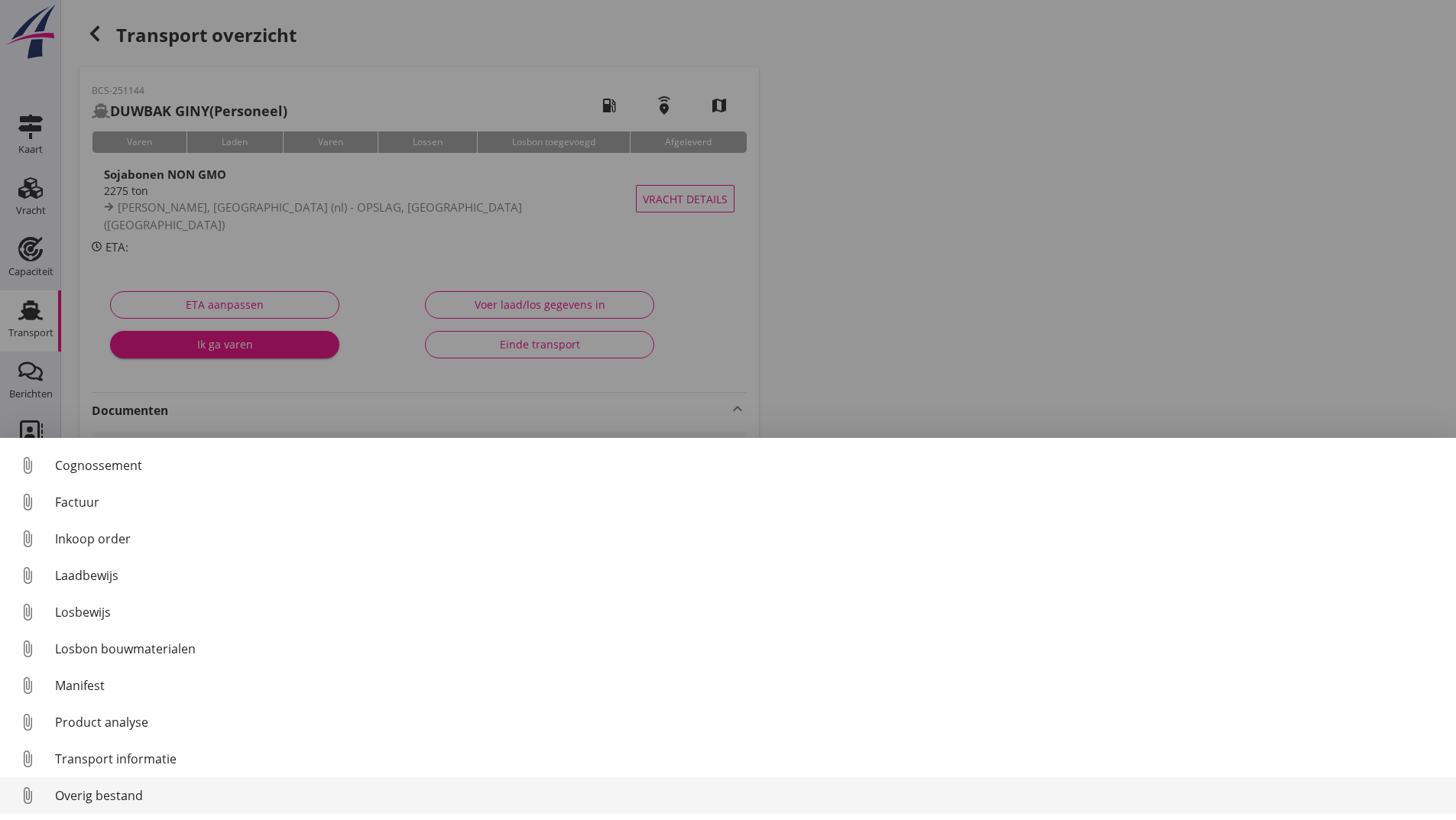
scroll to position [107, 0]
click at [134, 795] on div "Overig bestand" at bounding box center [749, 795] width 1389 height 18
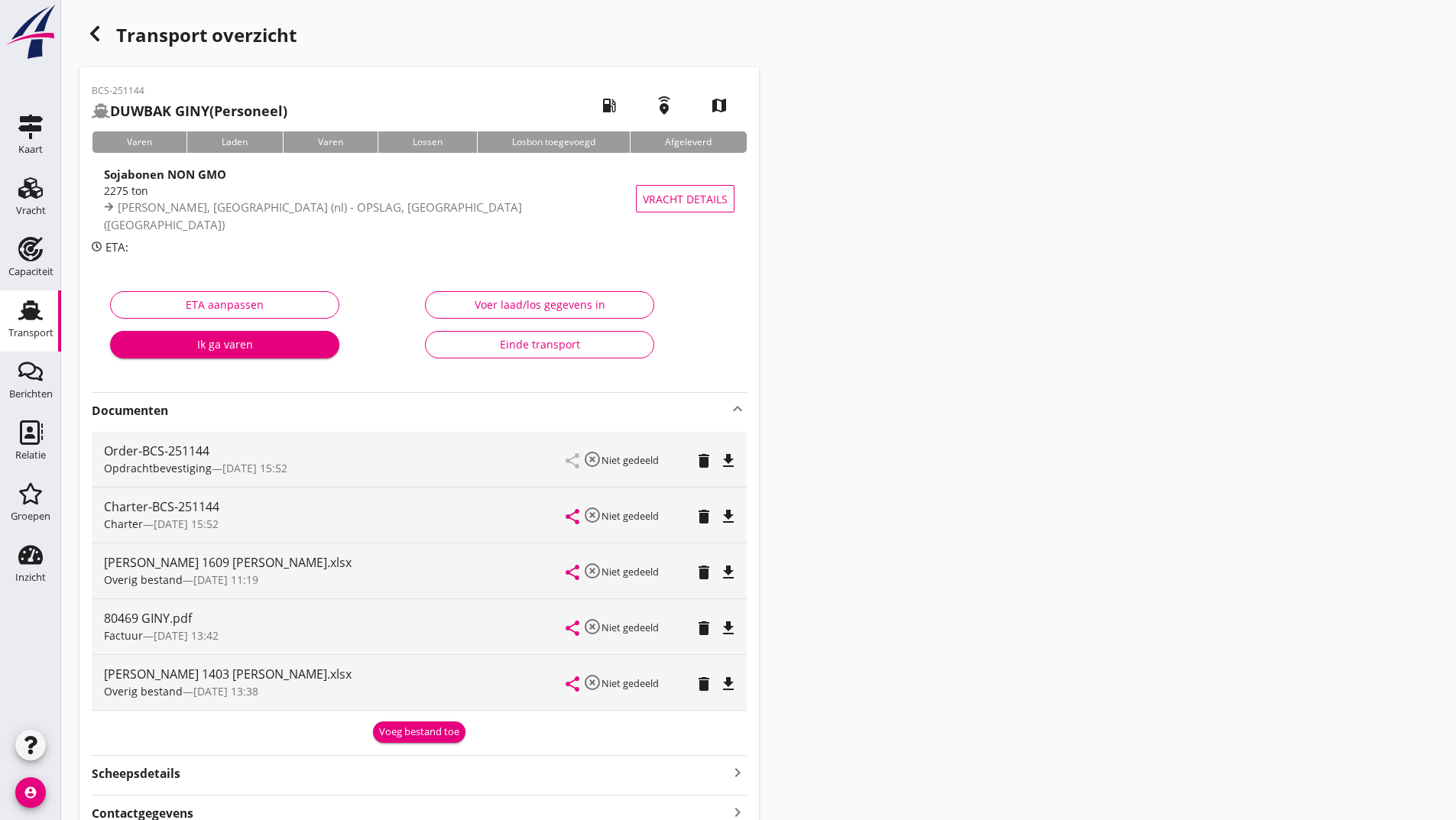
click at [91, 29] on icon "button" at bounding box center [94, 33] width 18 height 18
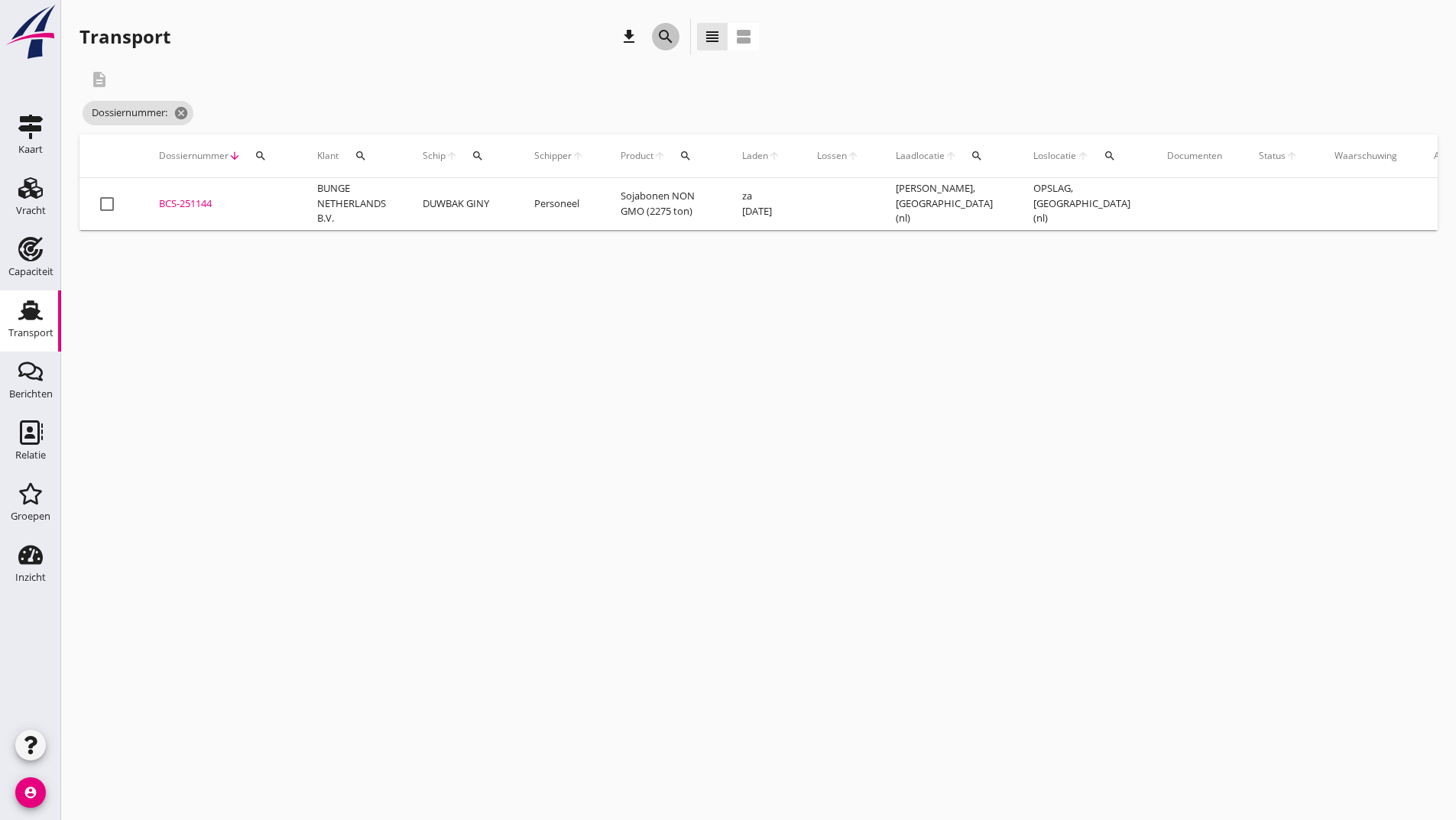
click at [664, 36] on icon "search" at bounding box center [665, 36] width 18 height 18
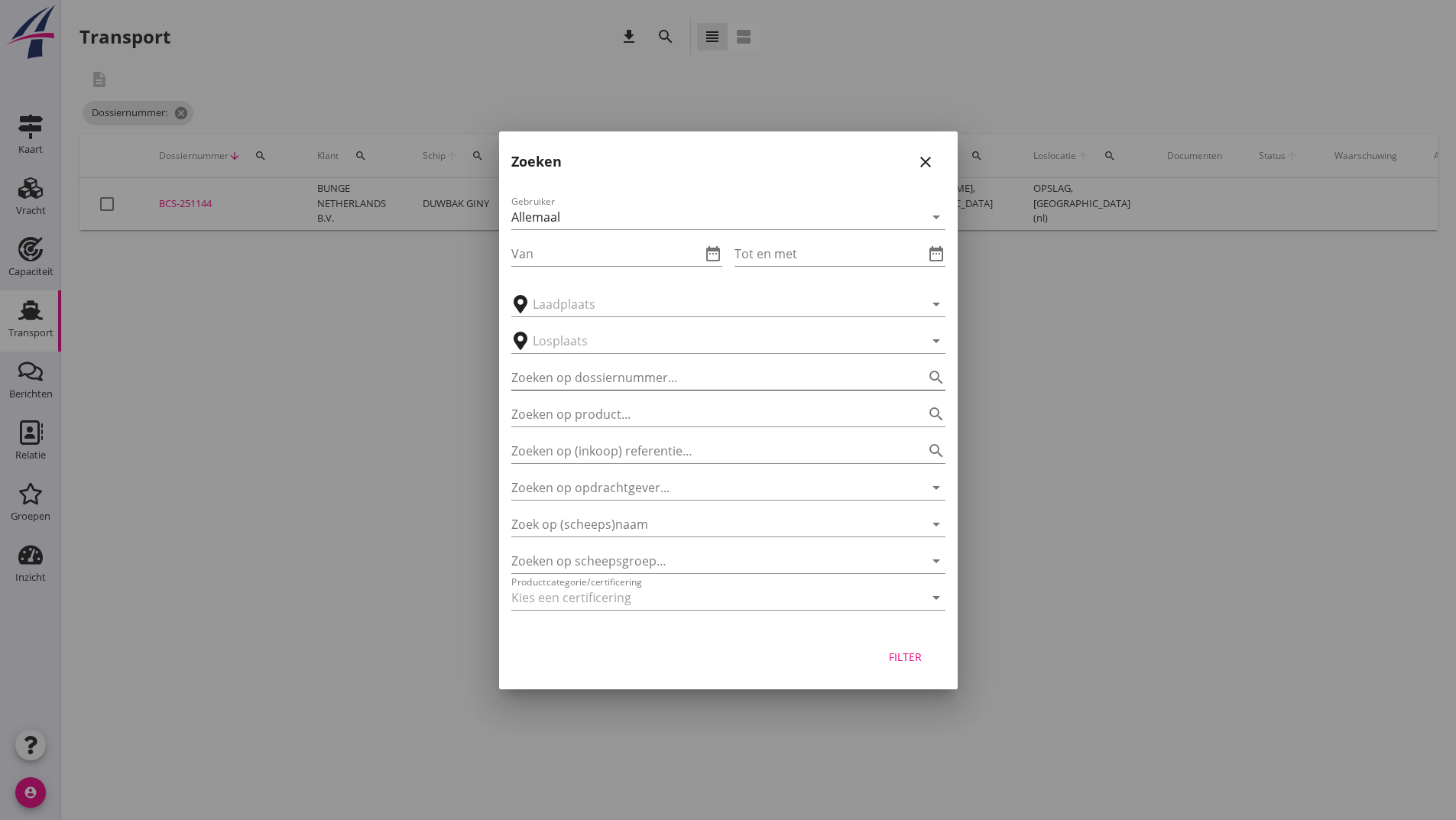
click at [573, 379] on input "Zoeken op dossiernummer..." at bounding box center [707, 378] width 391 height 25
type input "251298"
click at [882, 653] on button "Filter" at bounding box center [905, 657] width 67 height 28
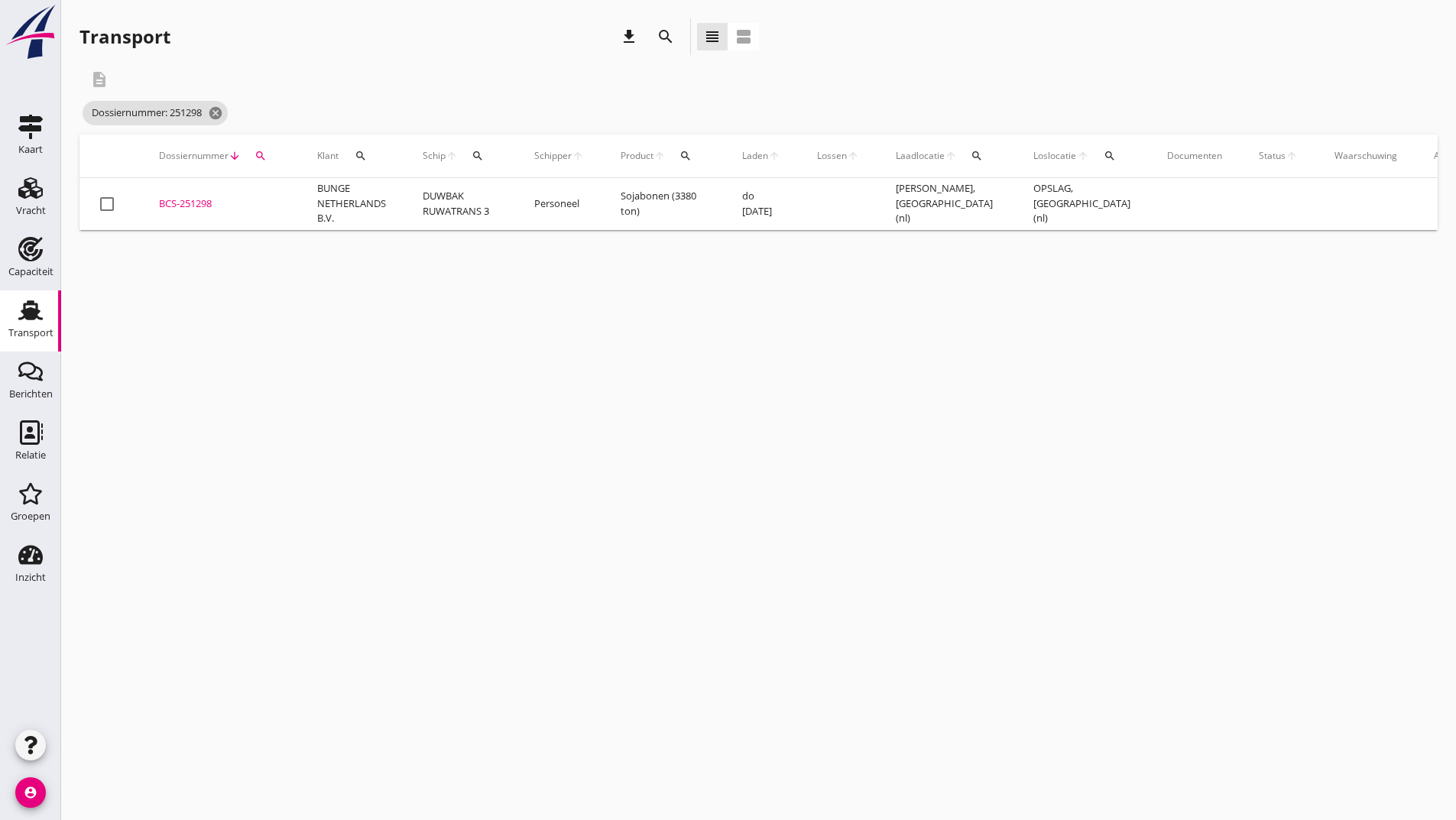
click at [202, 205] on div "BCS-251298" at bounding box center [220, 204] width 121 height 15
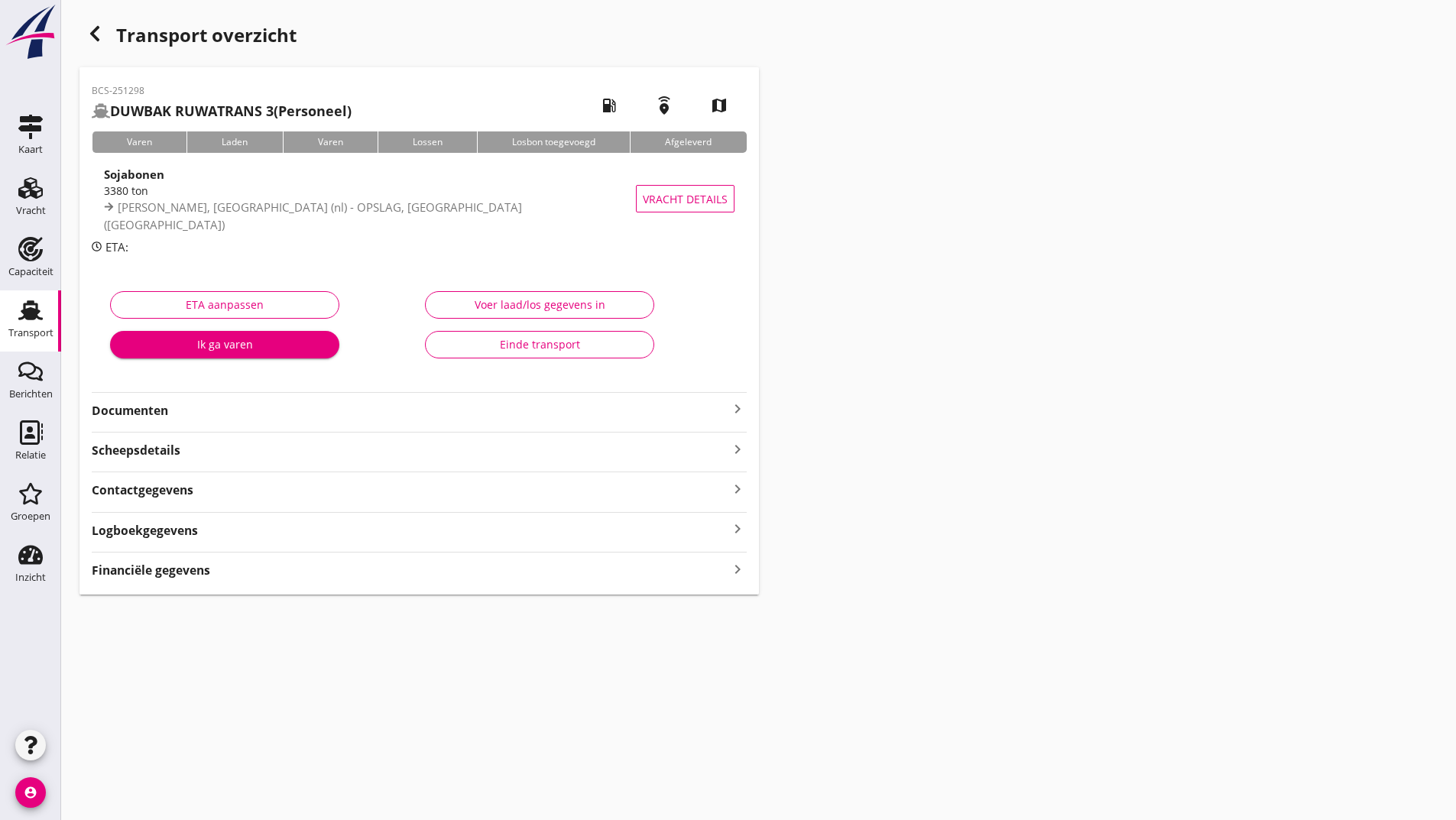
click at [169, 415] on strong "Documenten" at bounding box center [410, 411] width 637 height 18
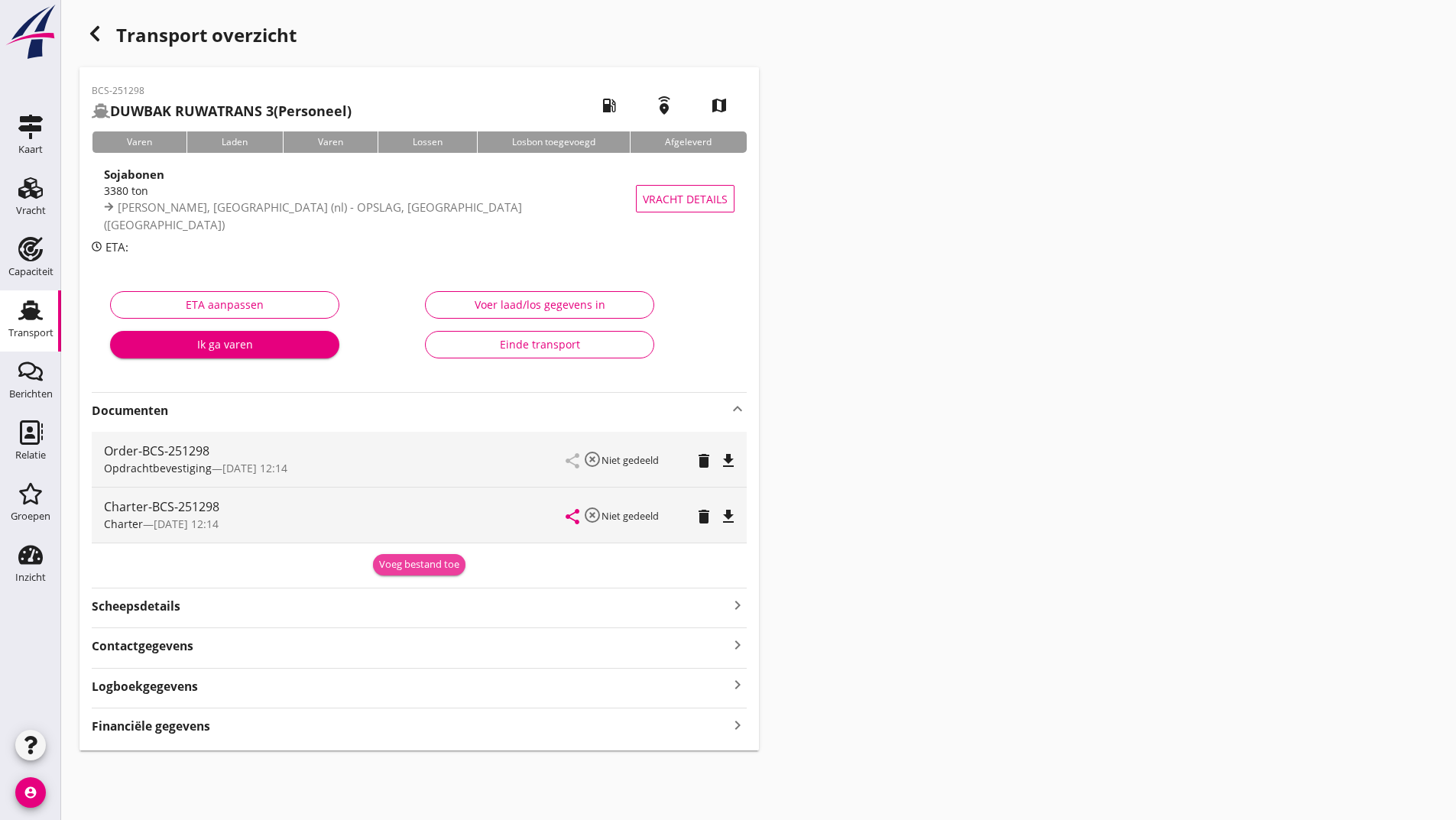
click at [395, 569] on div "Voeg bestand toe" at bounding box center [419, 565] width 81 height 15
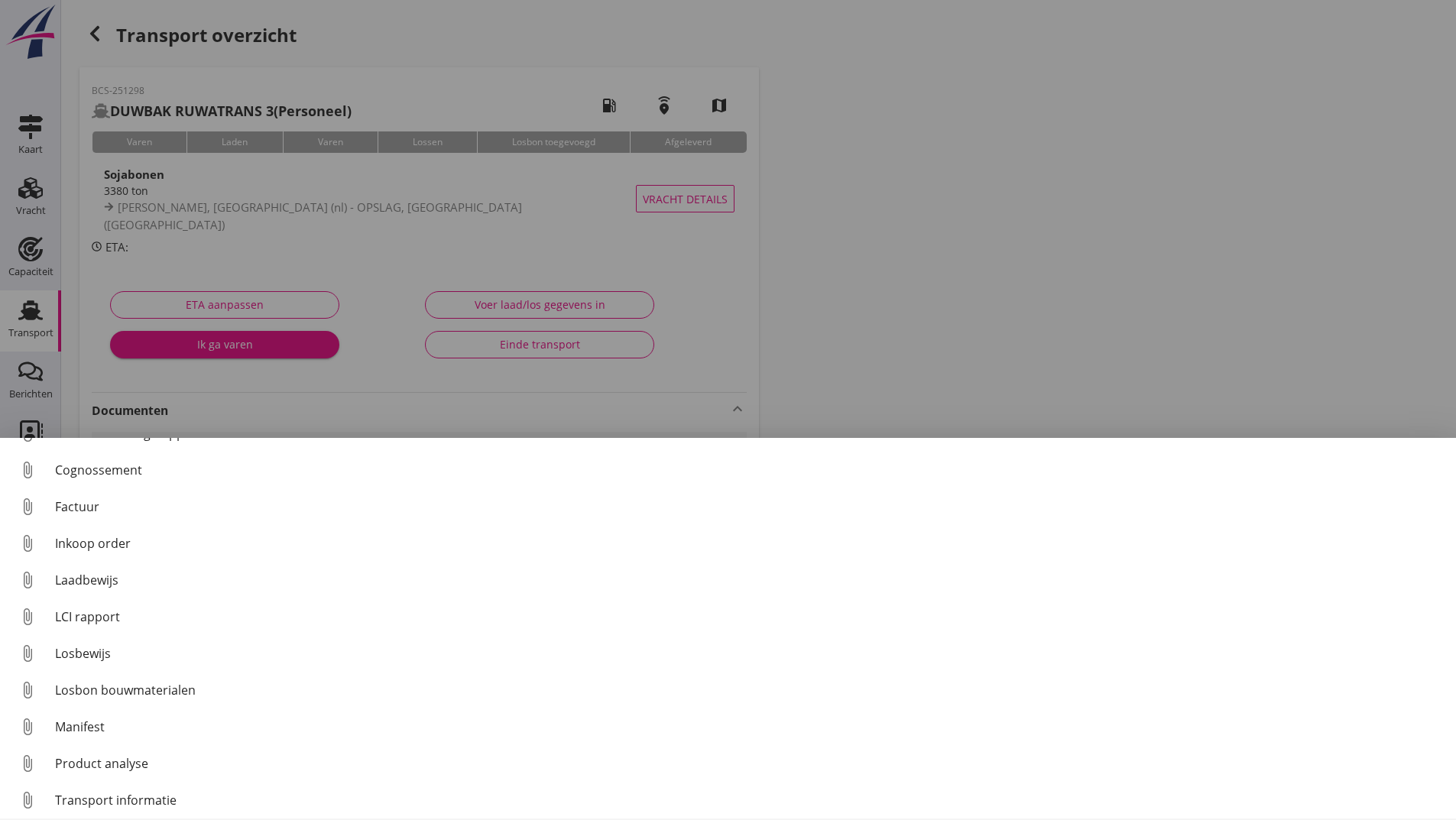
scroll to position [107, 0]
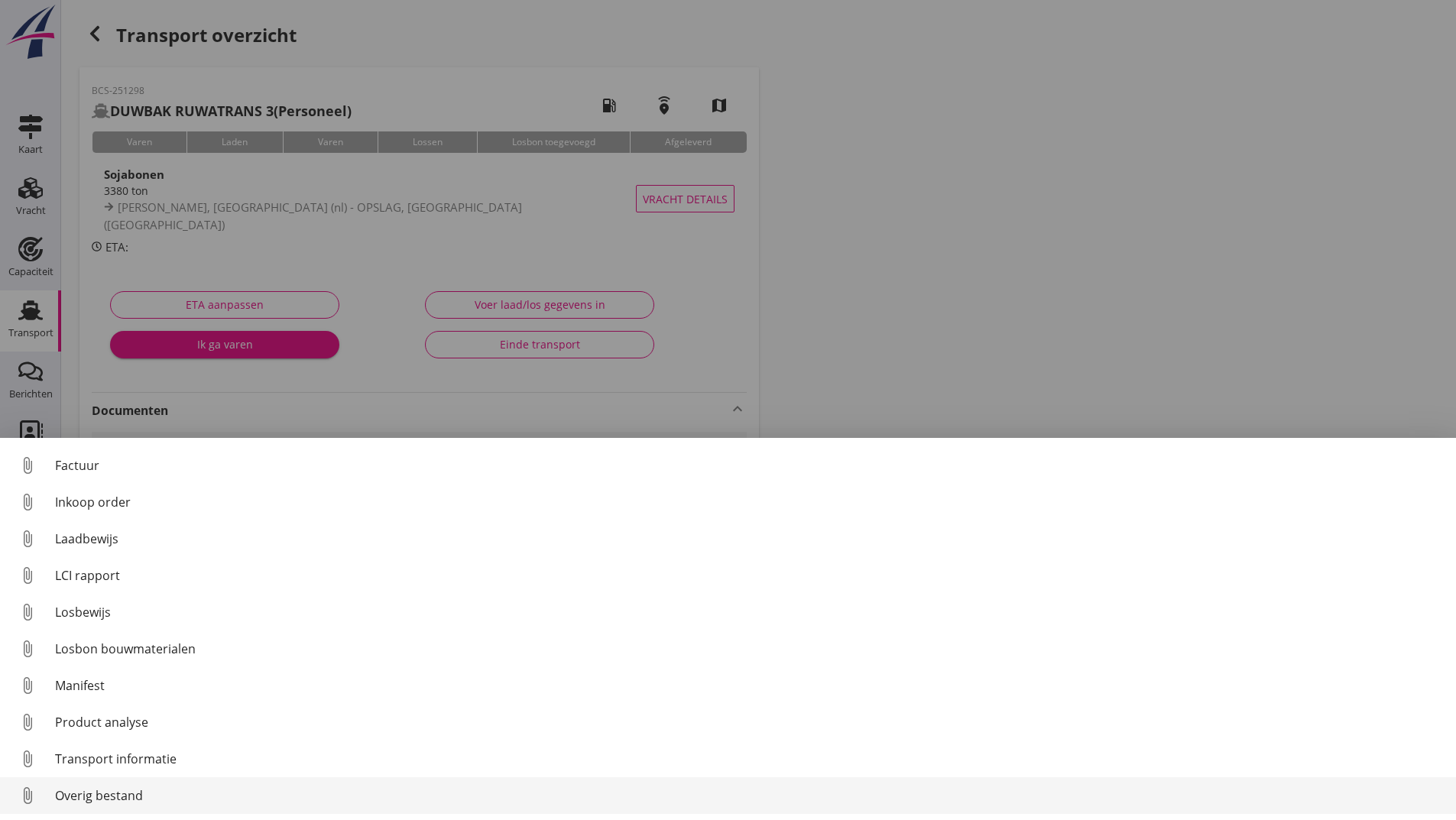
click at [132, 795] on div "Overig bestand" at bounding box center [749, 795] width 1389 height 18
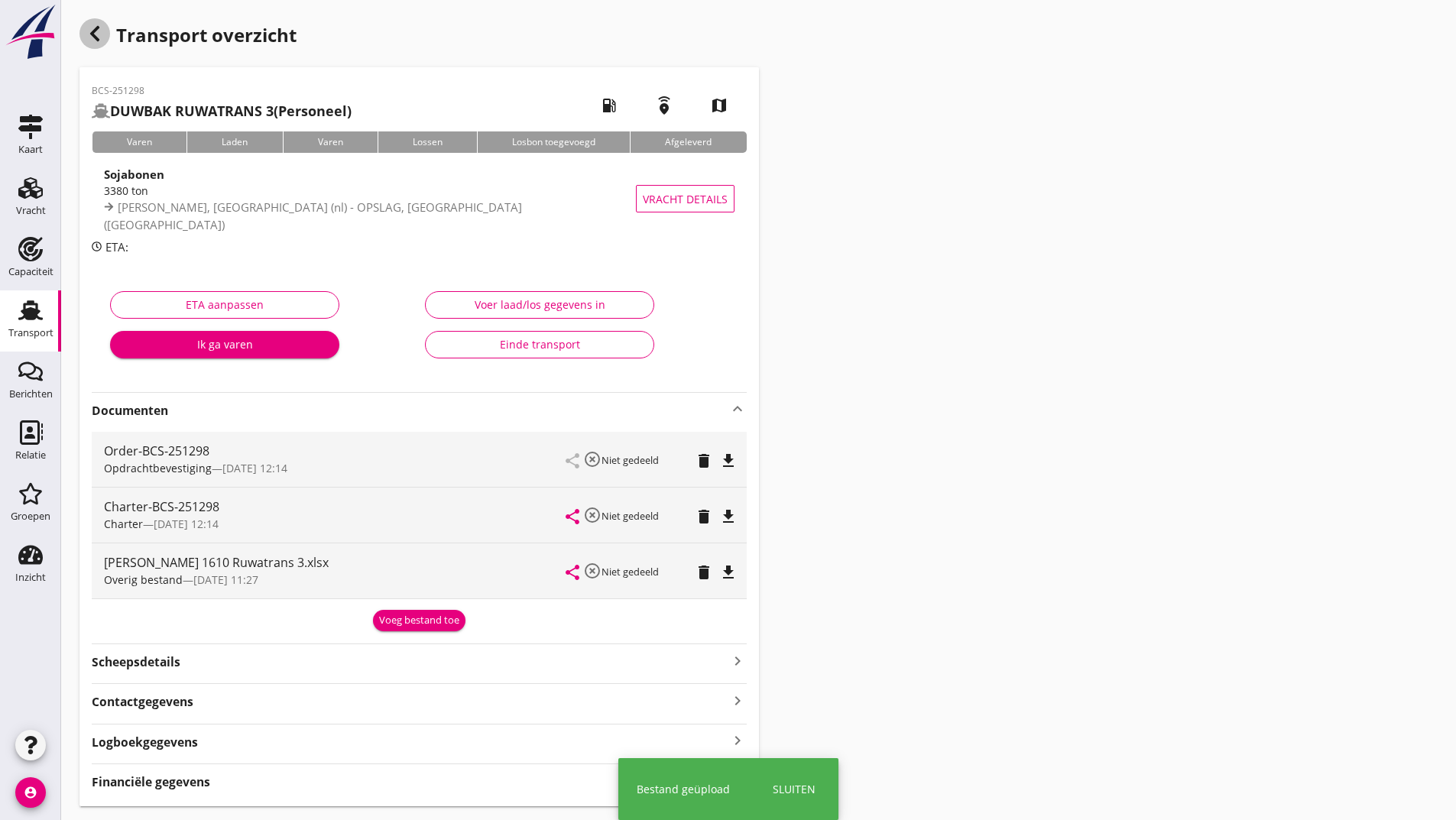
click at [98, 34] on icon "button" at bounding box center [94, 33] width 18 height 18
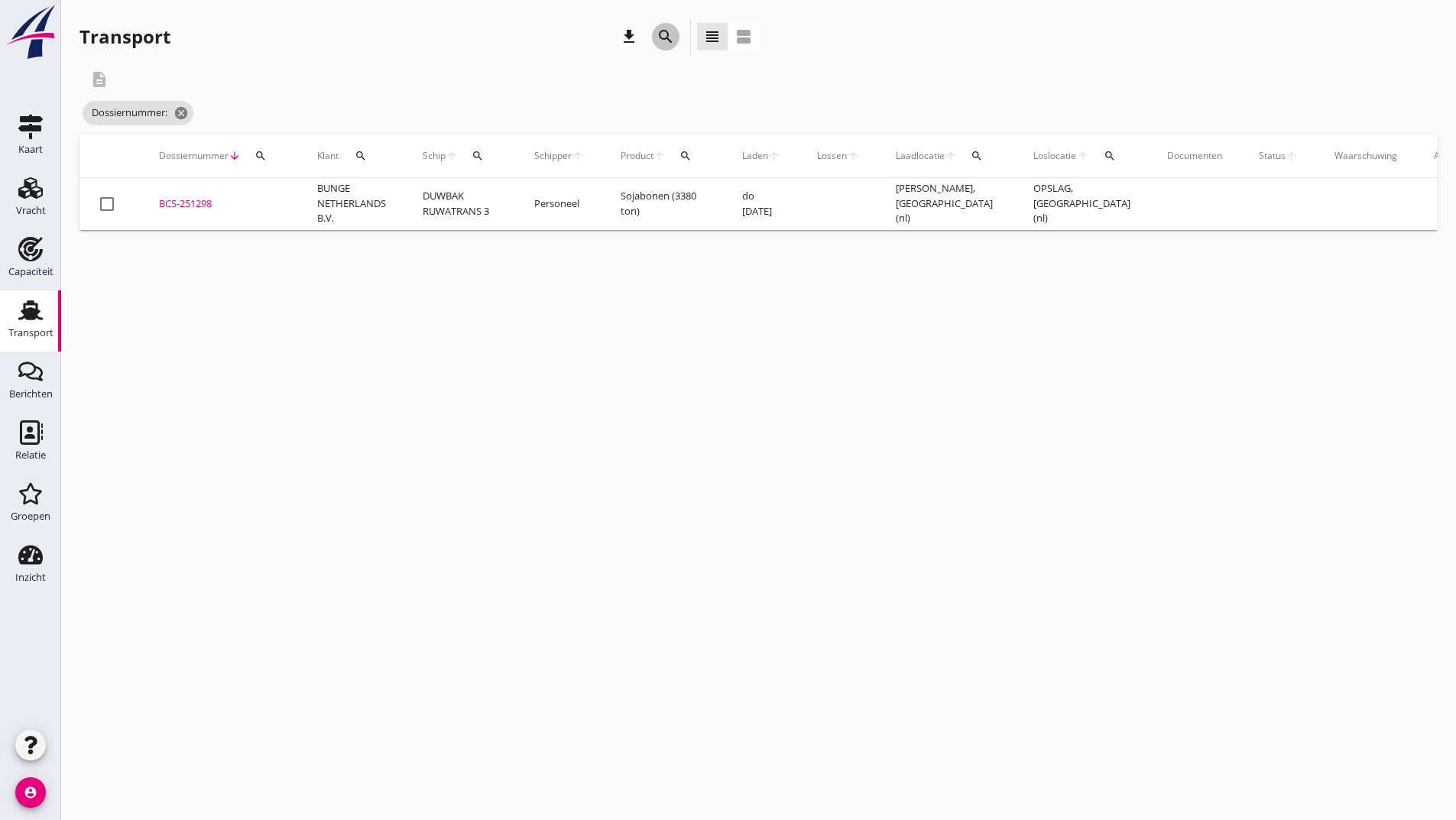
click at [667, 41] on icon "search" at bounding box center [665, 36] width 18 height 18
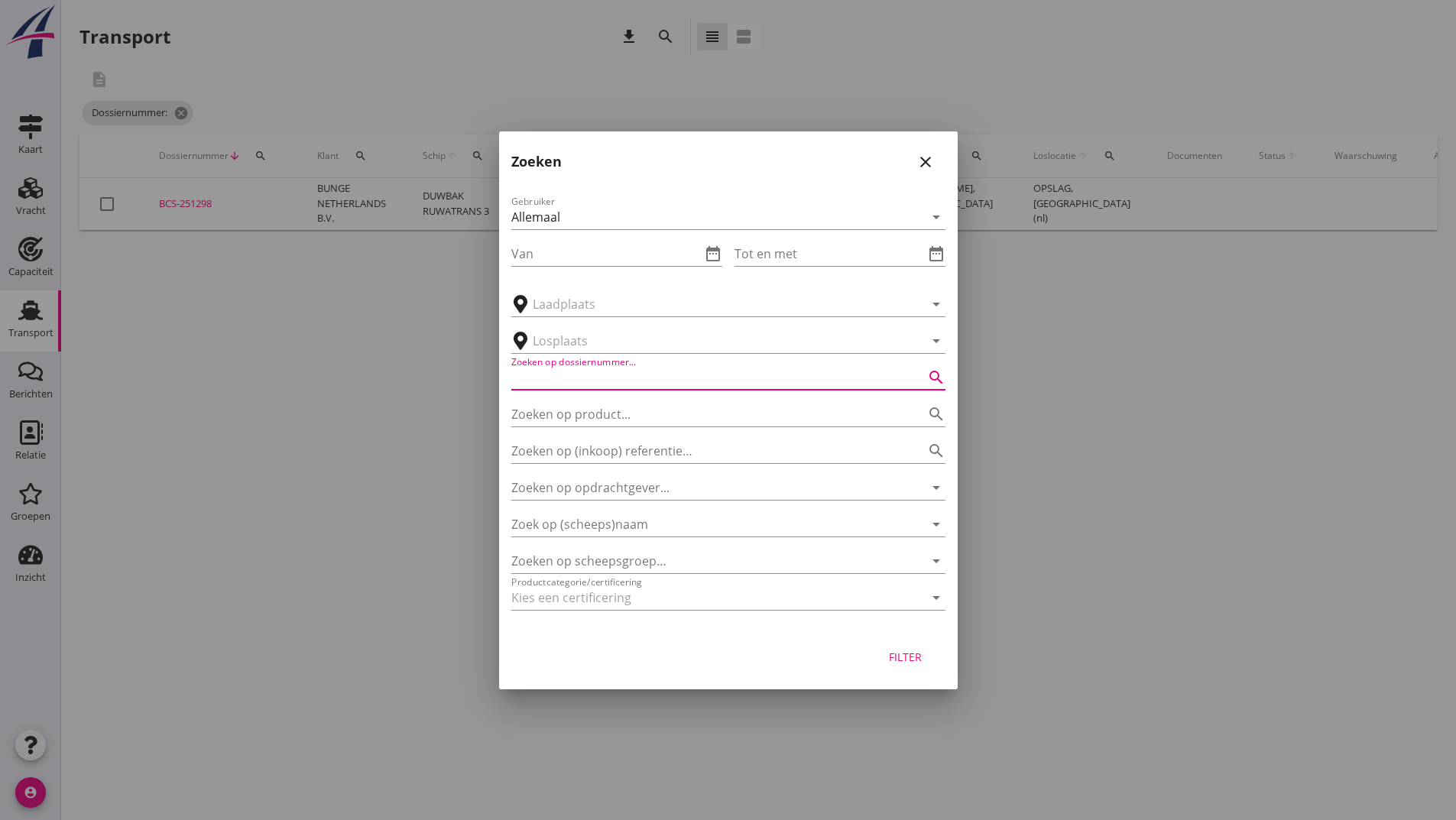
click at [588, 367] on input "Zoeken op dossiernummer..." at bounding box center [707, 378] width 391 height 25
type input "251110"
click at [899, 663] on div "Filter" at bounding box center [905, 657] width 43 height 16
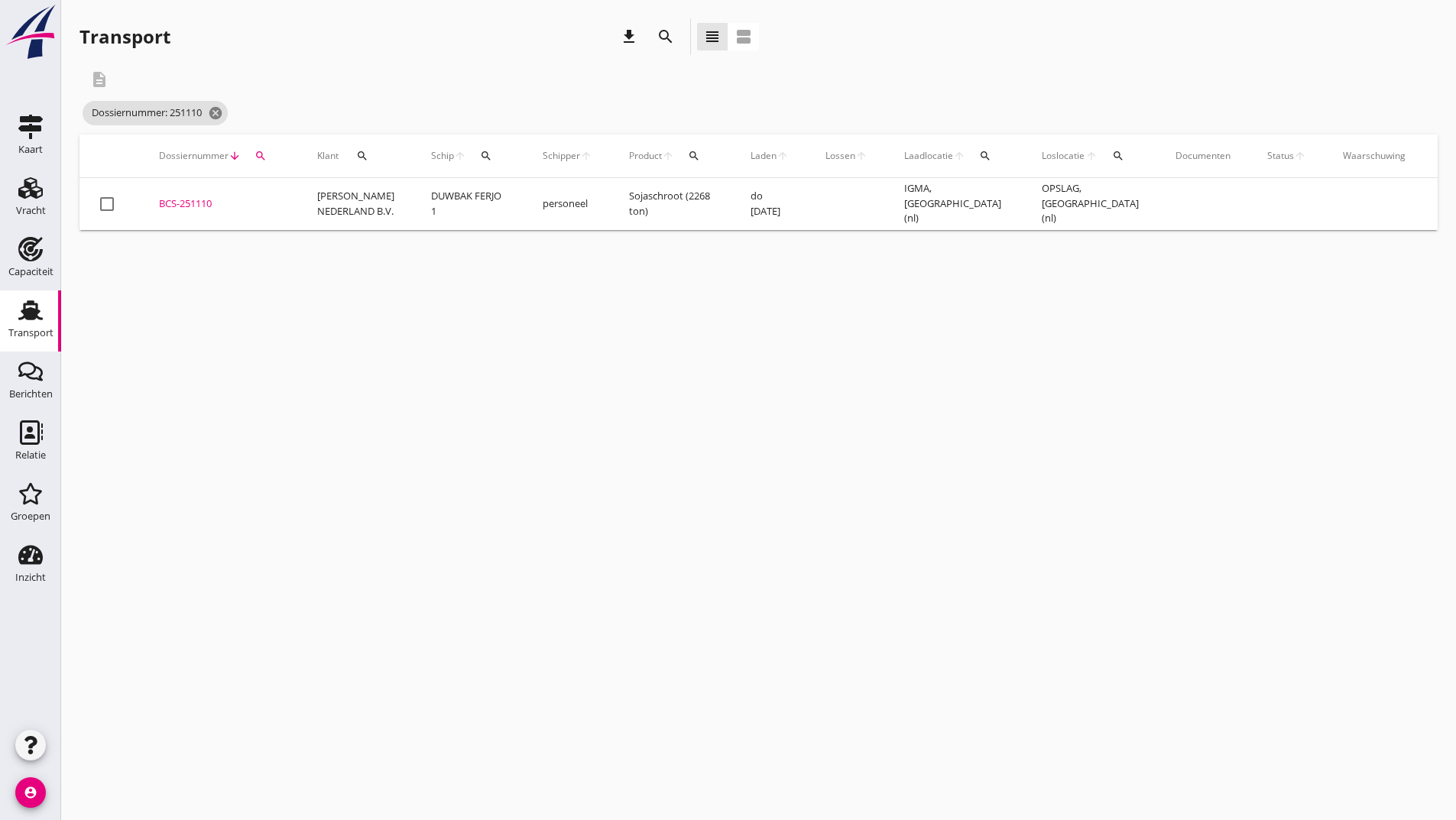
click at [202, 201] on div "BCS-251110" at bounding box center [220, 204] width 121 height 15
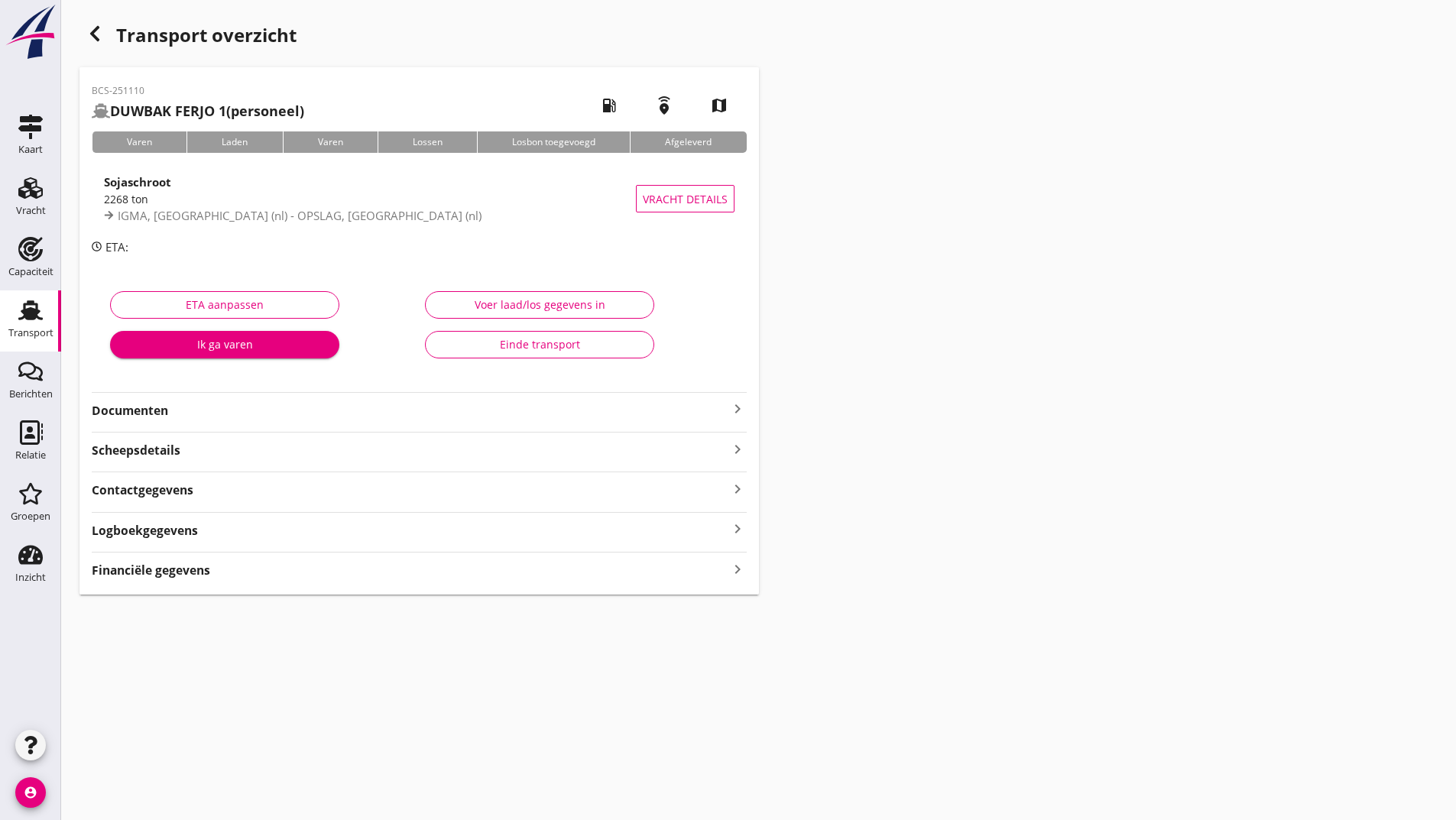
drag, startPoint x: 154, startPoint y: 405, endPoint x: 177, endPoint y: 423, distance: 29.2
click at [156, 408] on strong "Documenten" at bounding box center [410, 411] width 637 height 18
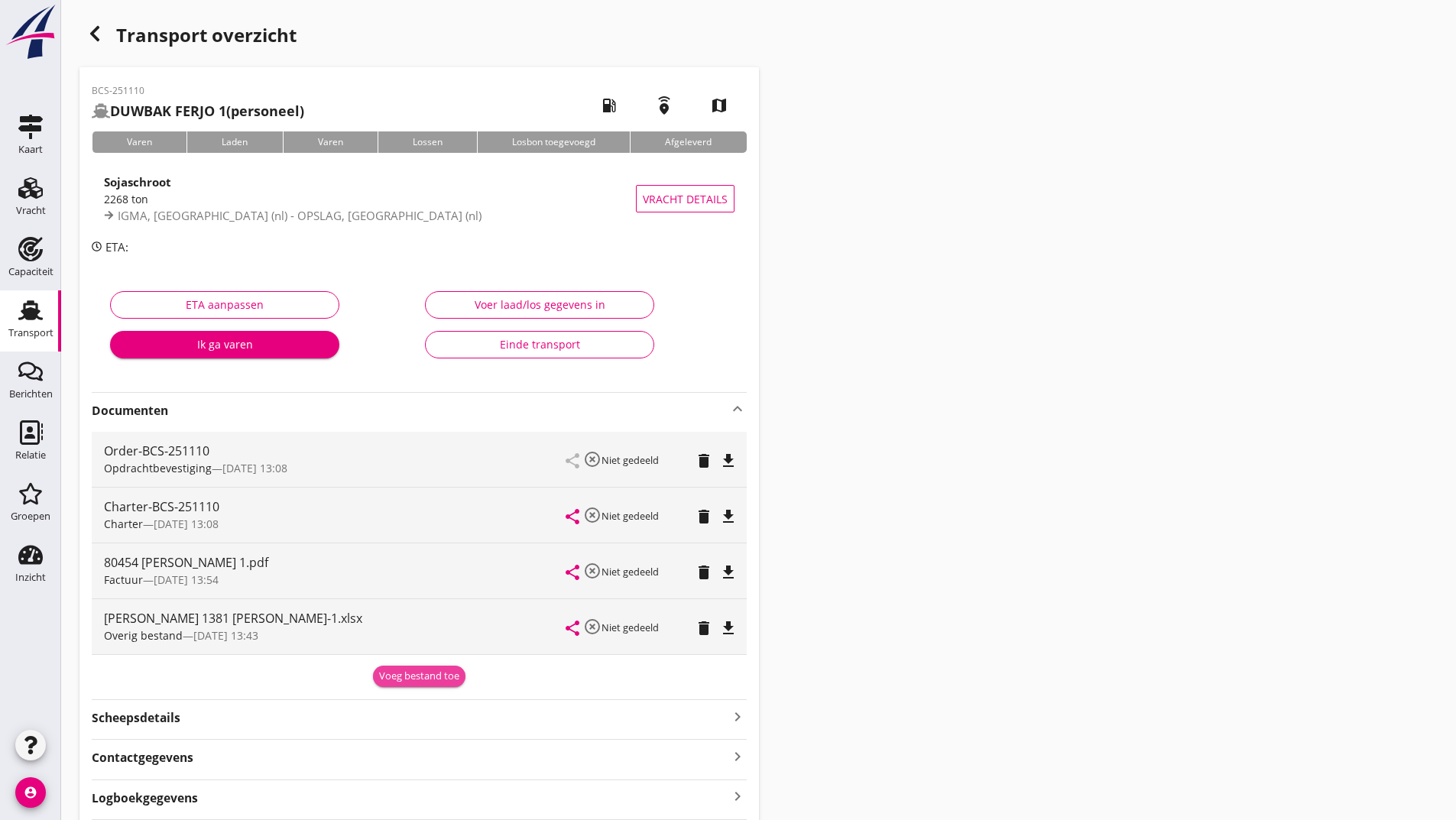
click at [399, 677] on div "Voeg bestand toe" at bounding box center [419, 677] width 81 height 15
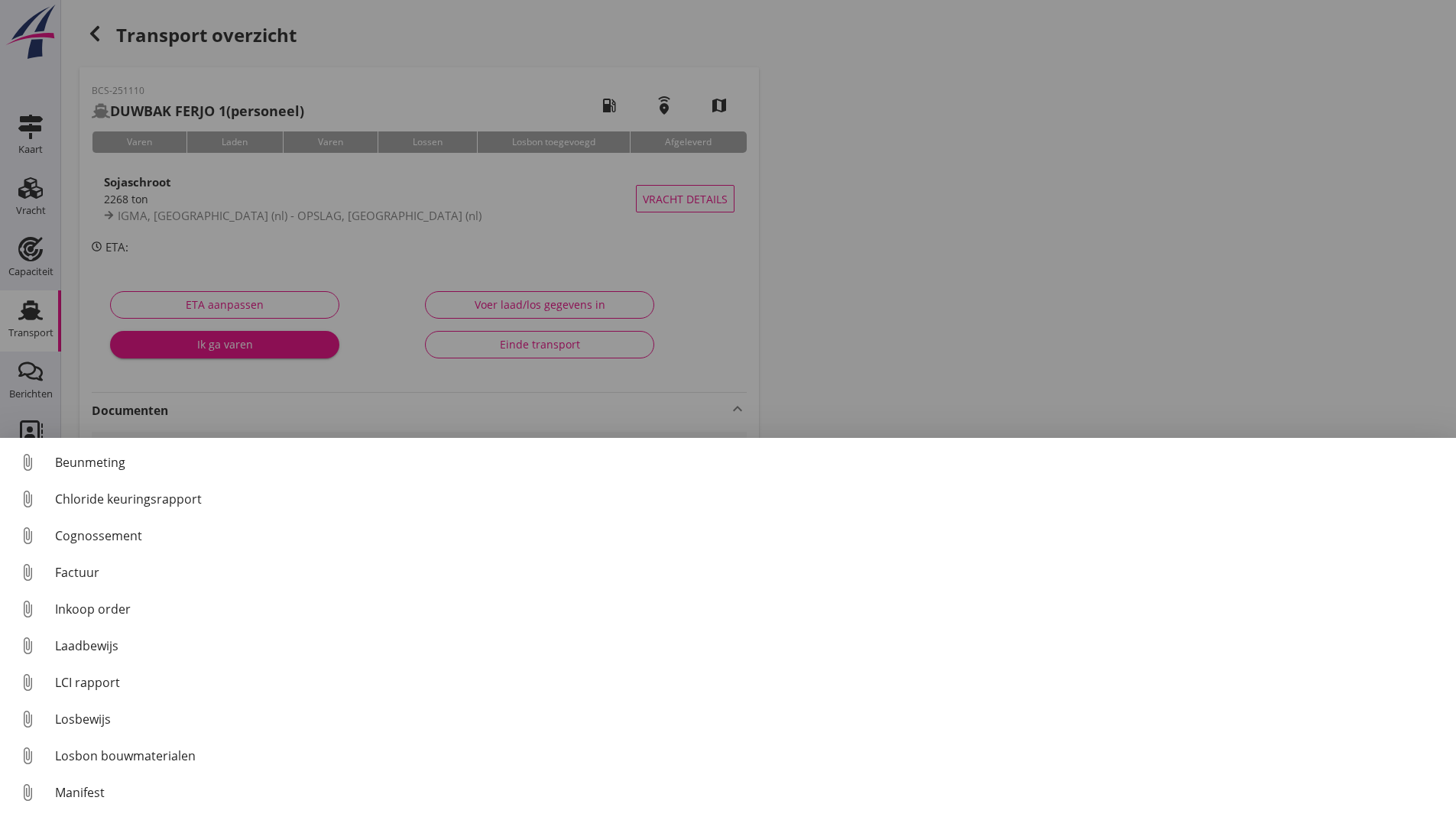
scroll to position [107, 0]
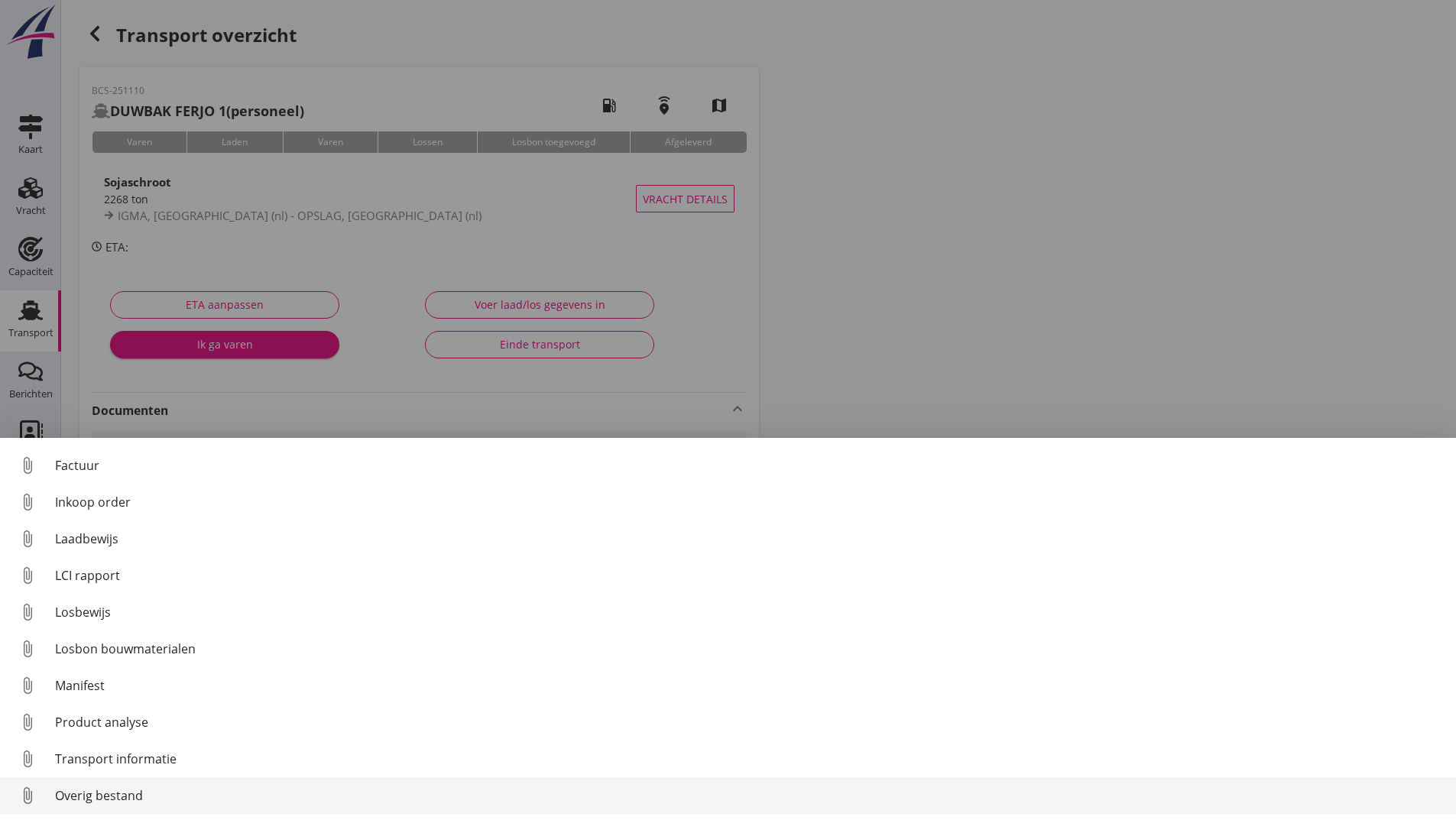
click at [121, 797] on div "Overig bestand" at bounding box center [749, 795] width 1389 height 18
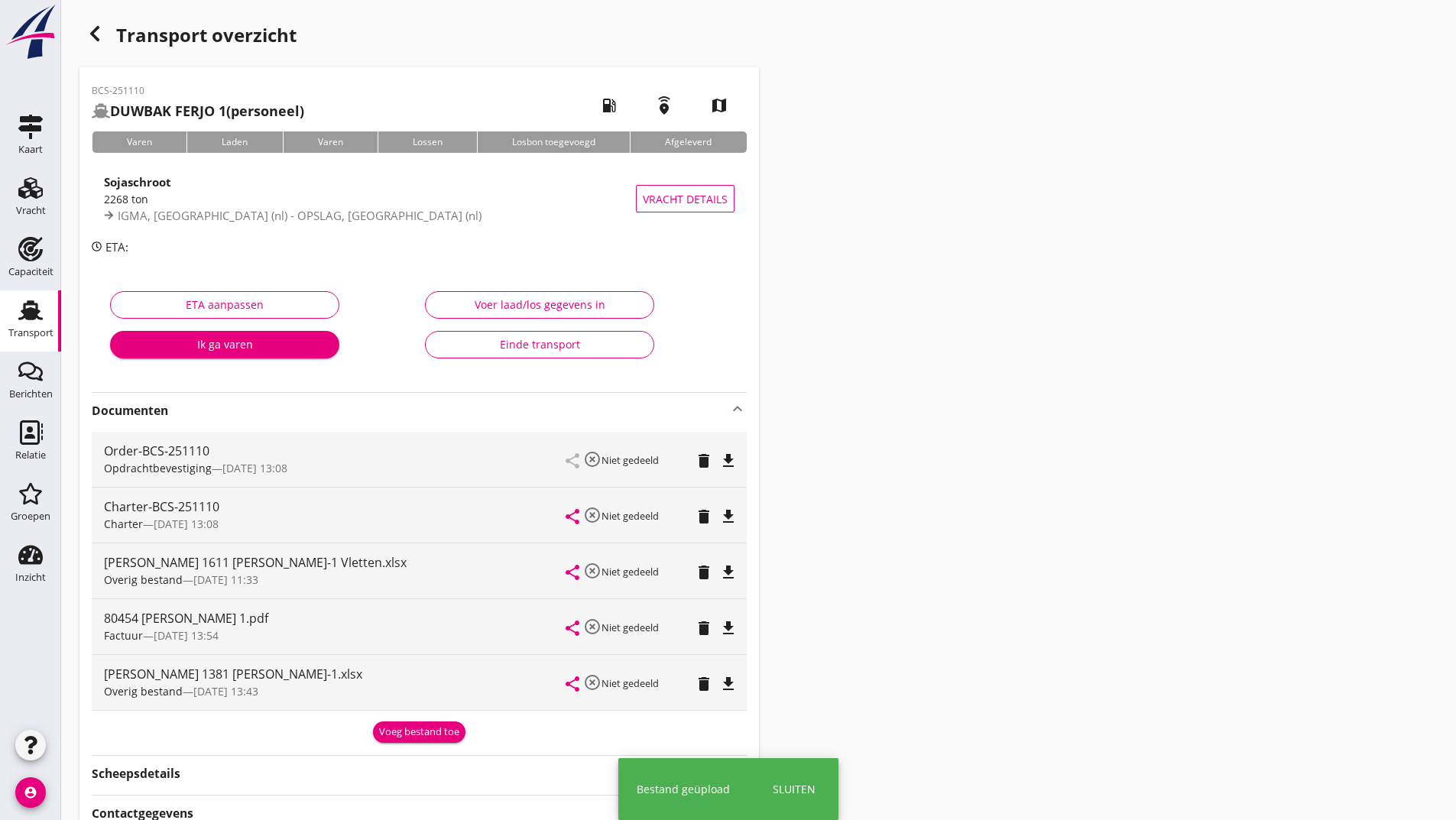
click at [101, 36] on icon "button" at bounding box center [94, 33] width 18 height 18
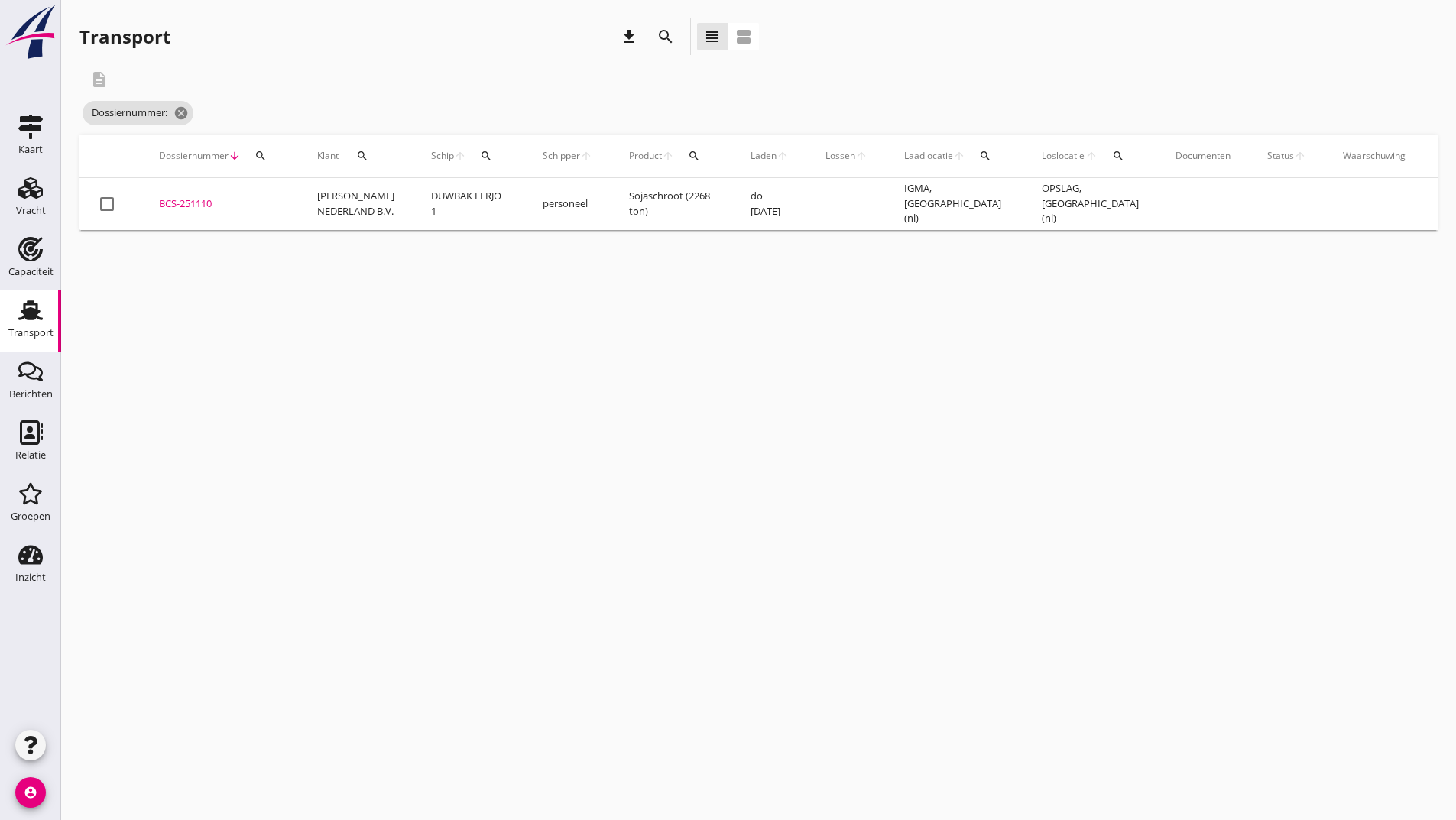
drag, startPoint x: 658, startPoint y: 33, endPoint x: 666, endPoint y: 36, distance: 8.5
click at [662, 33] on icon "search" at bounding box center [665, 36] width 18 height 18
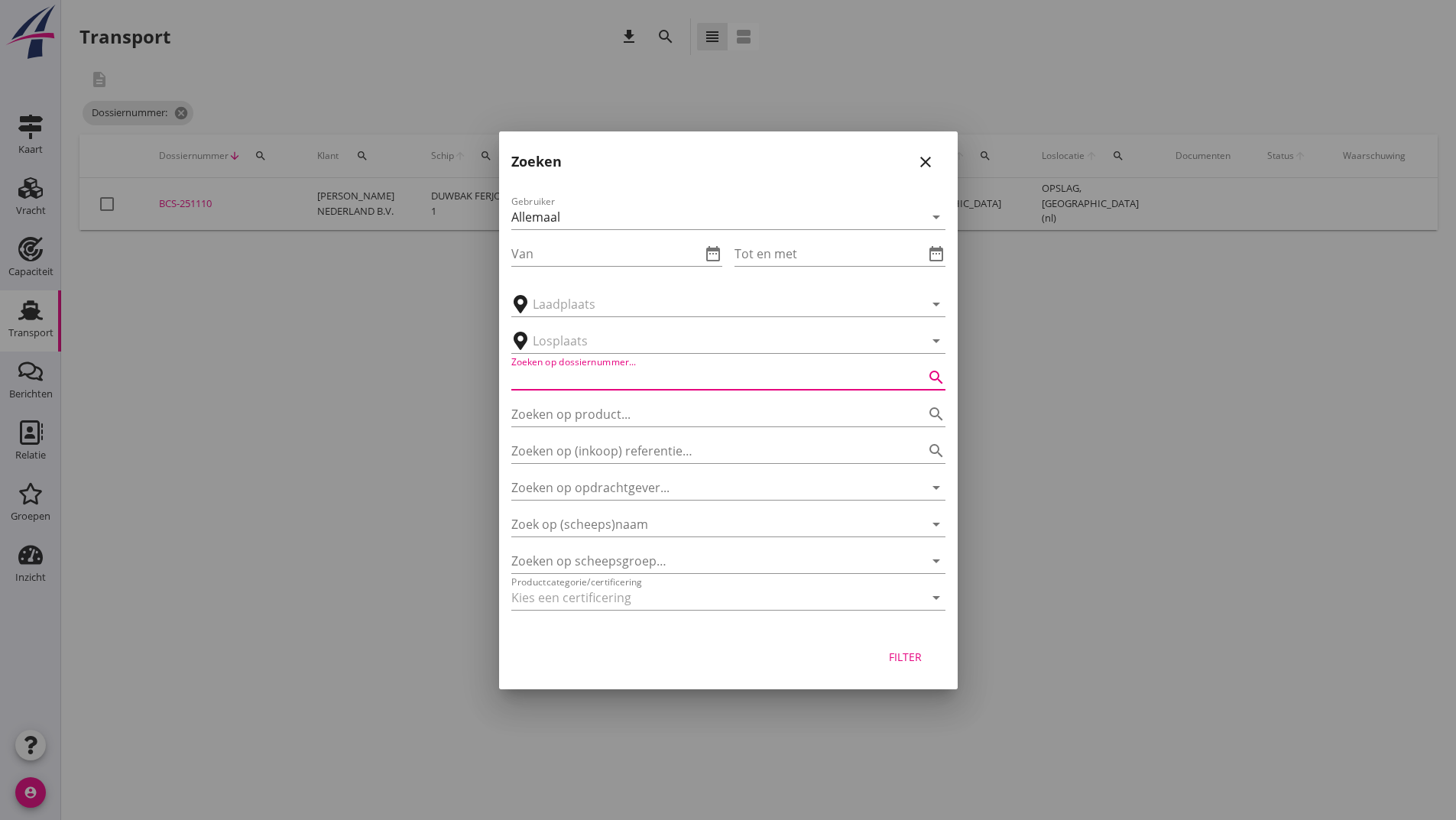
click at [636, 381] on input "Zoeken op dossiernummer..." at bounding box center [707, 378] width 391 height 25
type input "251272"
click at [911, 660] on div "Filter" at bounding box center [905, 657] width 43 height 16
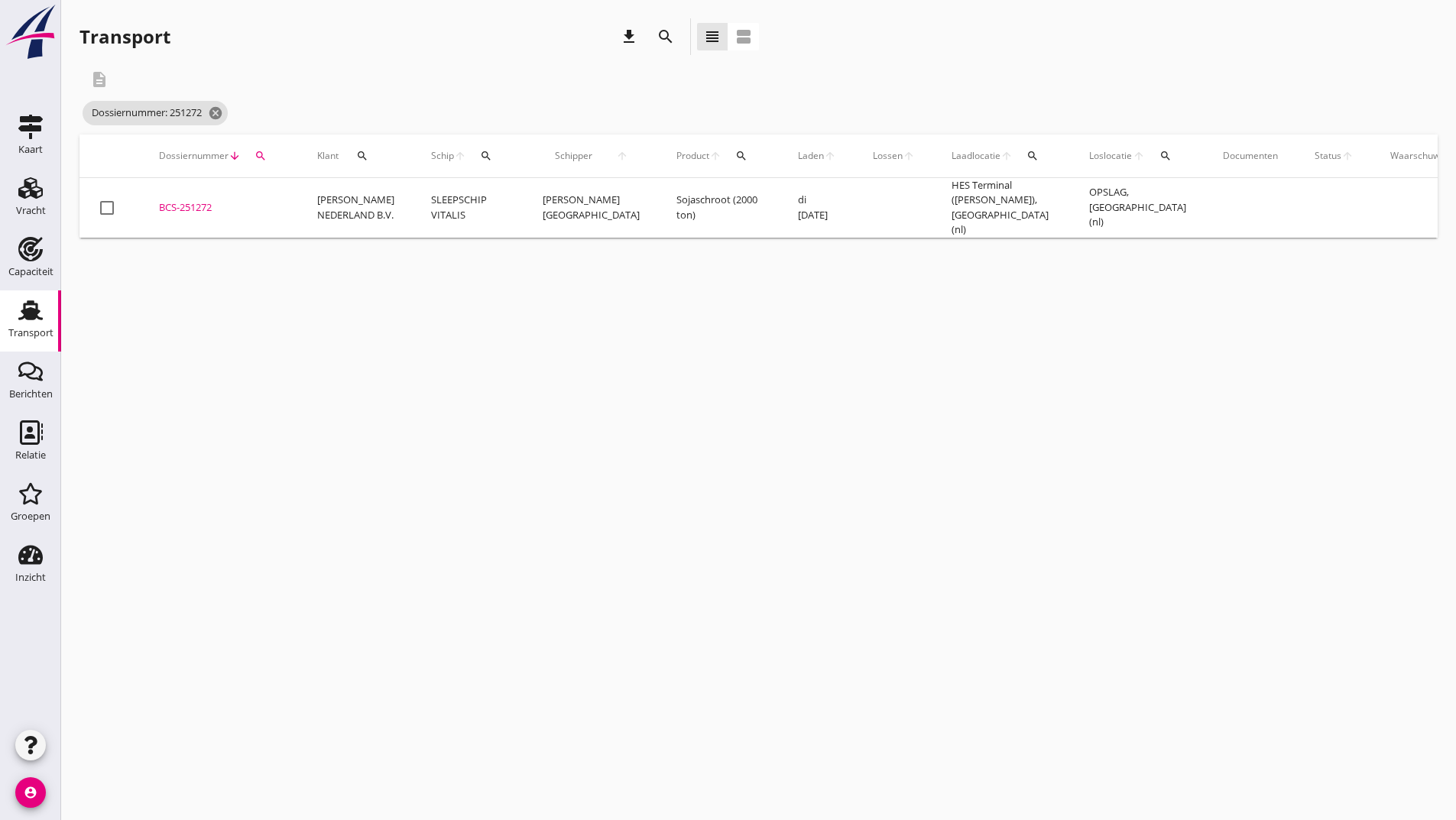
click at [186, 201] on div "BCS-251272" at bounding box center [220, 208] width 121 height 15
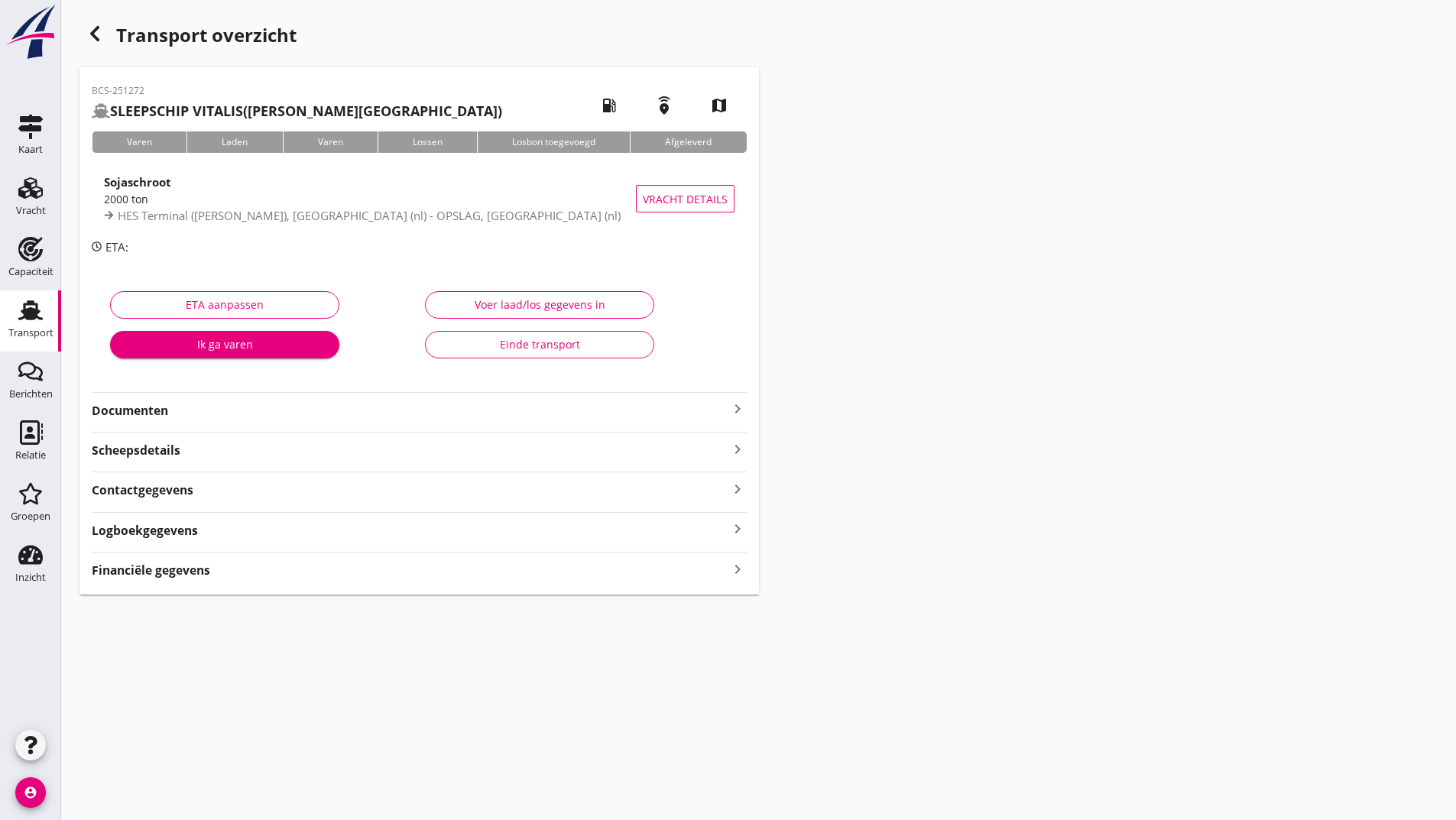
click at [163, 411] on strong "Documenten" at bounding box center [410, 411] width 637 height 18
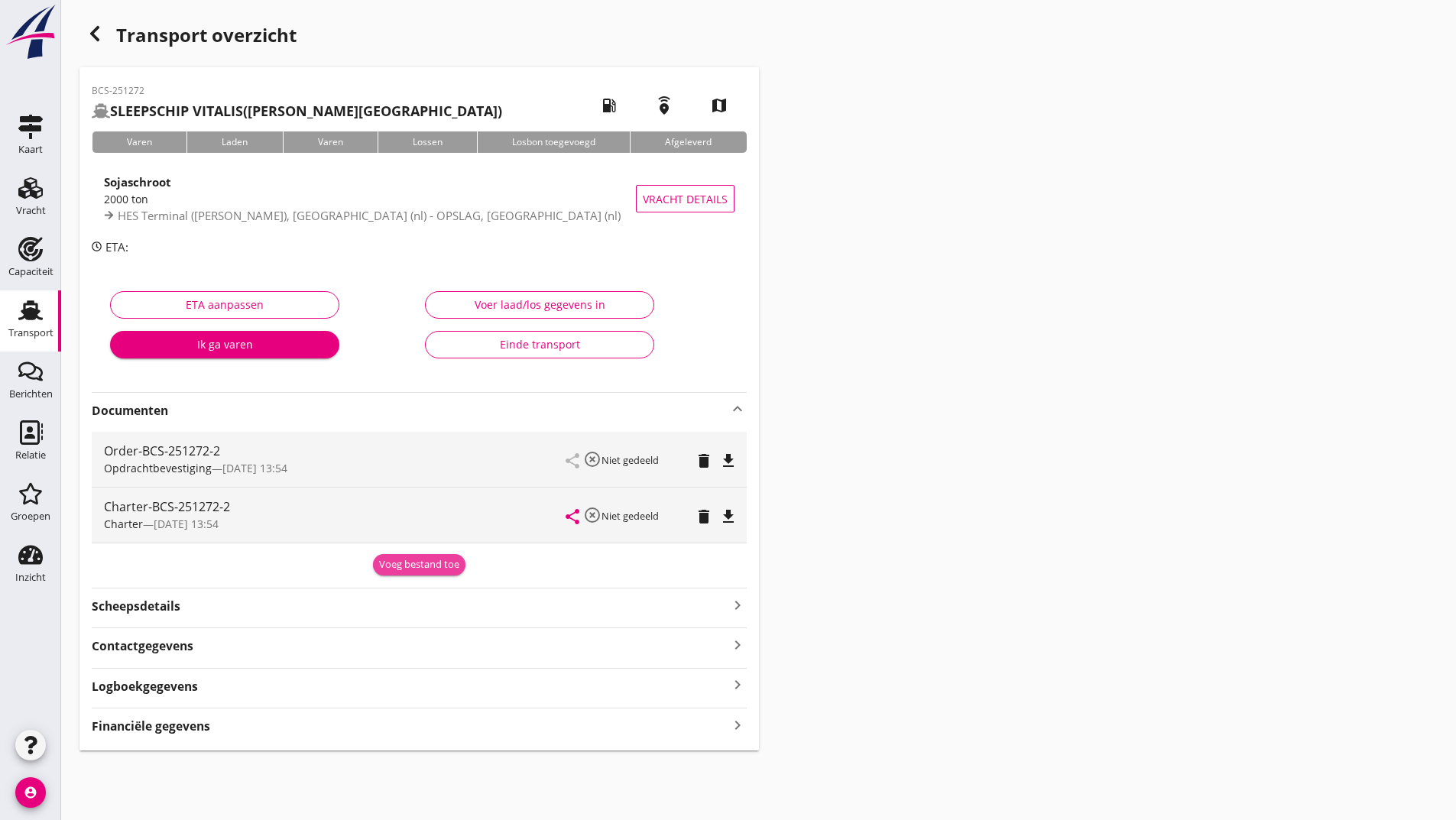
click at [397, 557] on button "Voeg bestand toe" at bounding box center [419, 565] width 92 height 22
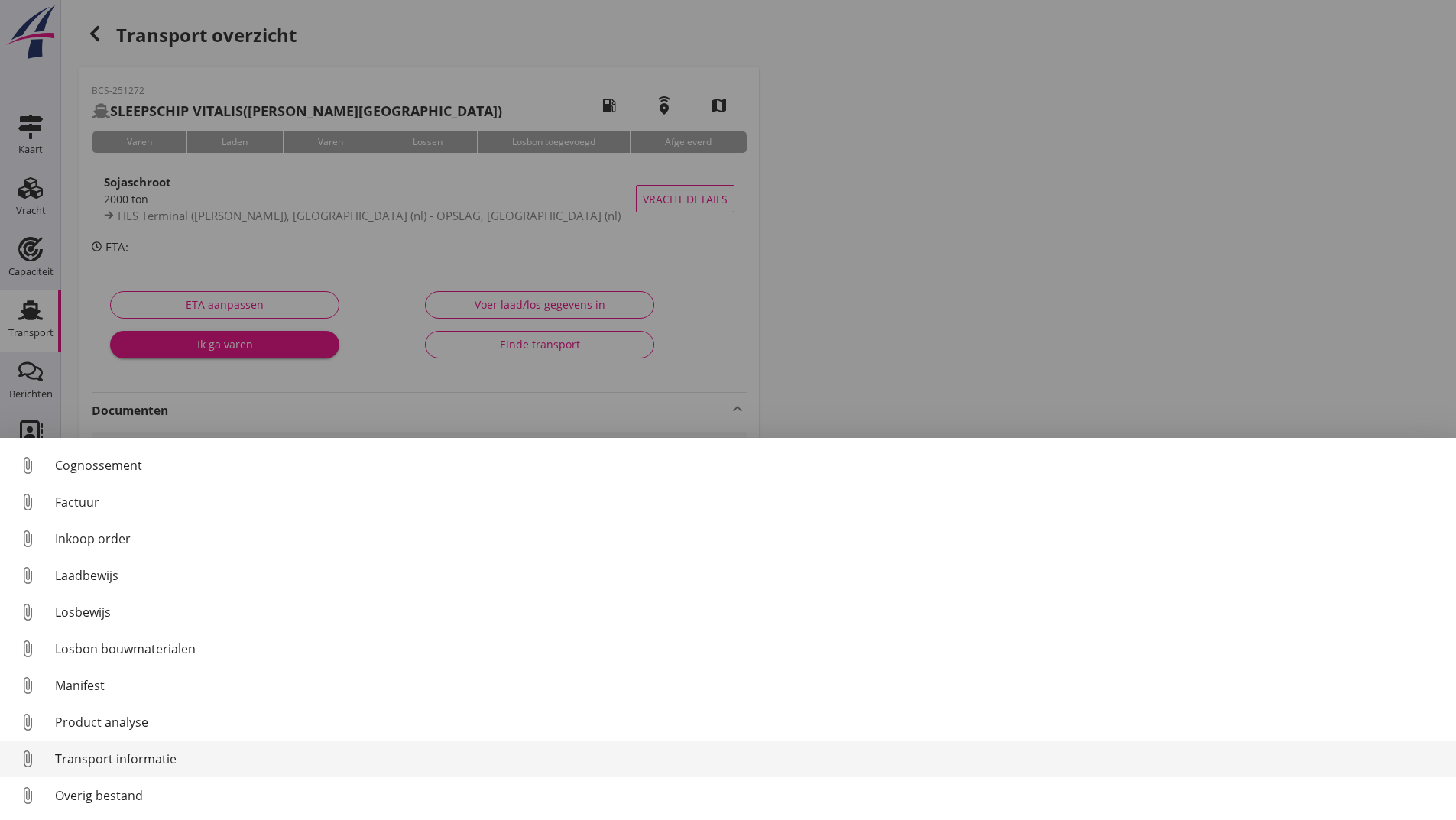
scroll to position [107, 0]
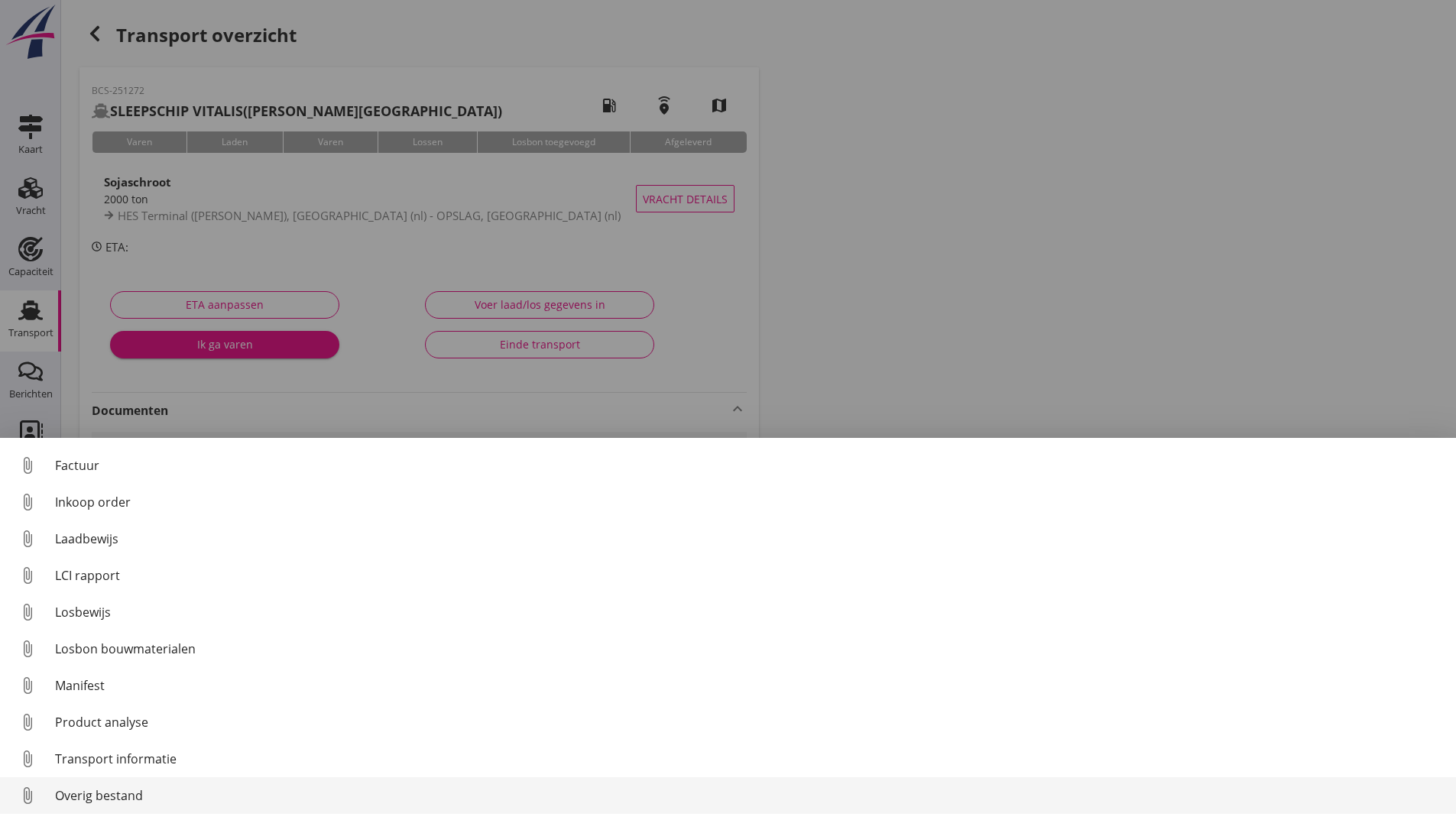
click at [144, 792] on div "Overig bestand" at bounding box center [749, 795] width 1389 height 18
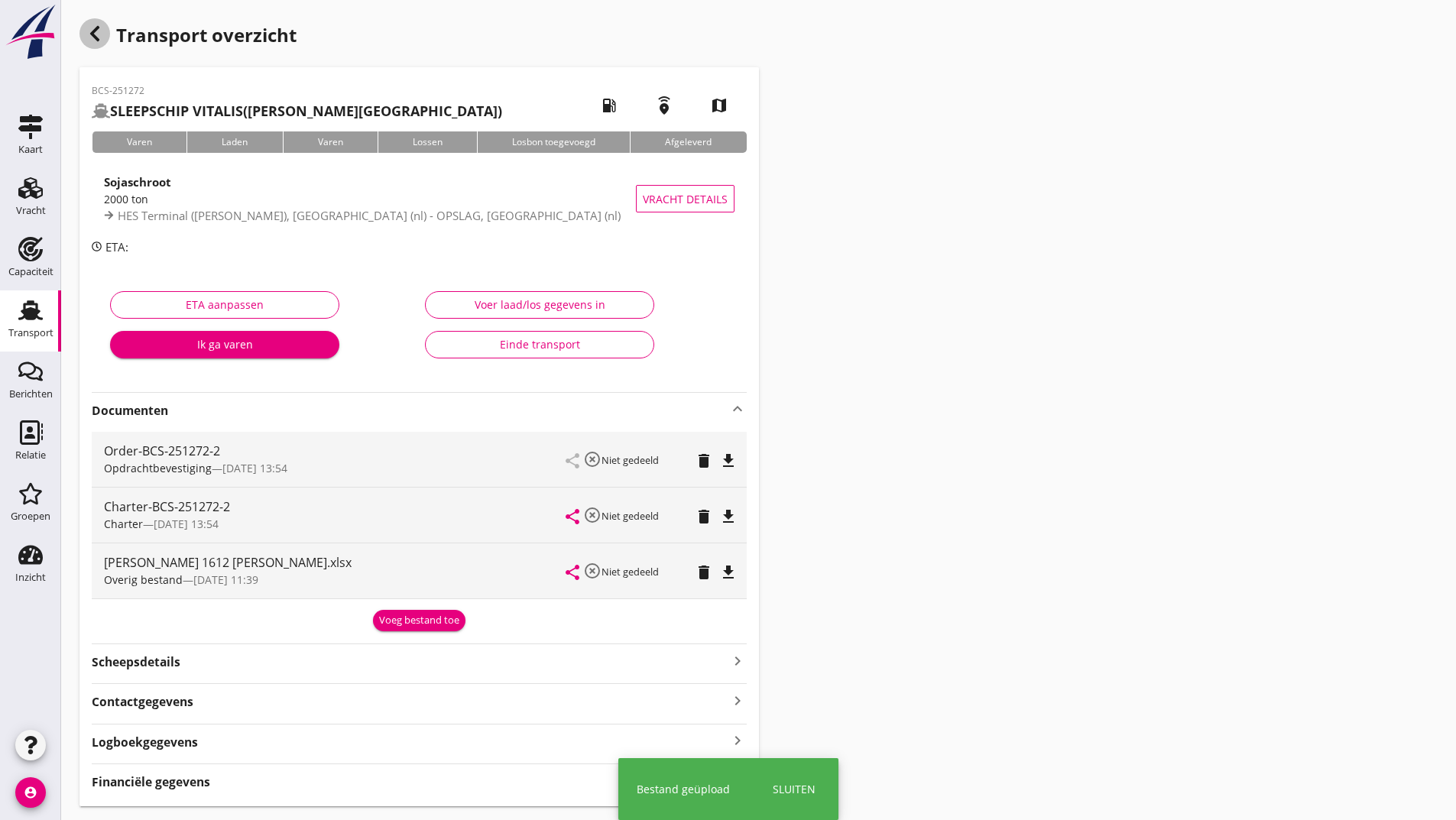
click at [99, 42] on icon "button" at bounding box center [94, 33] width 18 height 18
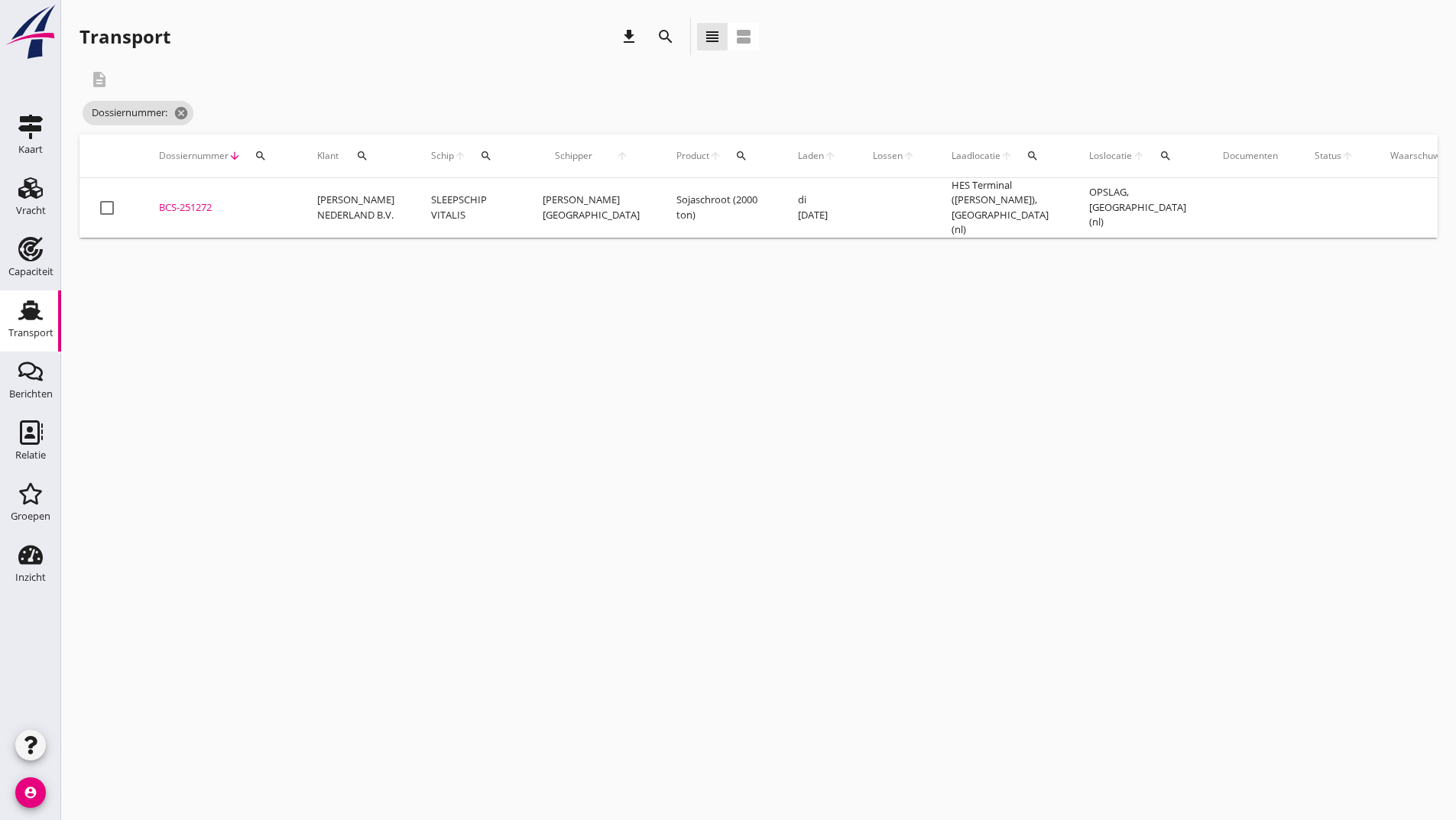
click at [659, 30] on icon "search" at bounding box center [665, 36] width 18 height 18
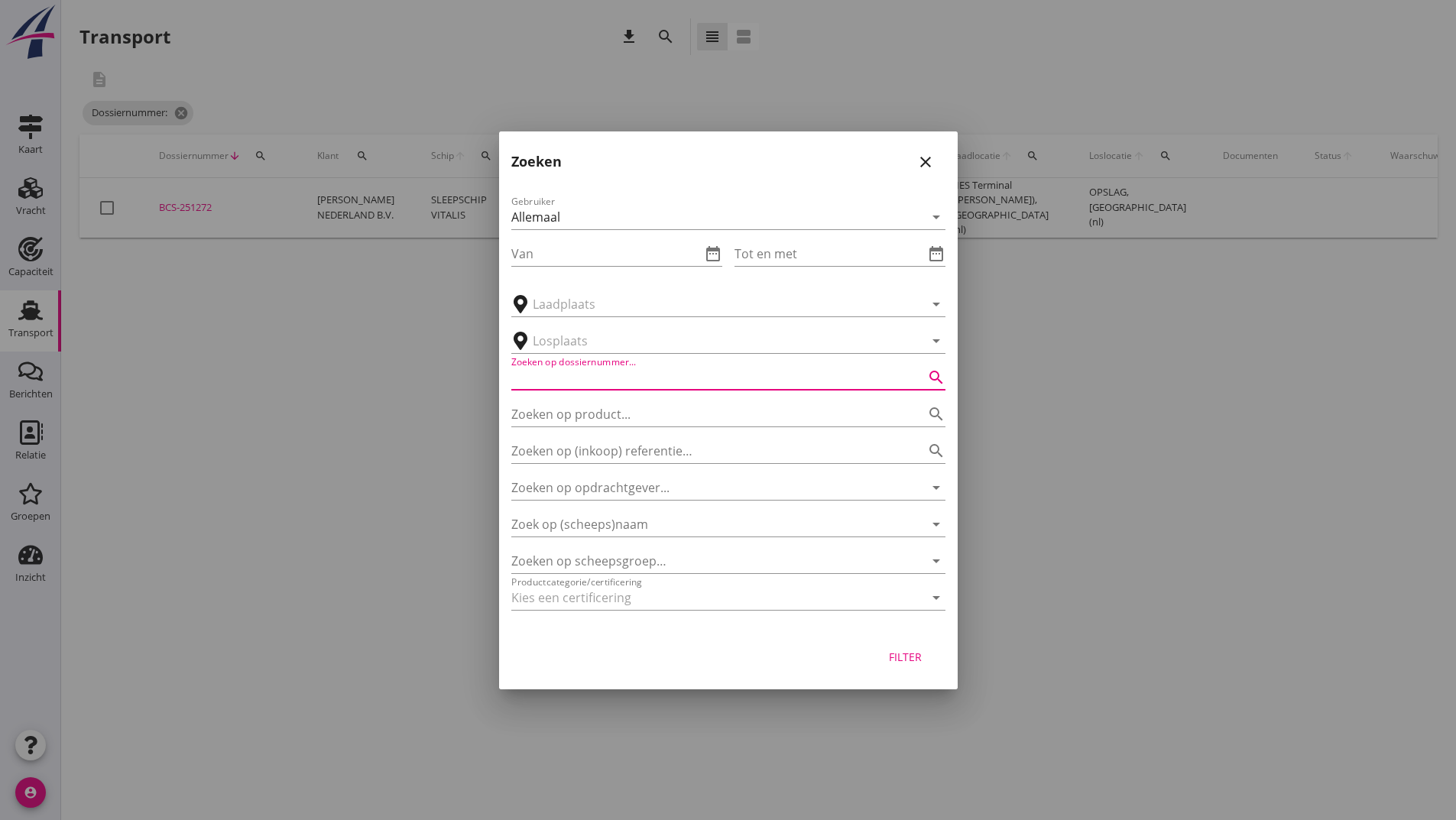
click at [564, 375] on input "Zoeken op dossiernummer..." at bounding box center [707, 378] width 391 height 25
type input "251165"
click at [907, 665] on button "Filter" at bounding box center [905, 657] width 67 height 28
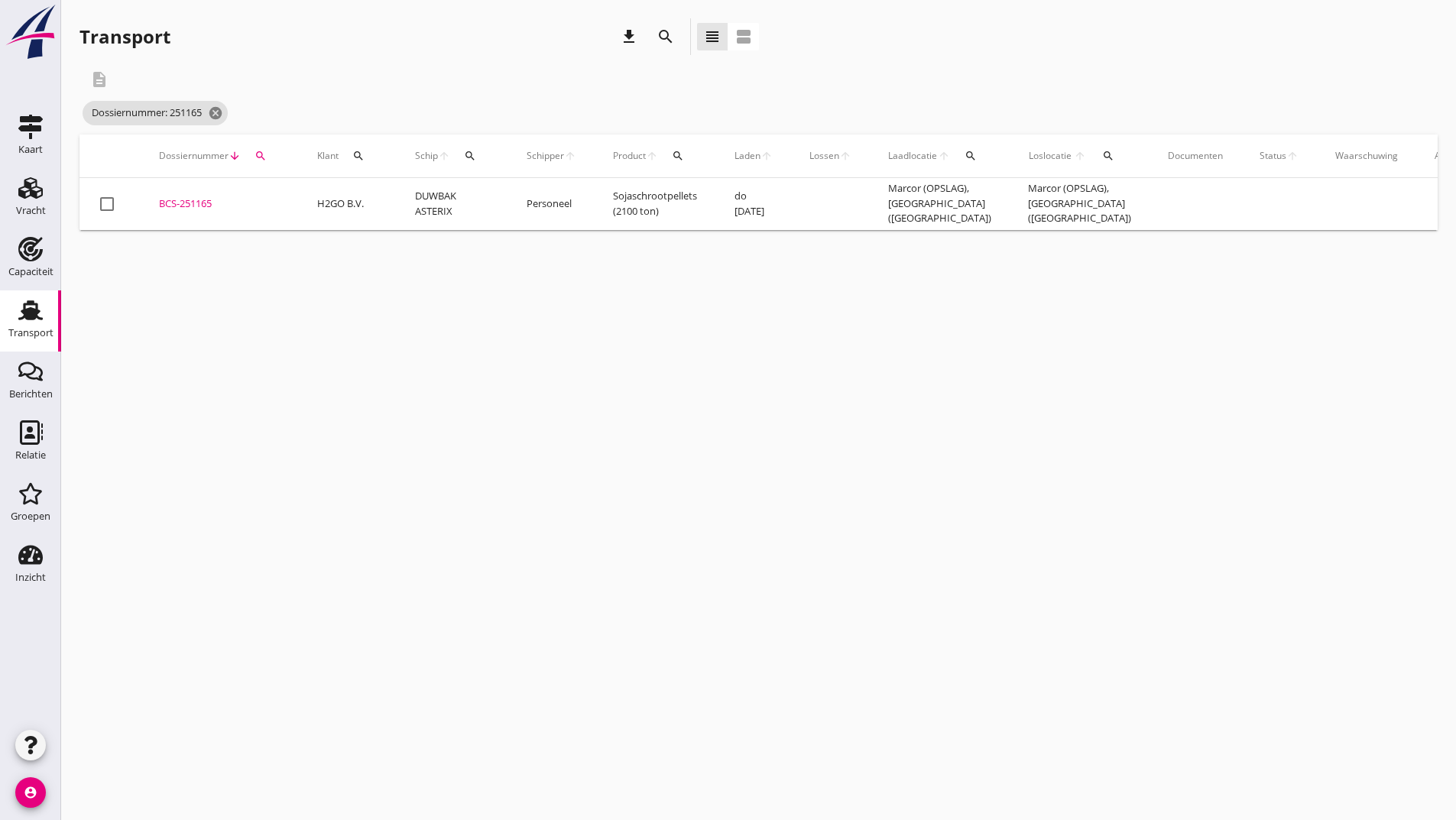
click at [176, 195] on td "BCS-251165 upload_file Drop hier uw bestand om het aan het dossier toe te voegen" at bounding box center [219, 204] width 159 height 52
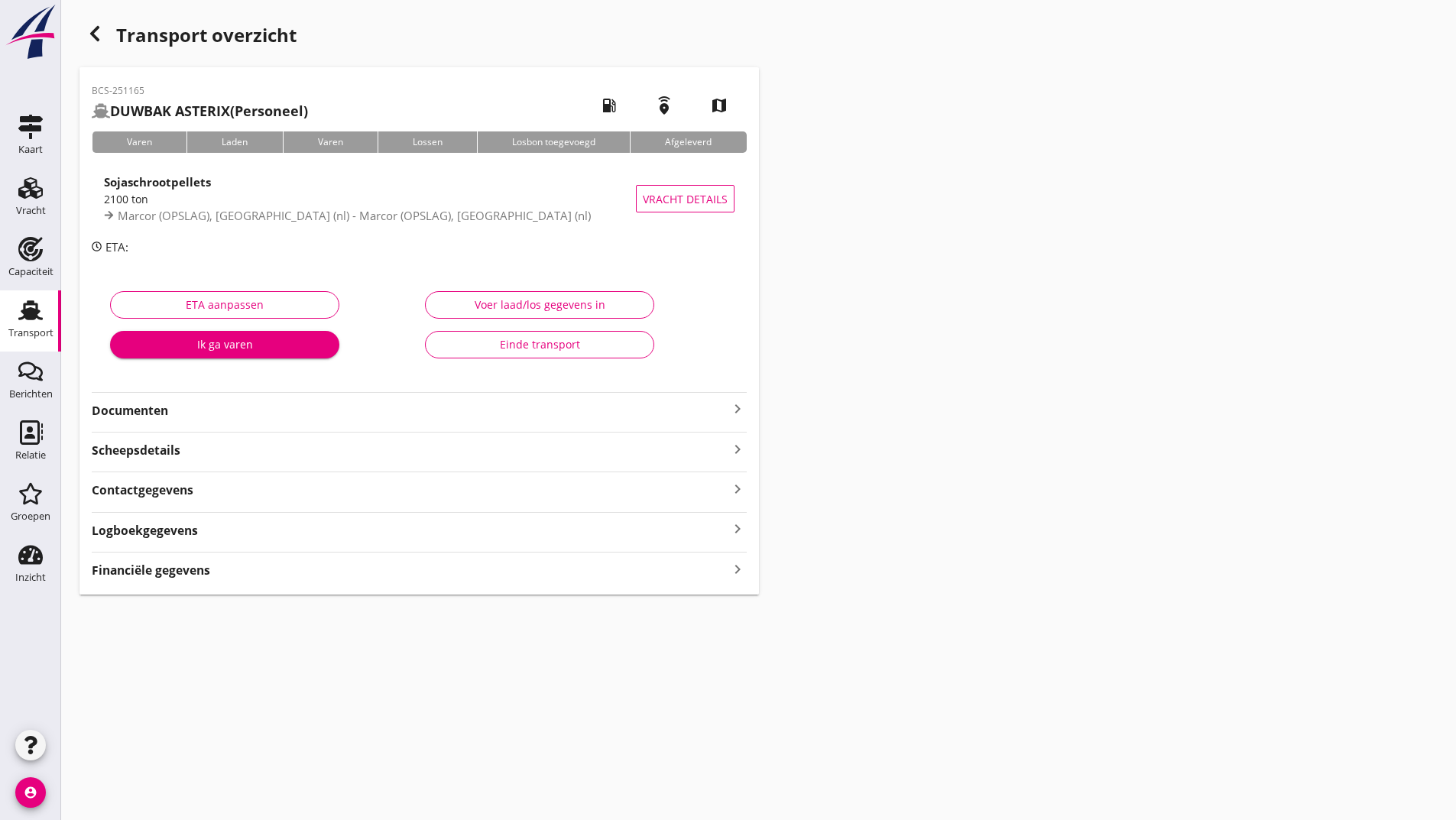
click at [155, 413] on strong "Documenten" at bounding box center [410, 411] width 637 height 18
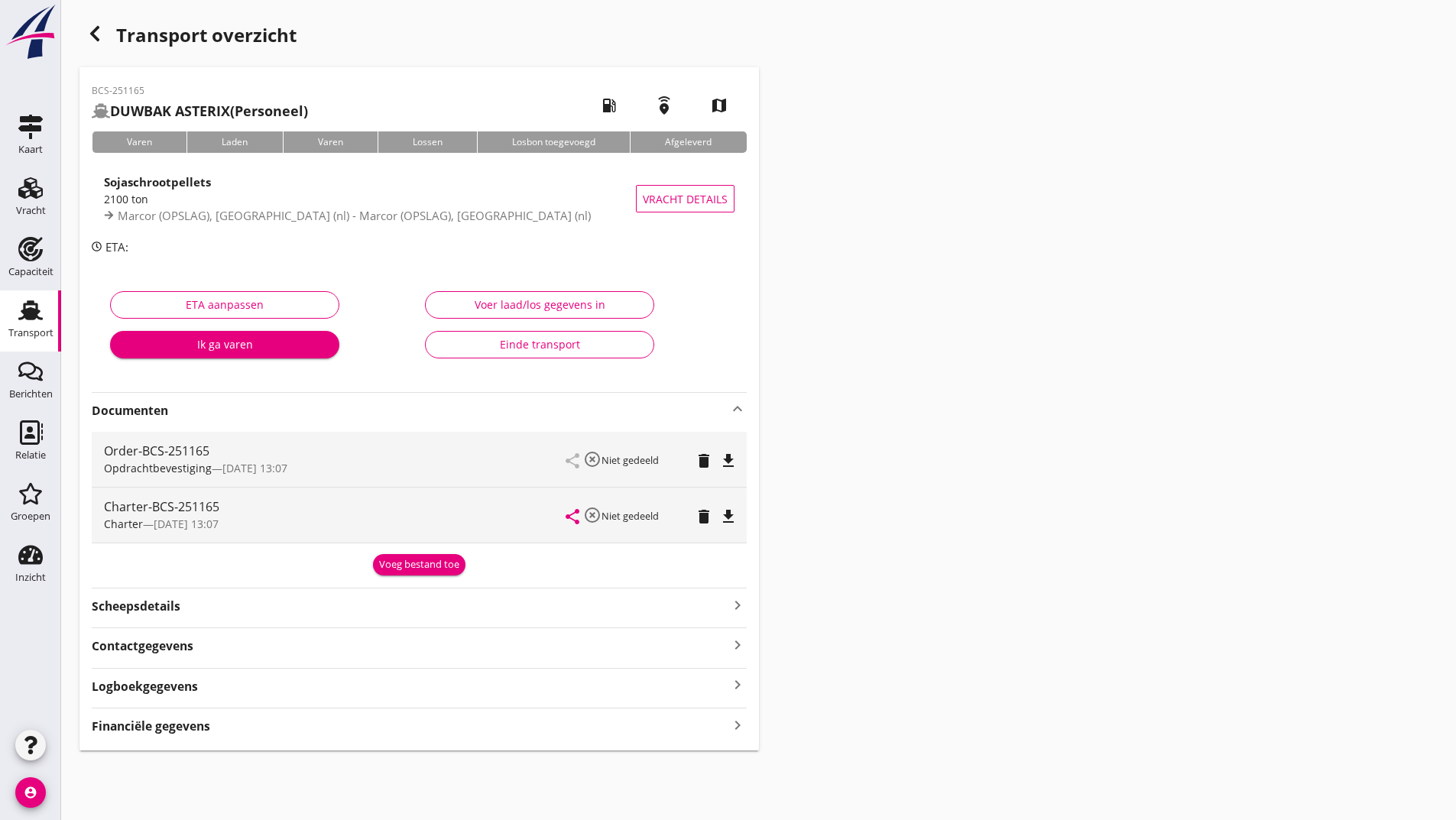
click at [415, 575] on button "Voeg bestand toe" at bounding box center [419, 565] width 92 height 22
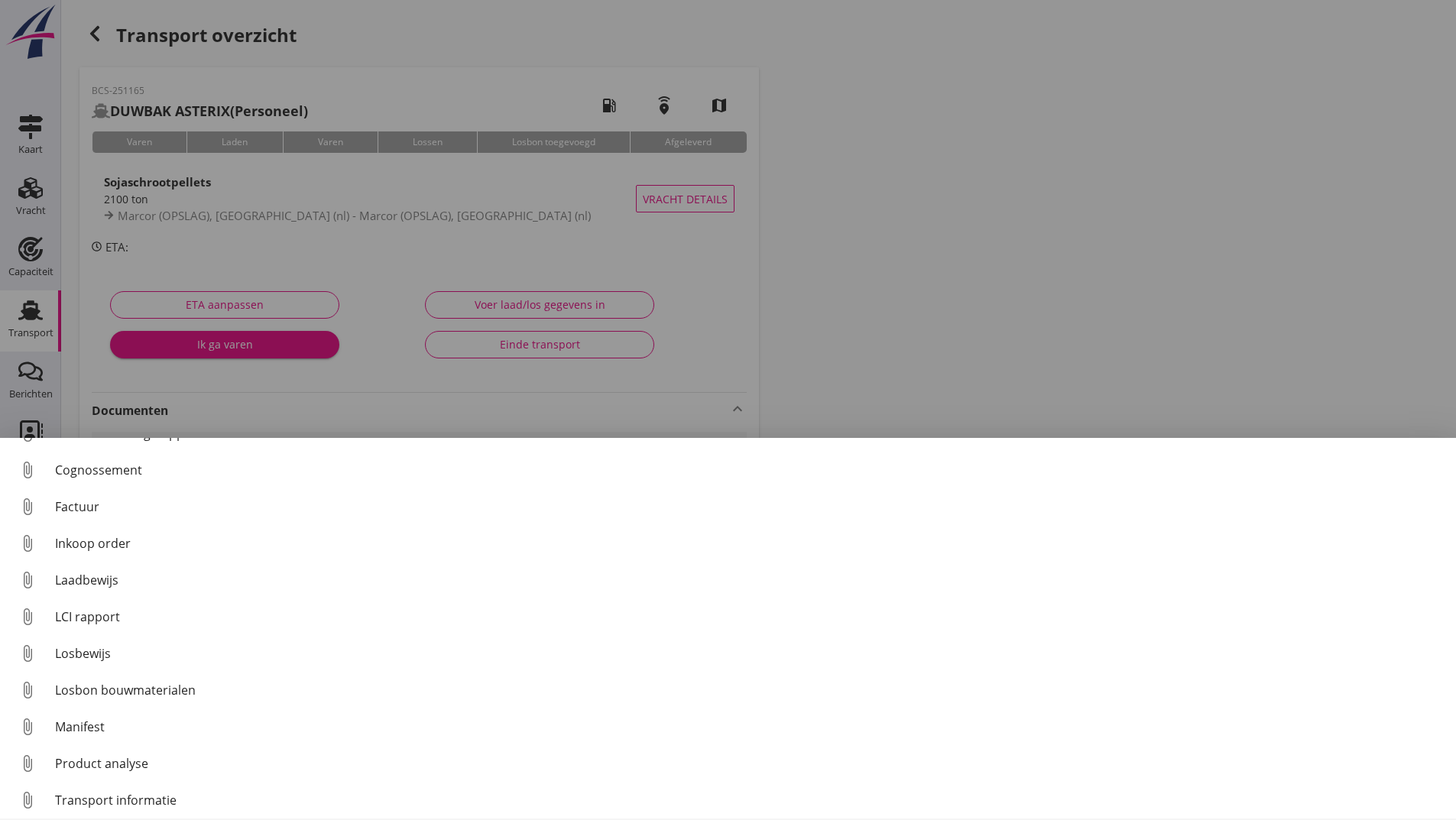
scroll to position [107, 0]
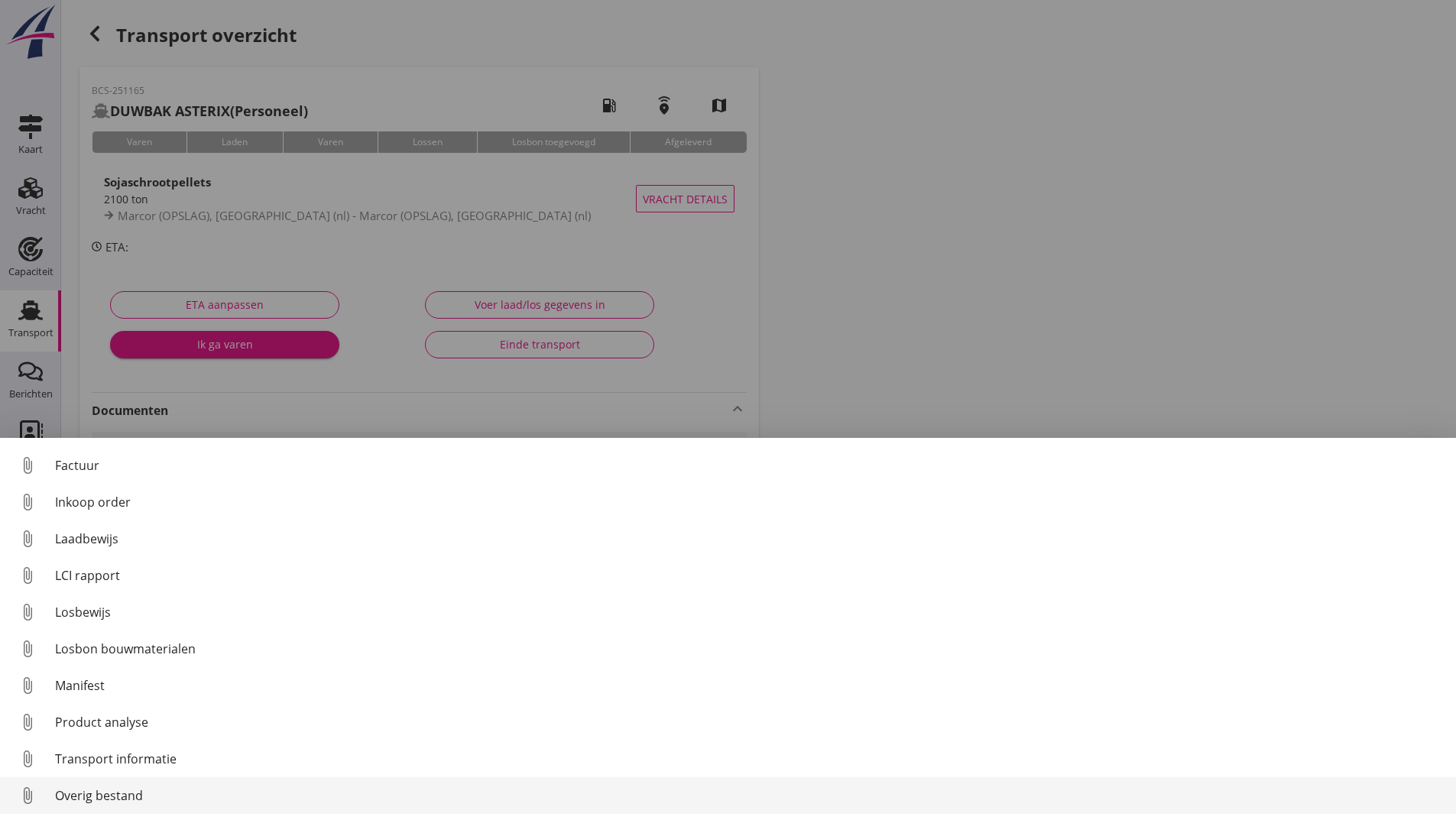
click at [136, 796] on div "Overig bestand" at bounding box center [749, 795] width 1389 height 18
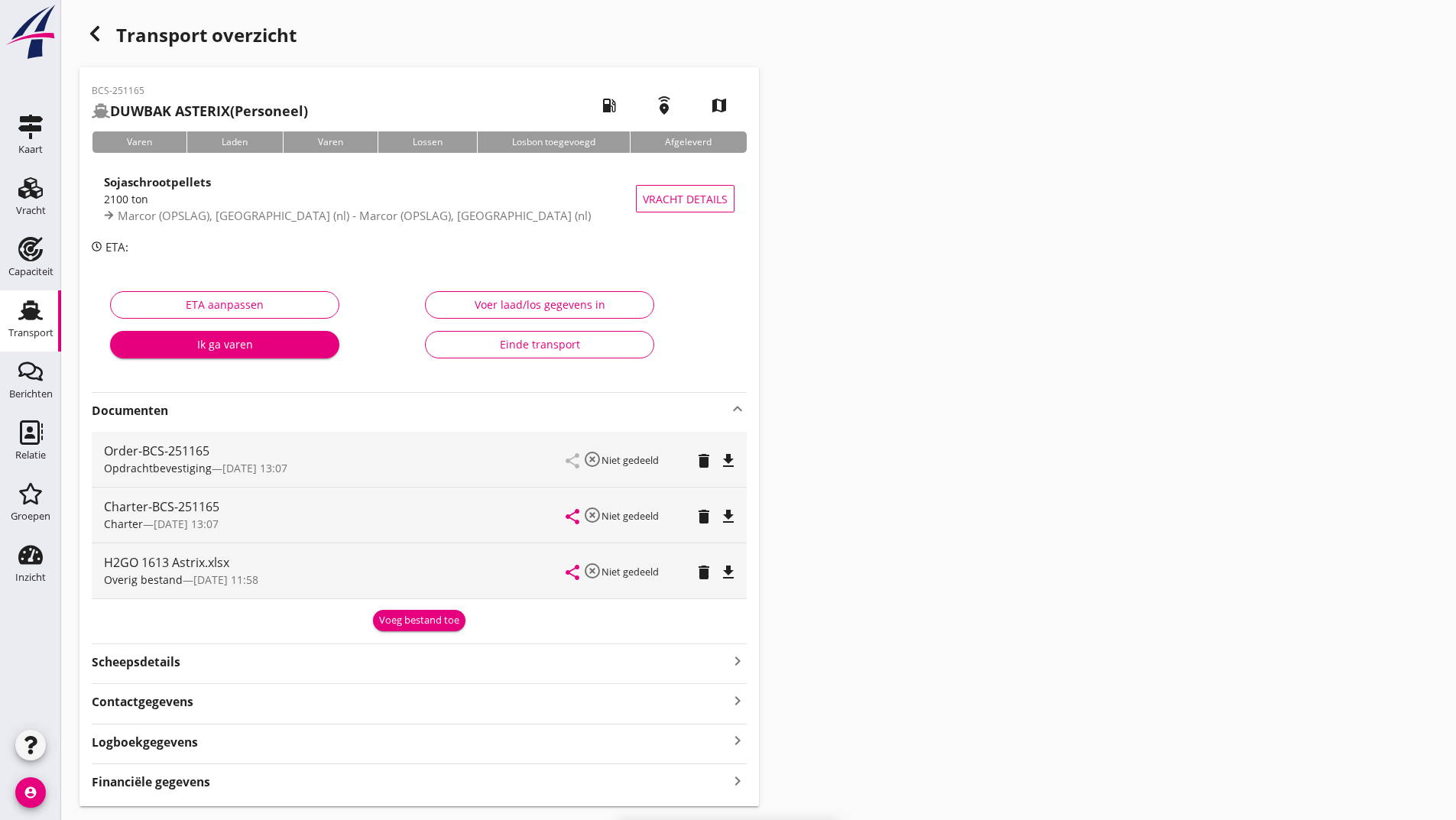
click at [94, 37] on use "button" at bounding box center [95, 33] width 9 height 15
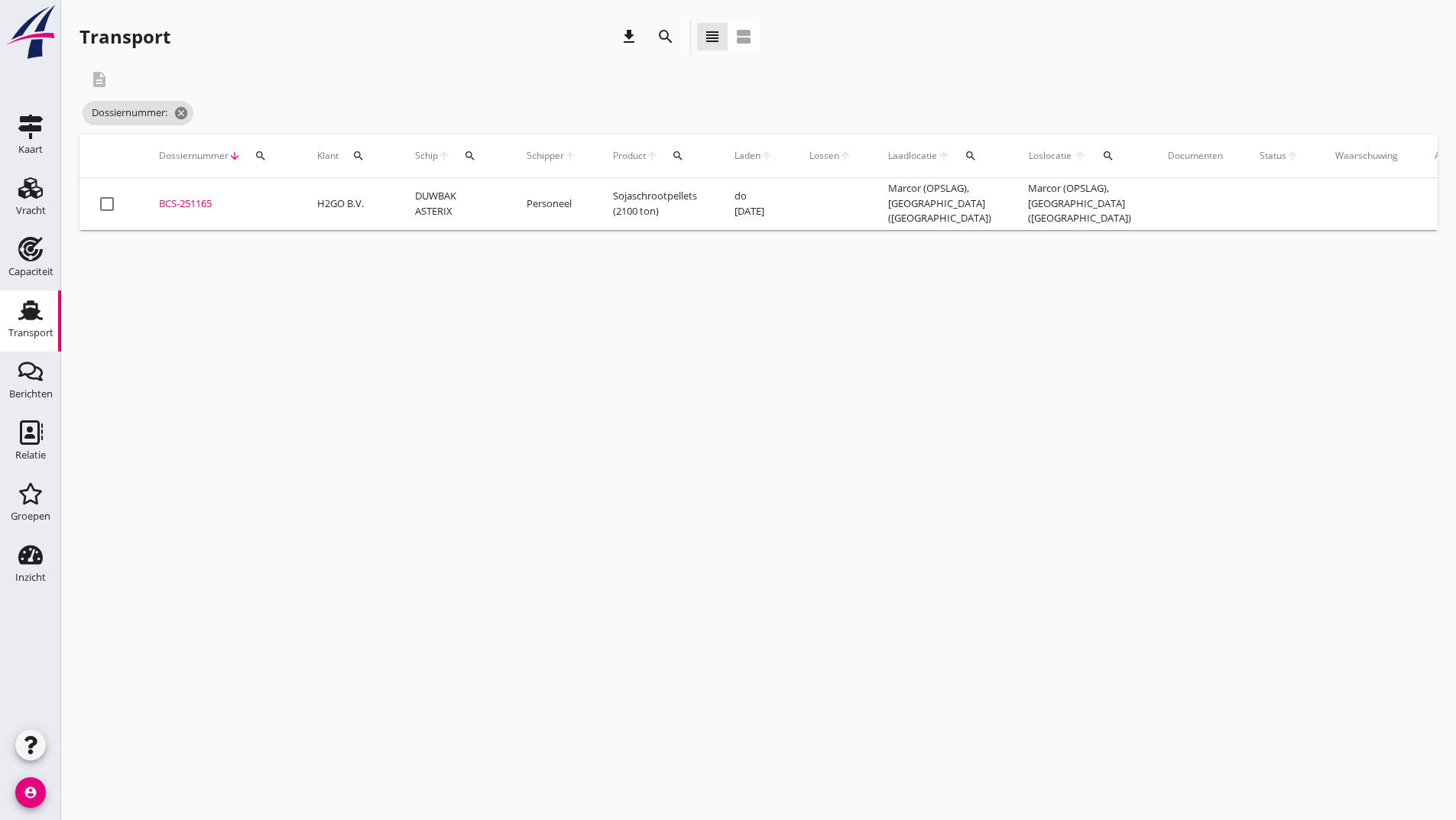
click at [654, 39] on div "search" at bounding box center [665, 36] width 28 height 18
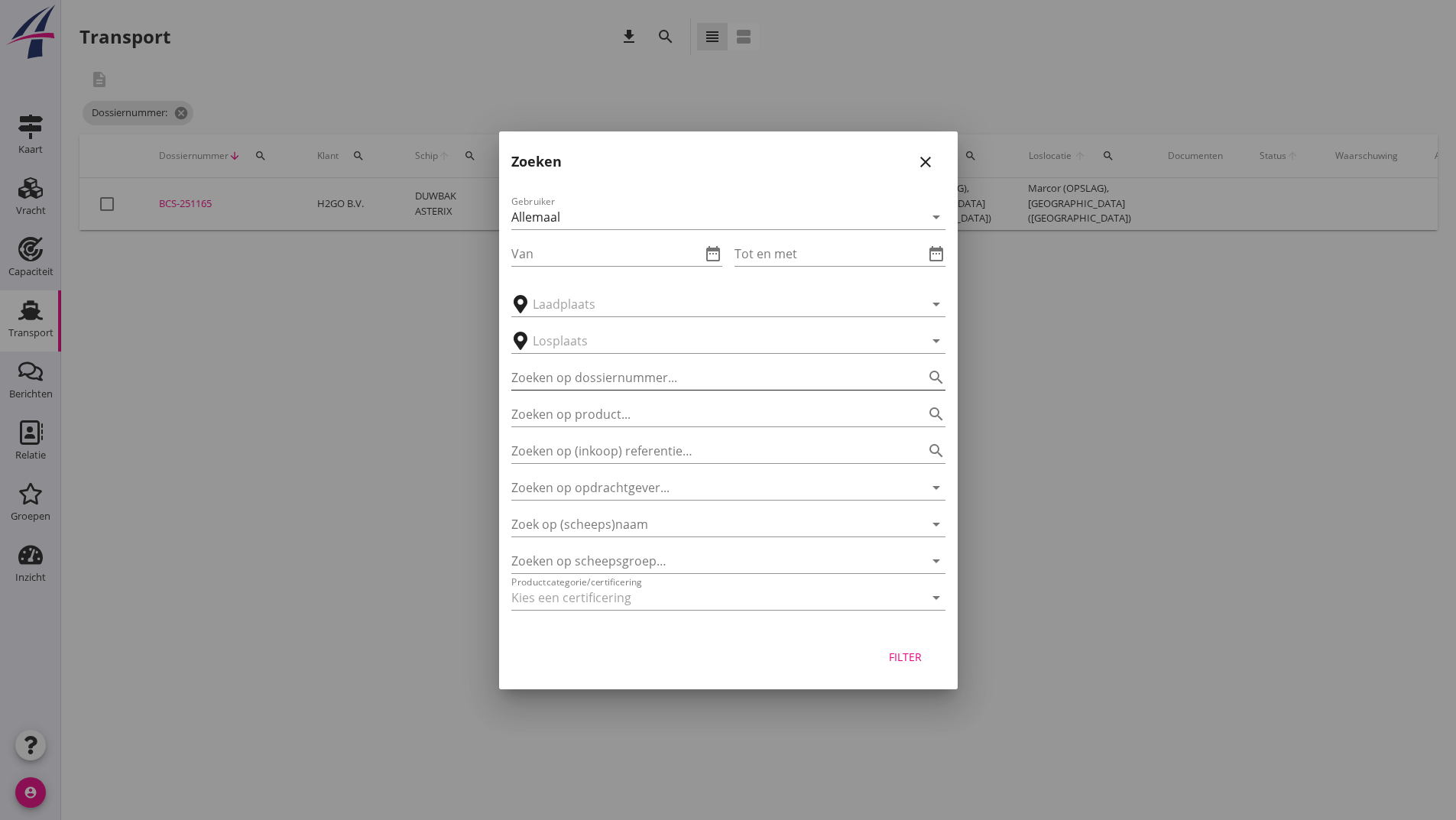
click at [590, 376] on input "Zoeken op dossiernummer..." at bounding box center [707, 378] width 391 height 25
type input "251265"
click at [905, 654] on div "Filter" at bounding box center [905, 657] width 43 height 16
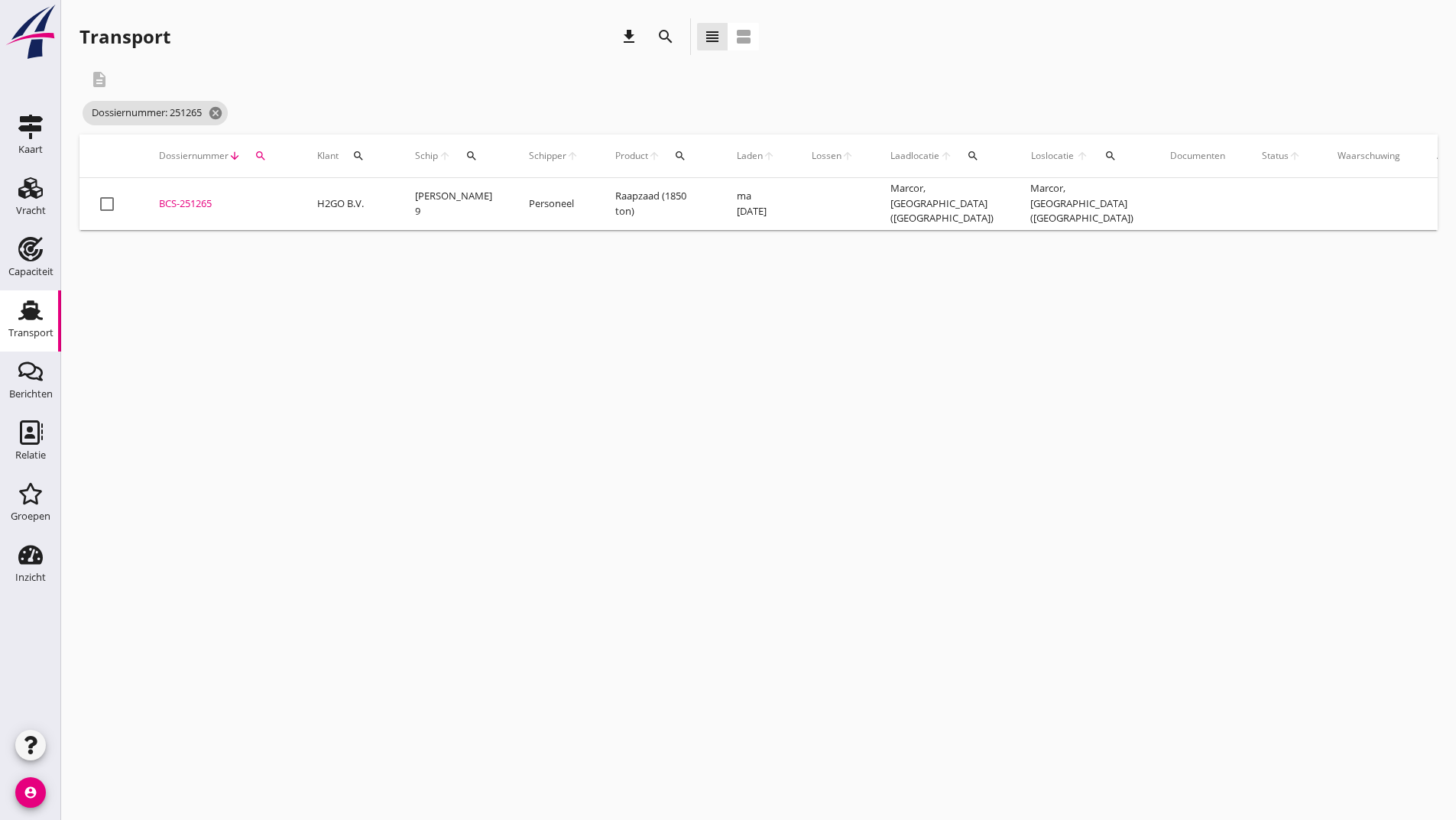
drag, startPoint x: 199, startPoint y: 206, endPoint x: 201, endPoint y: 214, distance: 8.2
click at [205, 209] on div "BCS-251265" at bounding box center [220, 204] width 121 height 15
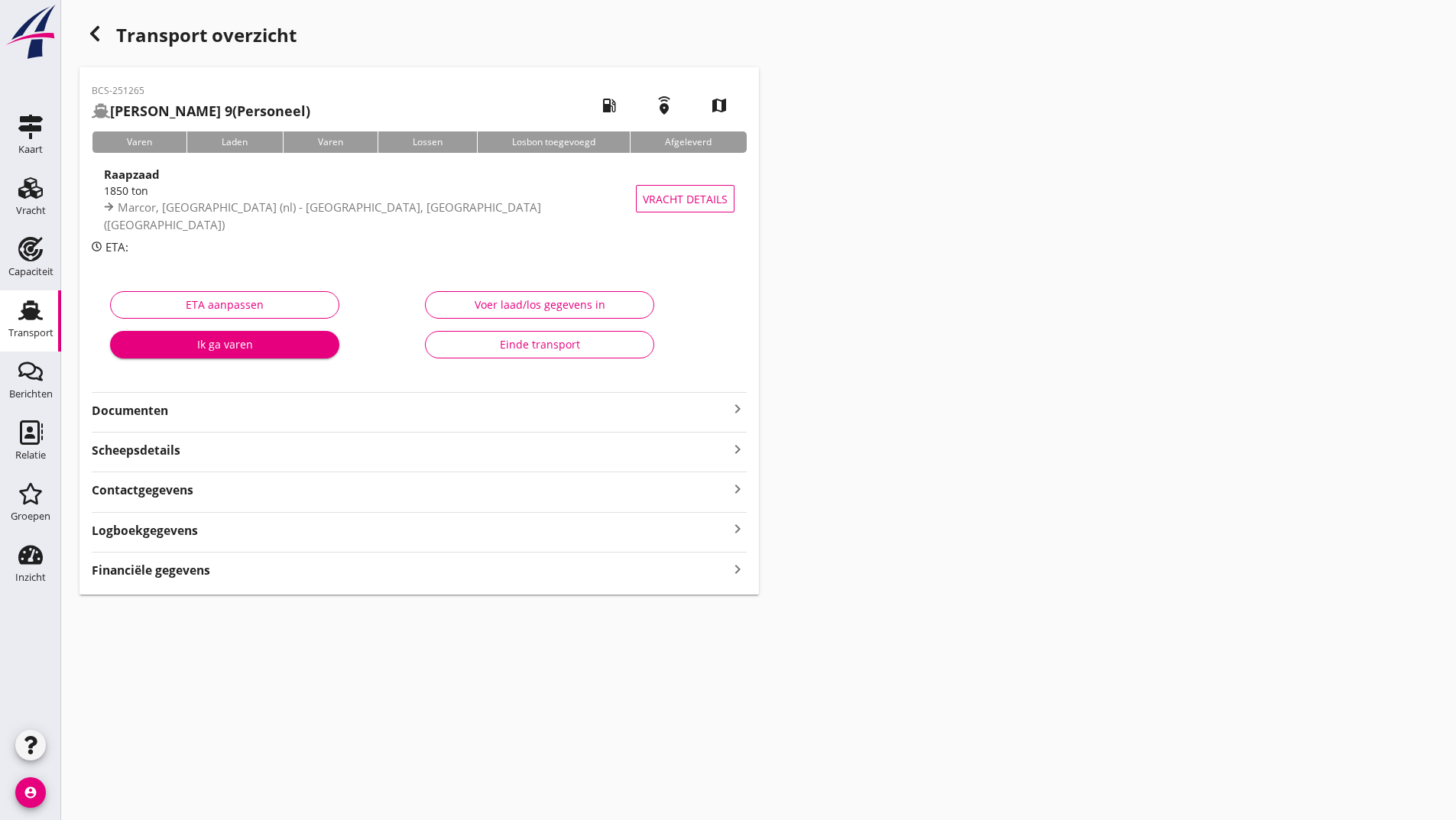
click at [152, 414] on strong "Documenten" at bounding box center [410, 411] width 637 height 18
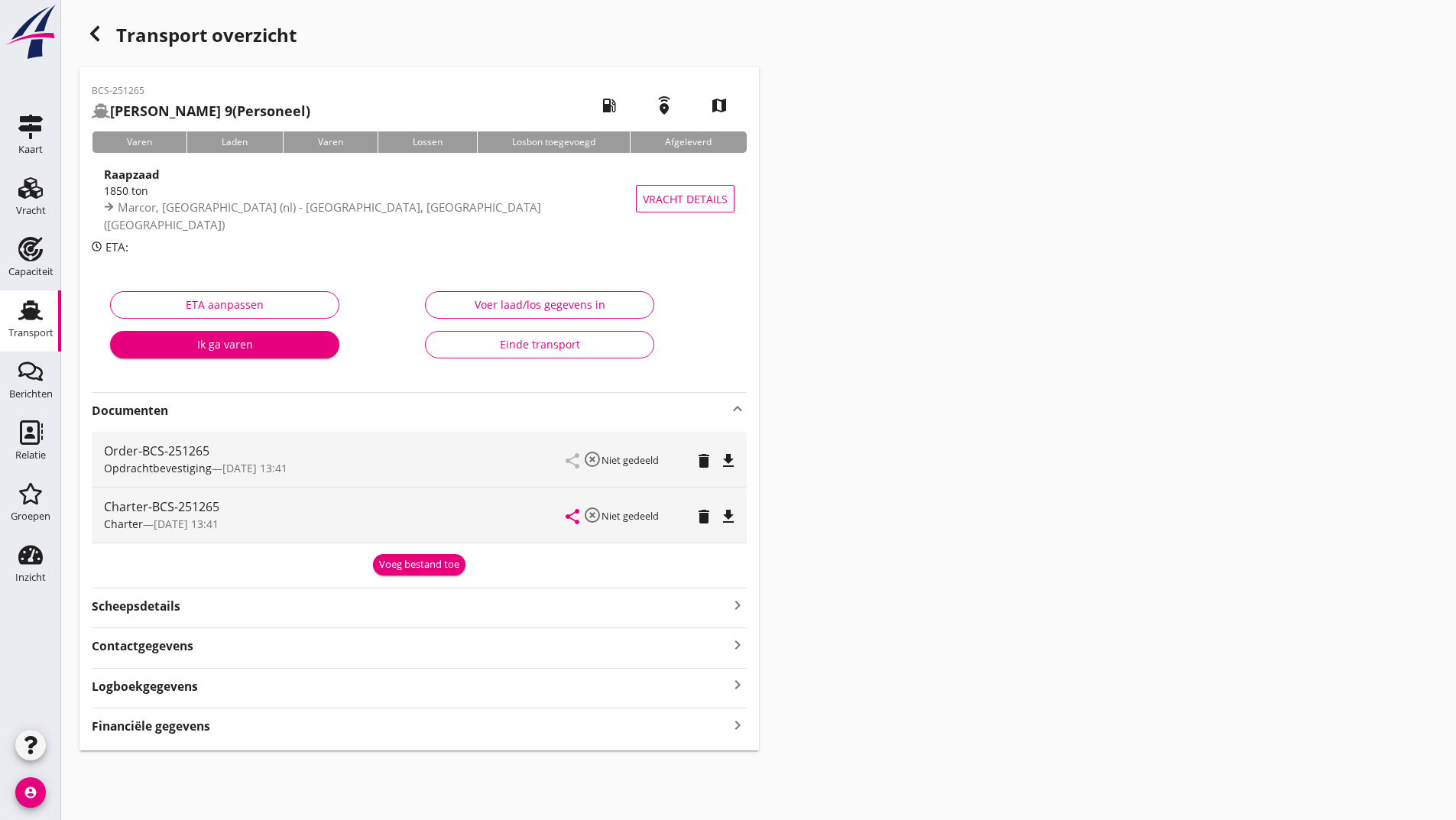
click at [402, 571] on div "Voeg bestand toe" at bounding box center [419, 565] width 81 height 15
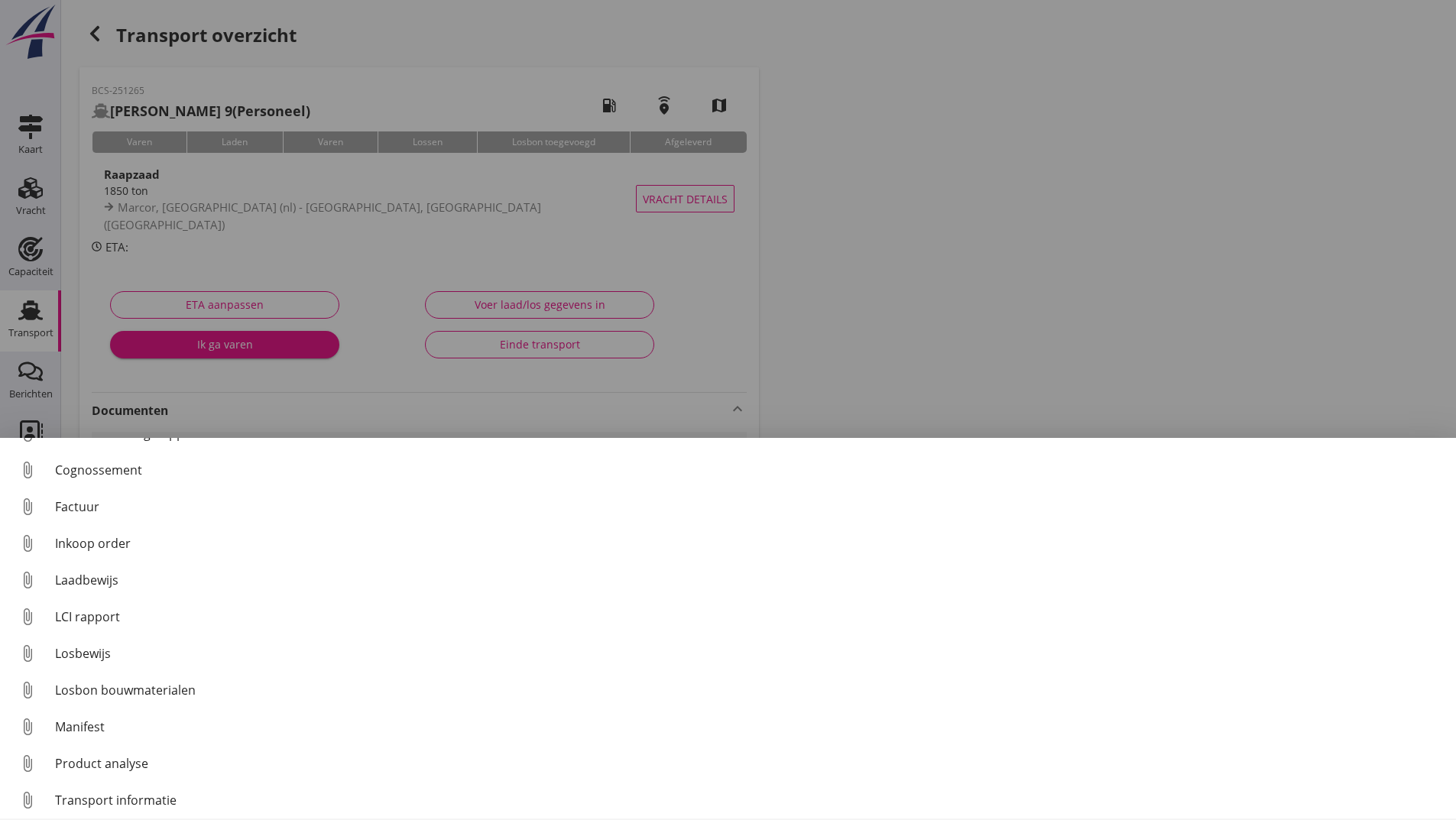
scroll to position [107, 0]
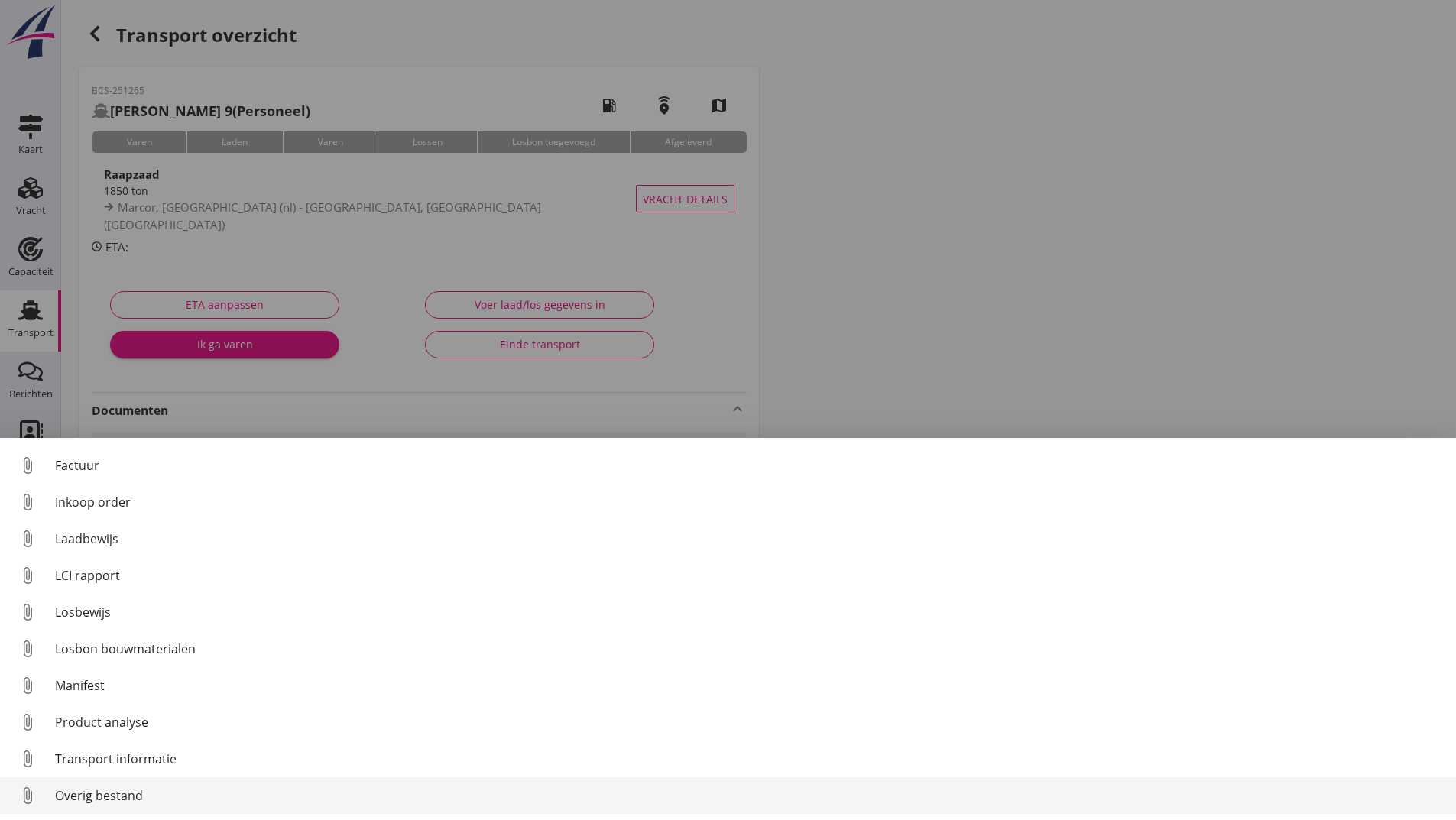
click at [123, 792] on div "Overig bestand" at bounding box center [749, 795] width 1389 height 18
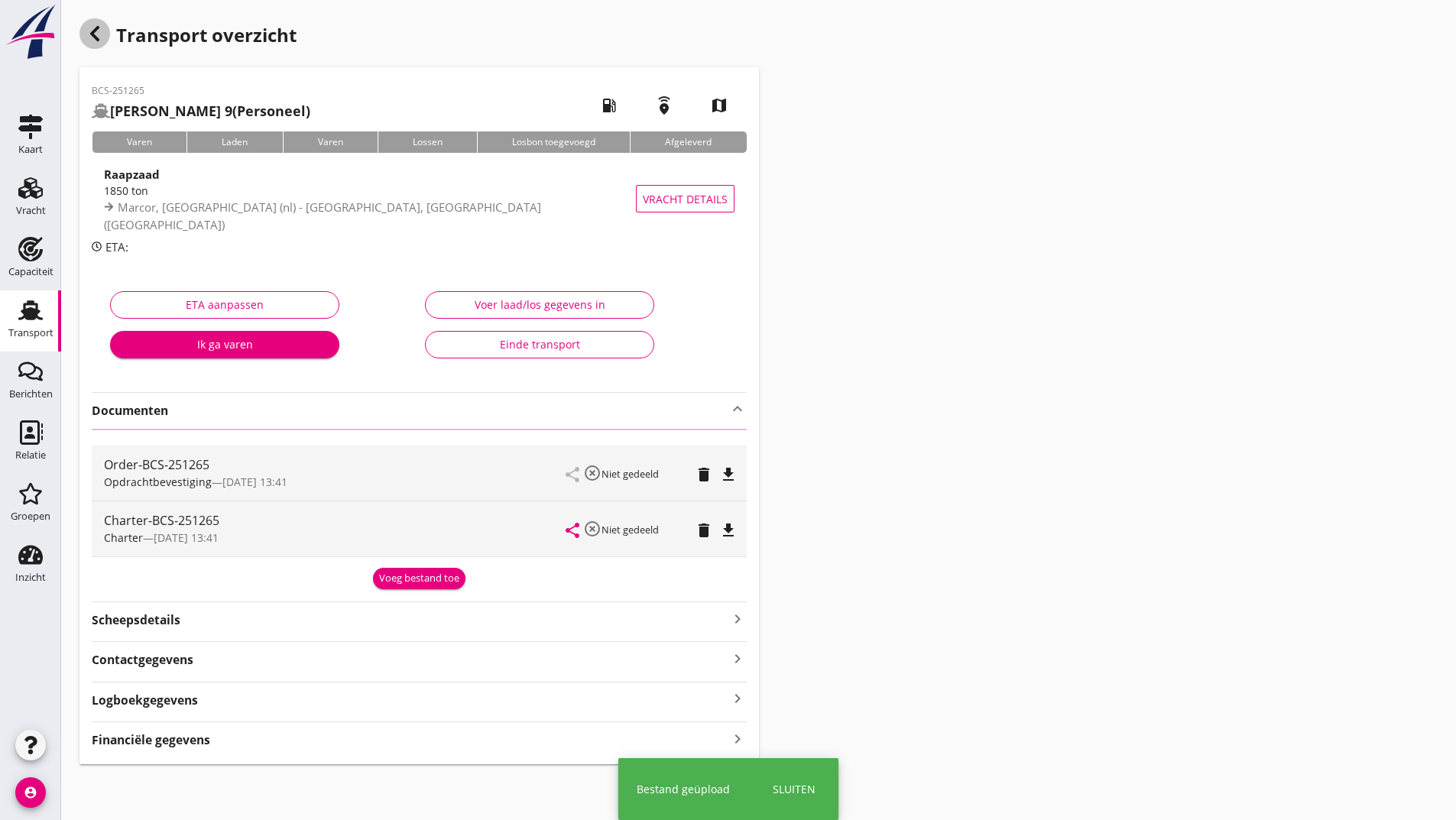
click at [98, 40] on use "button" at bounding box center [95, 33] width 9 height 15
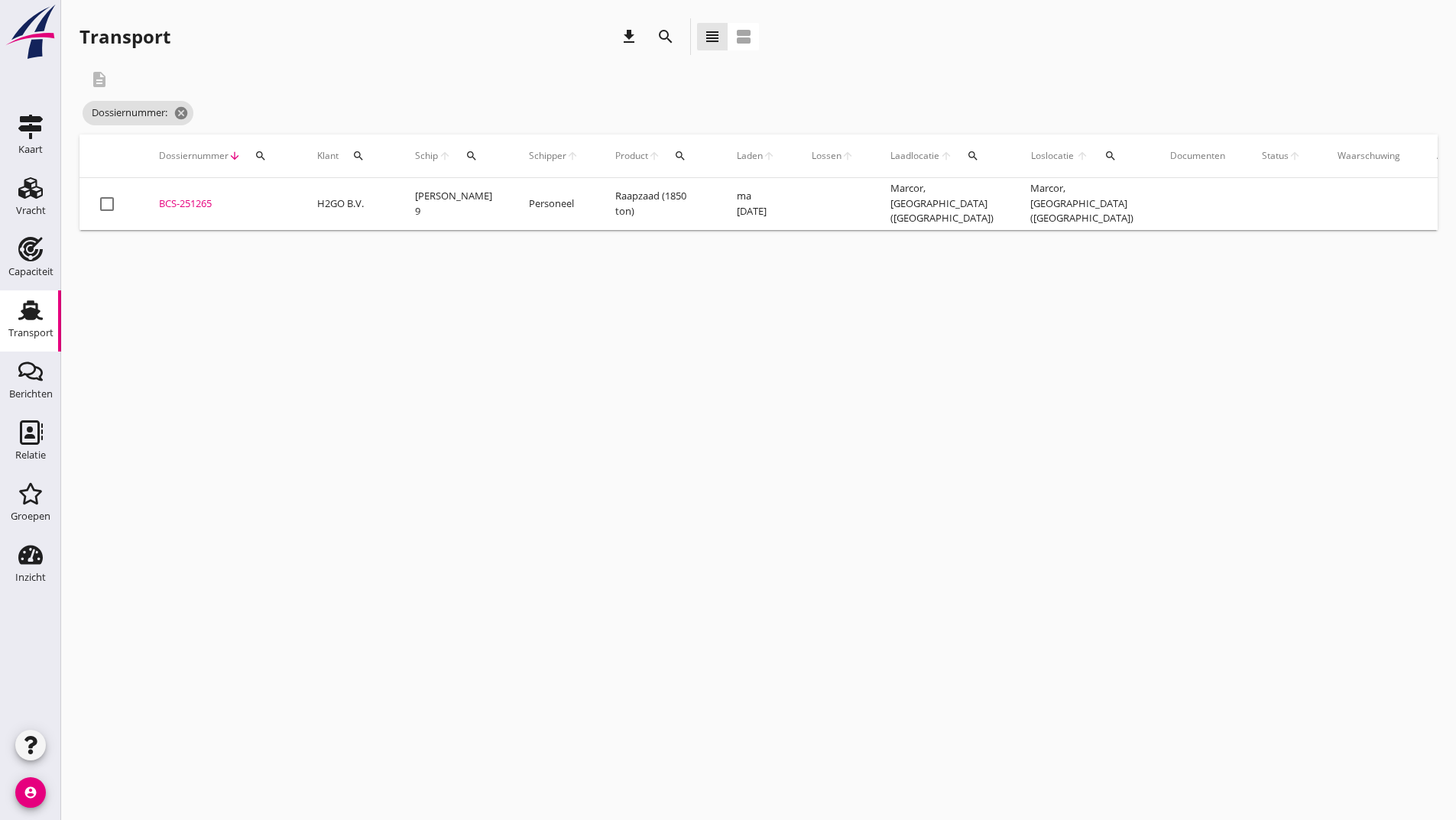
click at [660, 34] on icon "search" at bounding box center [665, 36] width 18 height 18
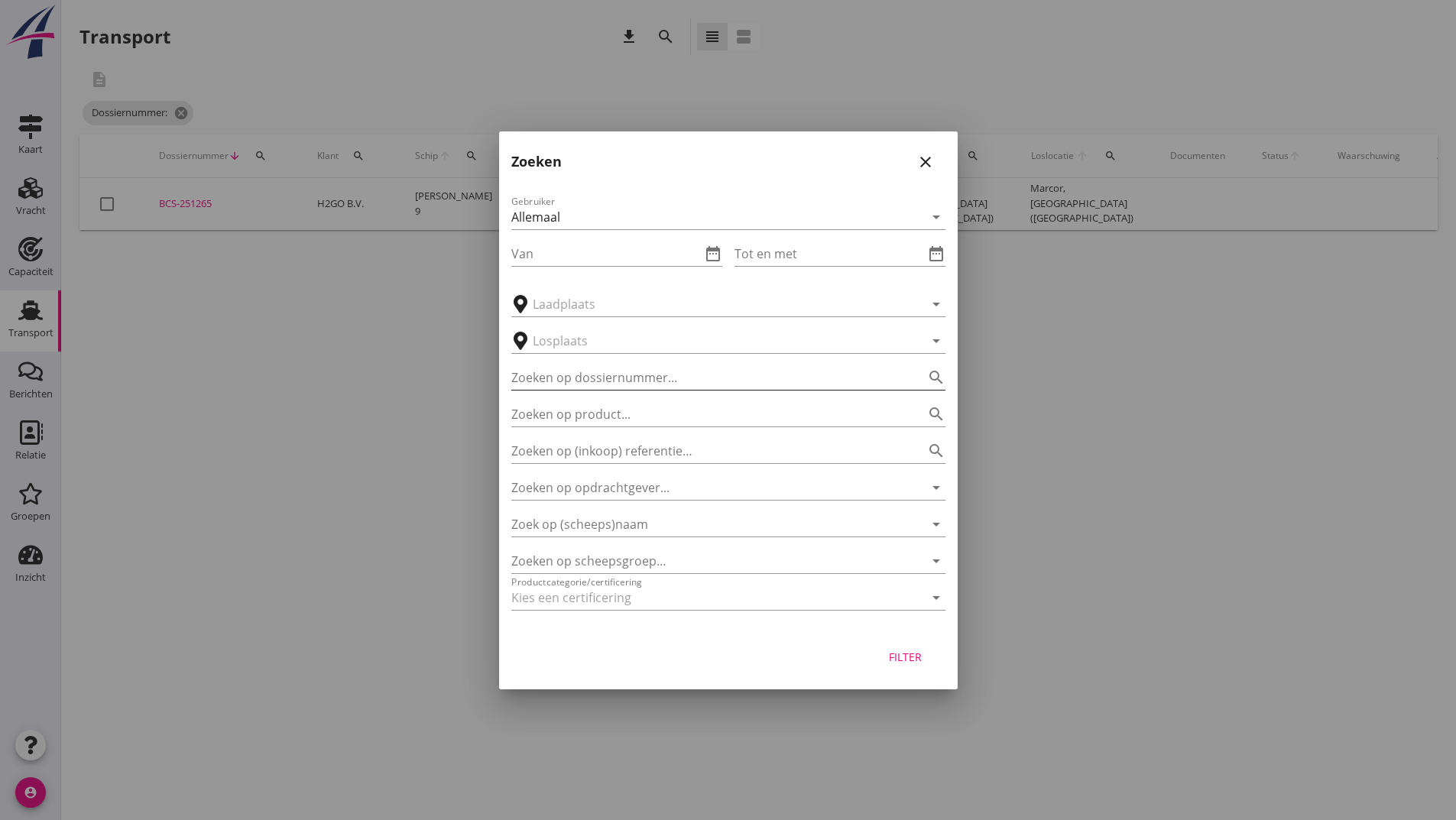
drag, startPoint x: 595, startPoint y: 381, endPoint x: 623, endPoint y: 375, distance: 28.6
click at [601, 378] on input "Zoeken op dossiernummer..." at bounding box center [707, 378] width 391 height 25
type input "251268"
click at [898, 659] on div "Filter" at bounding box center [905, 657] width 43 height 16
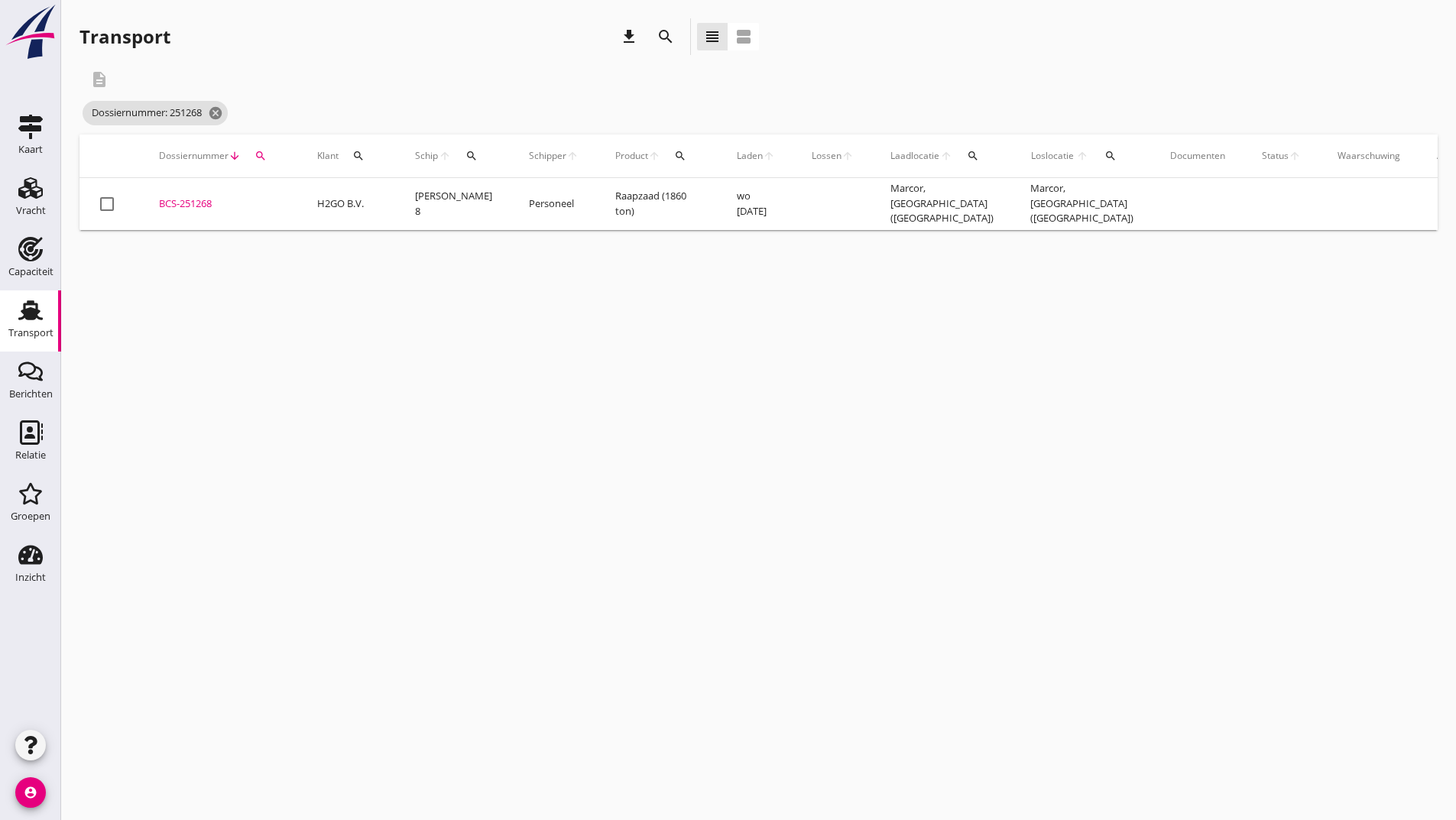
click at [204, 208] on div "BCS-251268" at bounding box center [220, 204] width 121 height 15
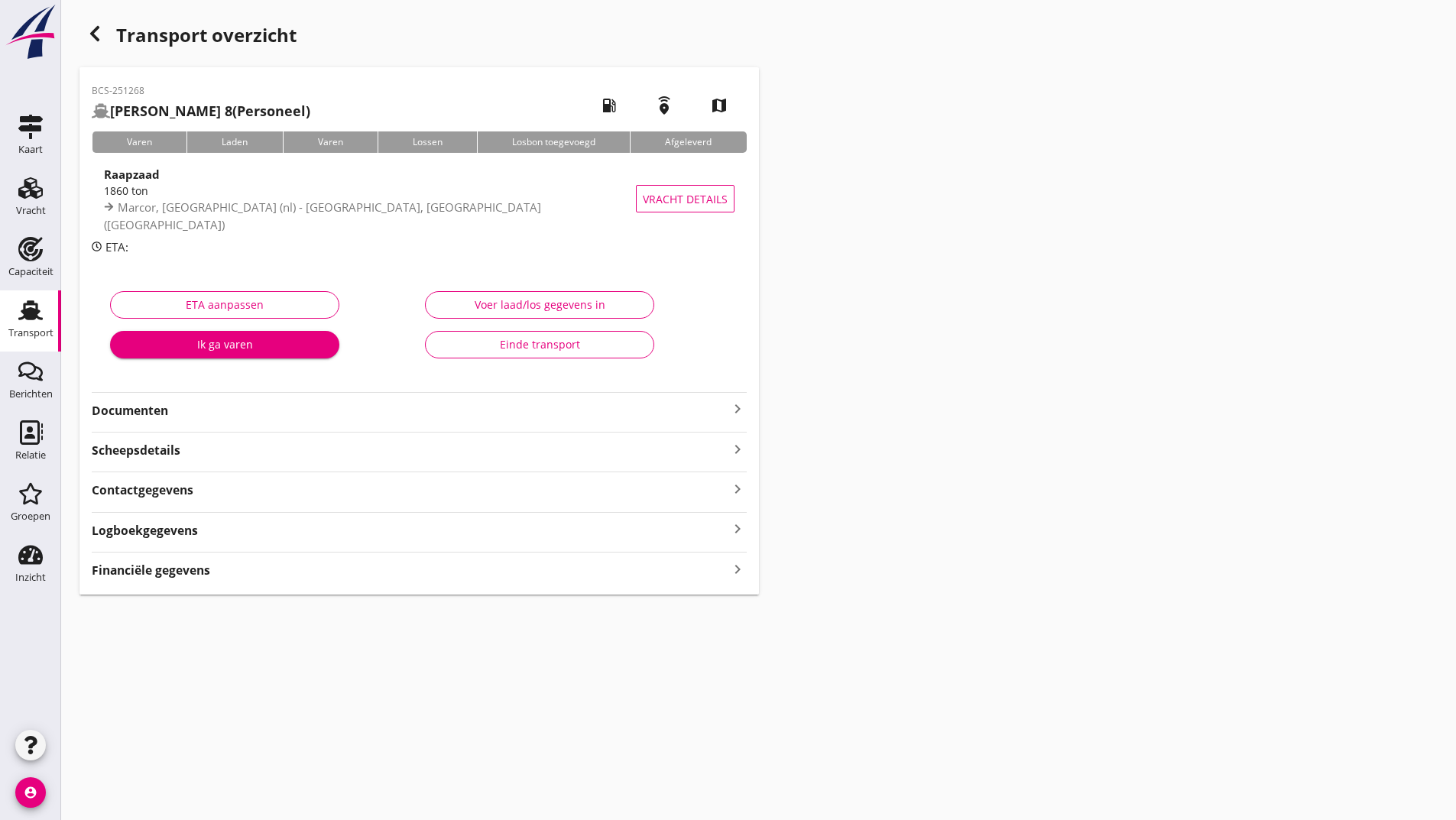
drag, startPoint x: 156, startPoint y: 414, endPoint x: 163, endPoint y: 424, distance: 12.2
click at [158, 419] on strong "Documenten" at bounding box center [410, 411] width 637 height 18
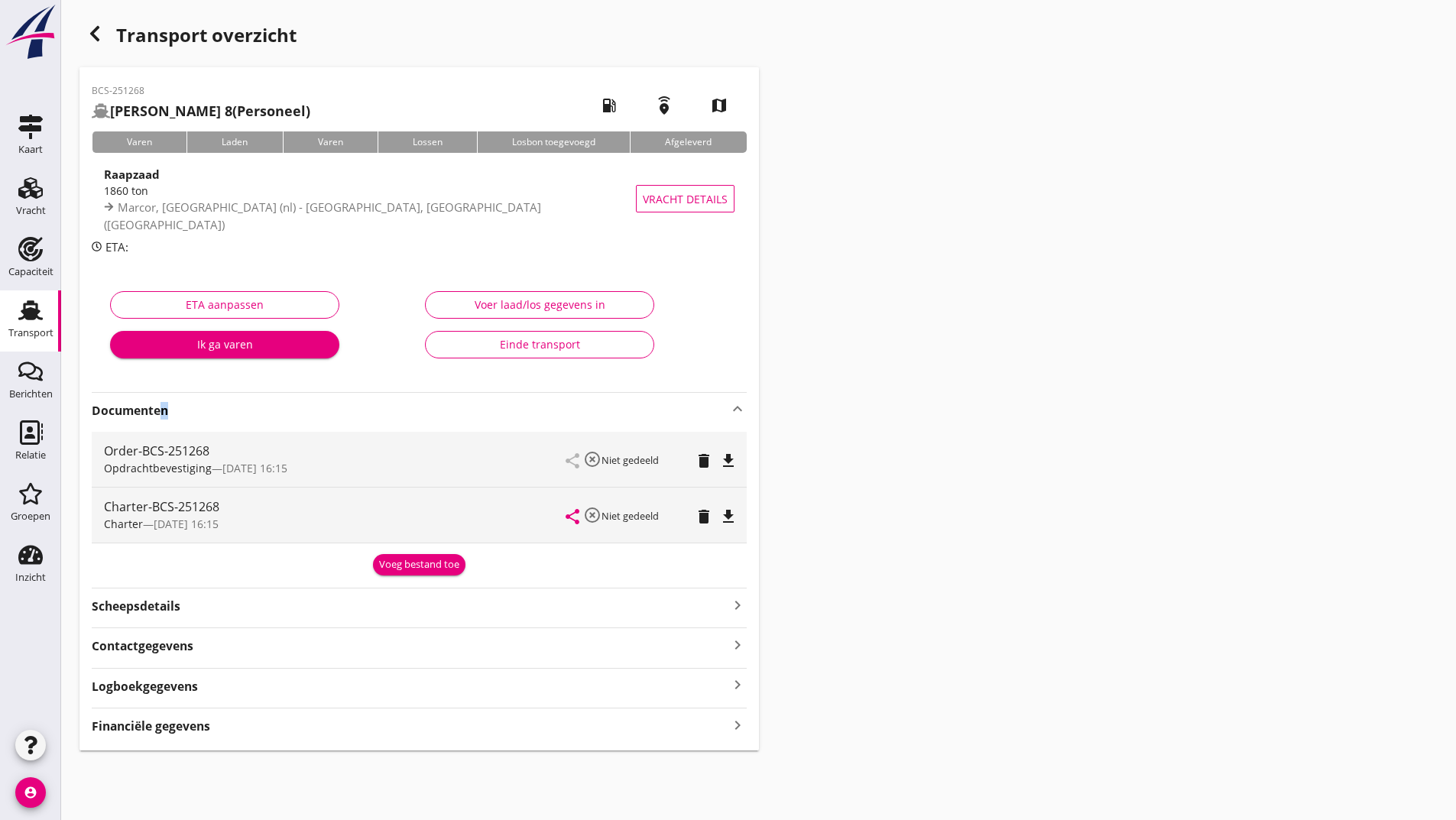
click at [395, 568] on div "Voeg bestand toe" at bounding box center [419, 565] width 81 height 15
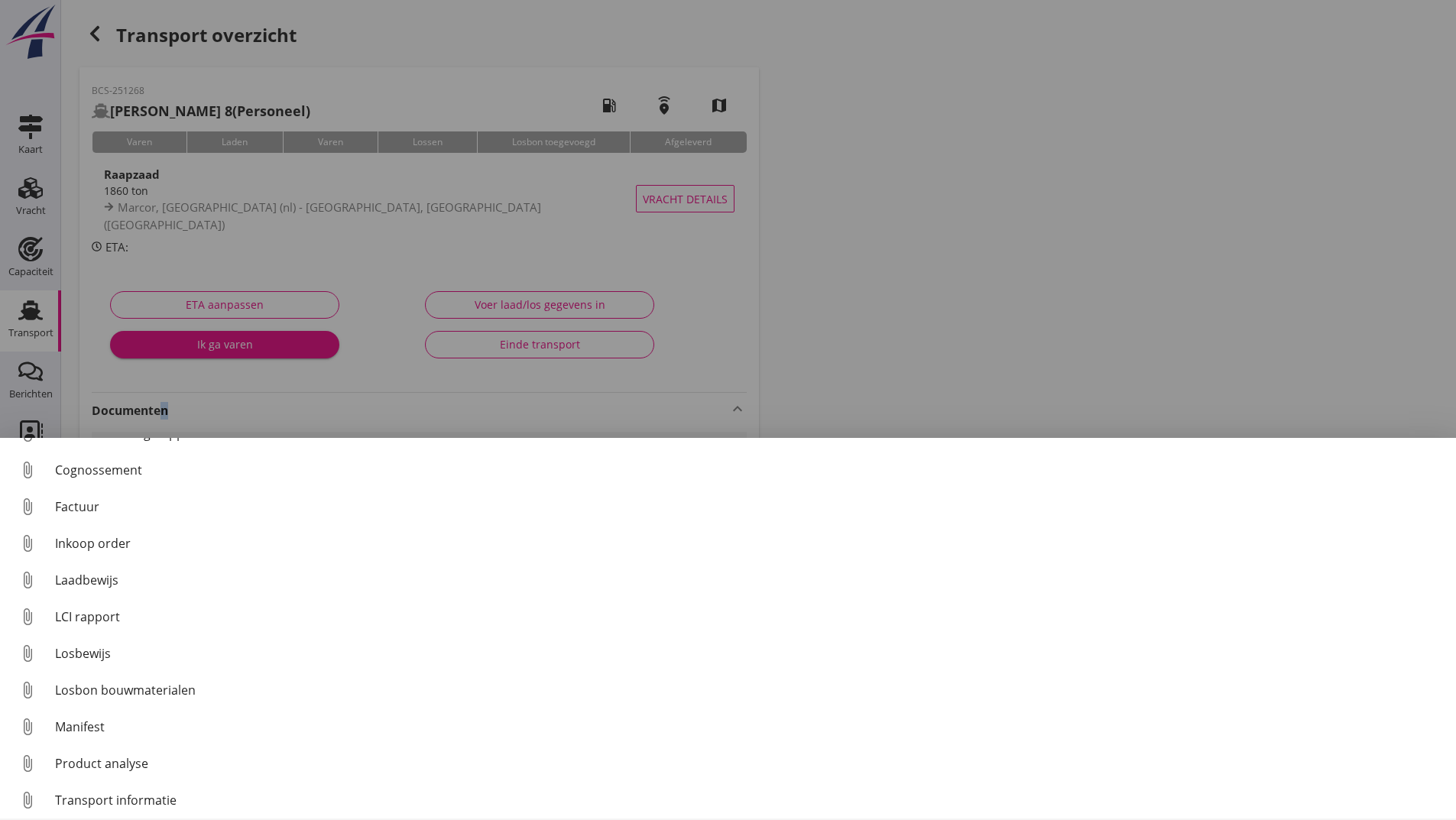
scroll to position [107, 0]
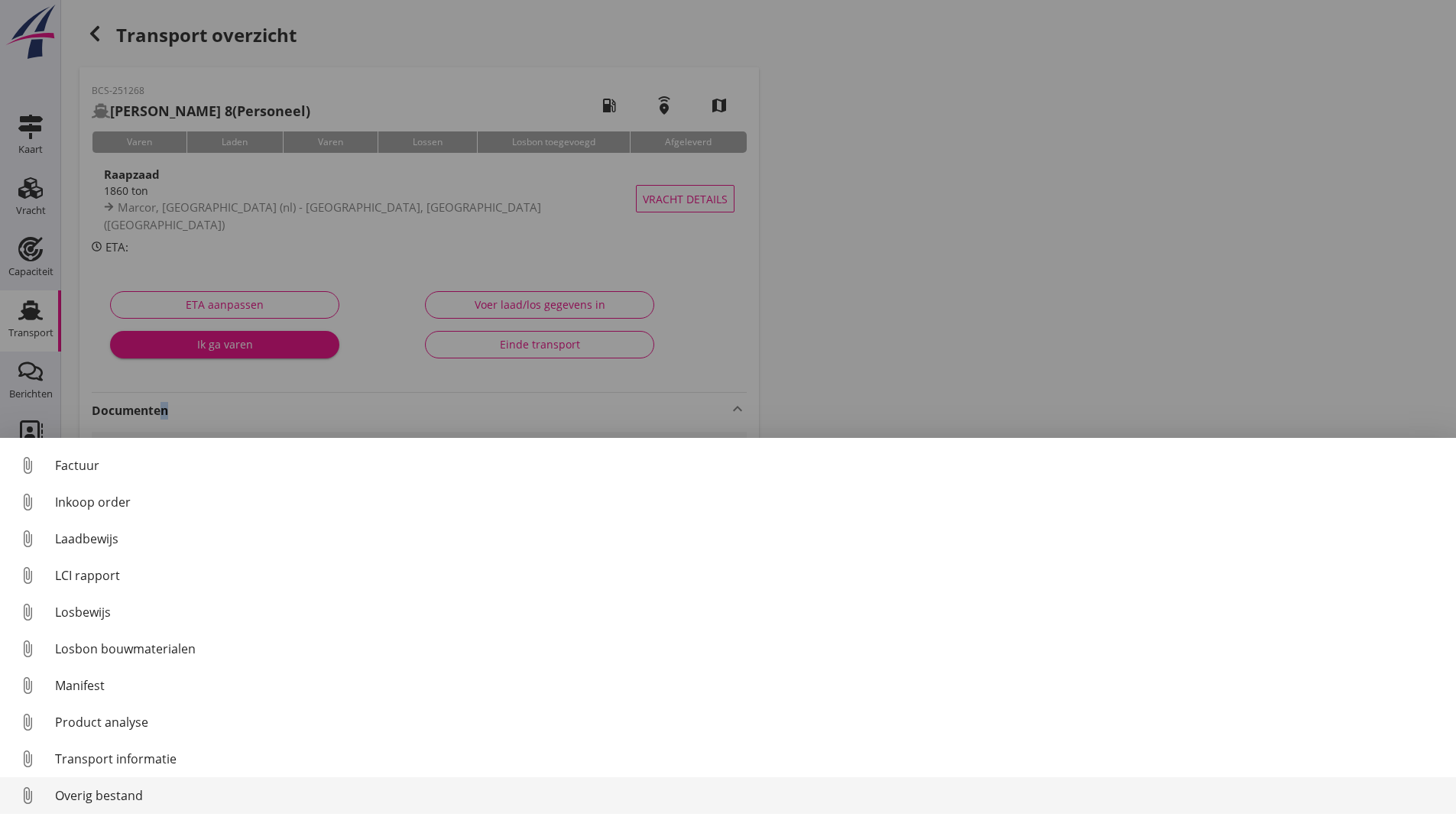
click at [133, 796] on div "Overig bestand" at bounding box center [749, 795] width 1389 height 18
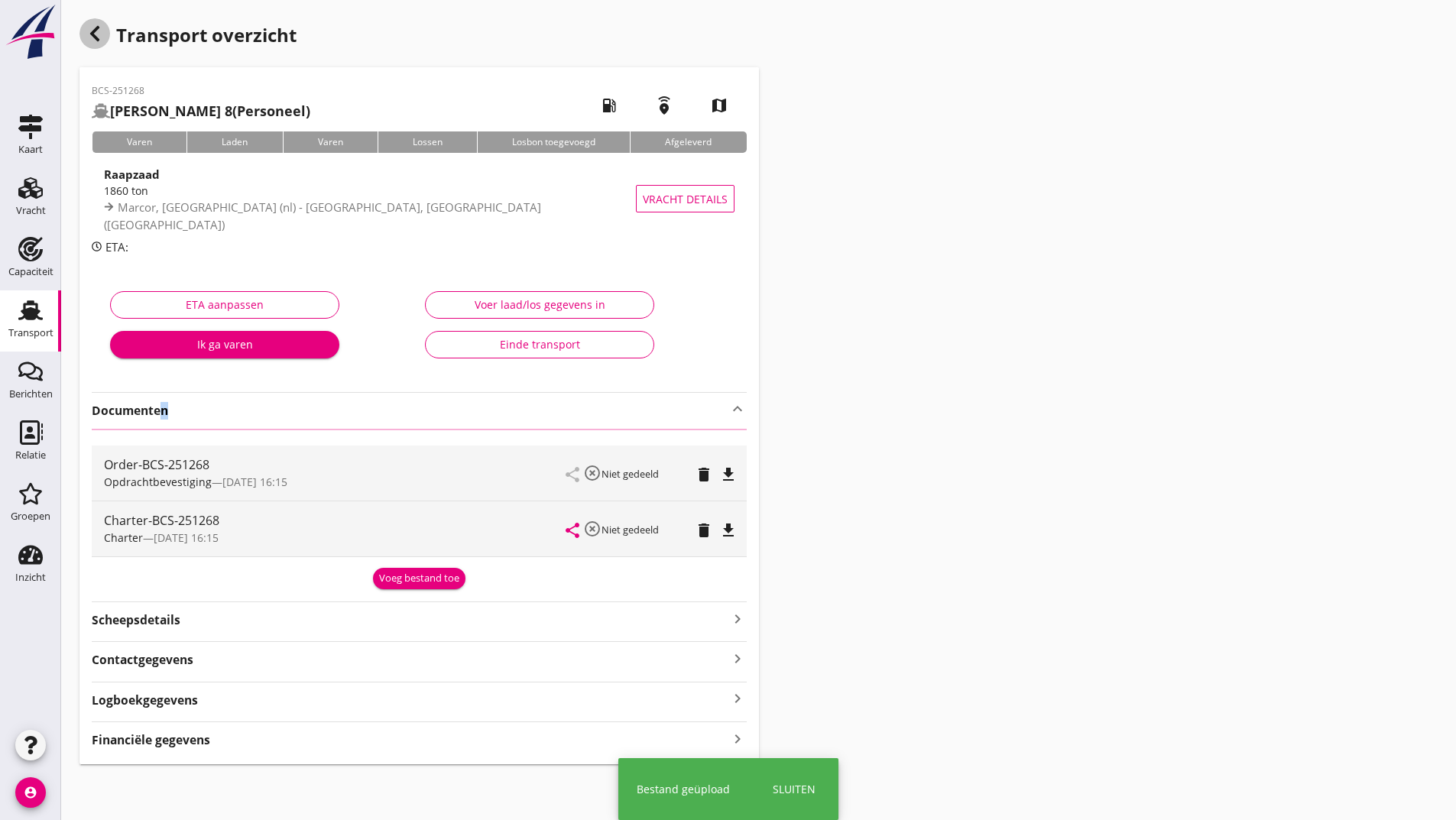
click at [96, 34] on icon "button" at bounding box center [94, 33] width 18 height 18
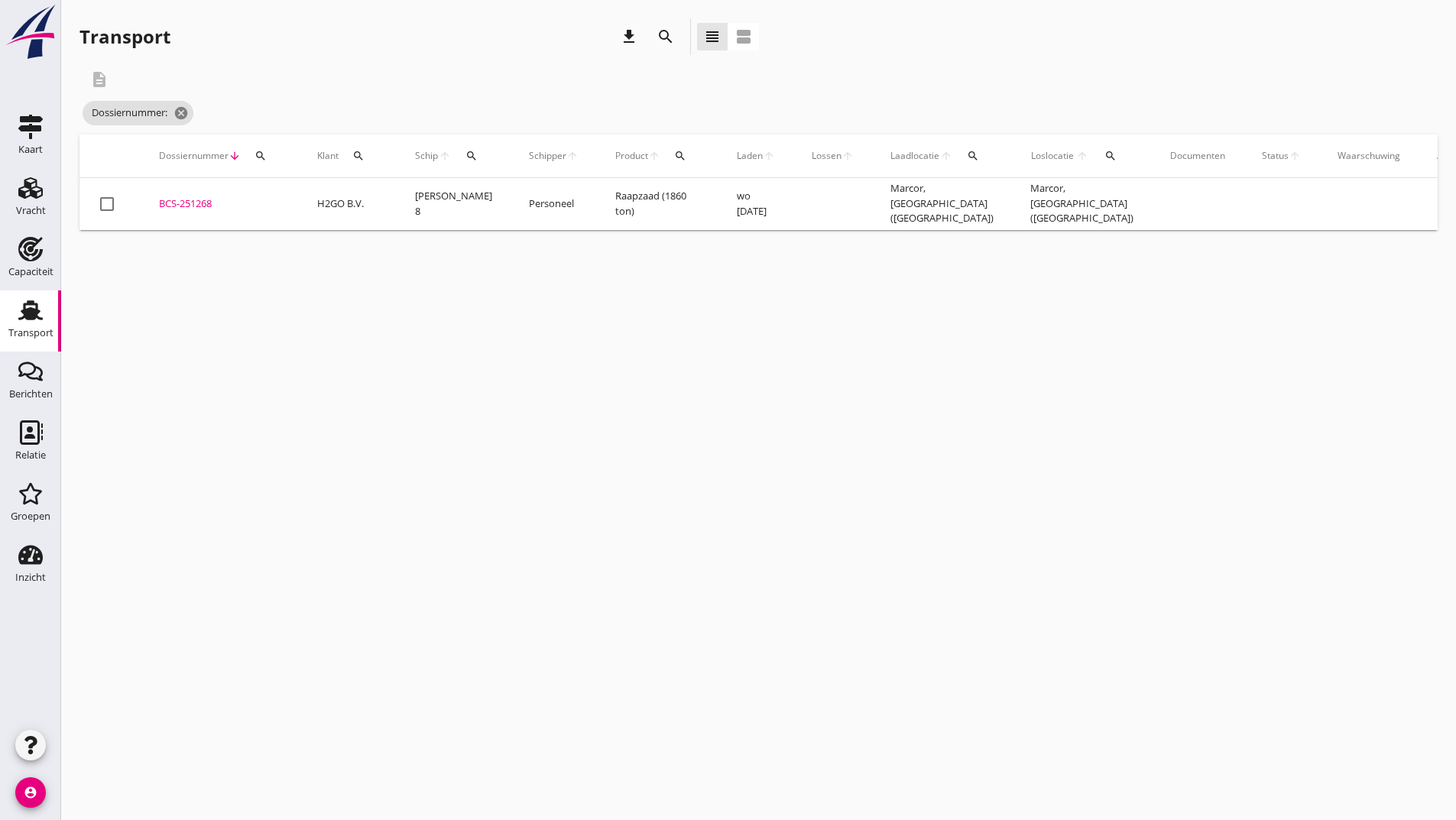
drag, startPoint x: 665, startPoint y: 36, endPoint x: 663, endPoint y: 44, distance: 8.2
click at [664, 39] on icon "search" at bounding box center [665, 36] width 18 height 18
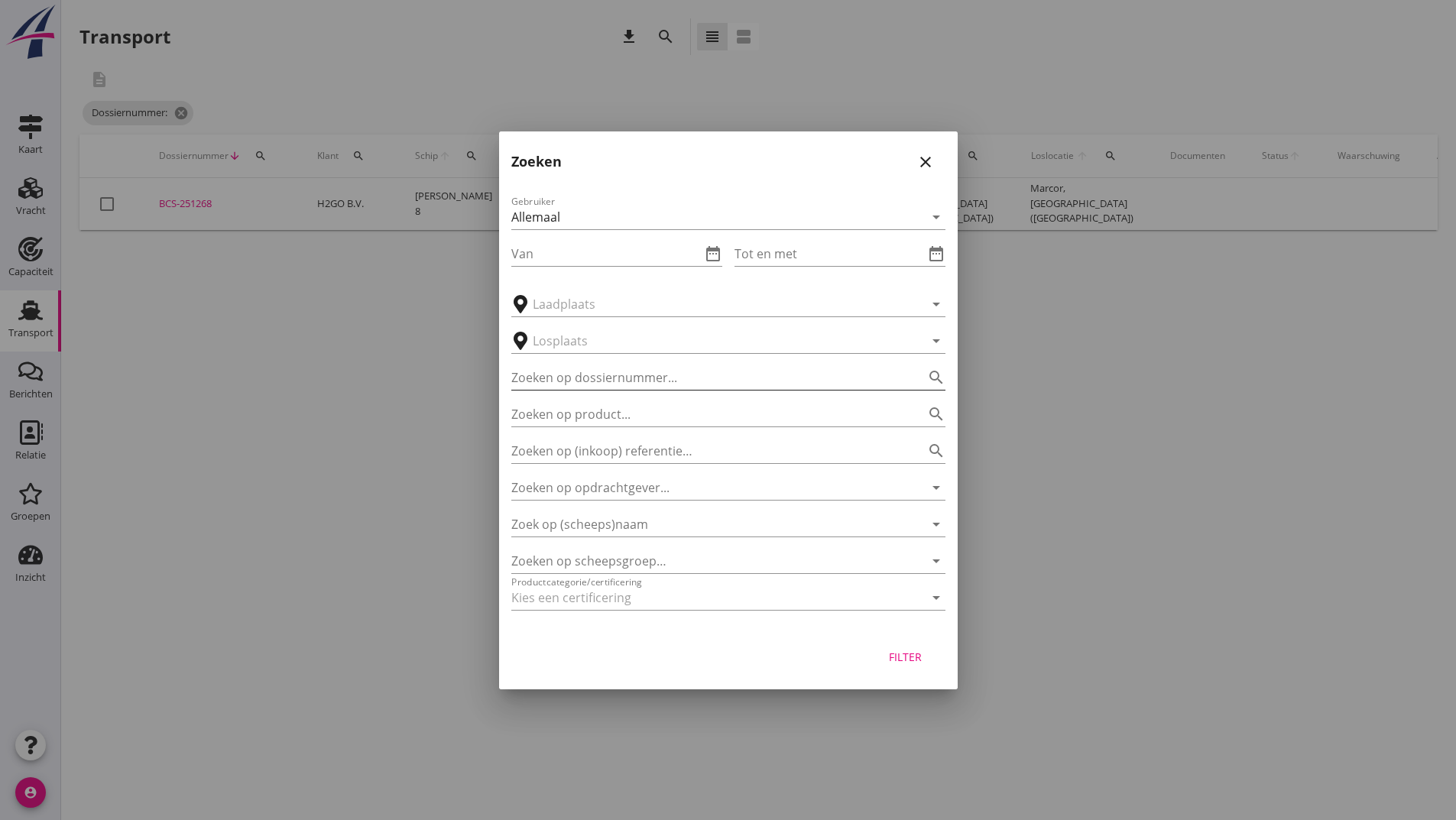
click at [627, 375] on input "Zoeken op dossiernummer..." at bounding box center [707, 378] width 391 height 25
type input "251266"
drag, startPoint x: 905, startPoint y: 646, endPoint x: 910, endPoint y: 658, distance: 13.0
click at [909, 654] on button "Filter" at bounding box center [905, 657] width 67 height 28
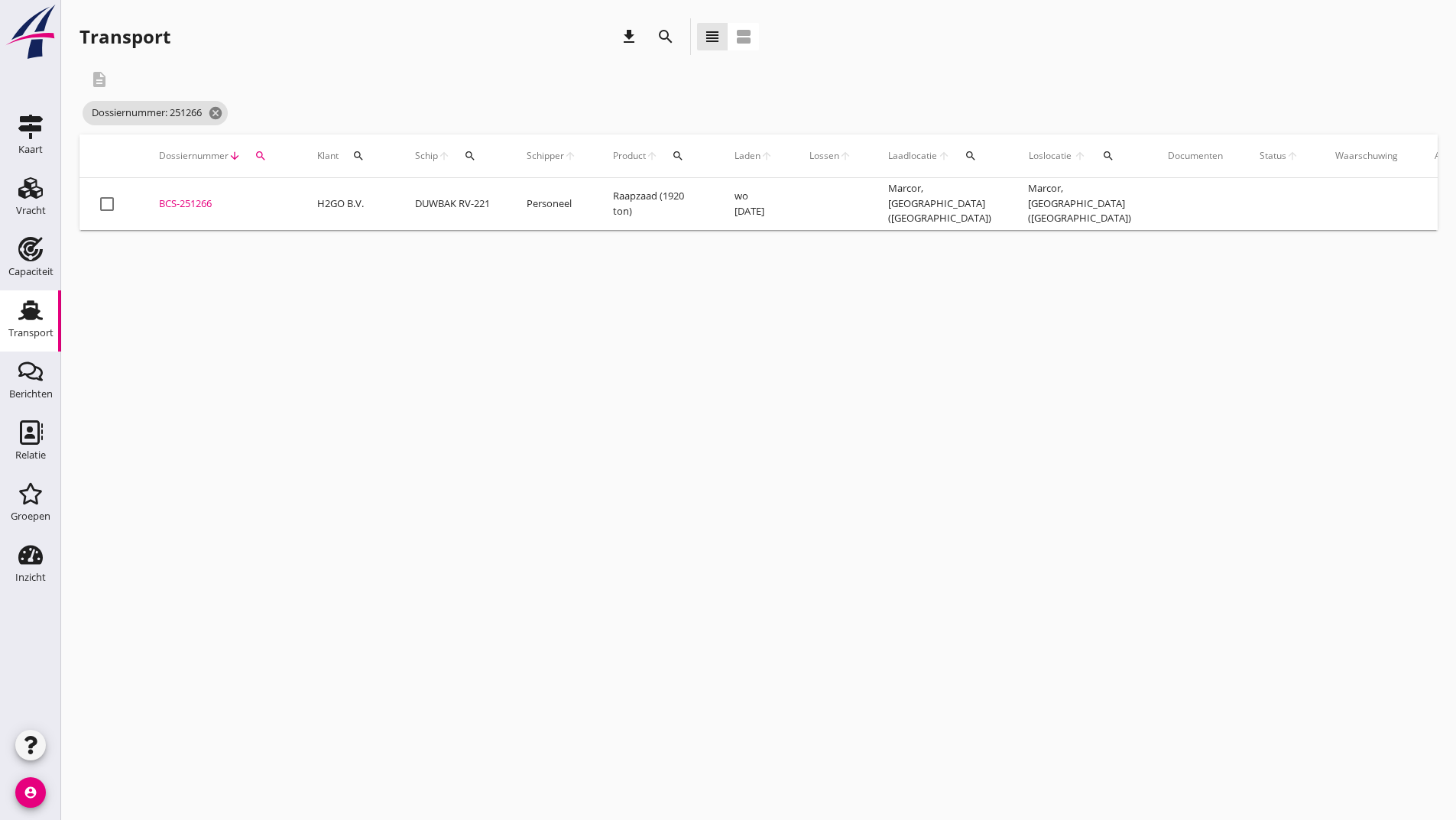
click at [189, 202] on div "BCS-251266" at bounding box center [220, 204] width 121 height 15
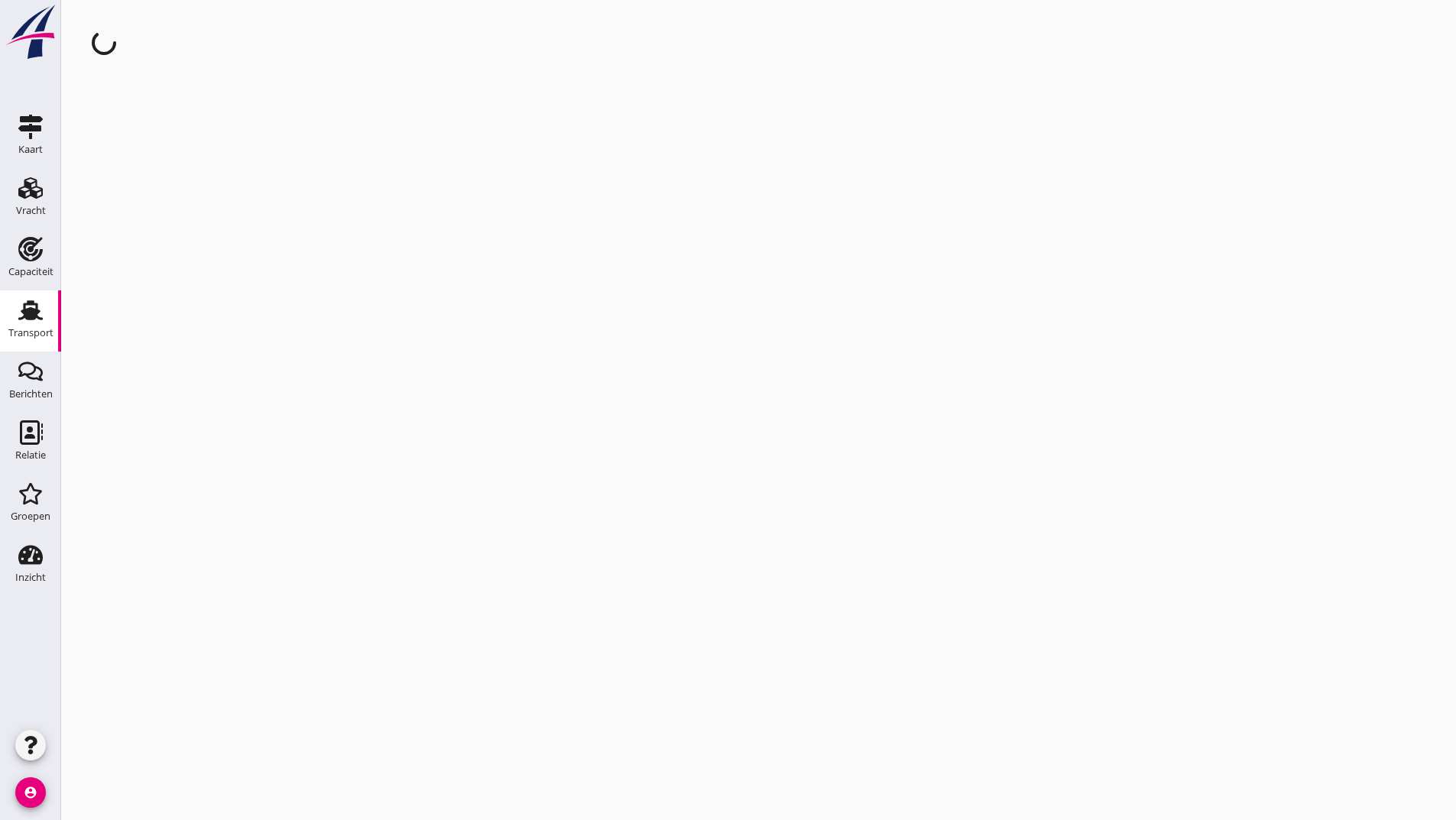
click at [189, 202] on div "cancel You are impersonating another user." at bounding box center [758, 410] width 1395 height 820
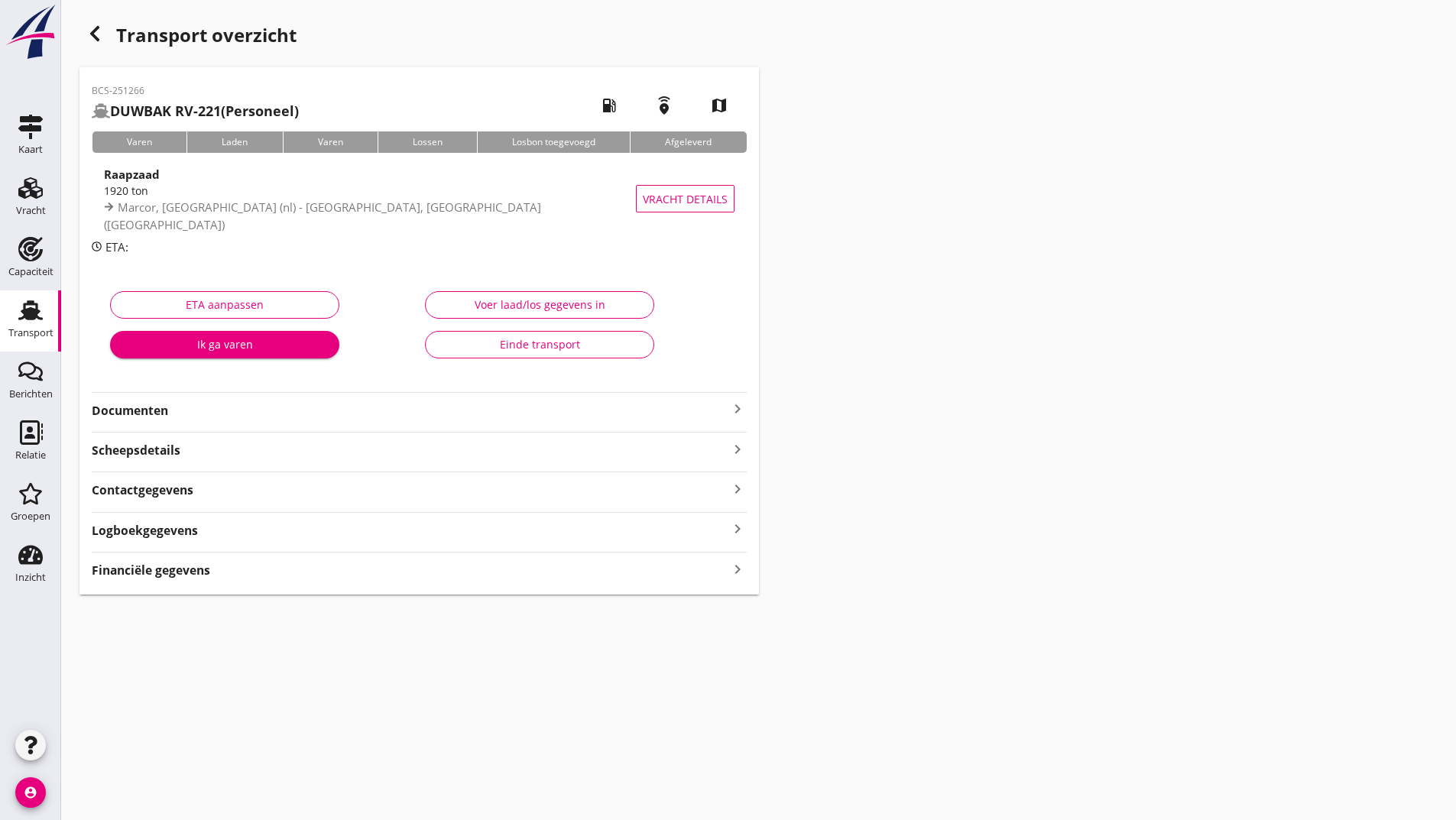
click at [160, 408] on strong "Documenten" at bounding box center [410, 411] width 637 height 18
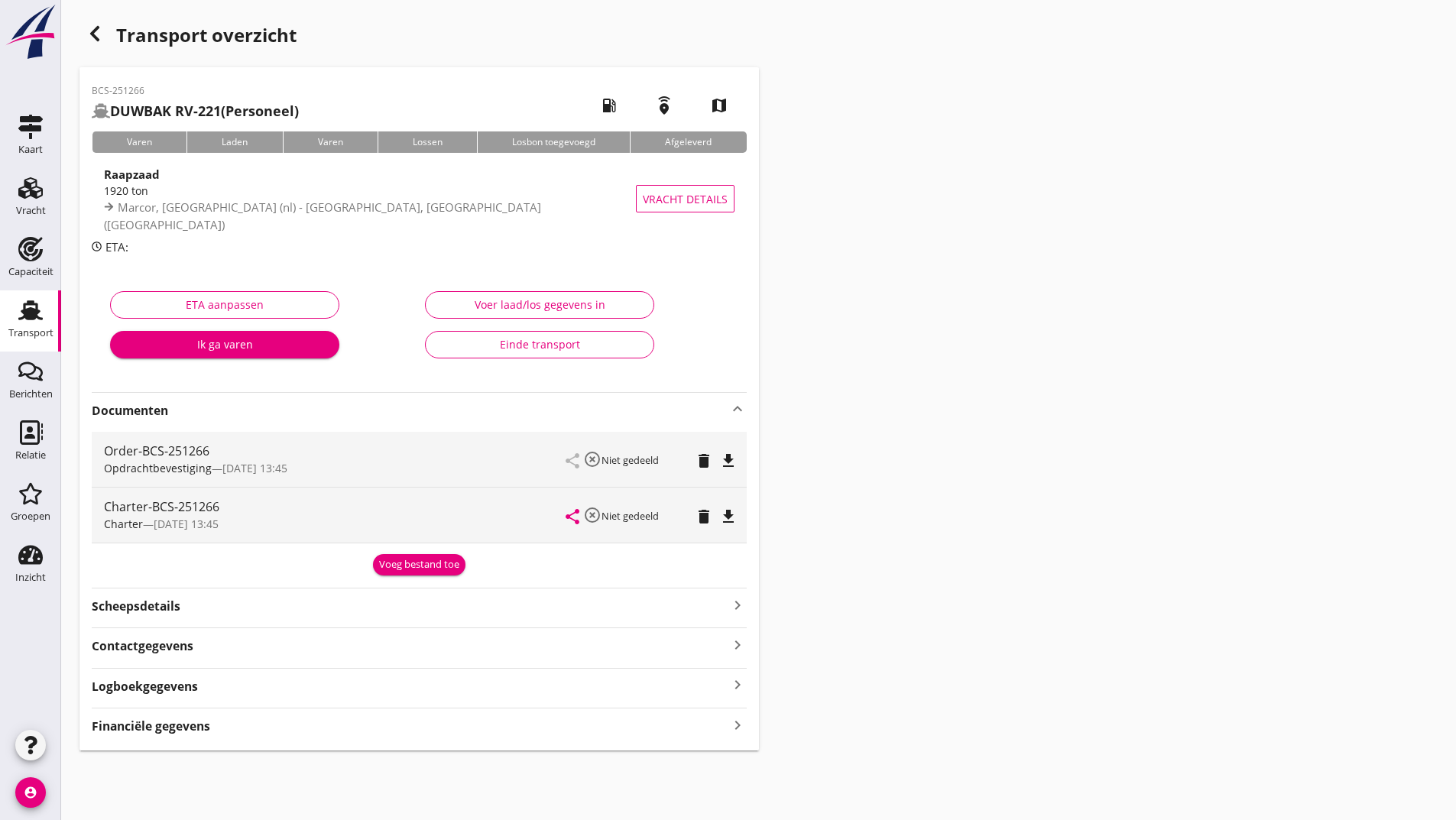
click at [391, 559] on button "Voeg bestand toe" at bounding box center [419, 565] width 92 height 22
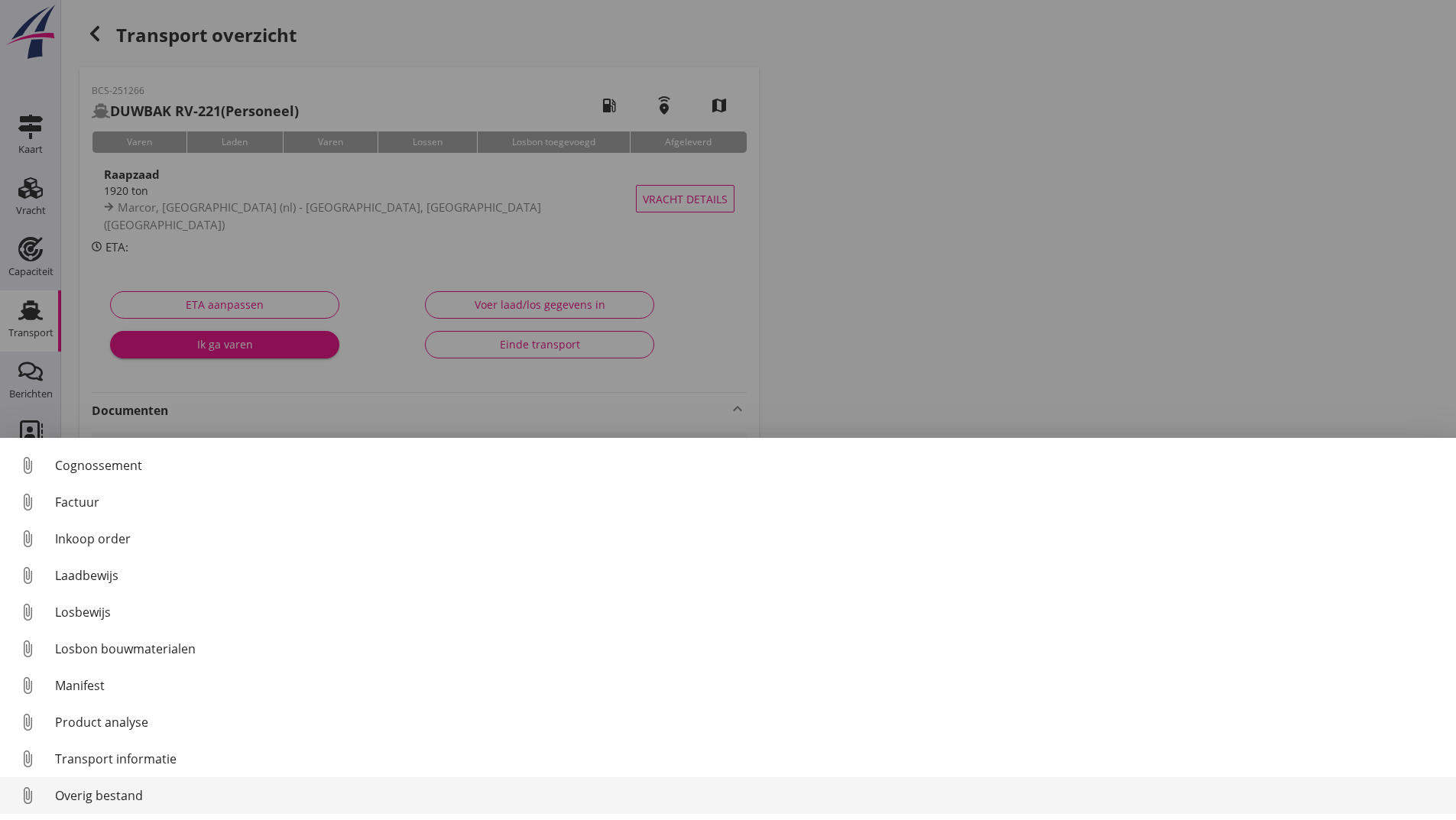
scroll to position [107, 0]
click at [103, 797] on div "Overig bestand" at bounding box center [749, 795] width 1389 height 18
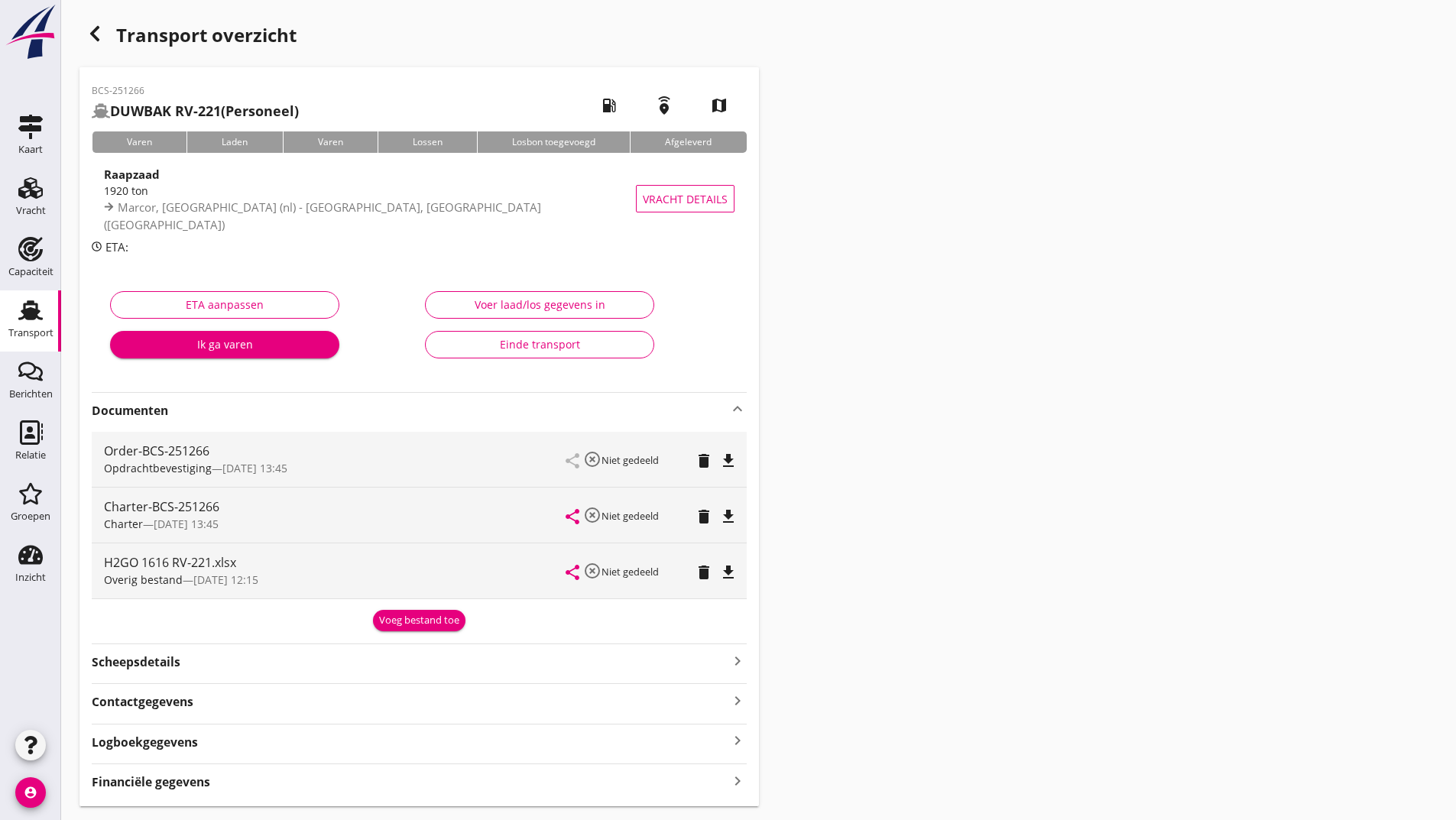
click at [99, 40] on icon "button" at bounding box center [94, 33] width 18 height 18
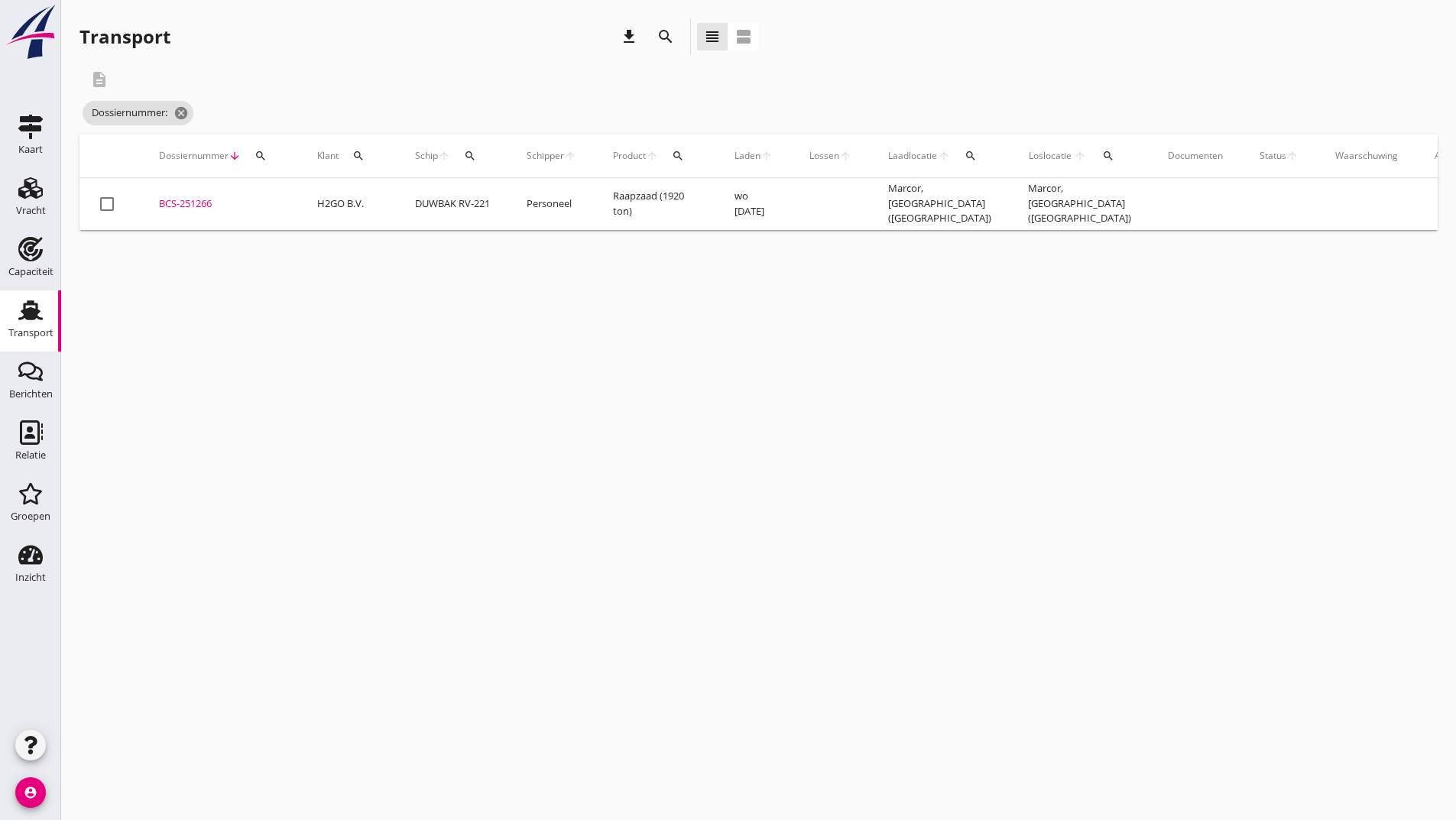
click at [670, 34] on icon "search" at bounding box center [665, 36] width 18 height 18
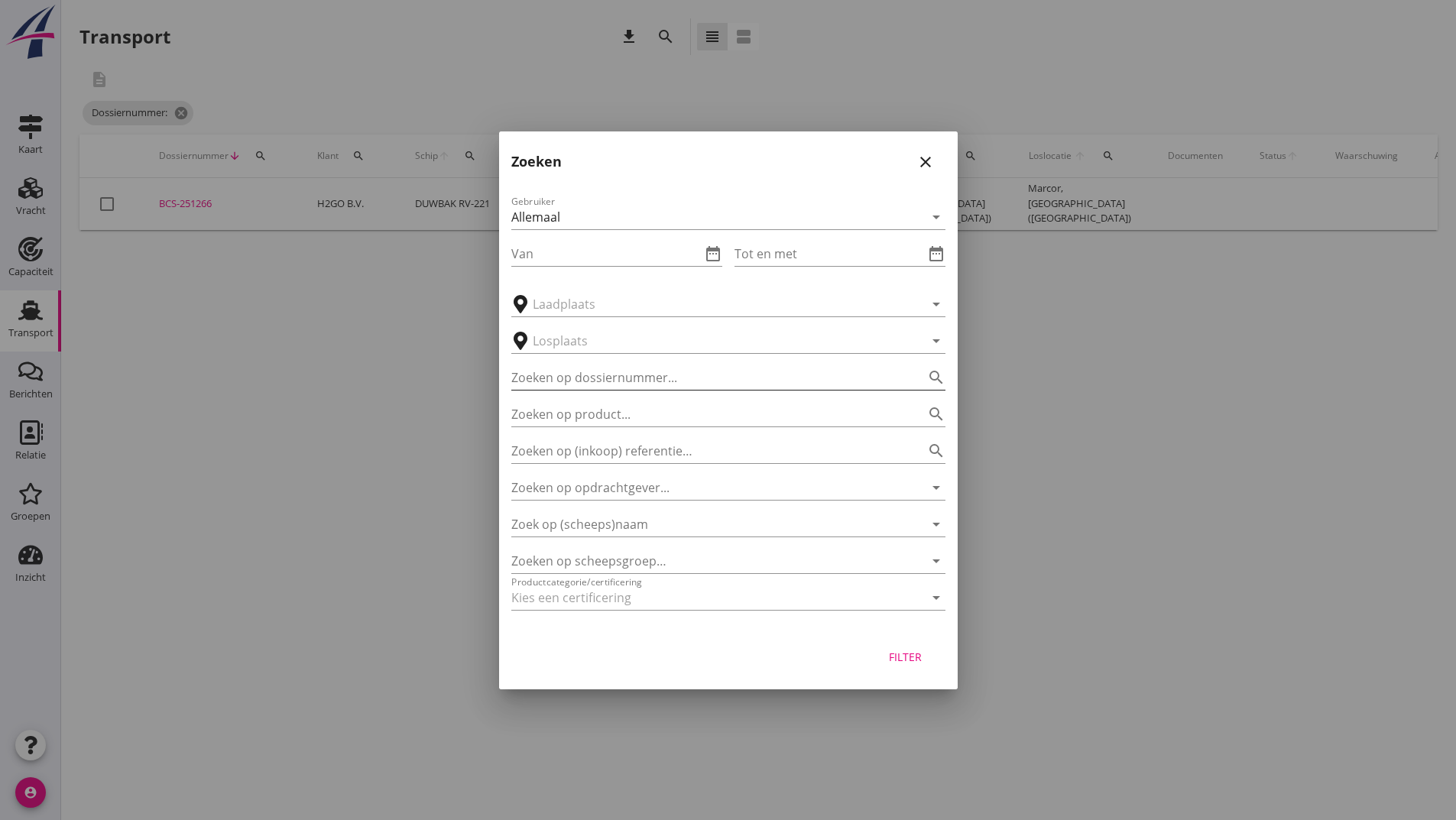
click at [573, 383] on input "Zoeken op dossiernummer..." at bounding box center [707, 378] width 391 height 25
type input "251267"
click at [905, 662] on div "Filter" at bounding box center [905, 657] width 43 height 16
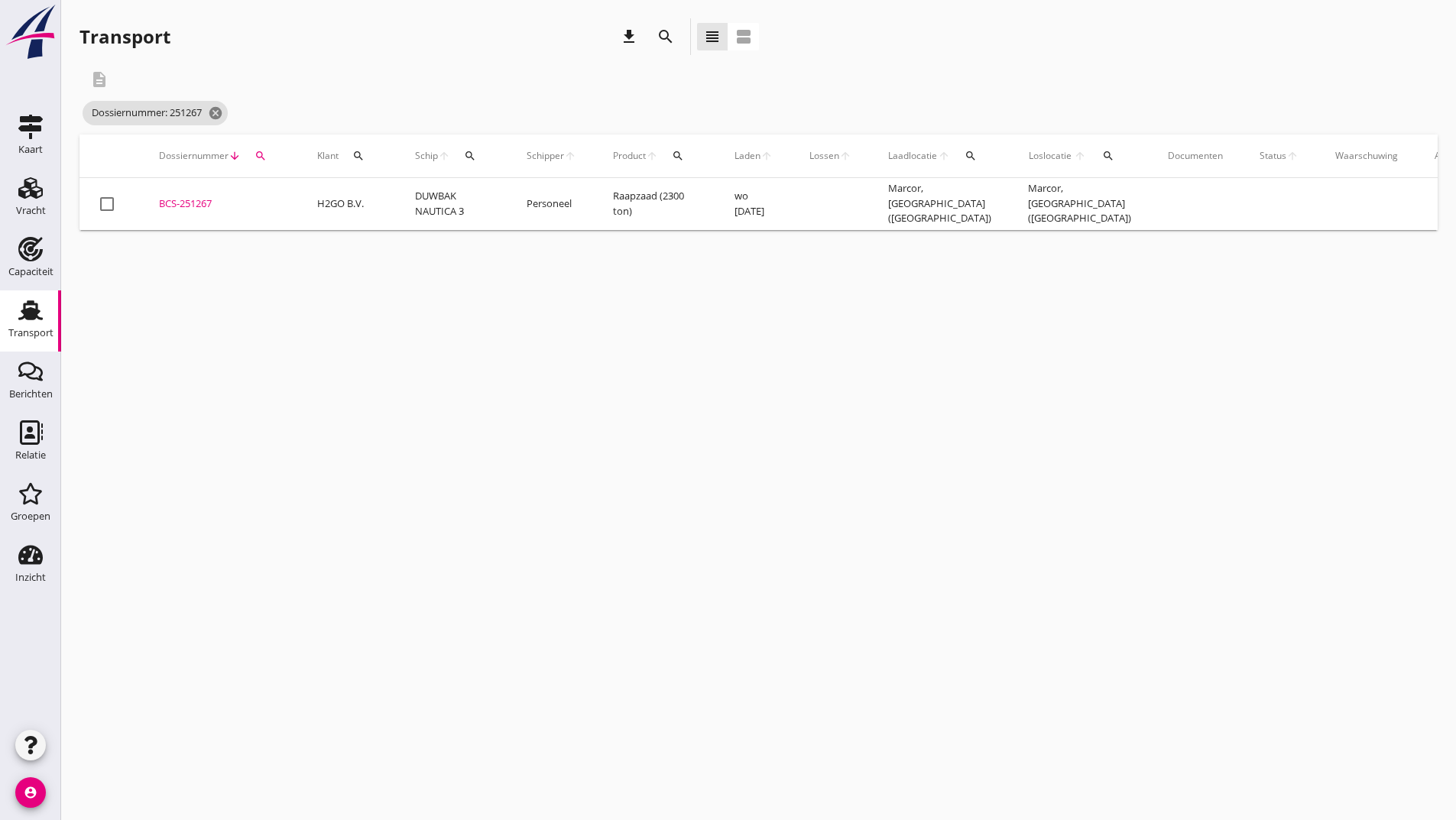
drag, startPoint x: 202, startPoint y: 205, endPoint x: 207, endPoint y: 217, distance: 13.0
click at [202, 208] on div "BCS-251267" at bounding box center [220, 204] width 121 height 15
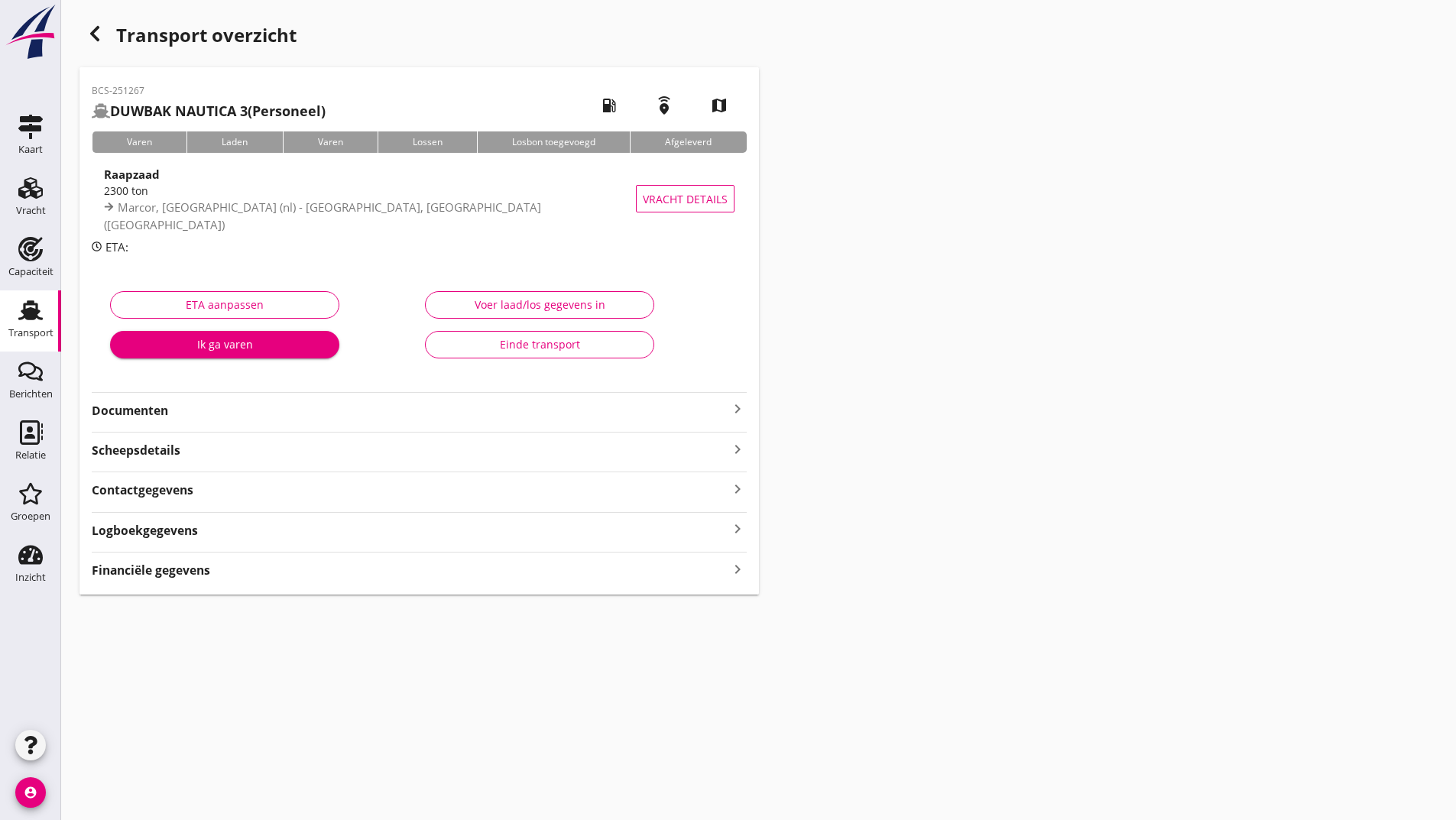
drag, startPoint x: 171, startPoint y: 409, endPoint x: 182, endPoint y: 420, distance: 15.6
click at [171, 411] on strong "Documenten" at bounding box center [410, 411] width 637 height 18
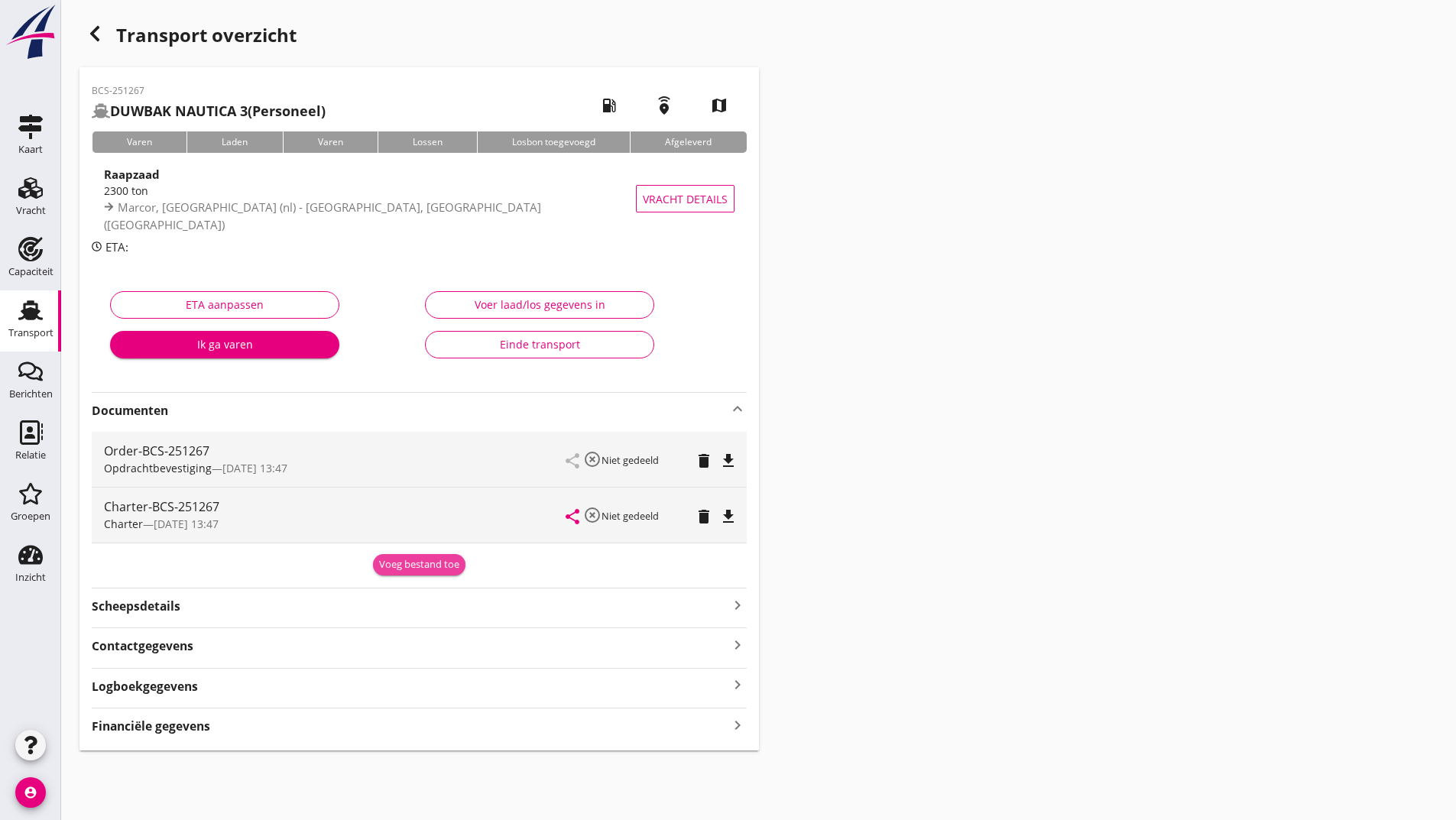
click at [387, 571] on div "Voeg bestand toe" at bounding box center [419, 565] width 81 height 15
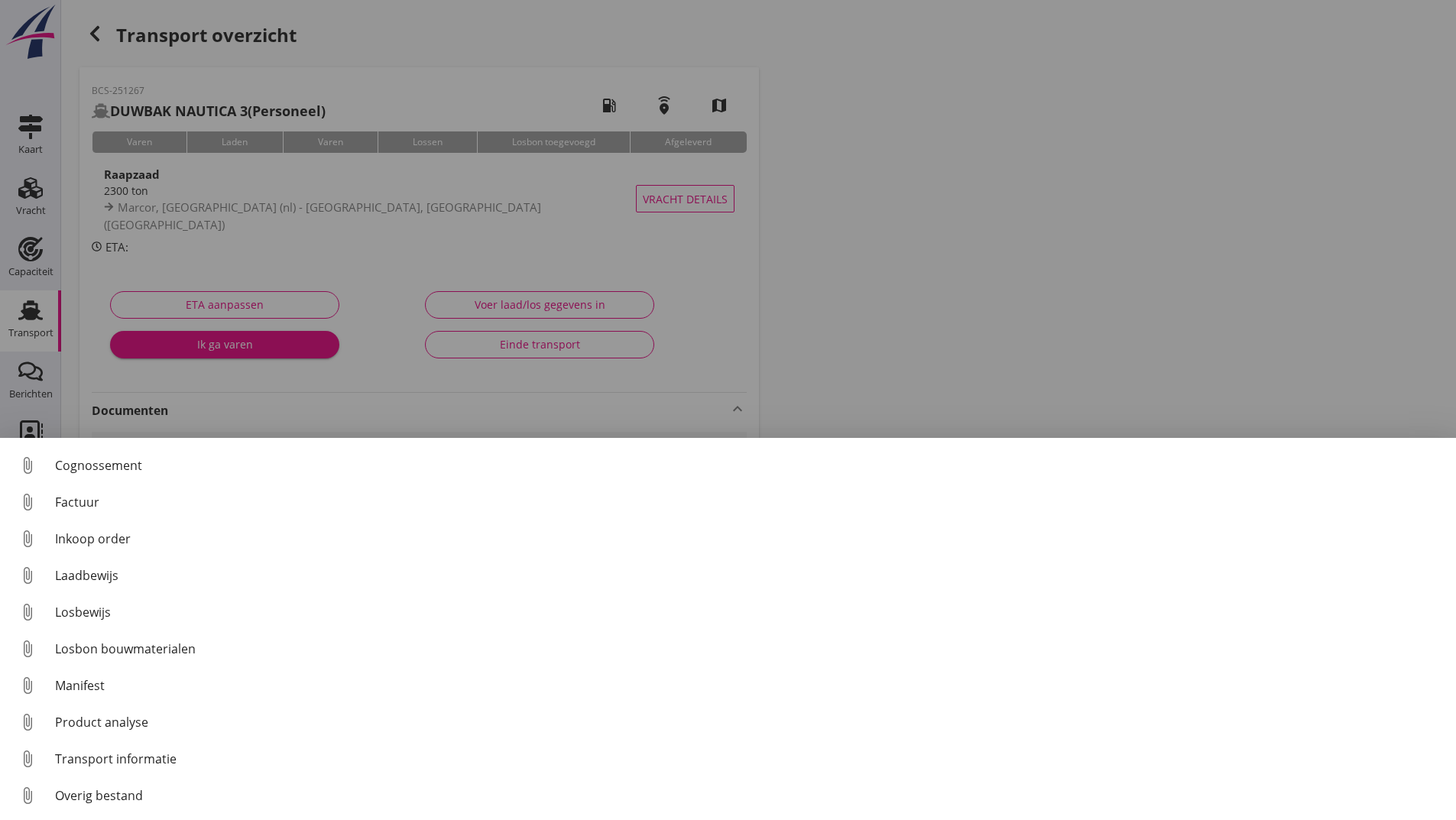
scroll to position [107, 0]
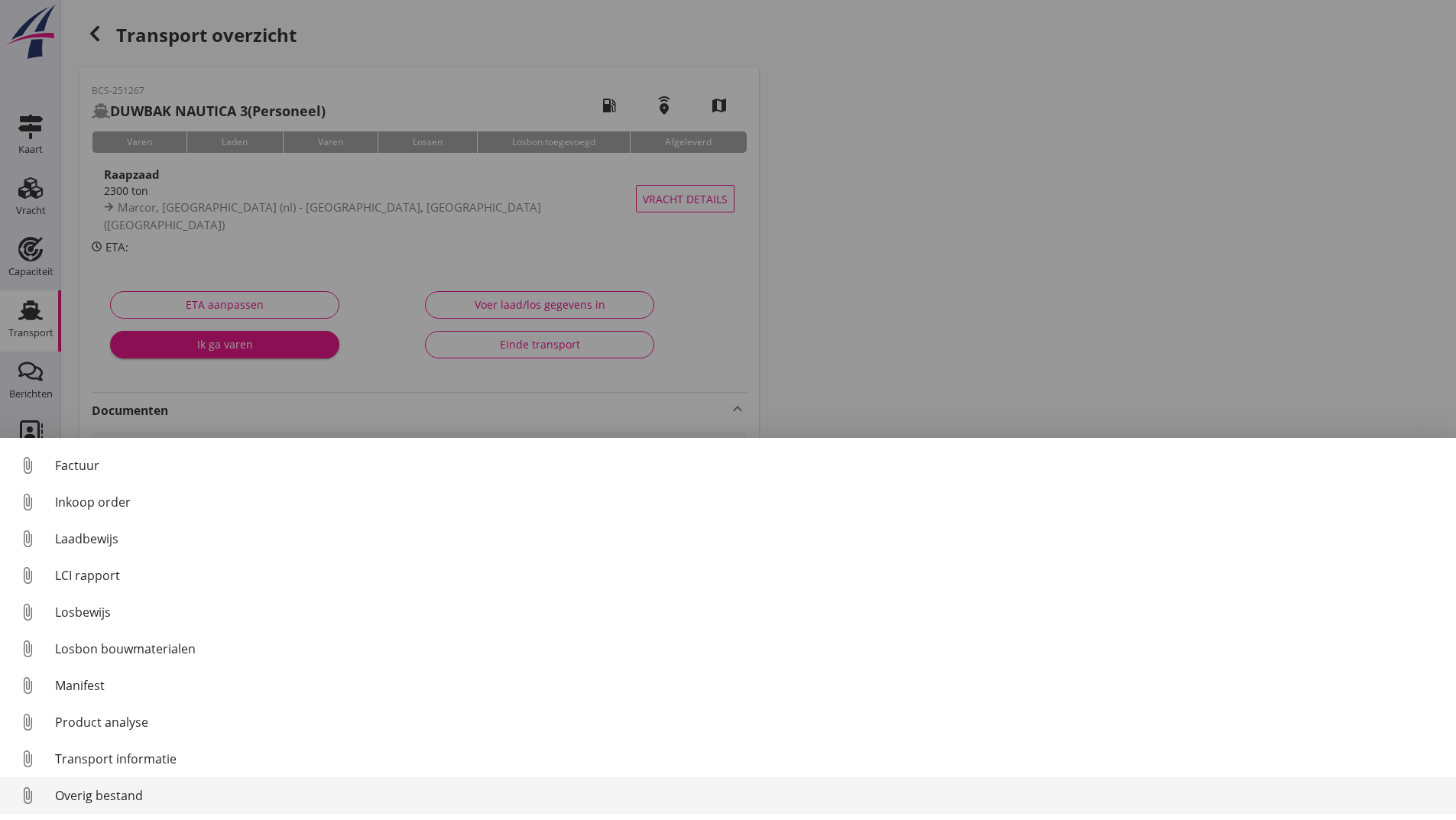
click at [151, 799] on div "Overig bestand" at bounding box center [749, 795] width 1389 height 18
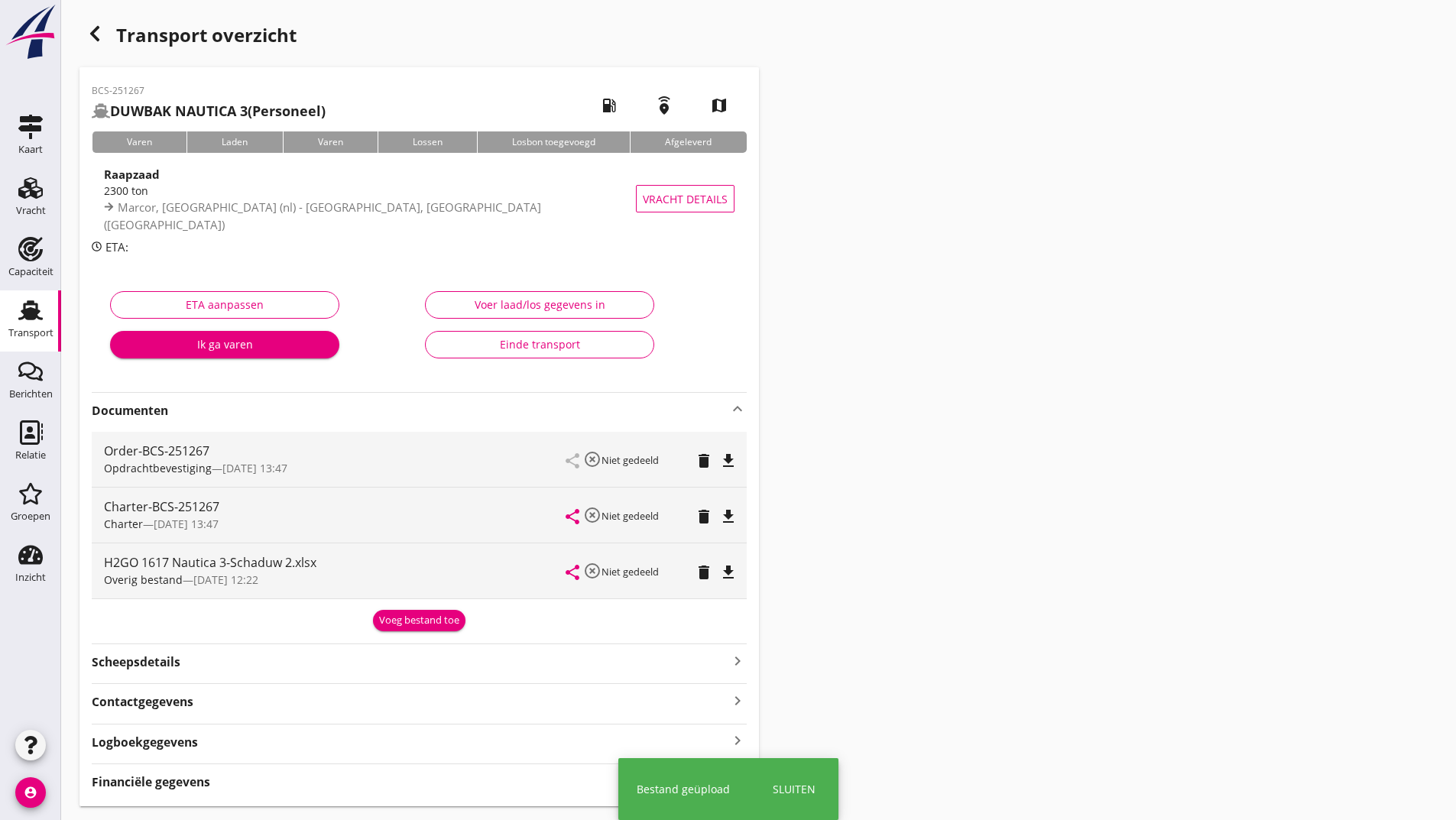
click at [99, 41] on icon "button" at bounding box center [94, 33] width 18 height 18
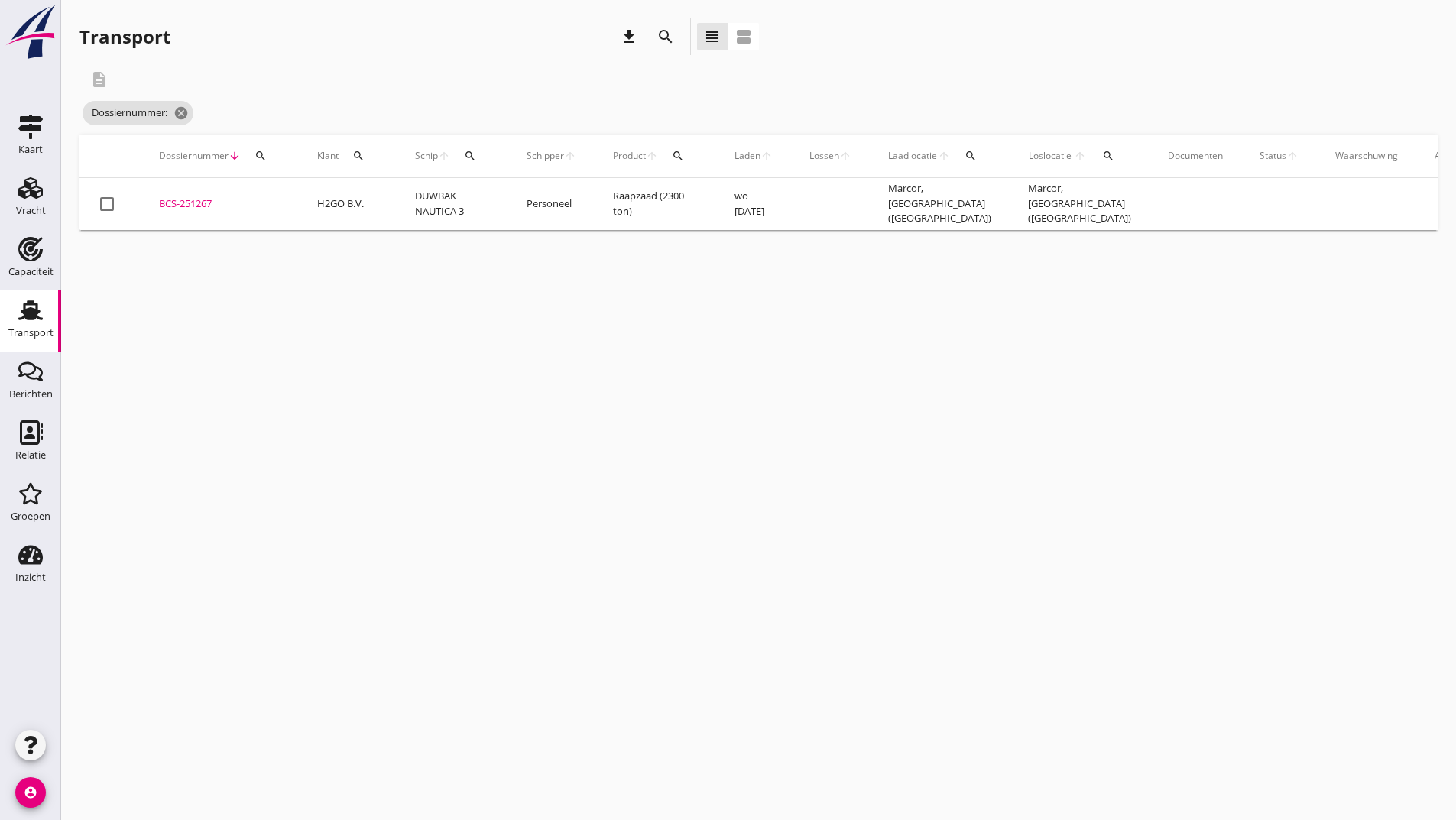
click at [660, 34] on icon "search" at bounding box center [665, 36] width 18 height 18
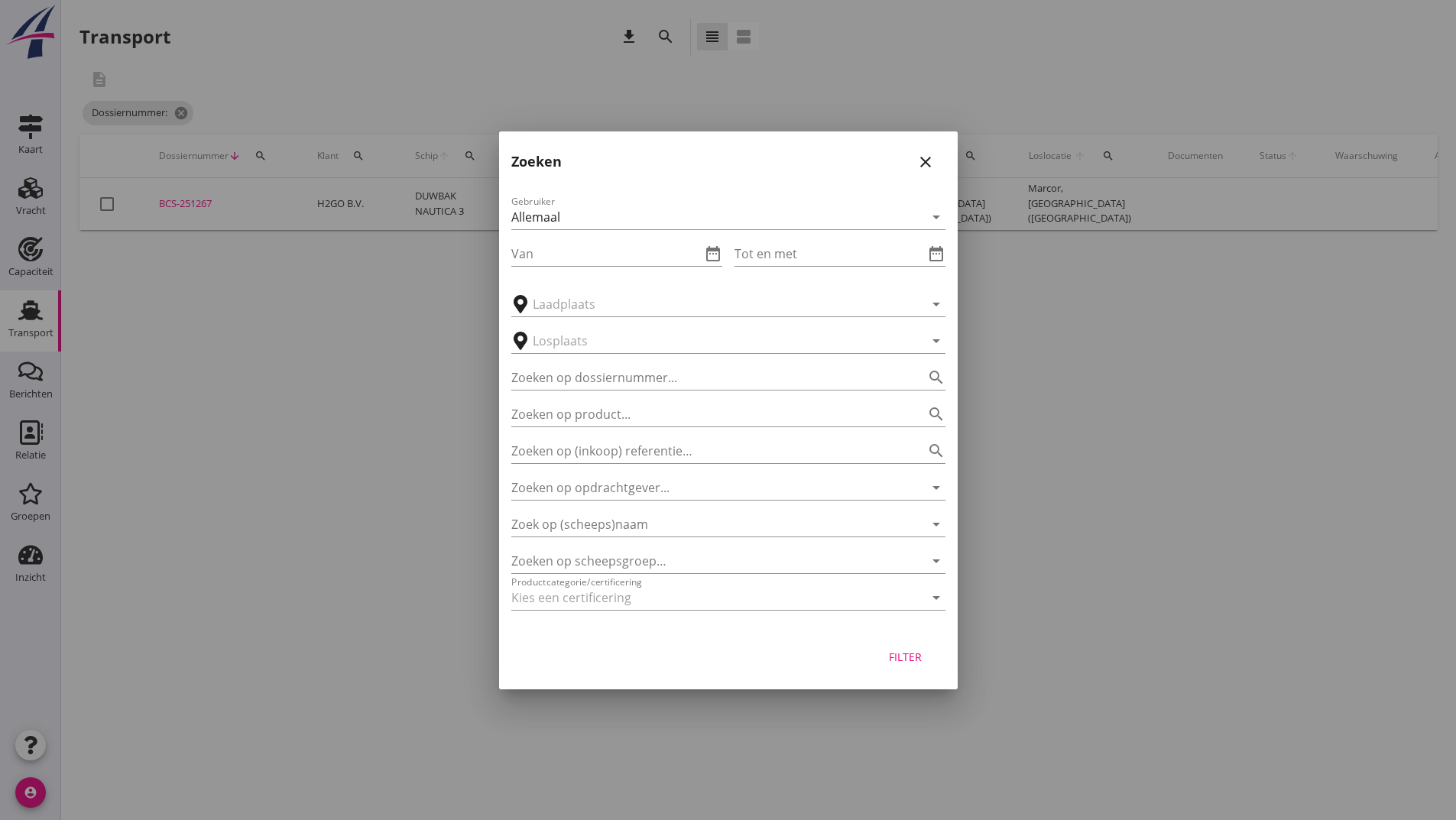
click at [644, 401] on div "Zoeken op product... search" at bounding box center [728, 409] width 434 height 33
click at [653, 369] on input "Zoeken op dossiernummer..." at bounding box center [707, 378] width 391 height 25
type input "251323"
click at [893, 662] on div "Filter" at bounding box center [905, 657] width 43 height 16
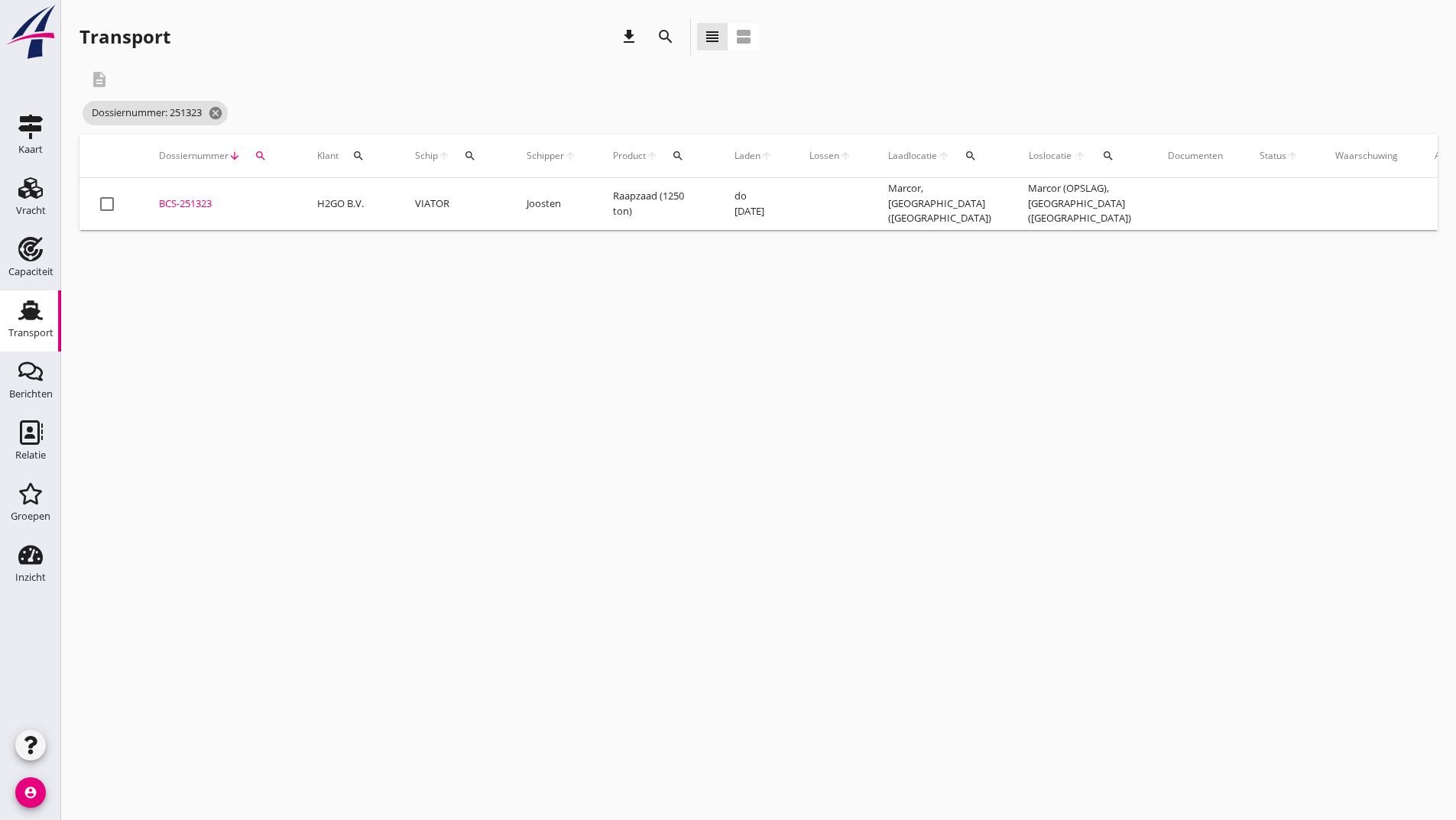
drag, startPoint x: 194, startPoint y: 195, endPoint x: 205, endPoint y: 216, distance: 23.7
click at [194, 195] on td "BCS-251323 upload_file Drop hier uw bestand om het aan het dossier toe te voegen" at bounding box center [219, 204] width 159 height 52
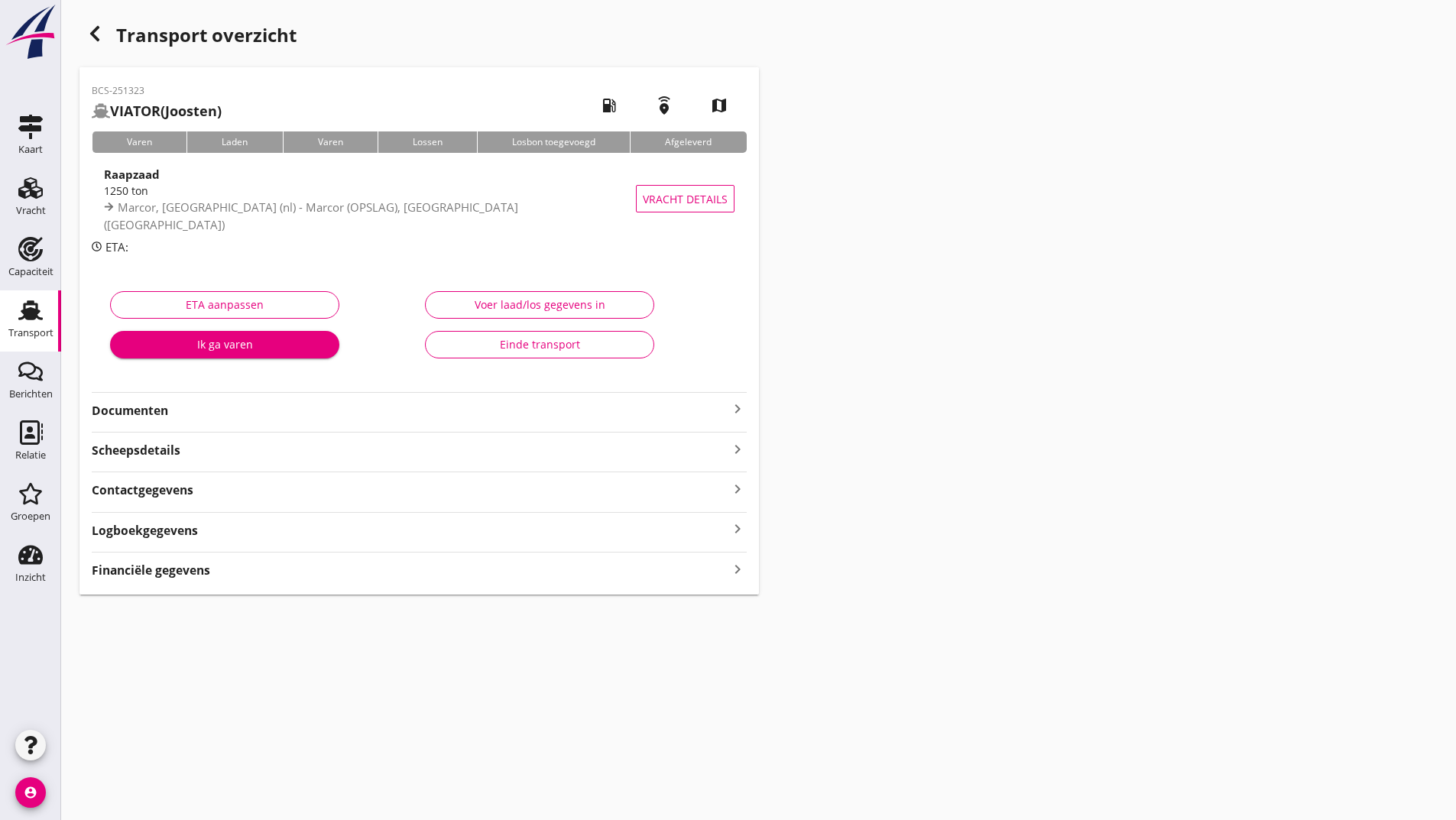
click at [166, 410] on strong "Documenten" at bounding box center [410, 411] width 637 height 18
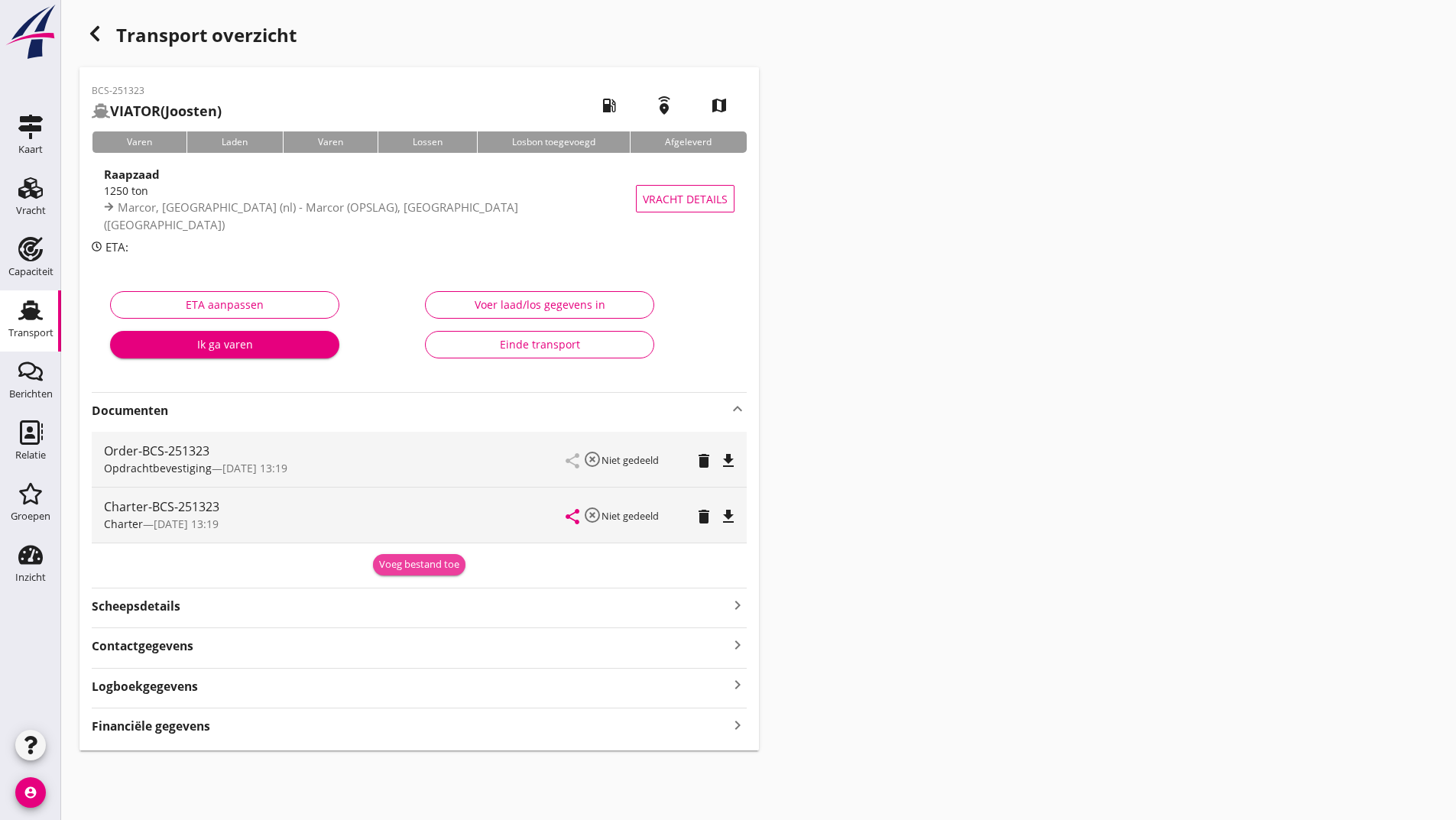
click at [374, 565] on button "Voeg bestand toe" at bounding box center [419, 565] width 92 height 22
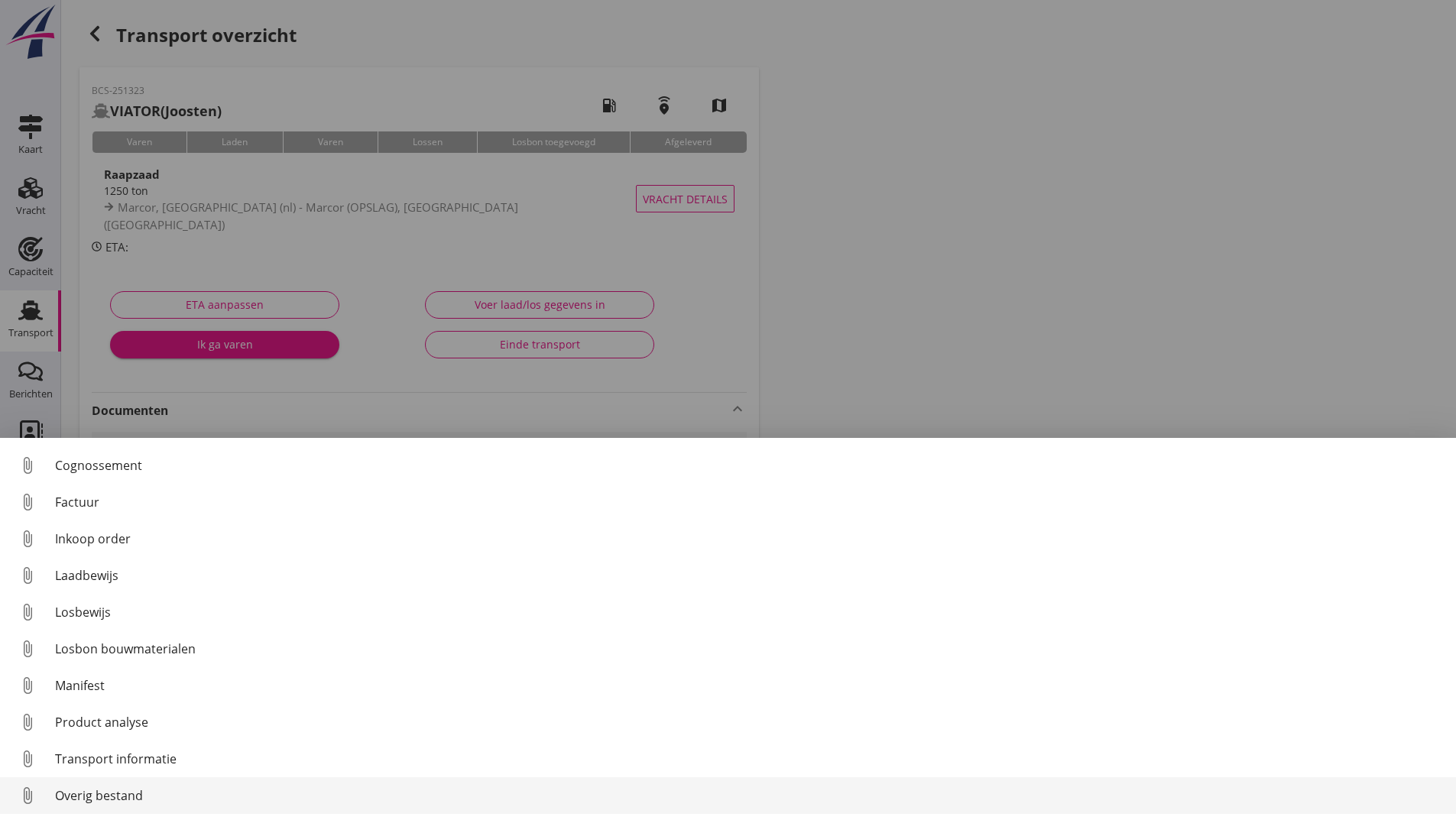
scroll to position [107, 0]
click at [140, 795] on div "Overig bestand" at bounding box center [749, 795] width 1389 height 18
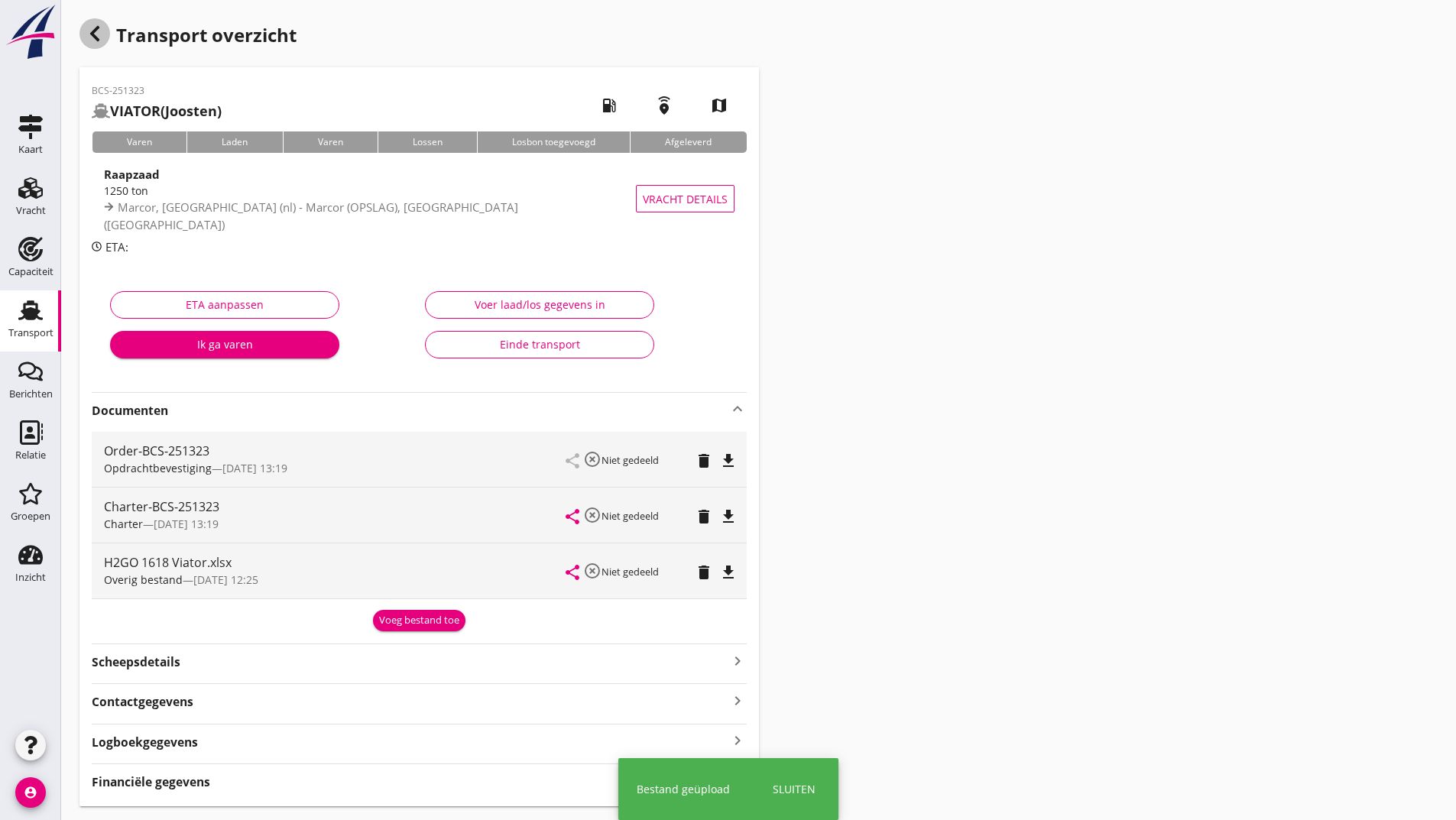
click at [102, 36] on icon "button" at bounding box center [94, 33] width 18 height 18
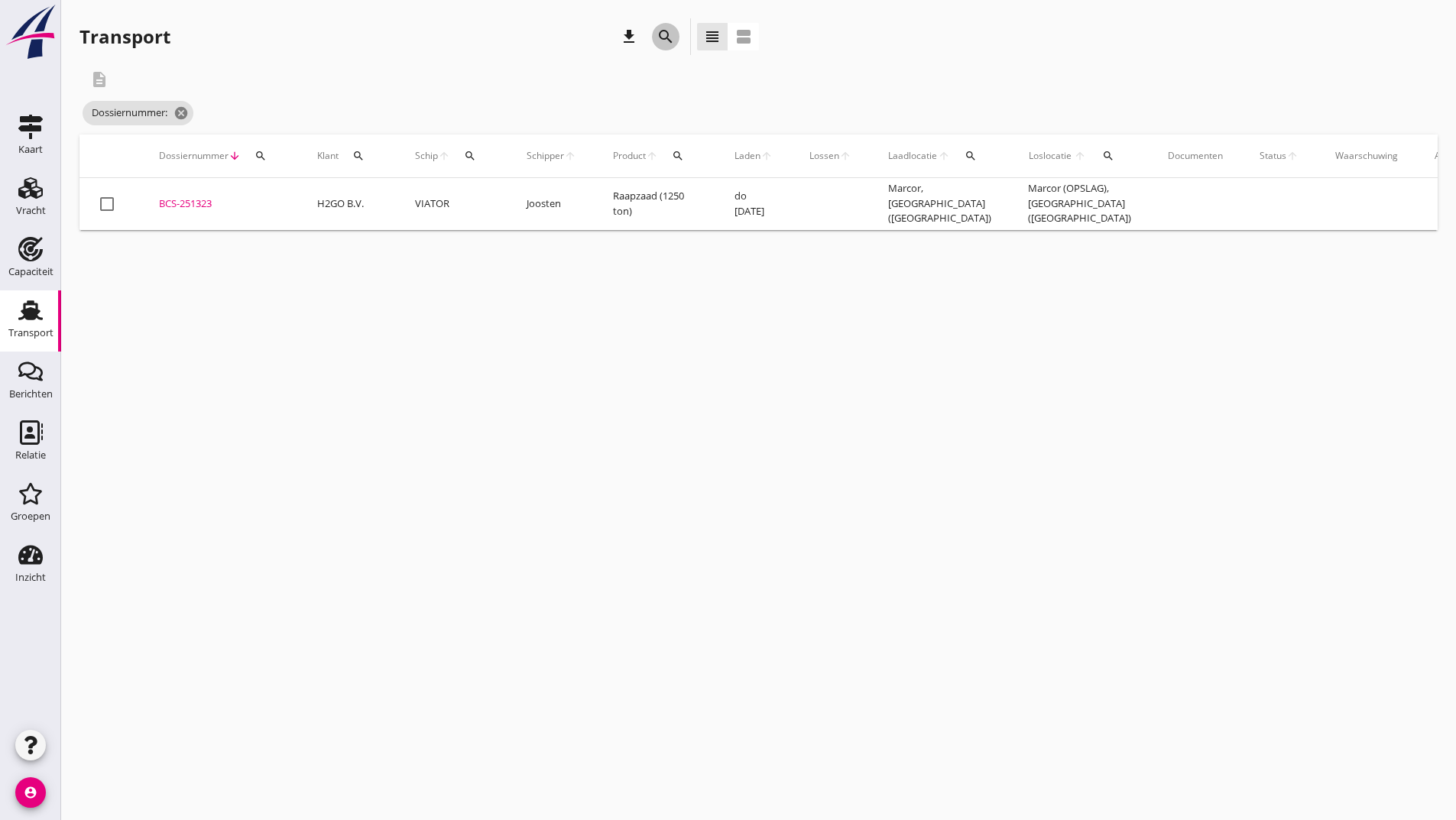
drag, startPoint x: 665, startPoint y: 37, endPoint x: 588, endPoint y: 308, distance: 281.7
click at [665, 40] on icon "search" at bounding box center [665, 36] width 18 height 18
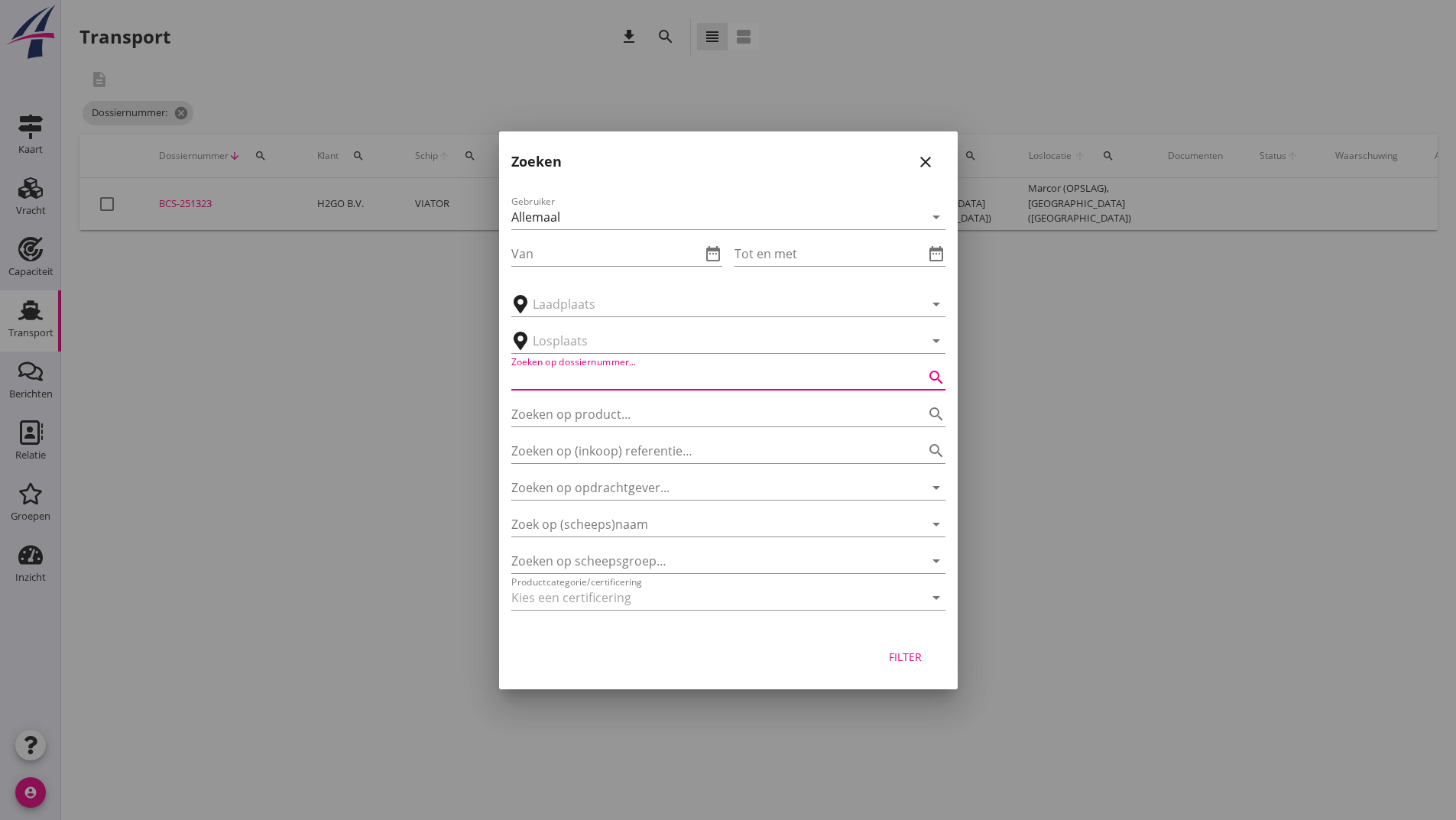
click at [569, 383] on input "Zoeken op dossiernummer..." at bounding box center [707, 378] width 391 height 25
type input "250749"
click at [908, 651] on div "Filter" at bounding box center [905, 657] width 43 height 16
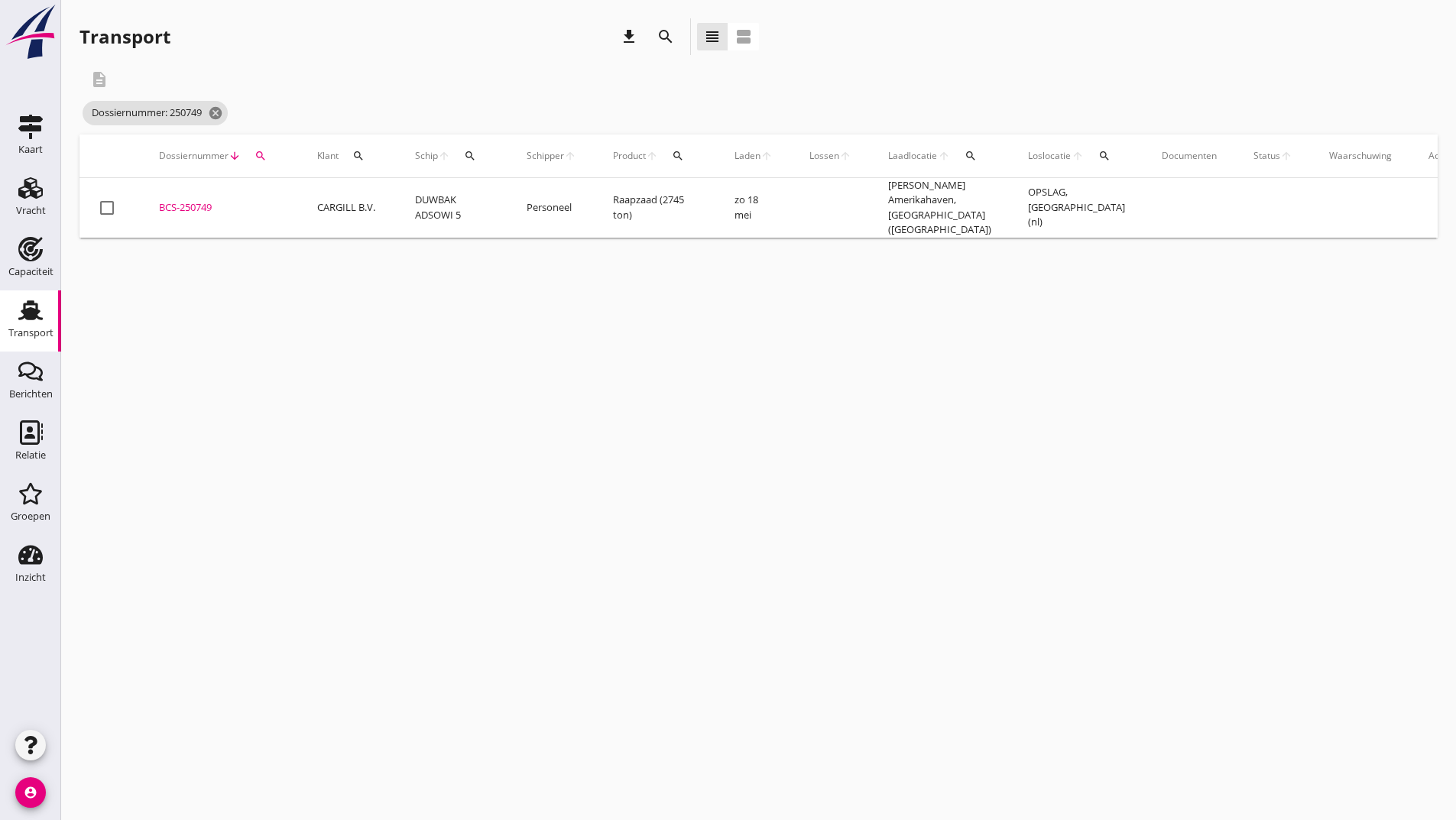
drag, startPoint x: 182, startPoint y: 202, endPoint x: 200, endPoint y: 210, distance: 19.7
click at [182, 207] on div "BCS-250749" at bounding box center [220, 208] width 121 height 15
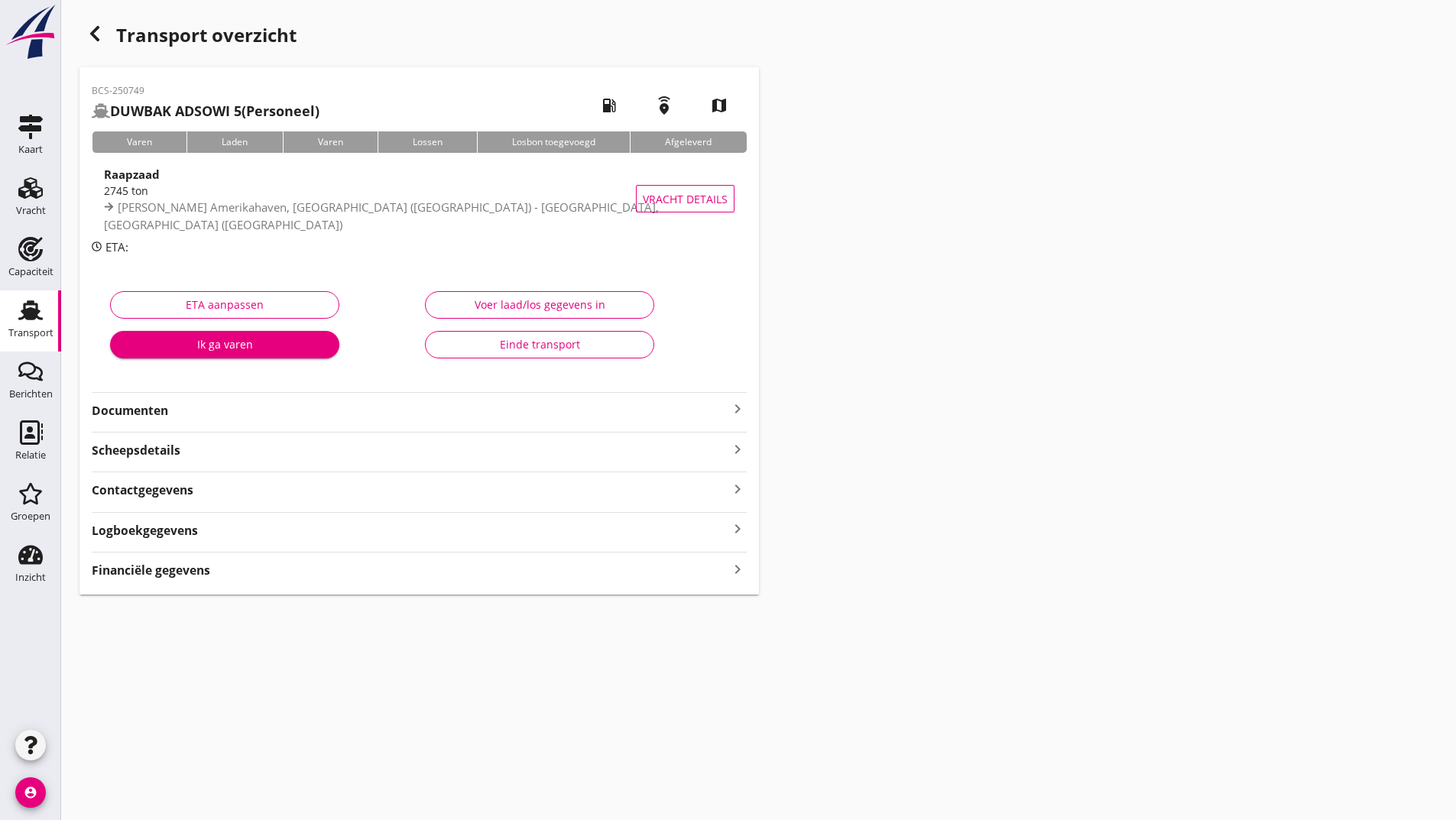
drag, startPoint x: 169, startPoint y: 411, endPoint x: 180, endPoint y: 414, distance: 11.4
click at [169, 411] on strong "Documenten" at bounding box center [410, 411] width 637 height 18
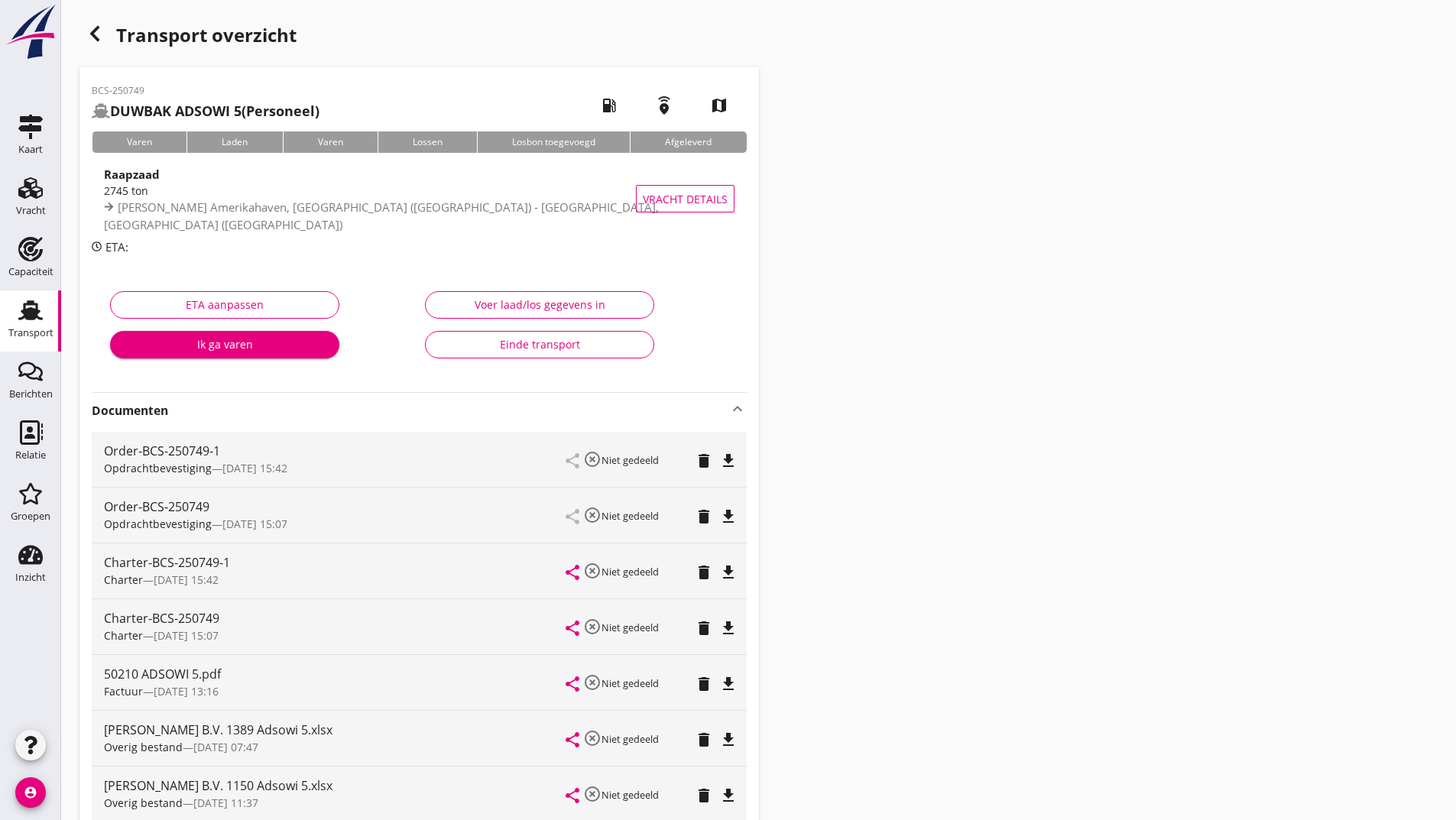
scroll to position [265, 0]
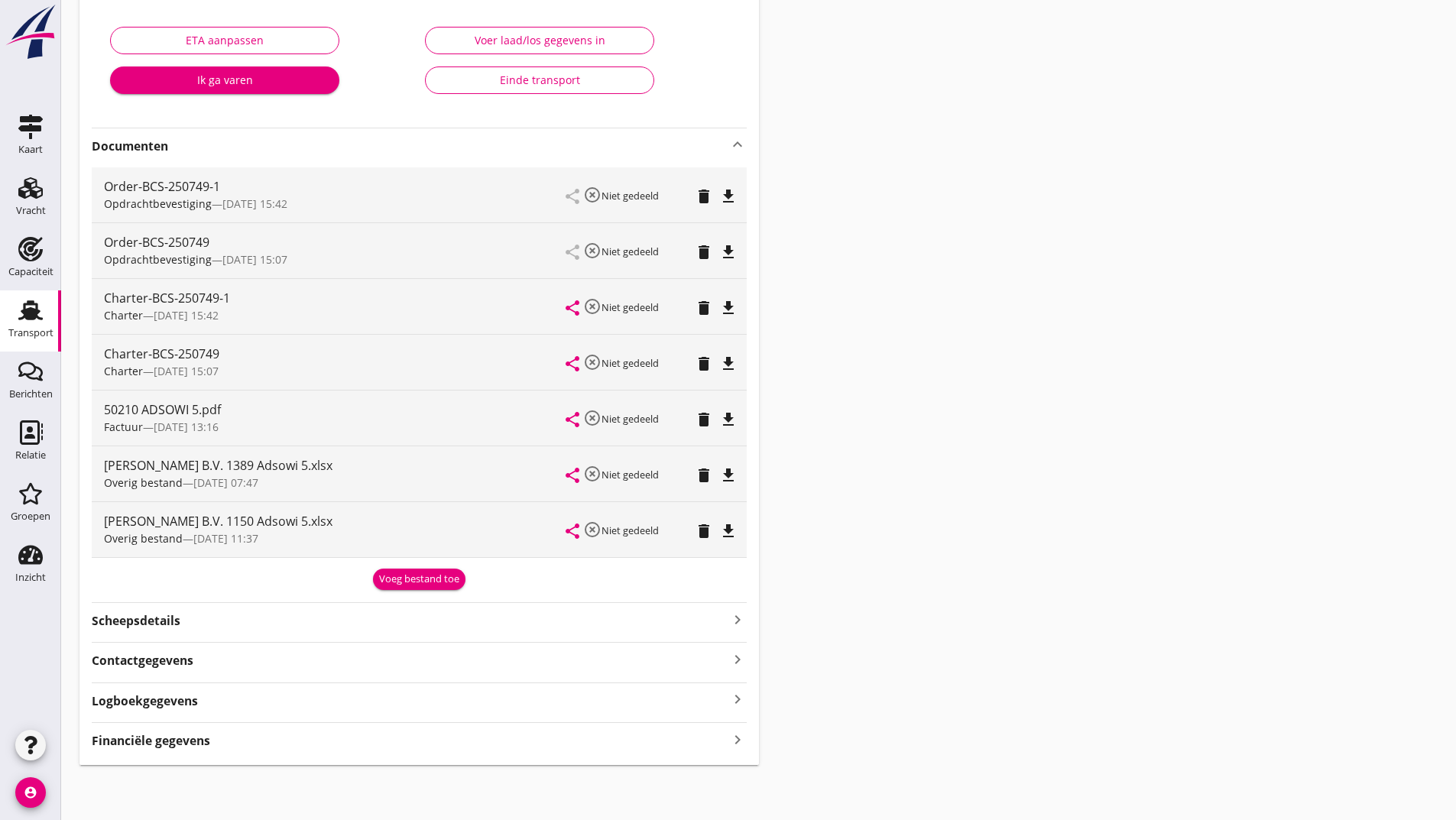
drag, startPoint x: 423, startPoint y: 567, endPoint x: 420, endPoint y: 583, distance: 16.3
click at [422, 572] on div "Voeg bestand toe" at bounding box center [420, 576] width 655 height 26
click at [386, 577] on div "Voeg bestand toe" at bounding box center [419, 579] width 81 height 15
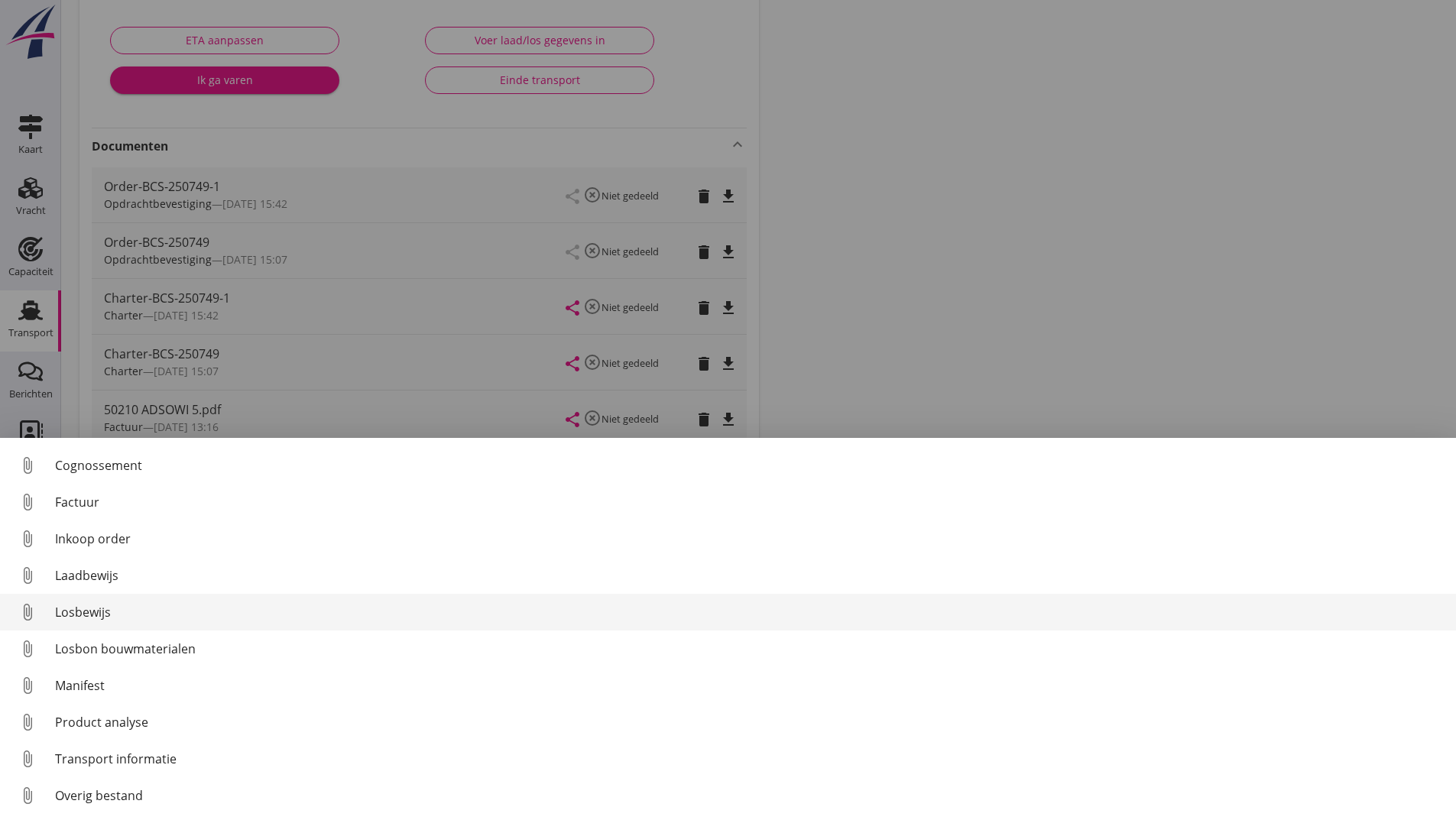
scroll to position [107, 0]
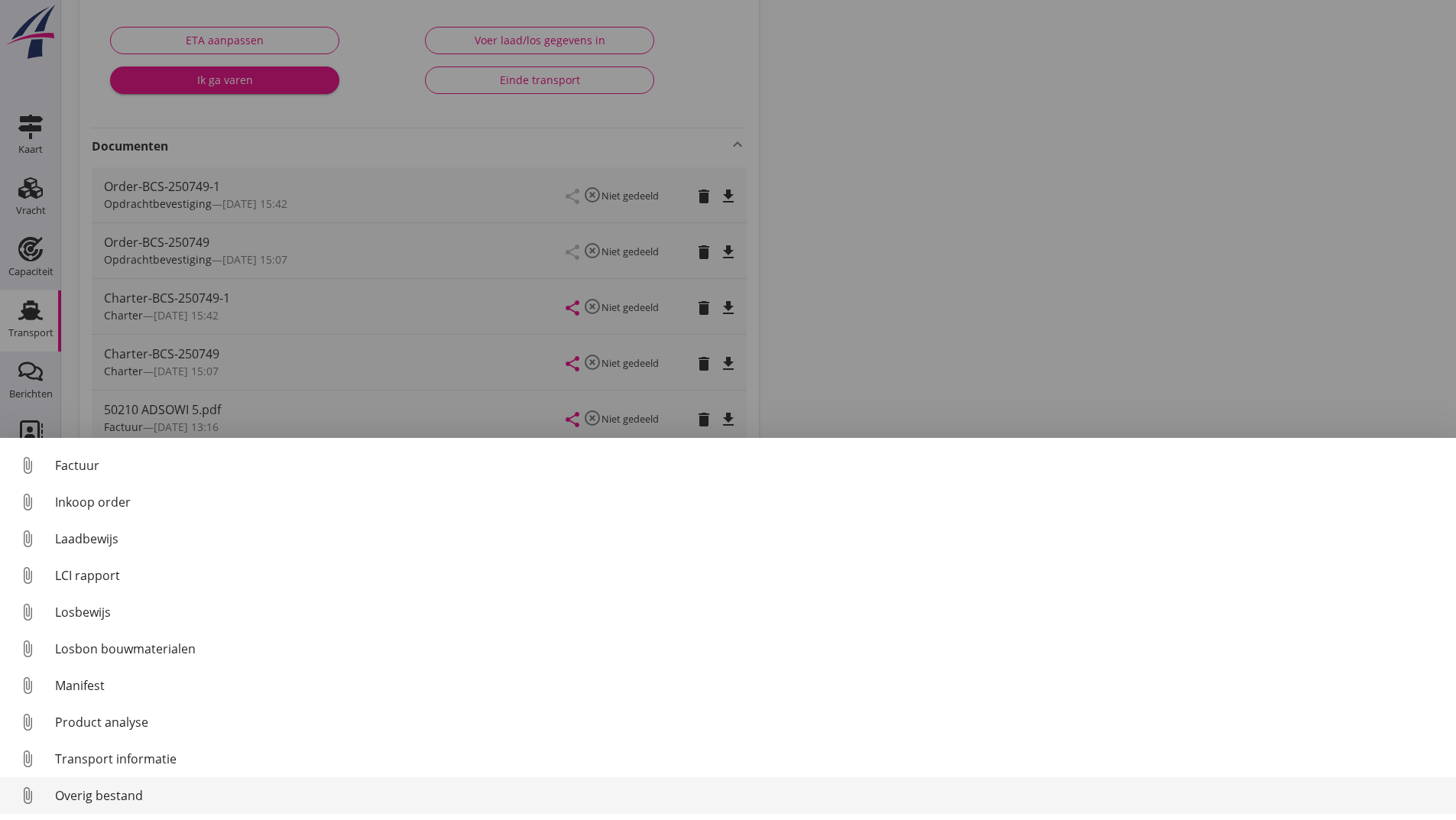
click at [143, 798] on div "Overig bestand" at bounding box center [749, 795] width 1389 height 18
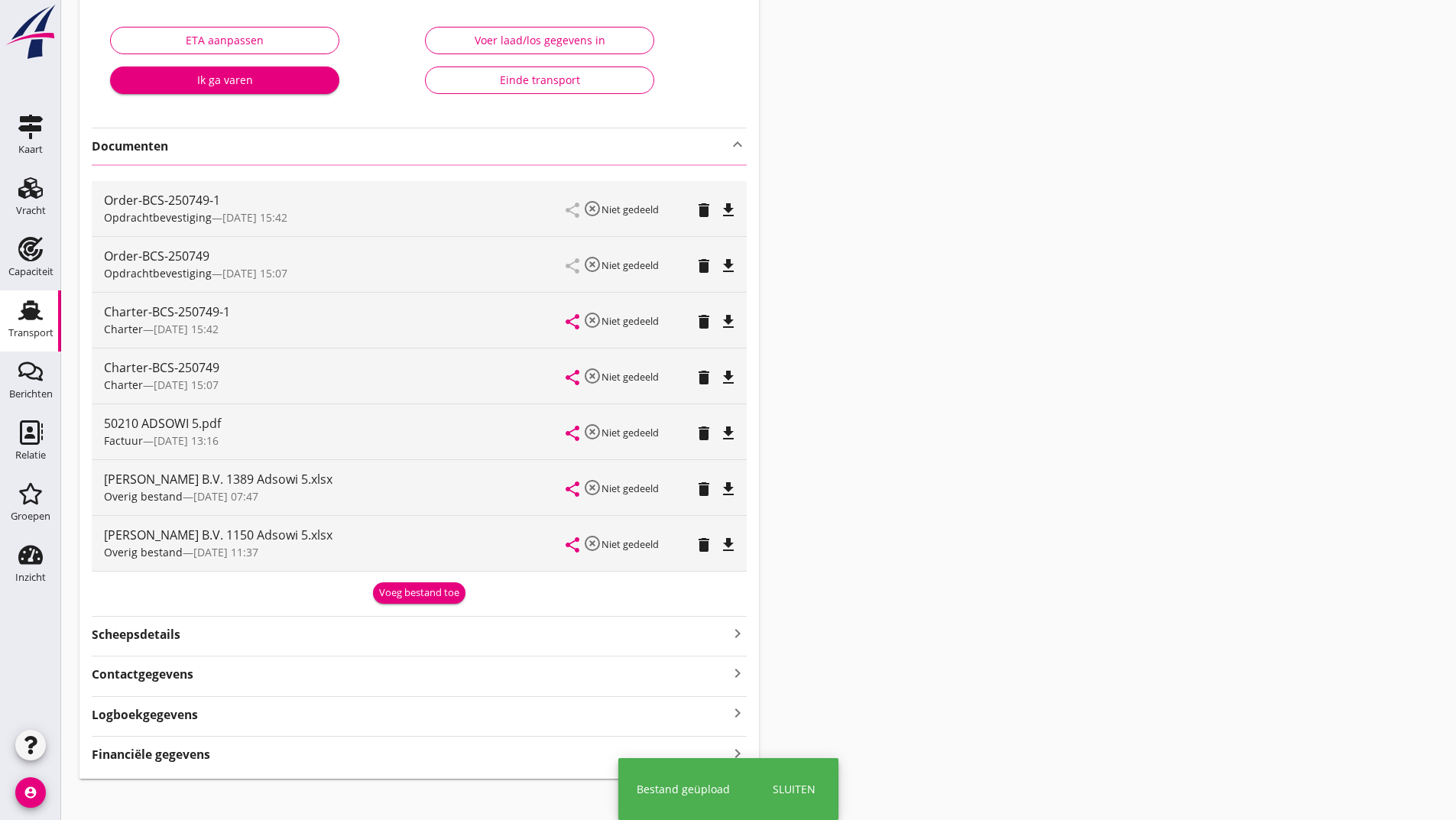
scroll to position [0, 0]
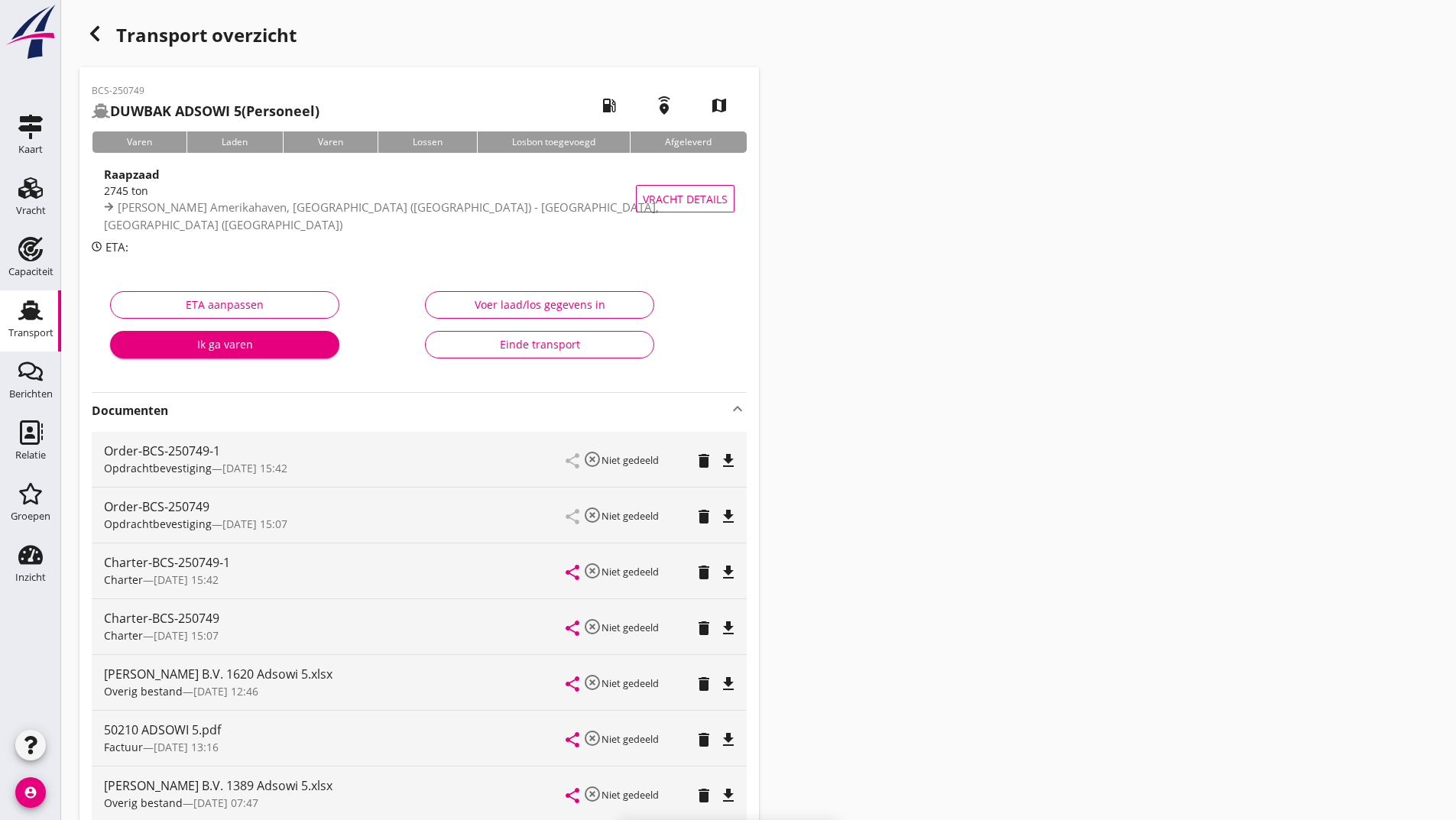
click at [96, 31] on icon "button" at bounding box center [94, 33] width 18 height 18
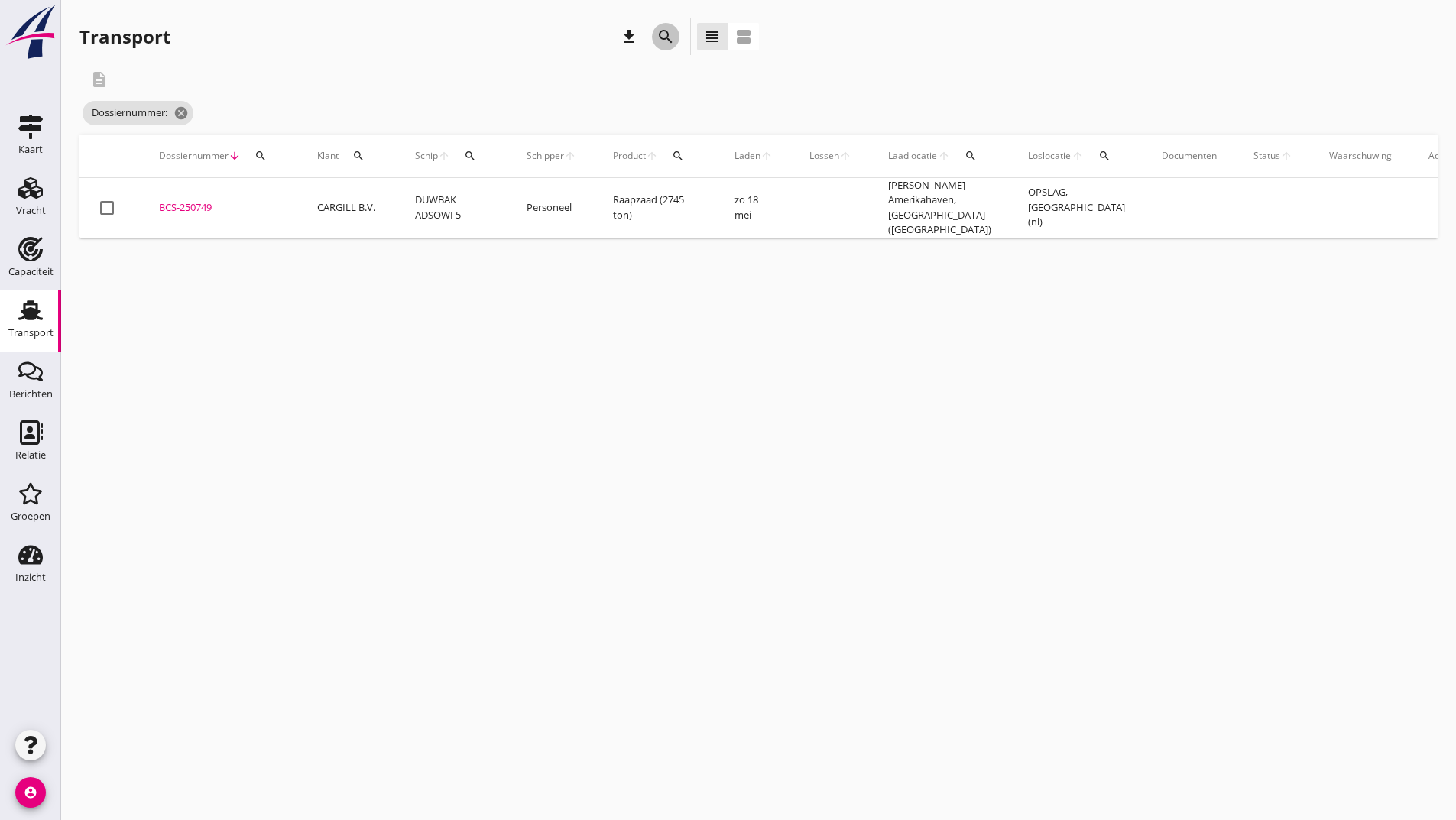
click at [666, 37] on icon "search" at bounding box center [665, 36] width 18 height 18
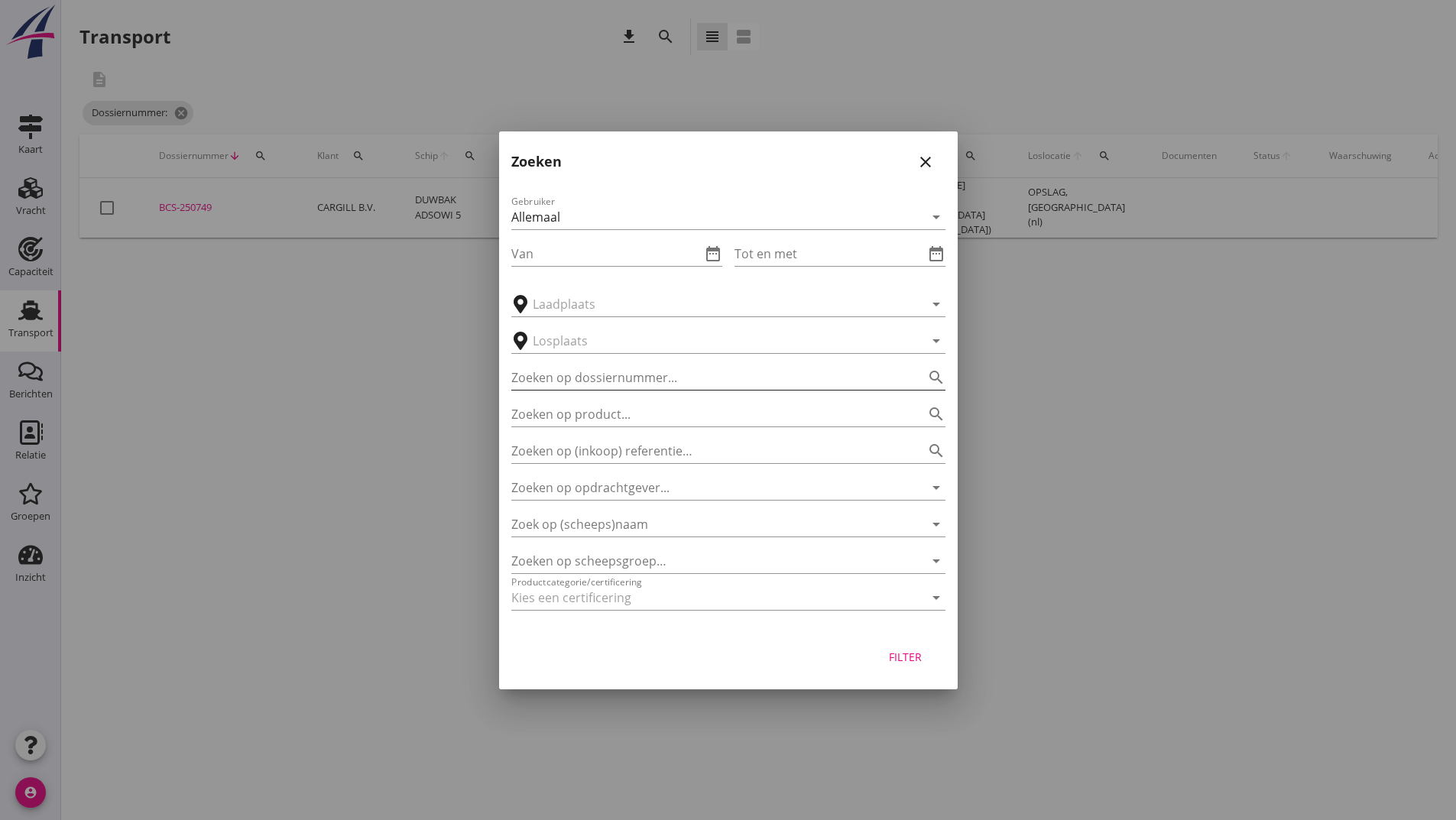
click at [559, 383] on input "Zoeken op dossiernummer..." at bounding box center [707, 378] width 391 height 25
type input "250750"
click at [905, 646] on button "Filter" at bounding box center [905, 657] width 67 height 28
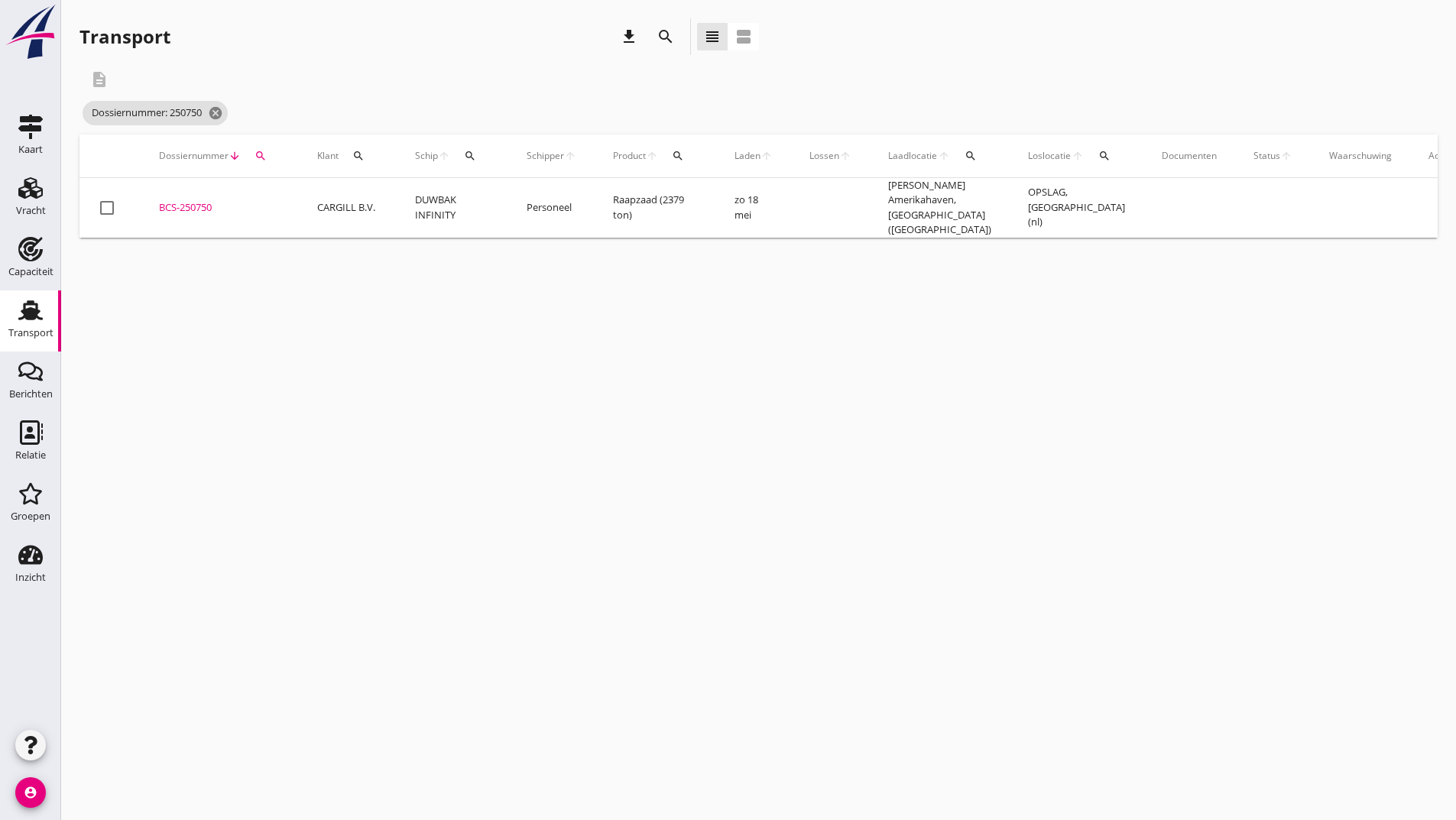
click at [206, 203] on div "BCS-250750" at bounding box center [220, 208] width 121 height 15
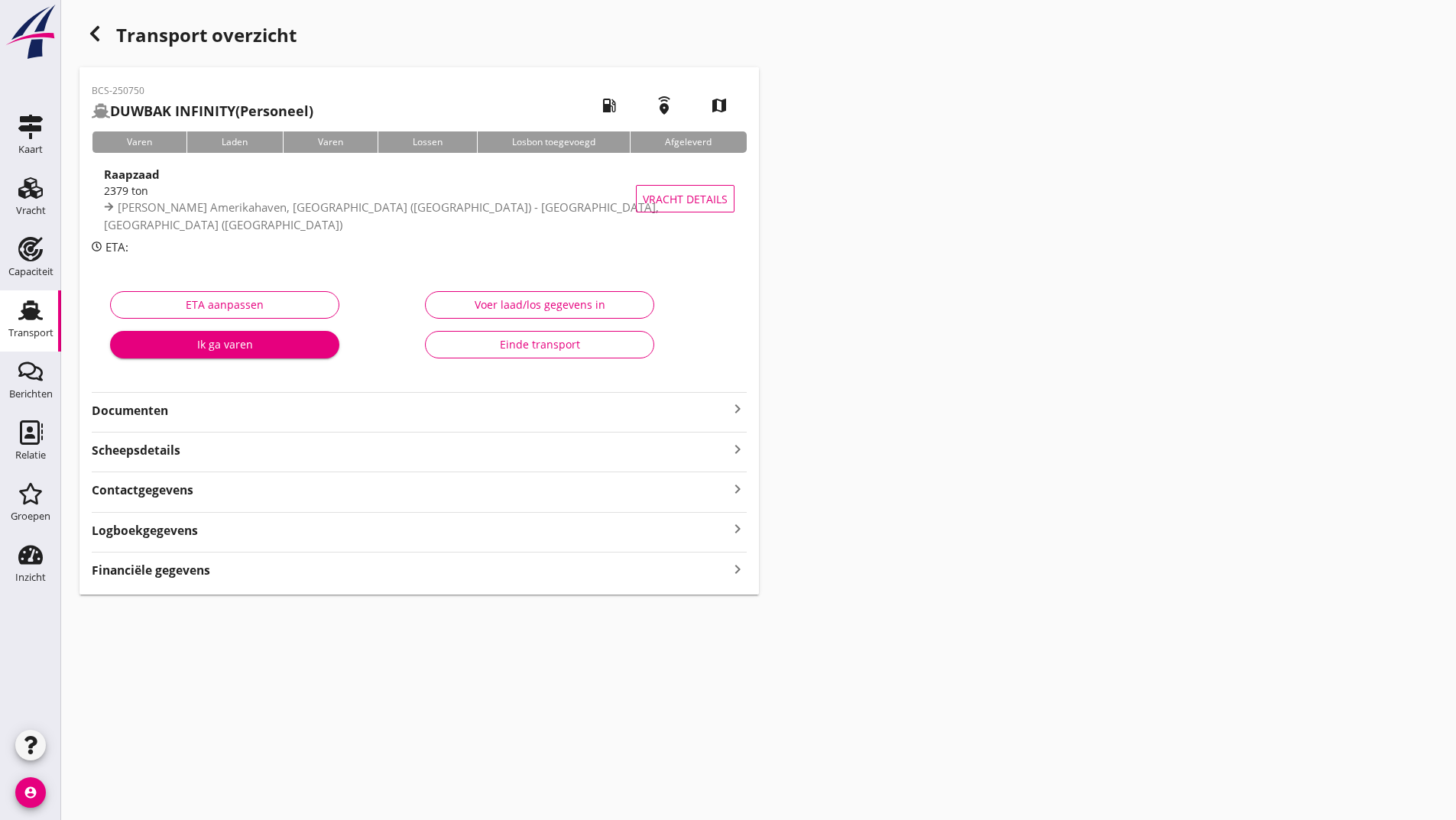
drag, startPoint x: 140, startPoint y: 408, endPoint x: 167, endPoint y: 427, distance: 33.0
click at [141, 408] on strong "Documenten" at bounding box center [410, 411] width 637 height 18
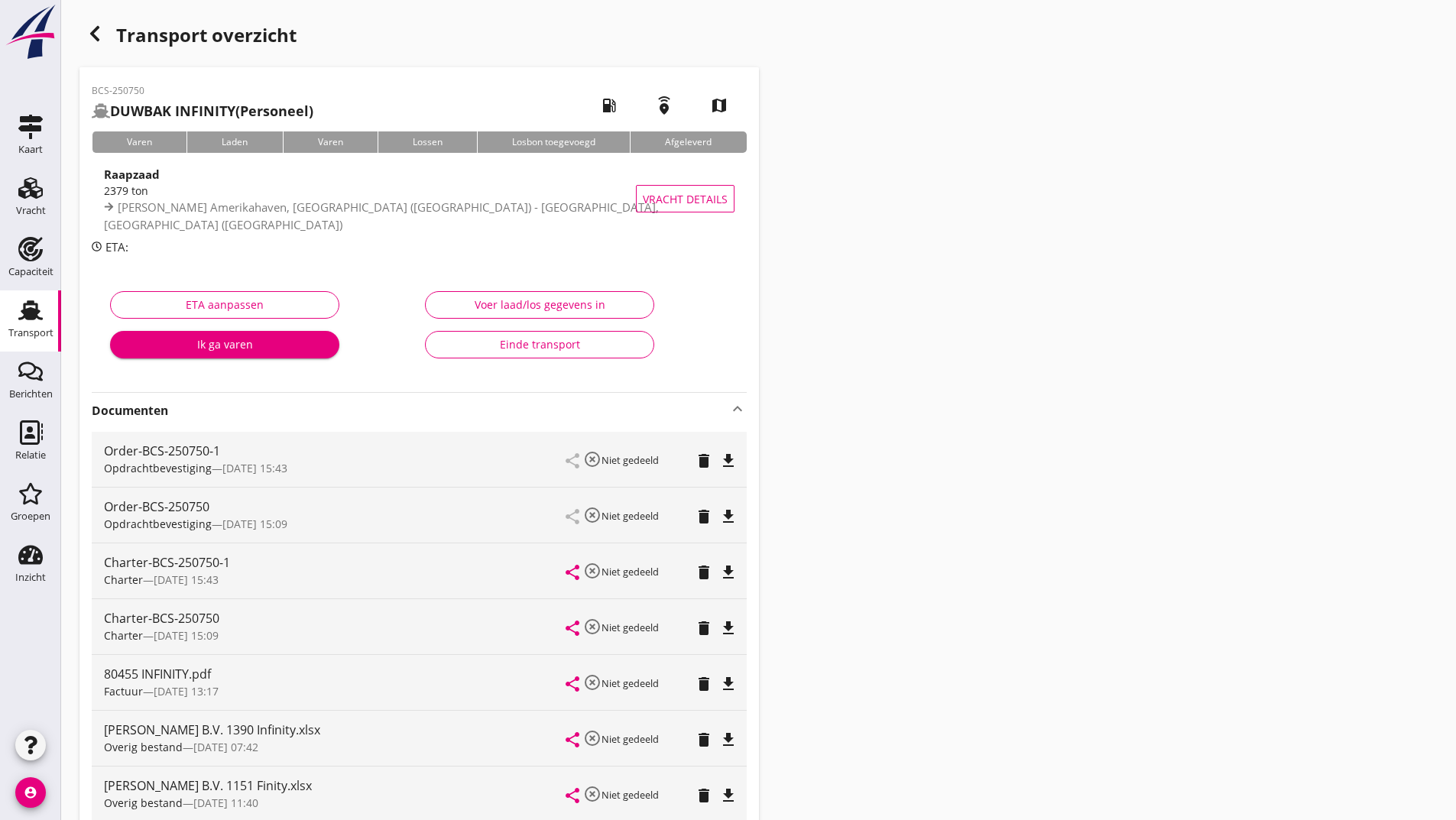
click at [422, 475] on div "Opdrachtbevestiging — [DATE] 15:43" at bounding box center [335, 468] width 462 height 16
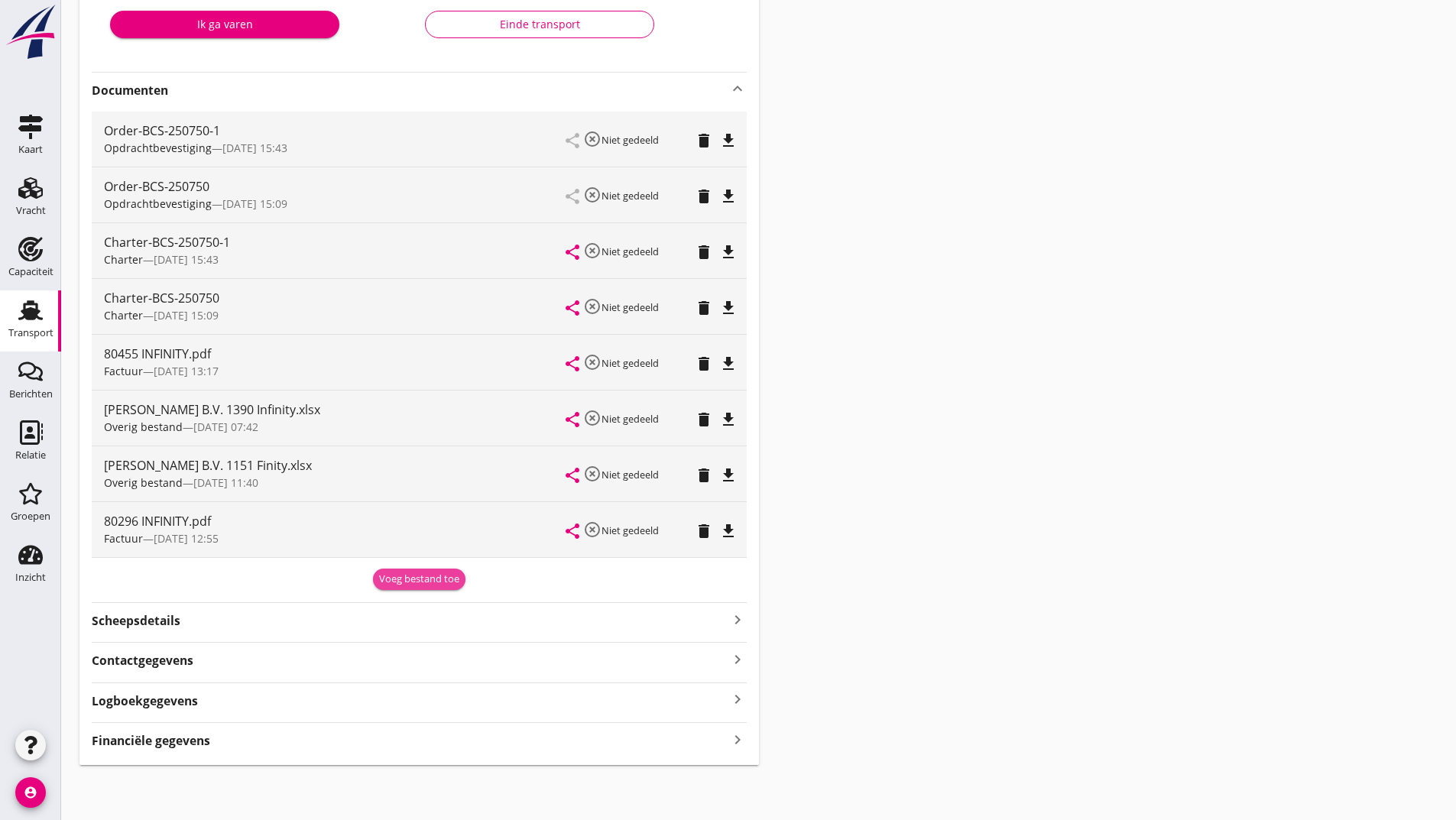
click at [401, 575] on div "Voeg bestand toe" at bounding box center [419, 579] width 81 height 15
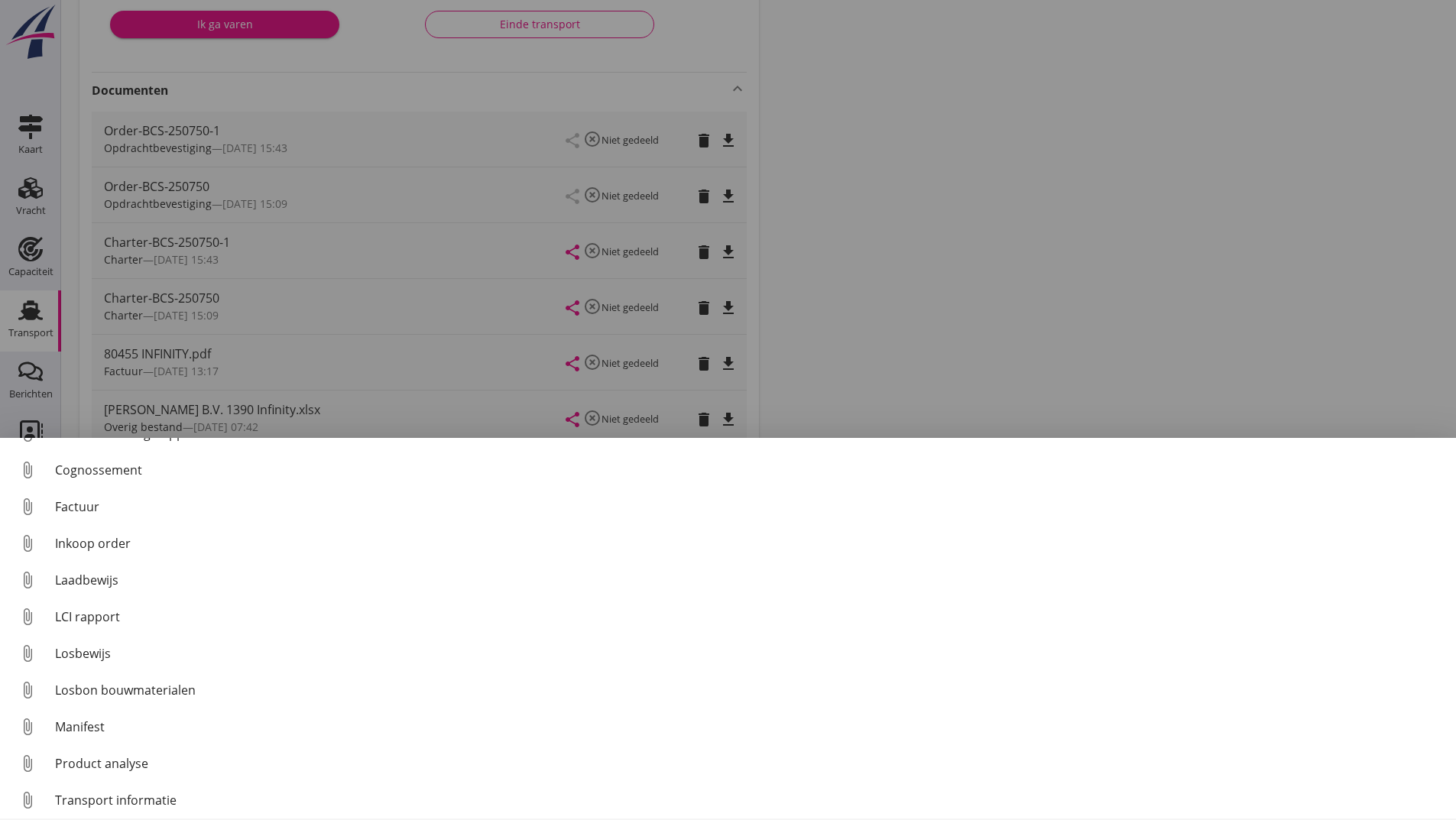
scroll to position [107, 0]
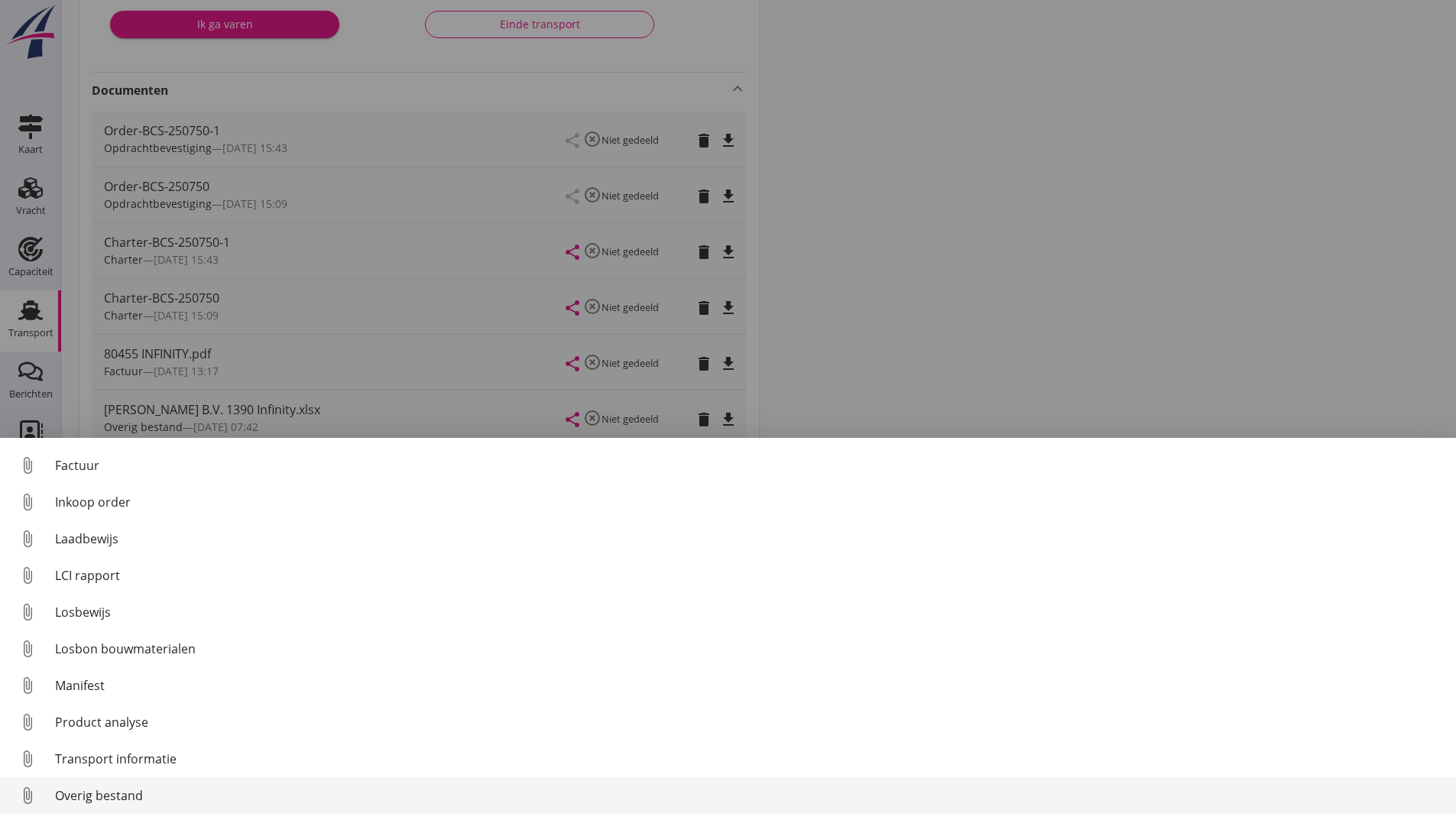
click at [116, 795] on div "Overig bestand" at bounding box center [749, 795] width 1389 height 18
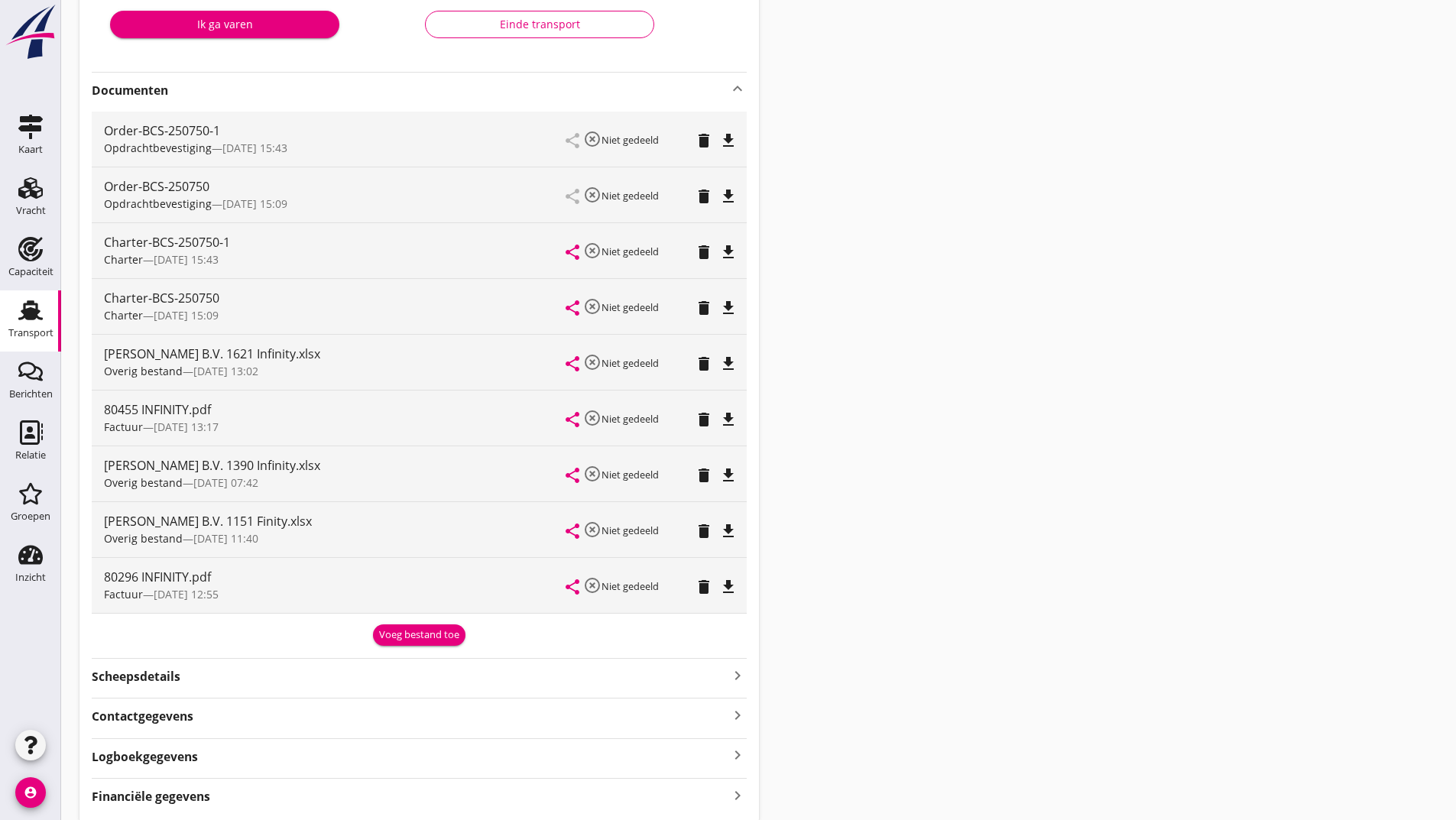
scroll to position [0, 0]
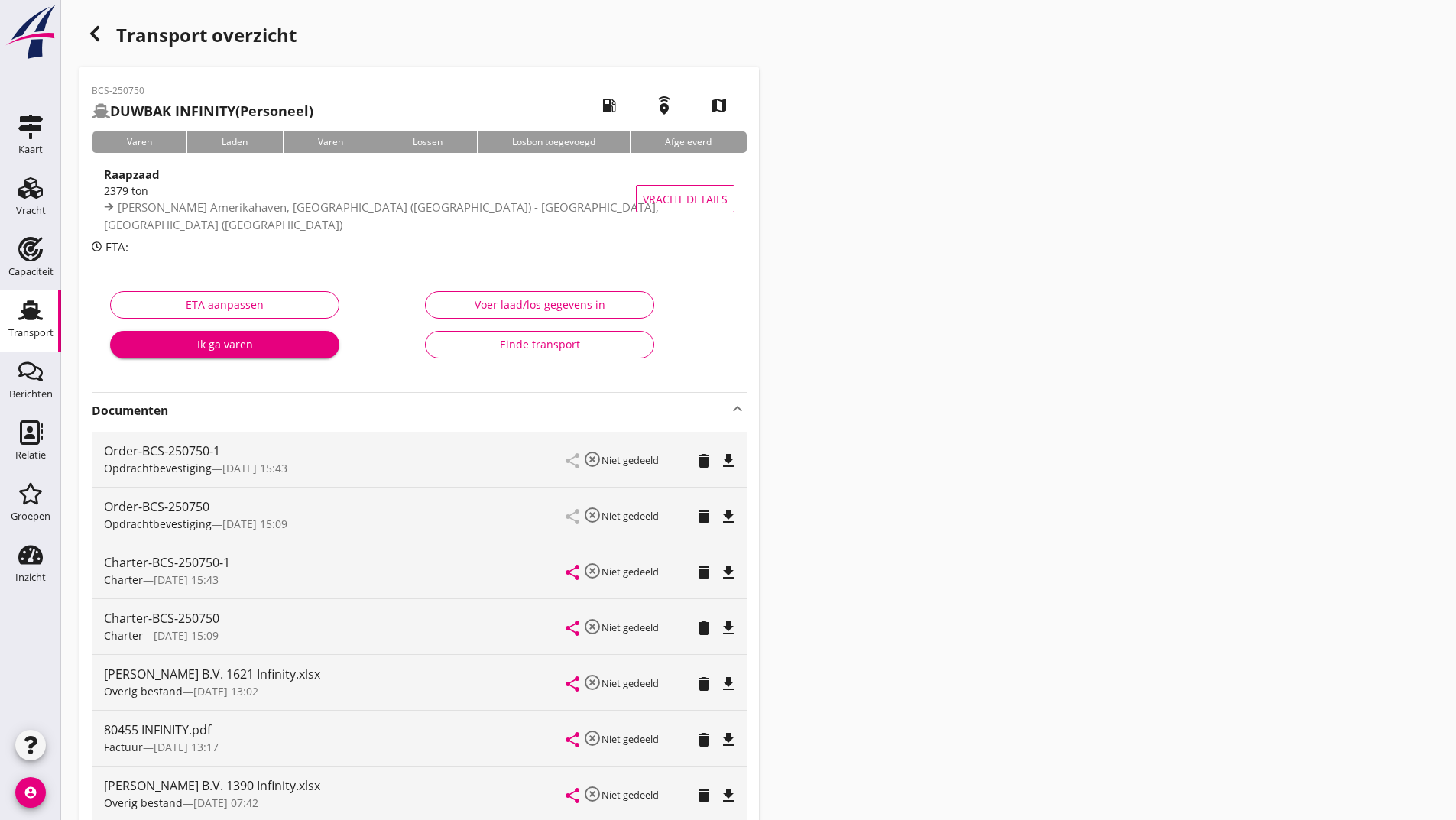
click at [88, 39] on icon "button" at bounding box center [94, 33] width 18 height 18
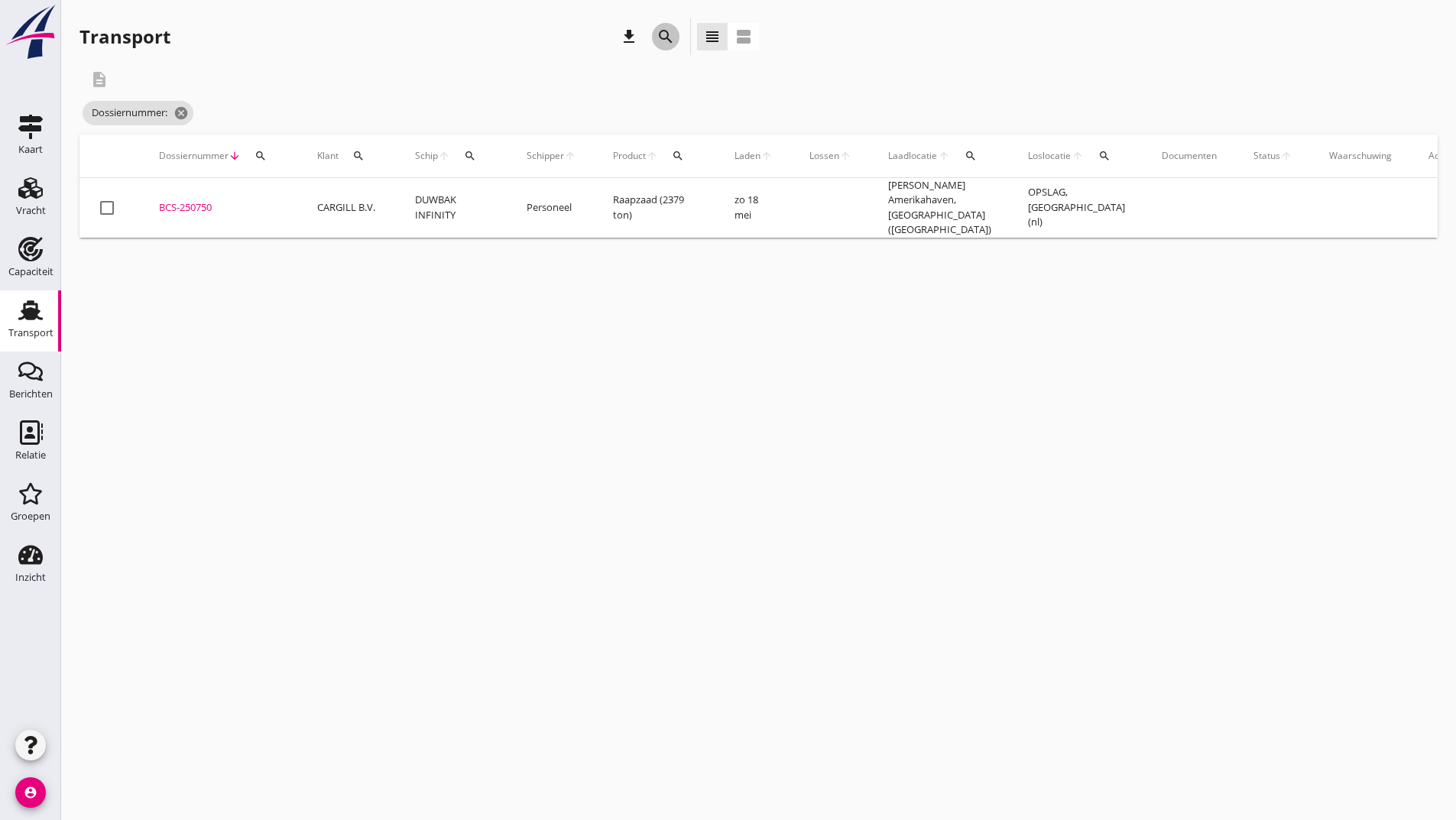
click at [658, 39] on icon "search" at bounding box center [665, 36] width 18 height 18
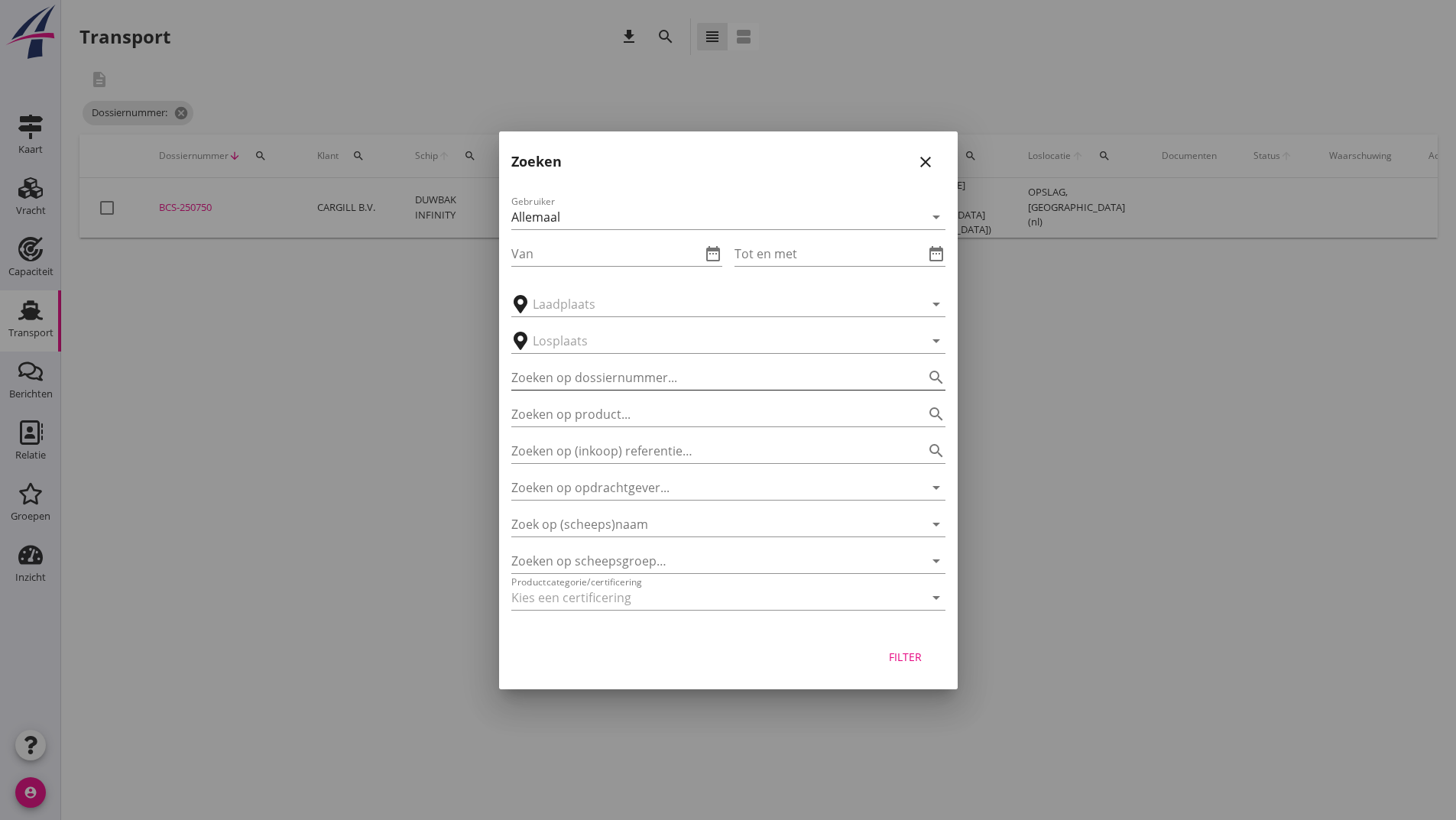
click at [583, 370] on input "Zoeken op dossiernummer..." at bounding box center [707, 378] width 391 height 25
type input "250751"
click at [888, 650] on div "Filter" at bounding box center [905, 657] width 43 height 16
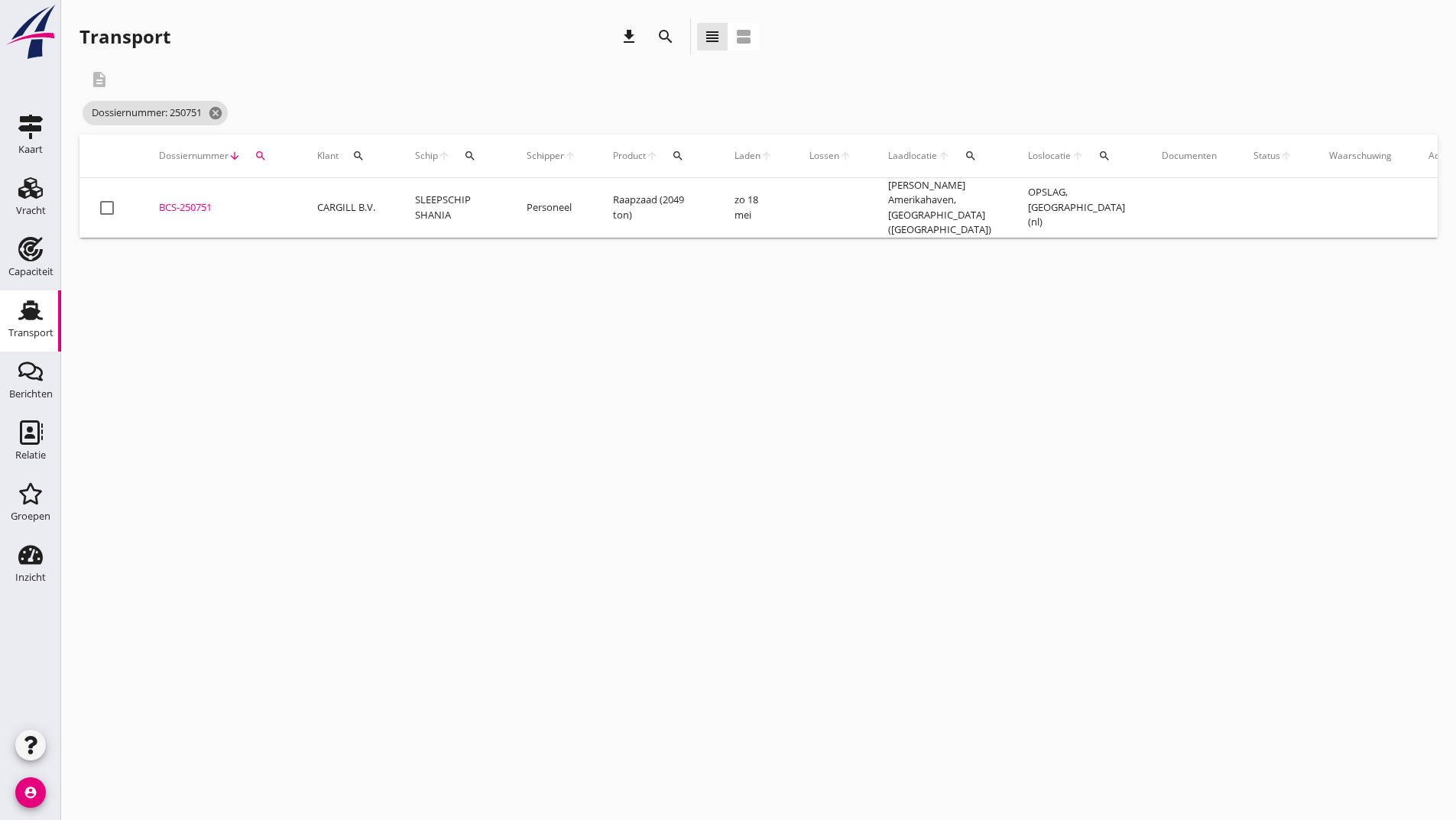
click at [198, 203] on div "BCS-250751" at bounding box center [220, 208] width 121 height 15
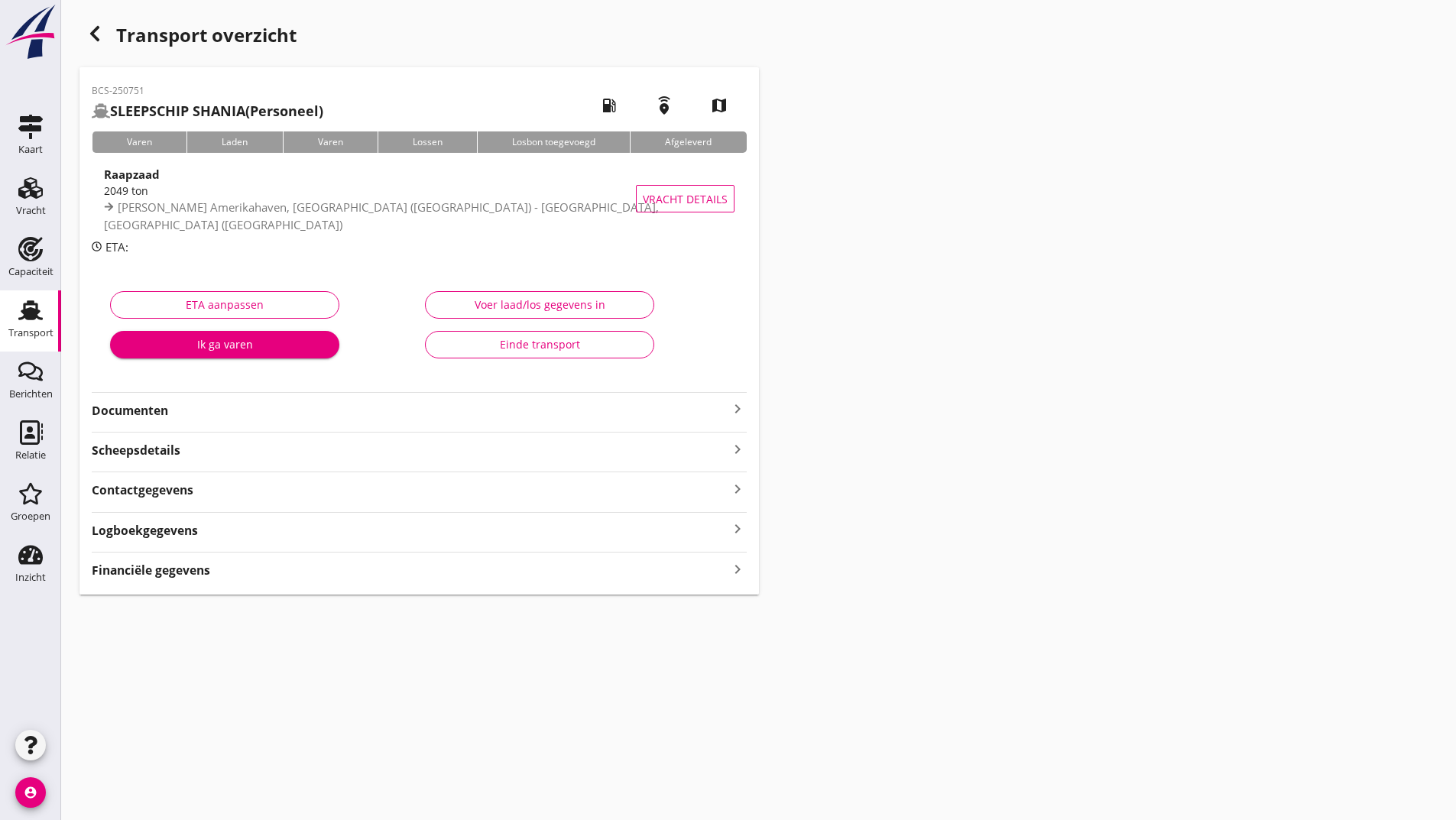
click at [169, 411] on strong "Documenten" at bounding box center [410, 411] width 637 height 18
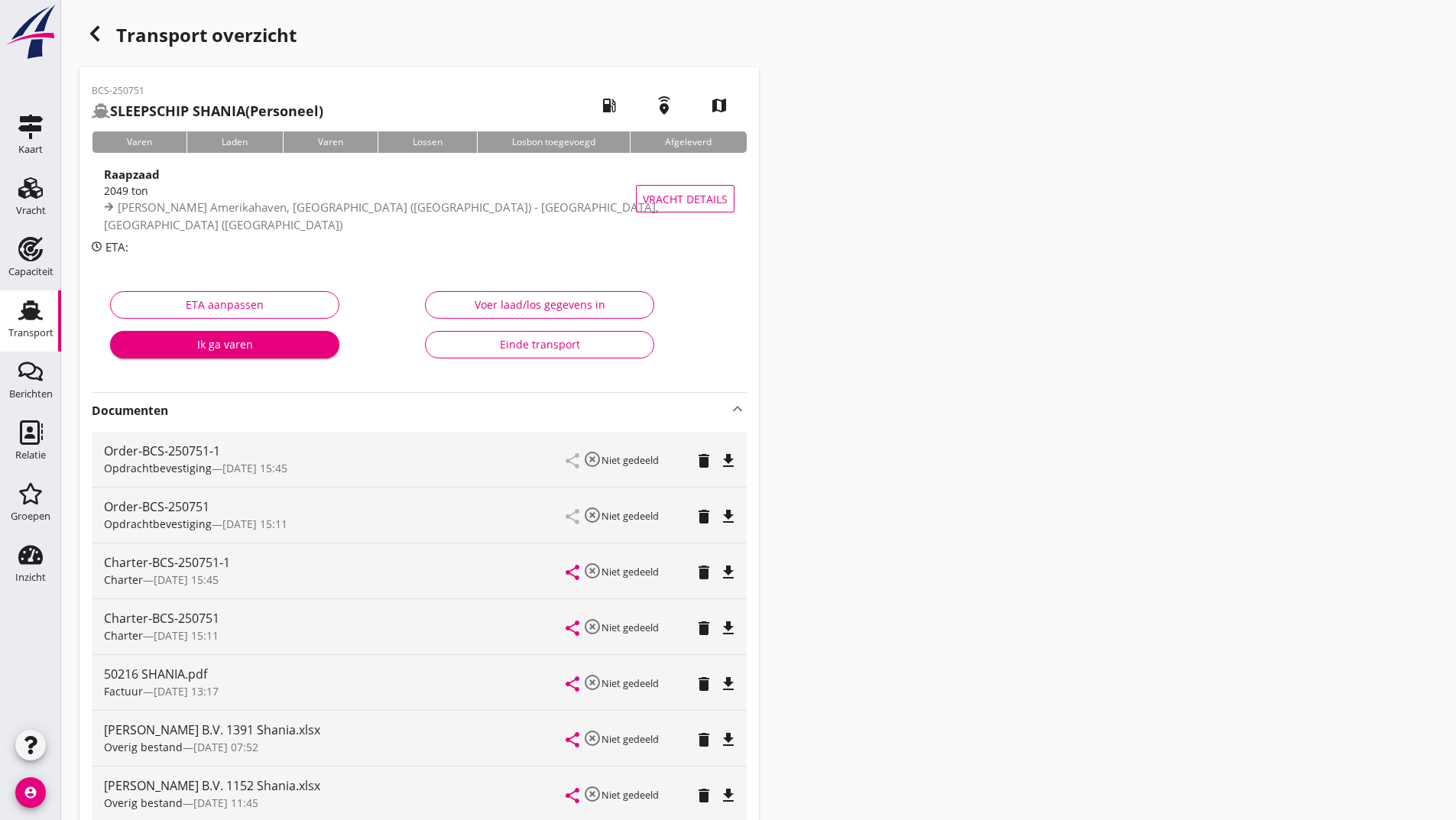
scroll to position [320, 0]
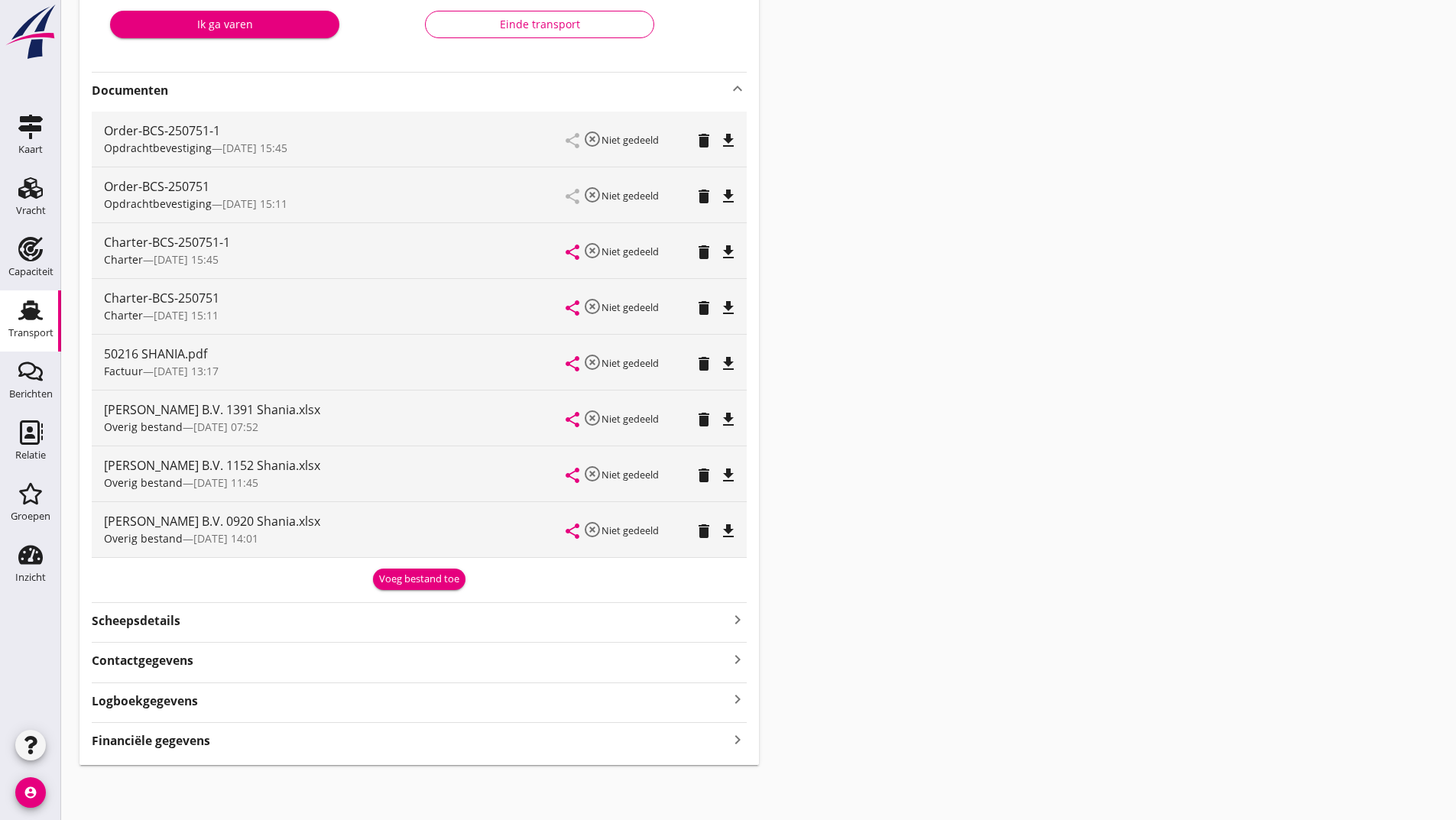
click at [389, 585] on div "Voeg bestand toe" at bounding box center [419, 579] width 81 height 15
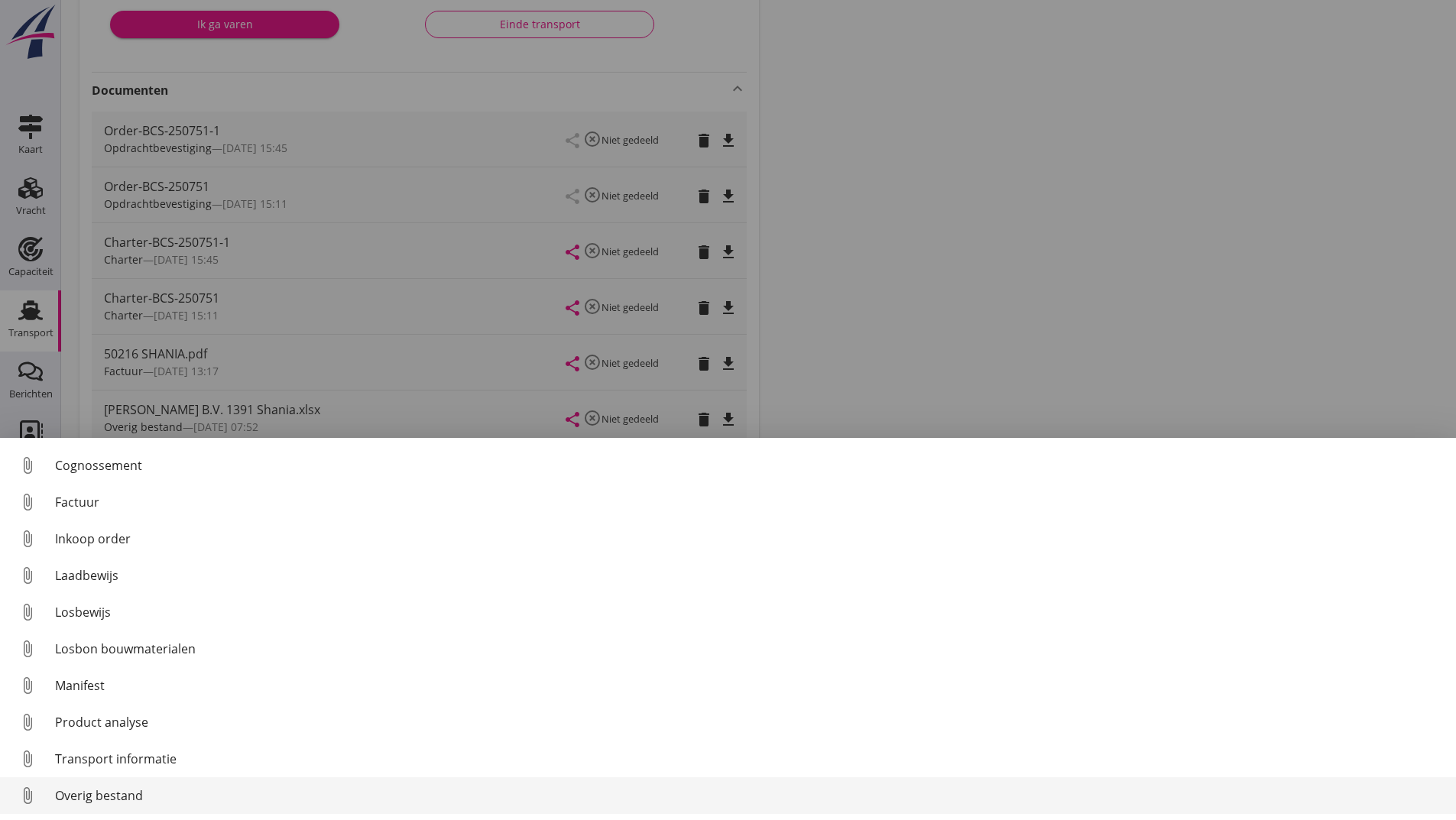
scroll to position [107, 0]
click at [108, 792] on div "Overig bestand" at bounding box center [749, 795] width 1389 height 18
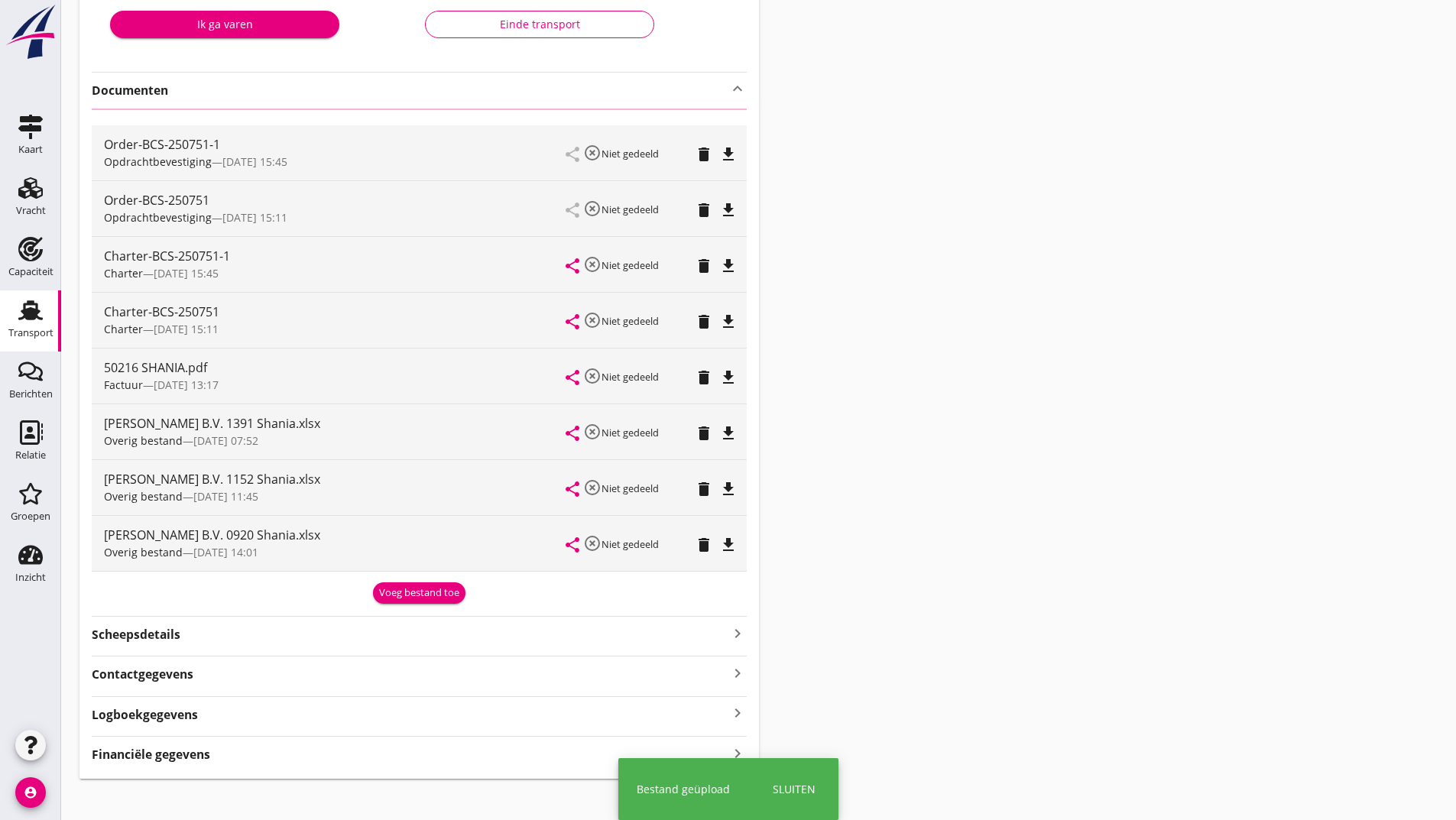
scroll to position [244, 0]
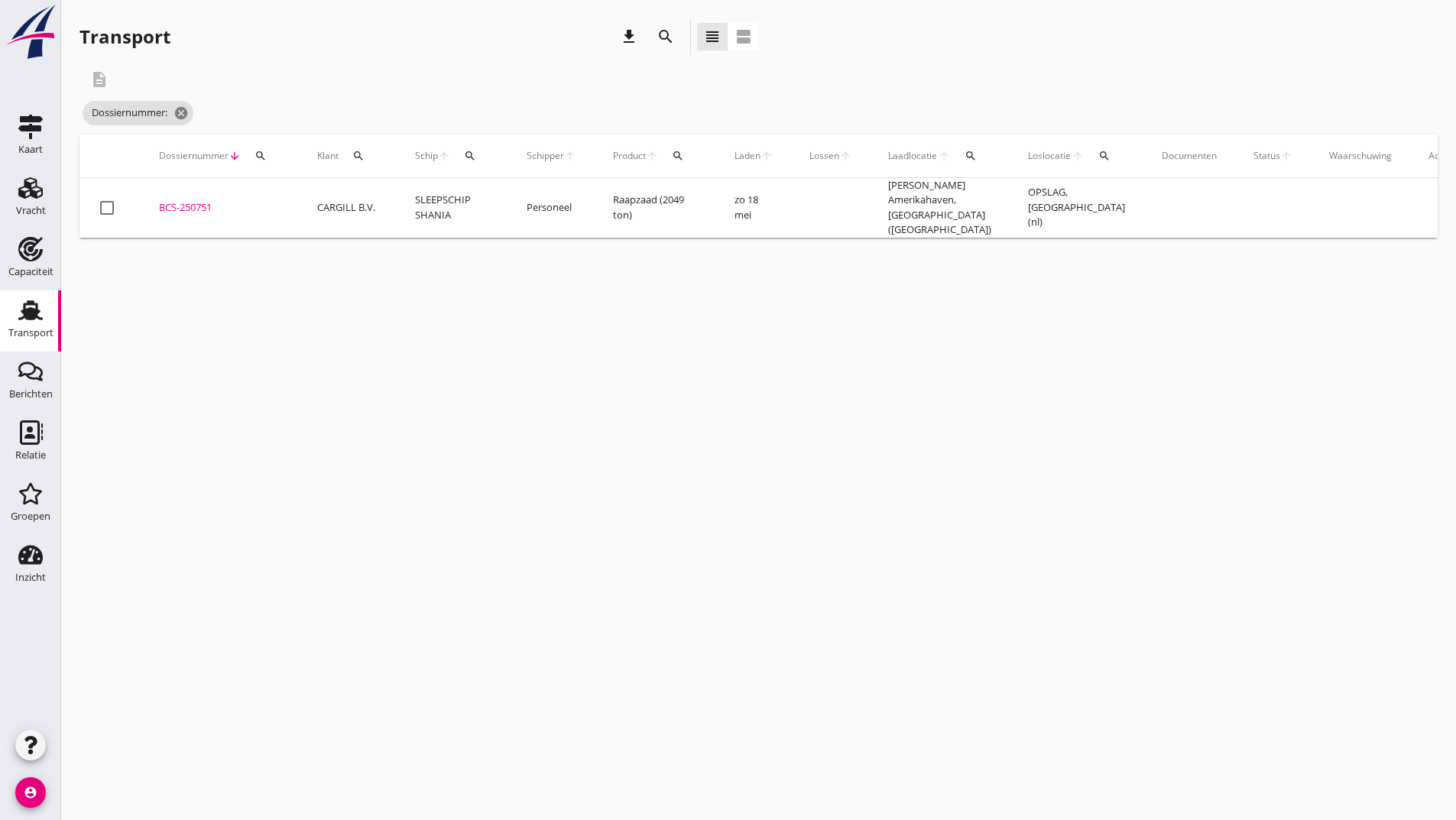
click at [663, 31] on icon "search" at bounding box center [665, 36] width 18 height 18
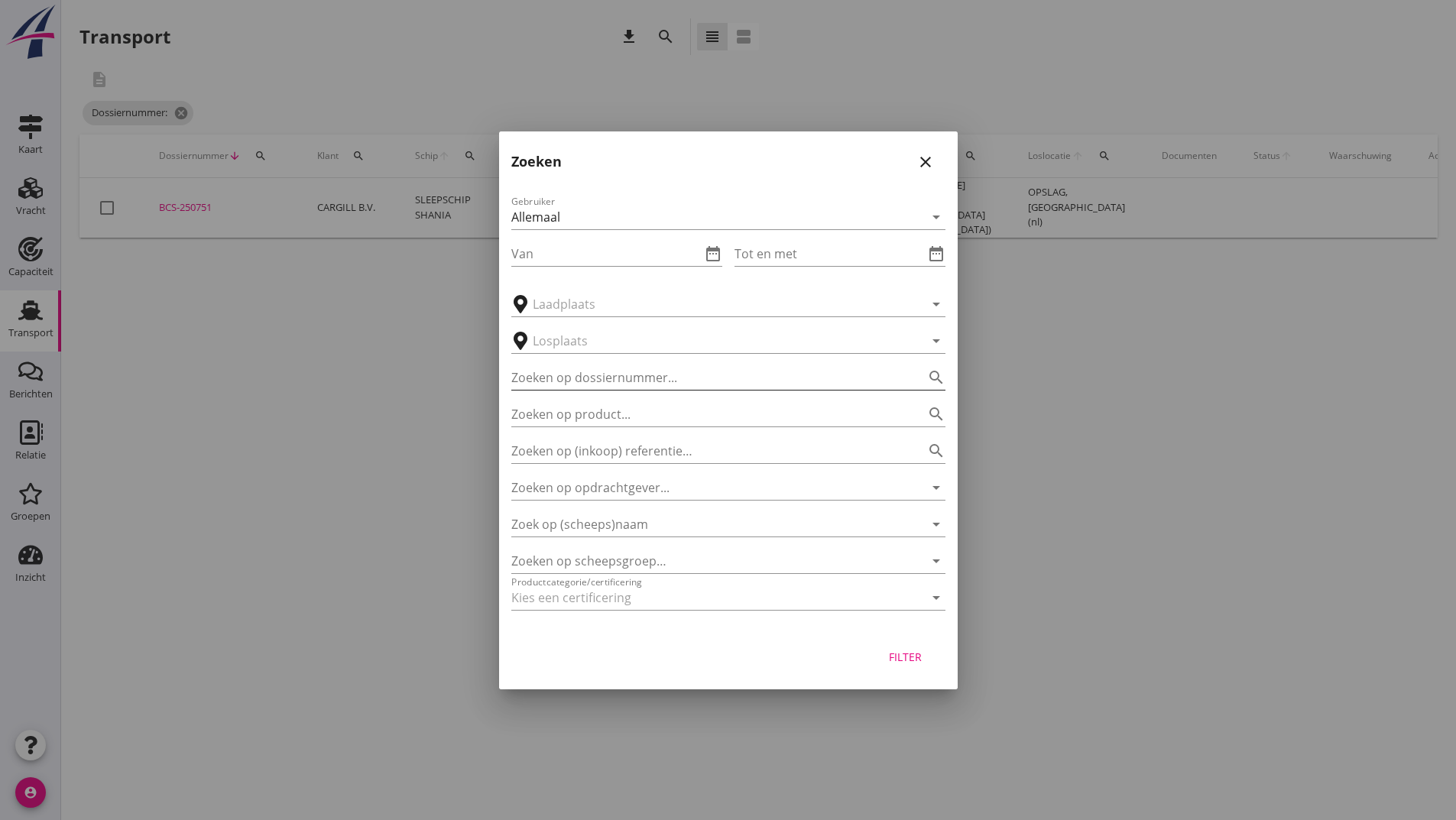
click at [623, 384] on input "Zoeken op dossiernummer..." at bounding box center [707, 378] width 391 height 25
type input "250959"
click at [902, 663] on div "Filter" at bounding box center [905, 657] width 43 height 16
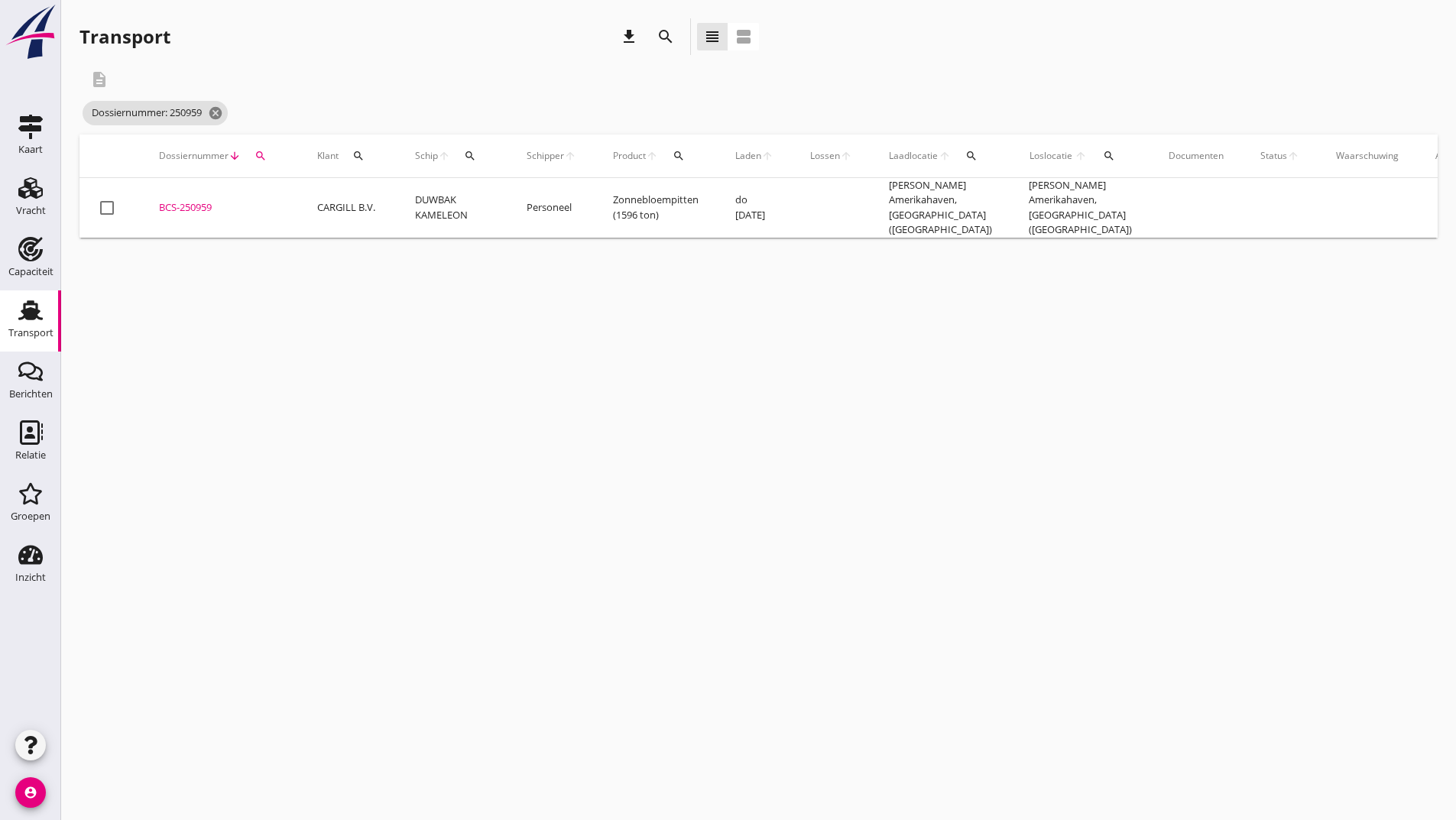
click at [191, 202] on div "BCS-250959" at bounding box center [220, 208] width 121 height 15
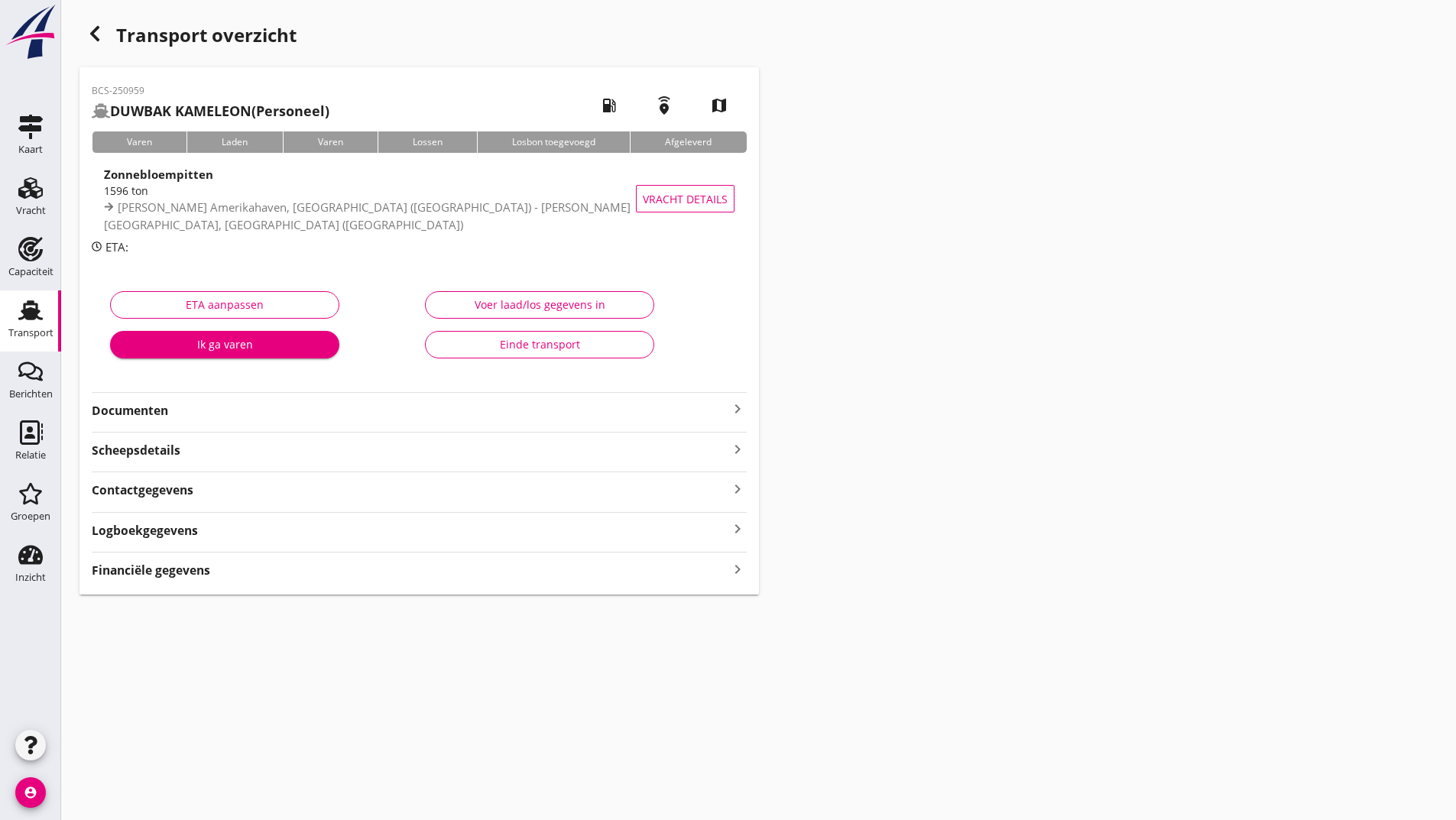
click at [151, 408] on strong "Documenten" at bounding box center [410, 411] width 637 height 18
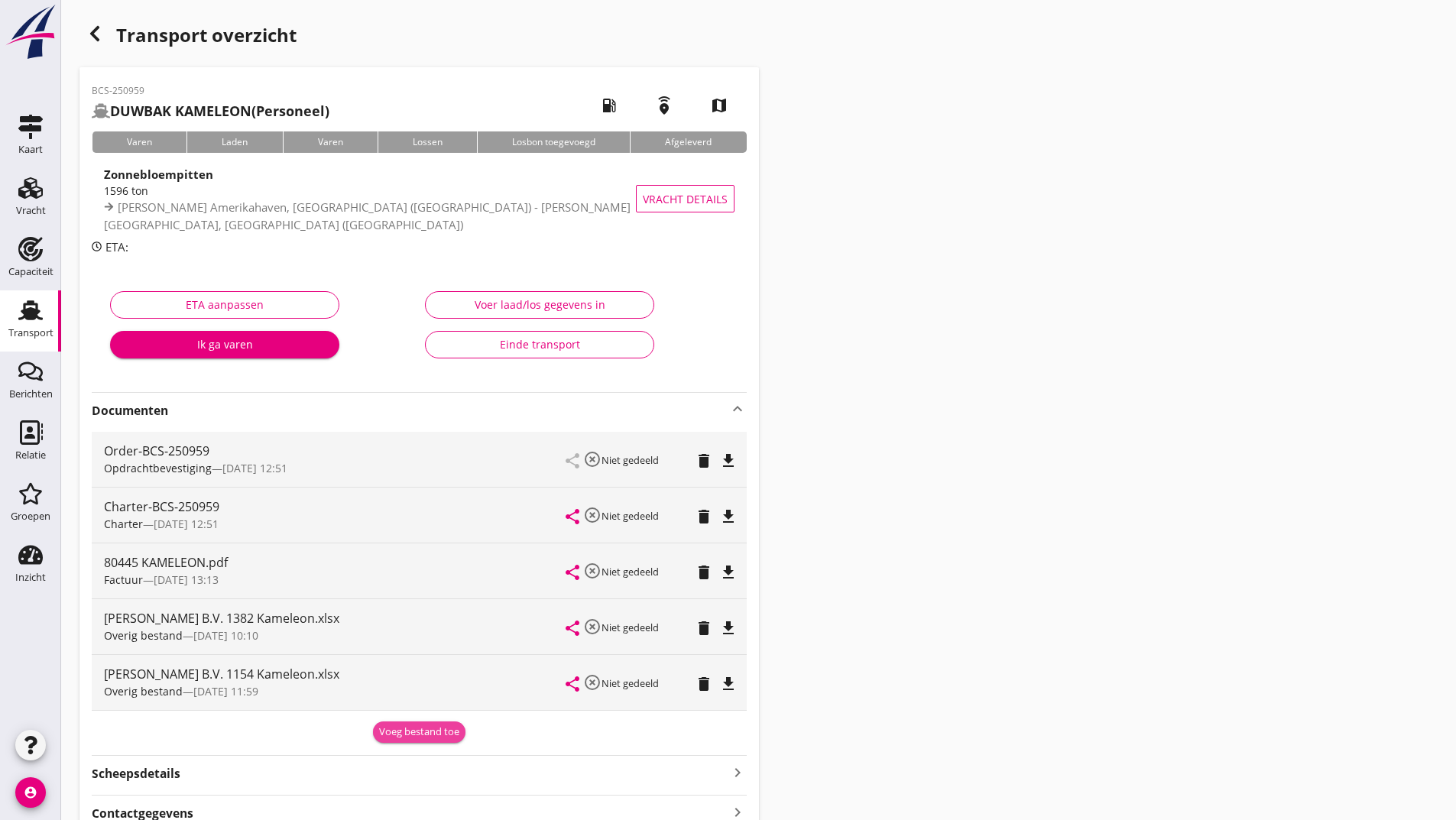
click at [405, 725] on div "Voeg bestand toe" at bounding box center [419, 733] width 81 height 15
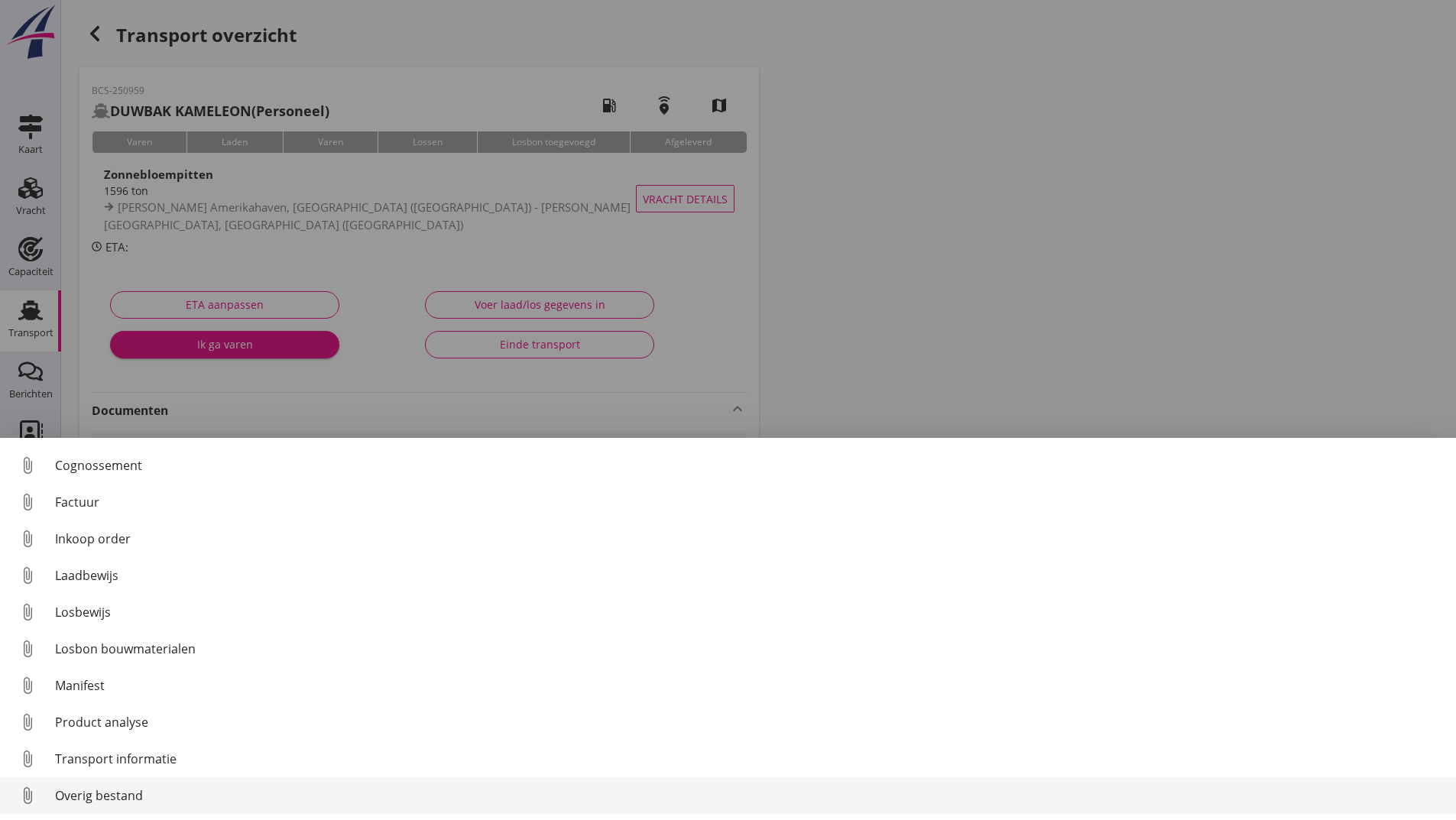
click at [140, 797] on div "Overig bestand" at bounding box center [749, 795] width 1389 height 18
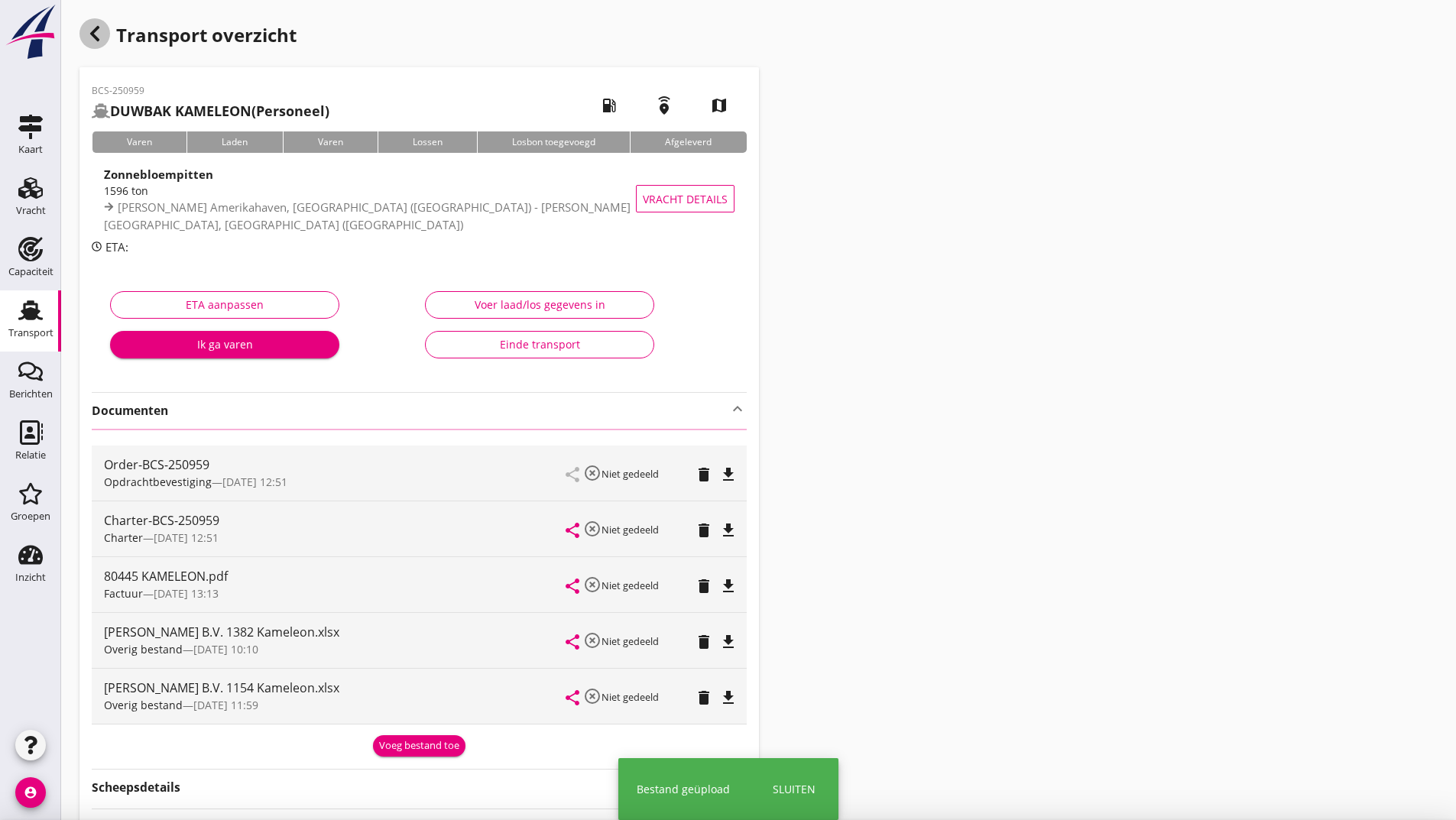
click at [93, 37] on use "button" at bounding box center [95, 33] width 9 height 15
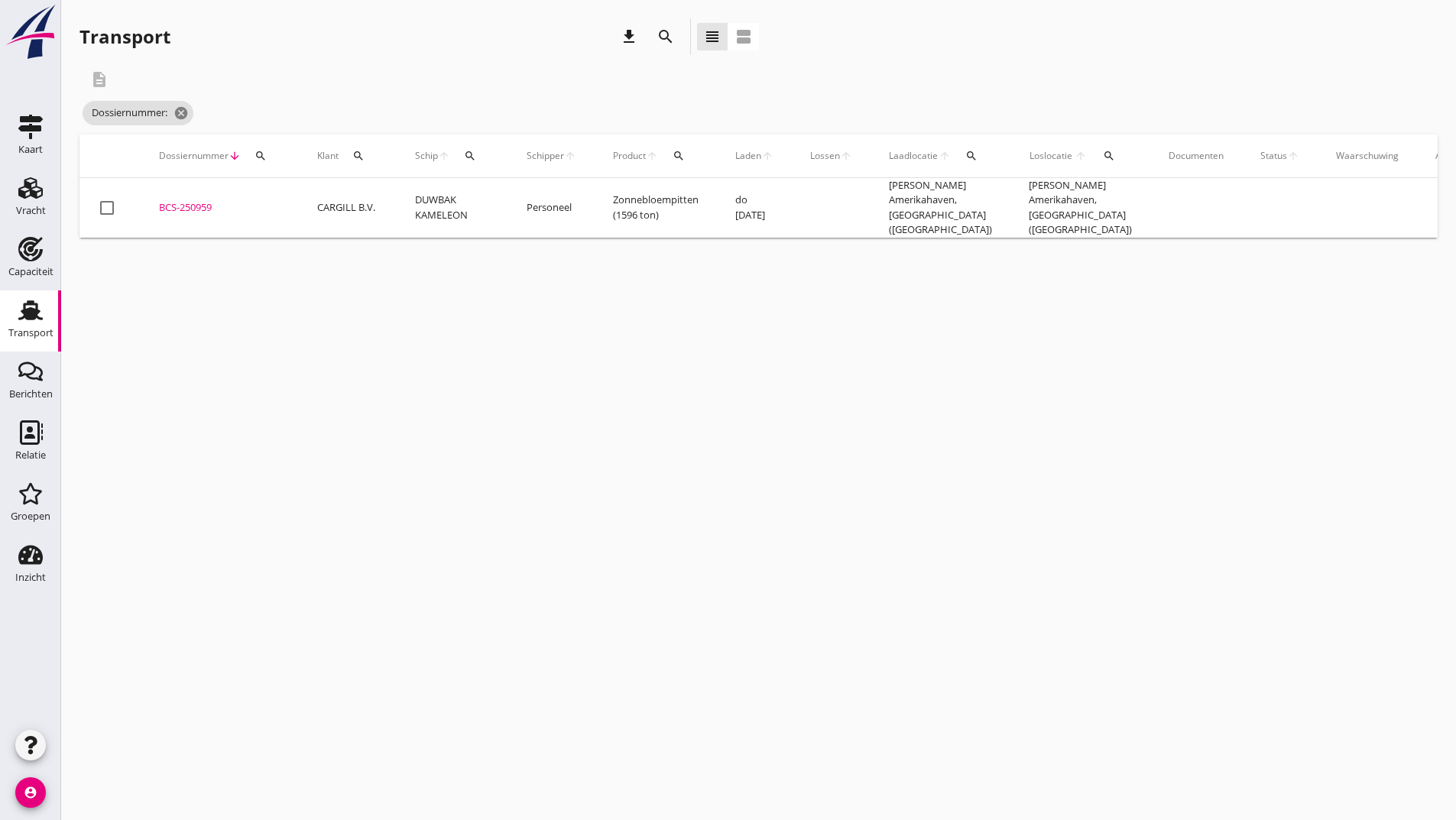
drag, startPoint x: 196, startPoint y: 199, endPoint x: 207, endPoint y: 202, distance: 11.4
click at [196, 200] on div "BCS-250959" at bounding box center [220, 208] width 121 height 15
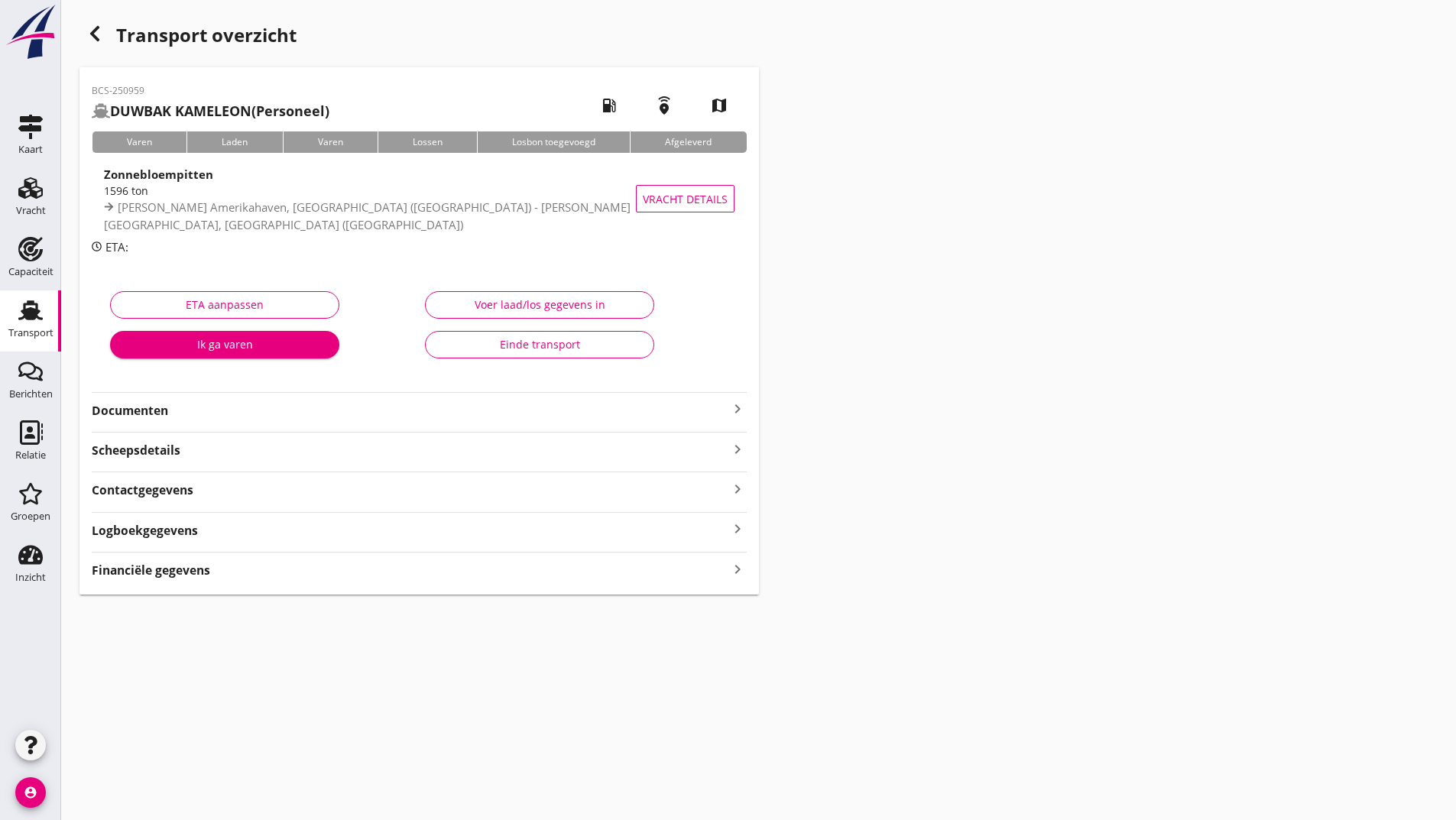
drag, startPoint x: 152, startPoint y: 408, endPoint x: 165, endPoint y: 423, distance: 19.8
click at [156, 412] on strong "Documenten" at bounding box center [410, 411] width 637 height 18
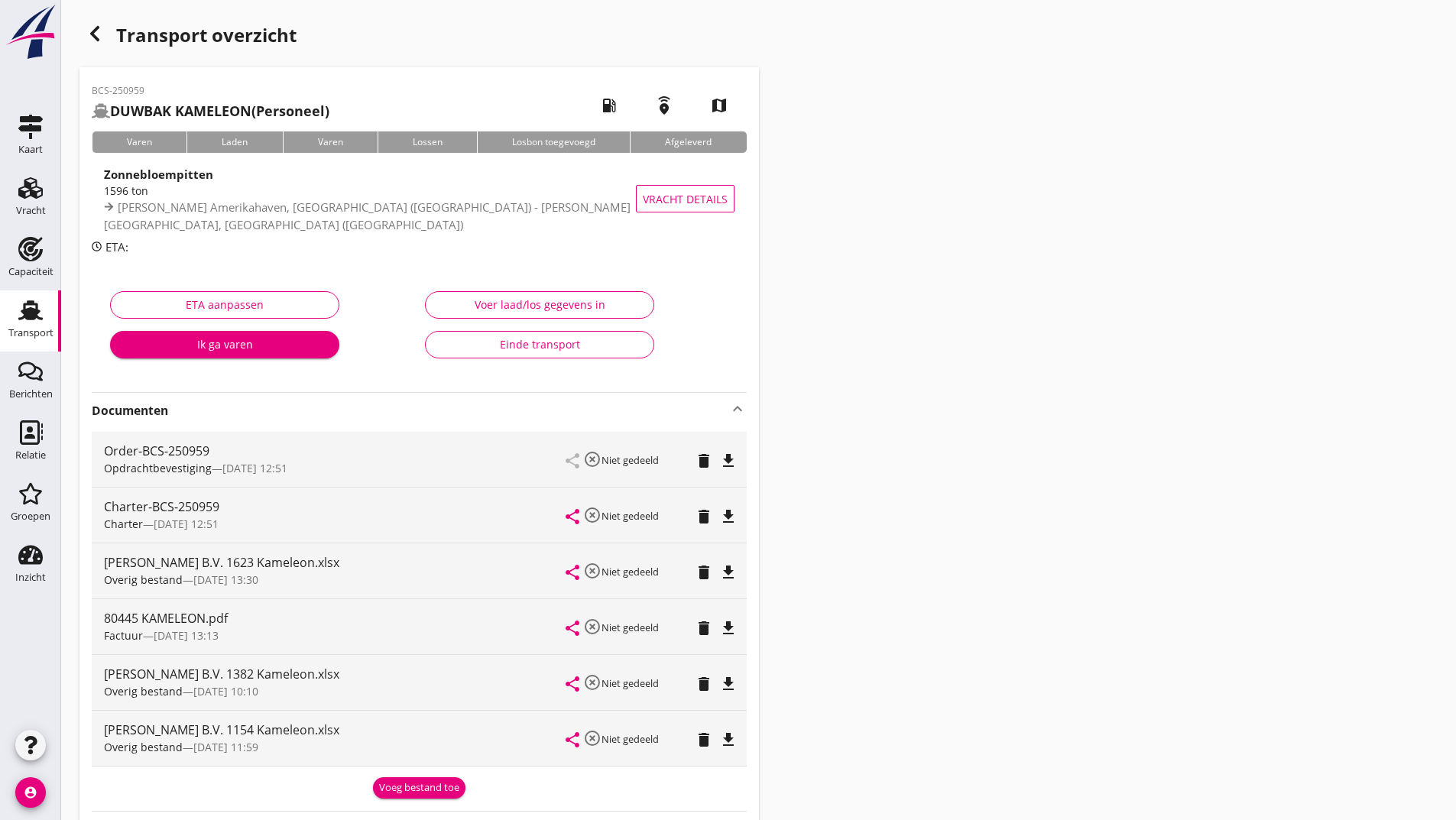
click at [701, 574] on icon "delete" at bounding box center [703, 572] width 18 height 18
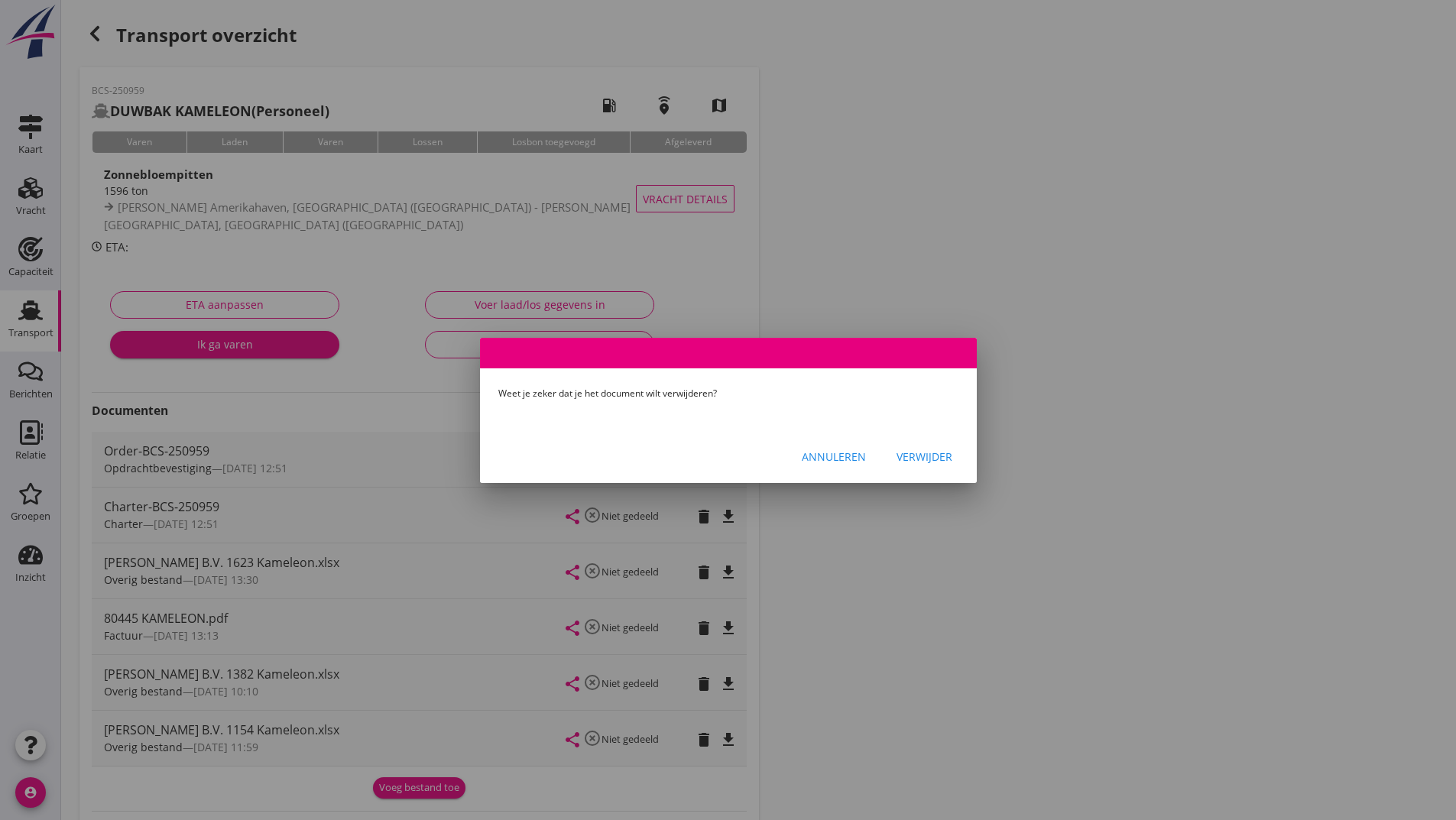
click at [939, 462] on div "Verwijder" at bounding box center [924, 457] width 56 height 16
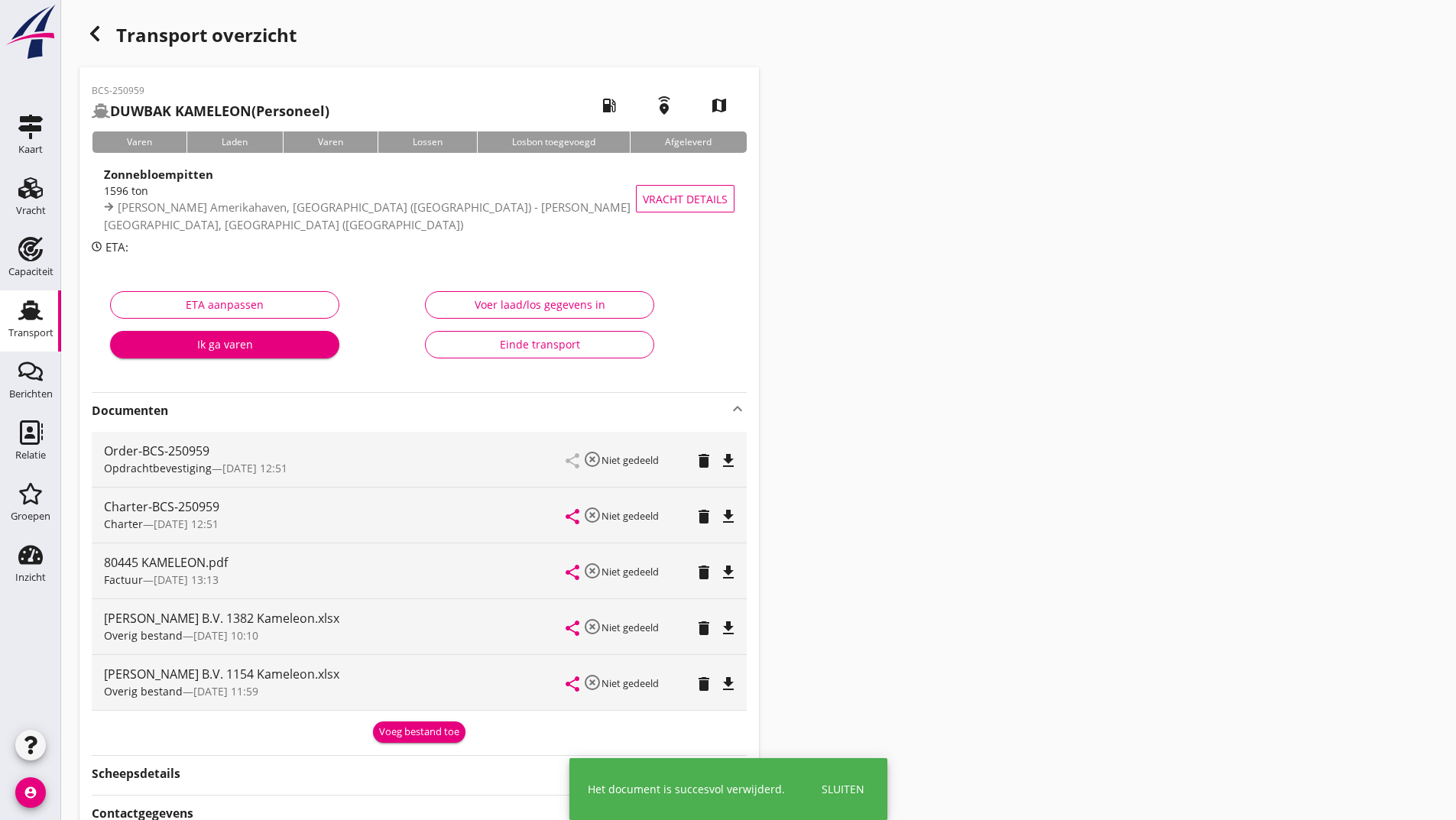
click at [422, 731] on div "Voeg bestand toe" at bounding box center [419, 733] width 81 height 15
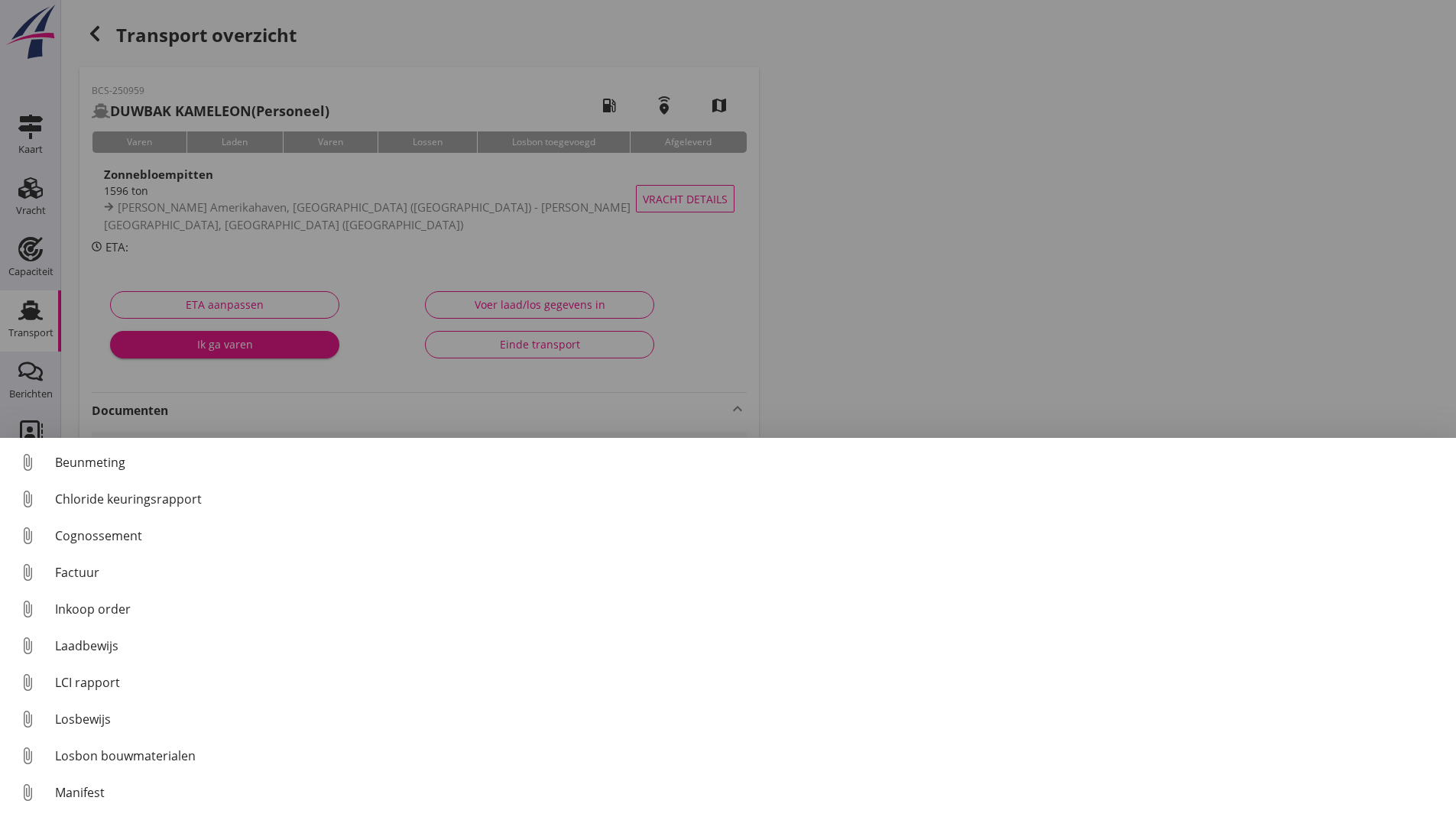
scroll to position [107, 0]
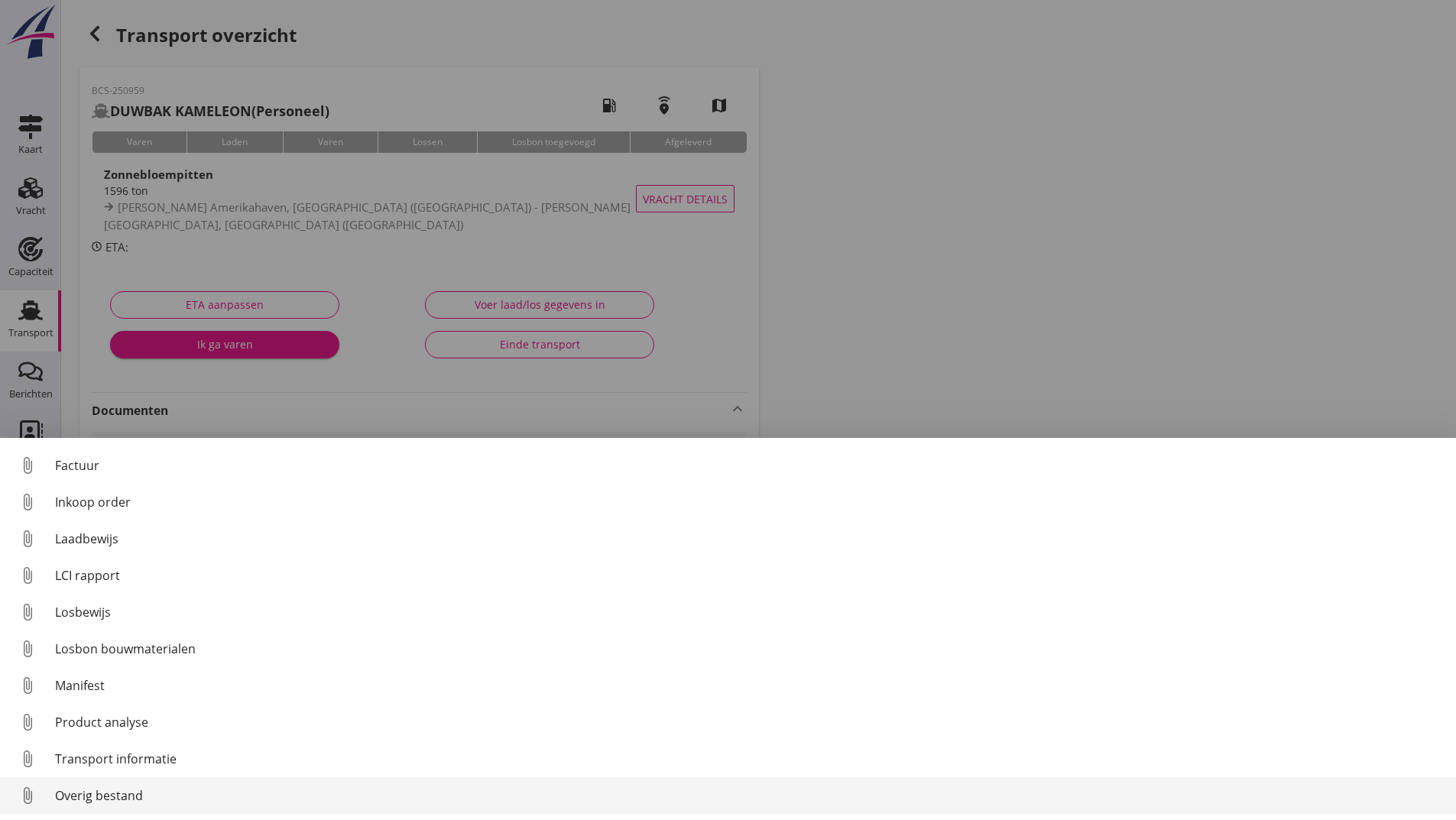
click at [131, 794] on div "Overig bestand" at bounding box center [749, 795] width 1389 height 18
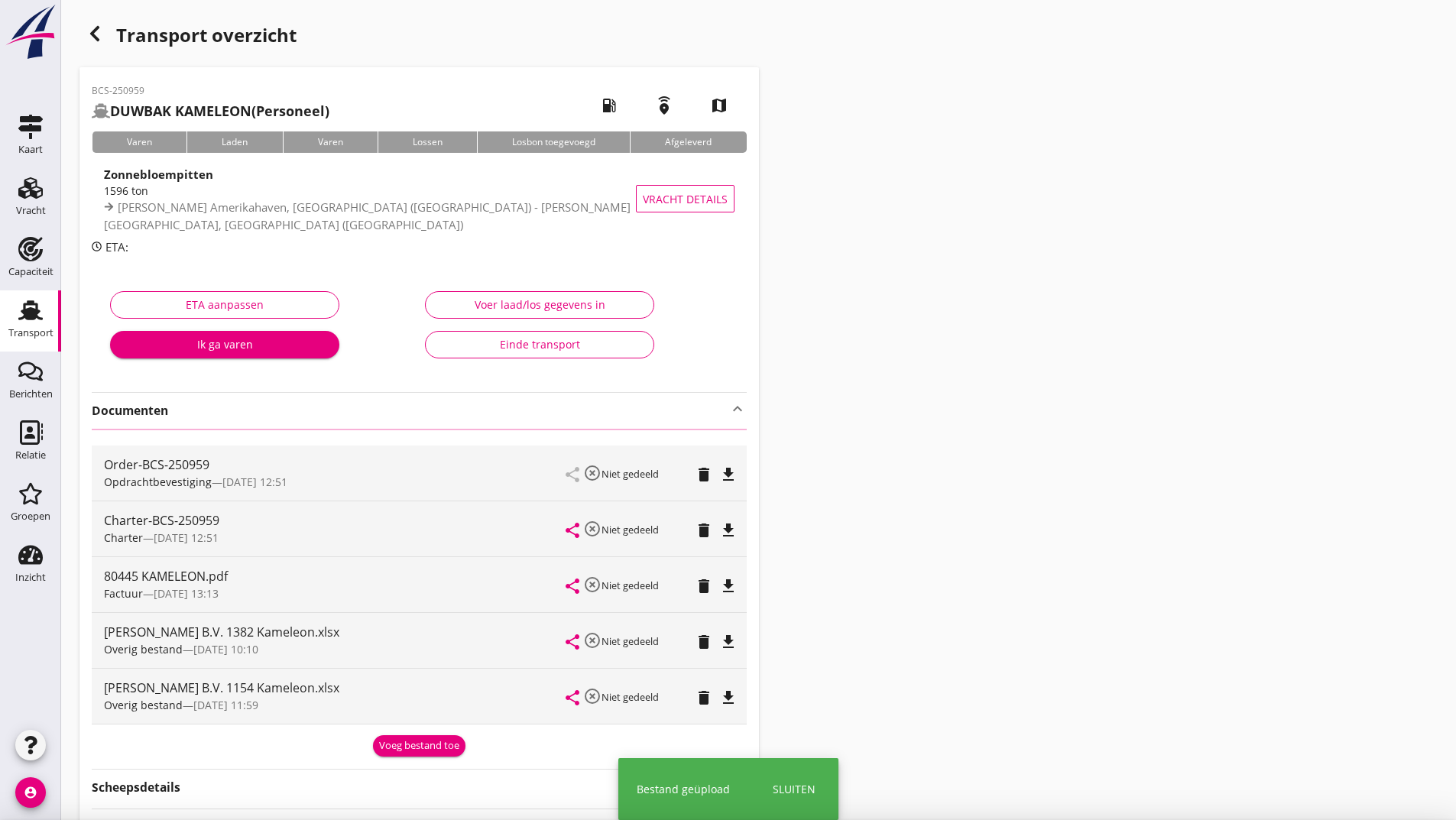
click at [101, 30] on icon "button" at bounding box center [94, 33] width 18 height 18
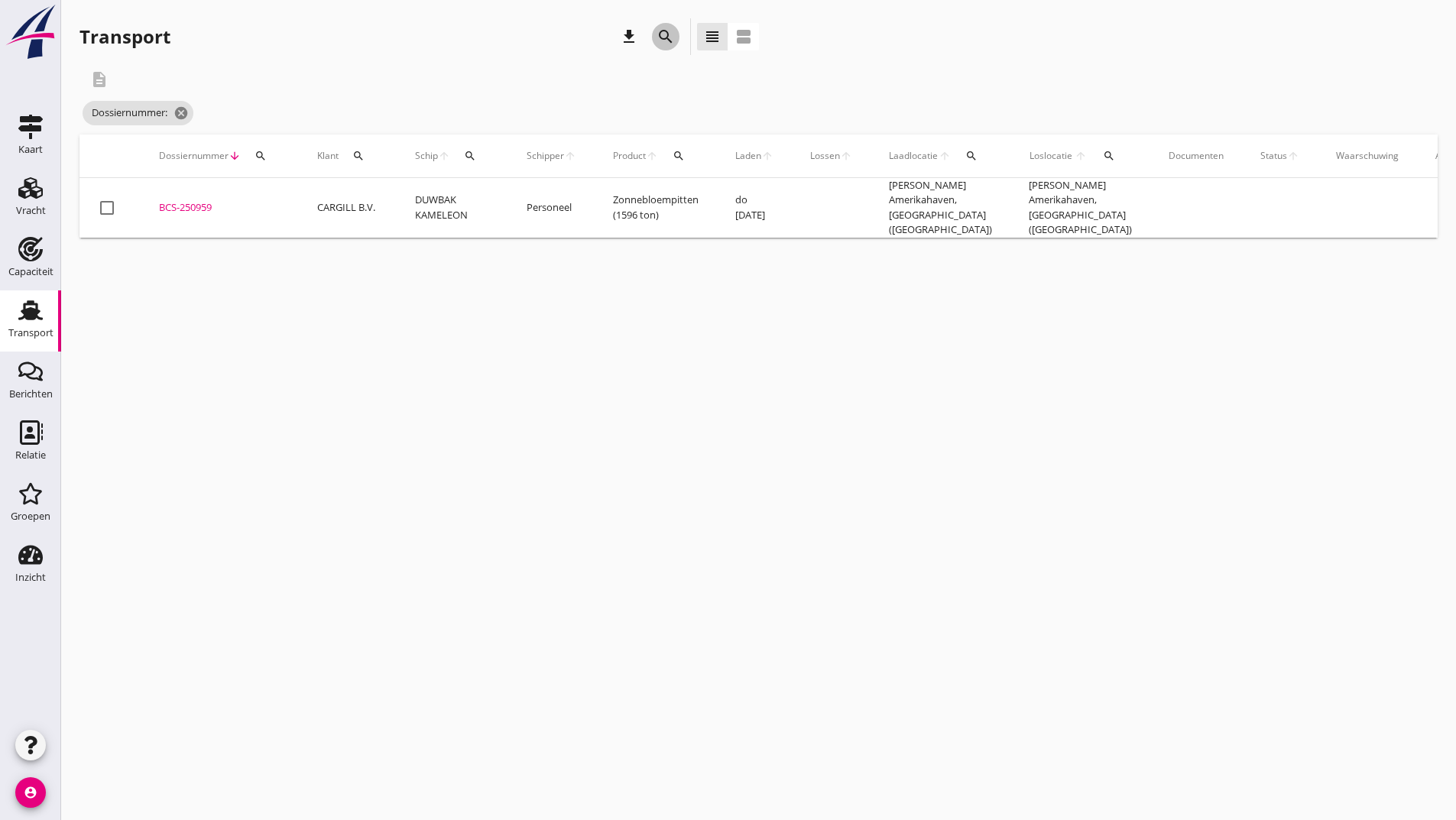
click at [662, 33] on icon "search" at bounding box center [665, 36] width 18 height 18
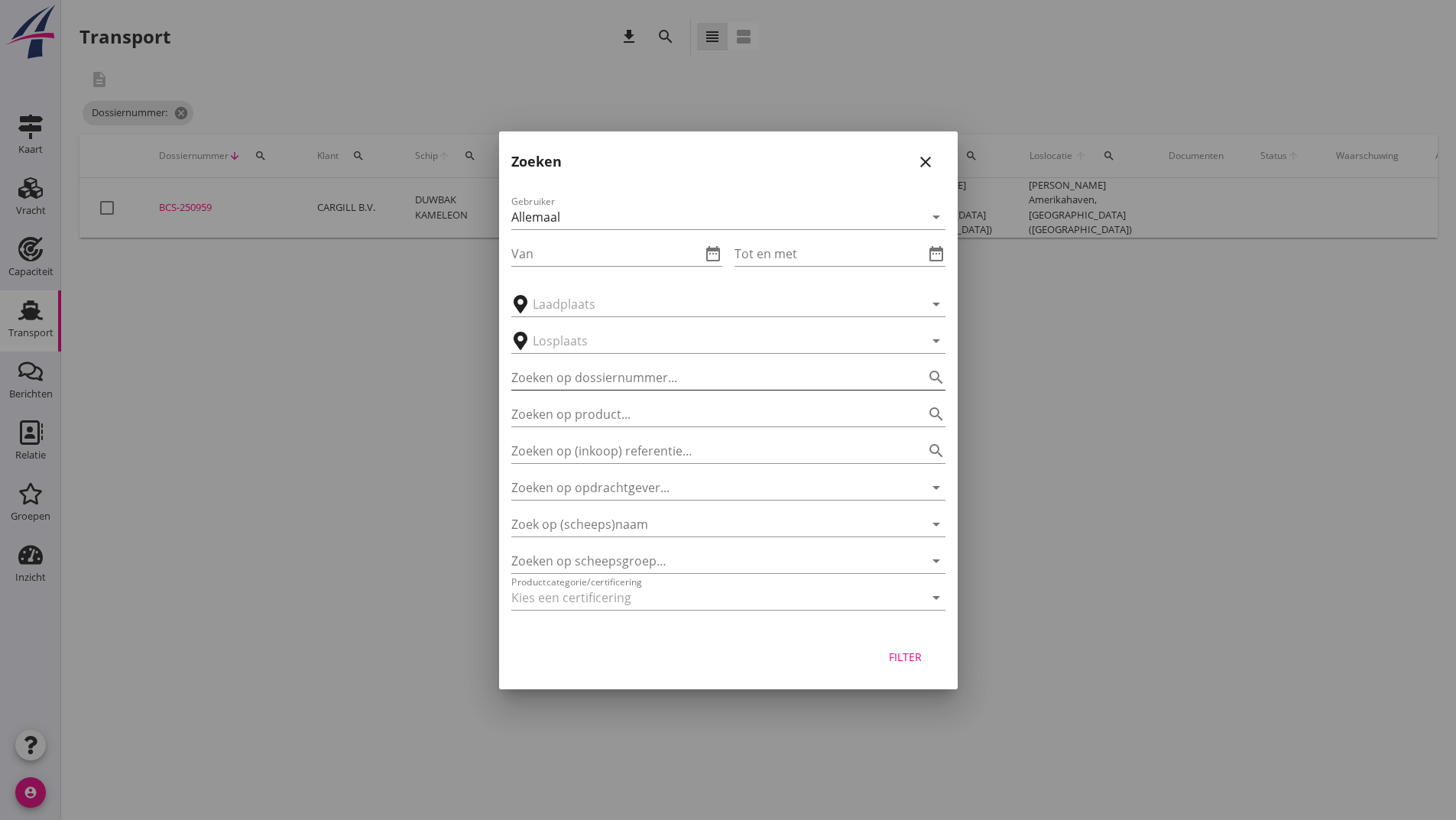
click at [551, 379] on input "Zoeken op dossiernummer..." at bounding box center [707, 378] width 391 height 25
type input "250961"
click at [887, 661] on div "Filter" at bounding box center [905, 657] width 43 height 16
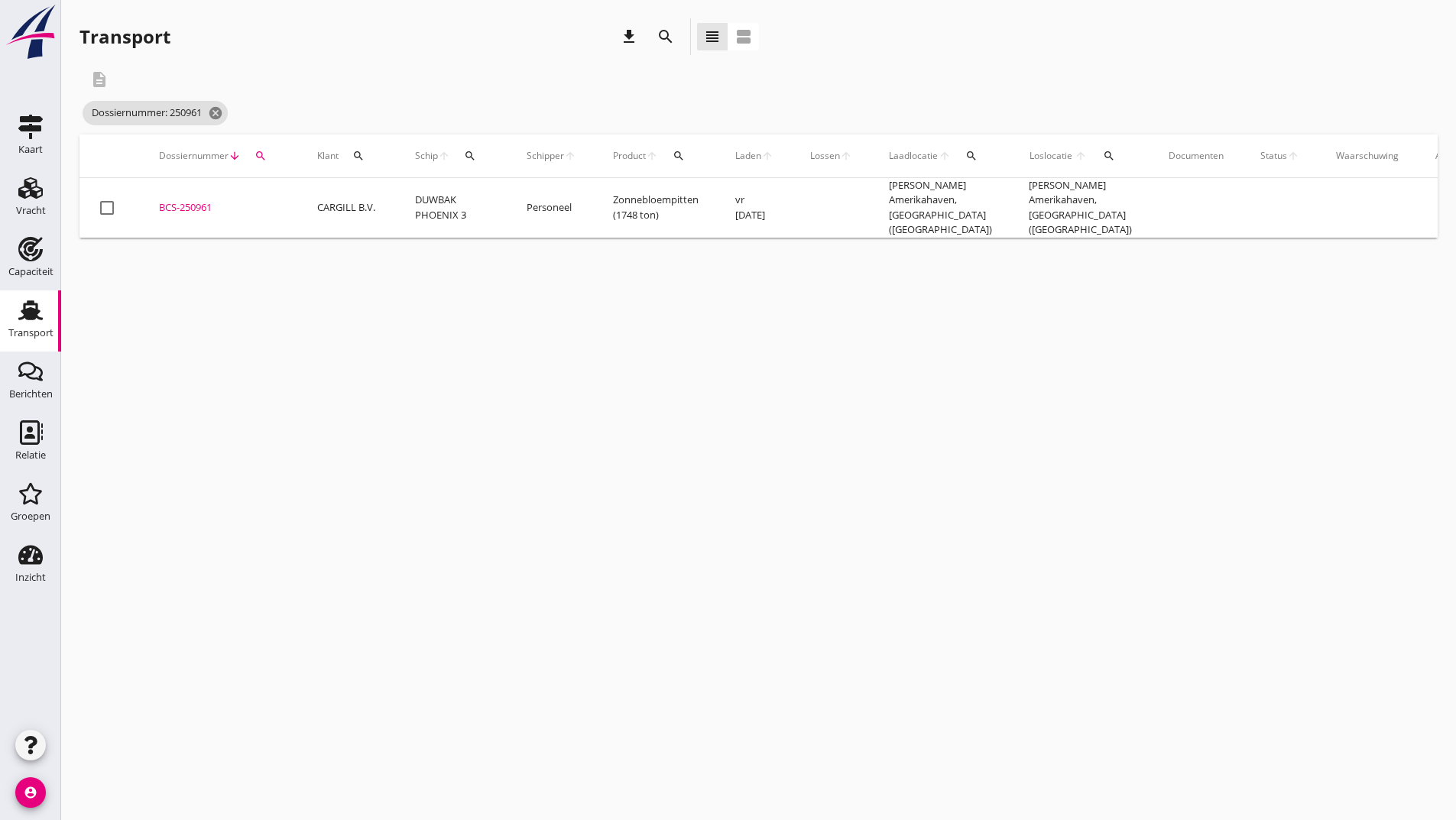
click at [195, 202] on div "BCS-250961" at bounding box center [220, 208] width 121 height 15
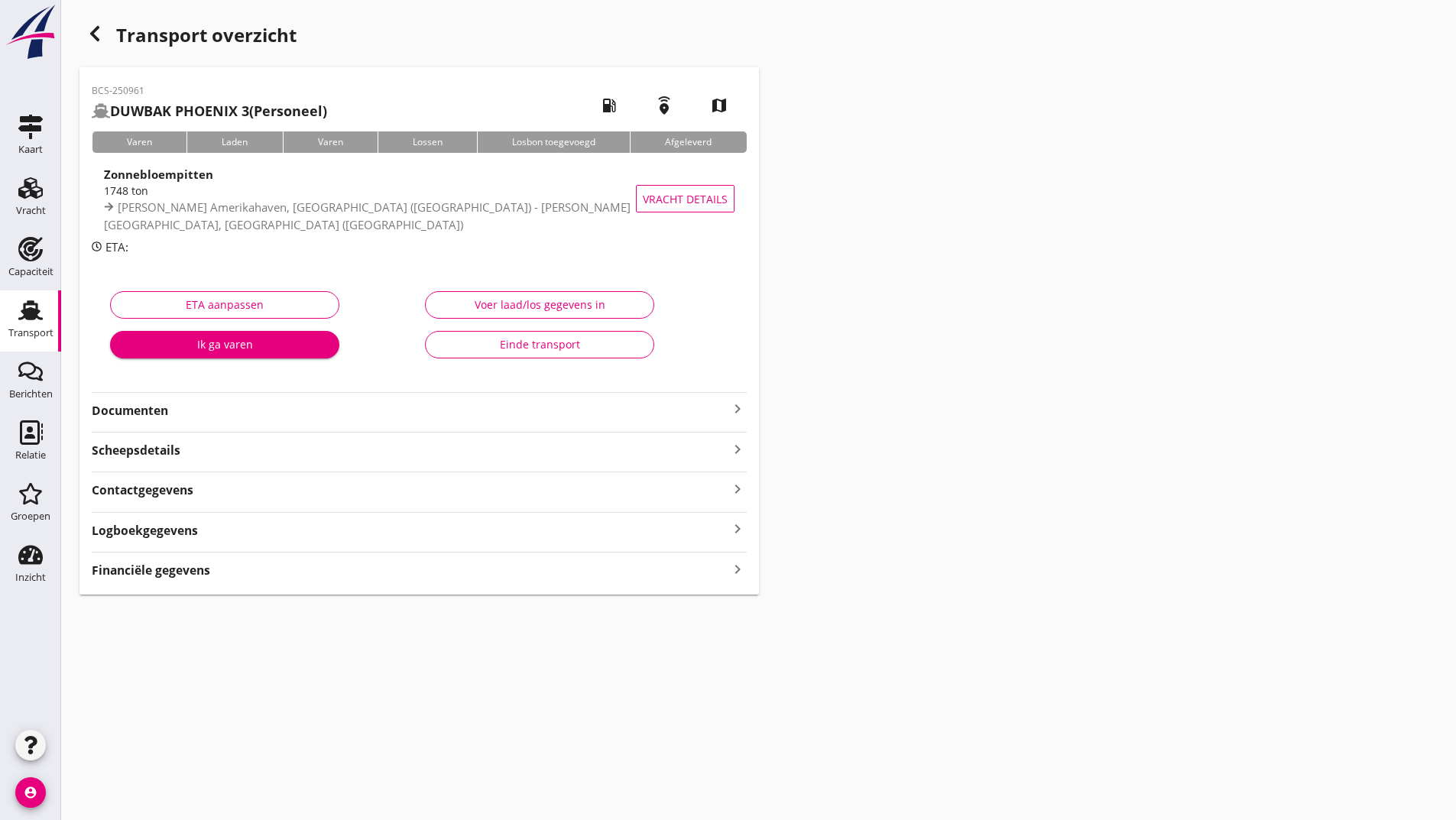
click at [155, 408] on strong "Documenten" at bounding box center [410, 411] width 637 height 18
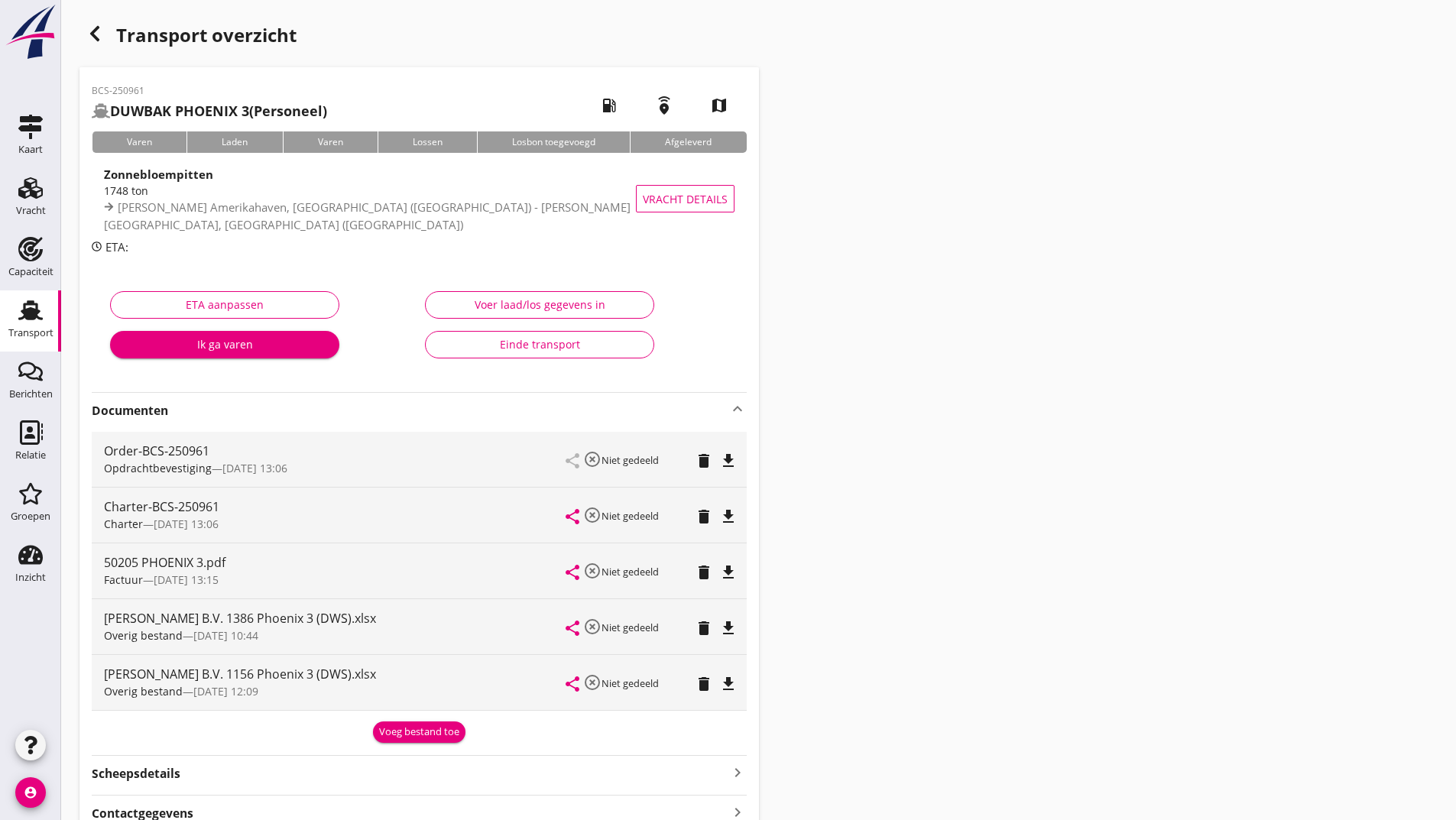
click at [411, 732] on div "Voeg bestand toe" at bounding box center [419, 733] width 81 height 15
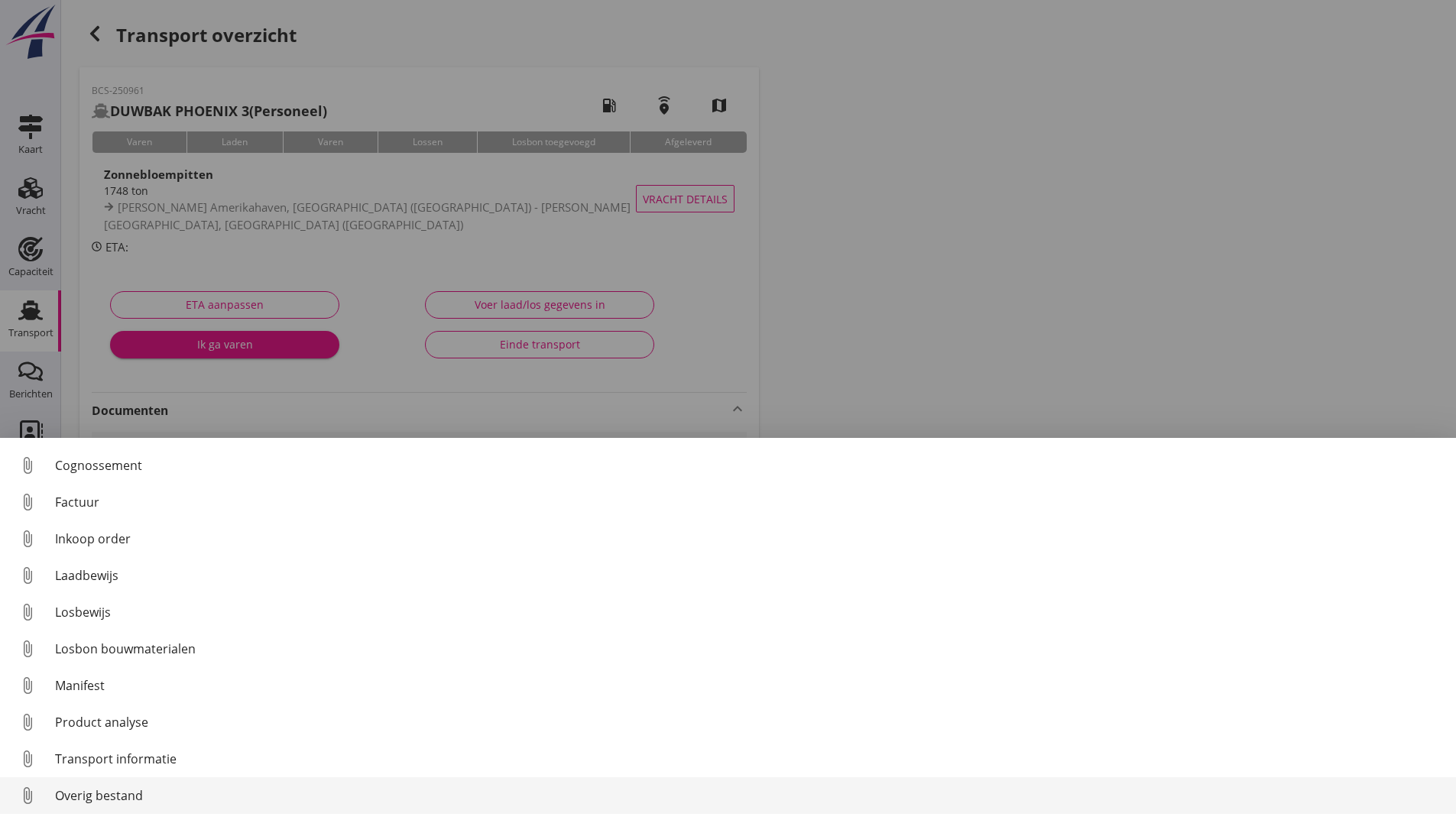
scroll to position [107, 0]
click at [110, 794] on div "Overig bestand" at bounding box center [749, 795] width 1389 height 18
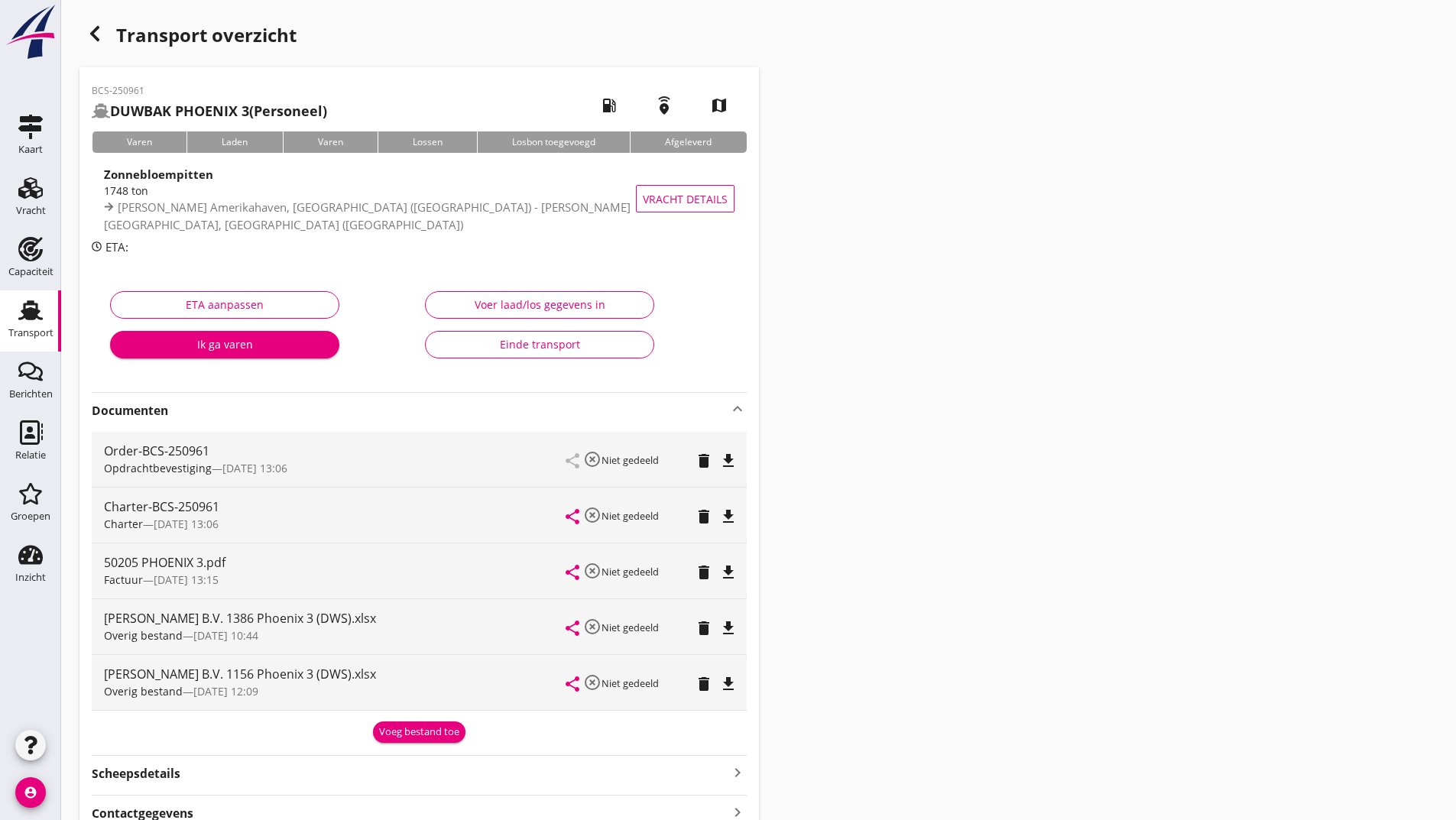
click at [399, 735] on div "Voeg bestand toe" at bounding box center [419, 733] width 81 height 15
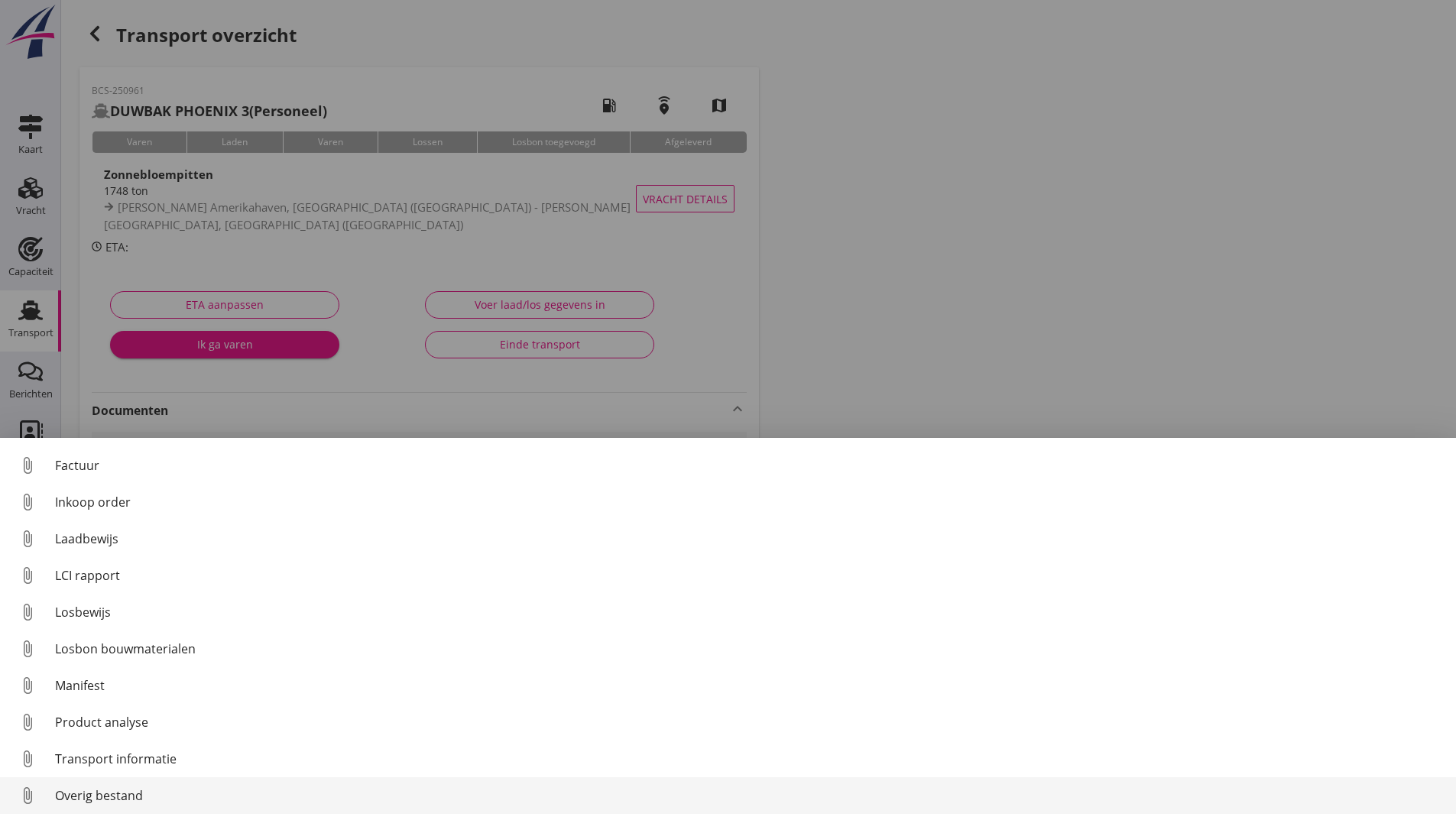
click at [80, 800] on div "Overig bestand" at bounding box center [749, 795] width 1389 height 18
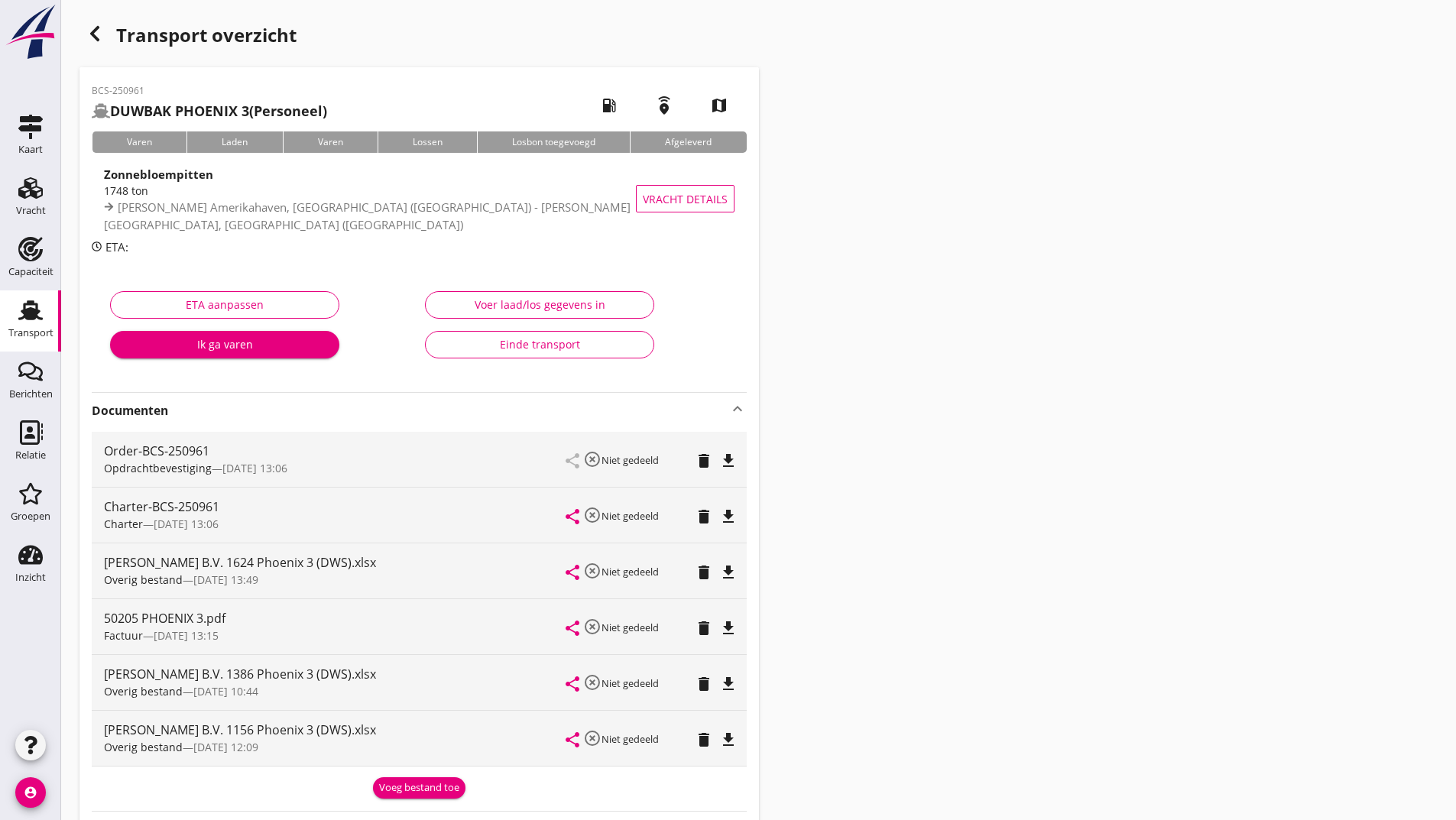
click at [92, 34] on icon "button" at bounding box center [94, 33] width 18 height 18
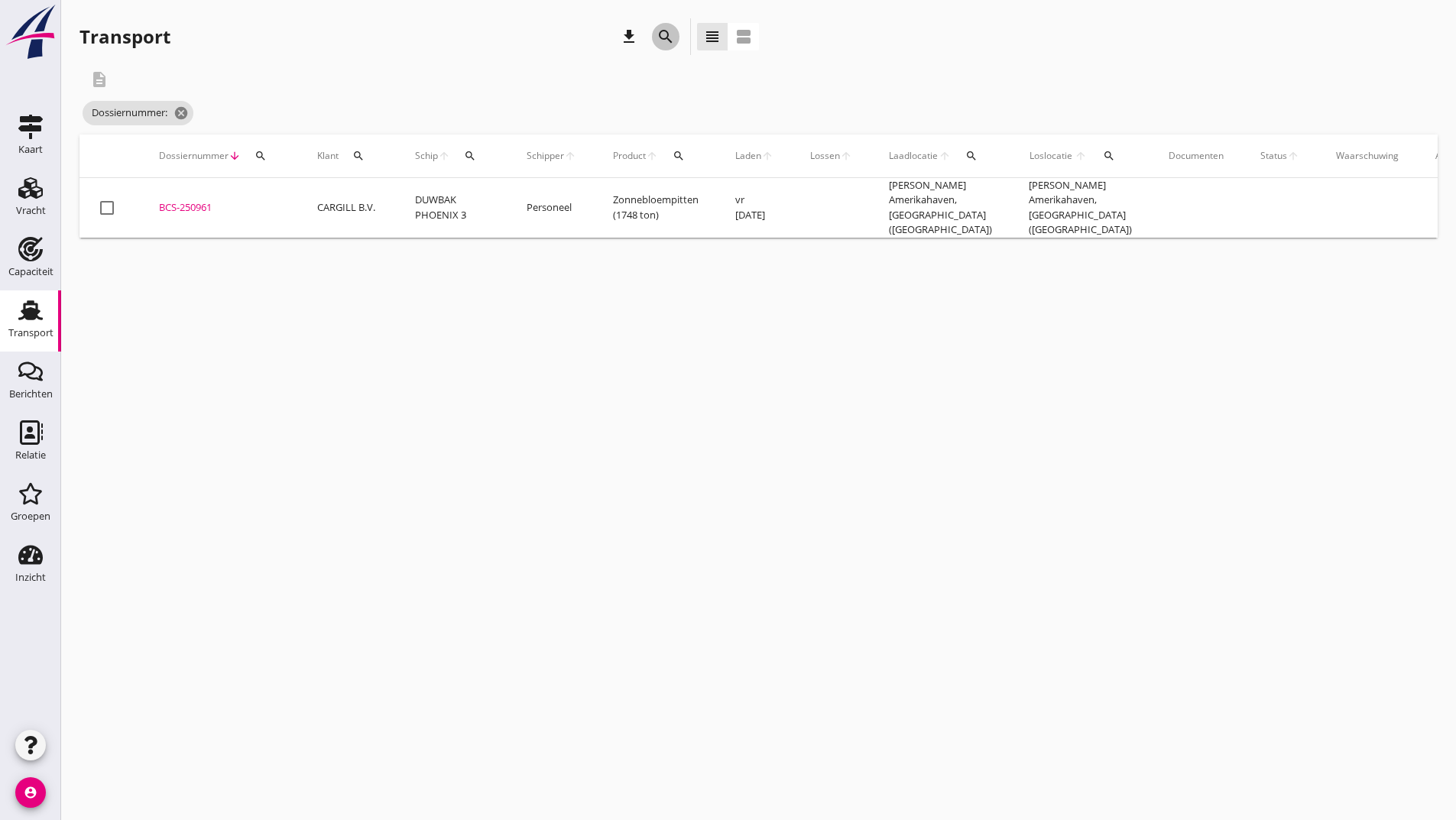
click at [666, 40] on icon "search" at bounding box center [665, 36] width 18 height 18
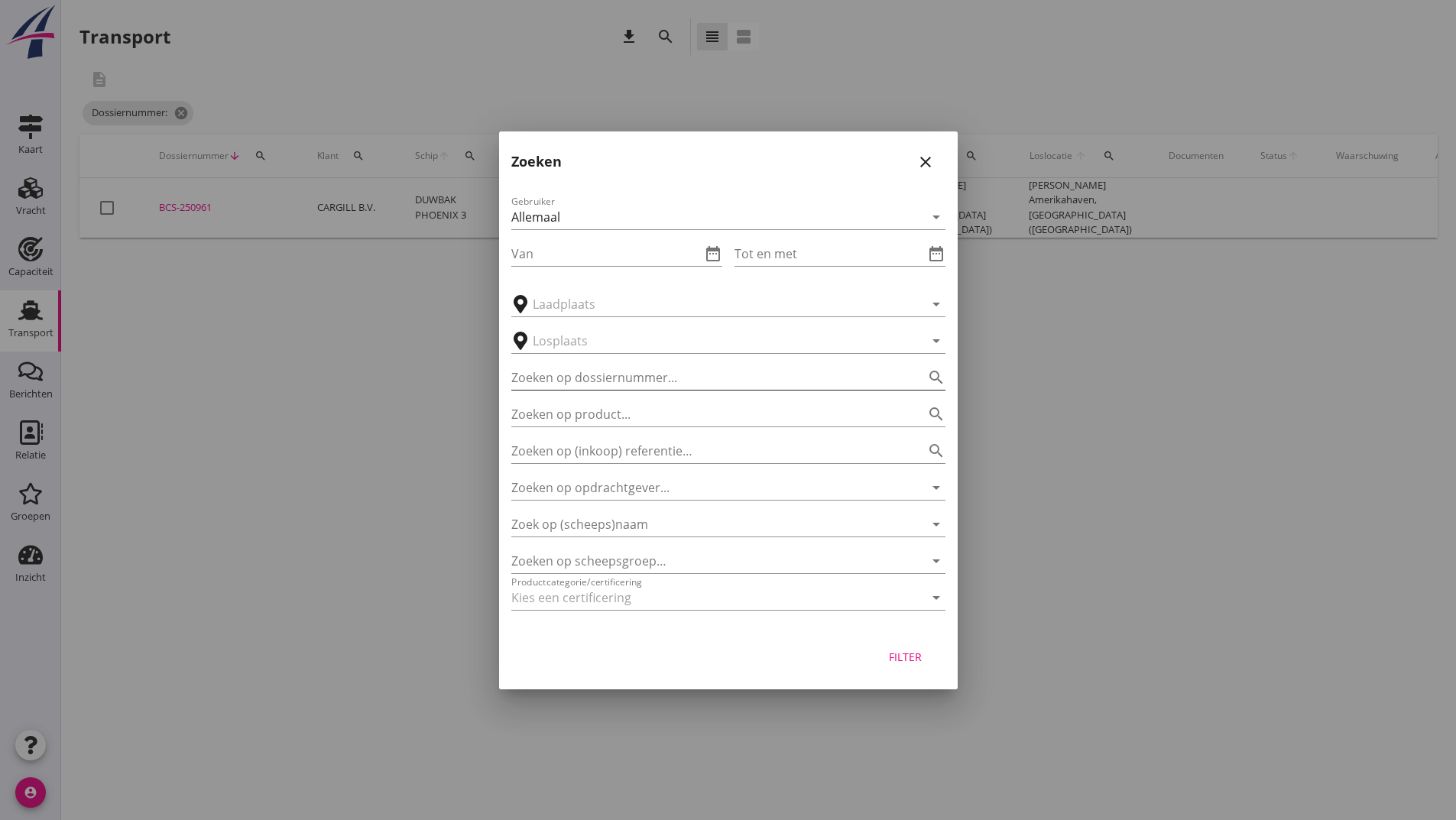
click at [606, 380] on input "Zoeken op dossiernummer..." at bounding box center [707, 378] width 391 height 25
type input "250962"
click at [902, 660] on div "Filter" at bounding box center [905, 657] width 43 height 16
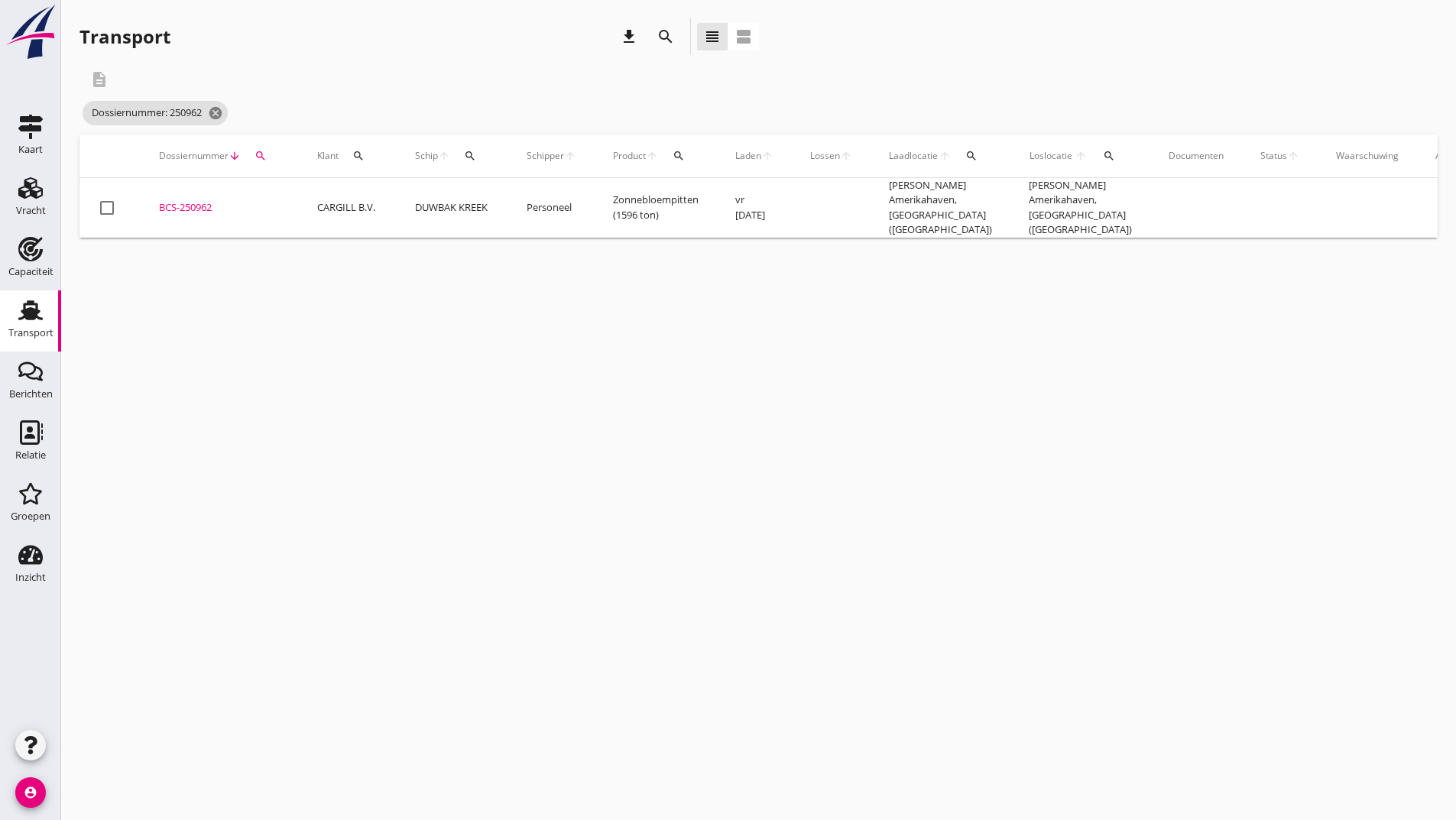
click at [200, 200] on div "BCS-250962" at bounding box center [220, 208] width 121 height 15
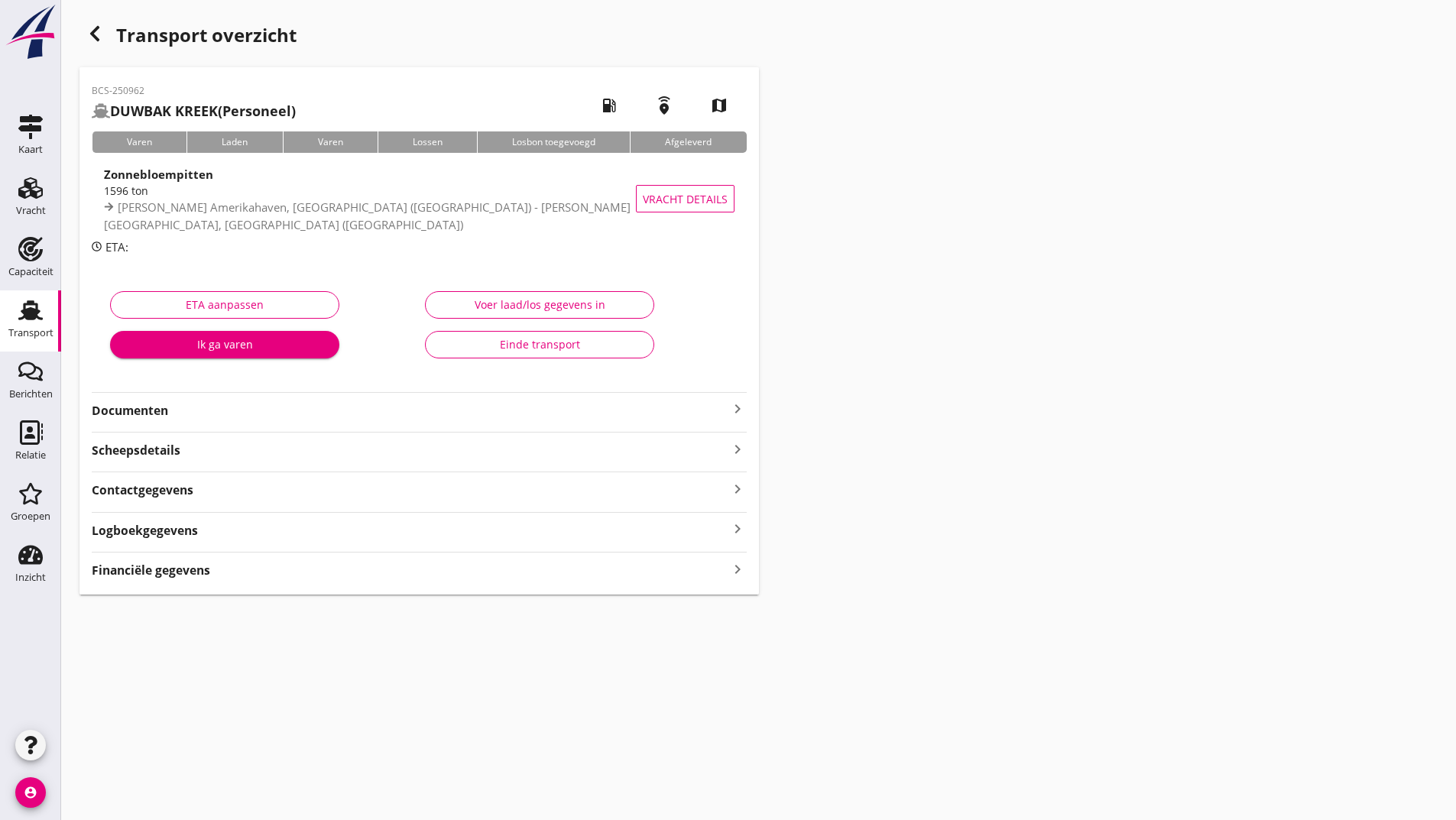
click at [159, 411] on strong "Documenten" at bounding box center [410, 411] width 637 height 18
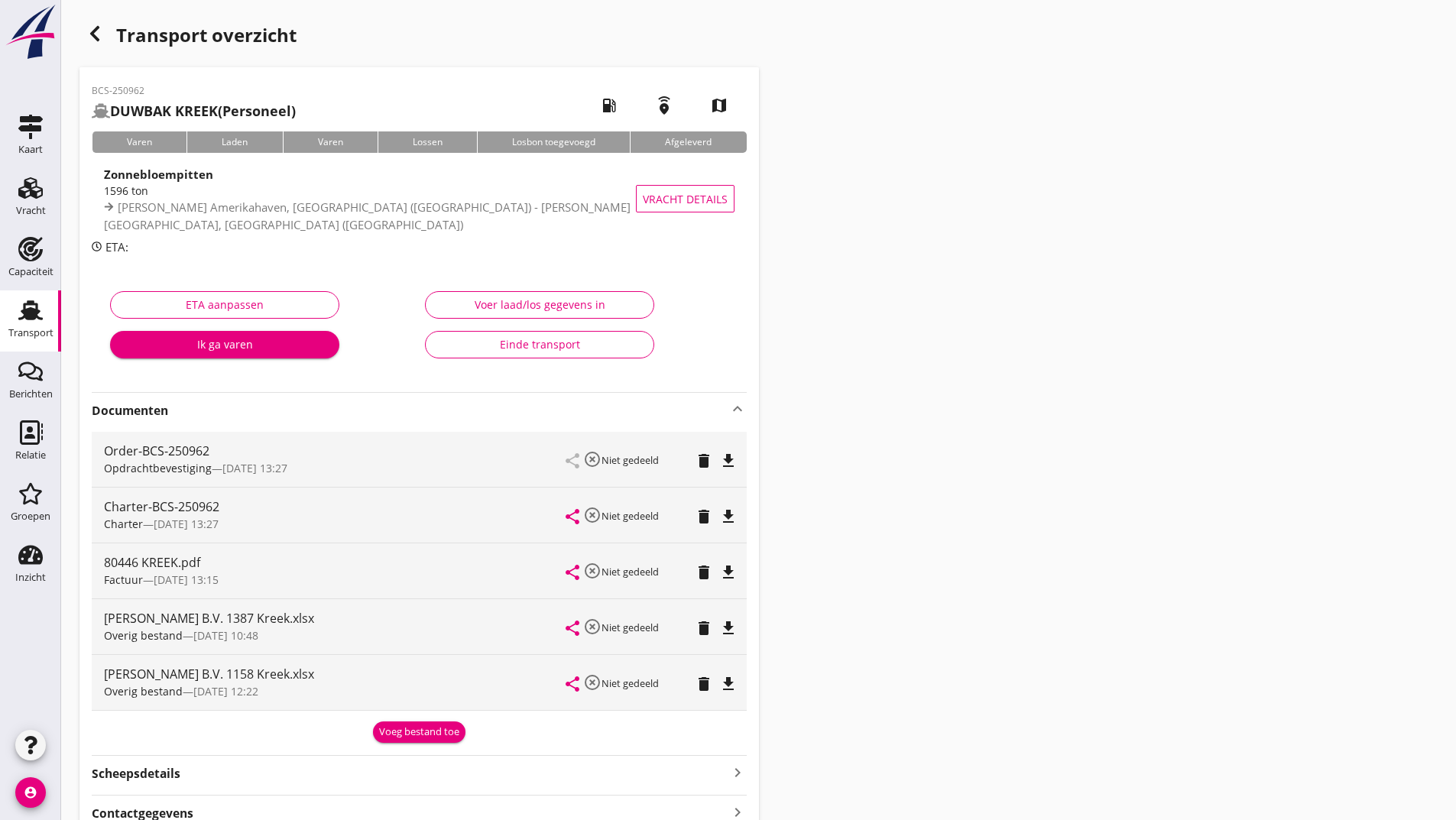
click at [411, 726] on div "Voeg bestand toe" at bounding box center [419, 733] width 81 height 15
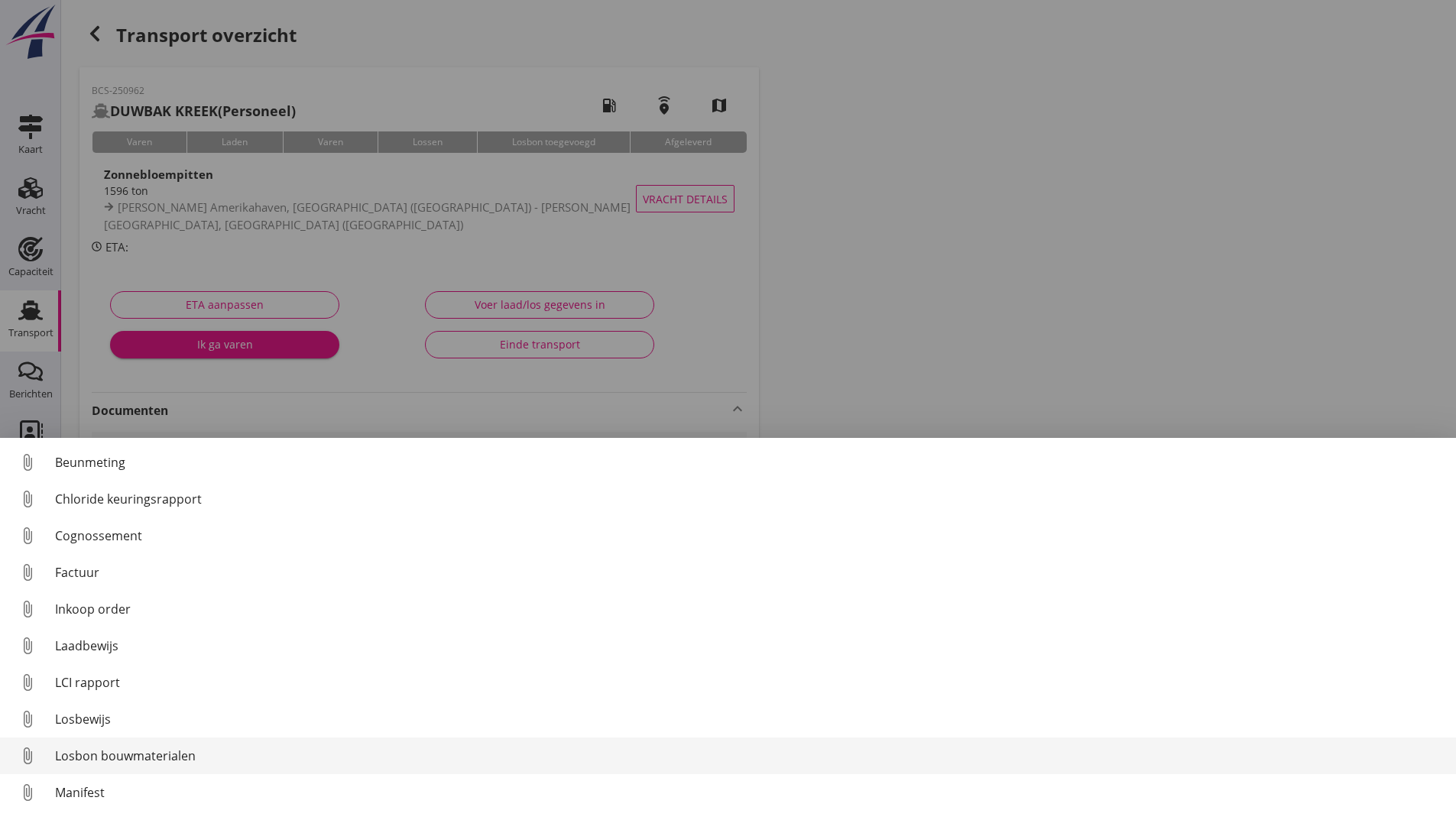
scroll to position [107, 0]
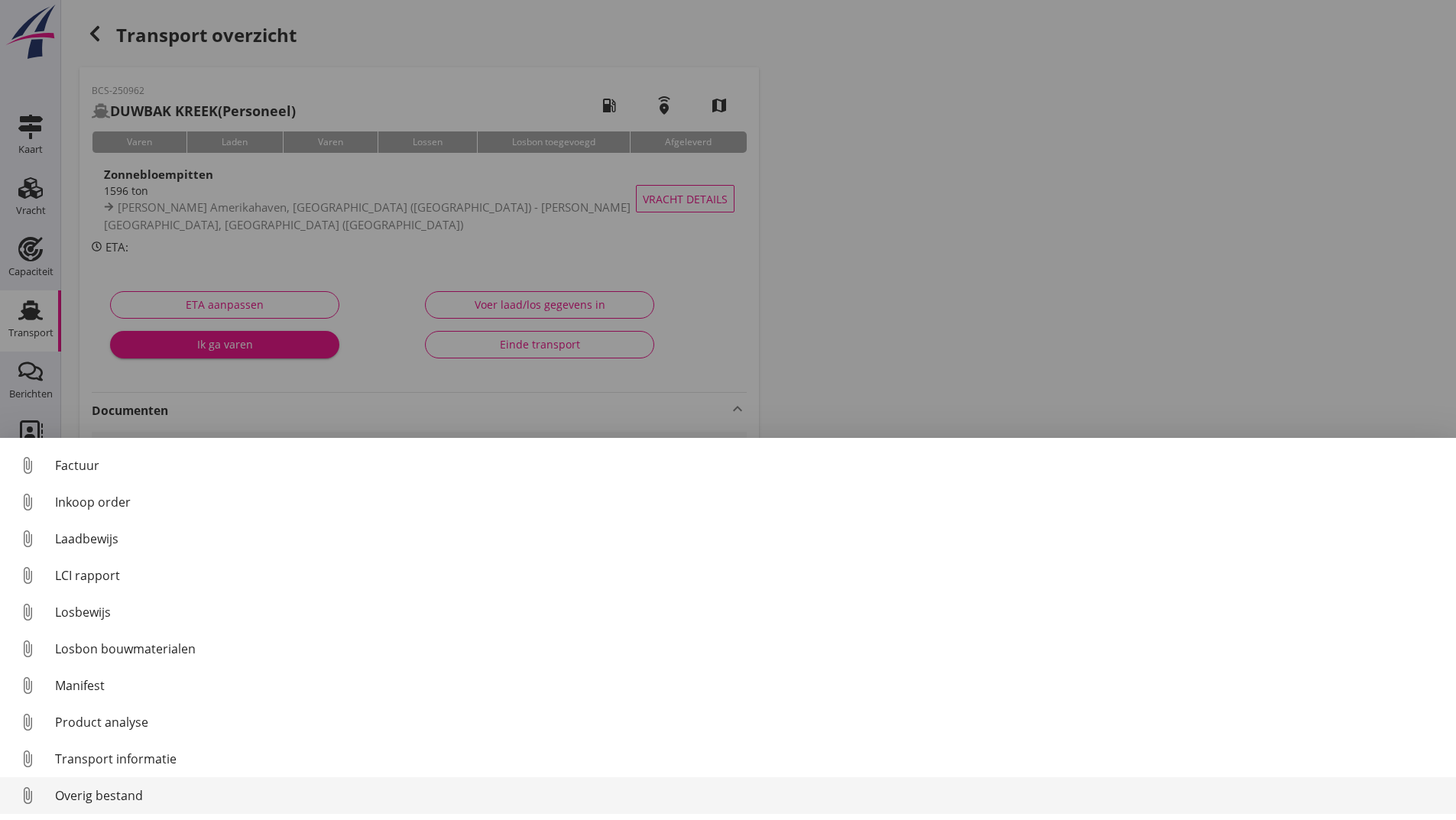
click at [136, 799] on div "Overig bestand" at bounding box center [749, 795] width 1389 height 18
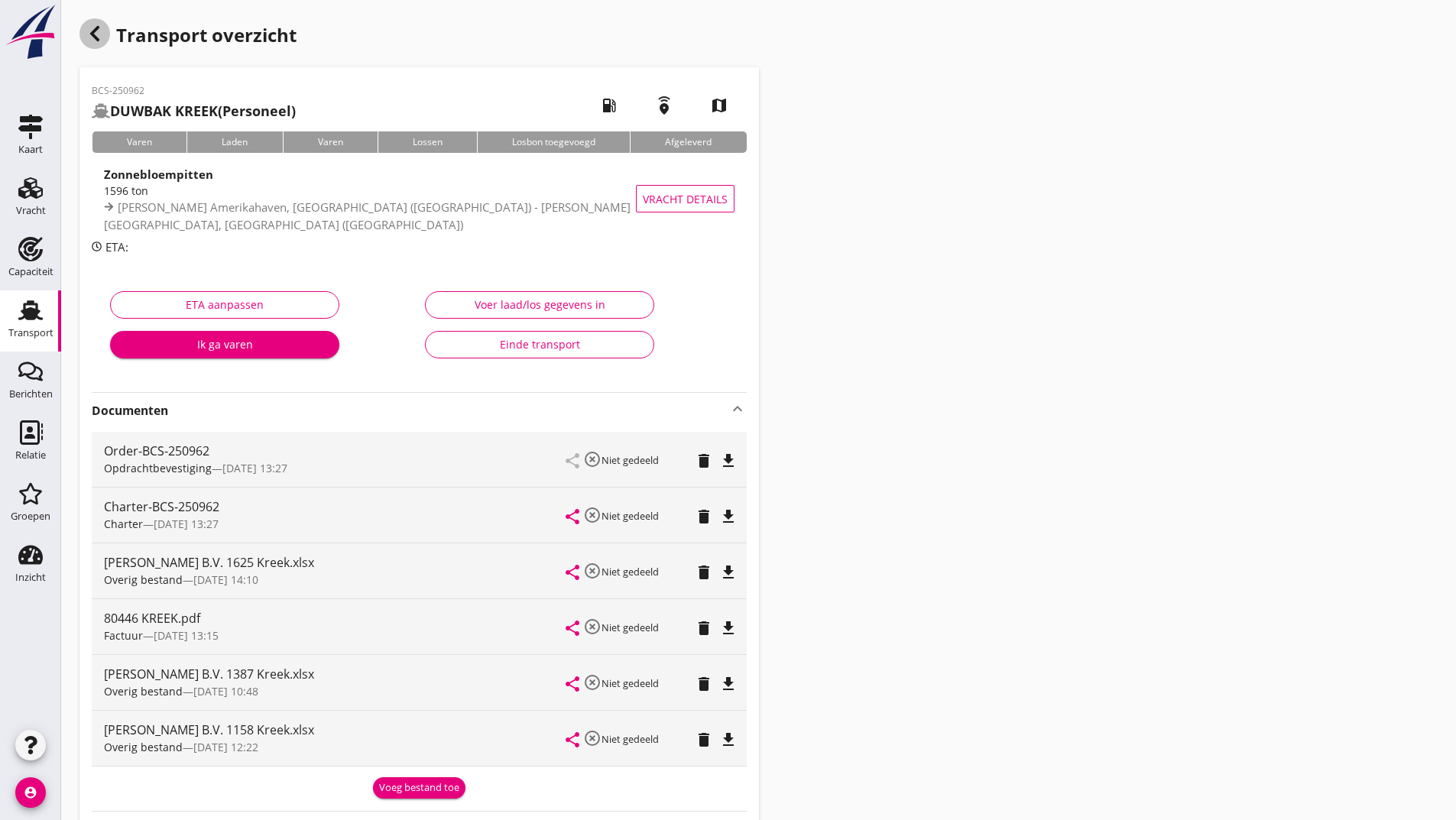
click at [96, 38] on use "button" at bounding box center [95, 33] width 9 height 15
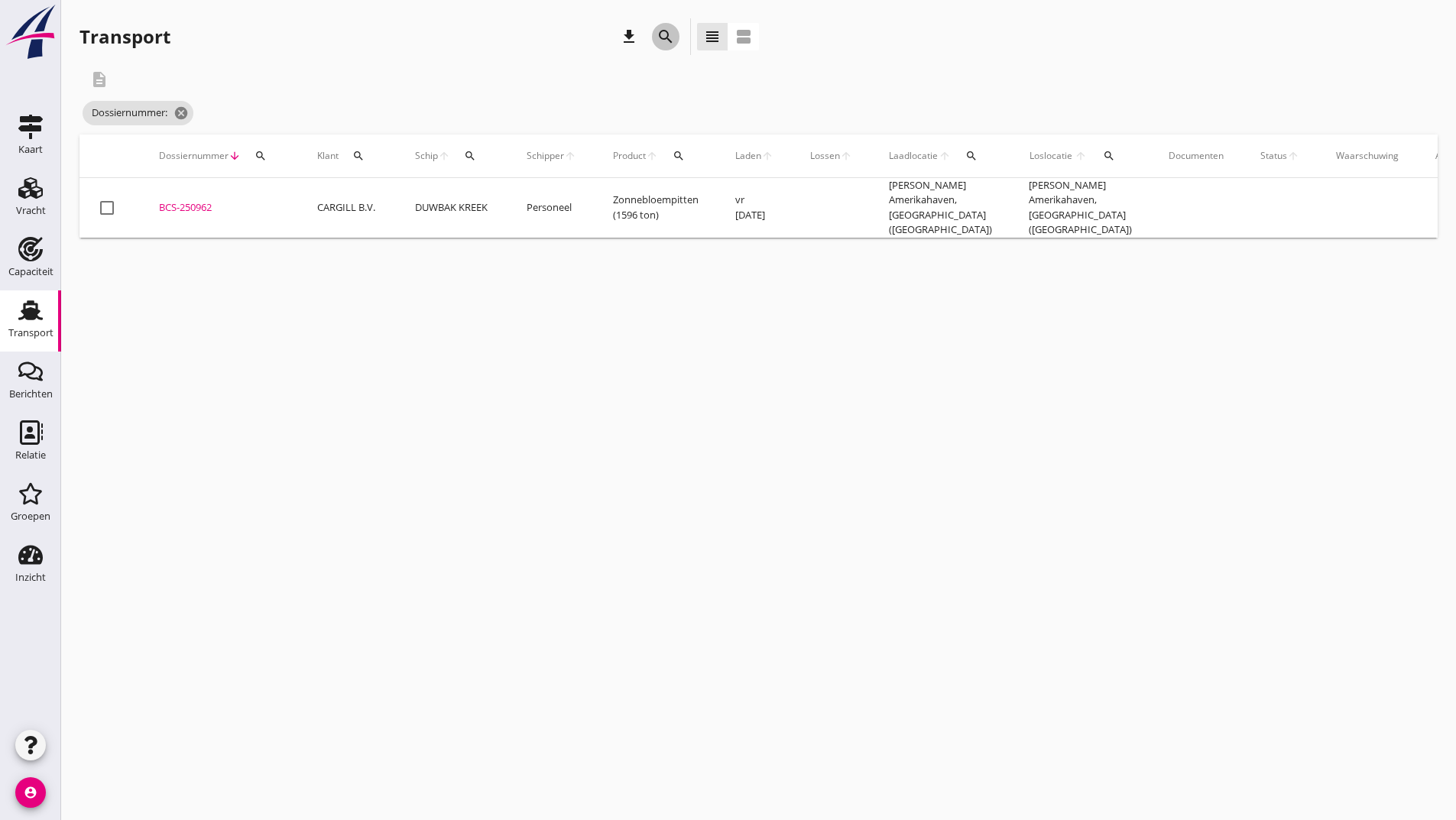
drag, startPoint x: 667, startPoint y: 39, endPoint x: 643, endPoint y: 211, distance: 173.7
click at [666, 39] on icon "search" at bounding box center [665, 36] width 18 height 18
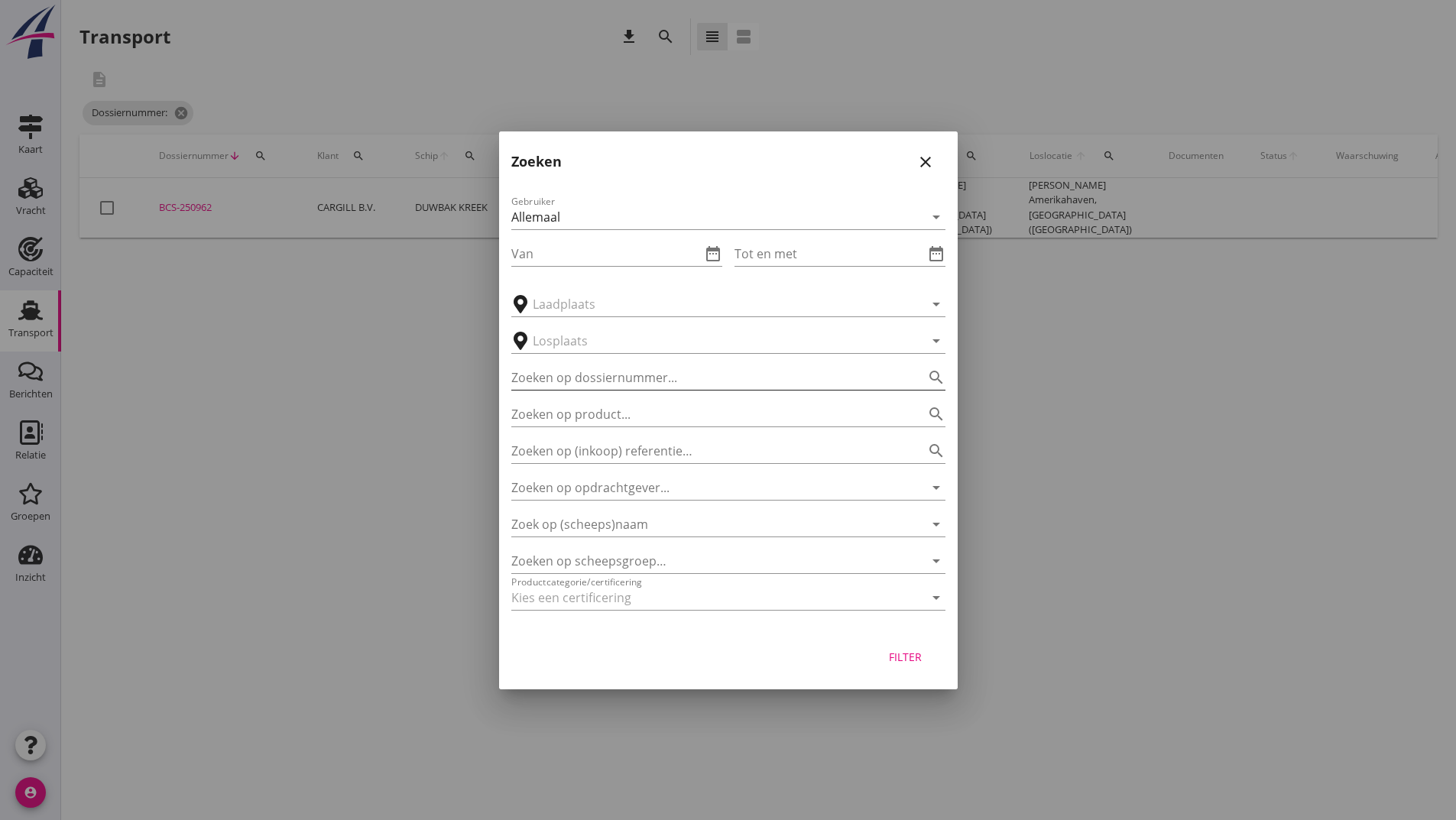
click at [615, 379] on input "Zoeken op dossiernummer..." at bounding box center [707, 378] width 391 height 25
type input "251054"
click at [897, 661] on div "Filter" at bounding box center [905, 657] width 43 height 16
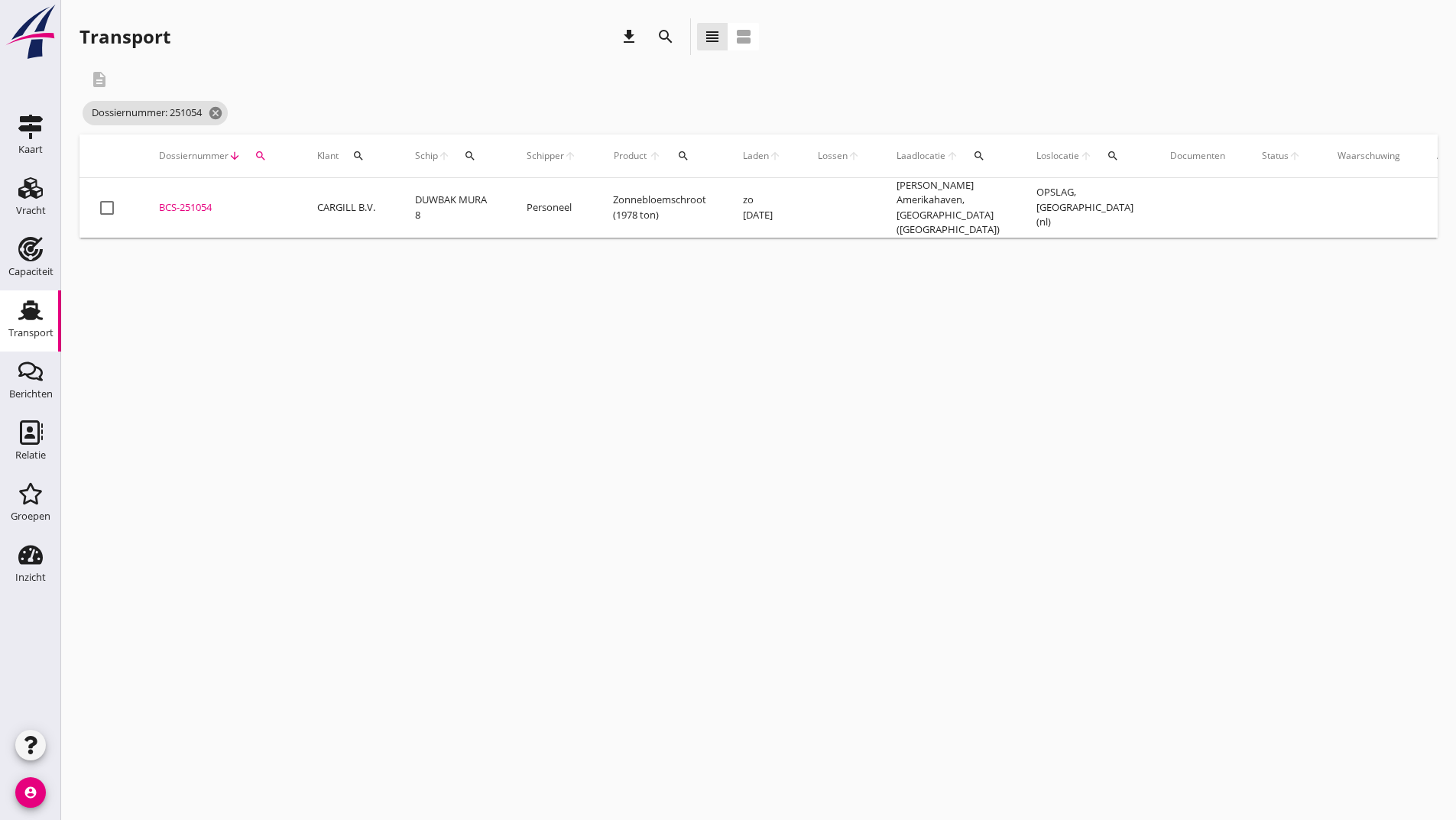
click at [193, 203] on div "BCS-251054" at bounding box center [220, 208] width 121 height 15
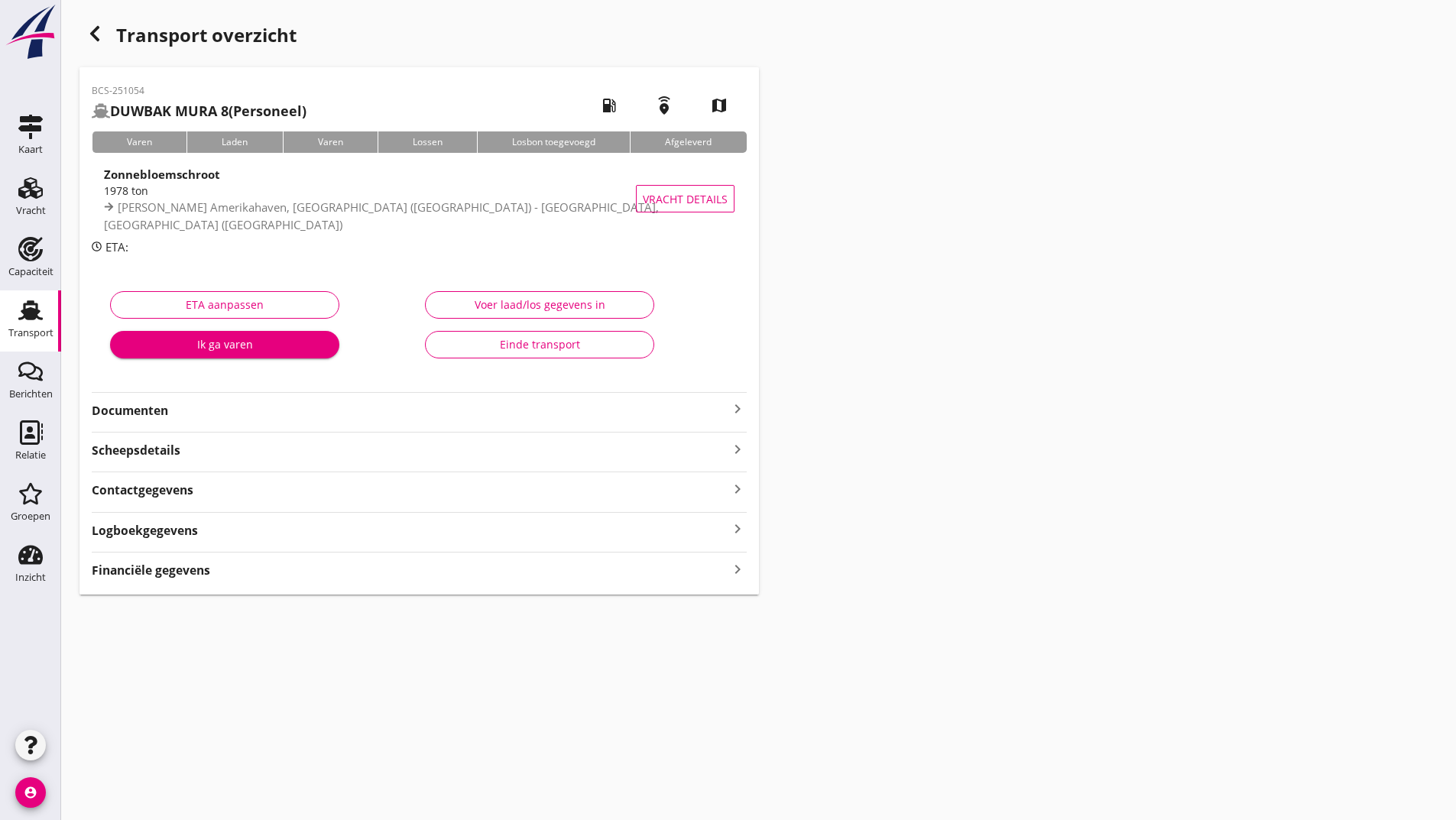
drag, startPoint x: 148, startPoint y: 403, endPoint x: 161, endPoint y: 412, distance: 15.8
click at [149, 405] on strong "Documenten" at bounding box center [410, 411] width 637 height 18
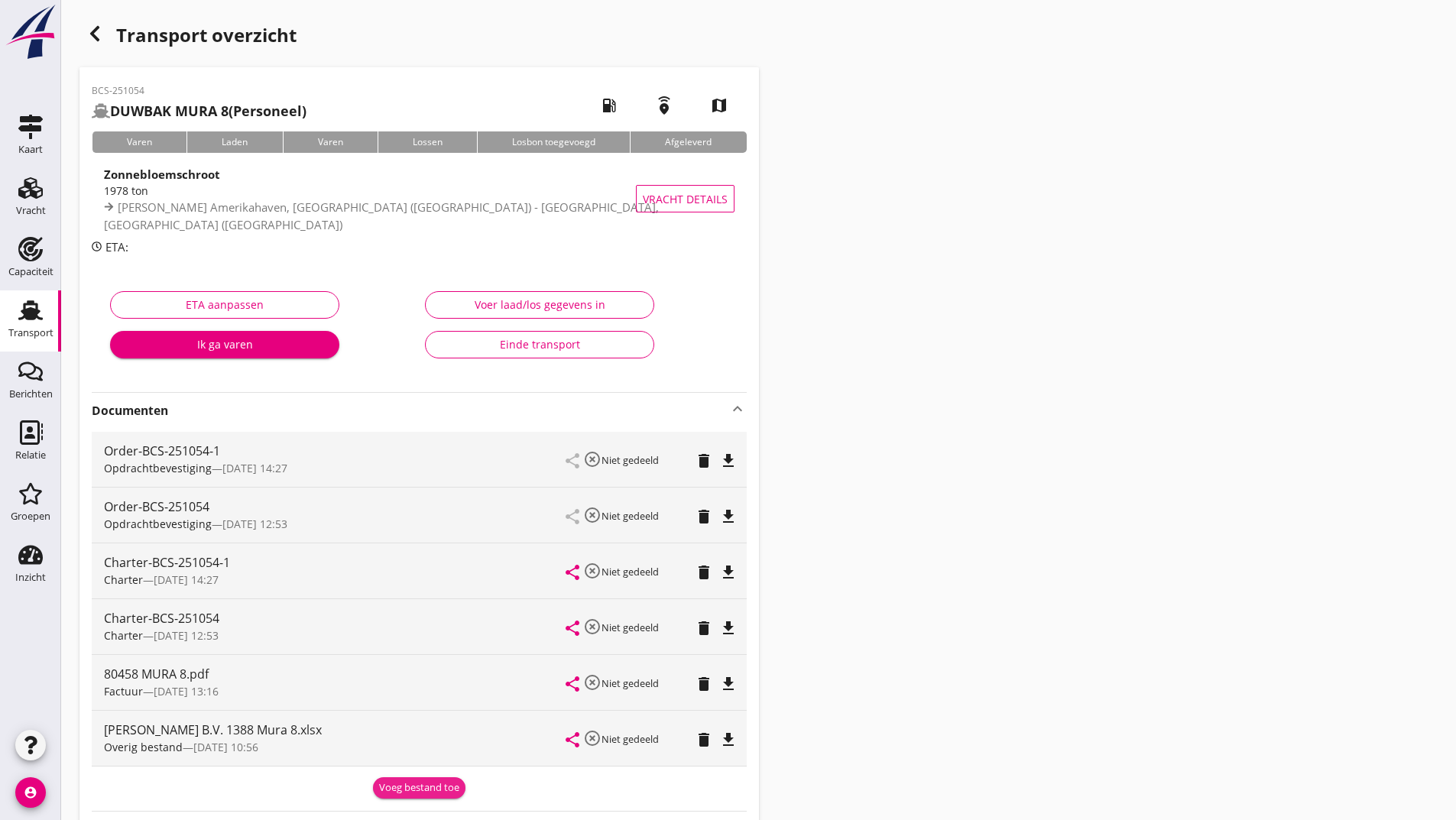
drag, startPoint x: 422, startPoint y: 785, endPoint x: 401, endPoint y: 759, distance: 33.4
click at [423, 784] on div "Voeg bestand toe" at bounding box center [419, 788] width 81 height 15
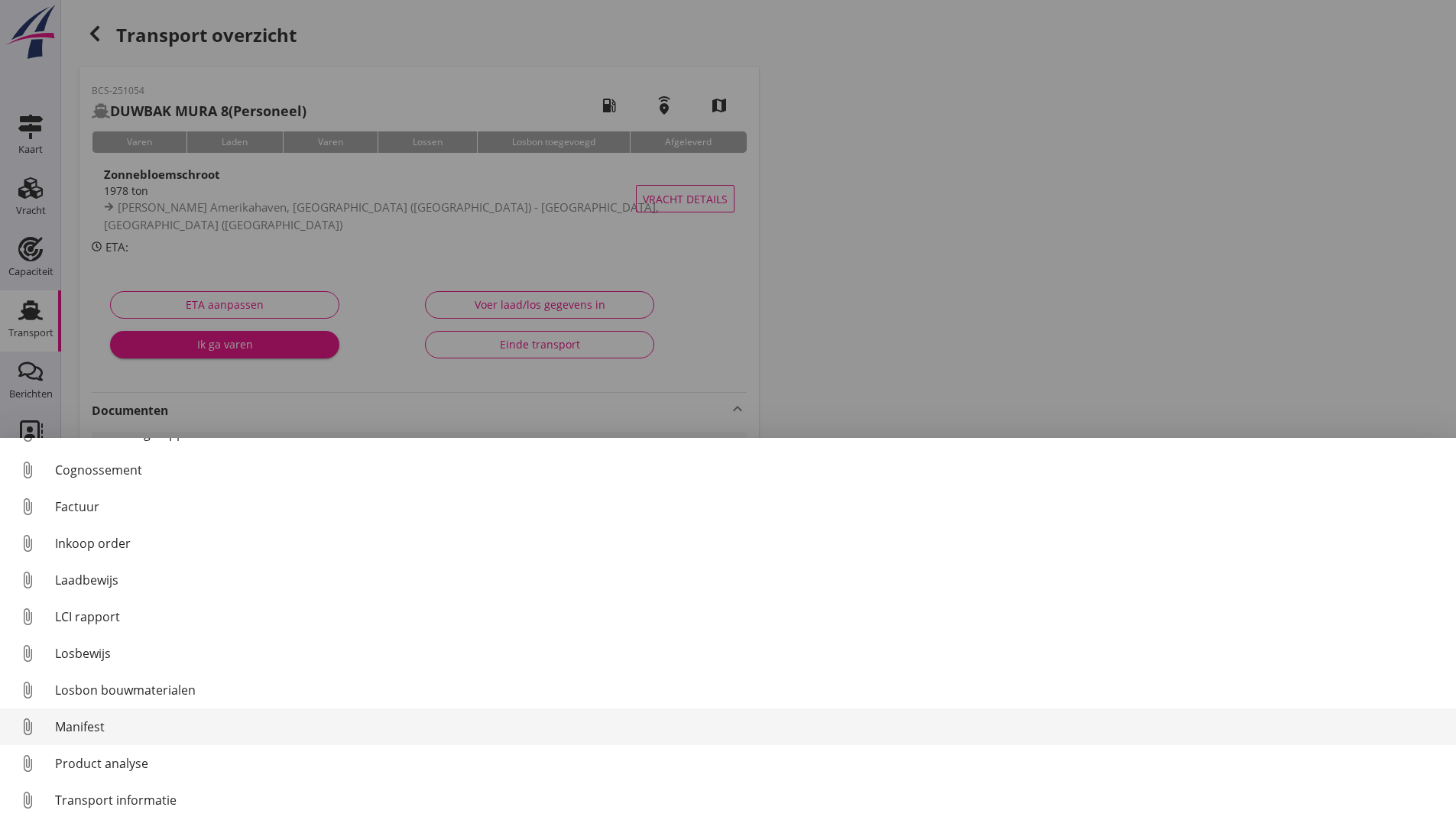
scroll to position [107, 0]
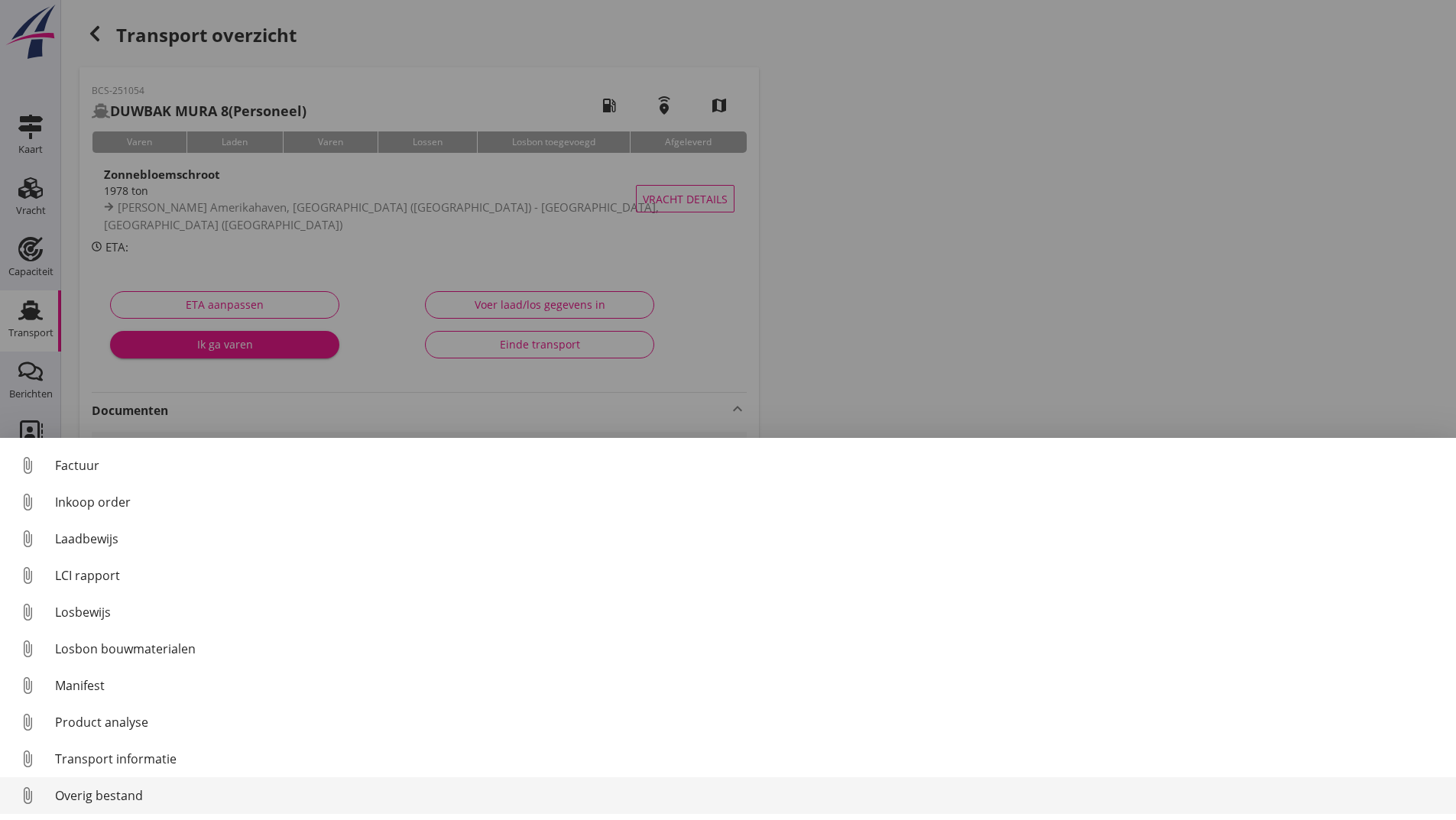
click at [136, 797] on div "Overig bestand" at bounding box center [749, 795] width 1389 height 18
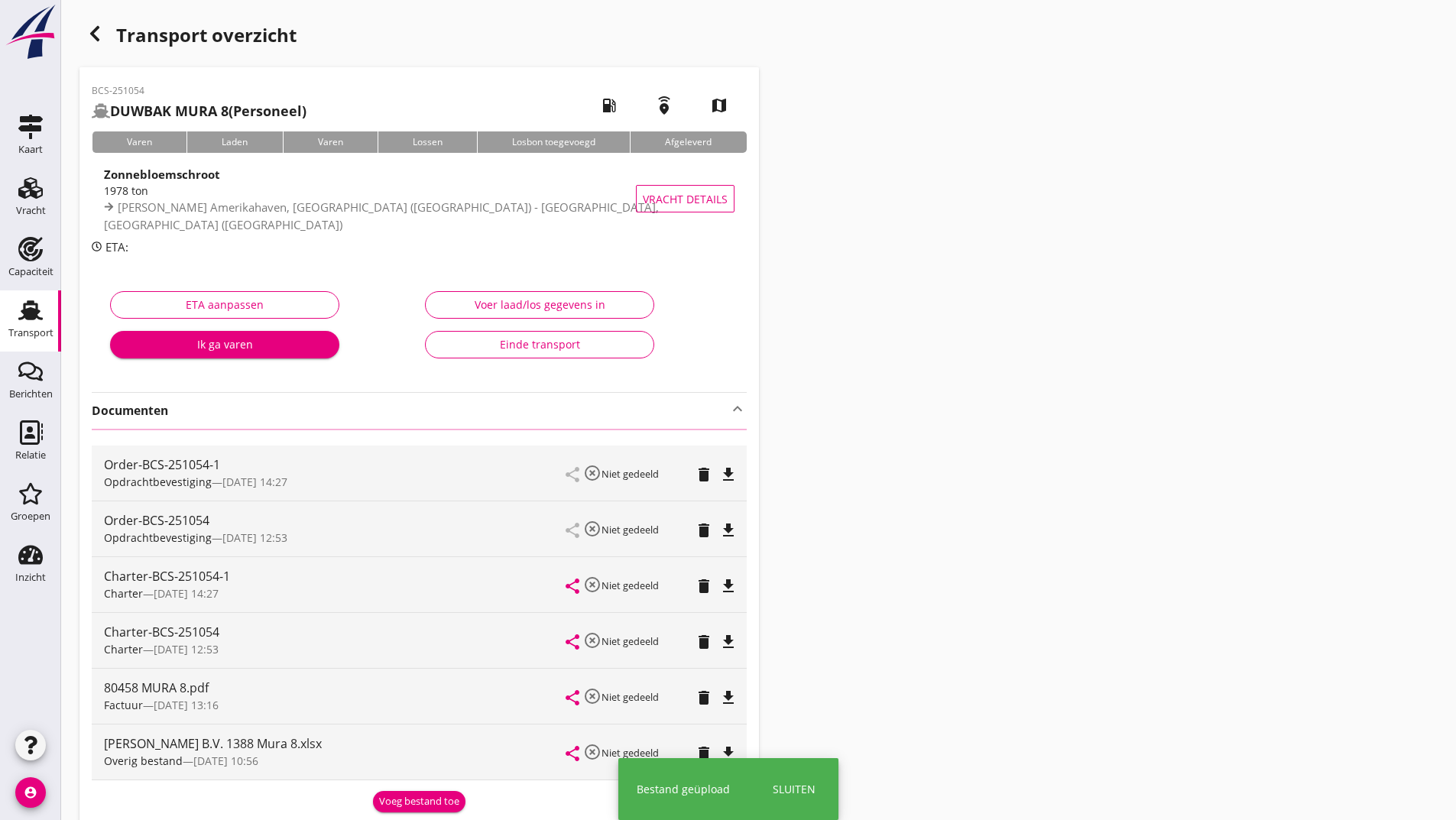
click at [92, 36] on use "button" at bounding box center [95, 33] width 9 height 15
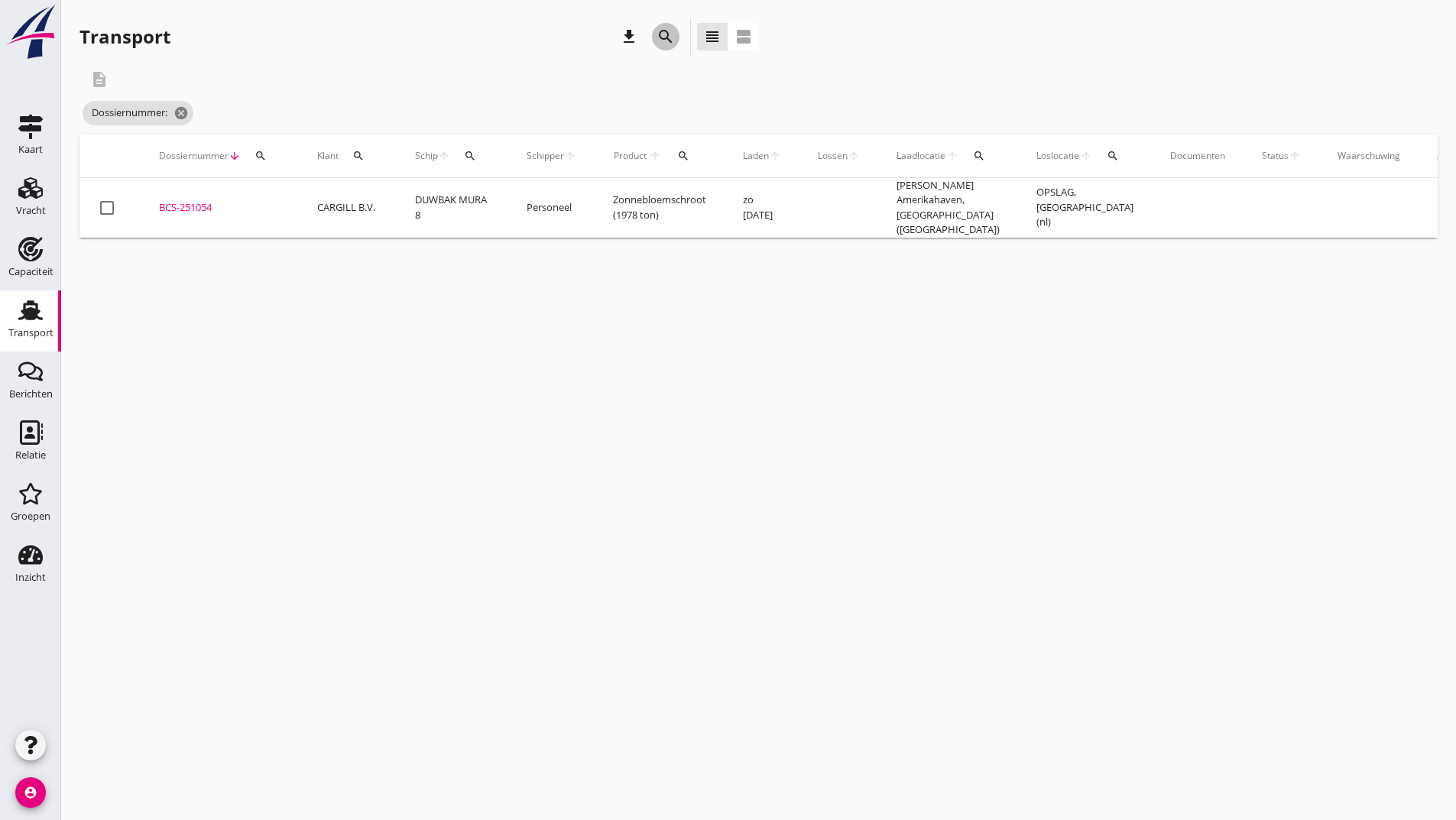
drag, startPoint x: 670, startPoint y: 26, endPoint x: 663, endPoint y: 44, distance: 19.3
click at [666, 33] on button "search" at bounding box center [665, 36] width 28 height 28
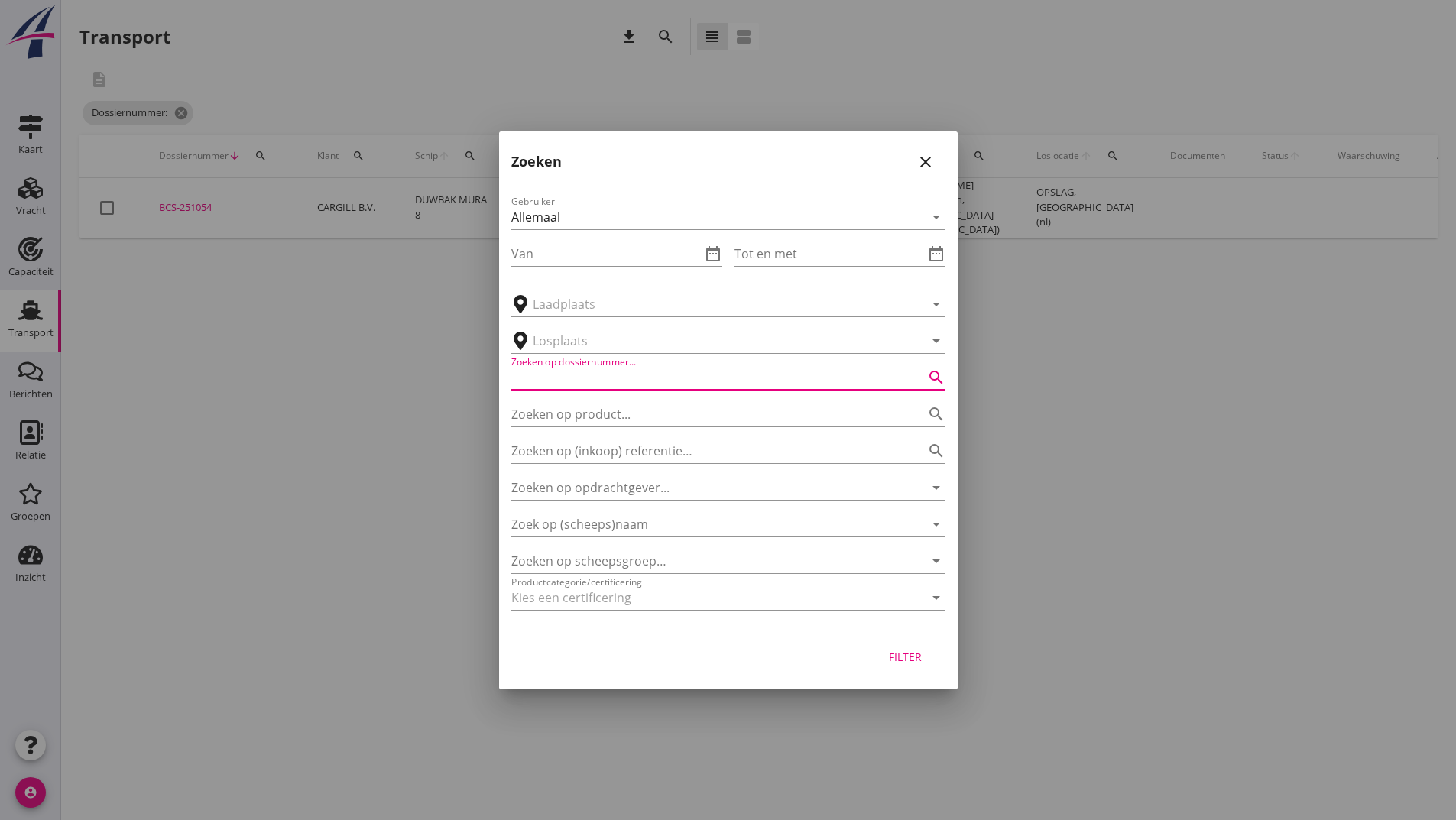
click at [575, 387] on input "Zoeken op dossiernummer..." at bounding box center [707, 378] width 391 height 25
type input "250961"
click at [896, 655] on div "Filter" at bounding box center [905, 657] width 43 height 16
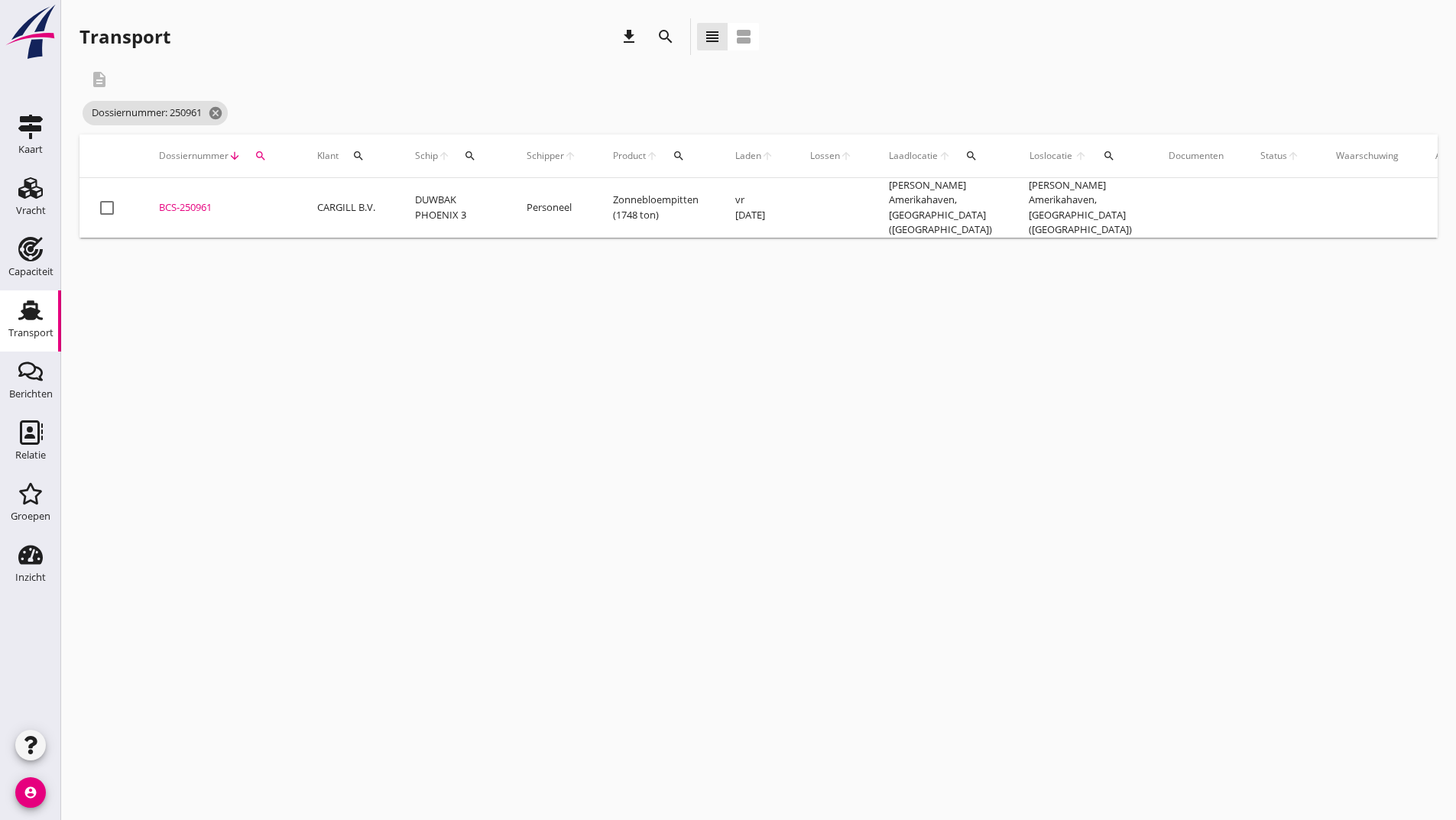
click at [198, 200] on div "BCS-250961" at bounding box center [220, 208] width 121 height 15
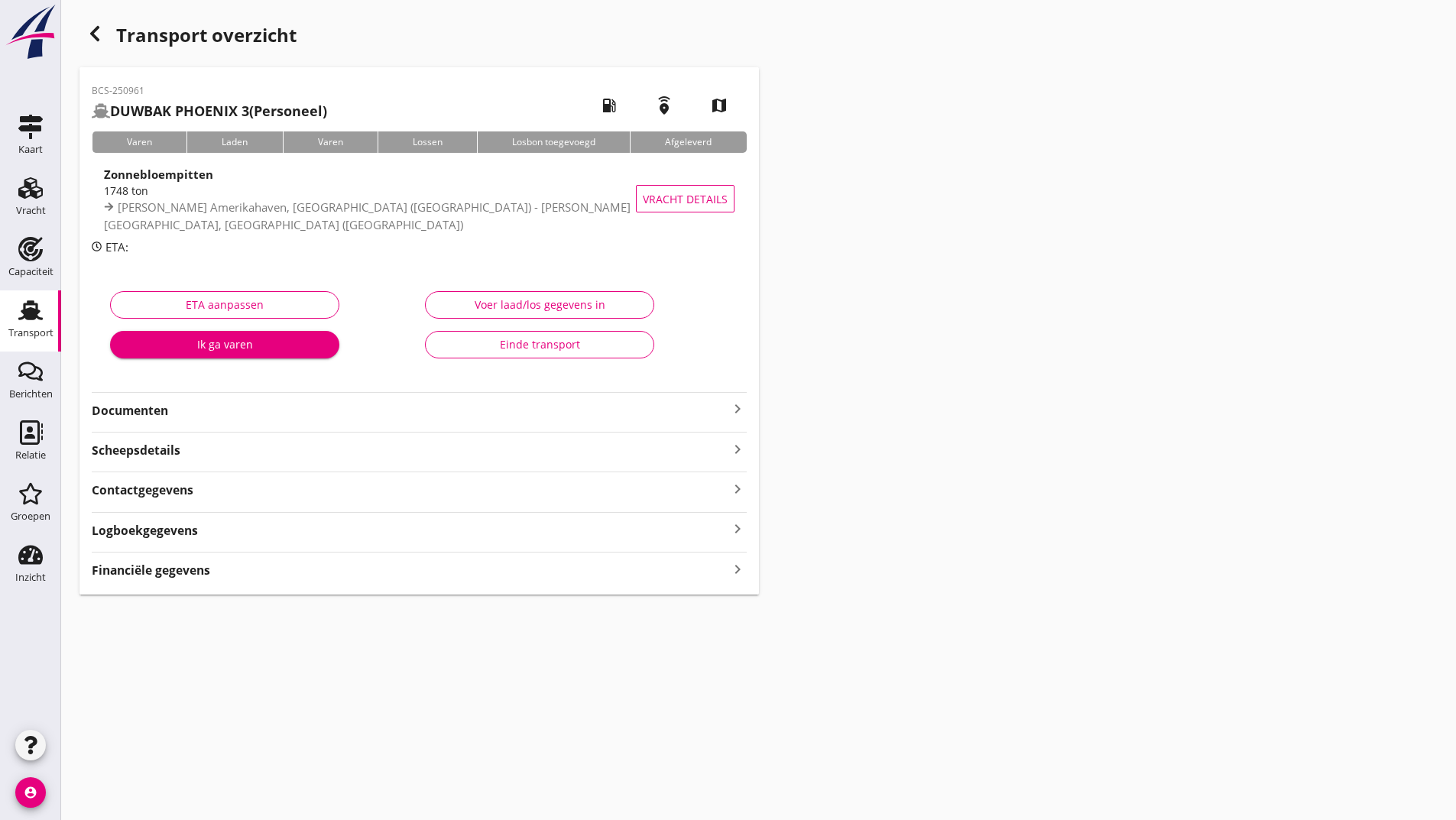
click at [165, 413] on strong "Documenten" at bounding box center [410, 411] width 637 height 18
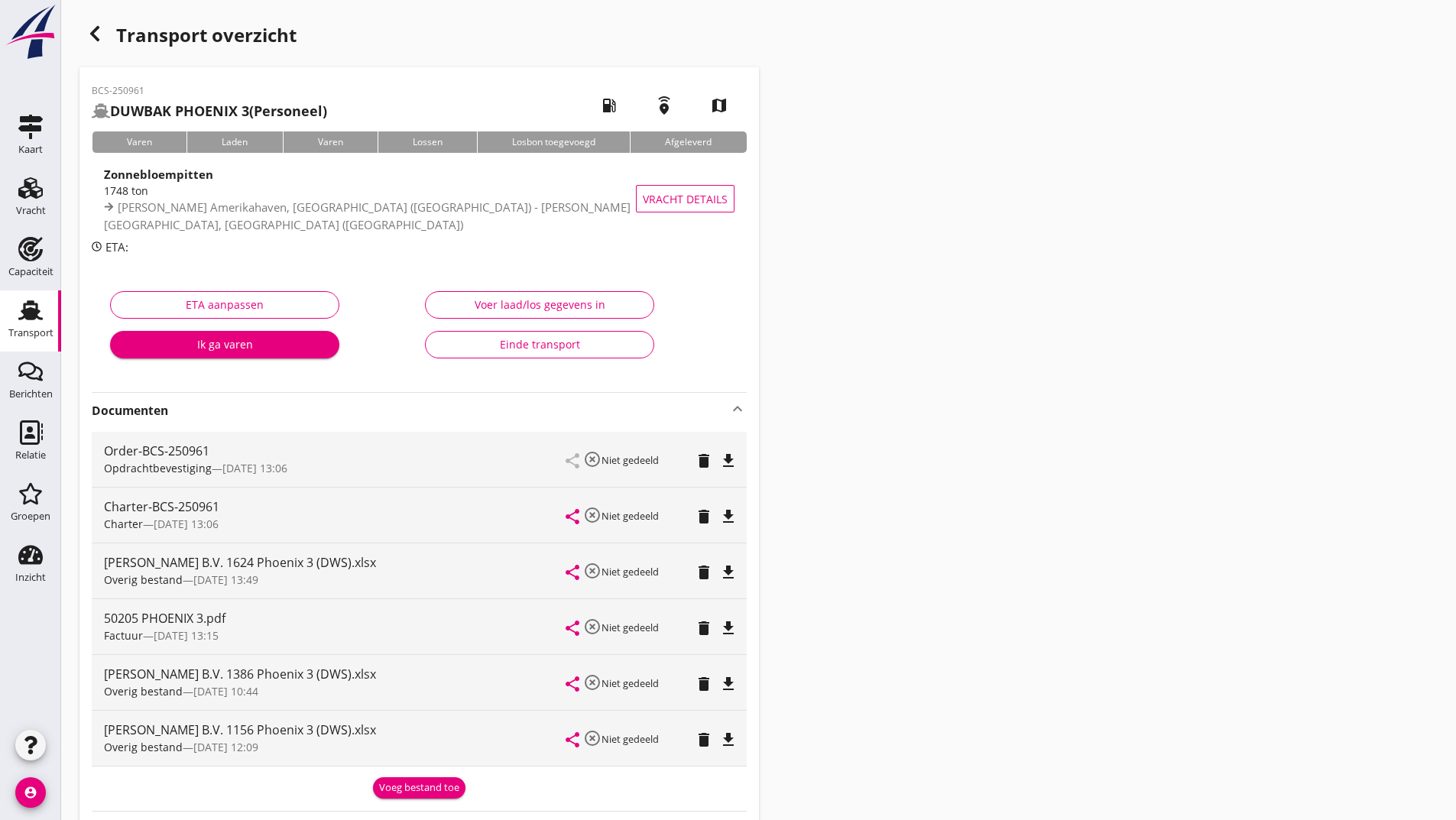
click at [701, 576] on icon "delete" at bounding box center [703, 572] width 18 height 18
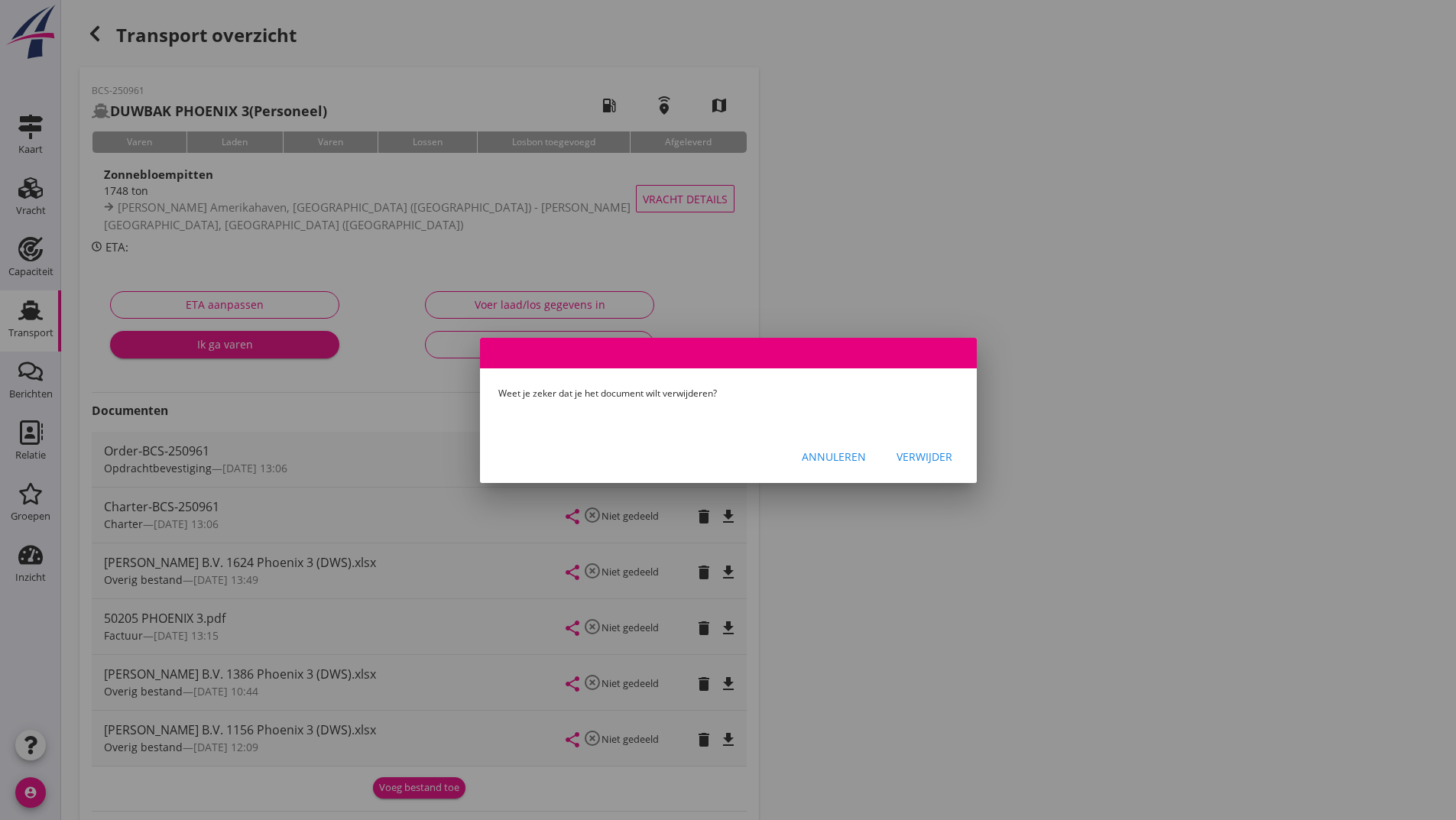
click at [922, 463] on div "Verwijder" at bounding box center [924, 457] width 56 height 16
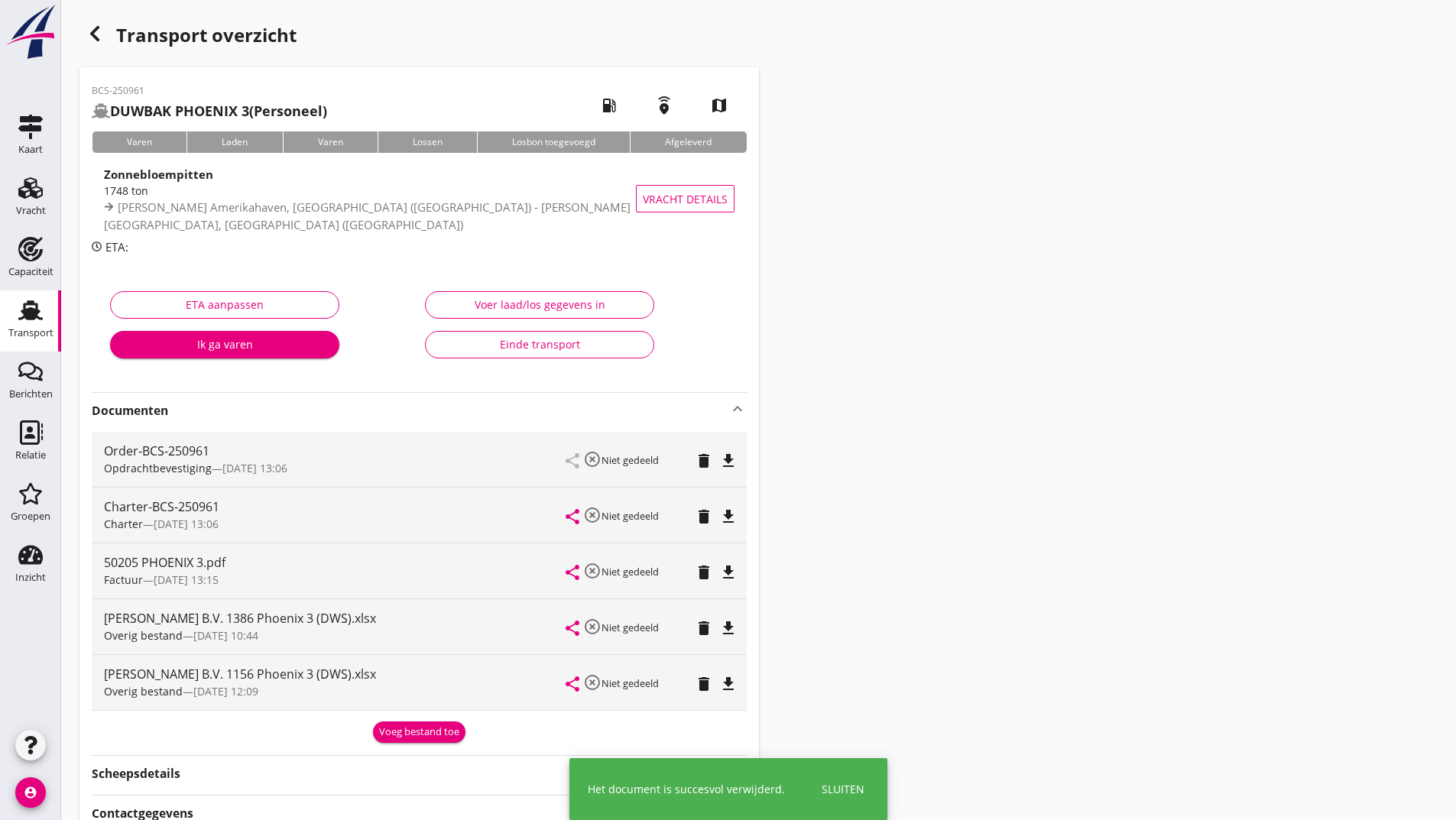
click at [399, 734] on div "Voeg bestand toe" at bounding box center [419, 733] width 81 height 15
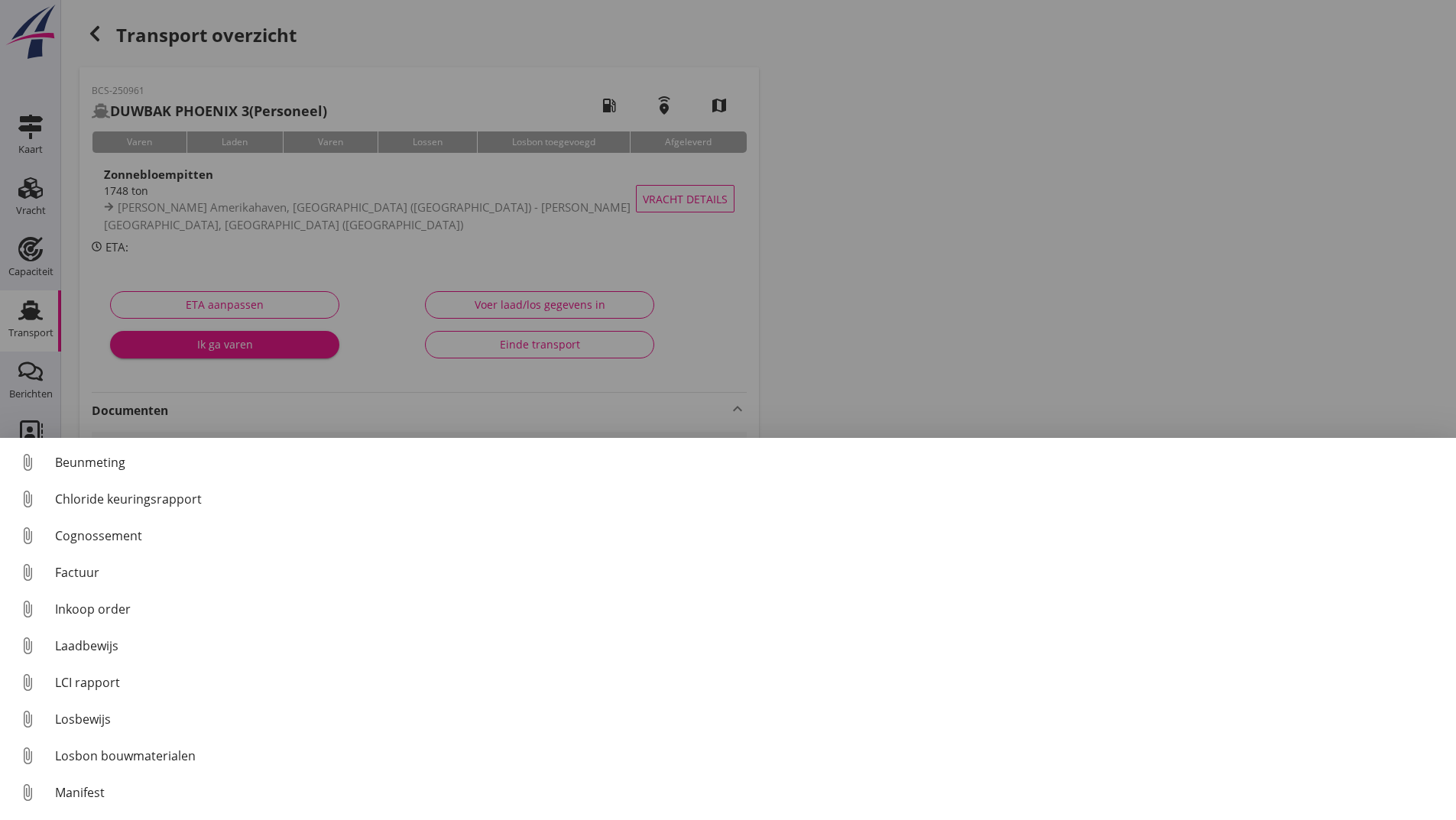
scroll to position [107, 0]
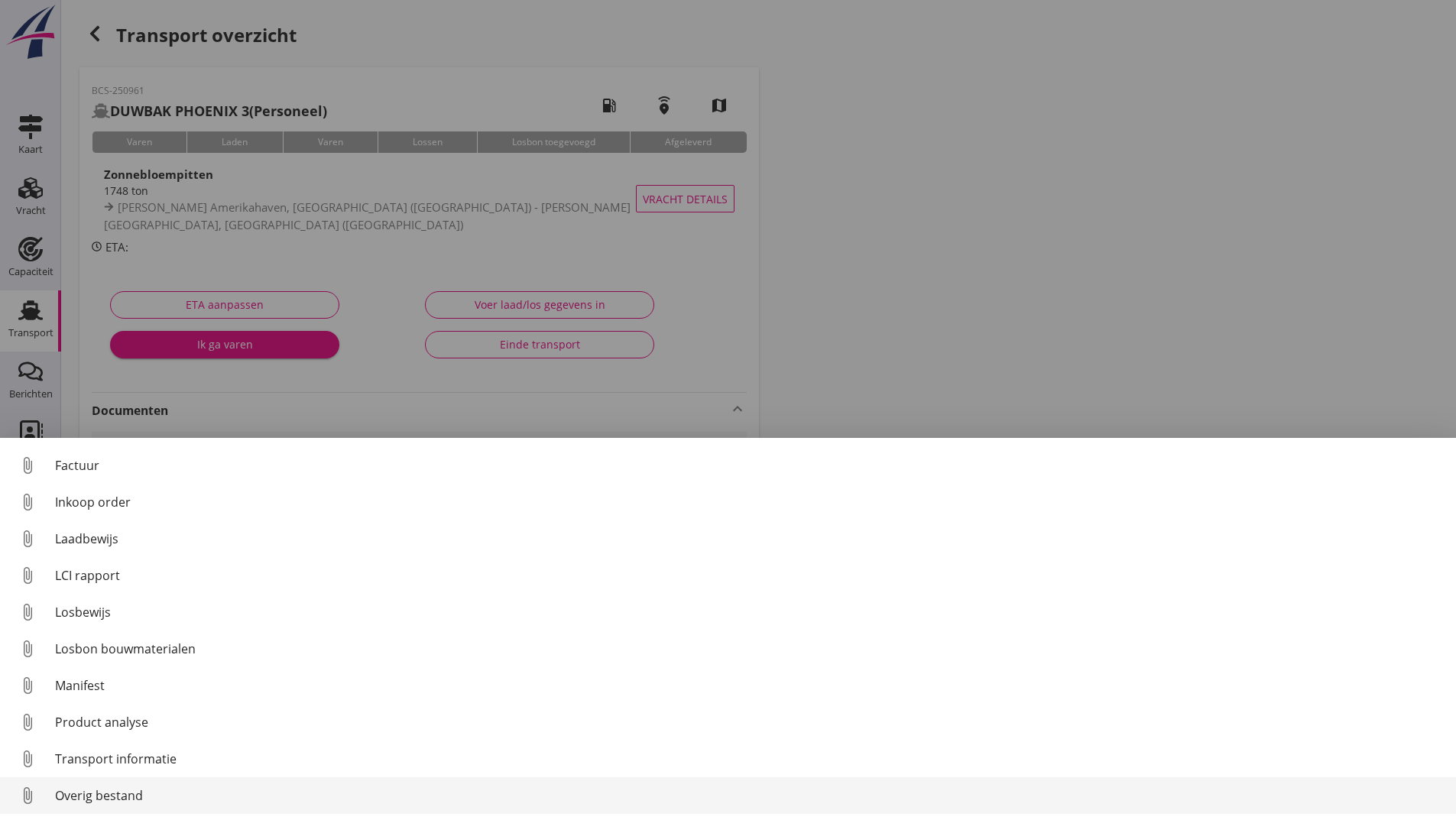
drag, startPoint x: 118, startPoint y: 811, endPoint x: 124, endPoint y: 800, distance: 12.5
click at [124, 800] on link "attach_file Overig bestand" at bounding box center [728, 795] width 1456 height 37
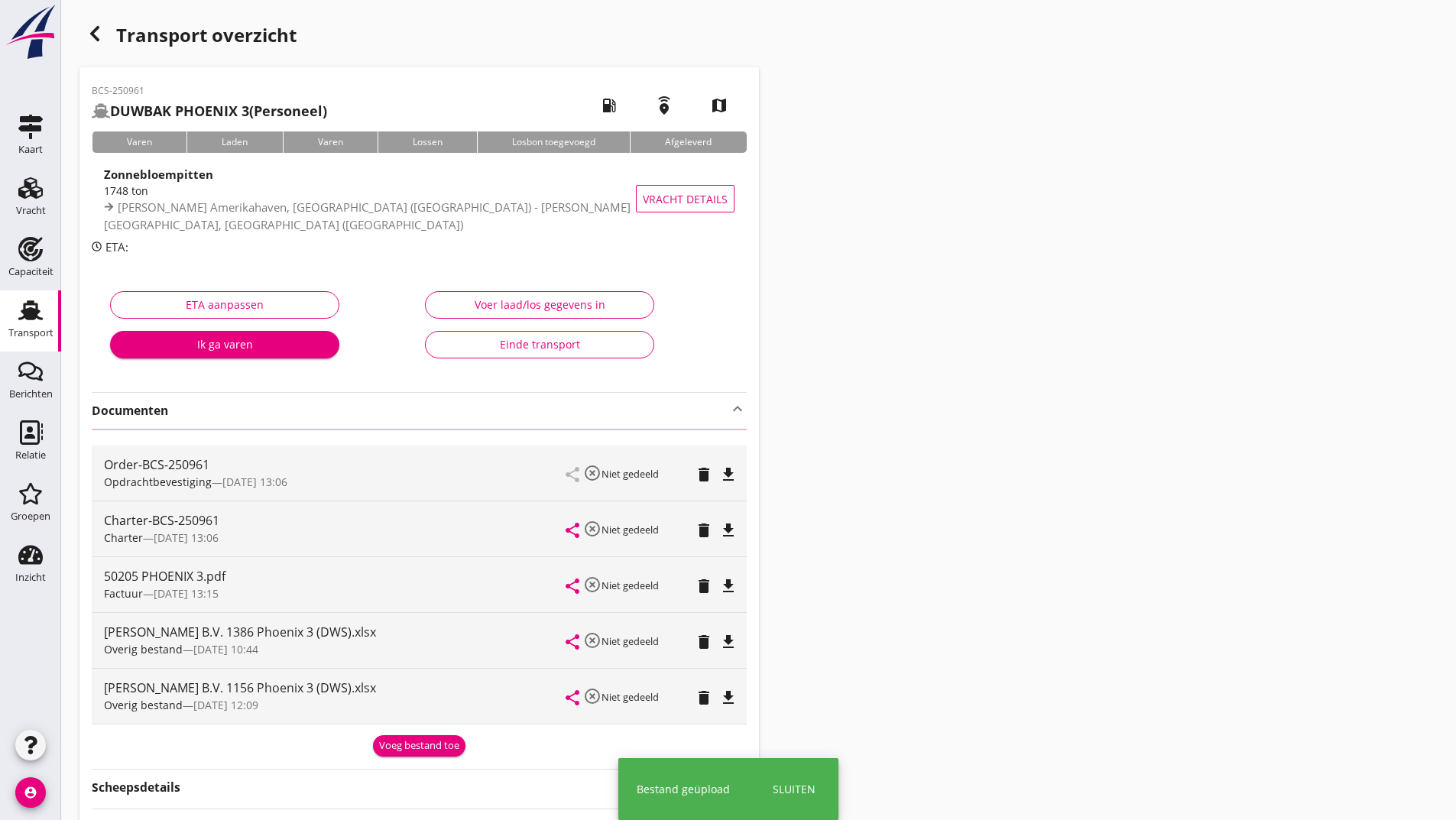
click at [125, 38] on div "Transport overzicht" at bounding box center [420, 36] width 680 height 37
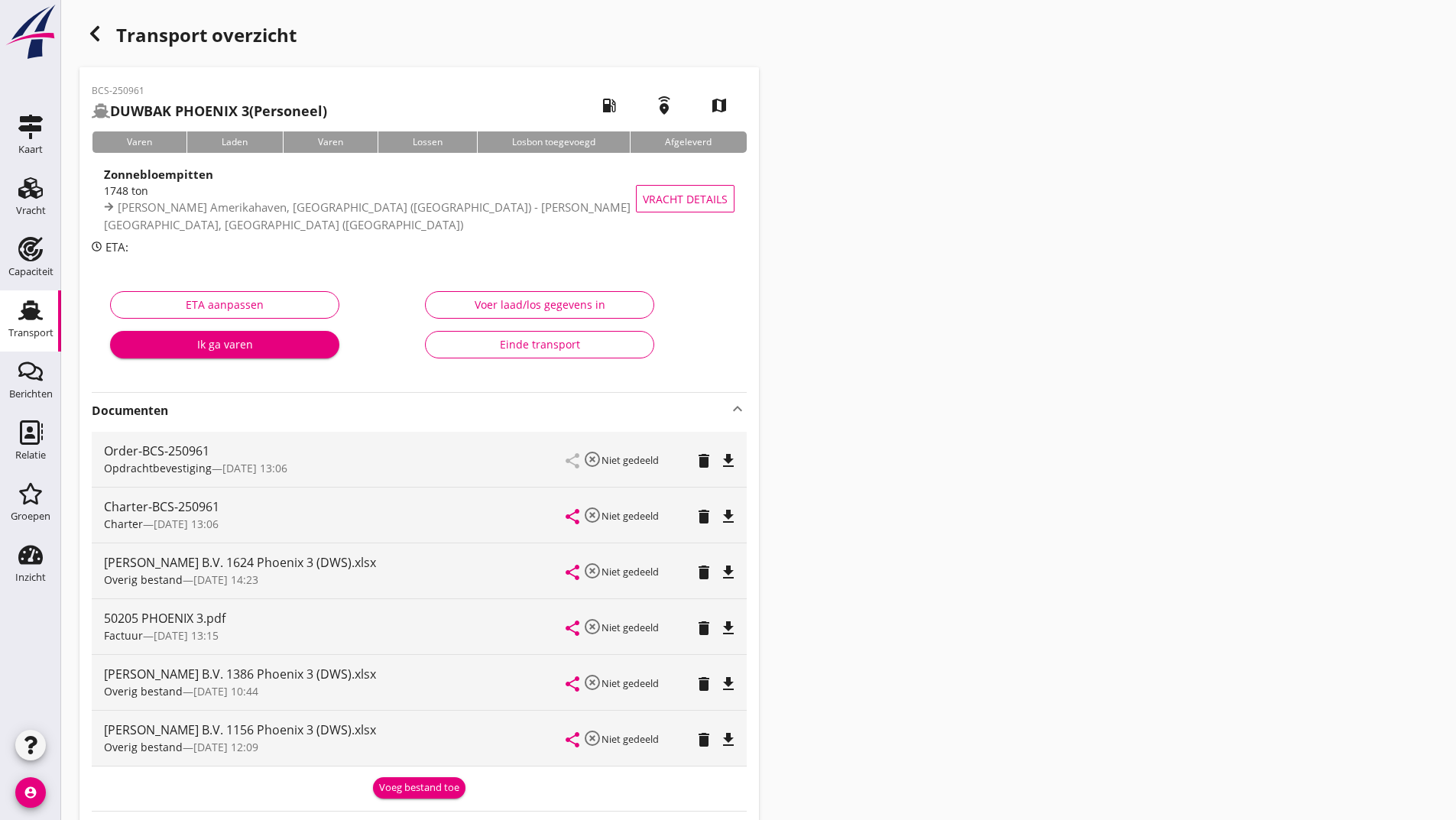
click at [96, 34] on icon "button" at bounding box center [94, 33] width 18 height 18
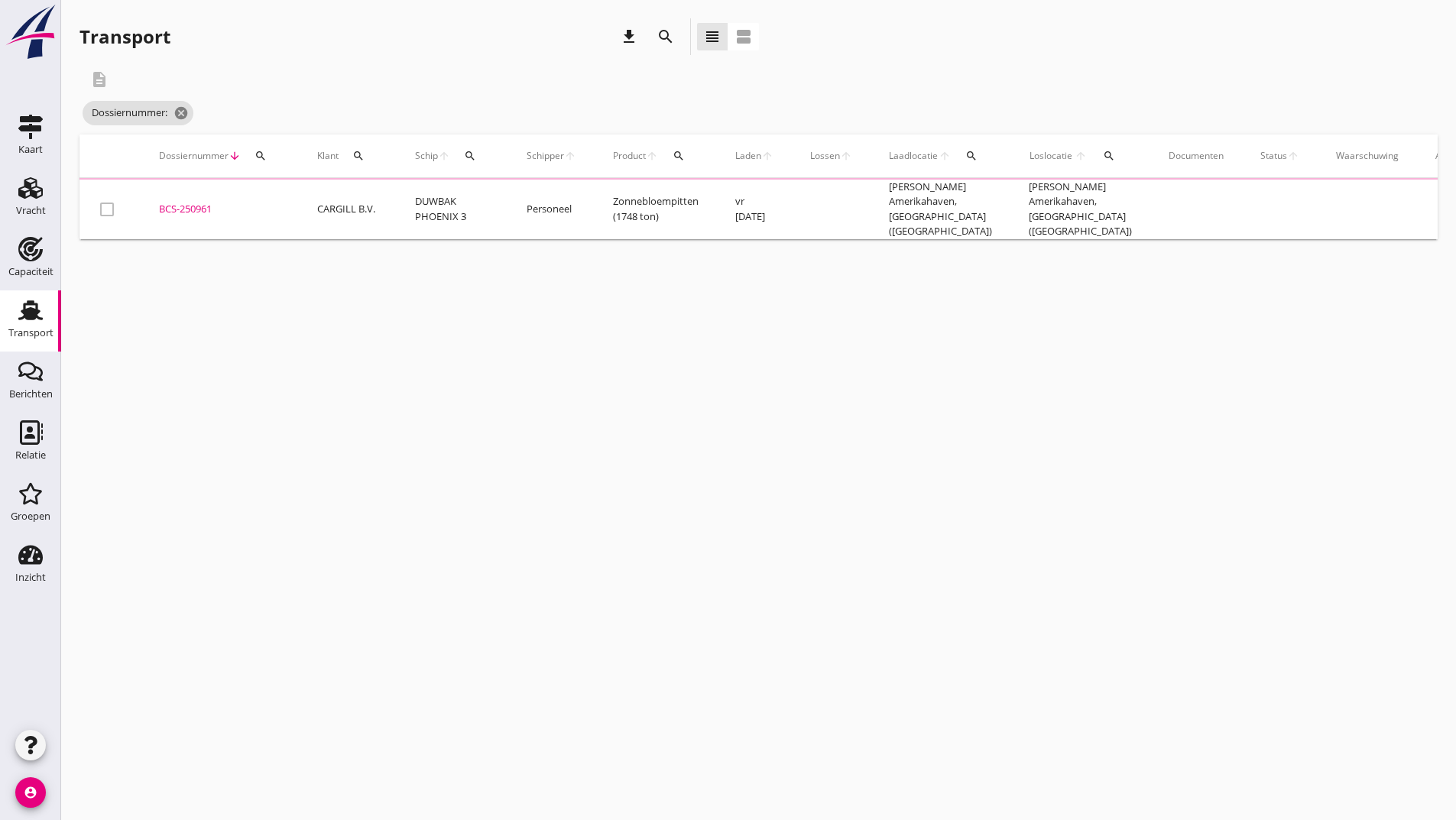
drag, startPoint x: 666, startPoint y: 37, endPoint x: 664, endPoint y: 47, distance: 10.2
click at [666, 38] on icon "search" at bounding box center [665, 36] width 18 height 18
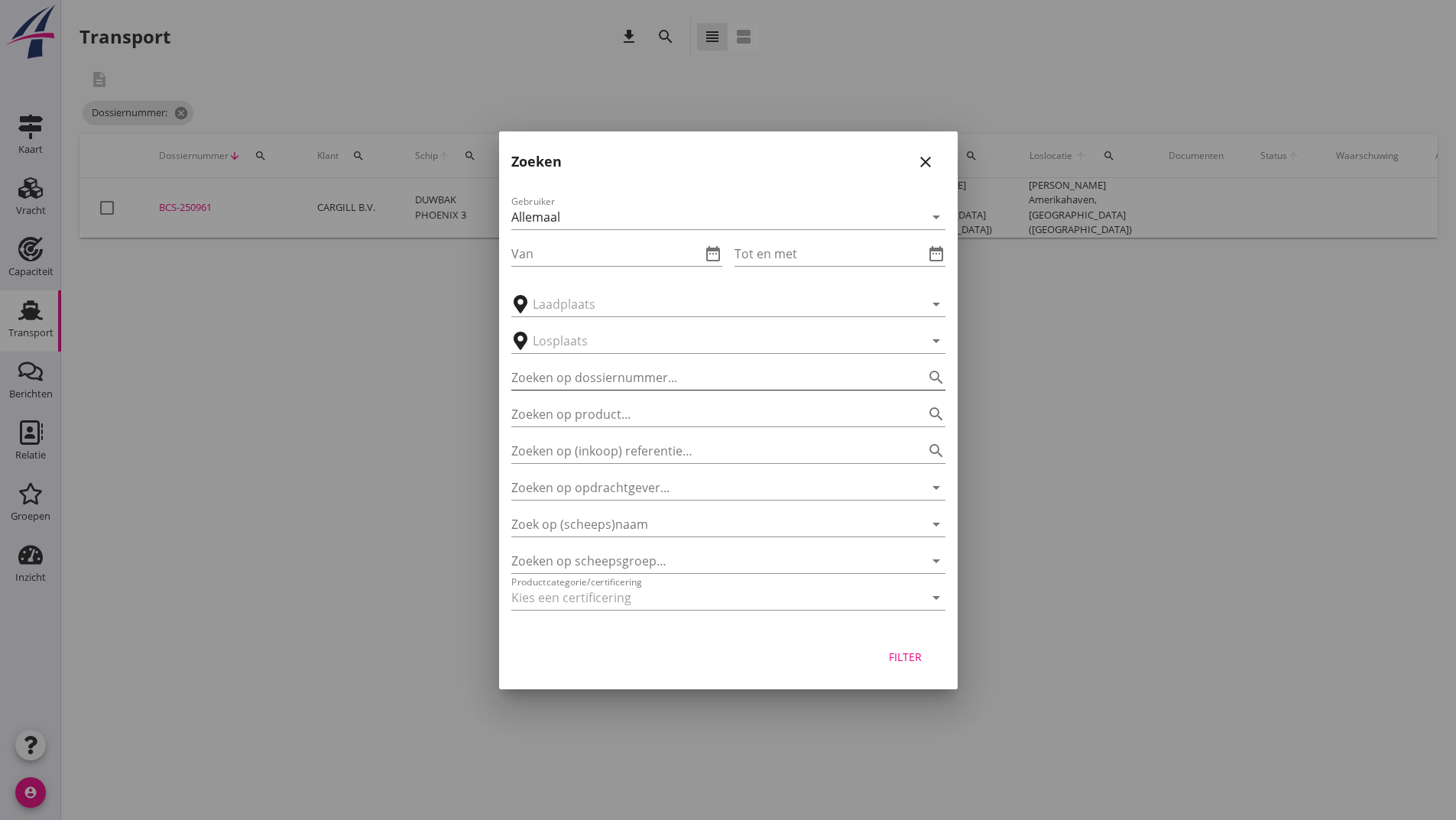
click at [625, 374] on input "Zoeken op dossiernummer..." at bounding box center [707, 378] width 391 height 25
type input "251174"
drag, startPoint x: 897, startPoint y: 665, endPoint x: 867, endPoint y: 650, distance: 33.5
click at [898, 665] on button "Filter" at bounding box center [905, 657] width 67 height 28
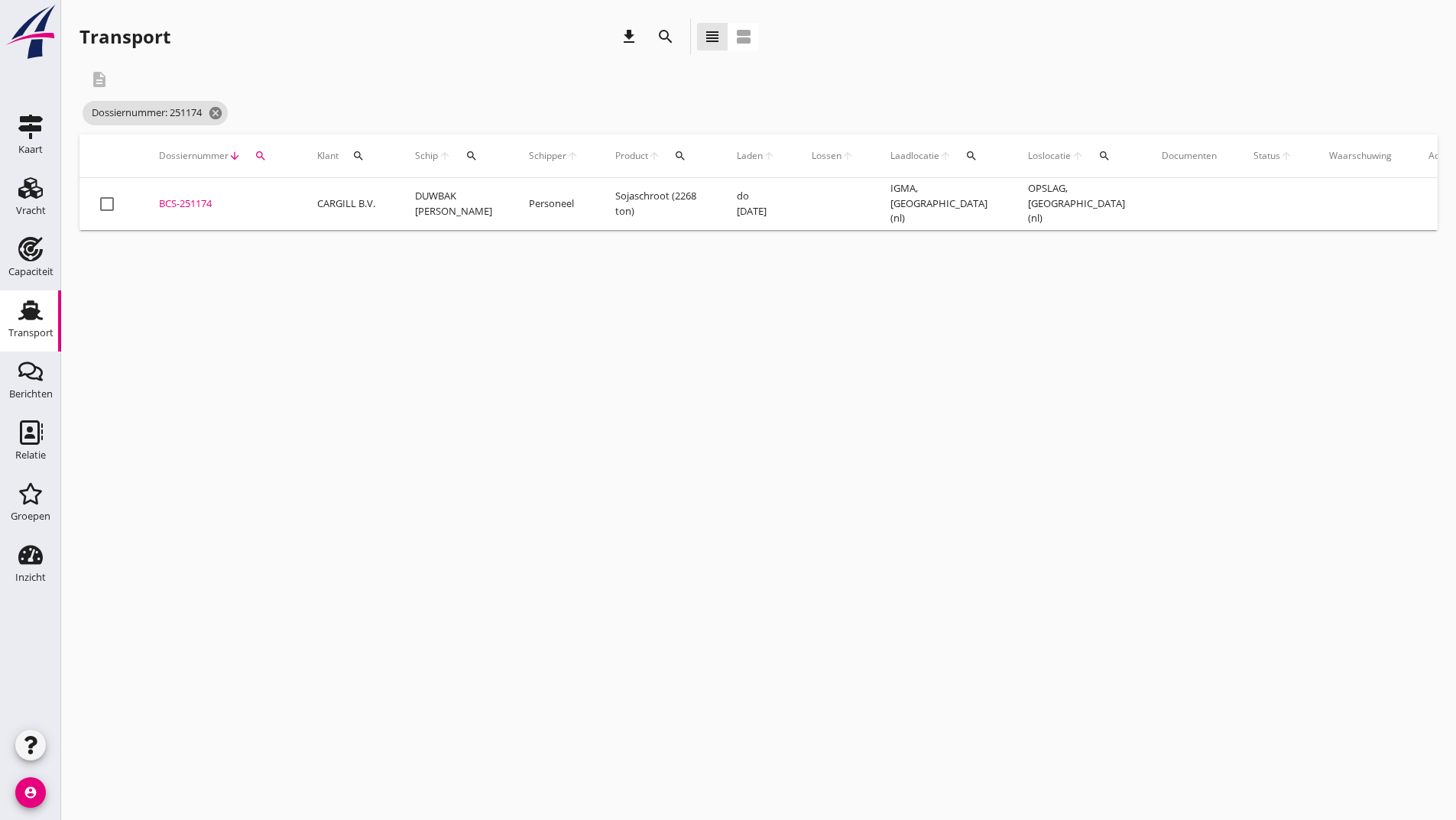
click at [199, 206] on div "BCS-251174" at bounding box center [220, 204] width 121 height 15
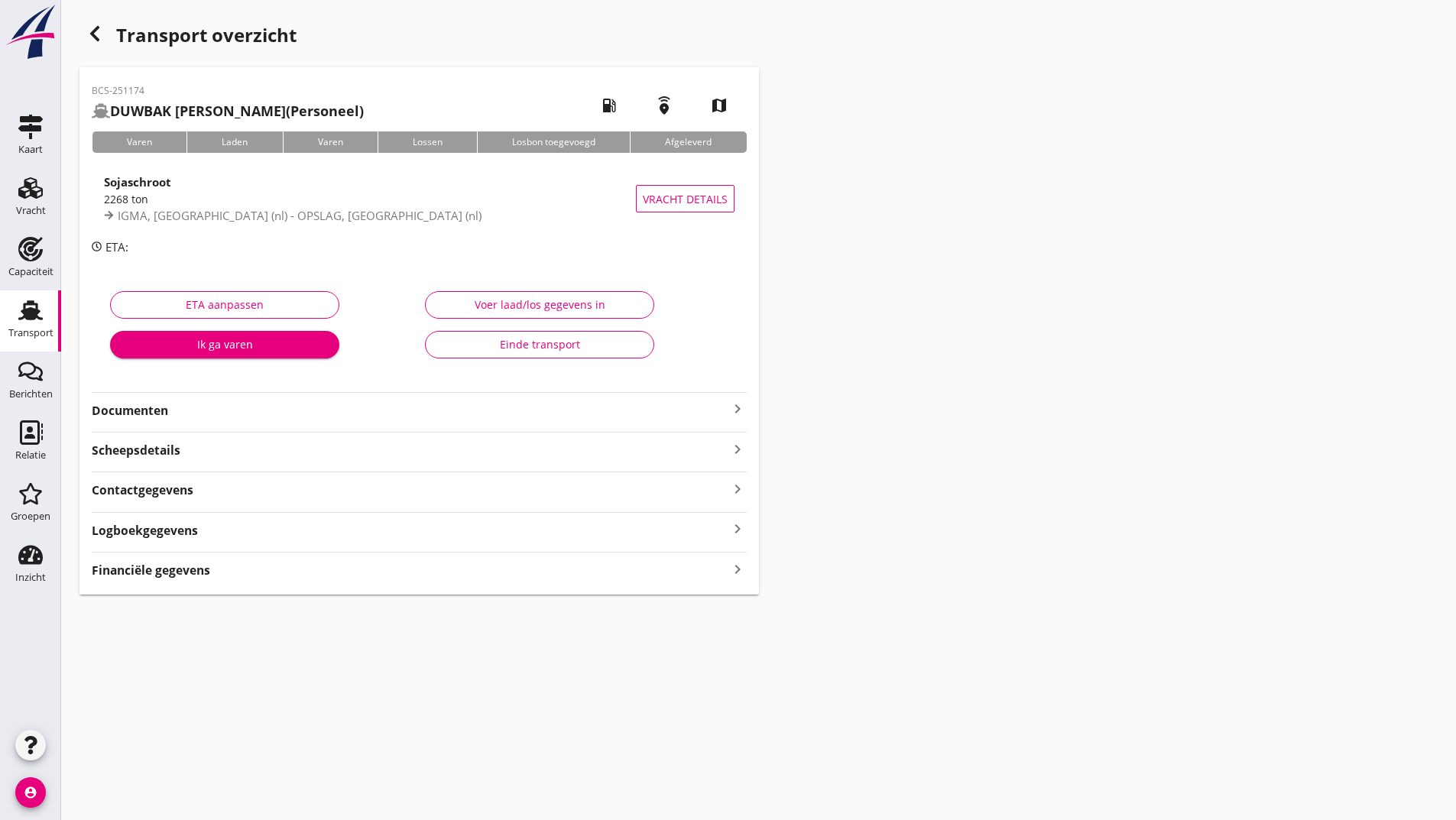
drag, startPoint x: 158, startPoint y: 406, endPoint x: 200, endPoint y: 479, distance: 84.2
click at [160, 420] on div "BCS-251174 DUWBAK [PERSON_NAME] (Personeel) local_gas_station emergency_share m…" at bounding box center [420, 331] width 680 height 528
drag, startPoint x: 133, startPoint y: 415, endPoint x: 151, endPoint y: 423, distance: 19.7
click at [134, 415] on strong "Documenten" at bounding box center [410, 411] width 637 height 18
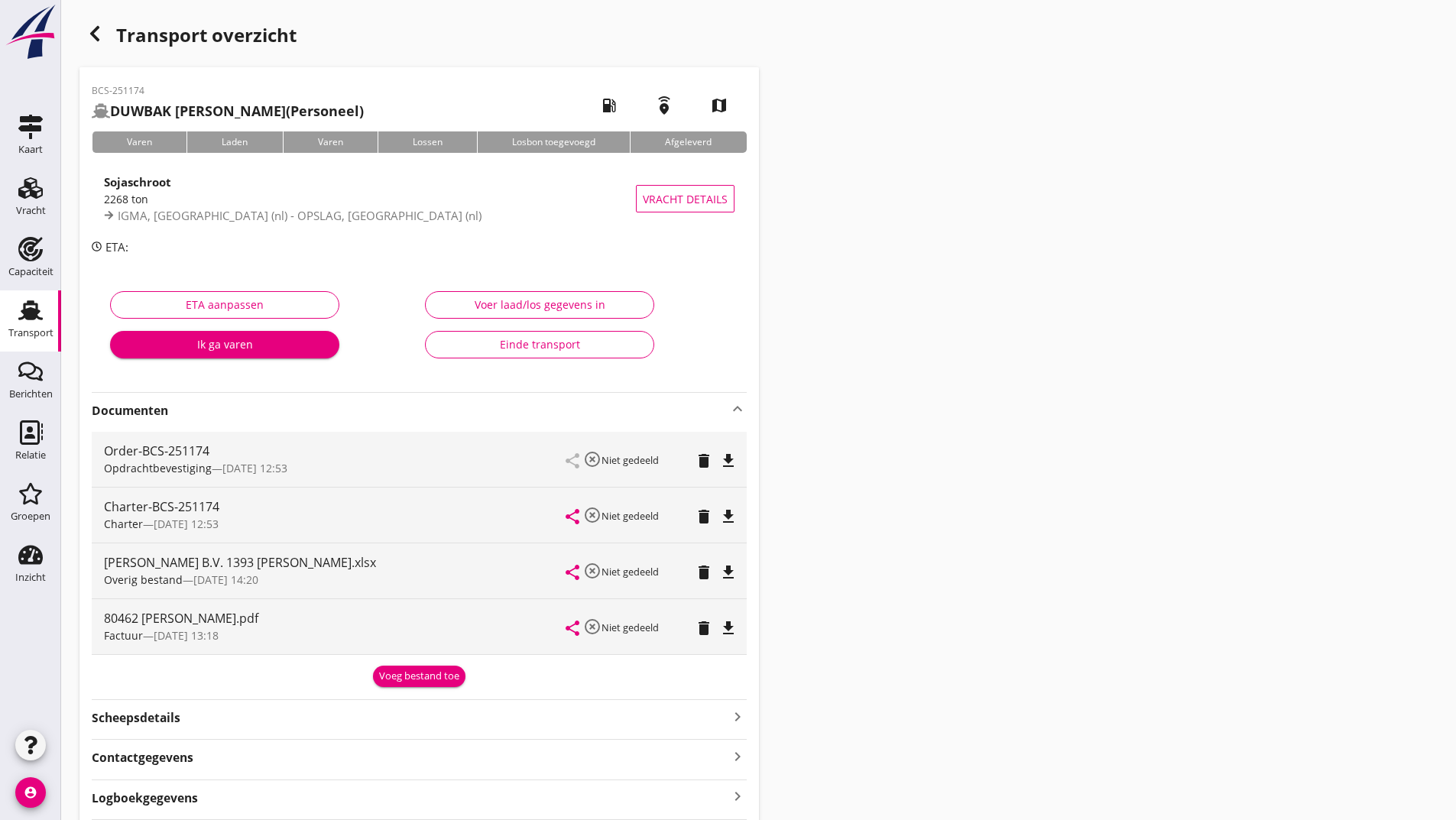
click at [433, 680] on div "Voeg bestand toe" at bounding box center [419, 677] width 81 height 15
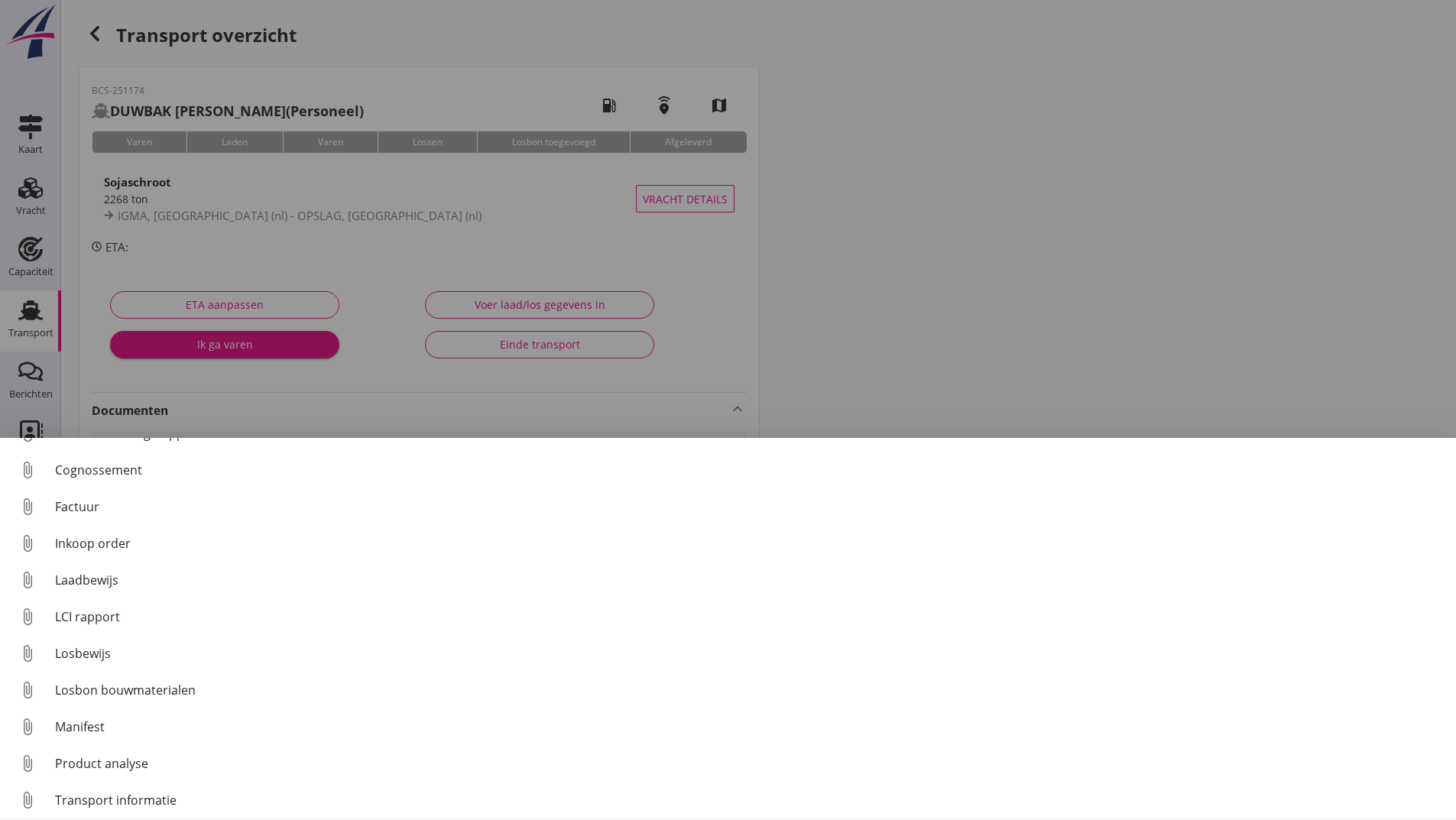
scroll to position [107, 0]
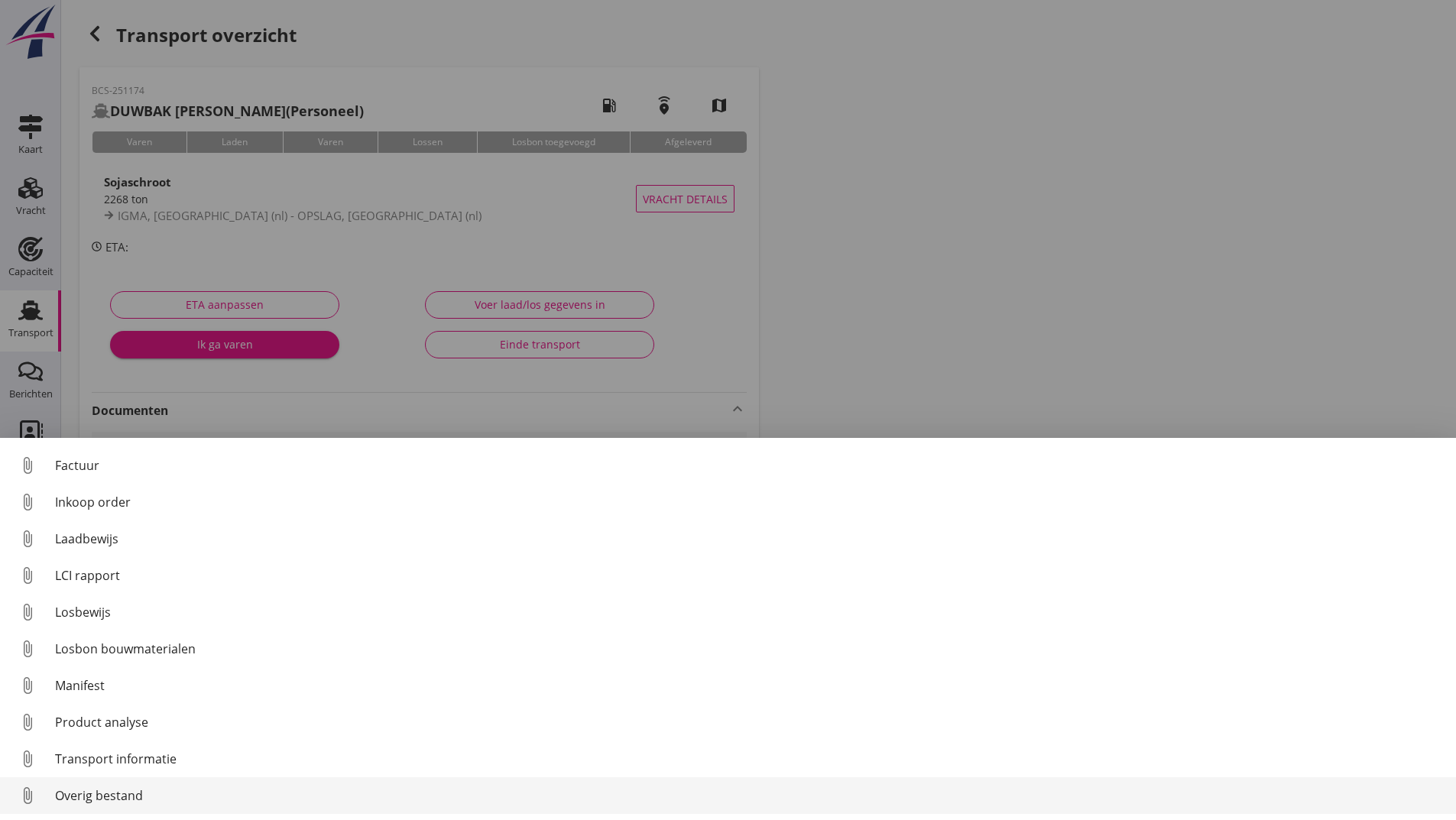
click at [142, 797] on div "Overig bestand" at bounding box center [749, 795] width 1389 height 18
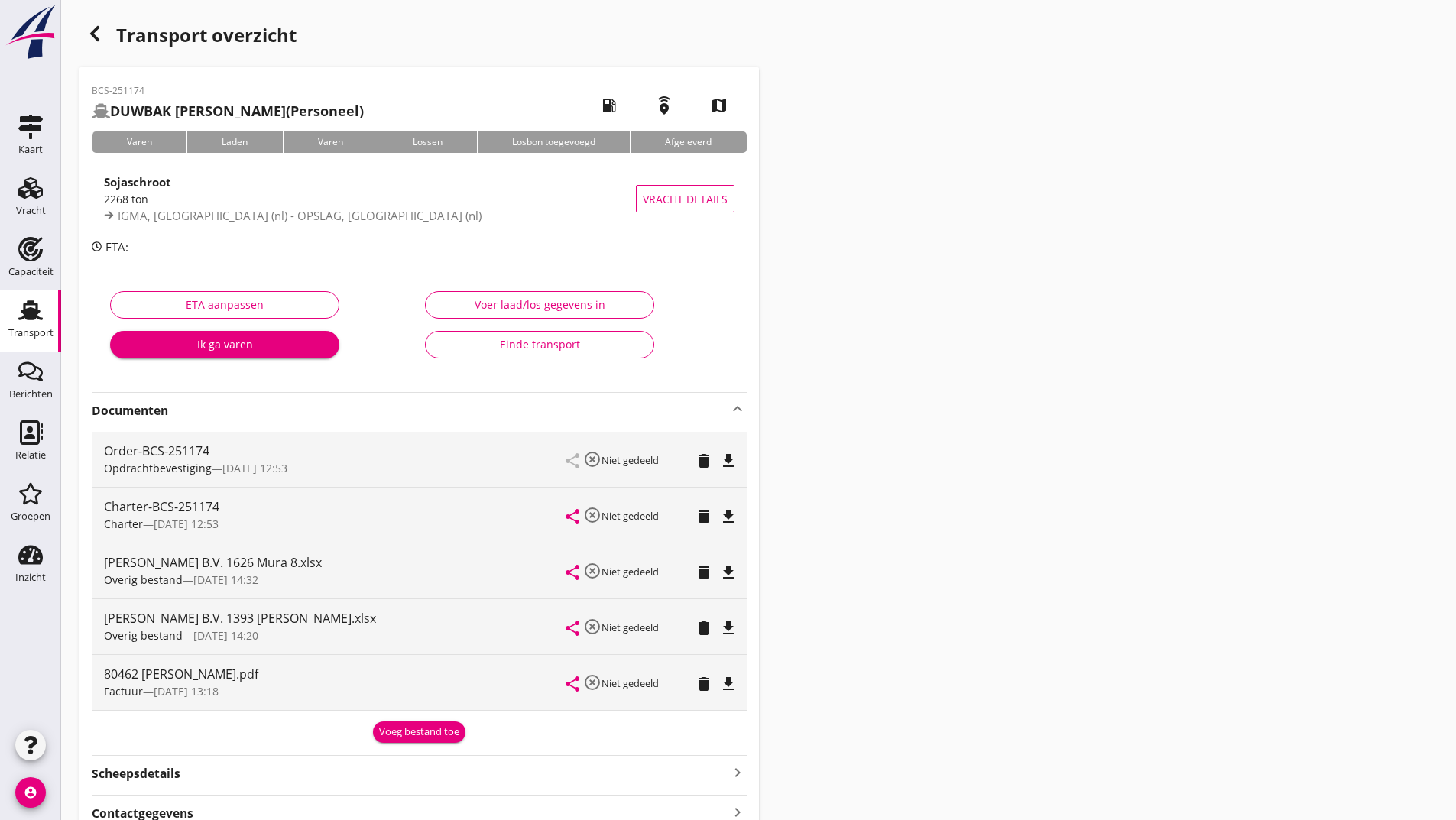
click at [700, 575] on icon "delete" at bounding box center [703, 572] width 18 height 18
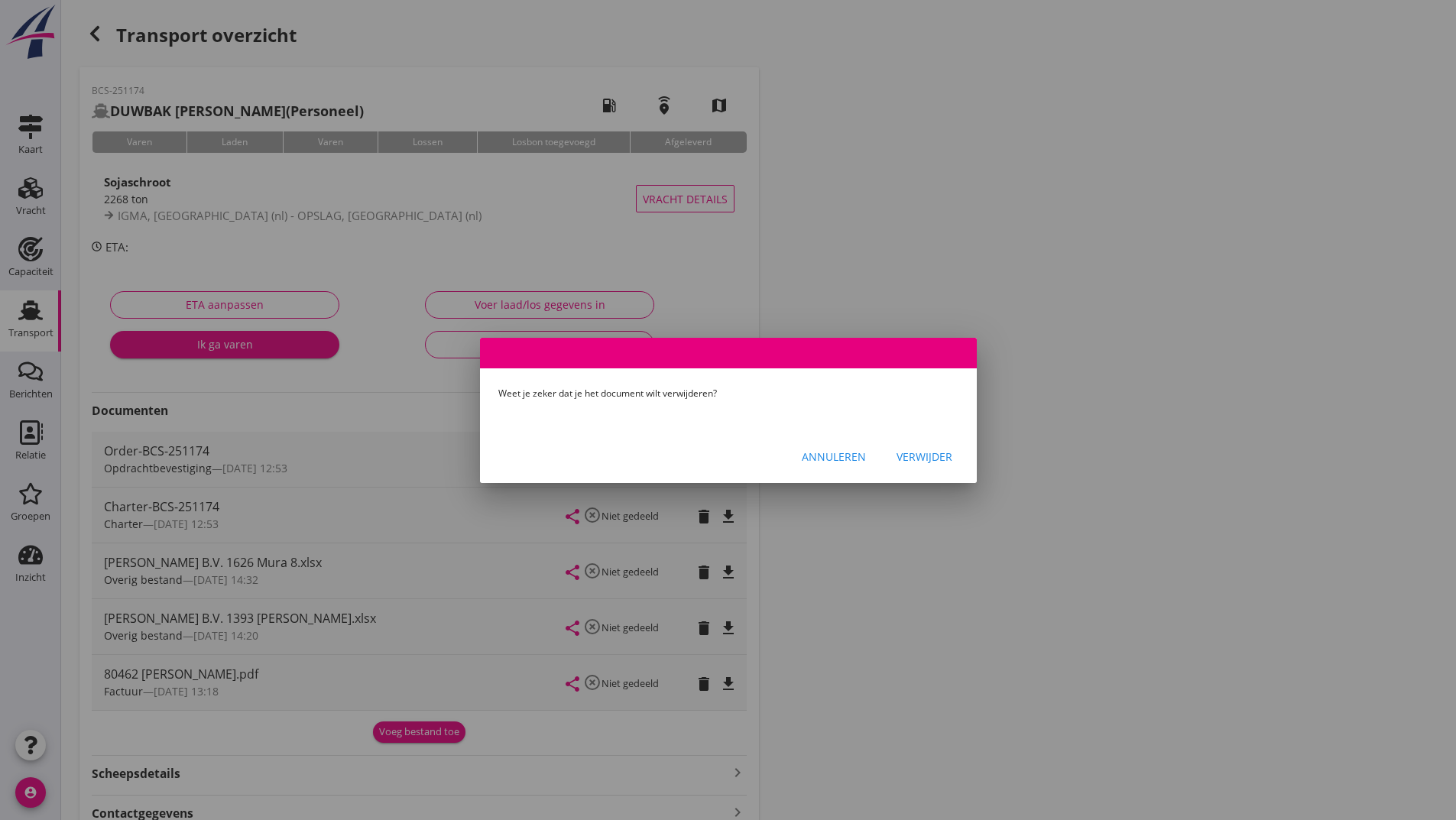
click at [941, 449] on div "Verwijder" at bounding box center [924, 457] width 56 height 16
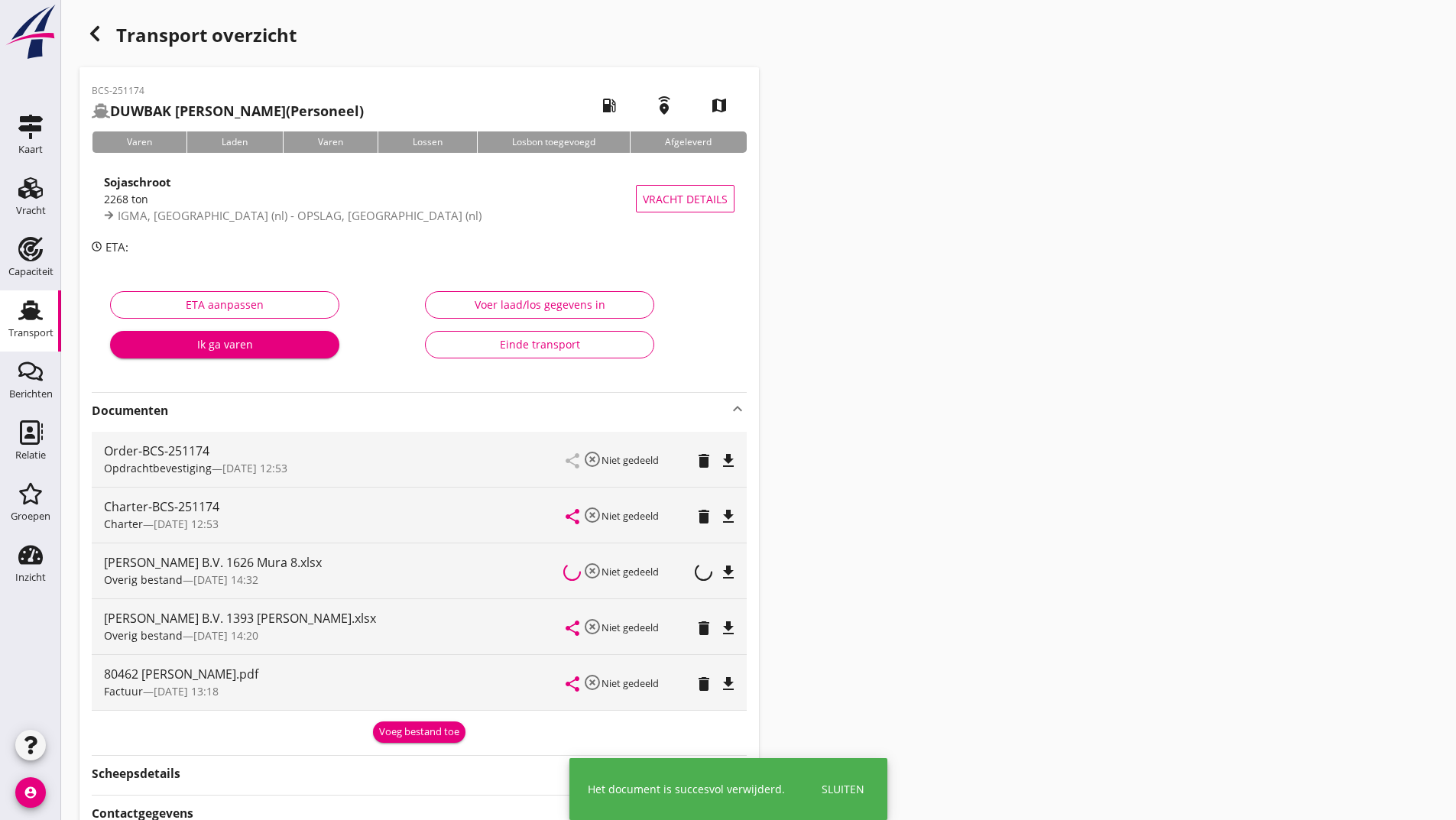
click at [421, 730] on div "Voeg bestand toe" at bounding box center [419, 733] width 81 height 15
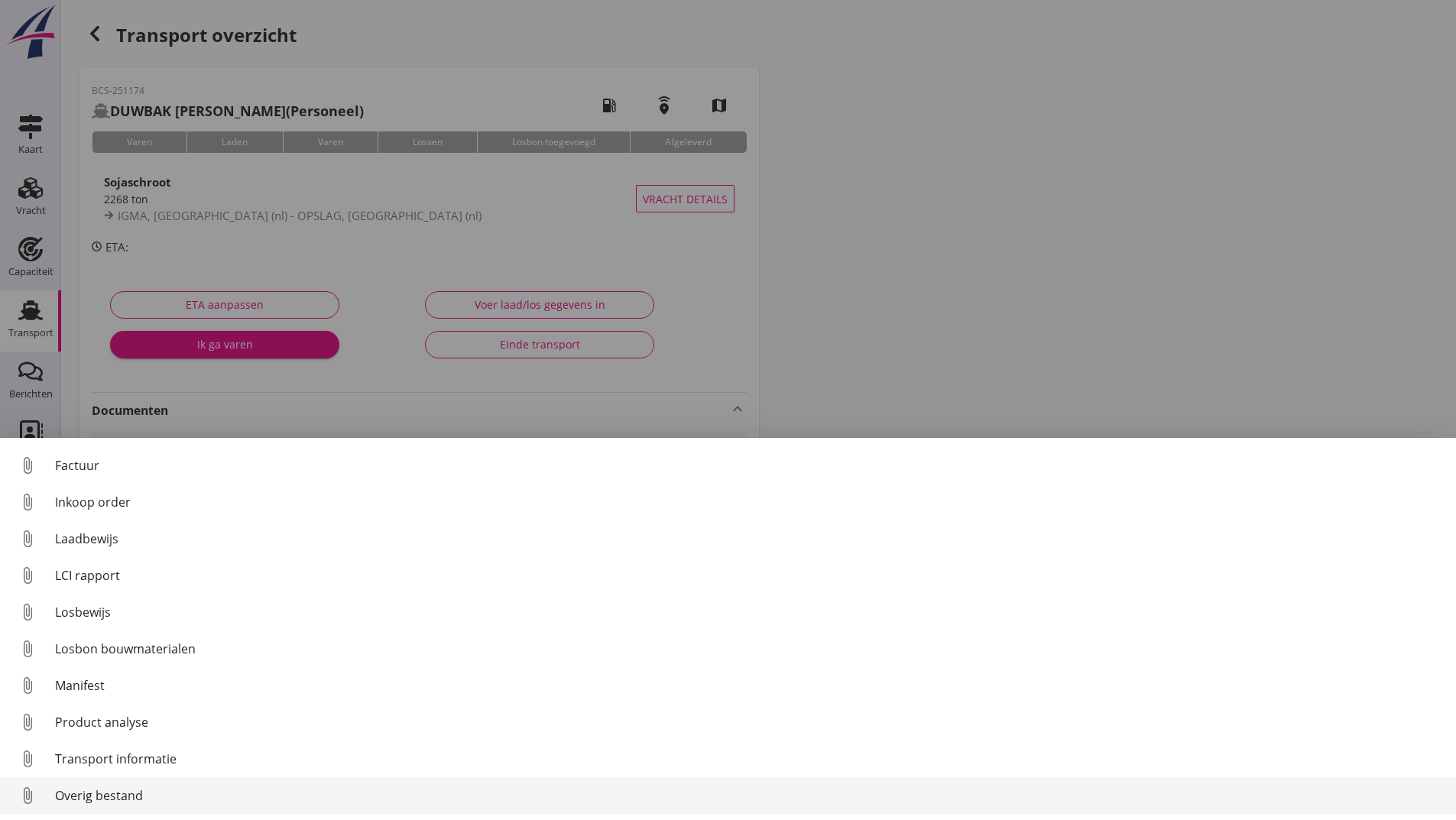
click at [120, 795] on div "Overig bestand" at bounding box center [749, 795] width 1389 height 18
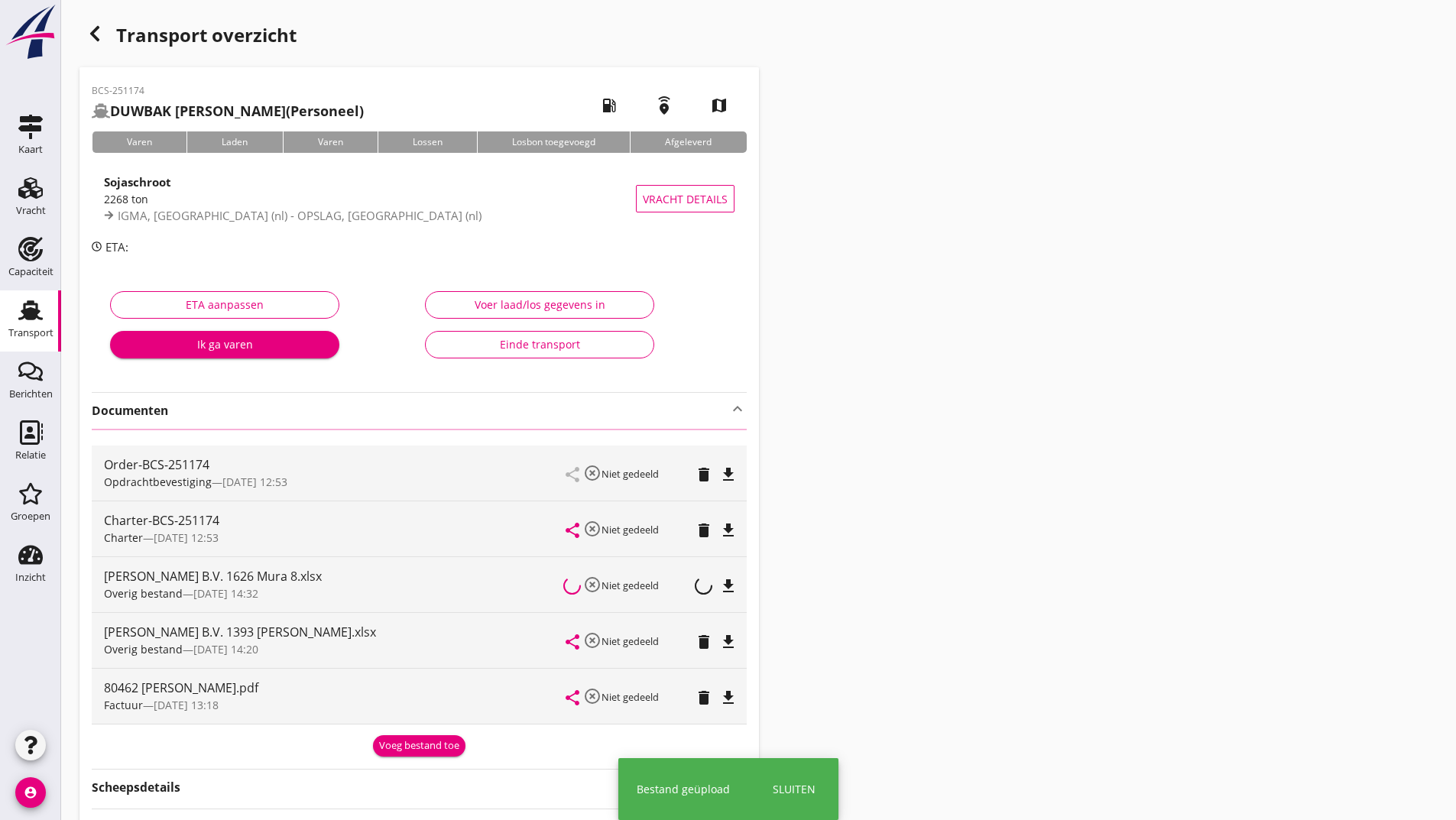
click at [97, 33] on icon "button" at bounding box center [94, 33] width 18 height 18
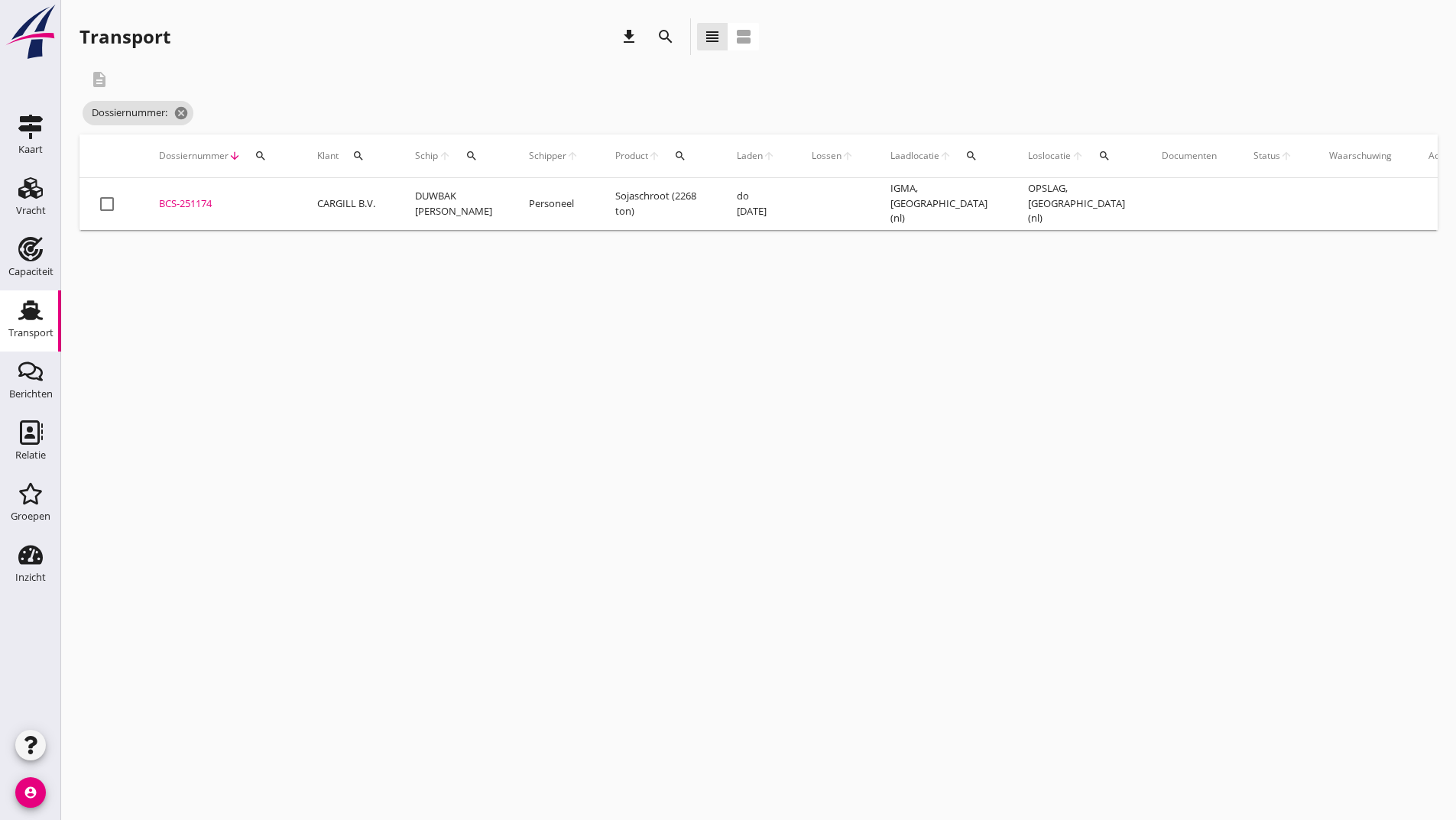
click at [657, 37] on icon "search" at bounding box center [665, 36] width 18 height 18
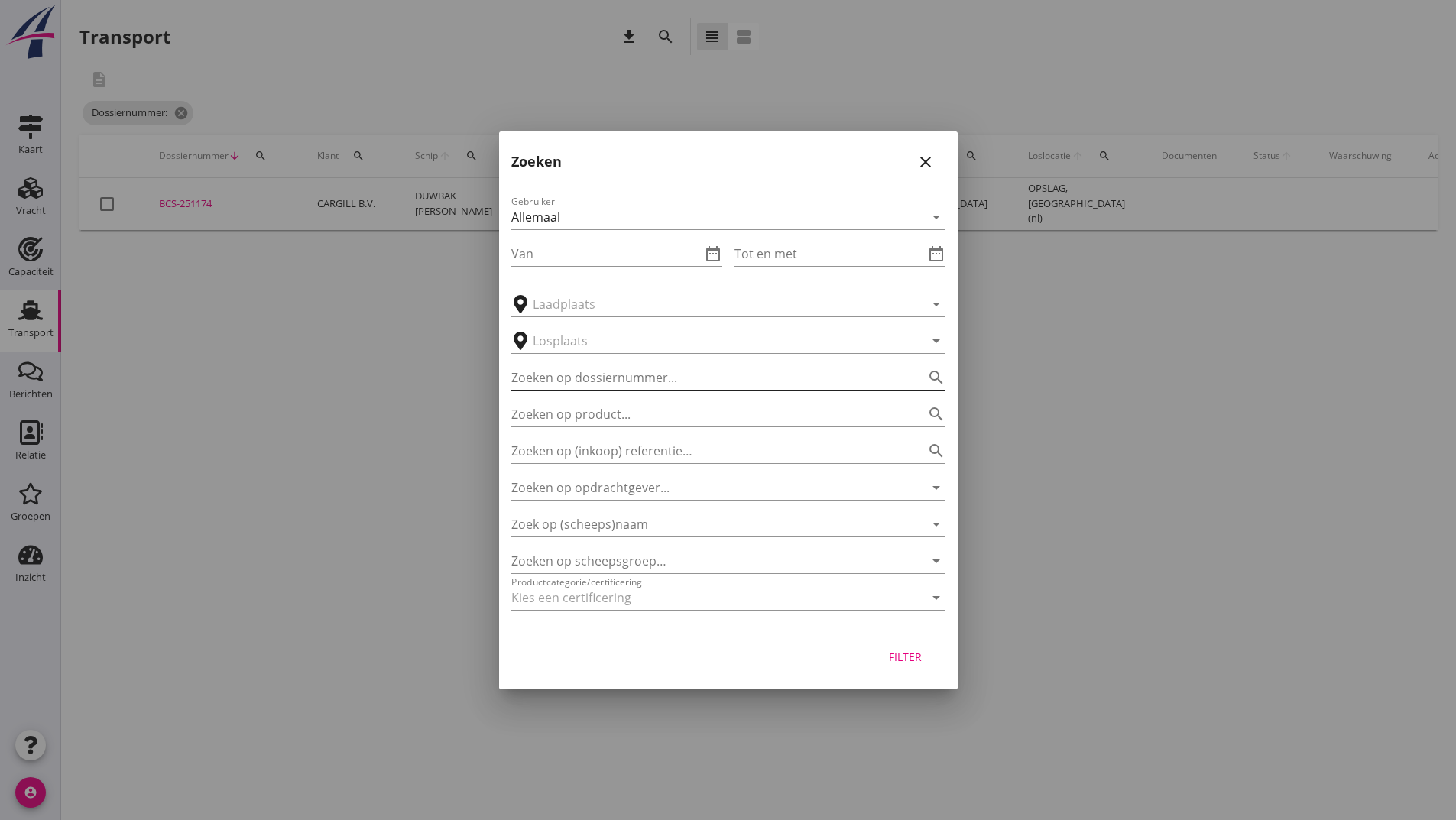
click at [567, 383] on input "Zoeken op dossiernummer..." at bounding box center [707, 378] width 391 height 25
type input "251175"
click at [900, 654] on div "Filter" at bounding box center [905, 657] width 43 height 16
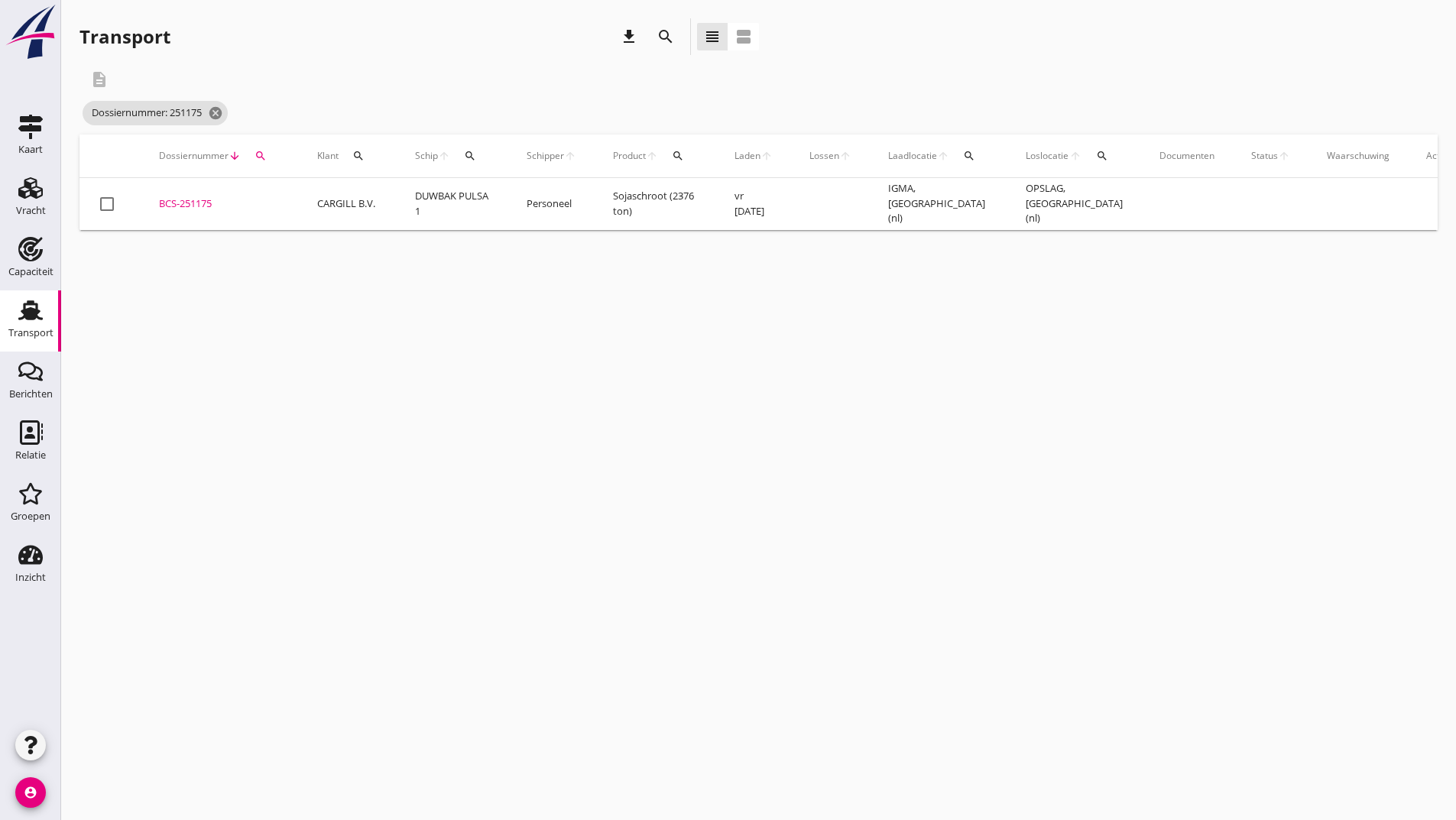
click at [180, 203] on div "BCS-251175" at bounding box center [220, 204] width 121 height 15
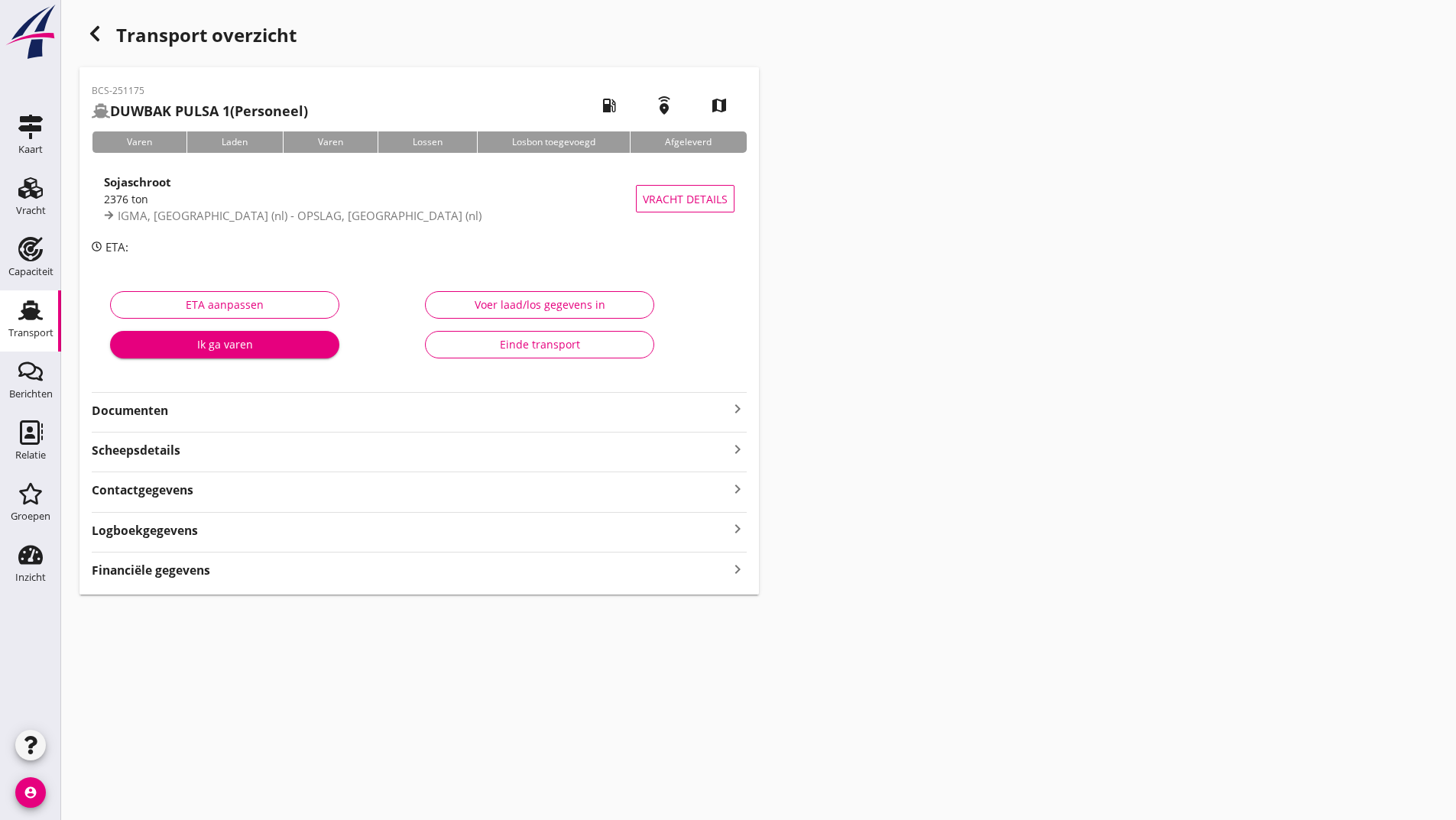
click at [162, 415] on strong "Documenten" at bounding box center [410, 411] width 637 height 18
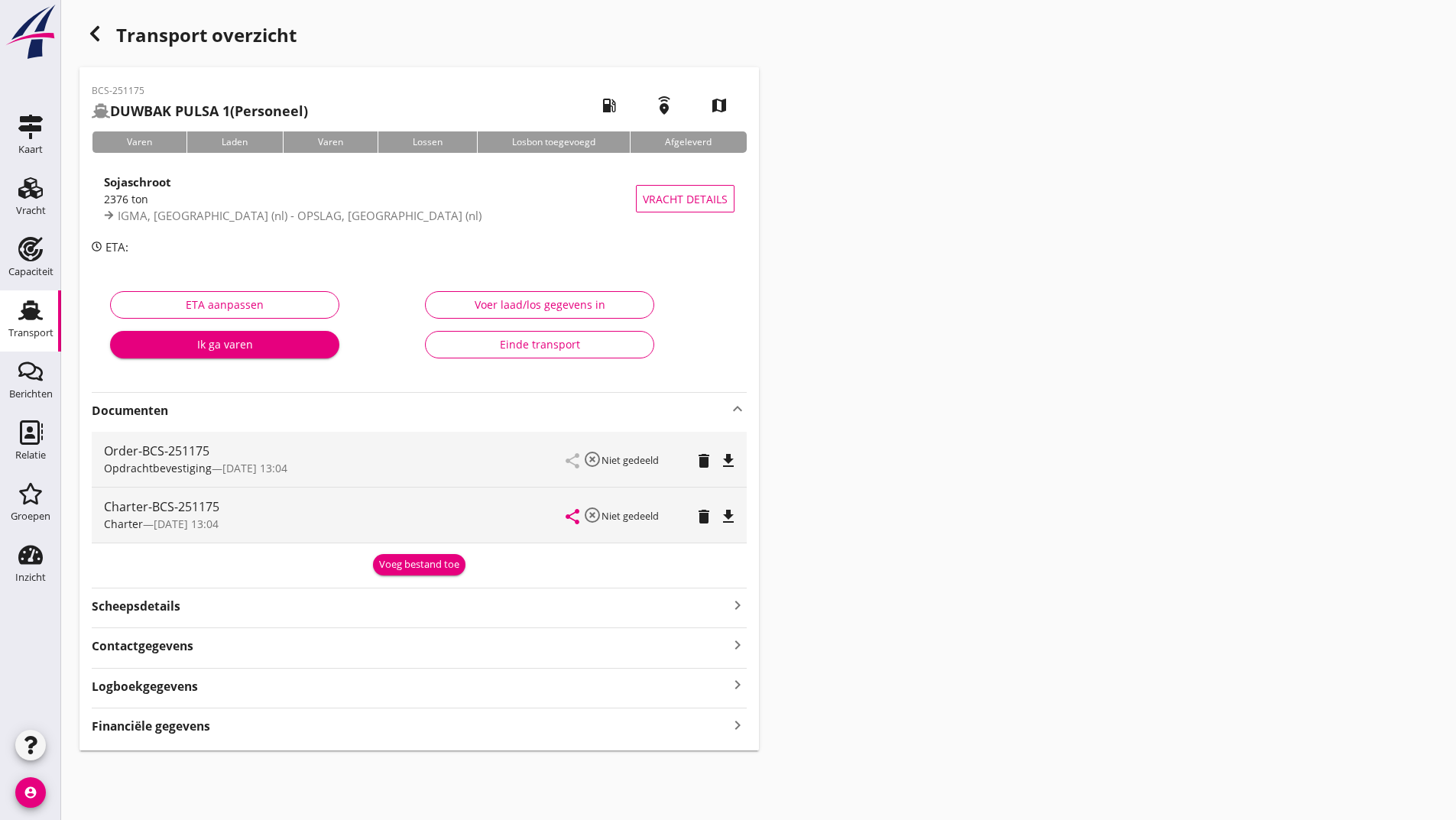
click at [386, 571] on div "Voeg bestand toe" at bounding box center [419, 565] width 81 height 15
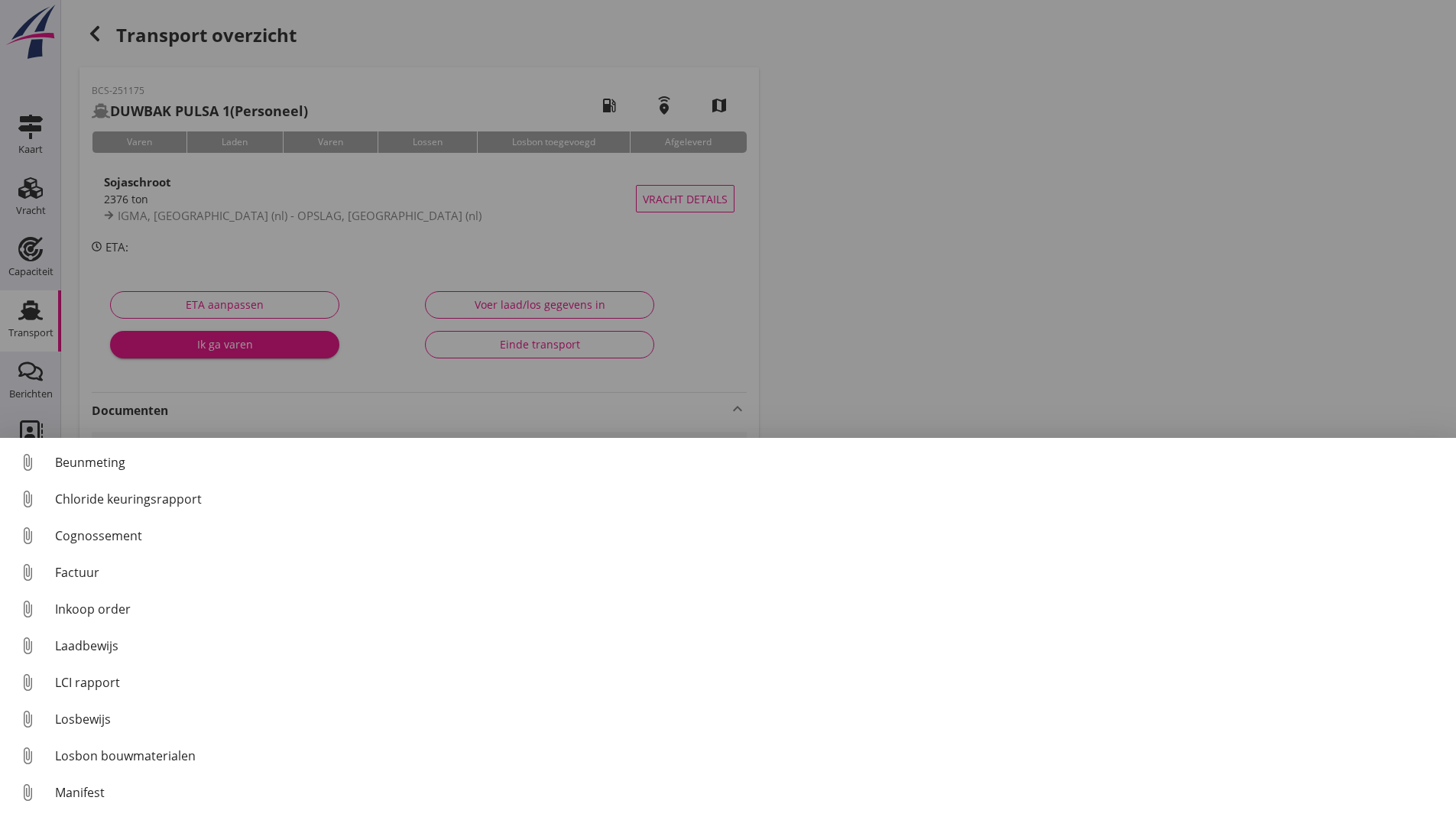
scroll to position [107, 0]
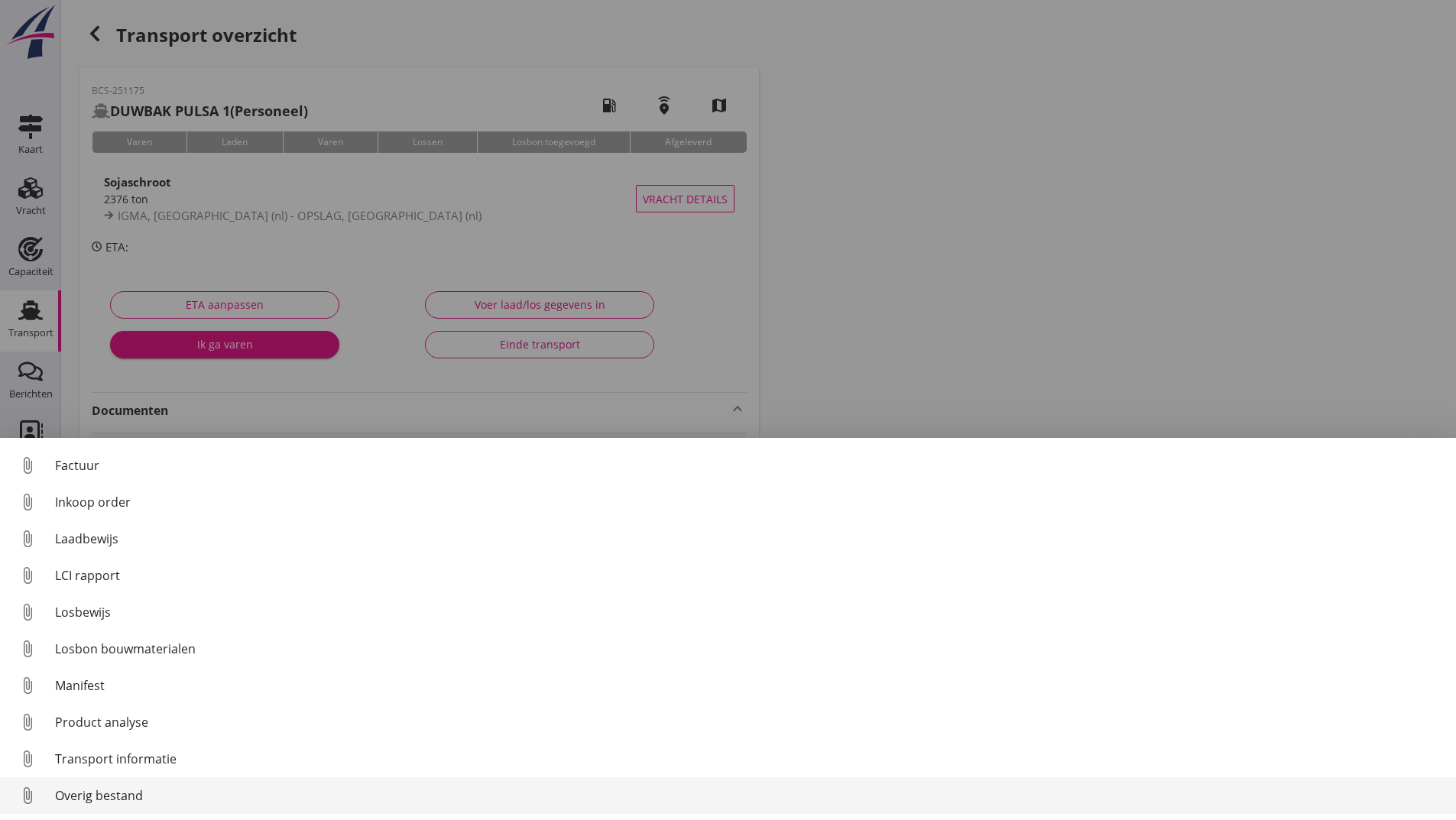
click at [143, 790] on div "Overig bestand" at bounding box center [749, 795] width 1389 height 18
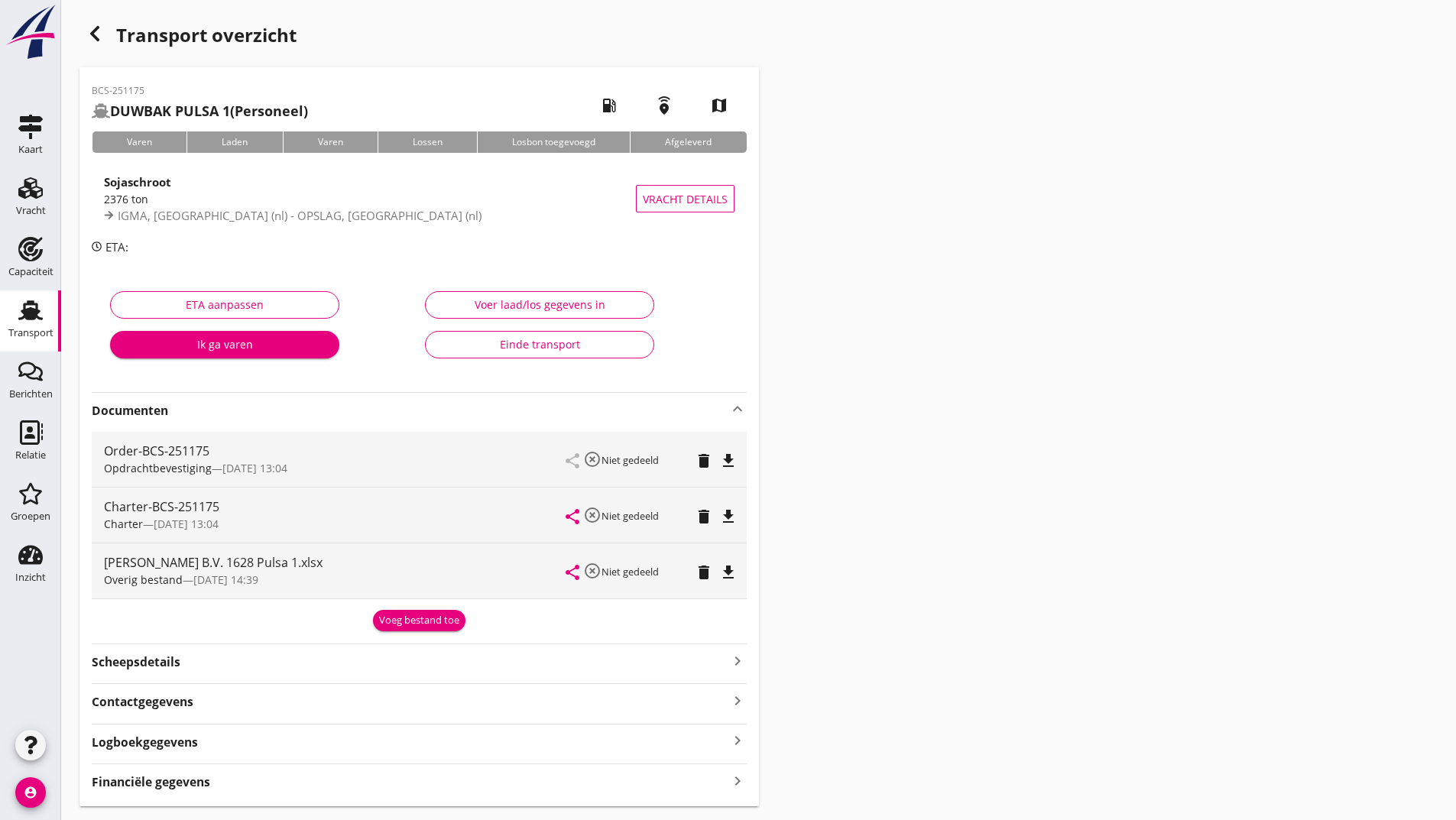
click at [94, 36] on use "button" at bounding box center [95, 33] width 9 height 15
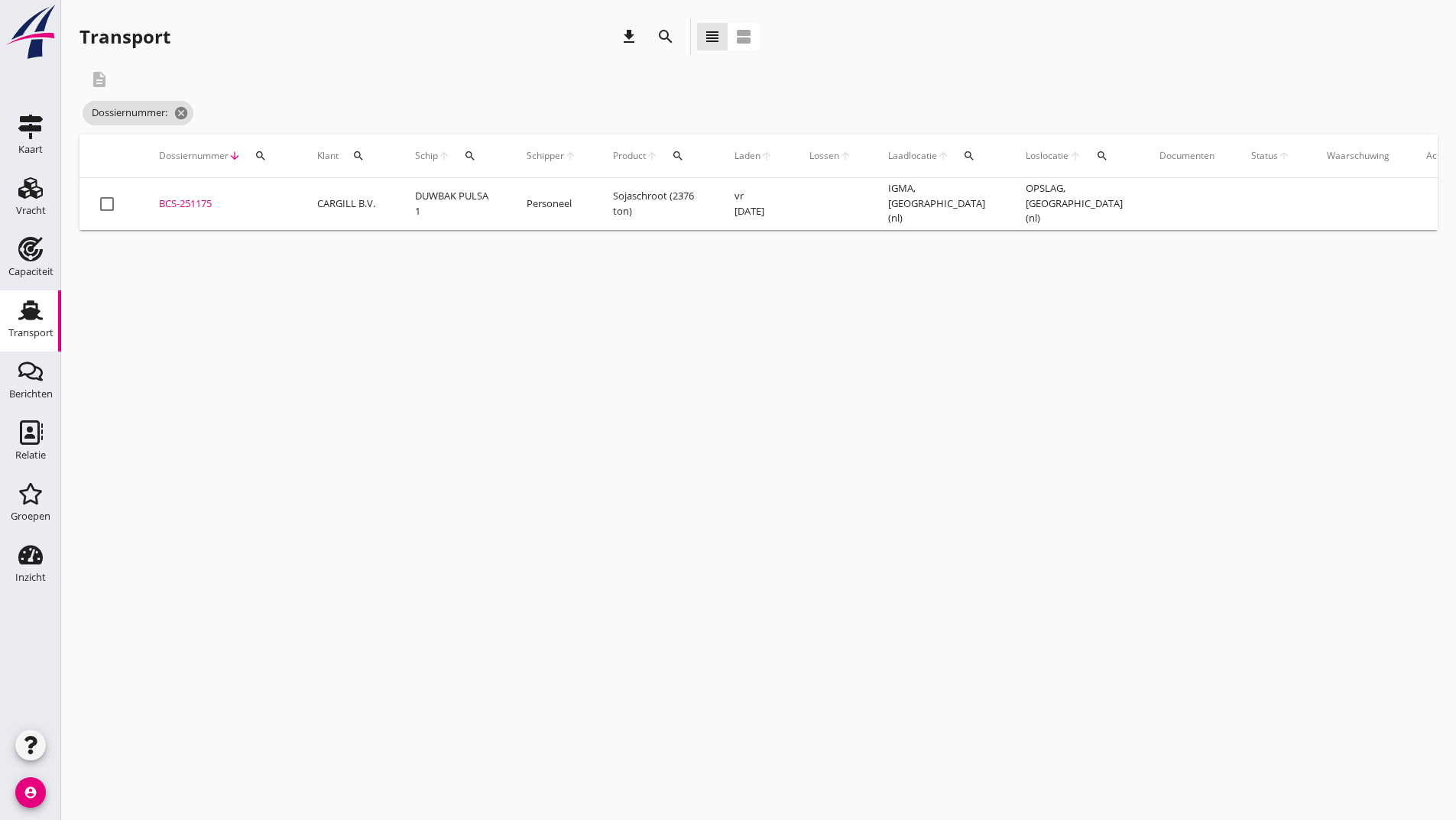
click at [663, 37] on icon "search" at bounding box center [665, 36] width 18 height 18
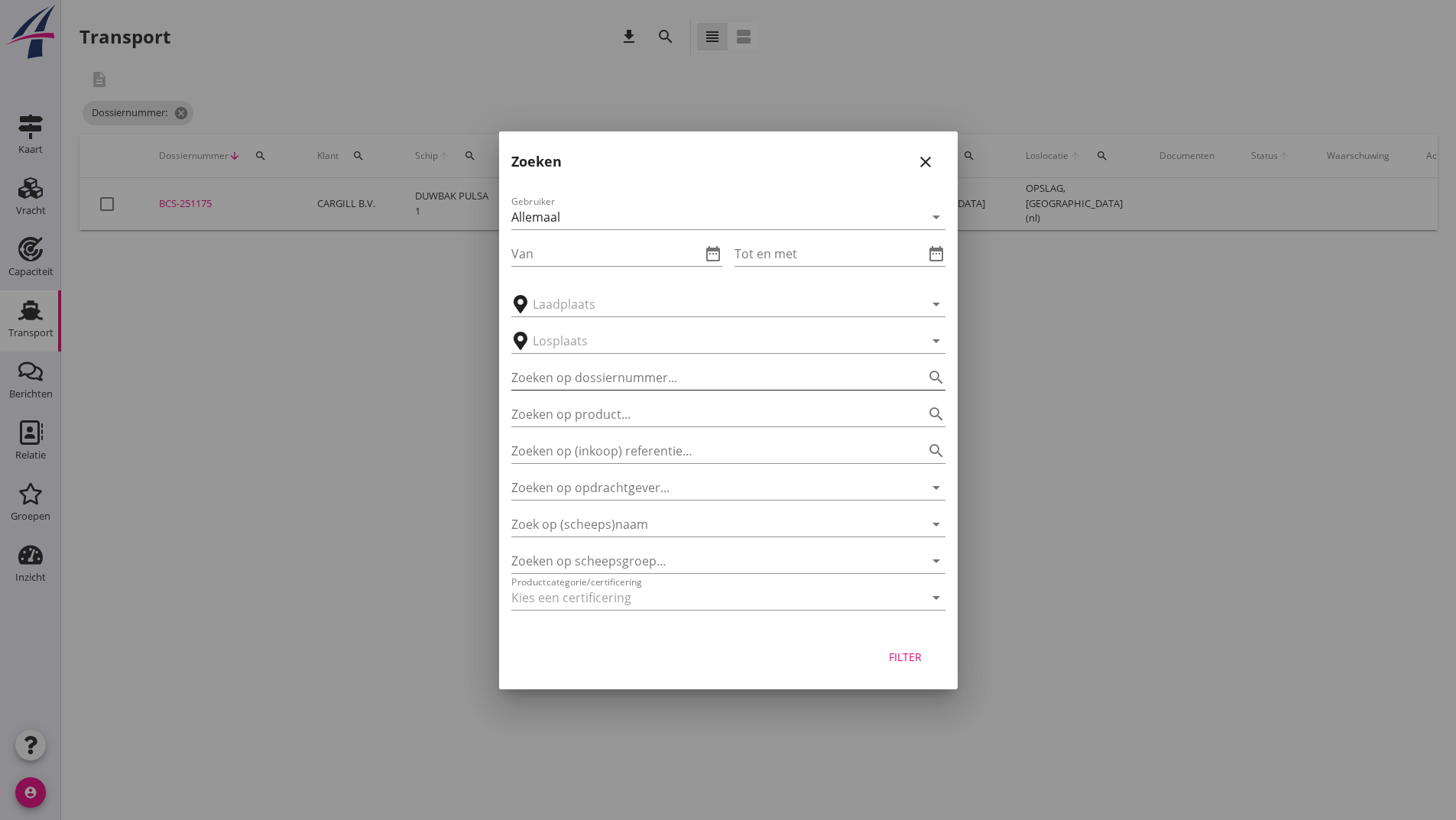
click at [595, 370] on input "Zoeken op dossiernummer..." at bounding box center [707, 378] width 391 height 25
type input "250748"
click at [901, 652] on div "Filter" at bounding box center [905, 657] width 43 height 16
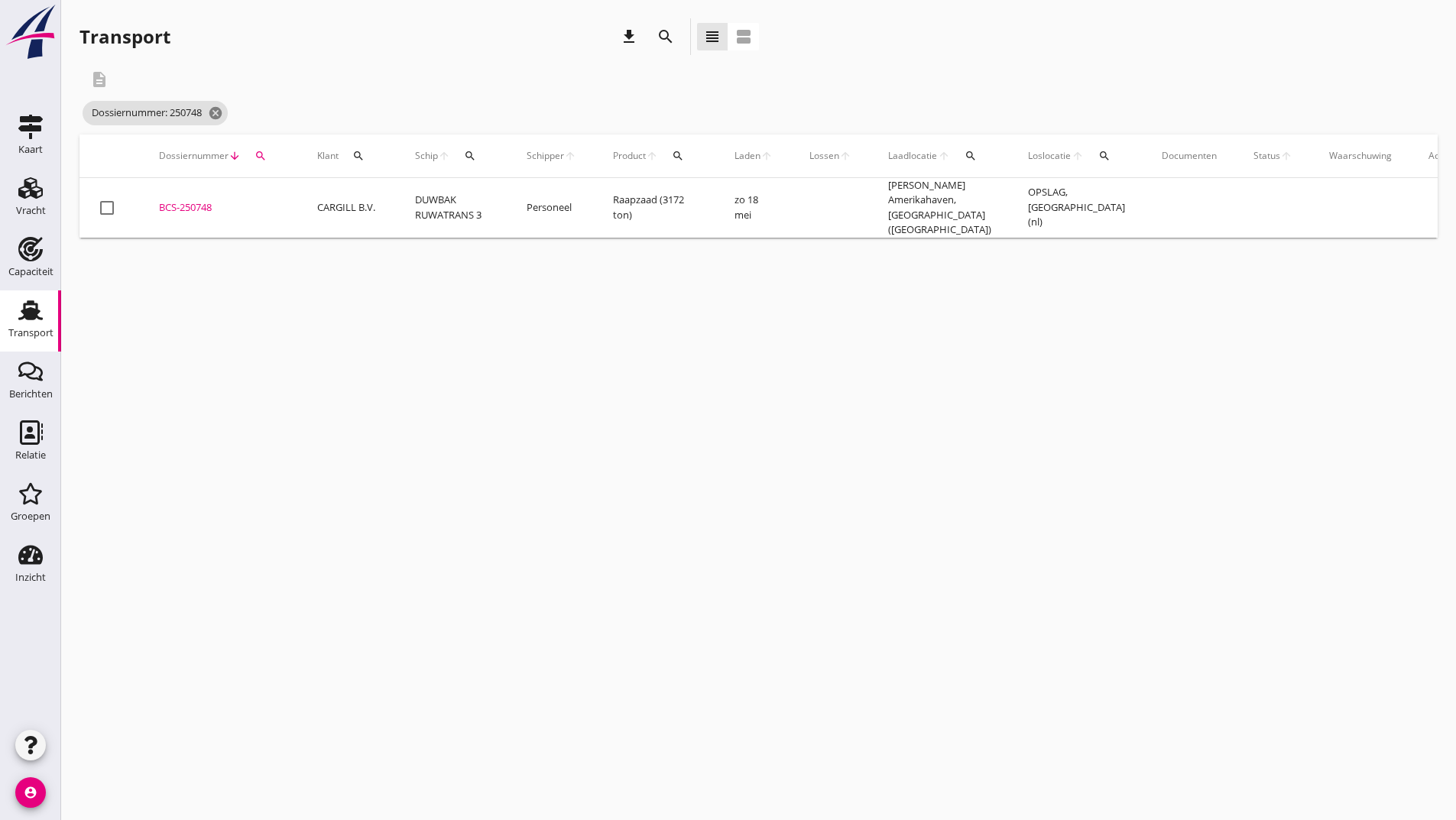
click at [211, 203] on div "BCS-250748" at bounding box center [220, 208] width 121 height 15
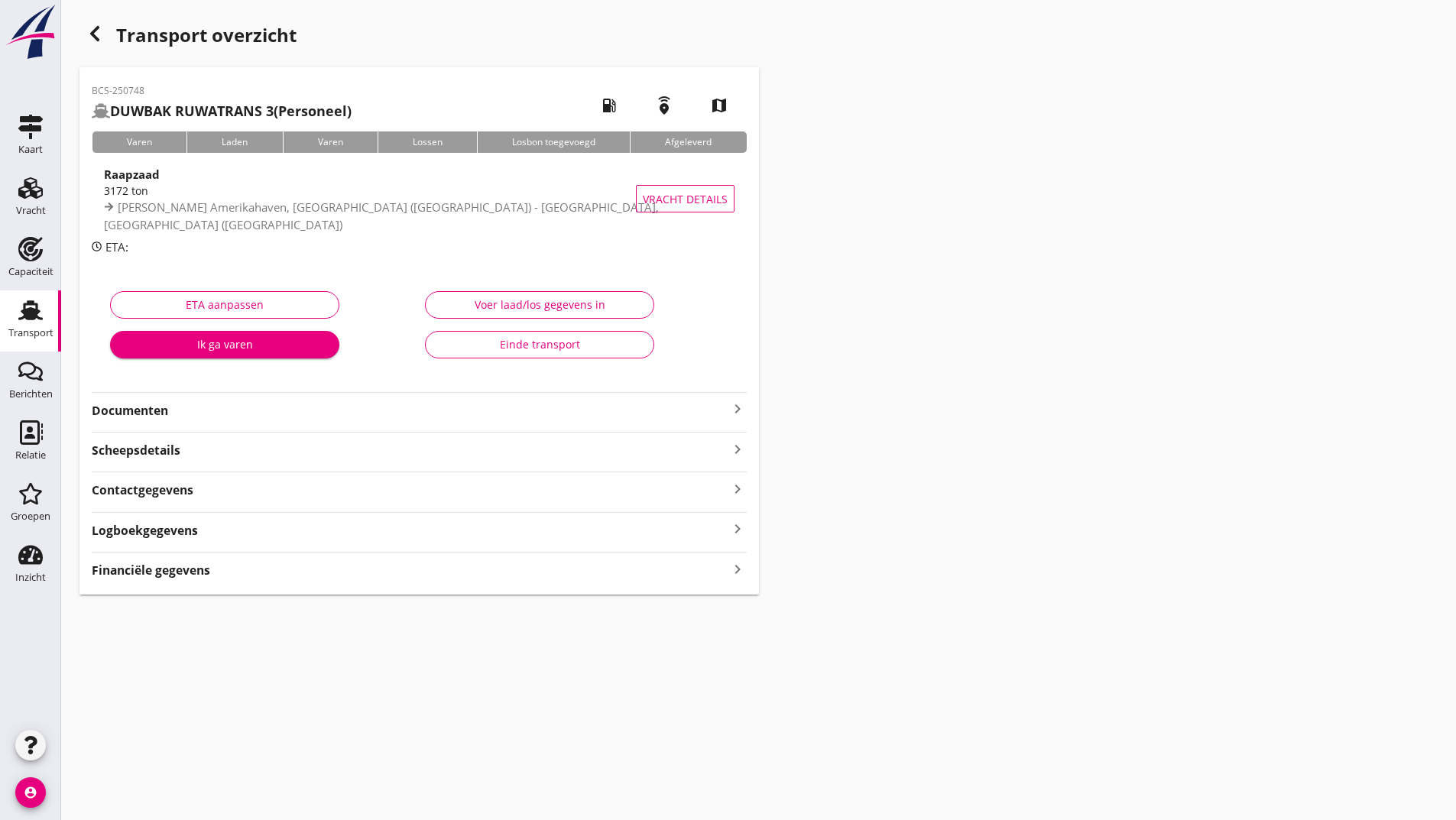
drag, startPoint x: 154, startPoint y: 413, endPoint x: 162, endPoint y: 420, distance: 10.6
click at [153, 416] on strong "Documenten" at bounding box center [410, 411] width 637 height 18
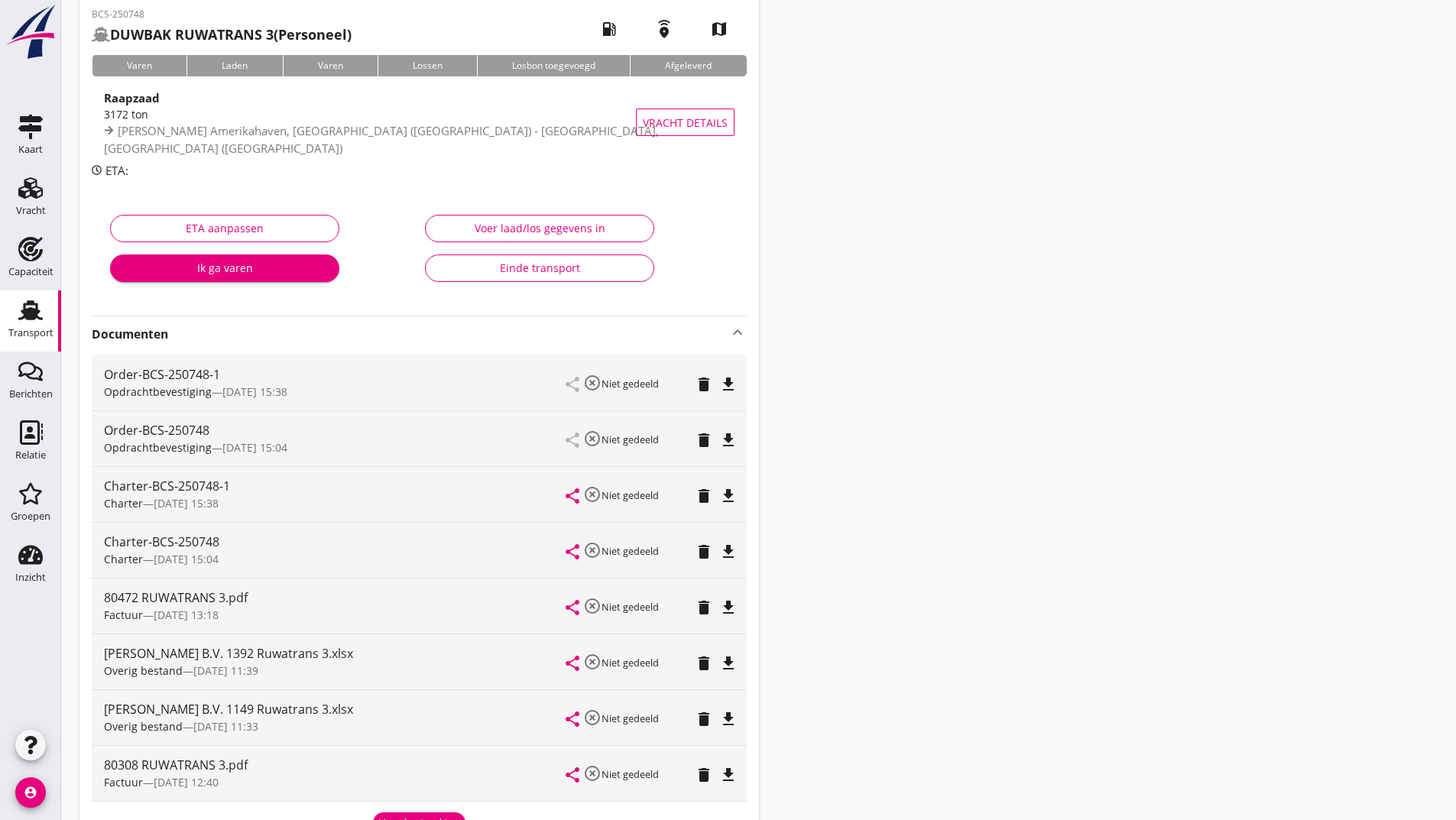
scroll to position [320, 0]
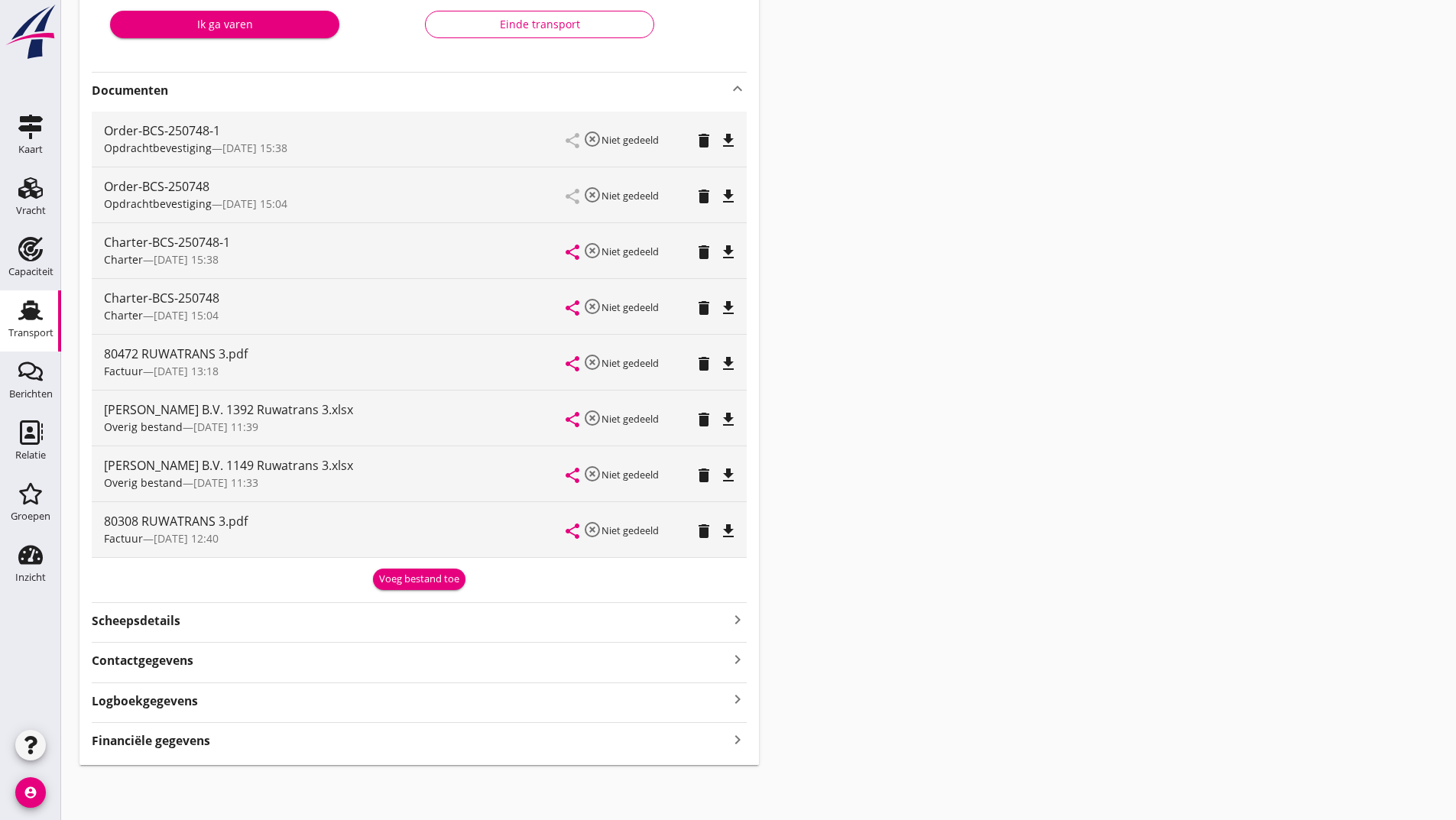
click at [385, 583] on div "Voeg bestand toe" at bounding box center [419, 579] width 81 height 15
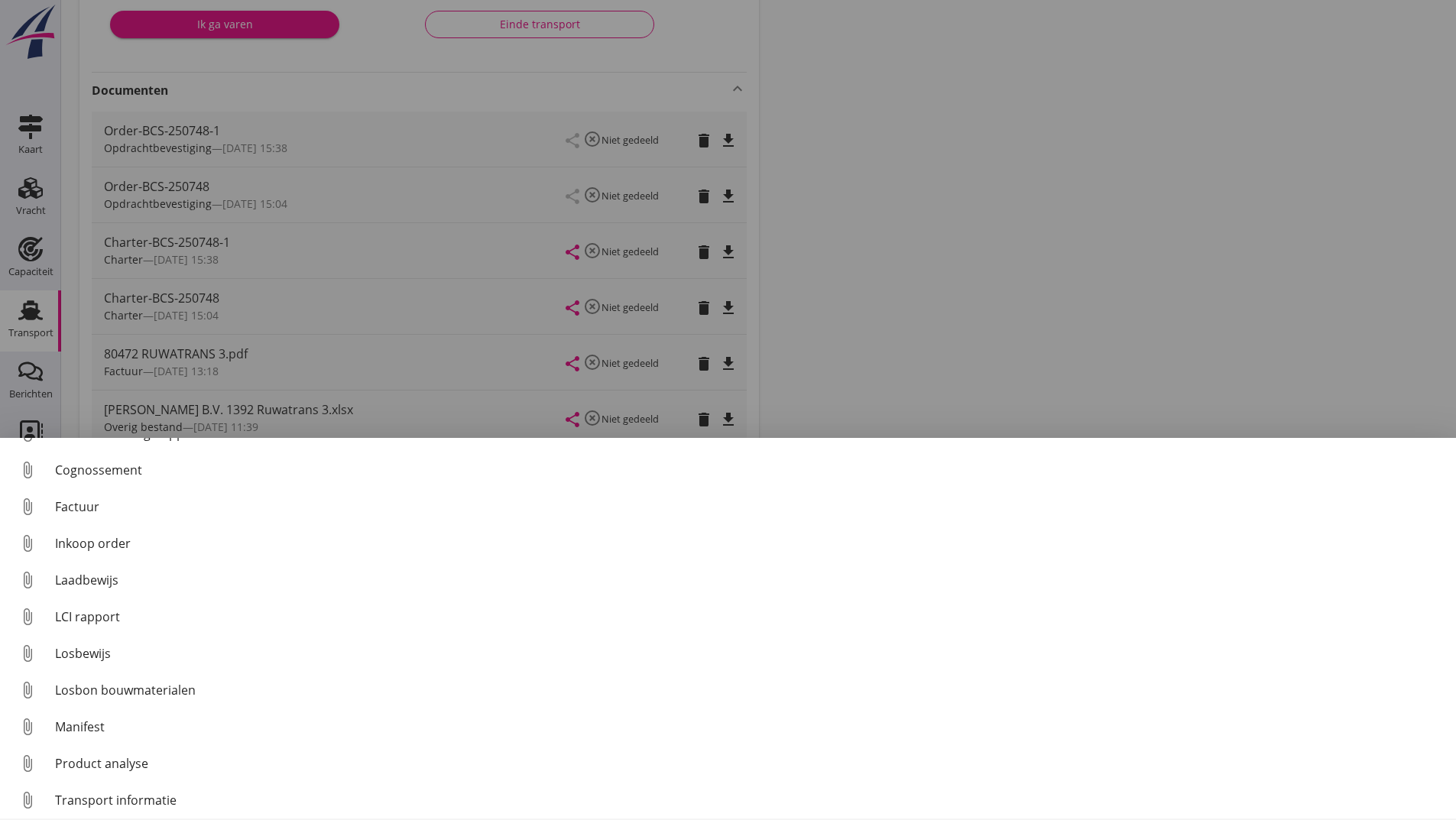
scroll to position [107, 0]
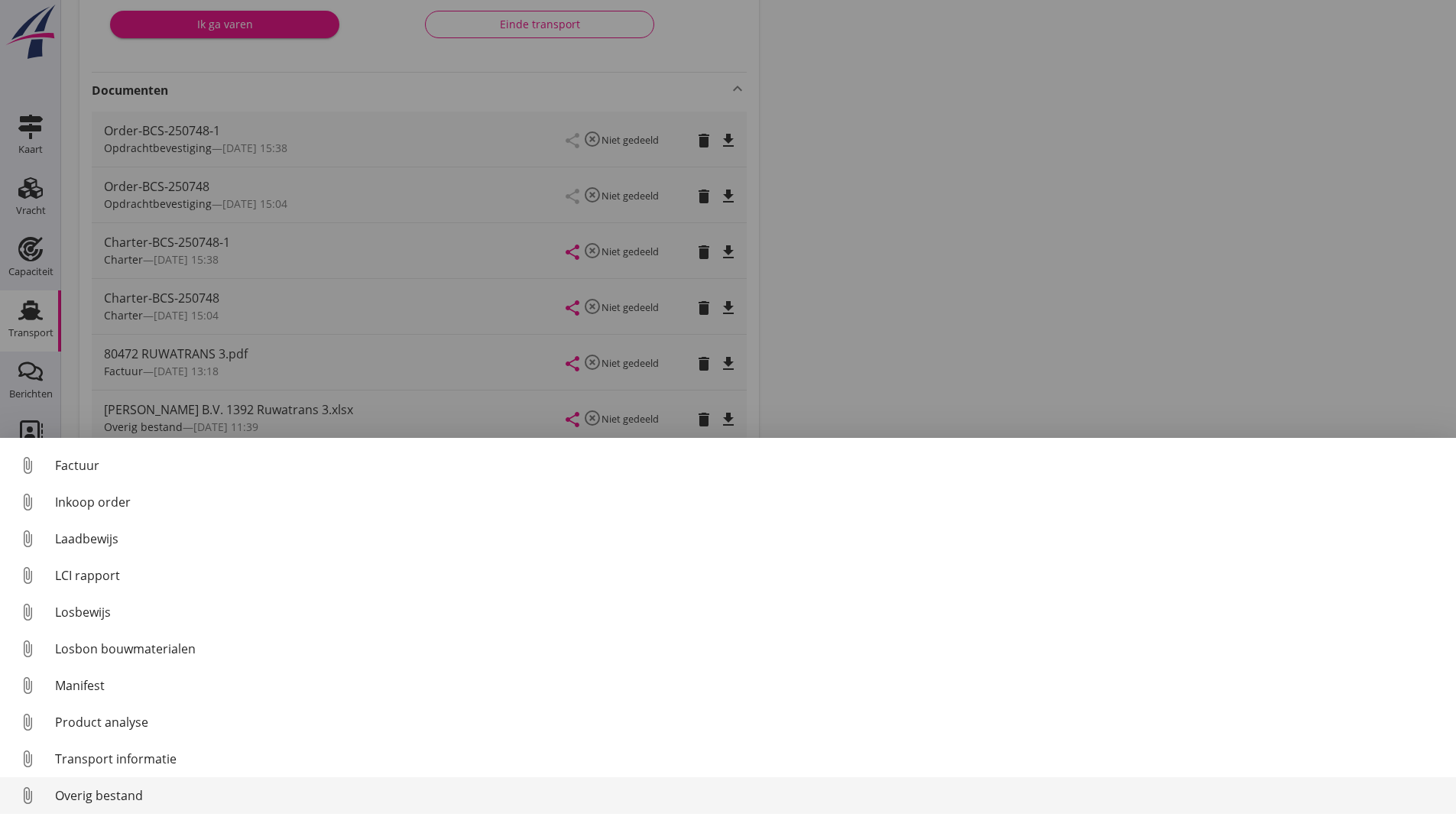
drag, startPoint x: 110, startPoint y: 803, endPoint x: 120, endPoint y: 800, distance: 10.4
click at [120, 800] on div "Overig bestand" at bounding box center [749, 795] width 1389 height 18
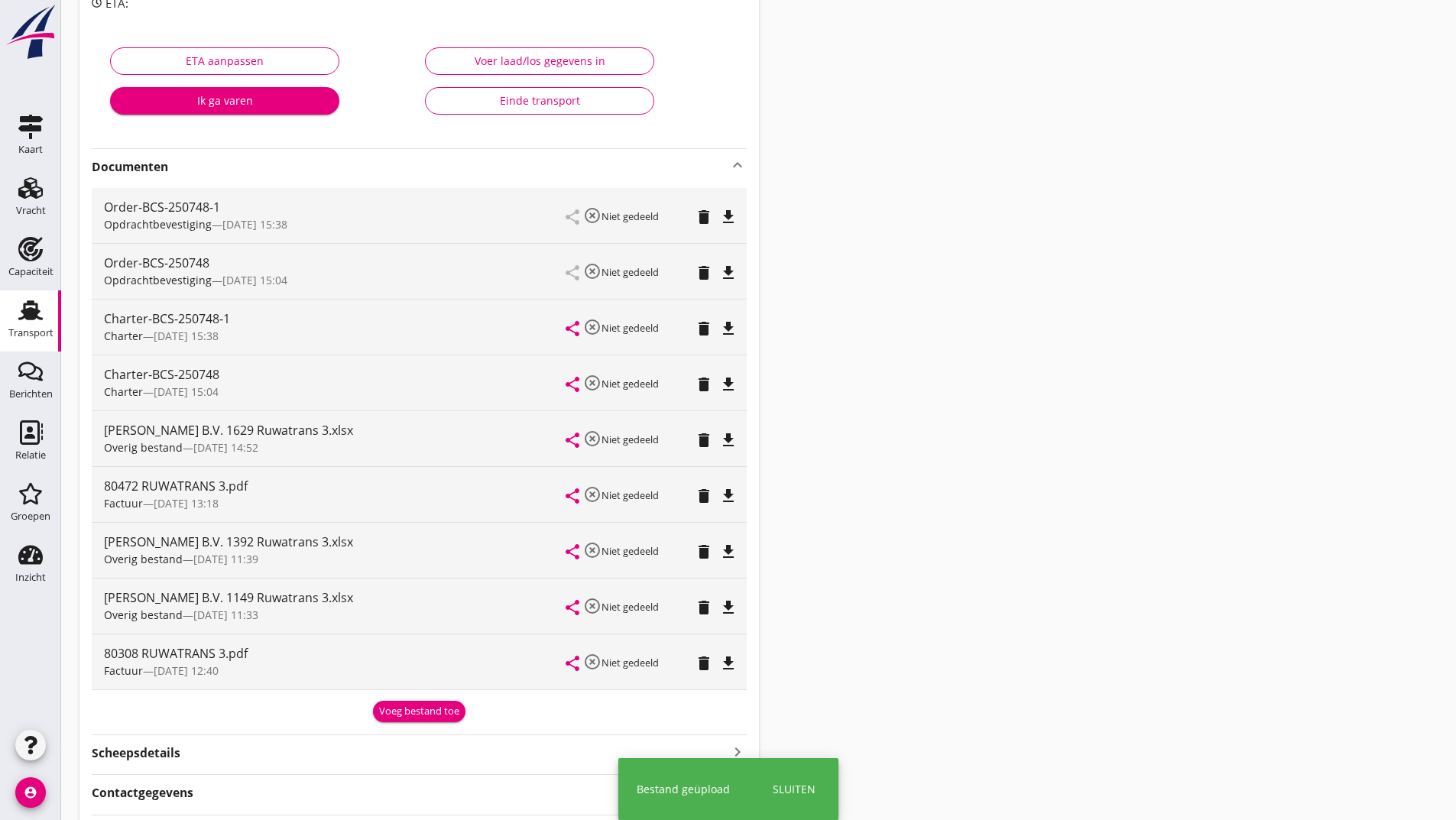
scroll to position [0, 0]
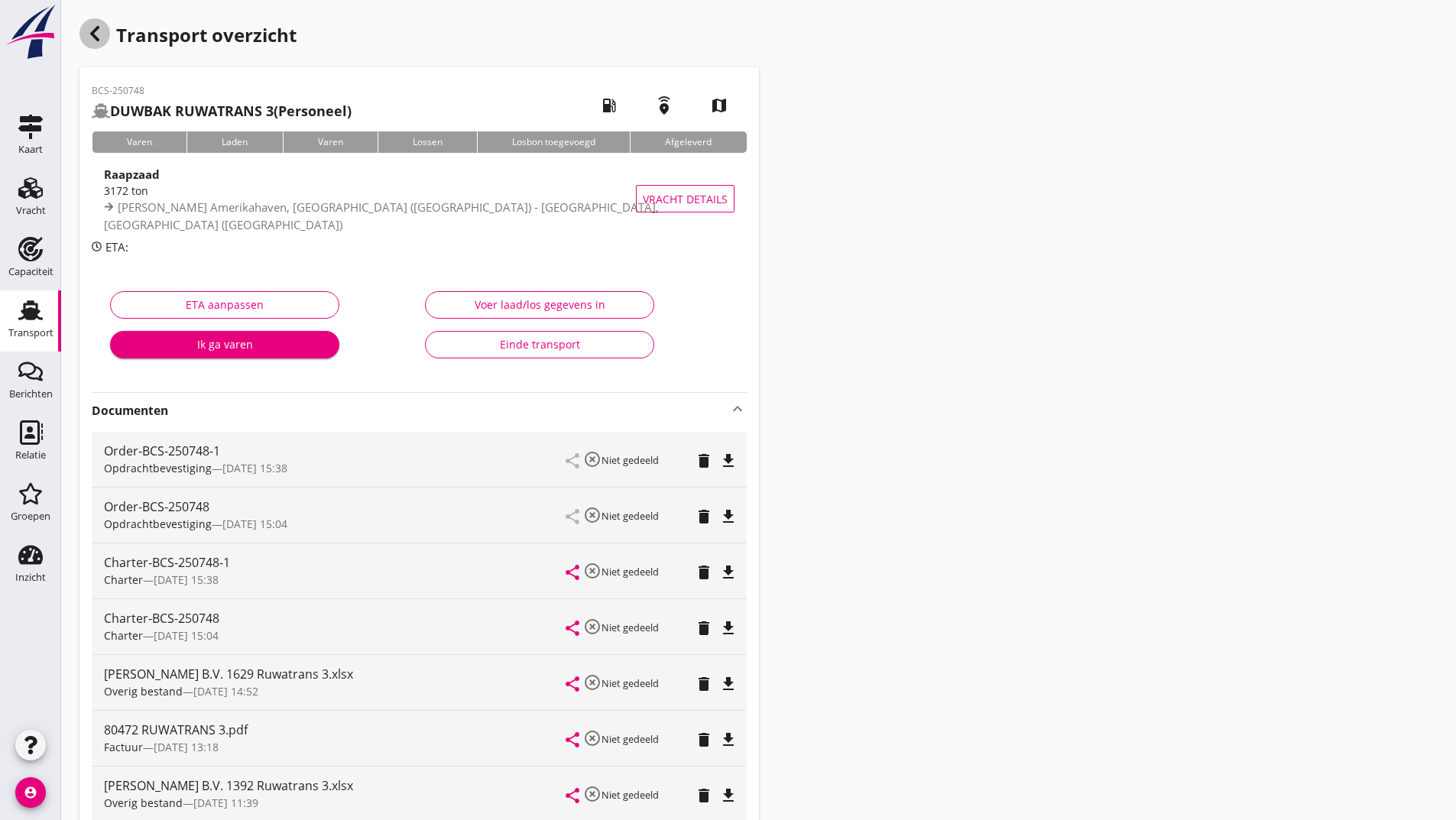
click at [103, 37] on div "button" at bounding box center [95, 33] width 30 height 30
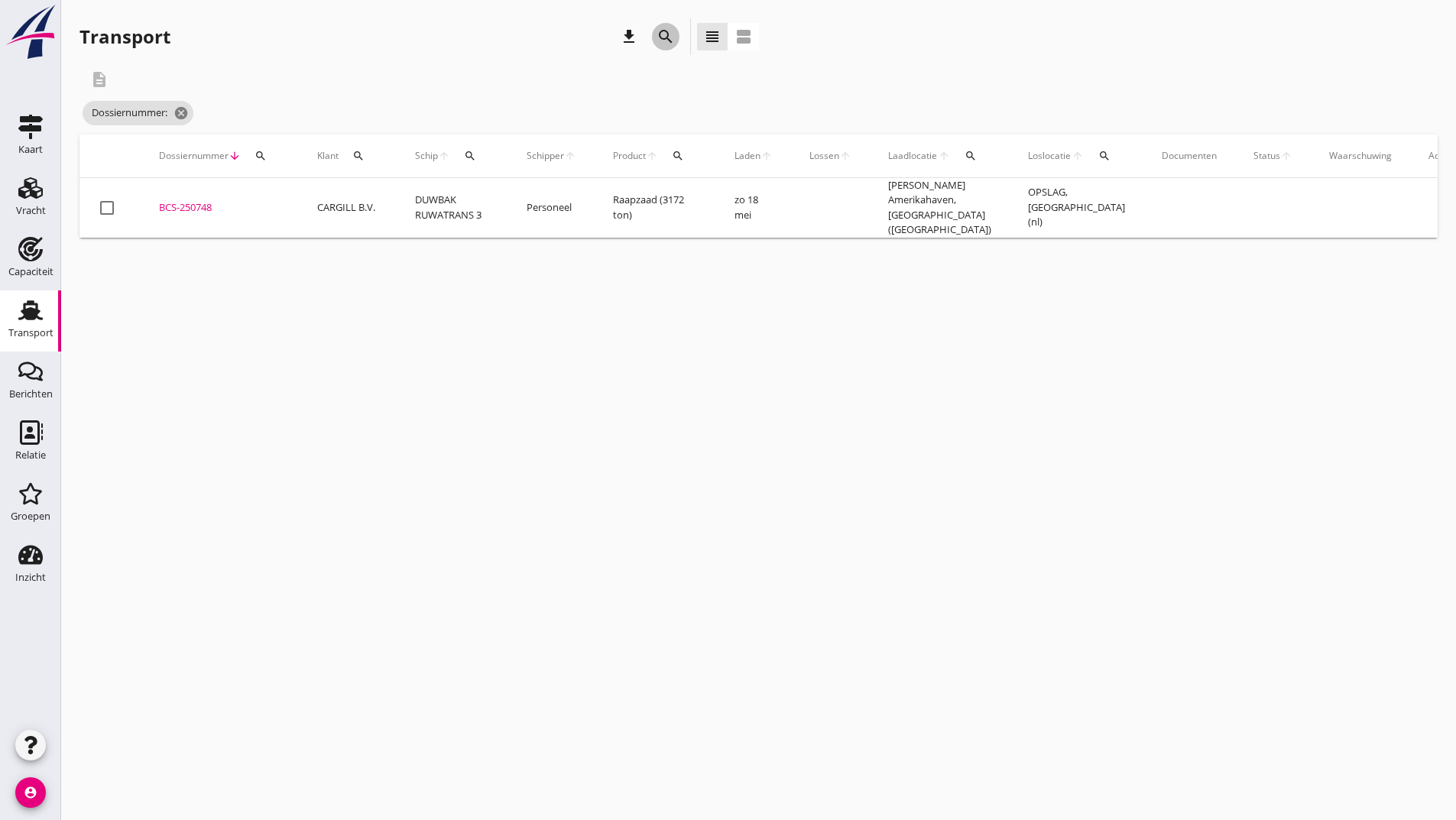
click at [662, 37] on icon "search" at bounding box center [665, 36] width 18 height 18
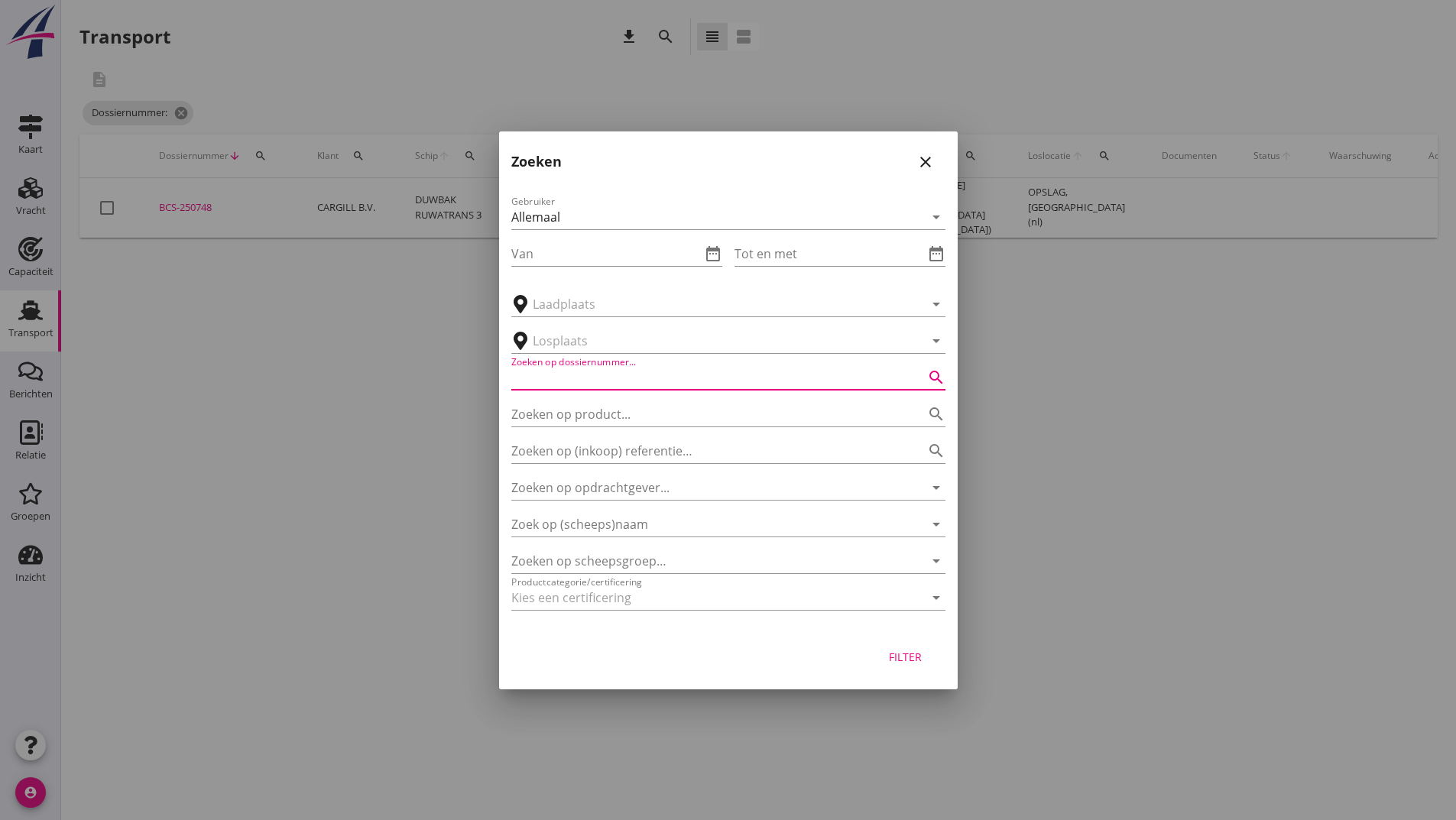
click at [564, 371] on input "Zoeken op dossiernummer..." at bounding box center [707, 378] width 391 height 25
type input "250957"
click at [917, 654] on div "Filter" at bounding box center [905, 657] width 43 height 16
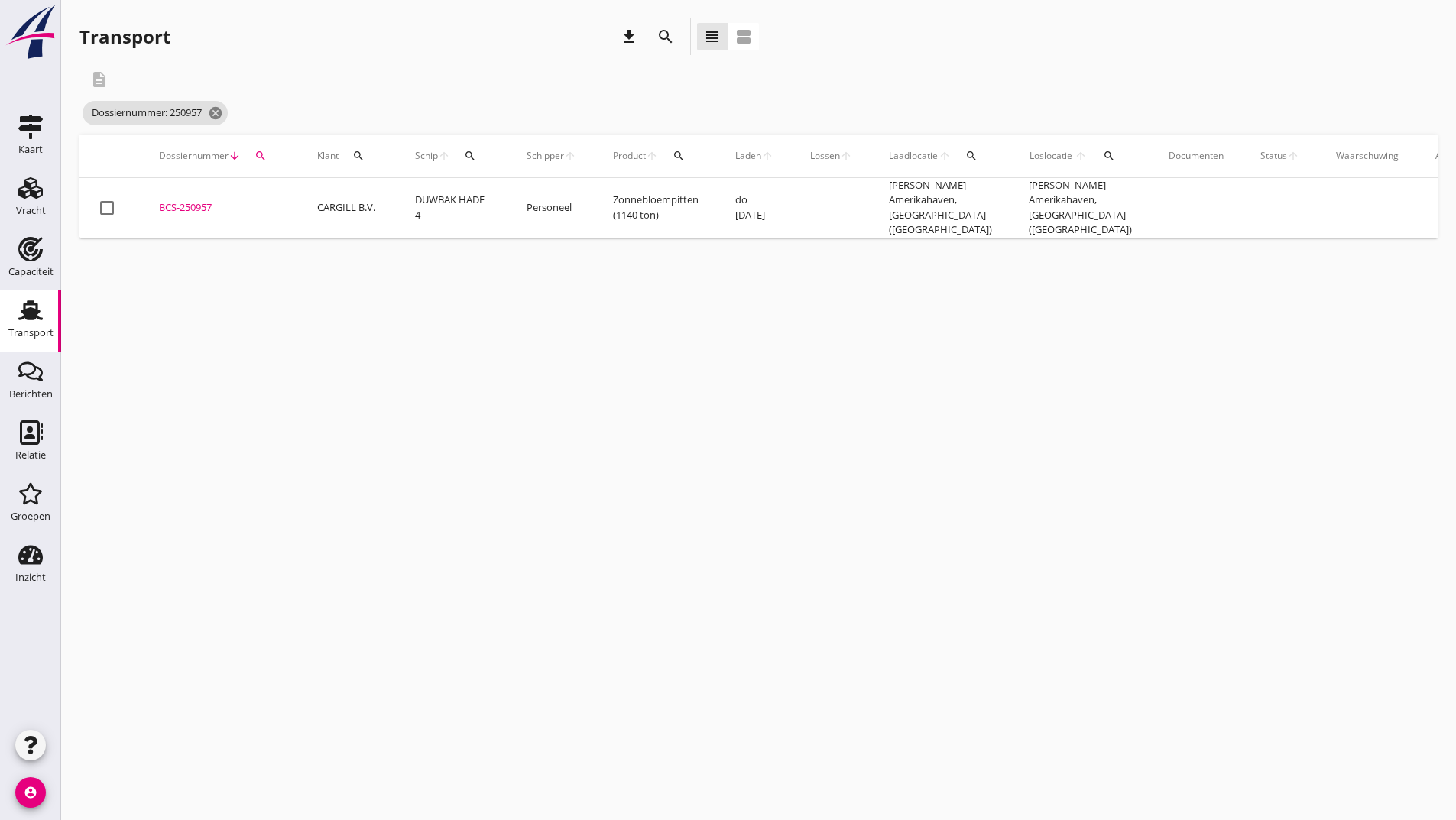
drag, startPoint x: 187, startPoint y: 195, endPoint x: 200, endPoint y: 206, distance: 17.0
click at [189, 199] on td "BCS-250957 upload_file Drop hier uw bestand om het aan het dossier toe te voegen" at bounding box center [219, 208] width 159 height 60
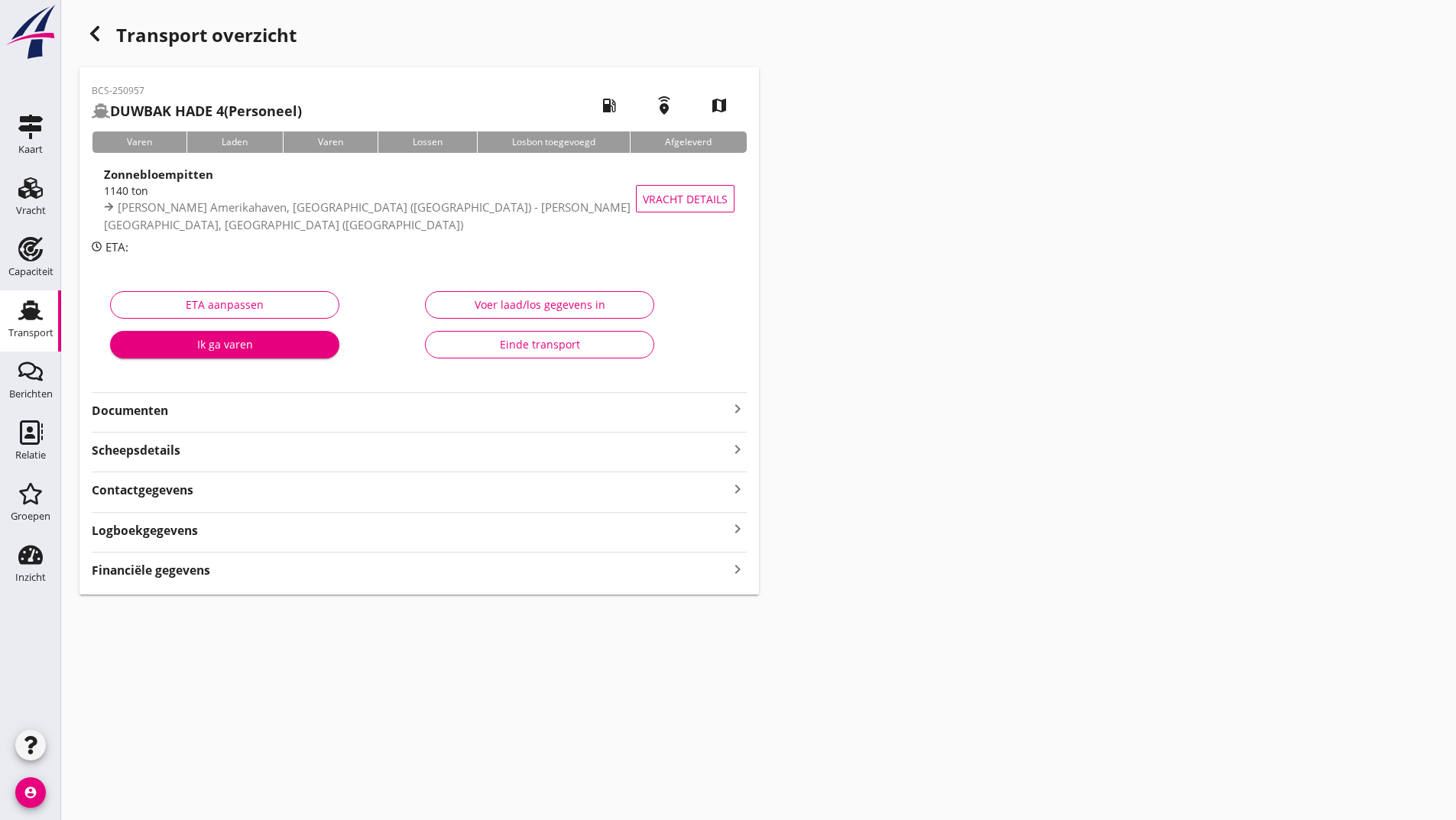
drag, startPoint x: 147, startPoint y: 409, endPoint x: 163, endPoint y: 419, distance: 18.9
click at [148, 411] on strong "Documenten" at bounding box center [410, 411] width 637 height 18
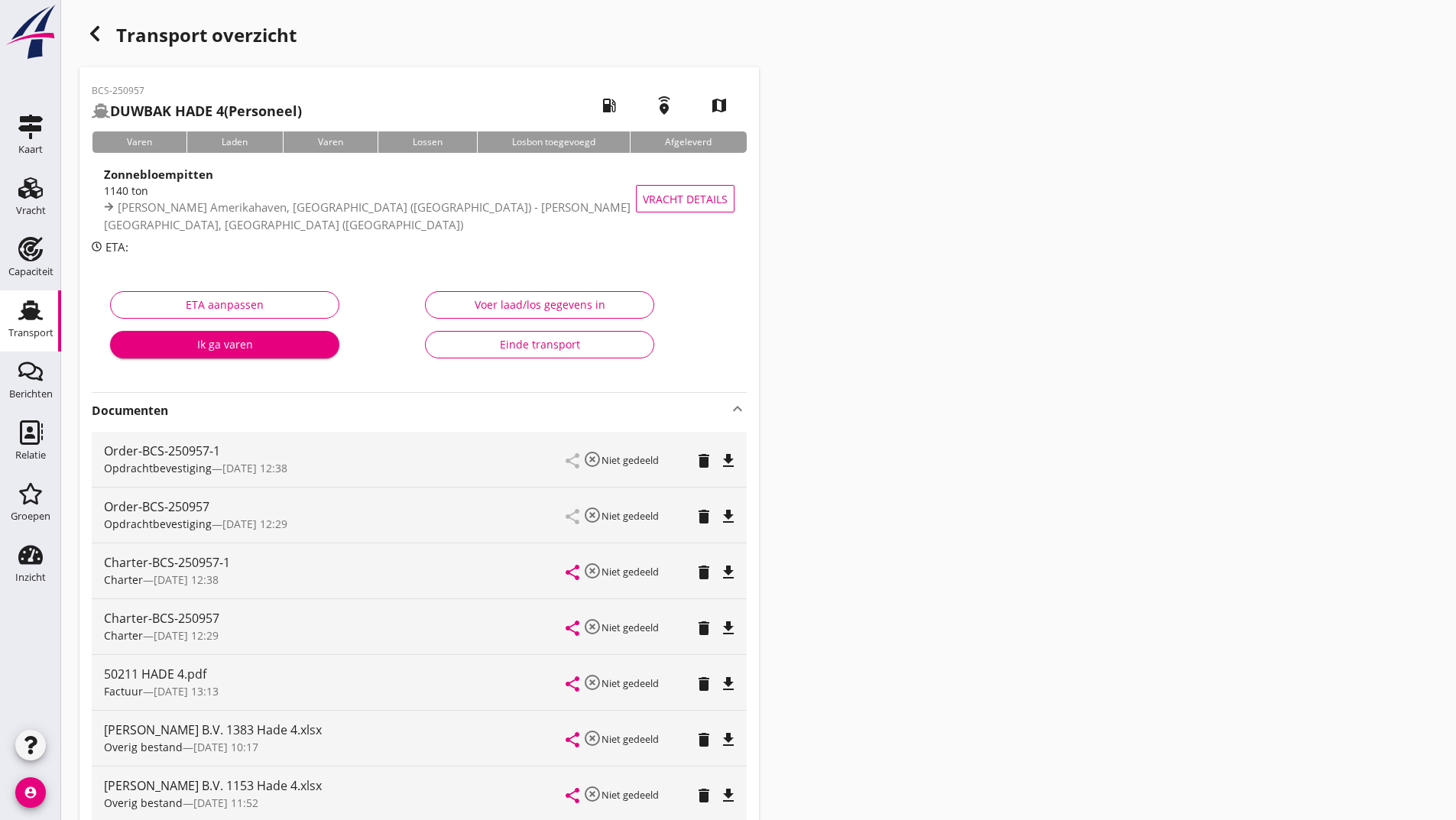
scroll to position [265, 0]
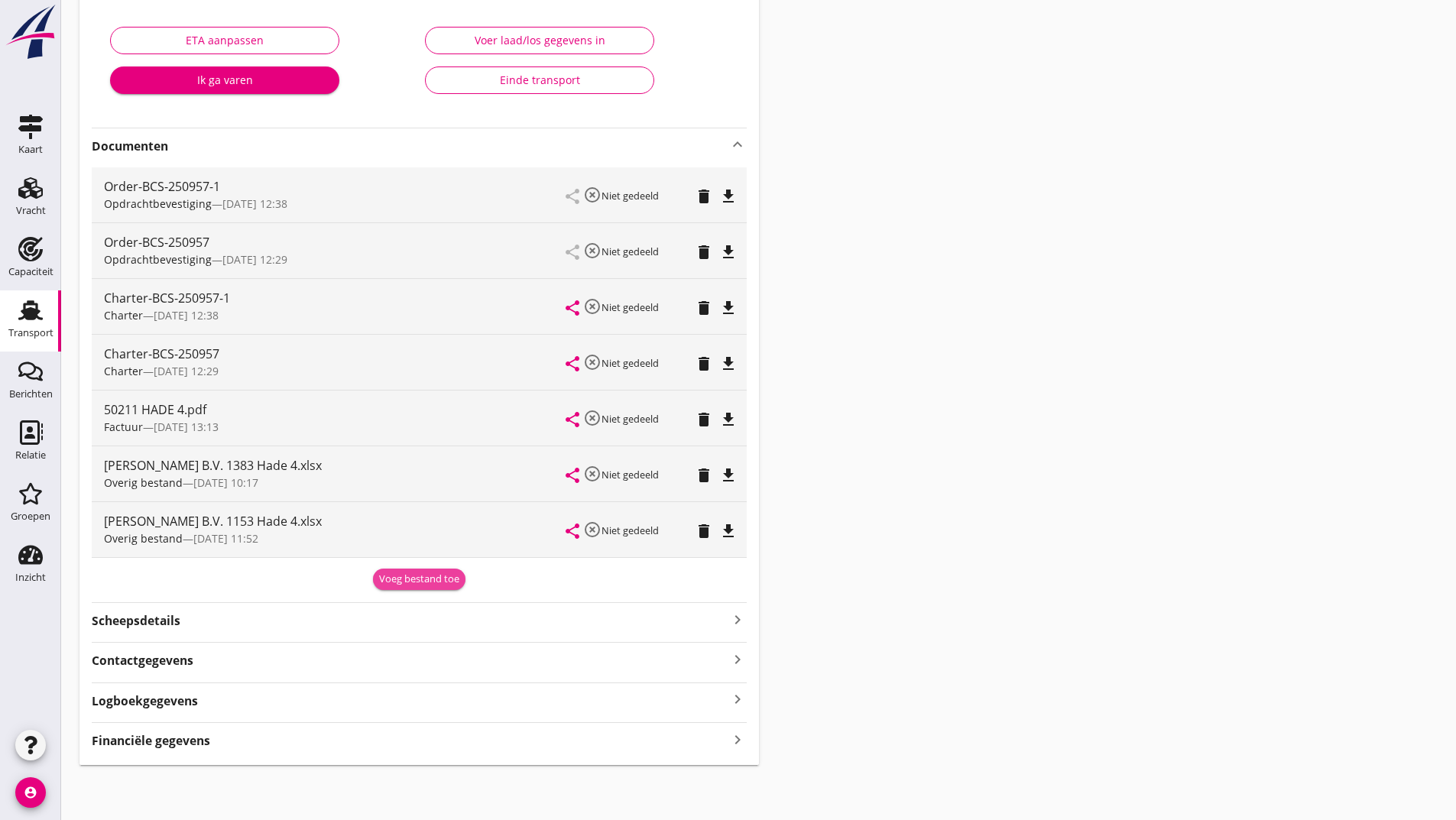
click at [397, 574] on div "Voeg bestand toe" at bounding box center [419, 579] width 81 height 15
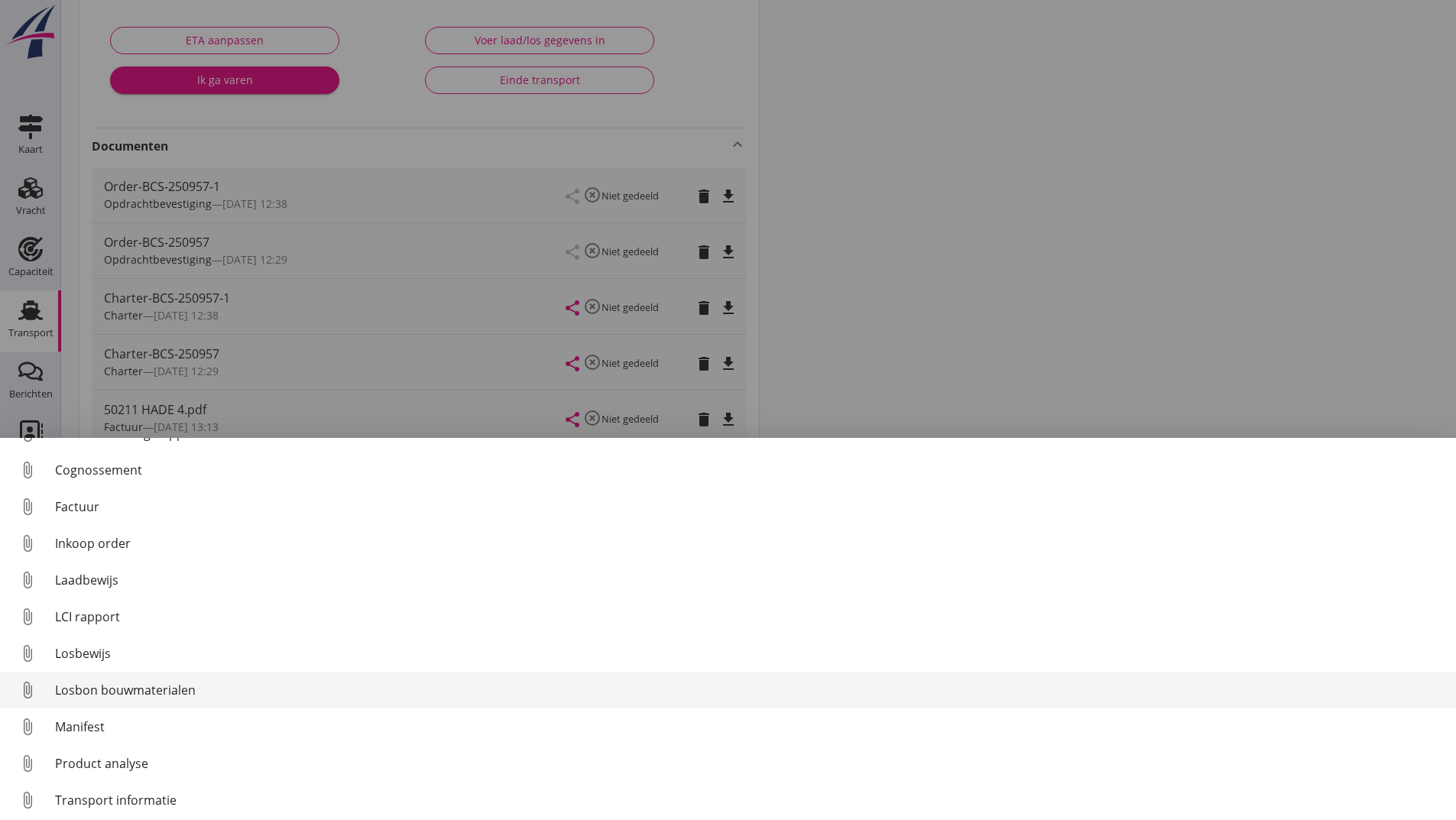
scroll to position [107, 0]
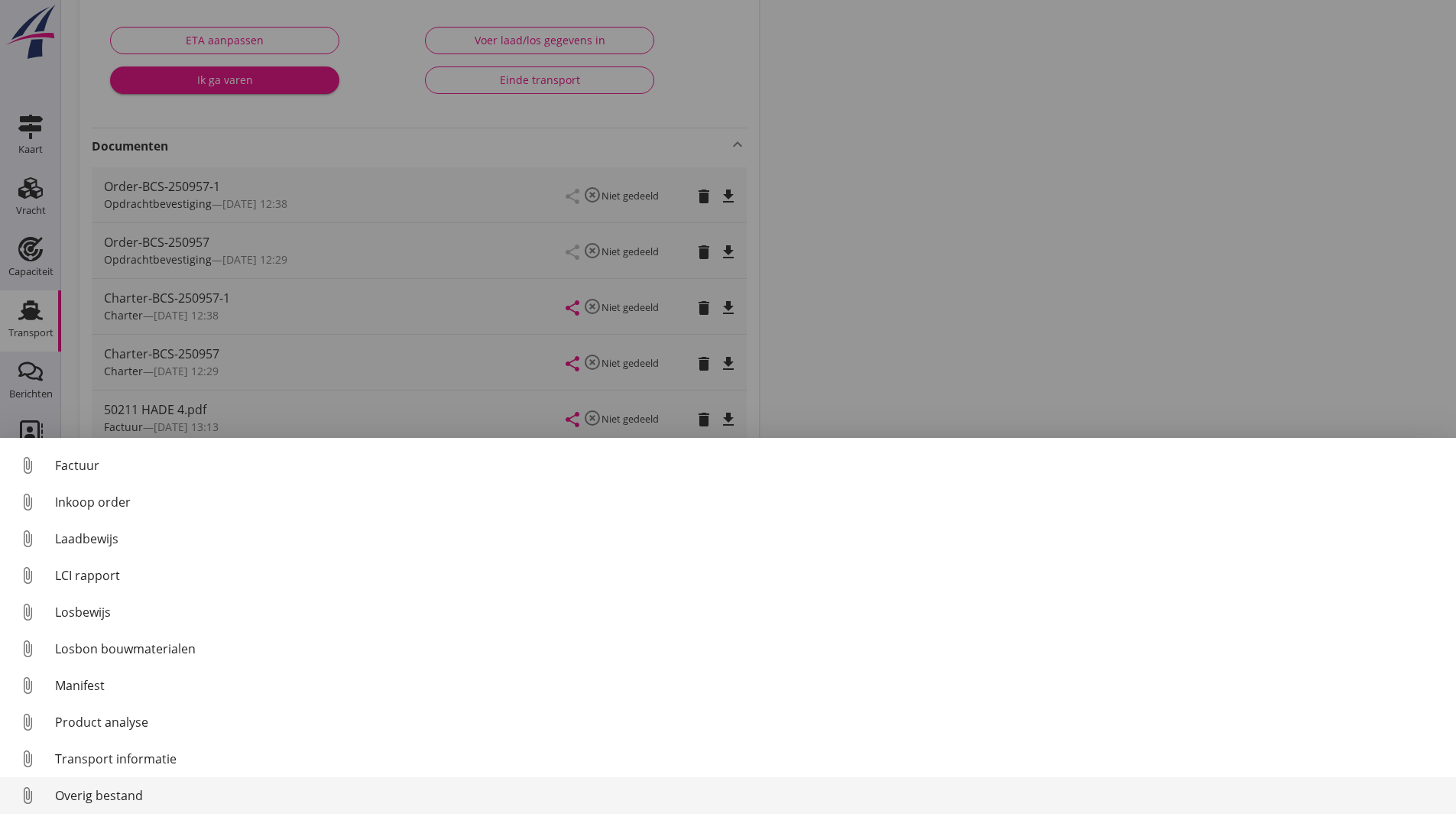
click at [129, 794] on div "Overig bestand" at bounding box center [749, 795] width 1389 height 18
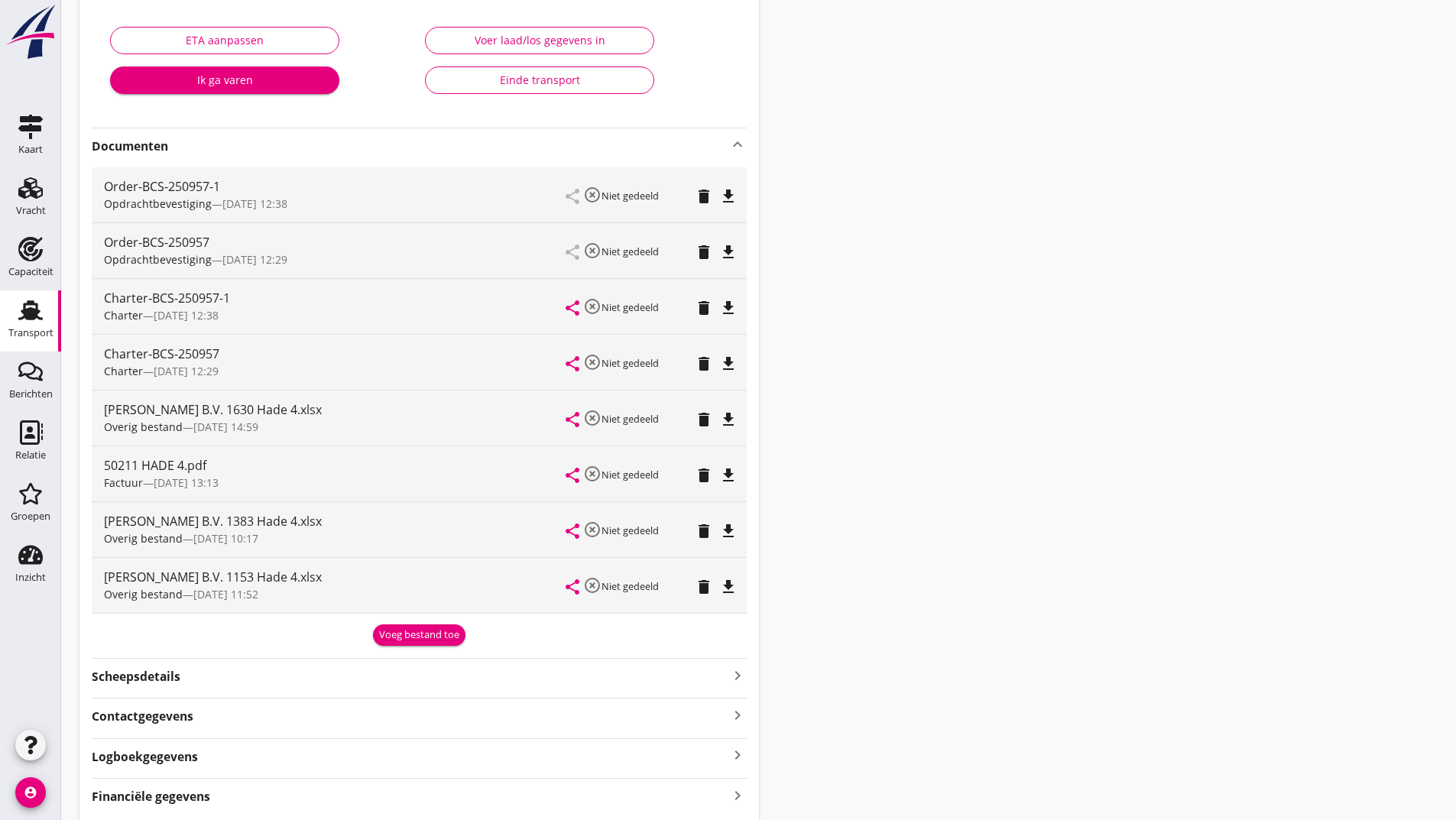
scroll to position [0, 0]
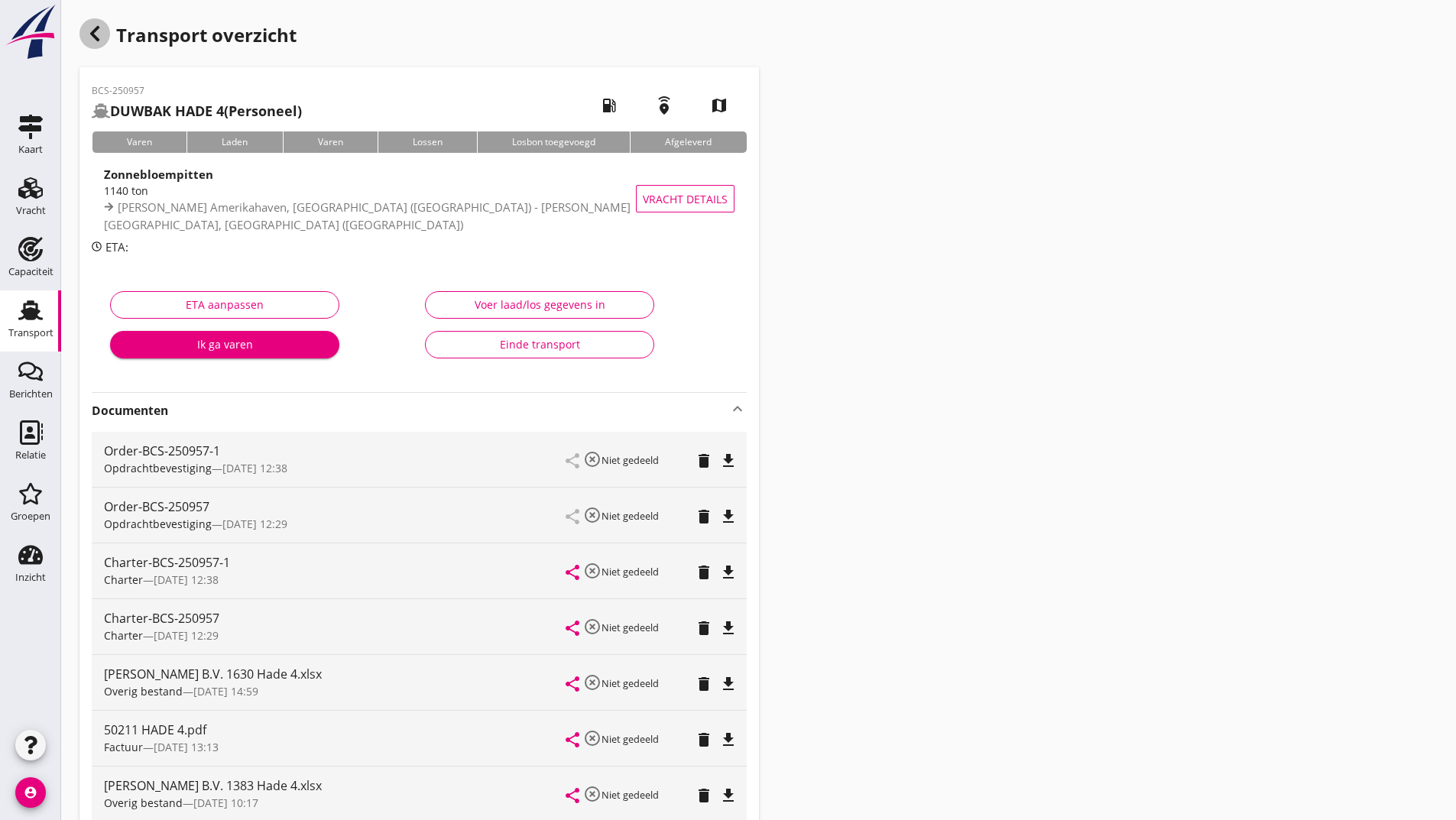
click at [100, 37] on icon "button" at bounding box center [94, 33] width 18 height 18
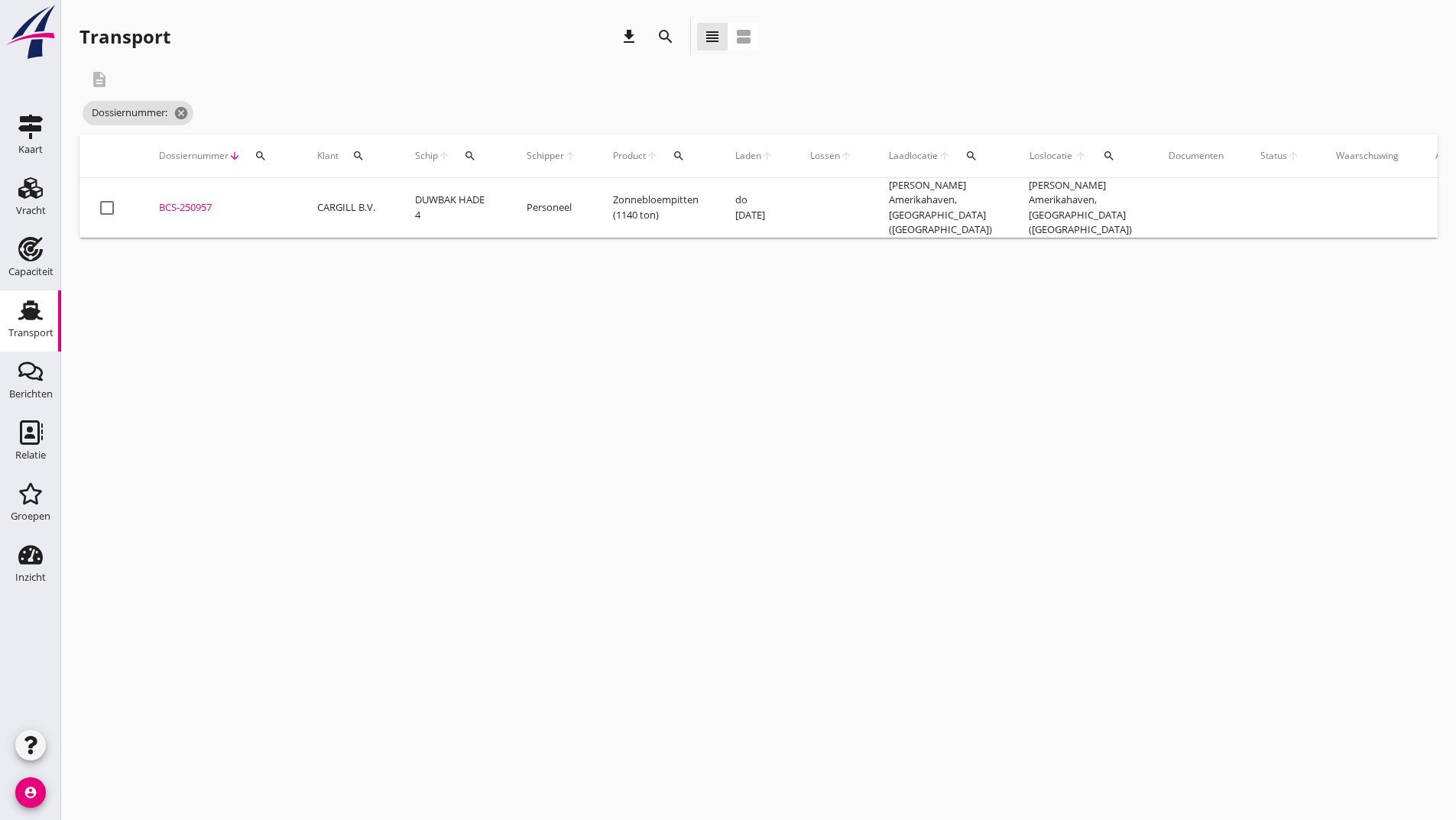
click at [667, 38] on icon "search" at bounding box center [665, 36] width 18 height 18
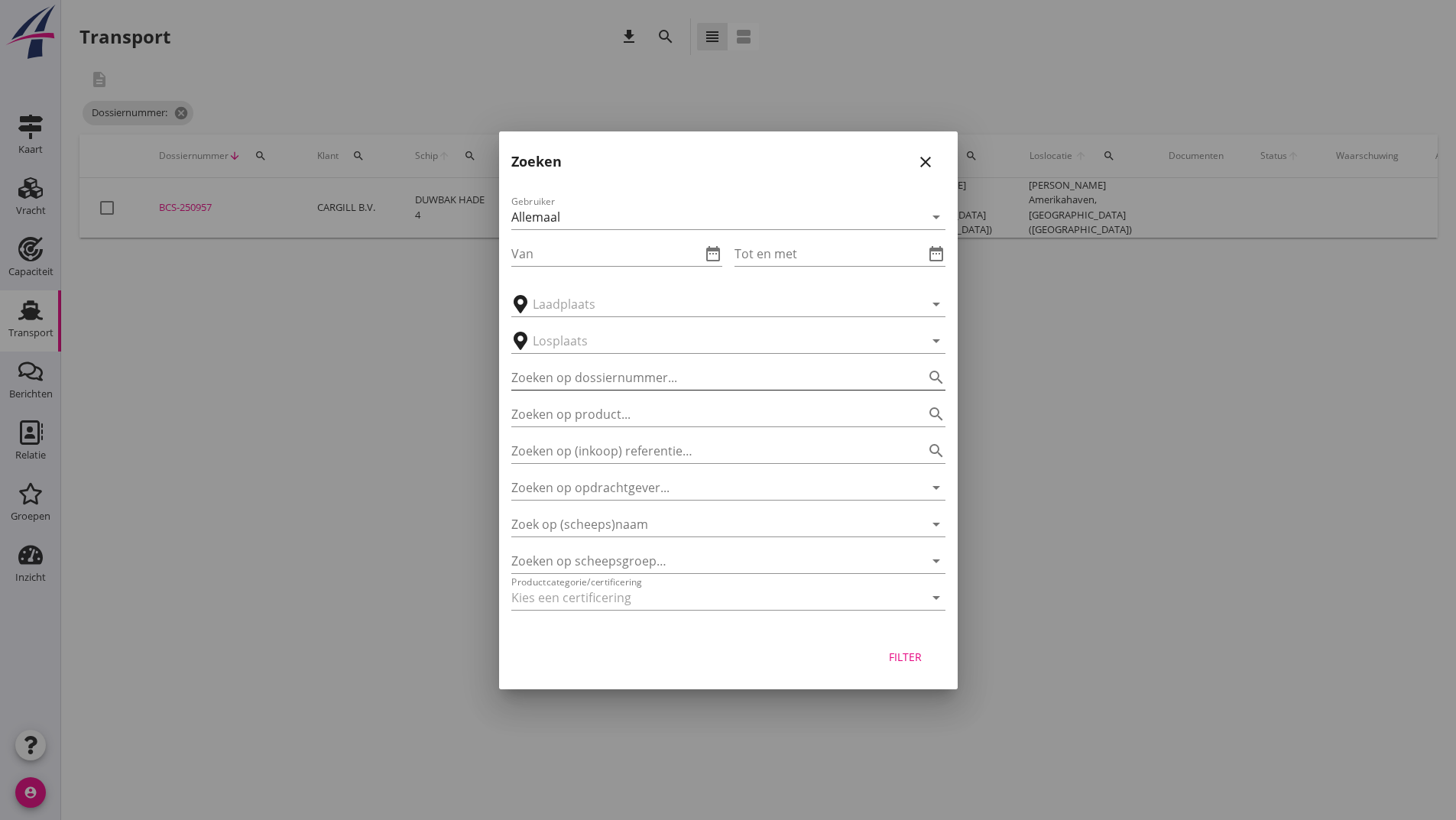
click at [569, 374] on input "Zoeken op dossiernummer..." at bounding box center [707, 378] width 391 height 25
type input "250958"
click at [917, 665] on button "Filter" at bounding box center [905, 657] width 67 height 28
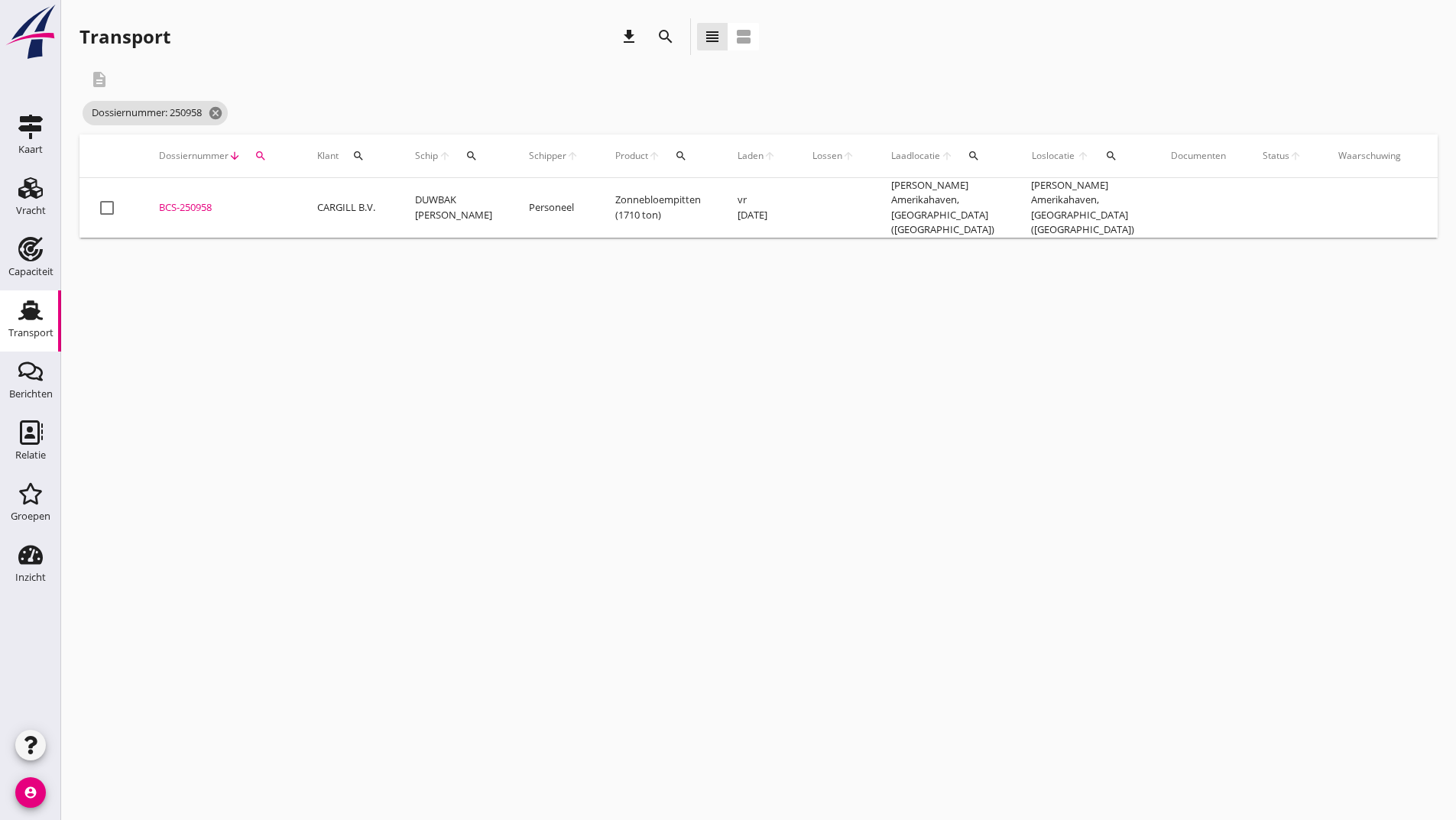
click at [198, 201] on div "BCS-250958" at bounding box center [220, 208] width 121 height 15
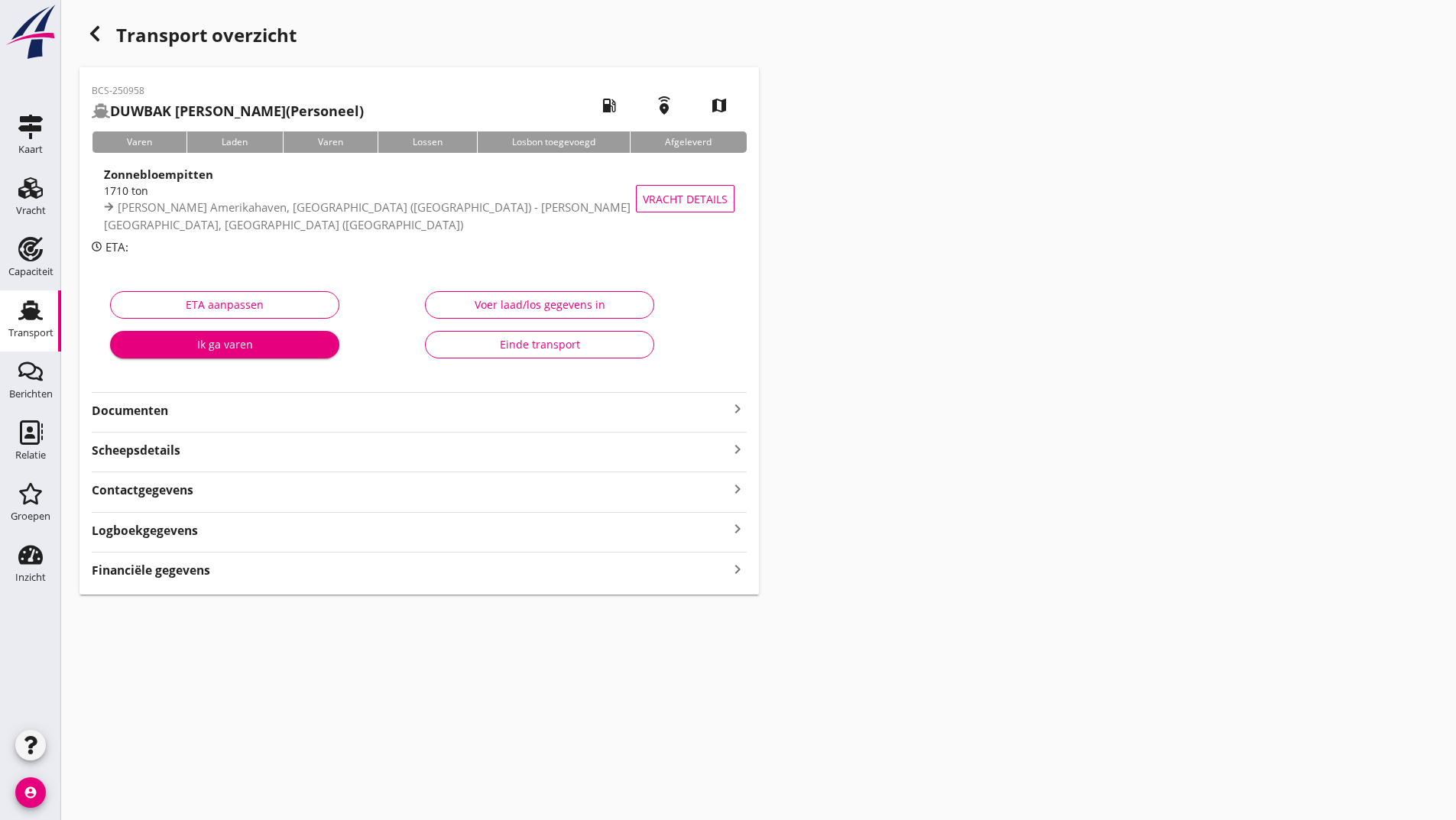
drag, startPoint x: 157, startPoint y: 404, endPoint x: 167, endPoint y: 422, distance: 20.6
click at [160, 413] on strong "Documenten" at bounding box center [410, 411] width 637 height 18
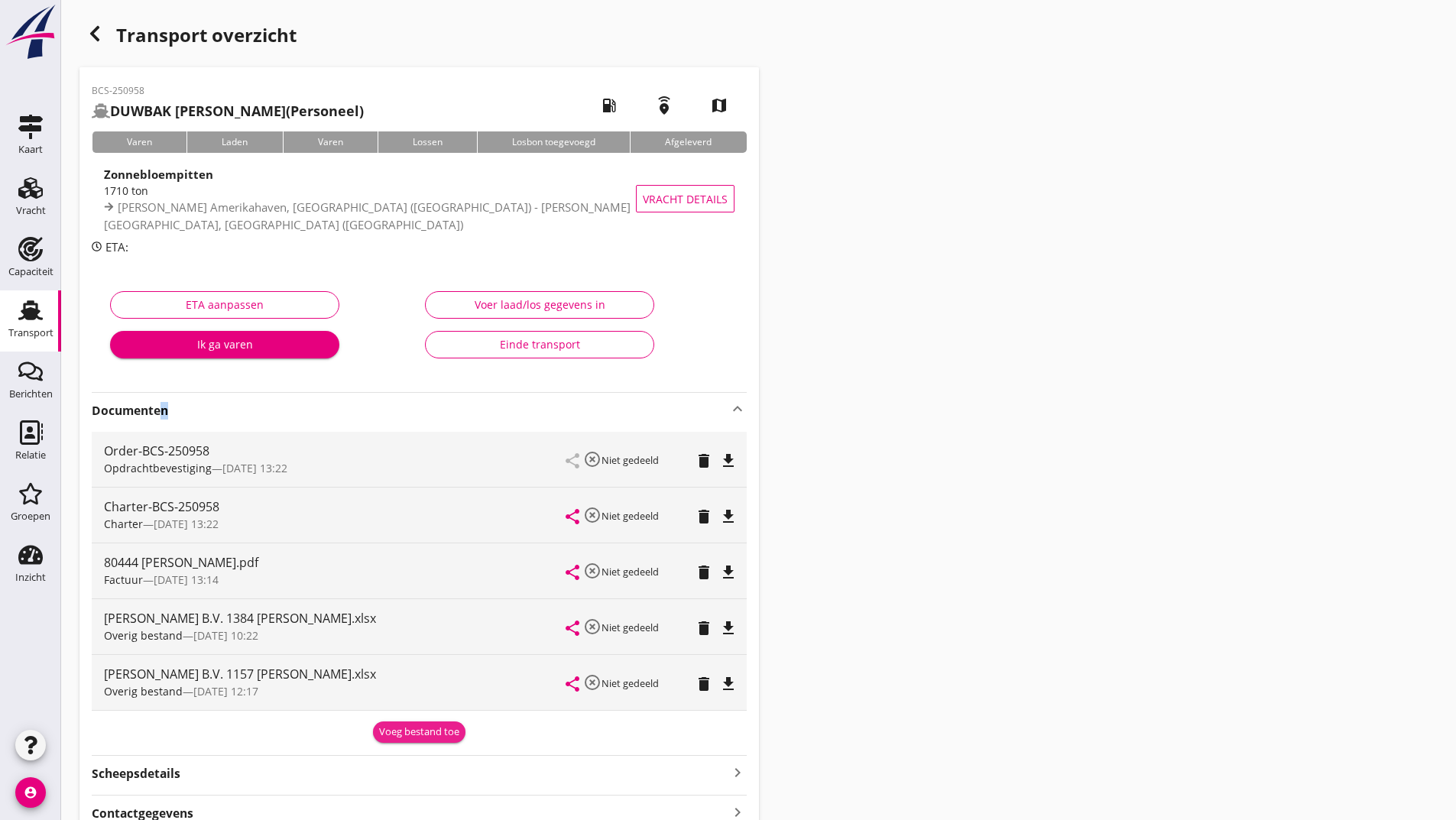
click at [395, 739] on div "Voeg bestand toe" at bounding box center [419, 733] width 81 height 15
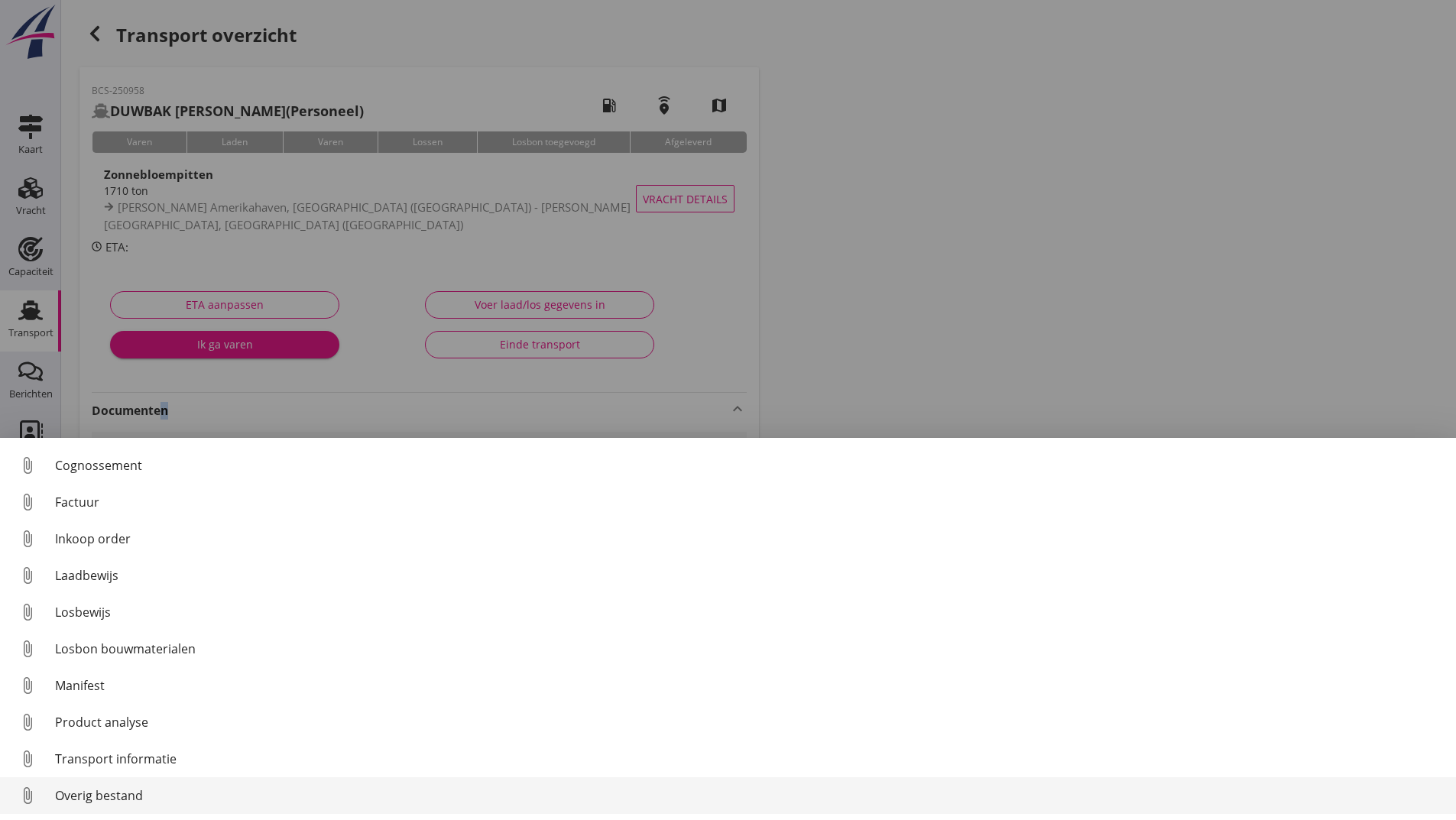
scroll to position [107, 0]
drag, startPoint x: 136, startPoint y: 794, endPoint x: 153, endPoint y: 787, distance: 18.4
click at [153, 787] on div "Overig bestand" at bounding box center [749, 795] width 1389 height 18
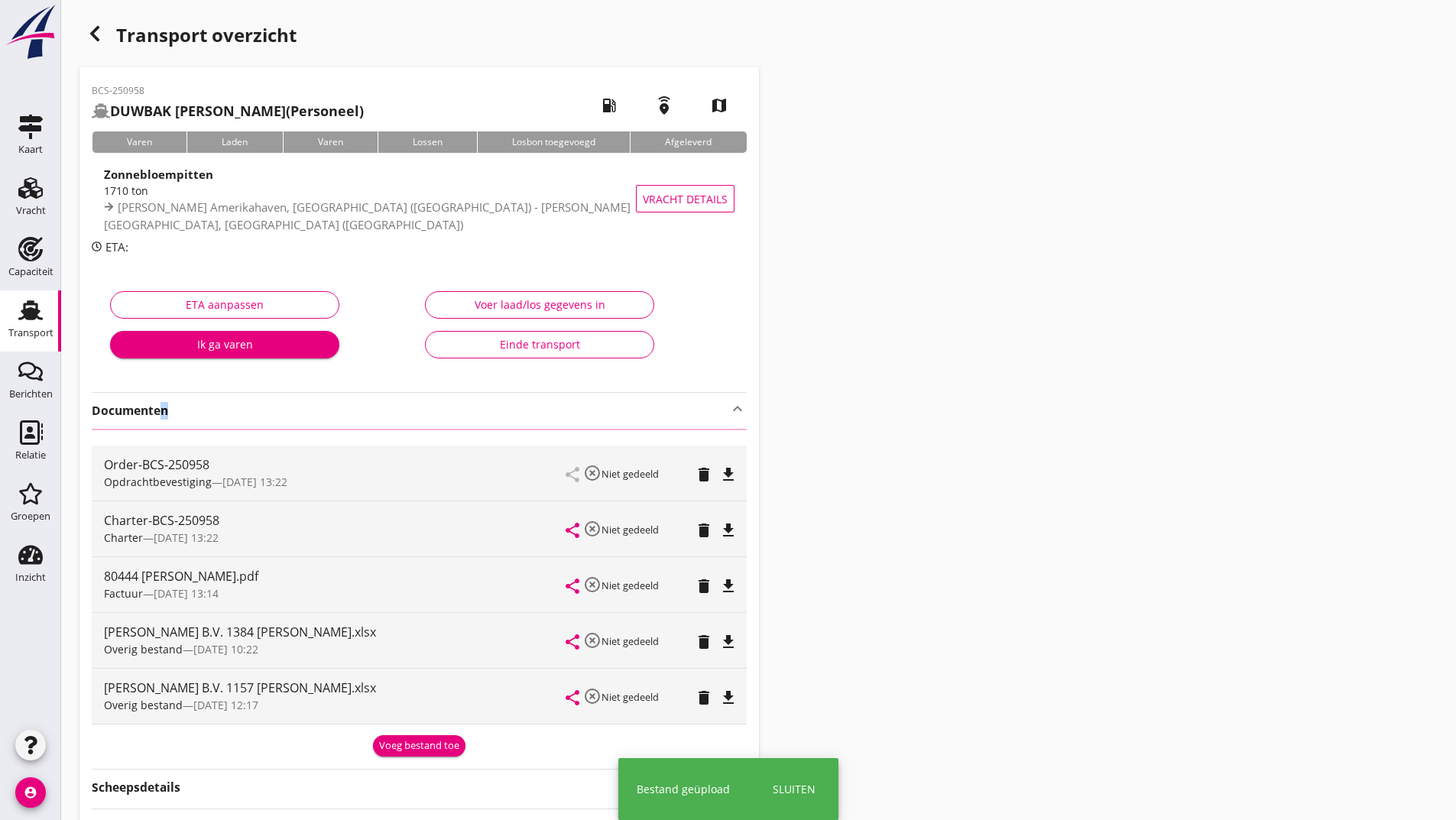
click at [96, 33] on icon "button" at bounding box center [94, 33] width 18 height 18
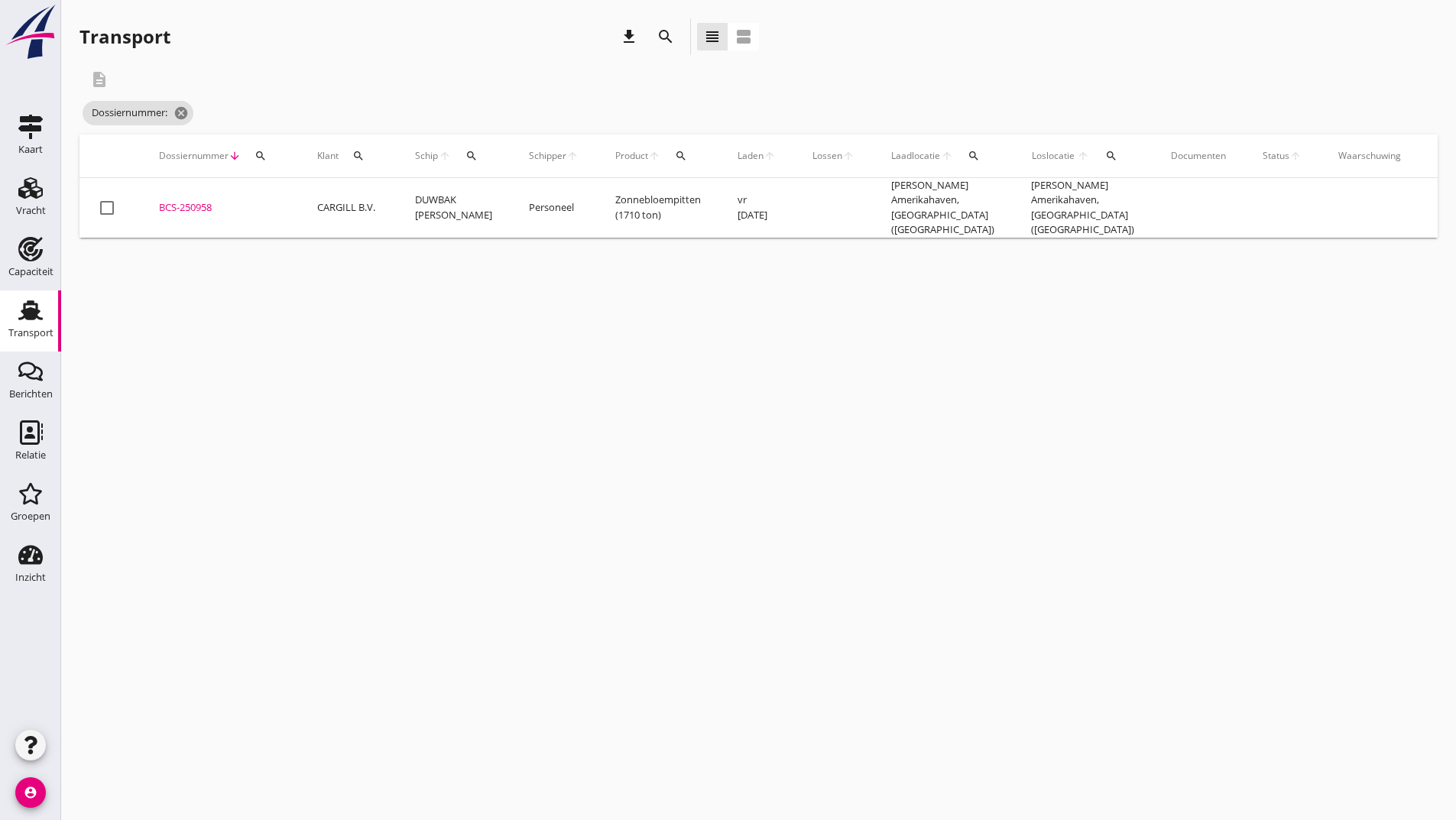
click at [670, 33] on icon "search" at bounding box center [665, 36] width 18 height 18
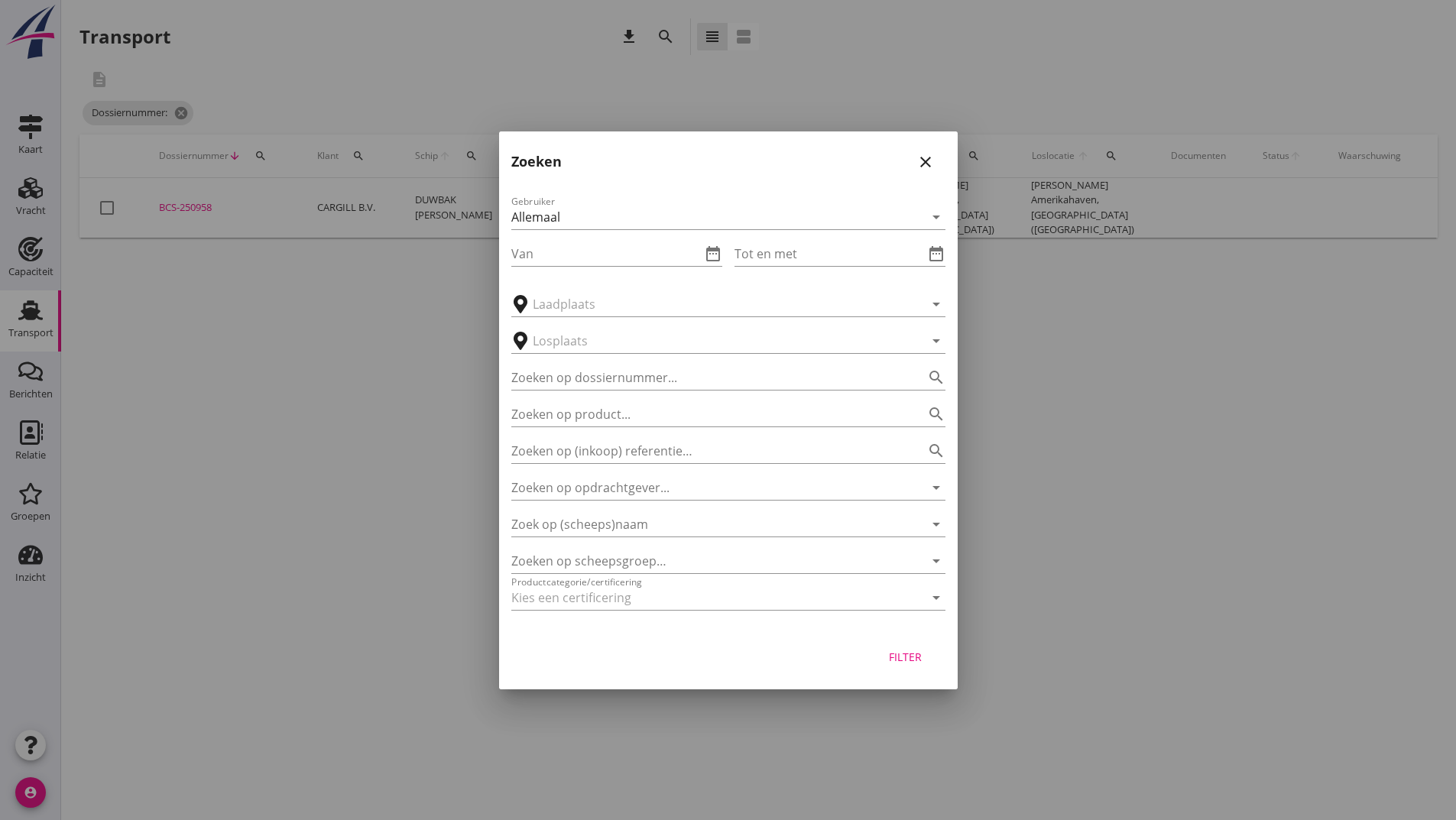
drag, startPoint x: 546, startPoint y: 374, endPoint x: 565, endPoint y: 362, distance: 22.5
click at [551, 375] on input "Zoeken op dossiernummer..." at bounding box center [707, 378] width 391 height 25
type input "250960"
click at [893, 651] on div "Filter" at bounding box center [905, 657] width 43 height 16
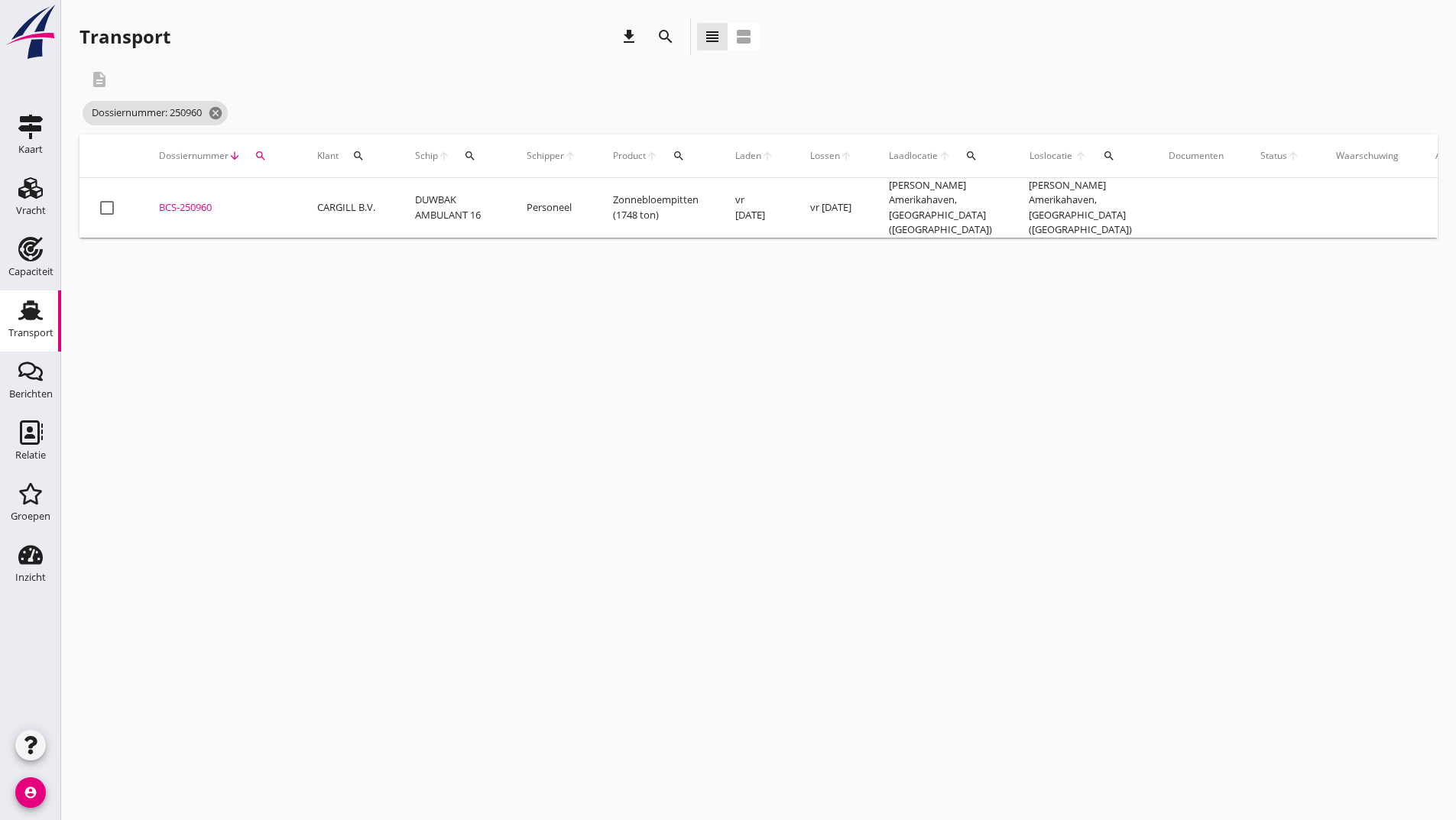
drag, startPoint x: 206, startPoint y: 203, endPoint x: 215, endPoint y: 210, distance: 11.4
click at [206, 204] on div "BCS-250960" at bounding box center [220, 208] width 121 height 15
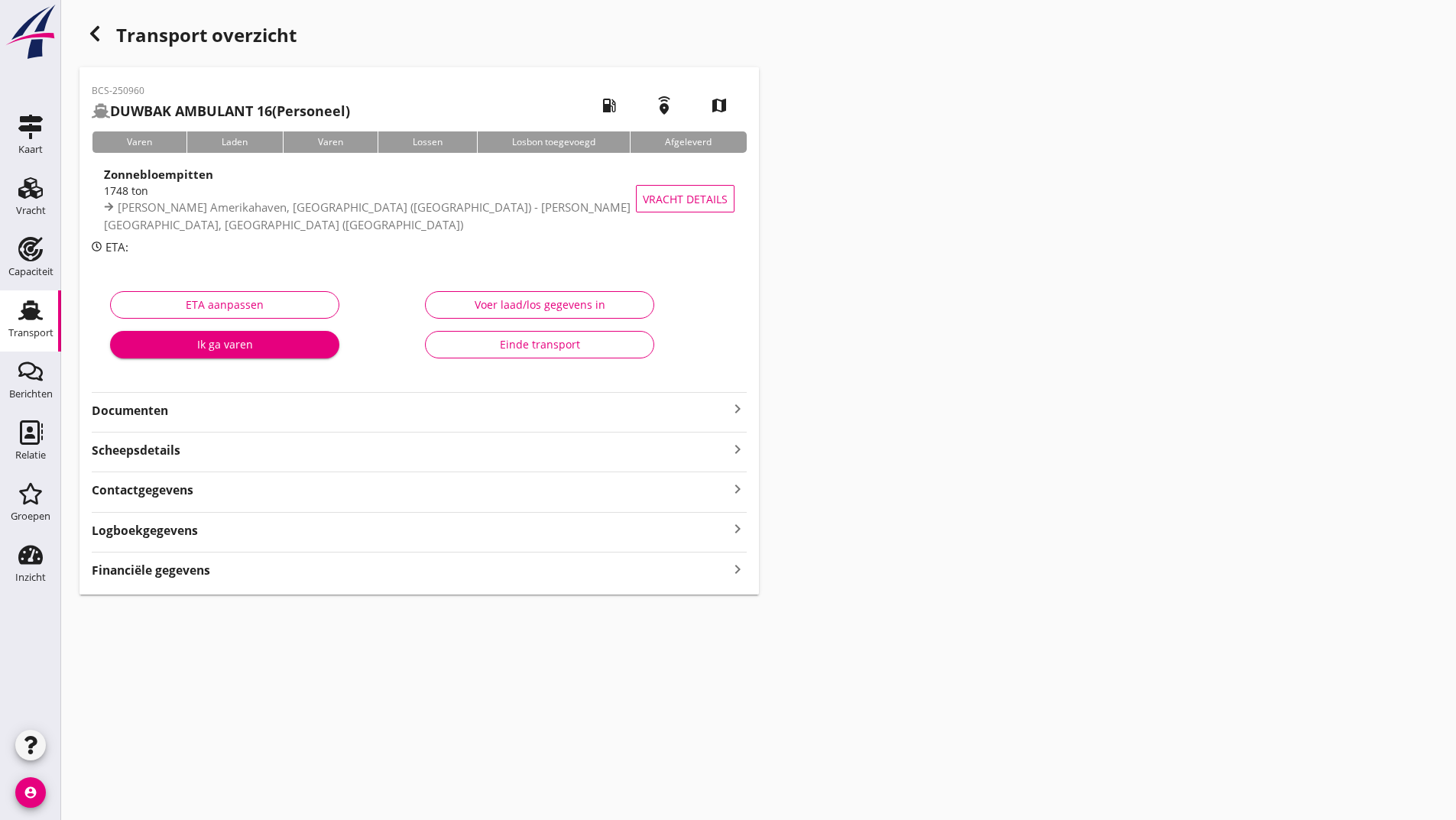
click at [170, 407] on strong "Documenten" at bounding box center [410, 411] width 637 height 18
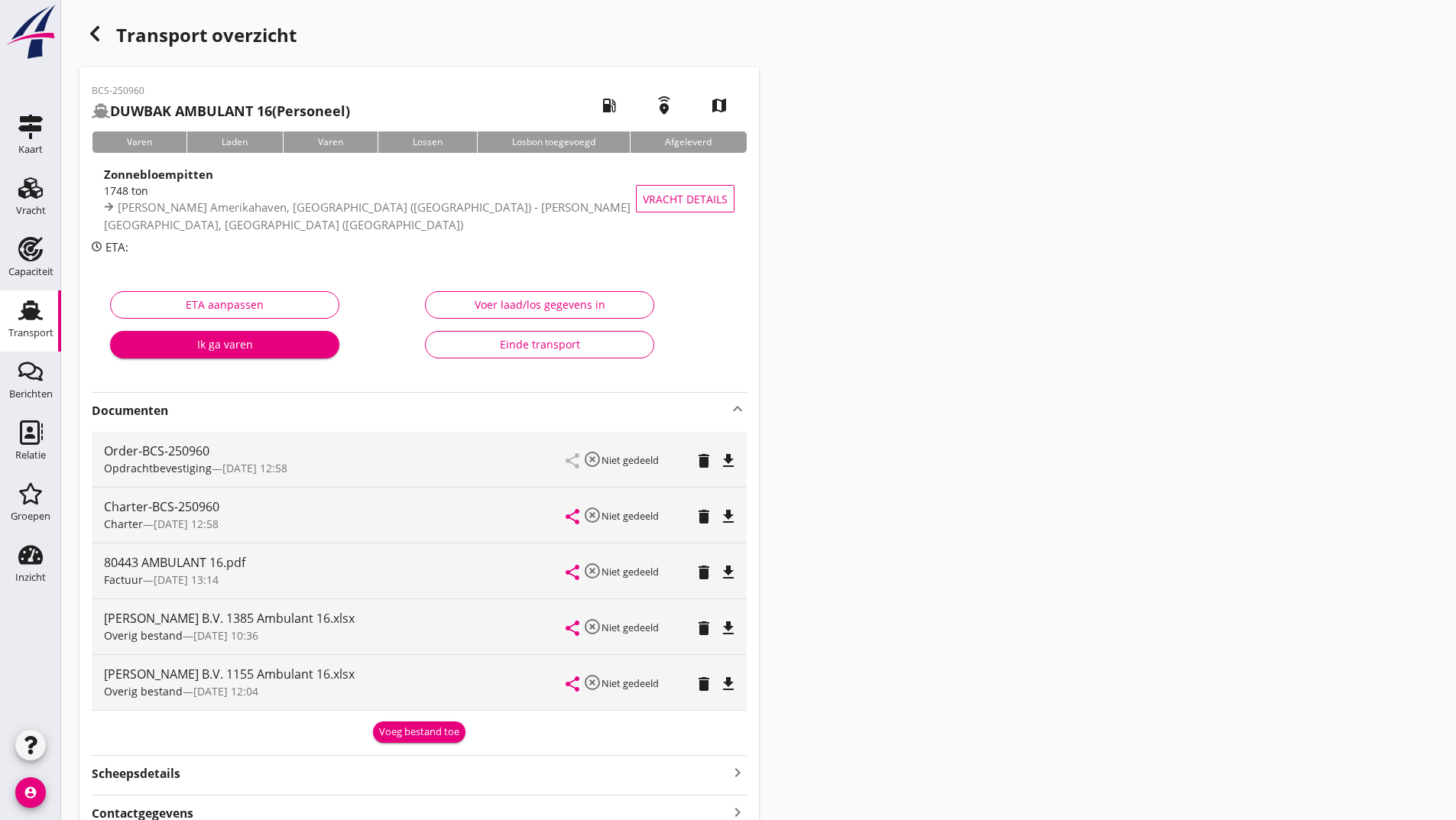
click at [401, 725] on div "Voeg bestand toe" at bounding box center [419, 733] width 81 height 15
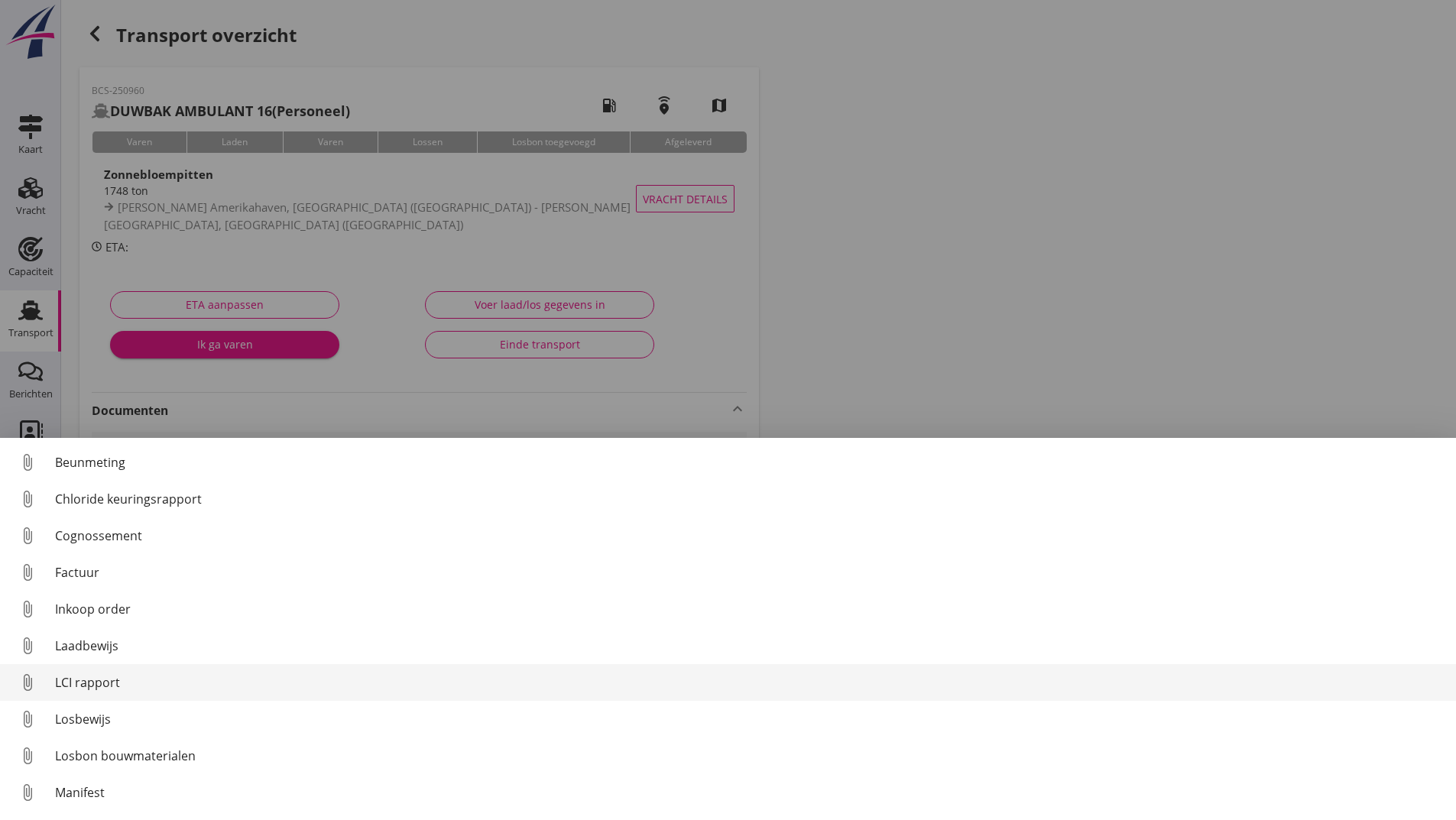
scroll to position [107, 0]
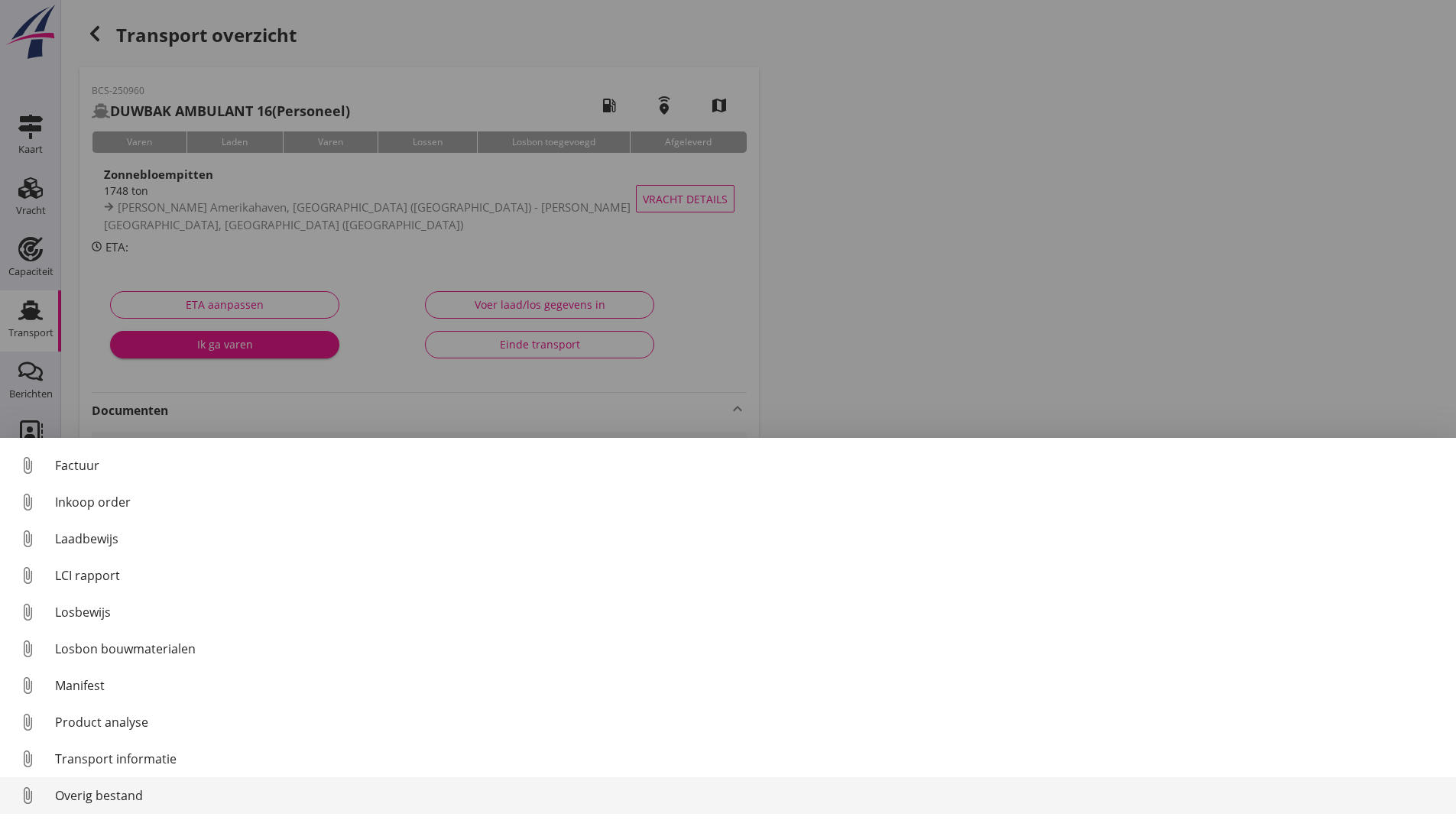
click at [128, 792] on div "Overig bestand" at bounding box center [749, 795] width 1389 height 18
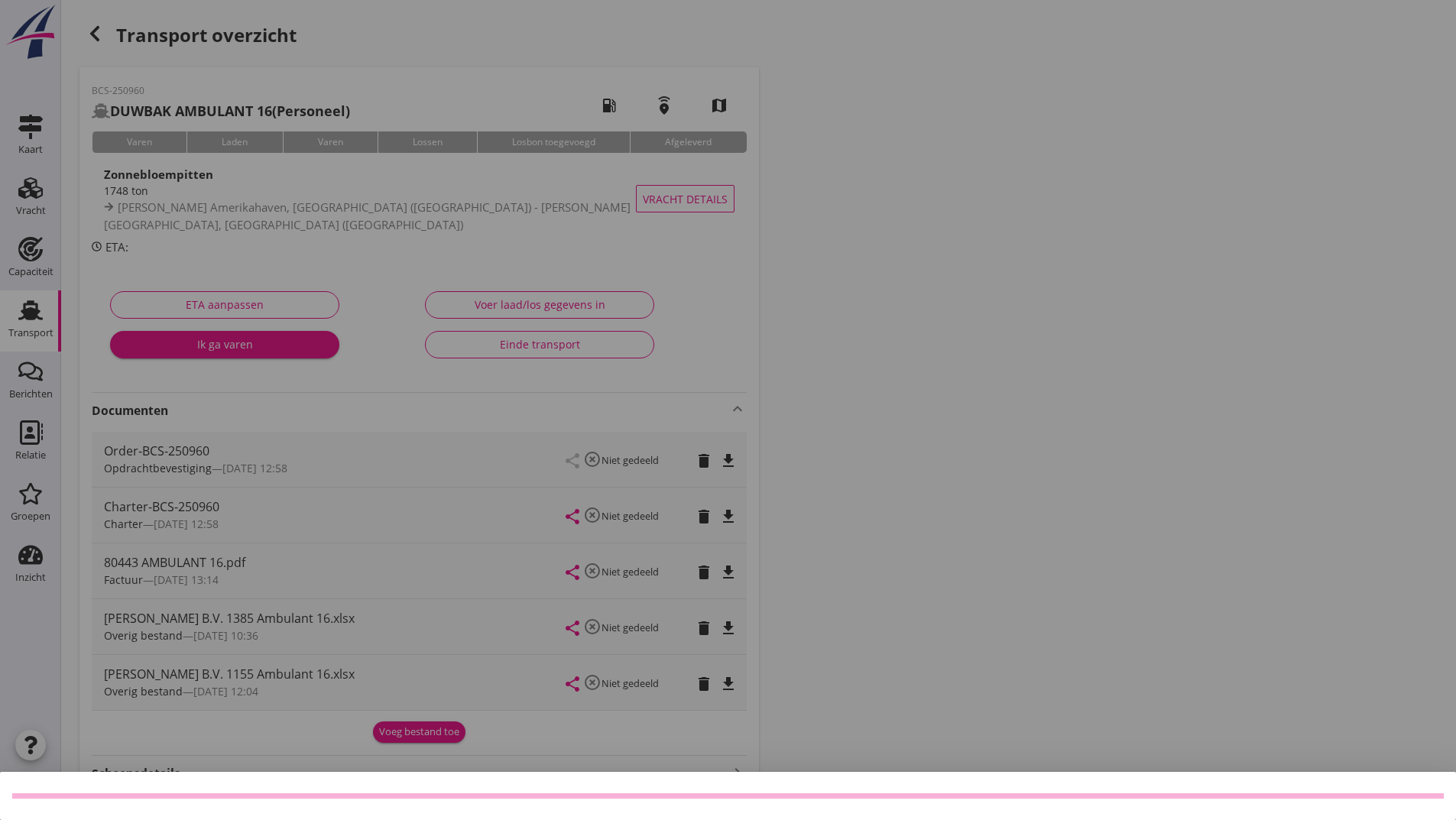
click at [88, 26] on div at bounding box center [728, 410] width 1456 height 820
